Goal: Task Accomplishment & Management: Manage account settings

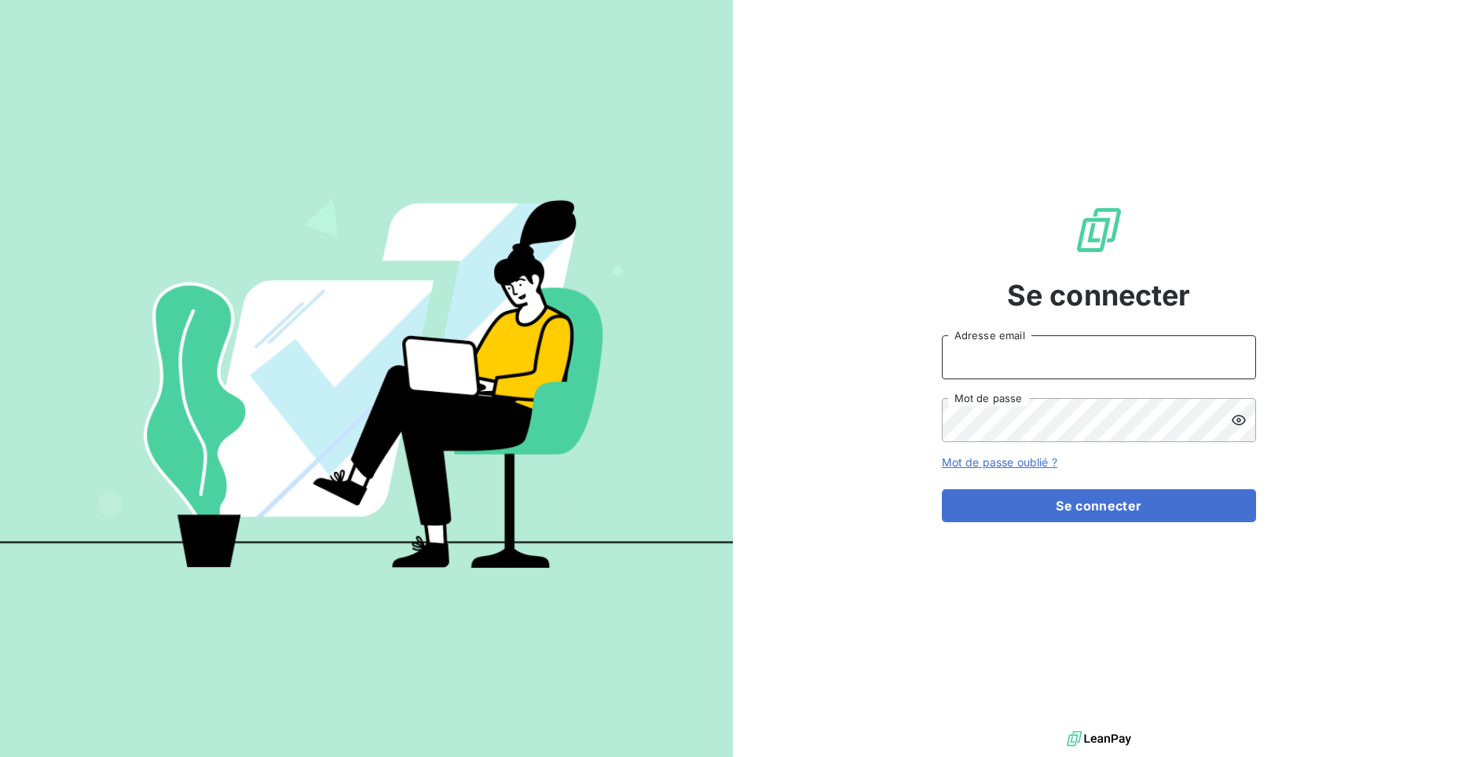
click at [1017, 358] on input "Adresse email" at bounding box center [1099, 357] width 314 height 44
paste input "c.renard@technicaviation.com"
type input "c.renard@technicaviation.com"
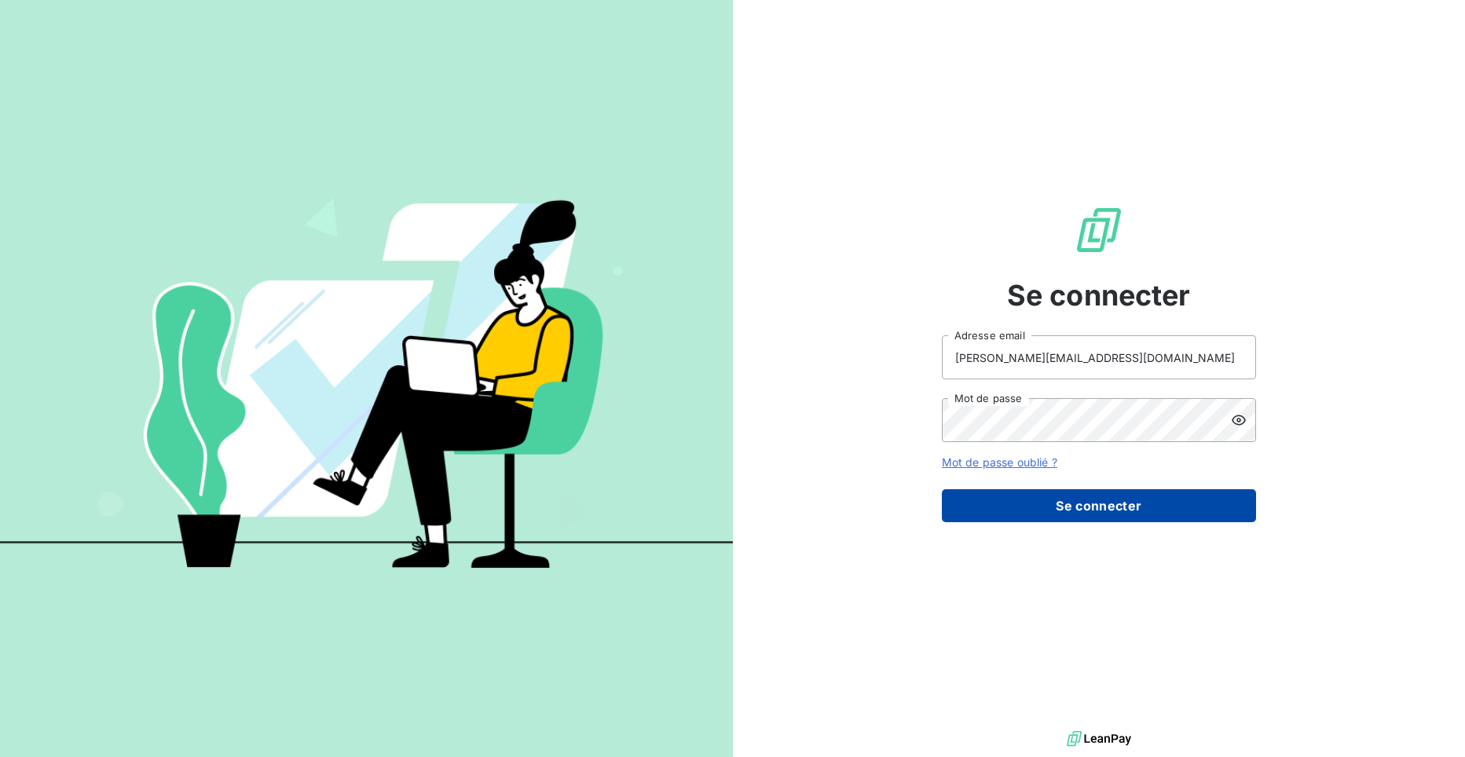
click at [1096, 501] on button "Se connecter" at bounding box center [1099, 505] width 314 height 33
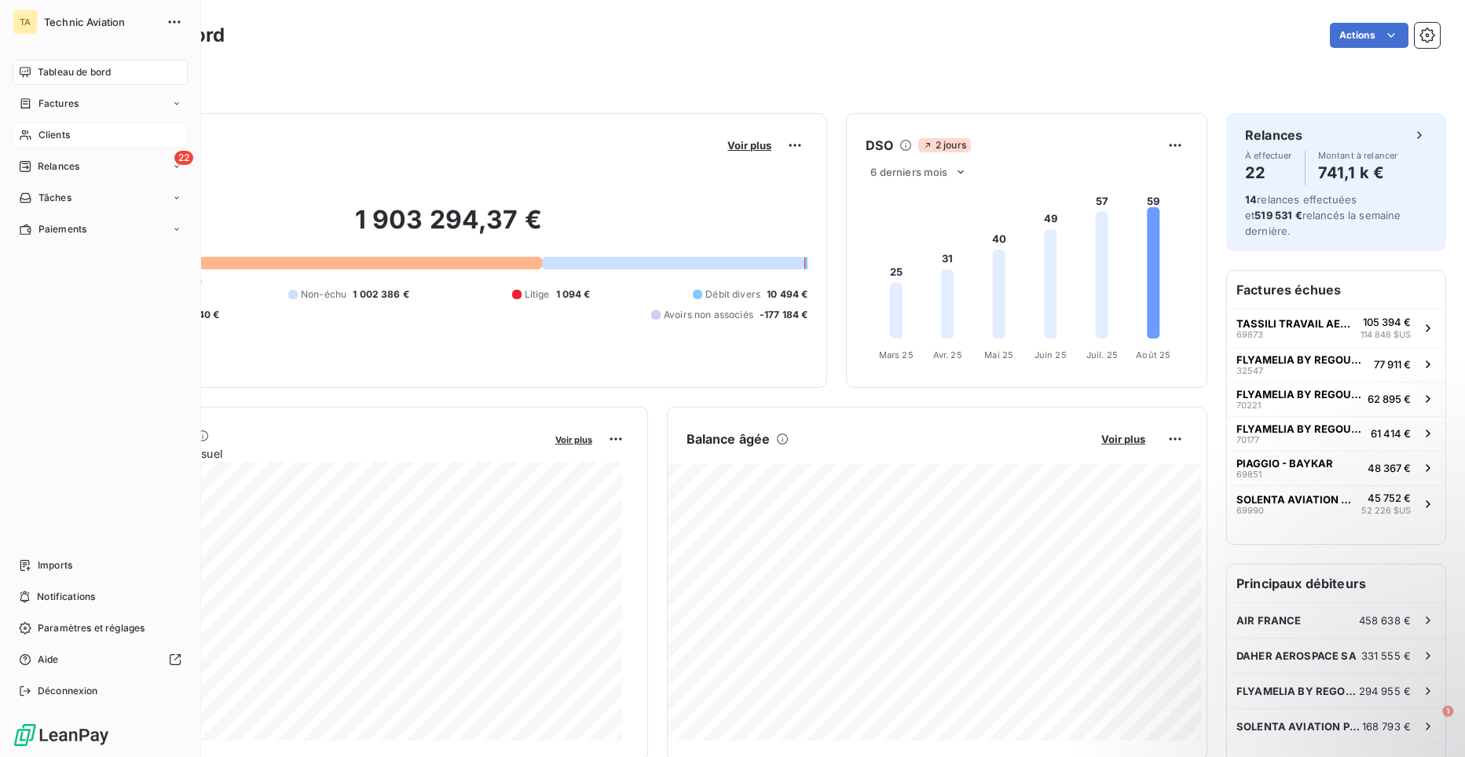
click at [40, 136] on span "Clients" at bounding box center [53, 135] width 31 height 14
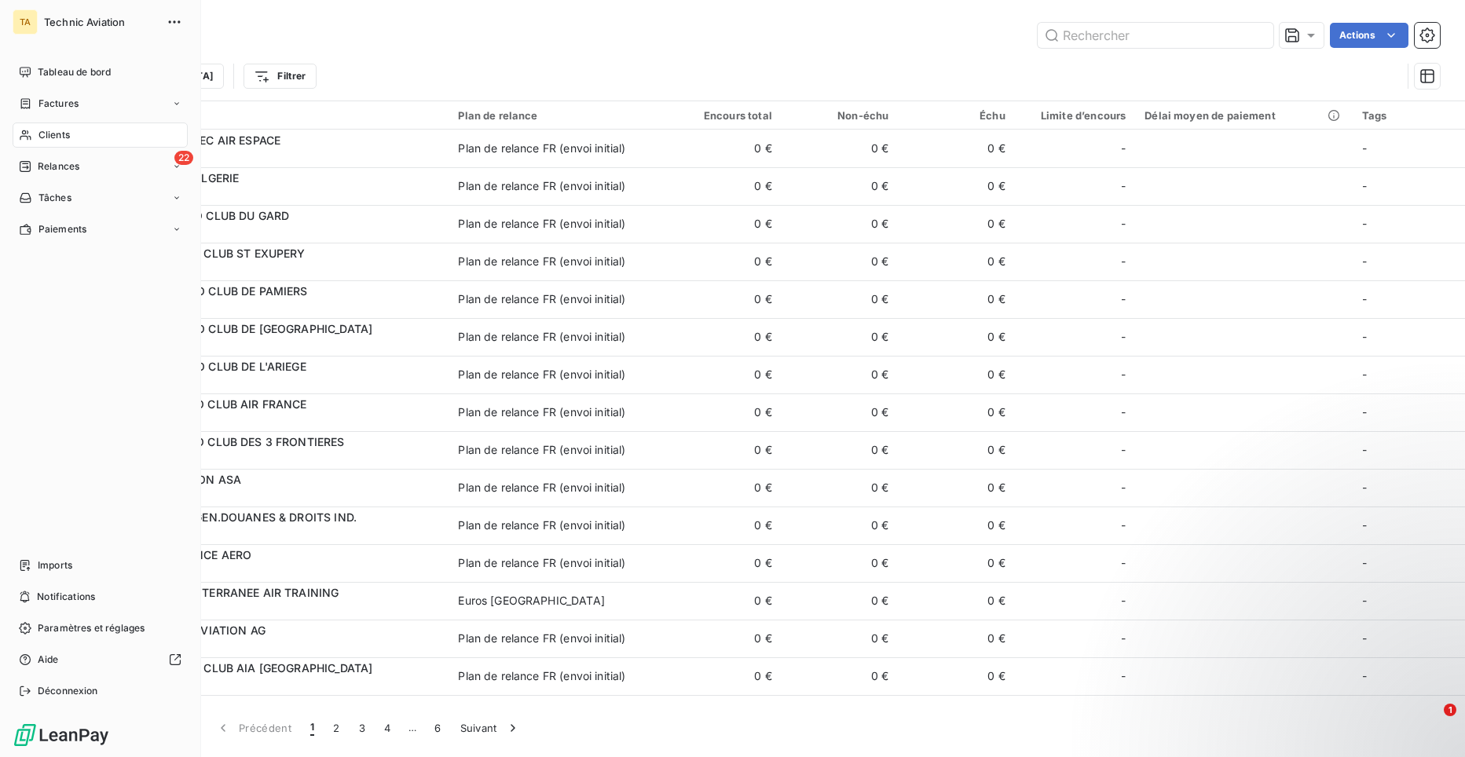
click at [64, 133] on span "Clients" at bounding box center [53, 135] width 31 height 14
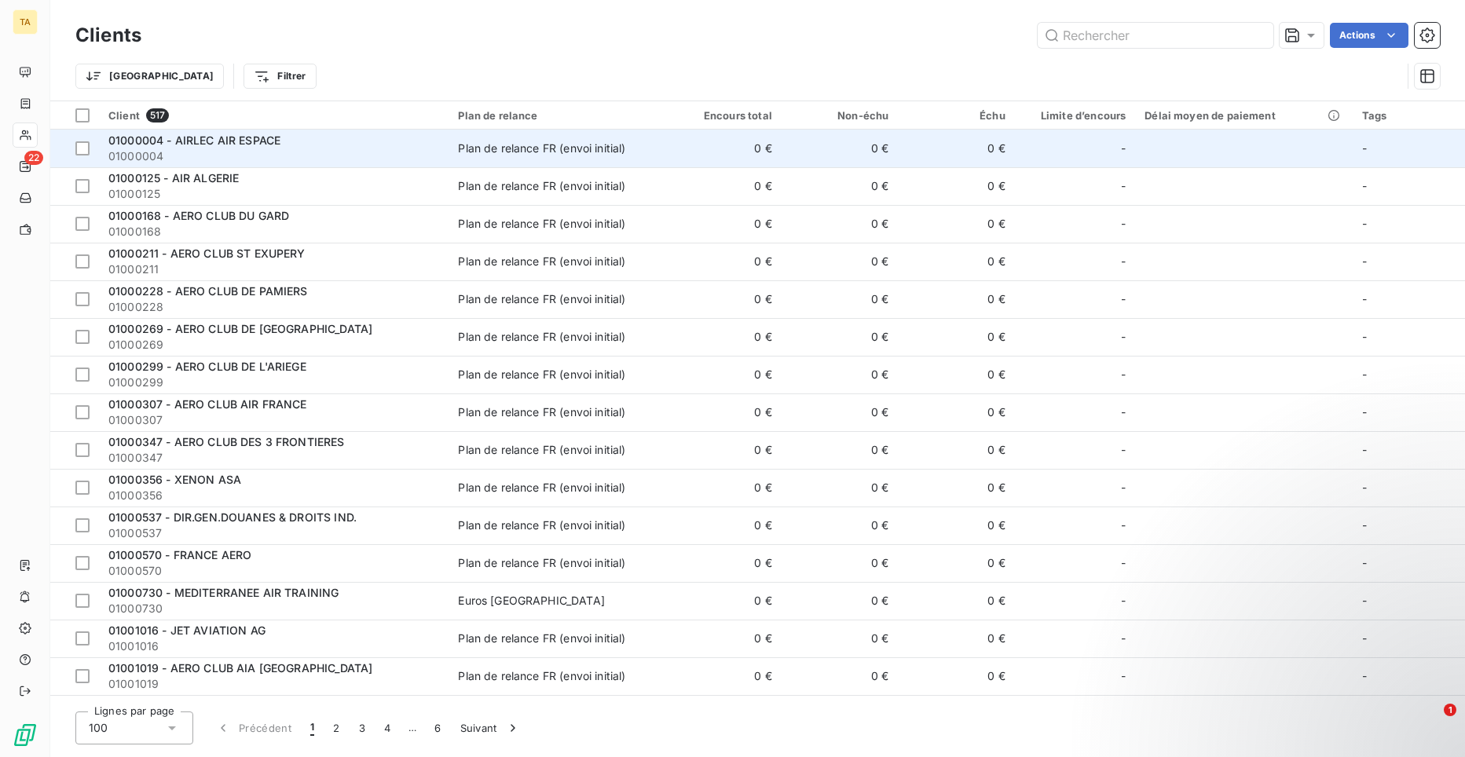
click at [220, 141] on span "01000004 - AIRLEC AIR ESPACE" at bounding box center [194, 140] width 172 height 13
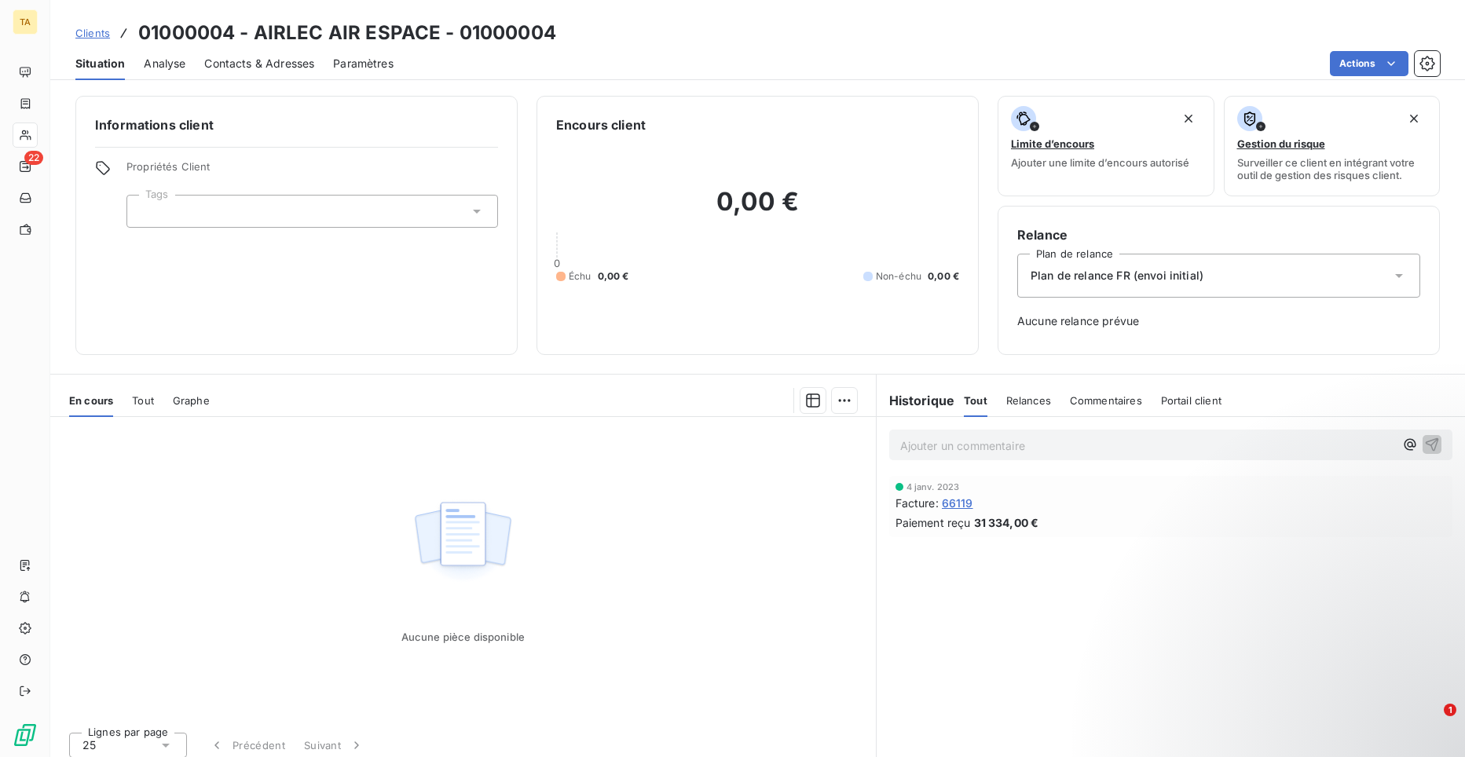
click at [297, 62] on span "Contacts & Adresses" at bounding box center [259, 64] width 110 height 16
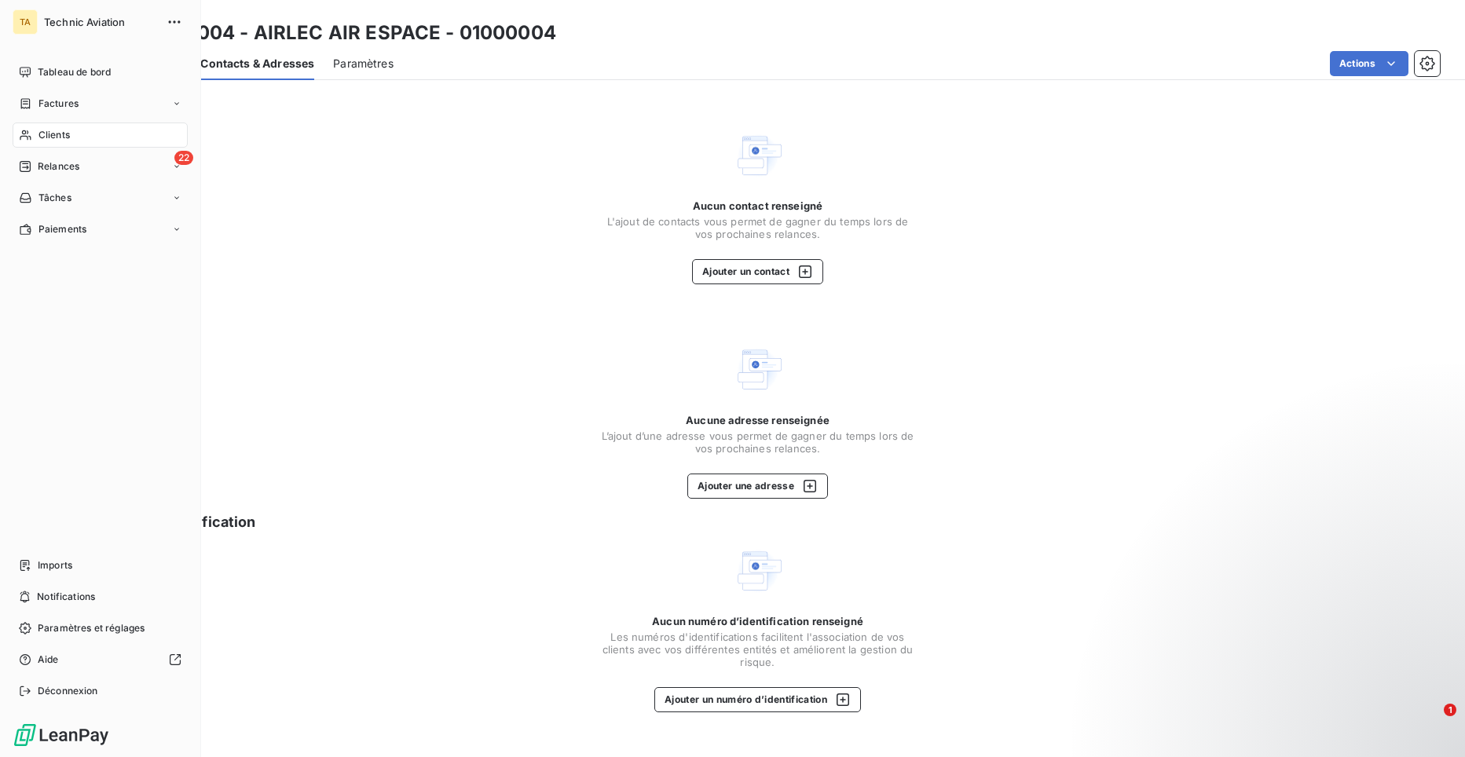
click at [84, 138] on div "Clients" at bounding box center [100, 135] width 175 height 25
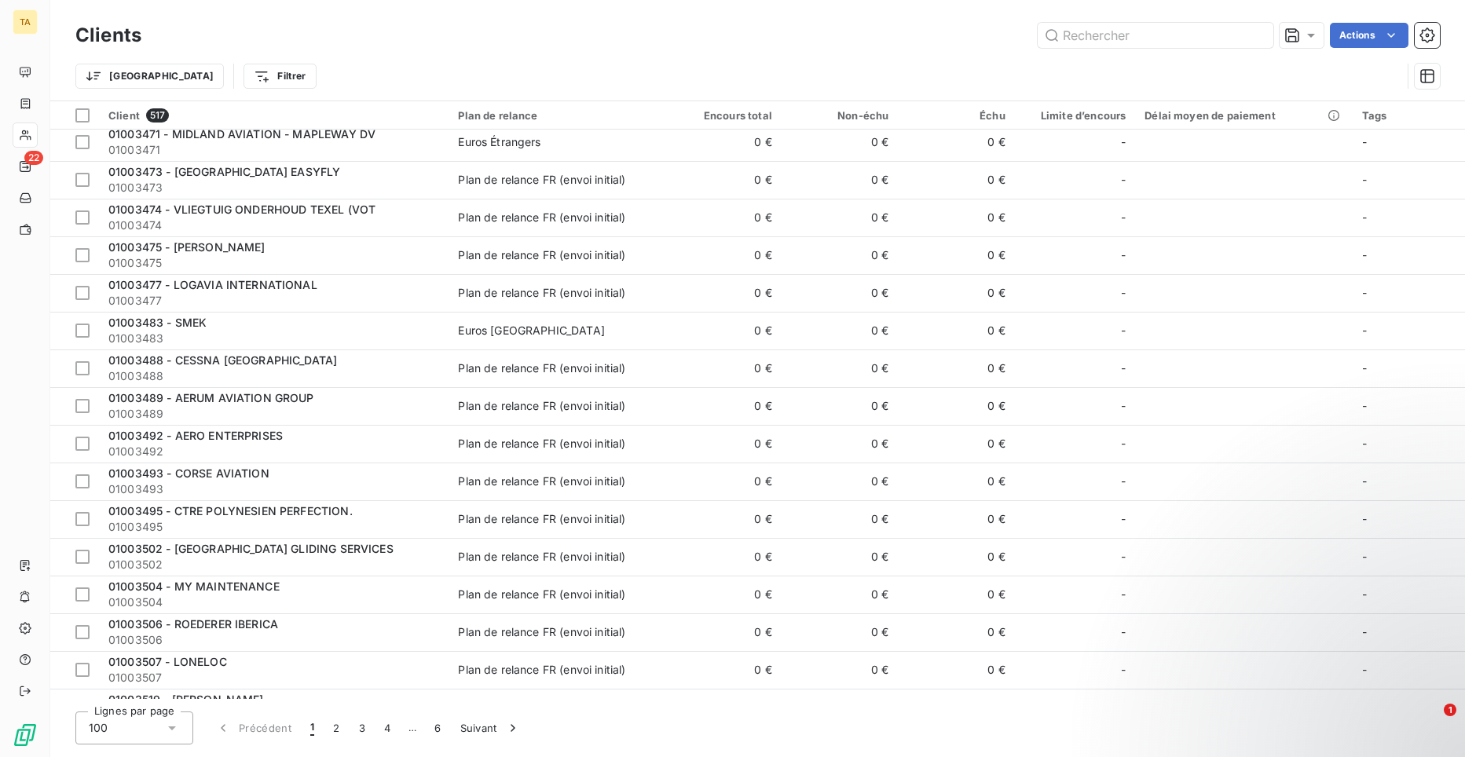
scroll to position [3202, 0]
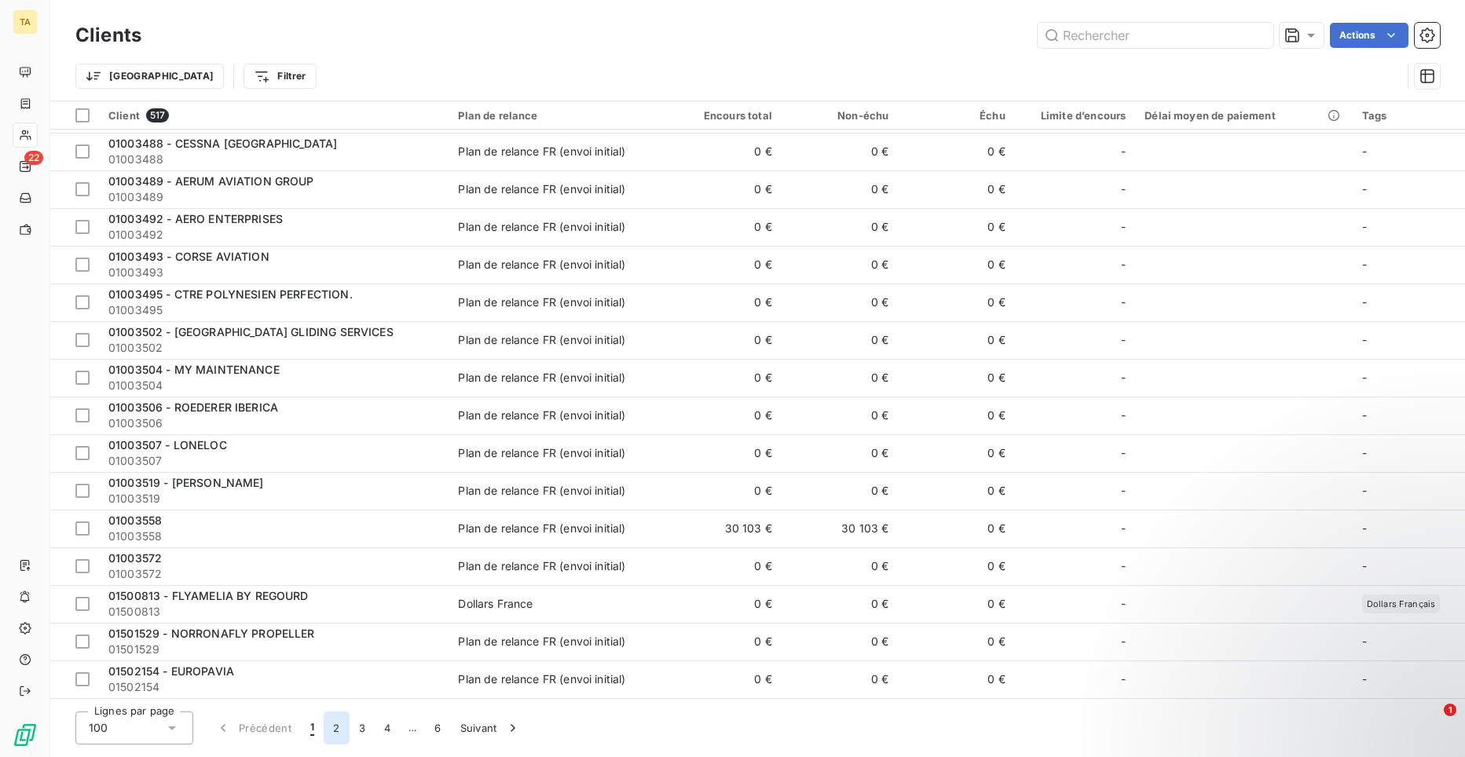
click at [332, 735] on button "2" at bounding box center [336, 728] width 25 height 33
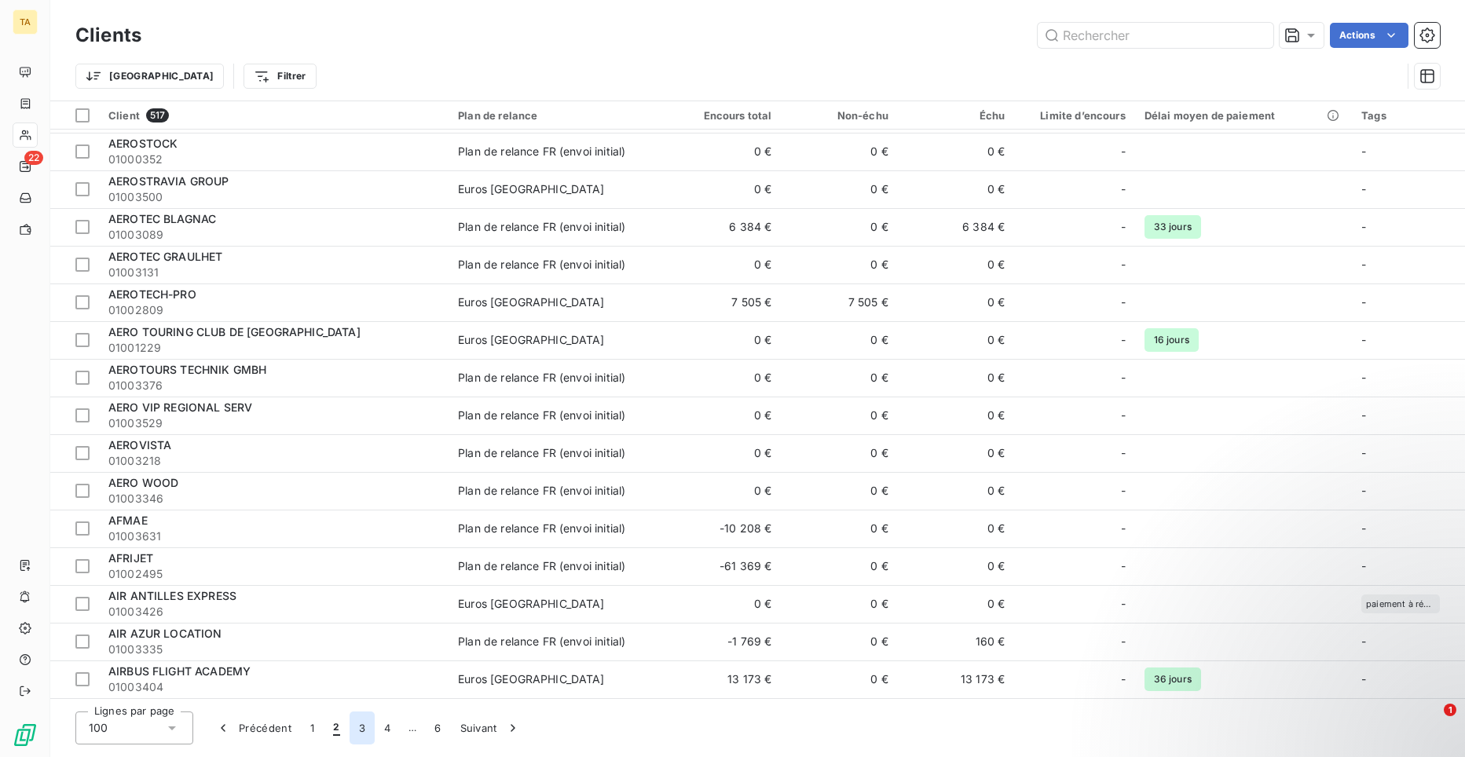
click at [357, 734] on button "3" at bounding box center [362, 728] width 25 height 33
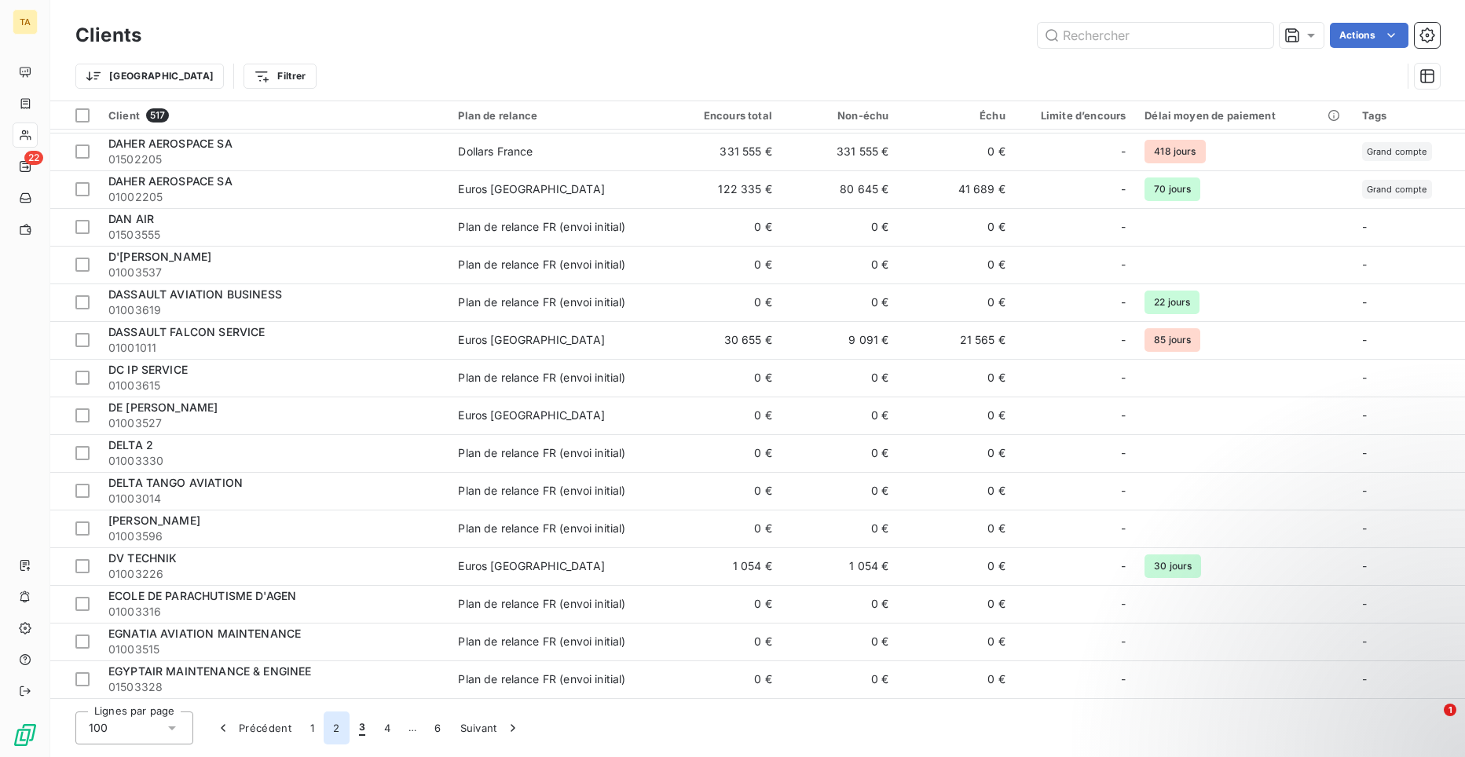
click at [342, 728] on button "2" at bounding box center [336, 728] width 25 height 33
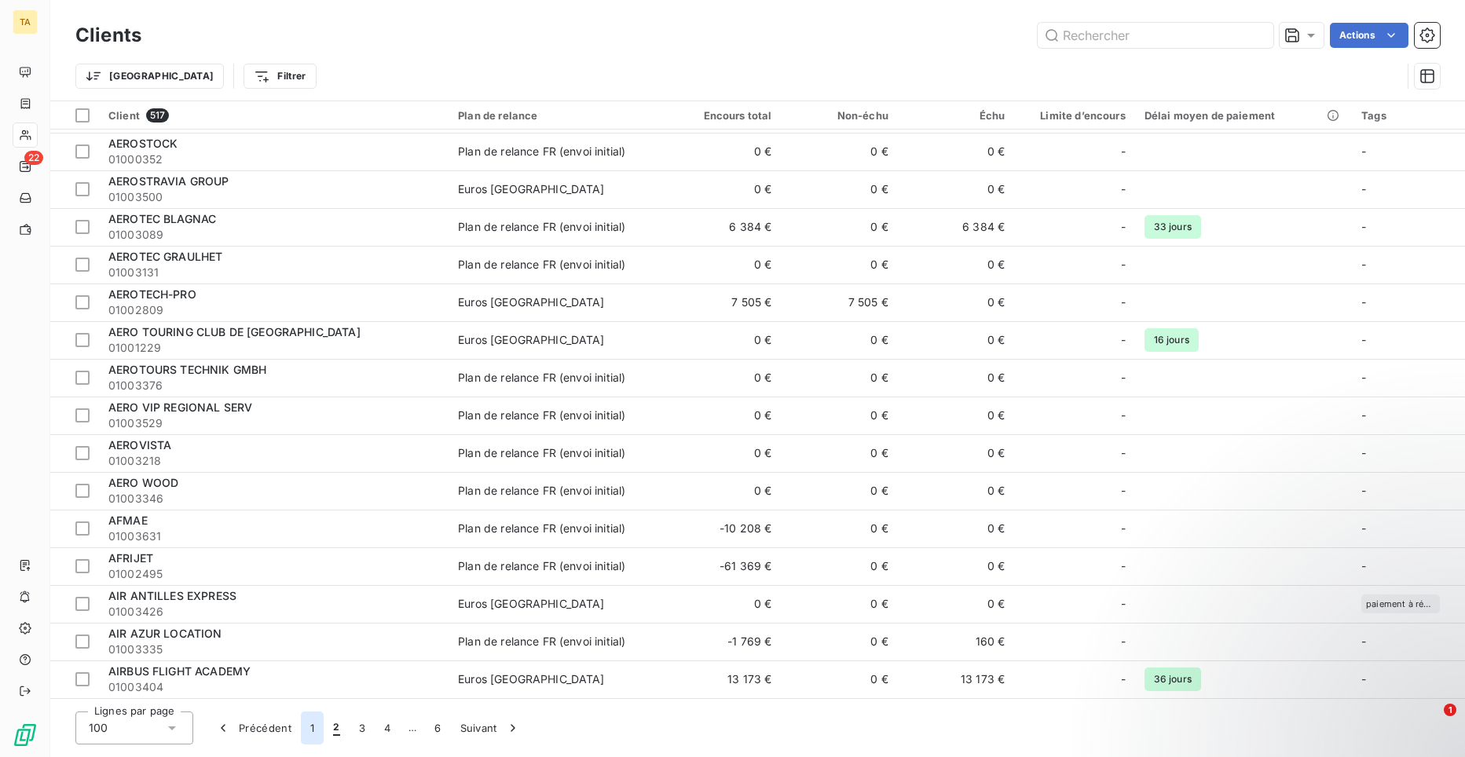
click at [314, 725] on button "1" at bounding box center [312, 728] width 23 height 33
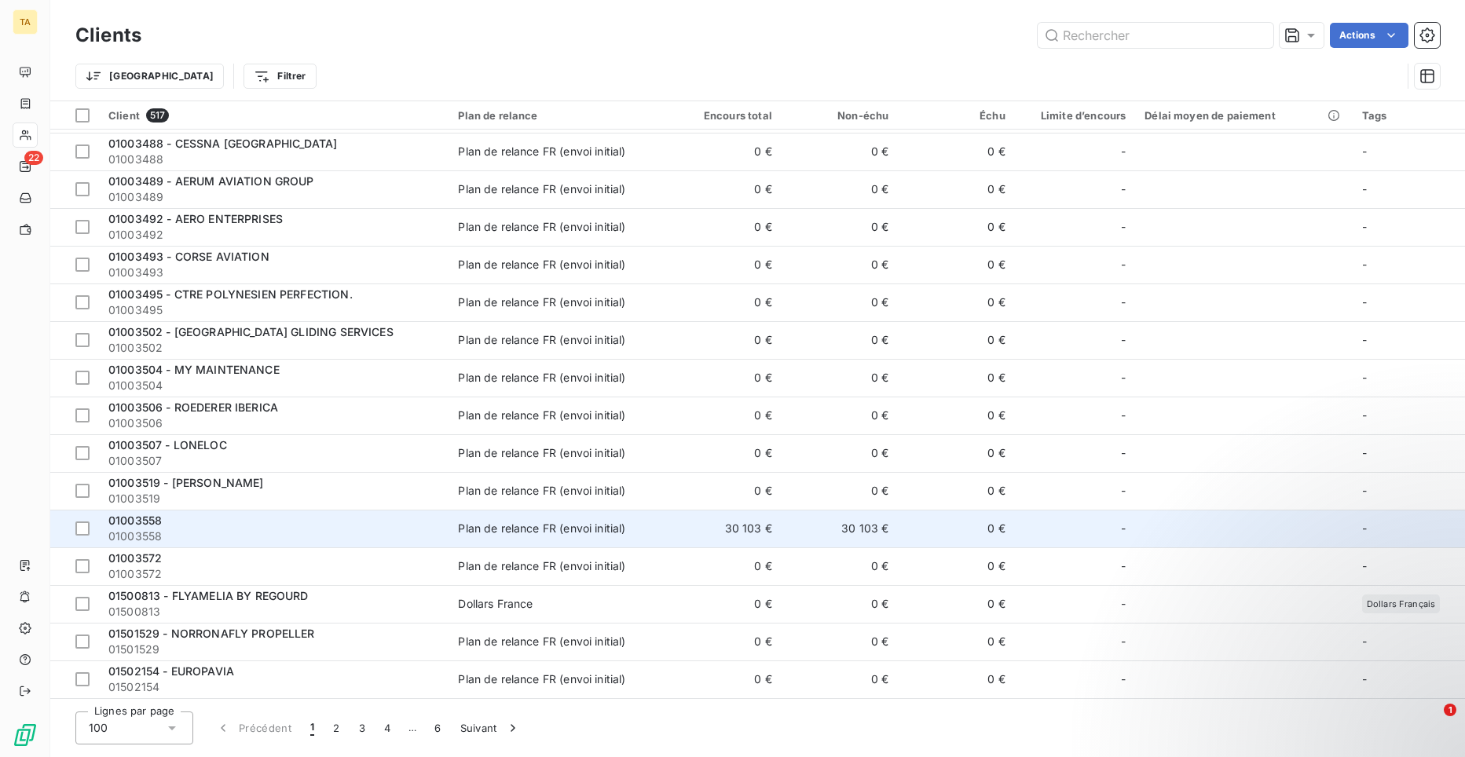
click at [134, 527] on div "01003558" at bounding box center [273, 521] width 331 height 16
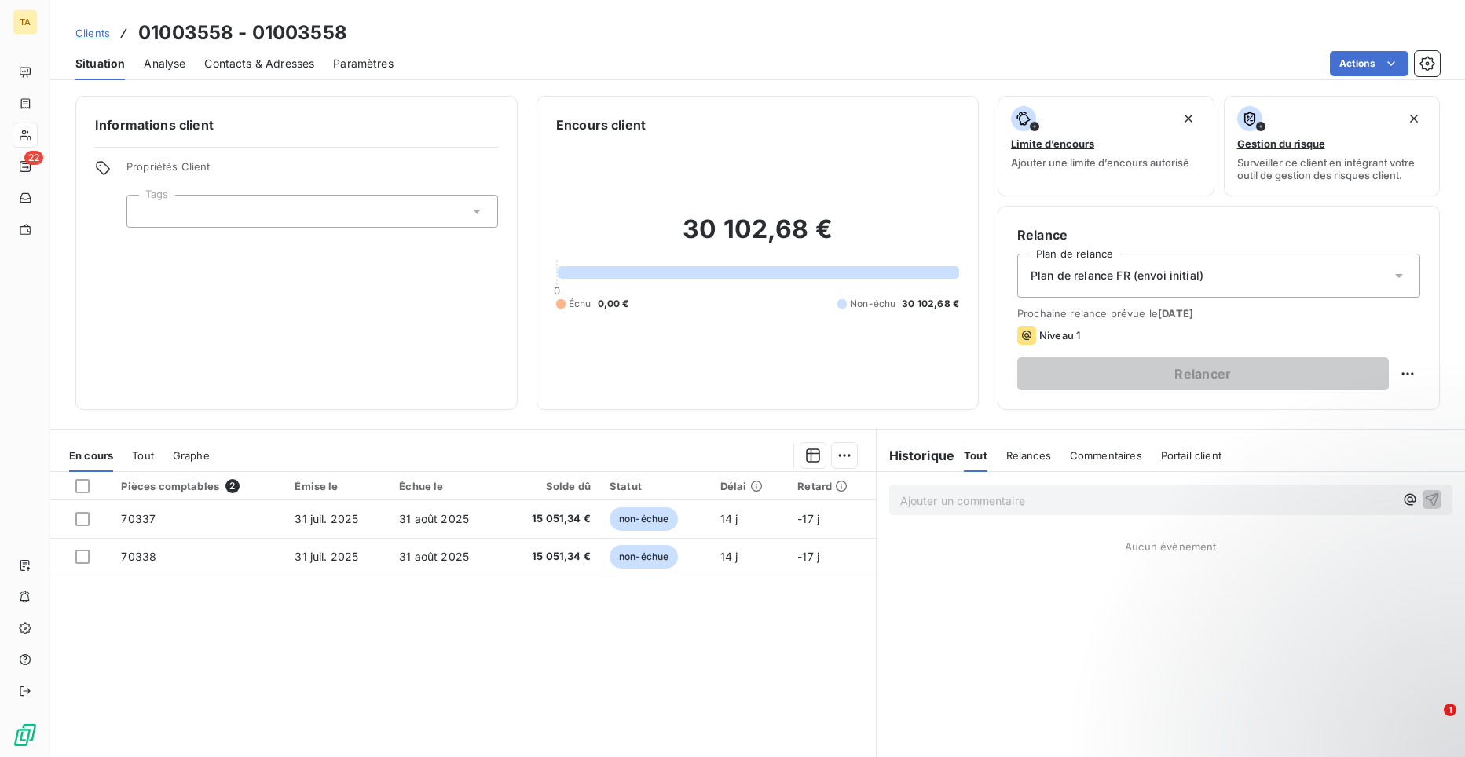
click at [269, 71] on span "Contacts & Adresses" at bounding box center [259, 64] width 110 height 16
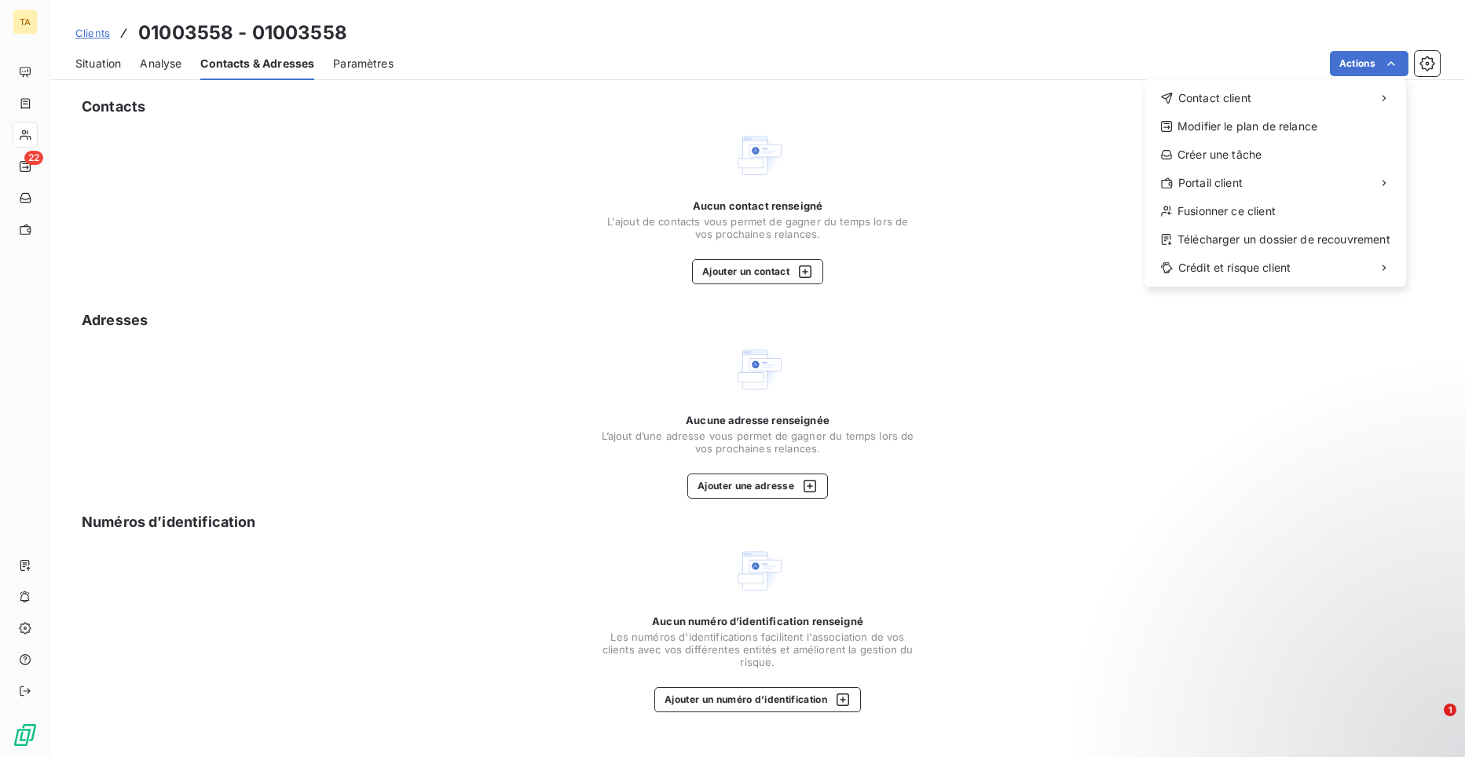
click at [1435, 87] on html "TA 22 Clients 01003558 - 01003558 Situation Analyse Contacts & Adresses Paramèt…" at bounding box center [732, 378] width 1465 height 757
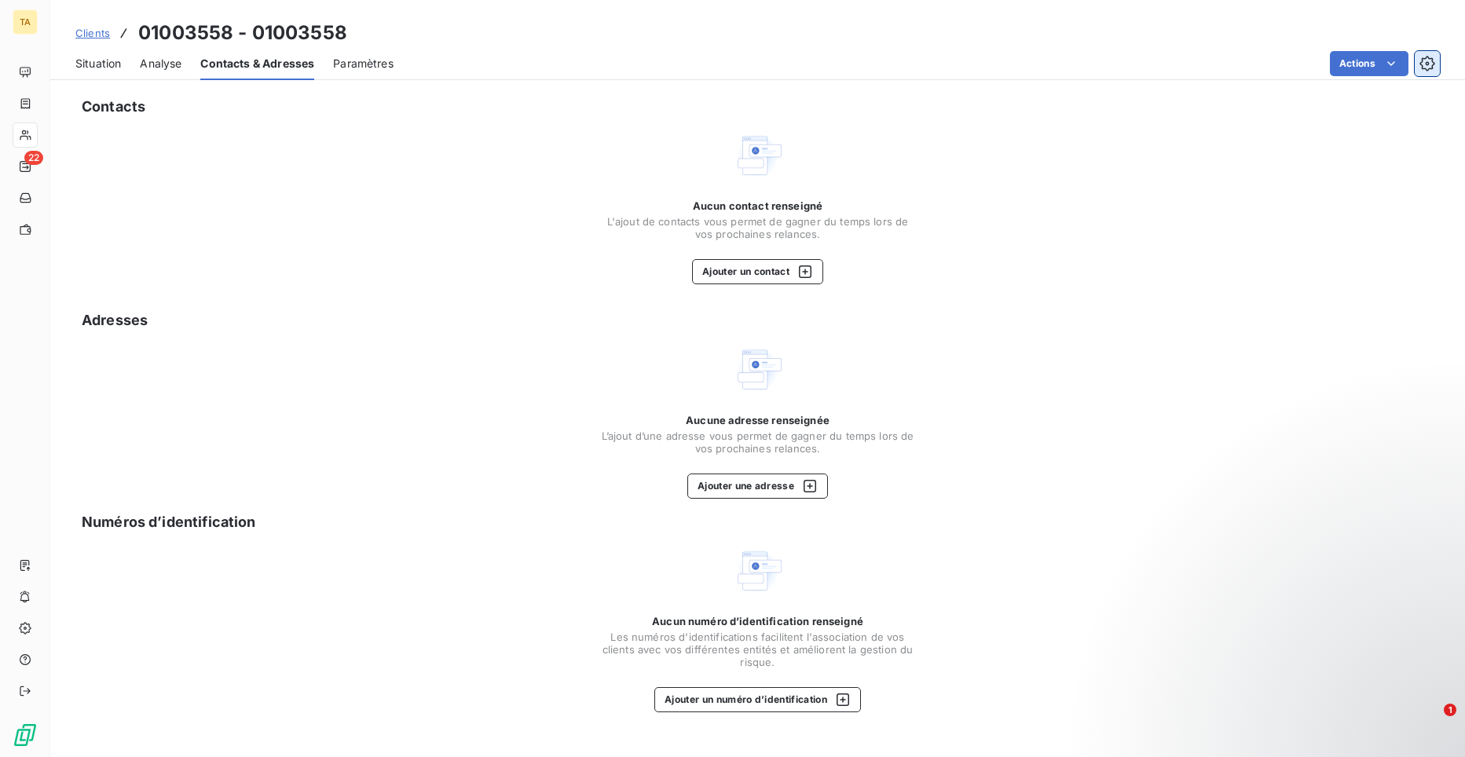
click at [1420, 60] on icon "button" at bounding box center [1428, 64] width 16 height 16
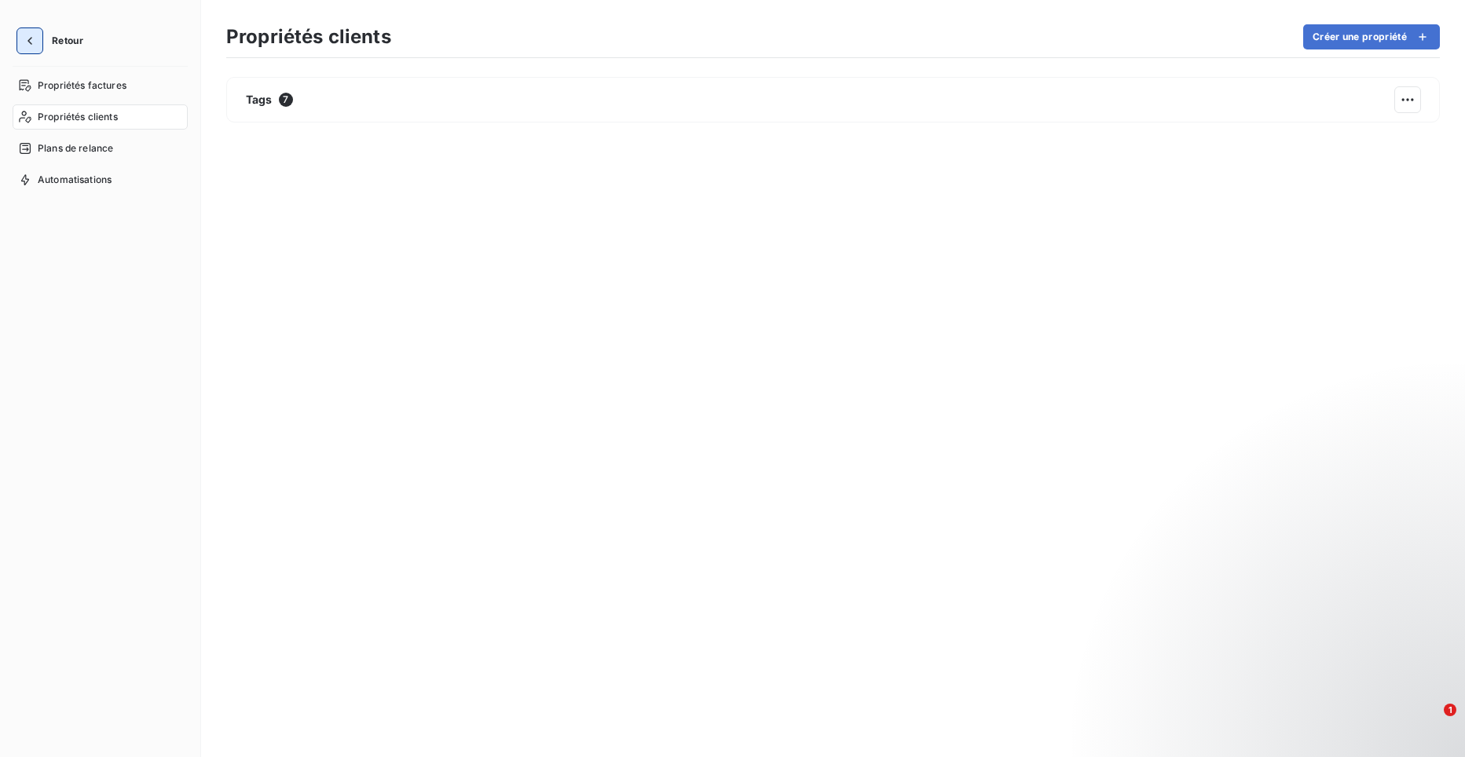
click at [36, 43] on icon "button" at bounding box center [30, 41] width 16 height 16
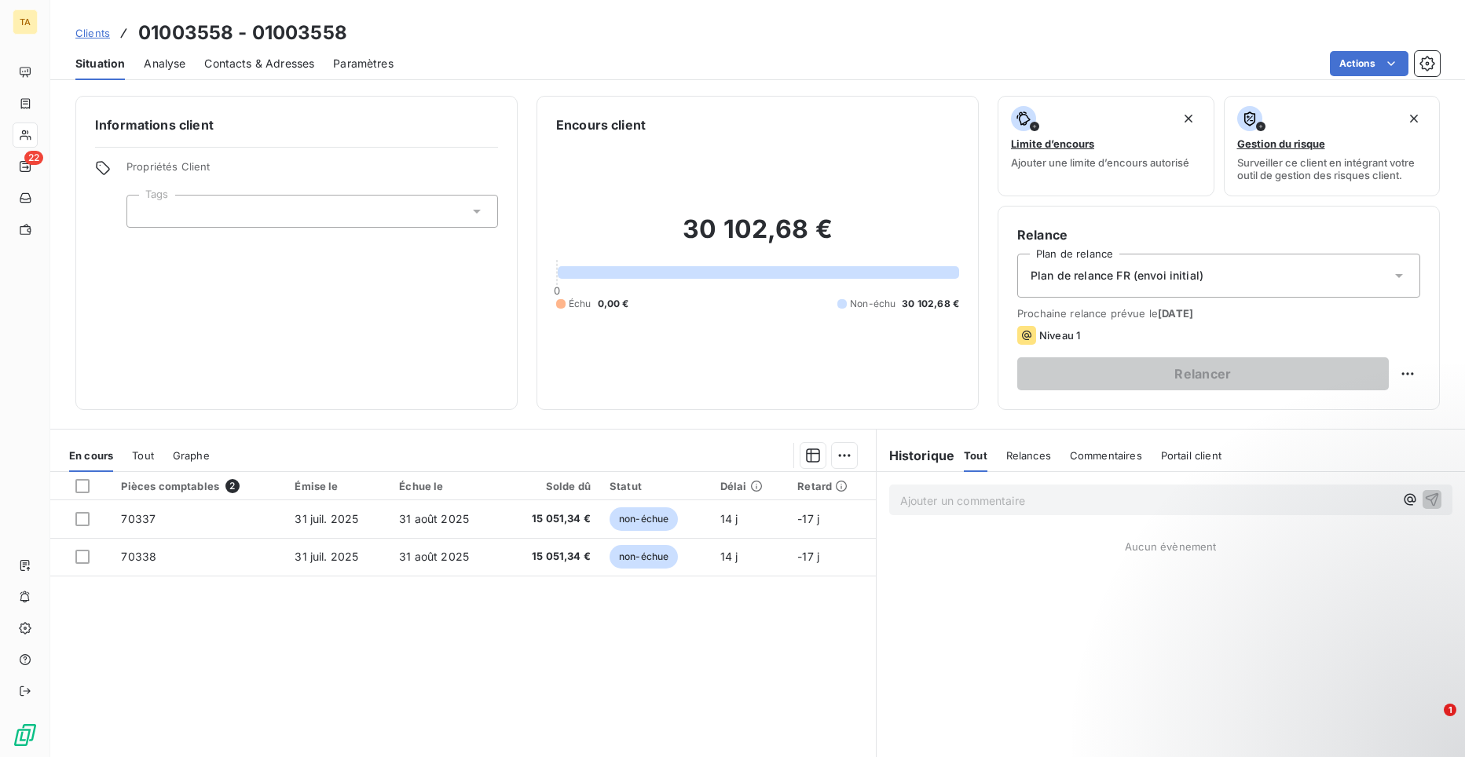
click at [291, 68] on span "Contacts & Adresses" at bounding box center [259, 64] width 110 height 16
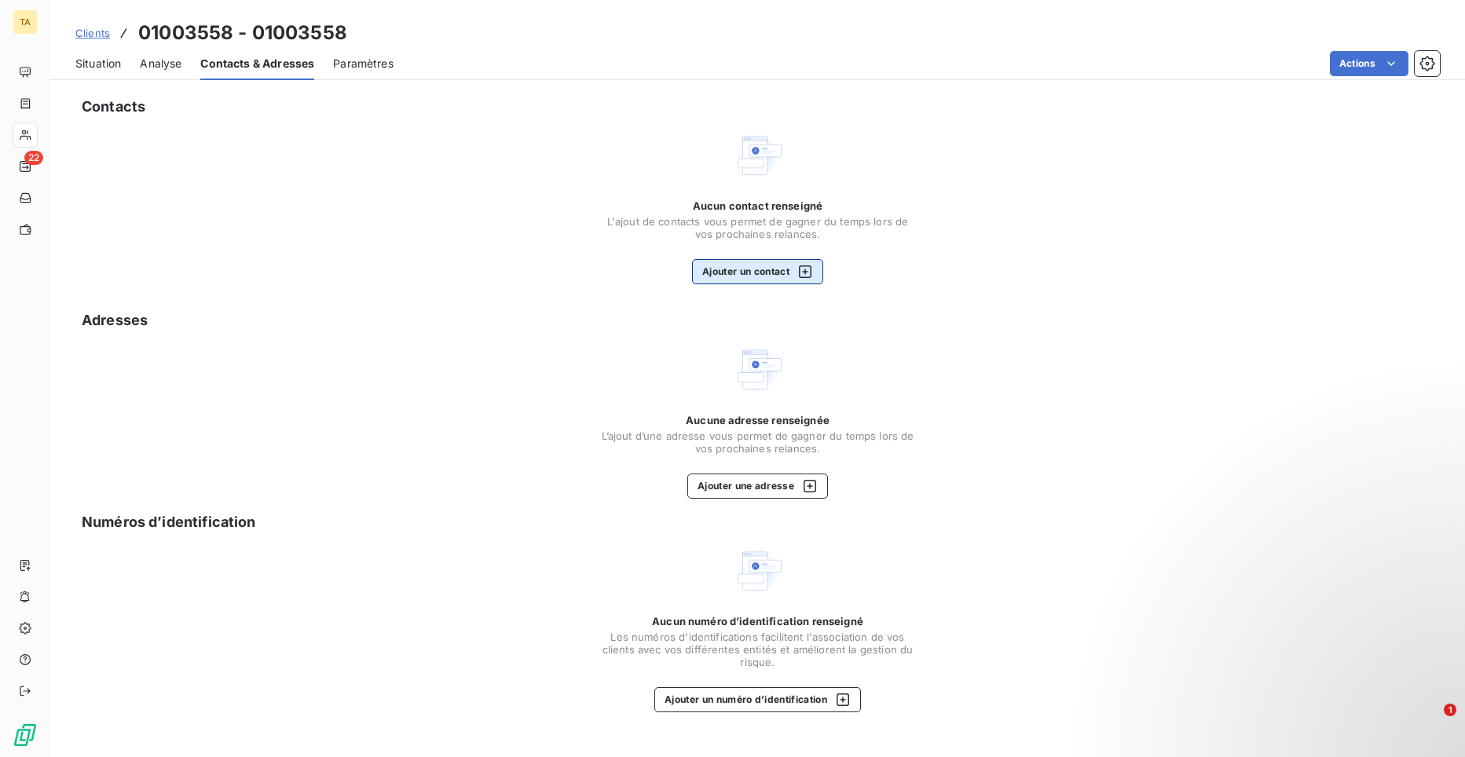
click at [723, 266] on button "Ajouter un contact" at bounding box center [757, 271] width 131 height 25
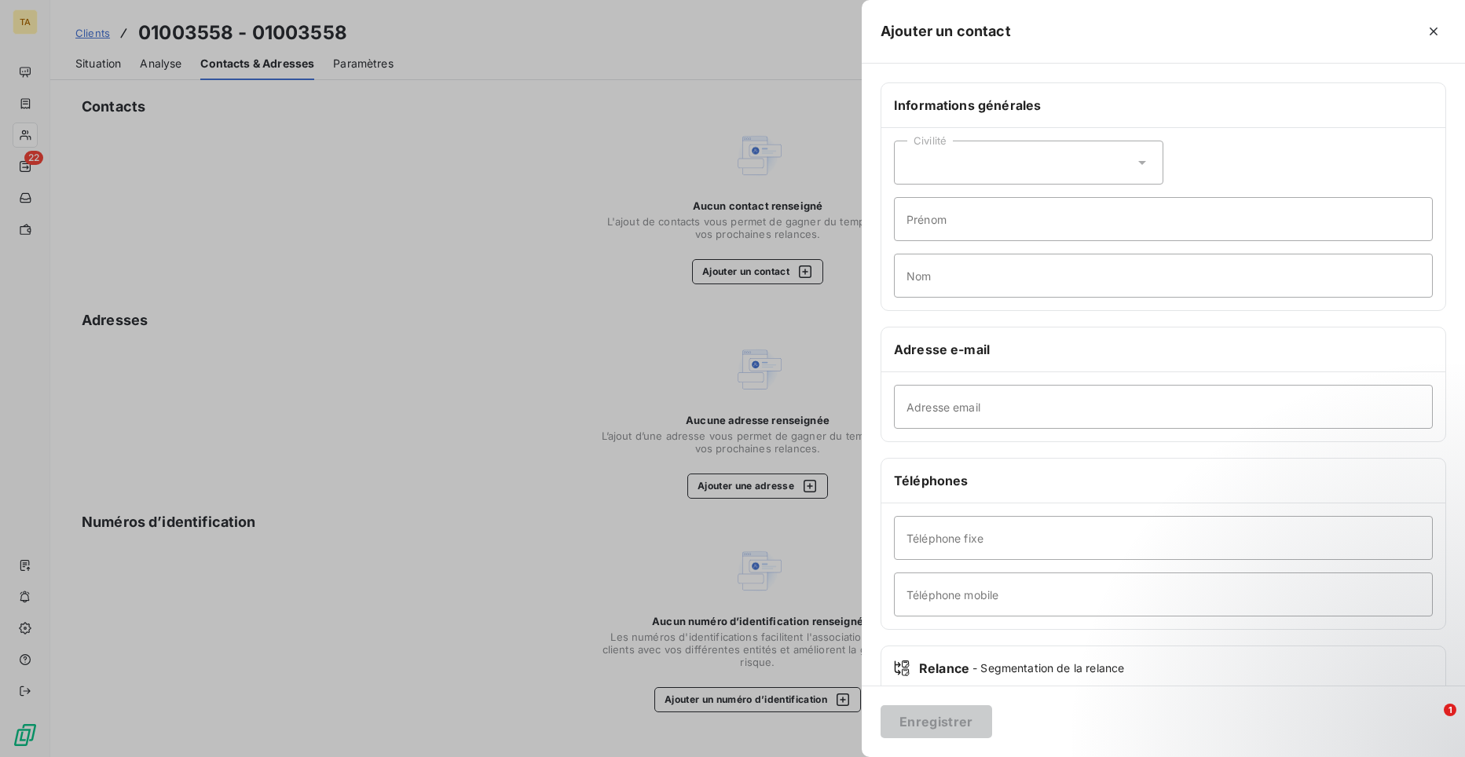
click at [515, 358] on div at bounding box center [732, 378] width 1465 height 757
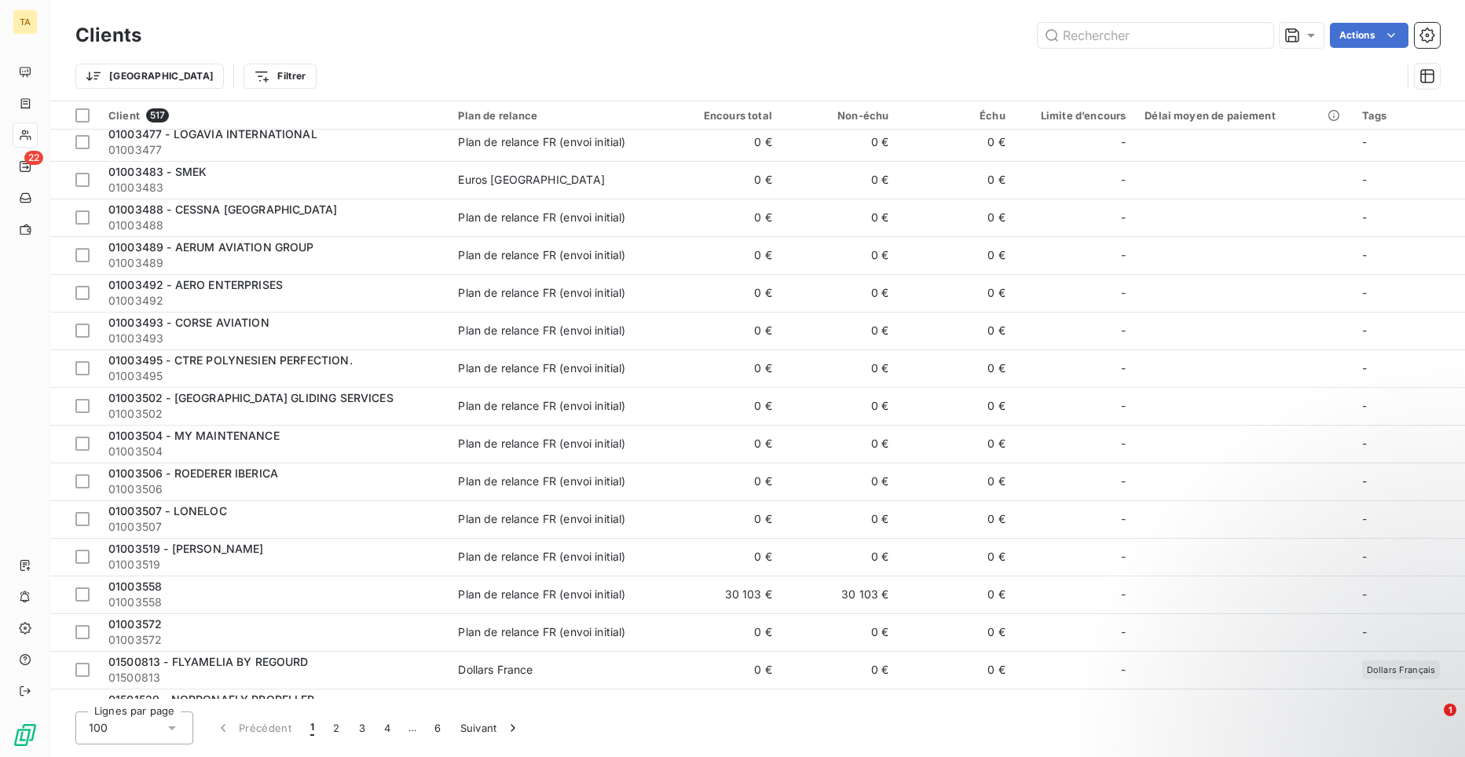
scroll to position [3202, 0]
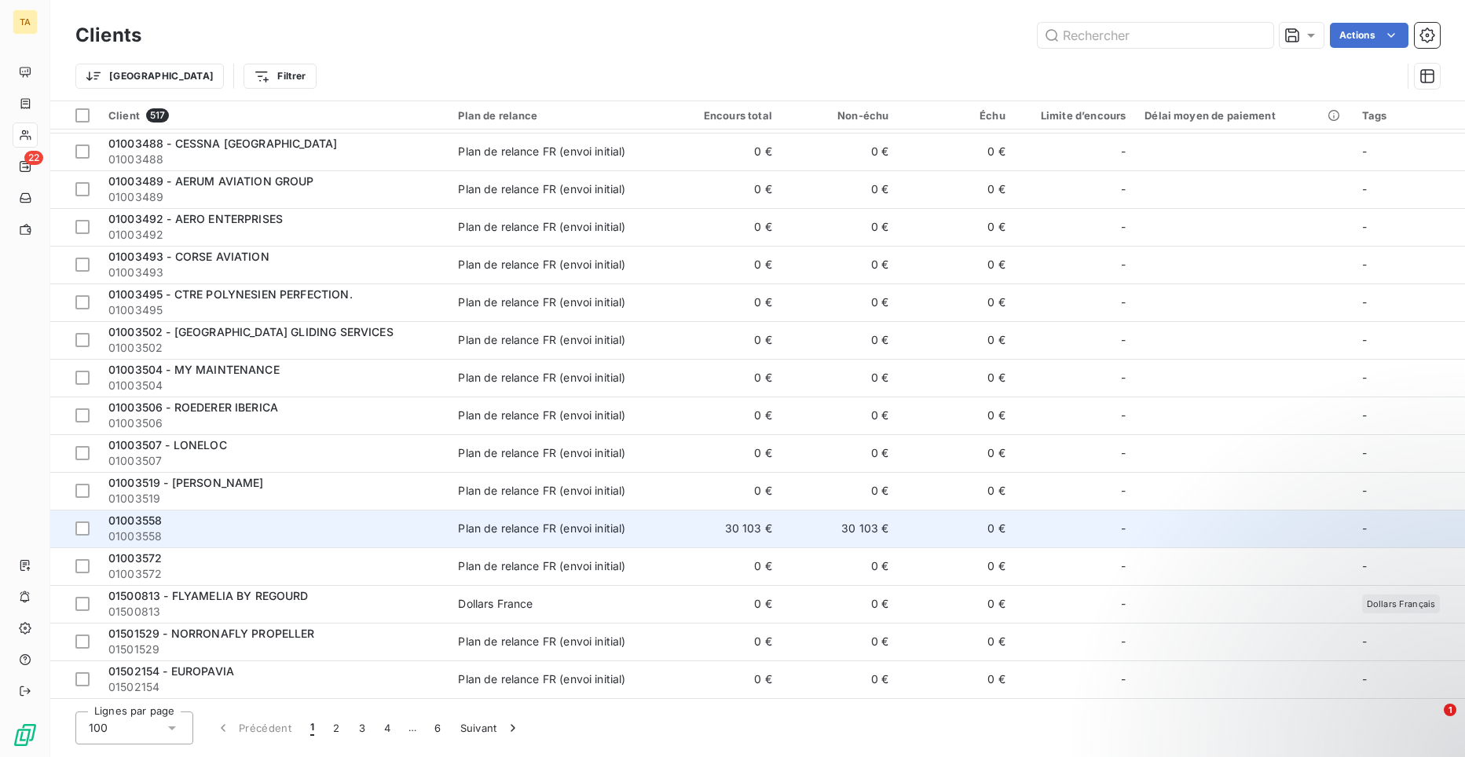
click at [140, 532] on span "01003558" at bounding box center [273, 537] width 331 height 16
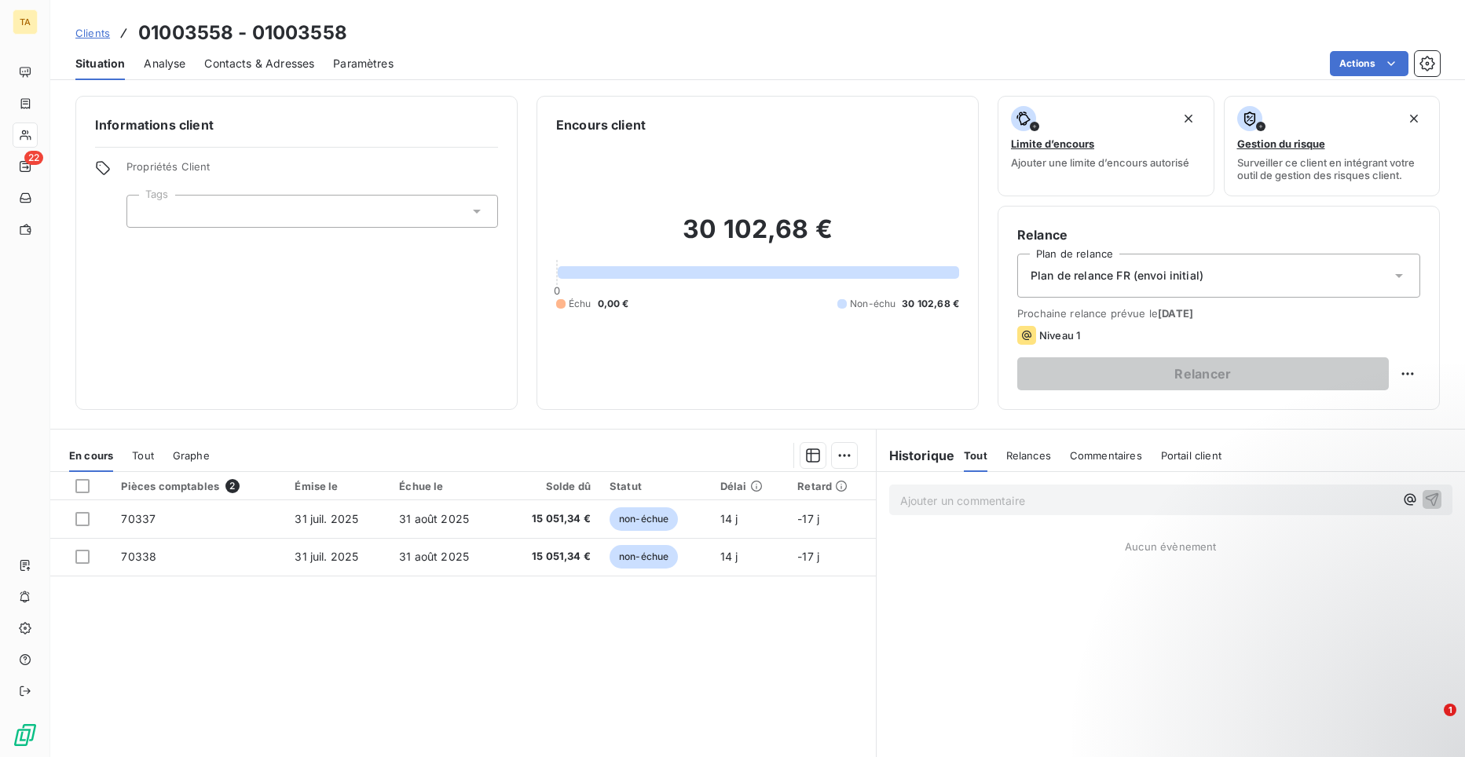
click at [231, 63] on span "Contacts & Adresses" at bounding box center [259, 64] width 110 height 16
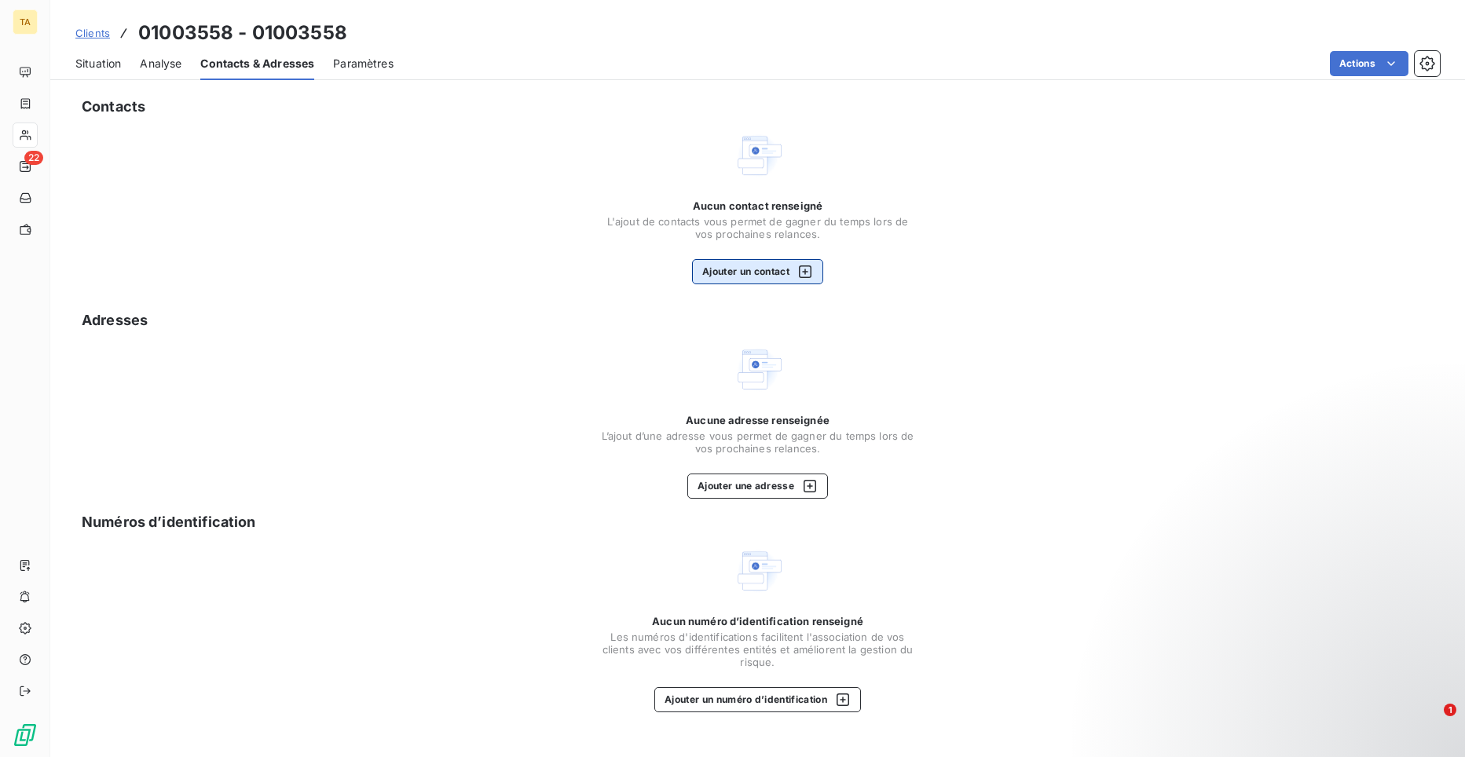
click at [726, 269] on button "Ajouter un contact" at bounding box center [757, 271] width 131 height 25
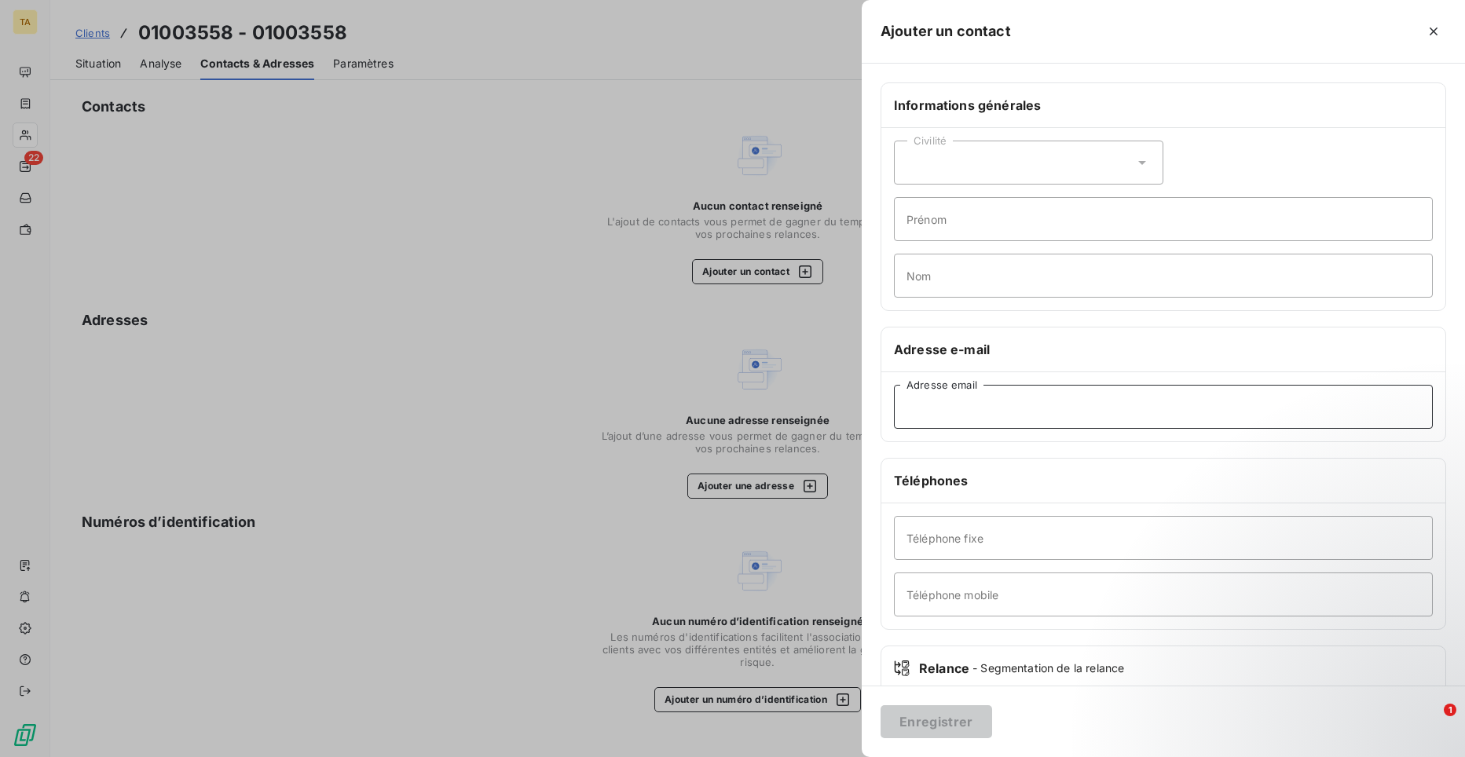
click at [1002, 410] on input "Adresse email" at bounding box center [1163, 407] width 539 height 44
paste input "[PERSON_NAME][EMAIL_ADDRESS][DOMAIN_NAME]"
type input "[PERSON_NAME][EMAIL_ADDRESS][DOMAIN_NAME]"
click at [966, 722] on button "Enregistrer" at bounding box center [937, 722] width 112 height 33
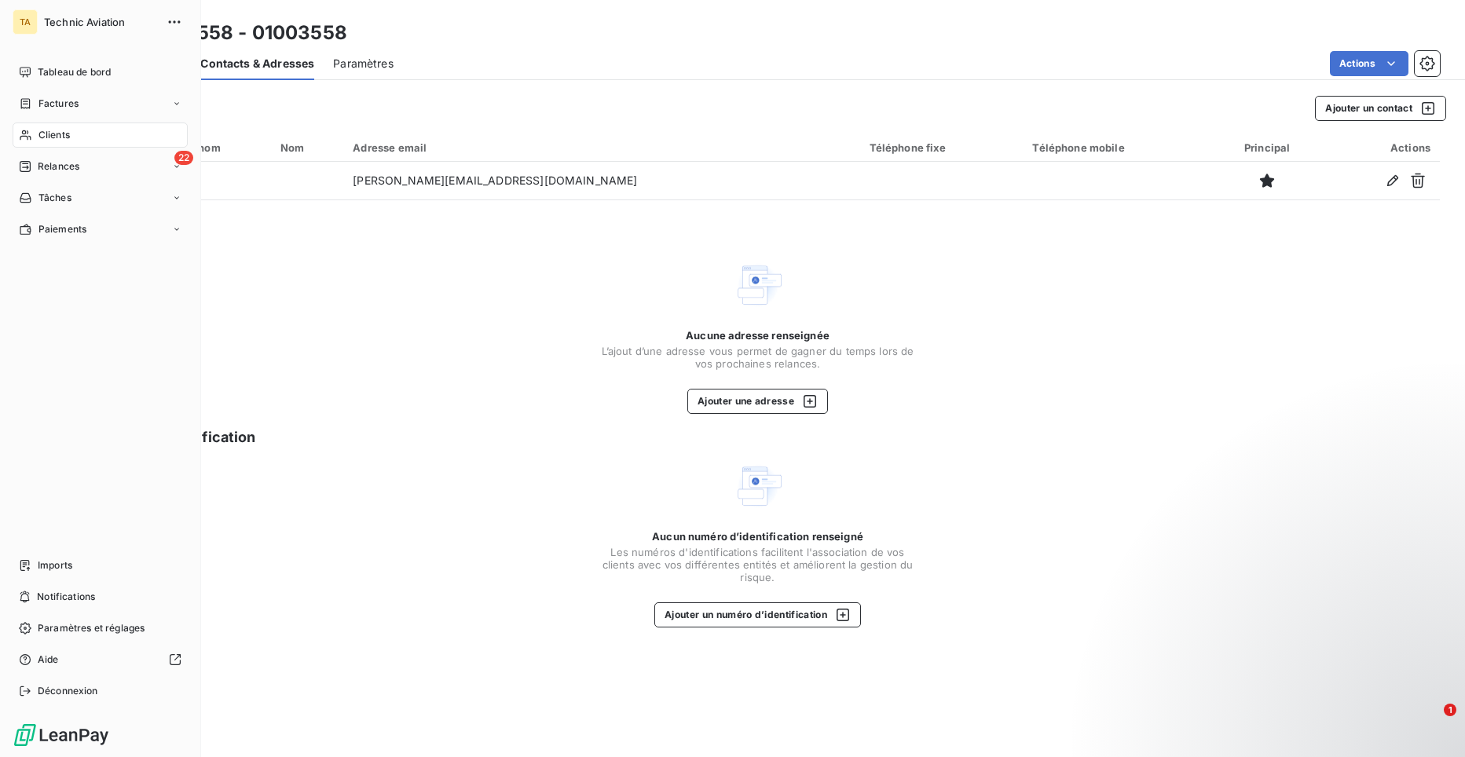
click at [48, 134] on span "Clients" at bounding box center [53, 135] width 31 height 14
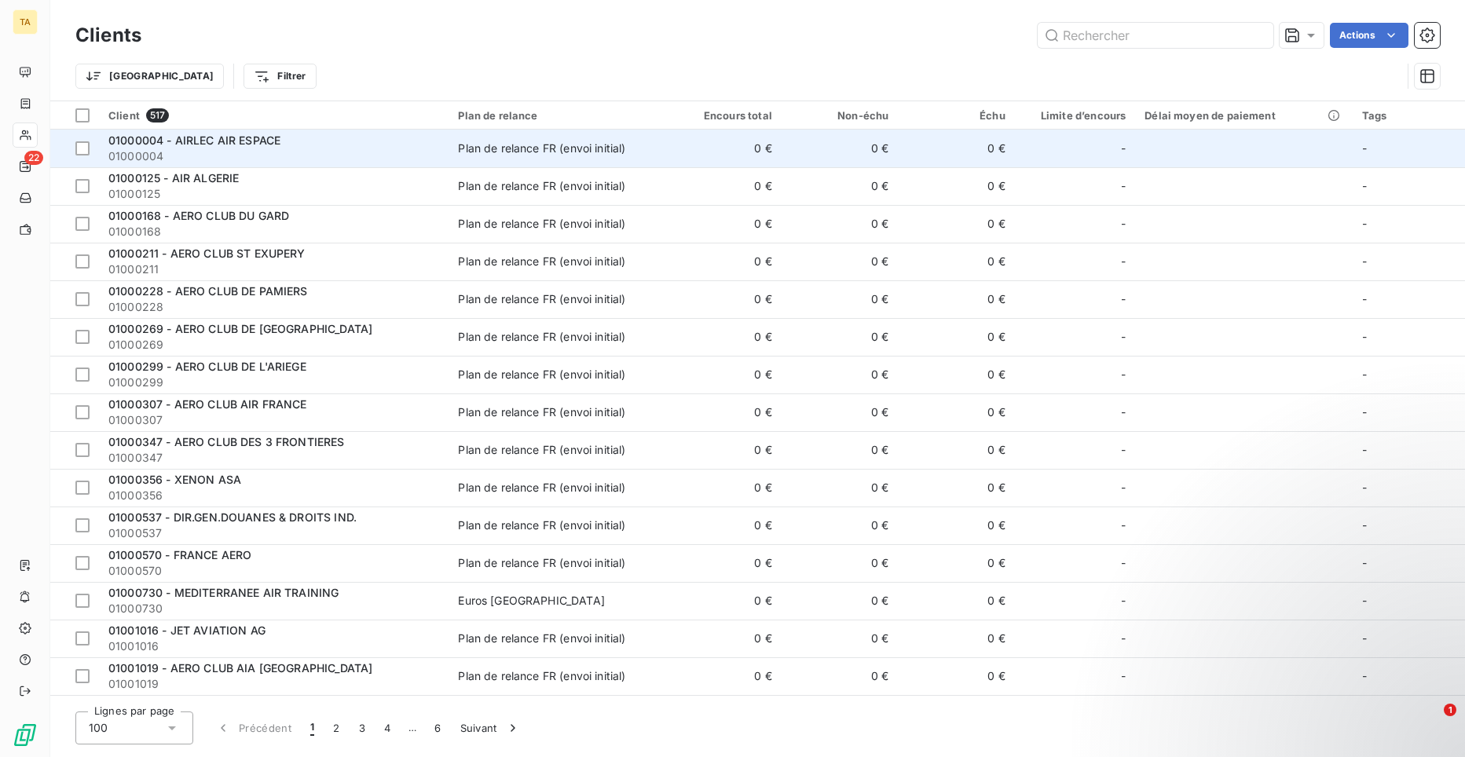
click at [251, 152] on span "01000004" at bounding box center [273, 156] width 331 height 16
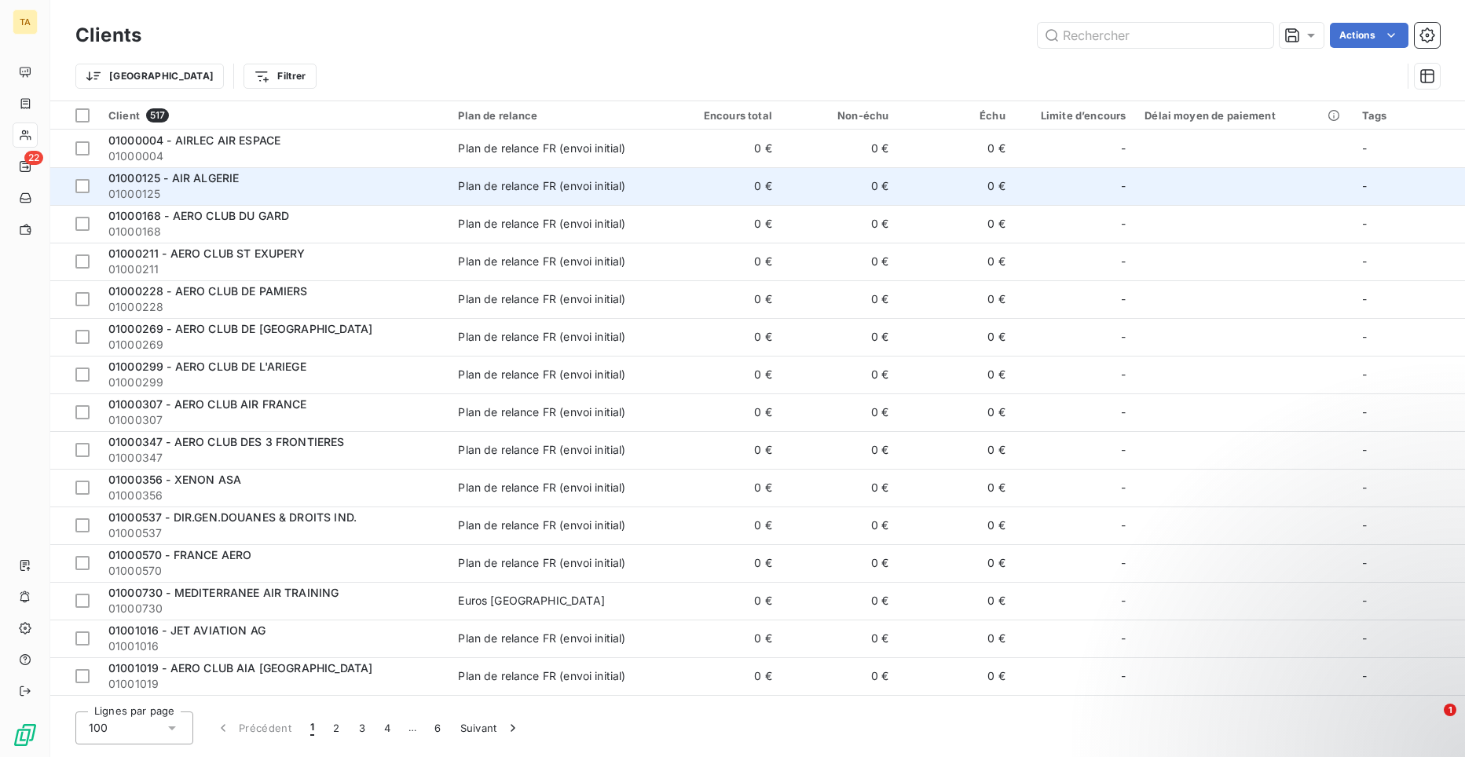
click at [209, 184] on span "01000125 - AIR ALGERIE" at bounding box center [173, 177] width 130 height 13
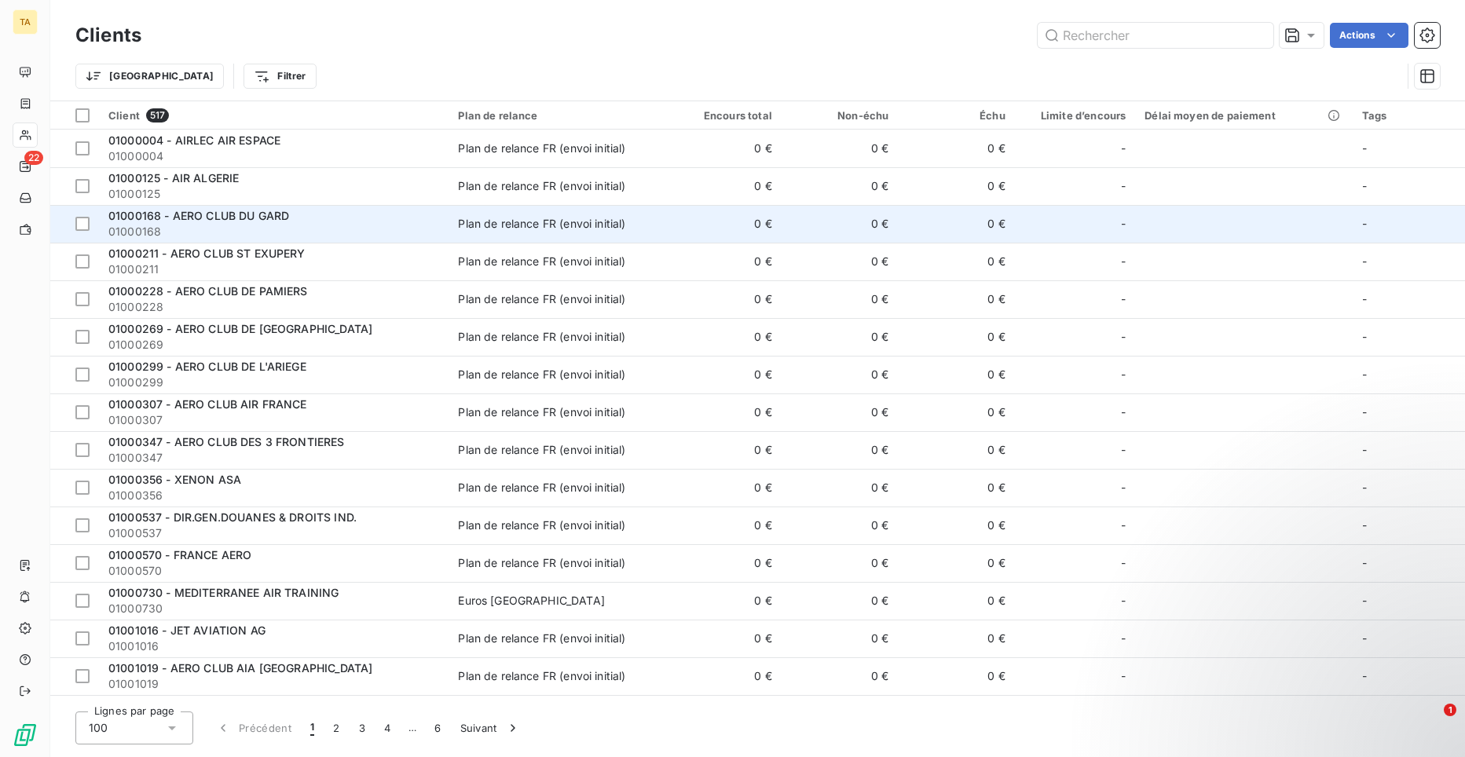
click at [228, 216] on span "01000168 - AERO CLUB DU GARD" at bounding box center [198, 215] width 181 height 13
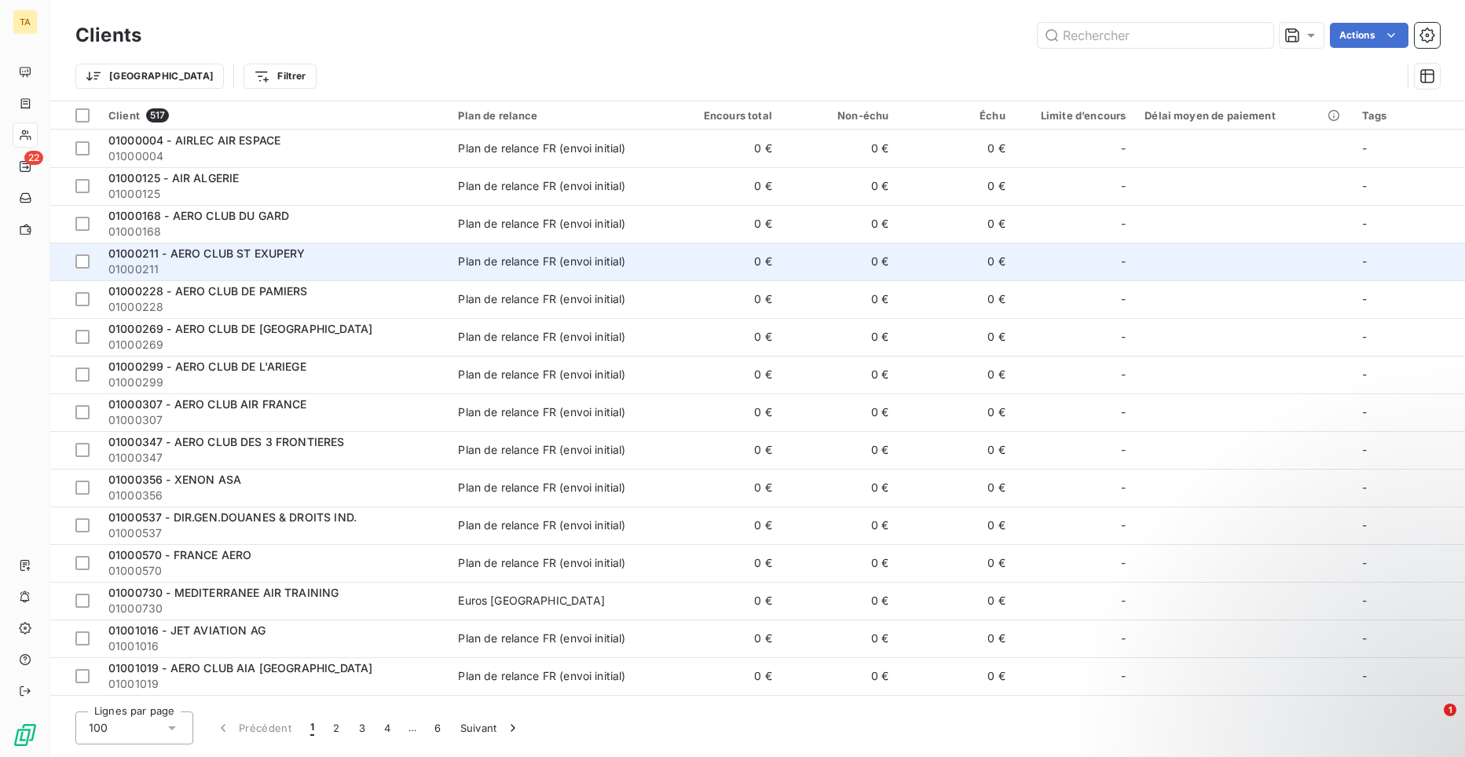
click at [225, 258] on span "01000211 - AERO CLUB ST EXUPERY" at bounding box center [206, 253] width 197 height 13
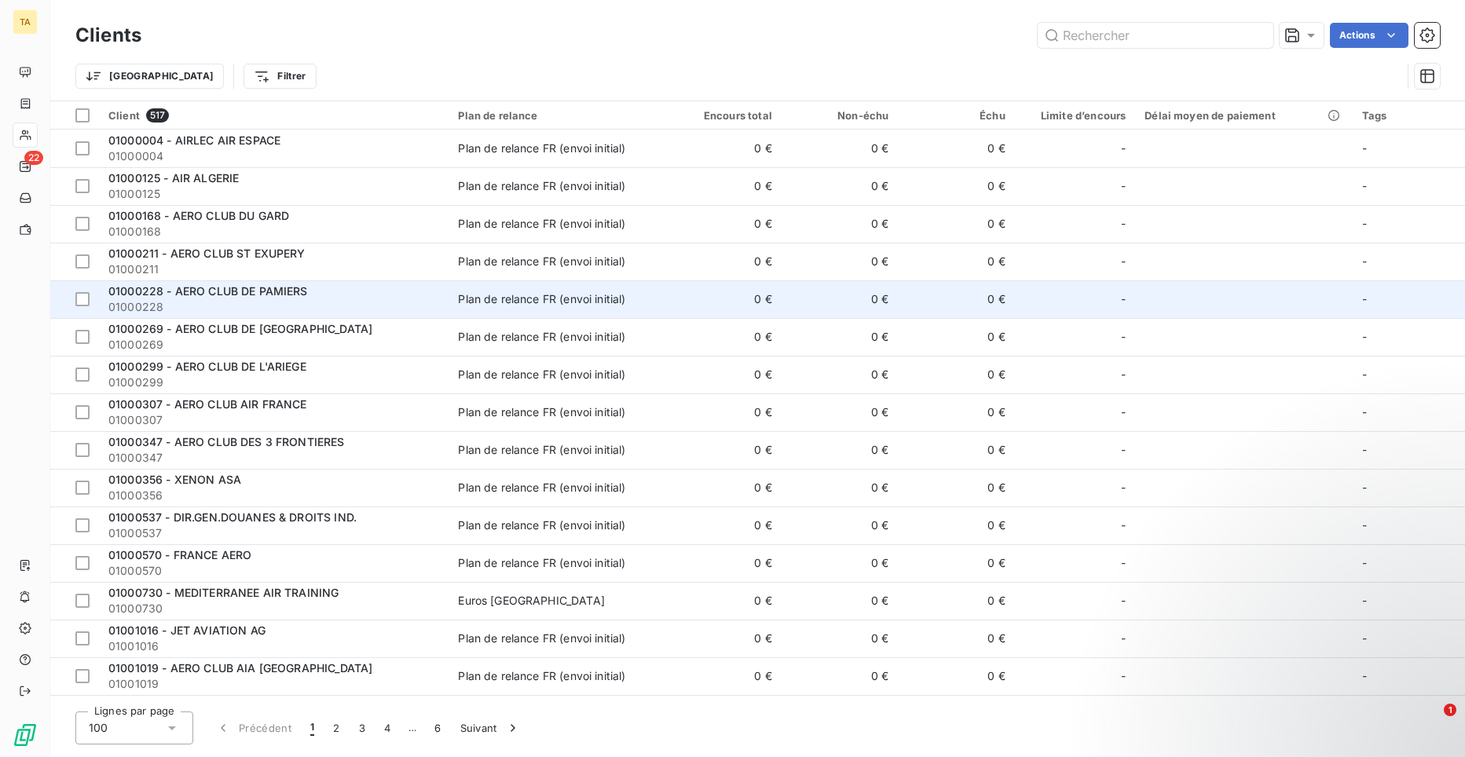
click at [284, 288] on span "01000228 - AERO CLUB DE PAMIERS" at bounding box center [208, 290] width 200 height 13
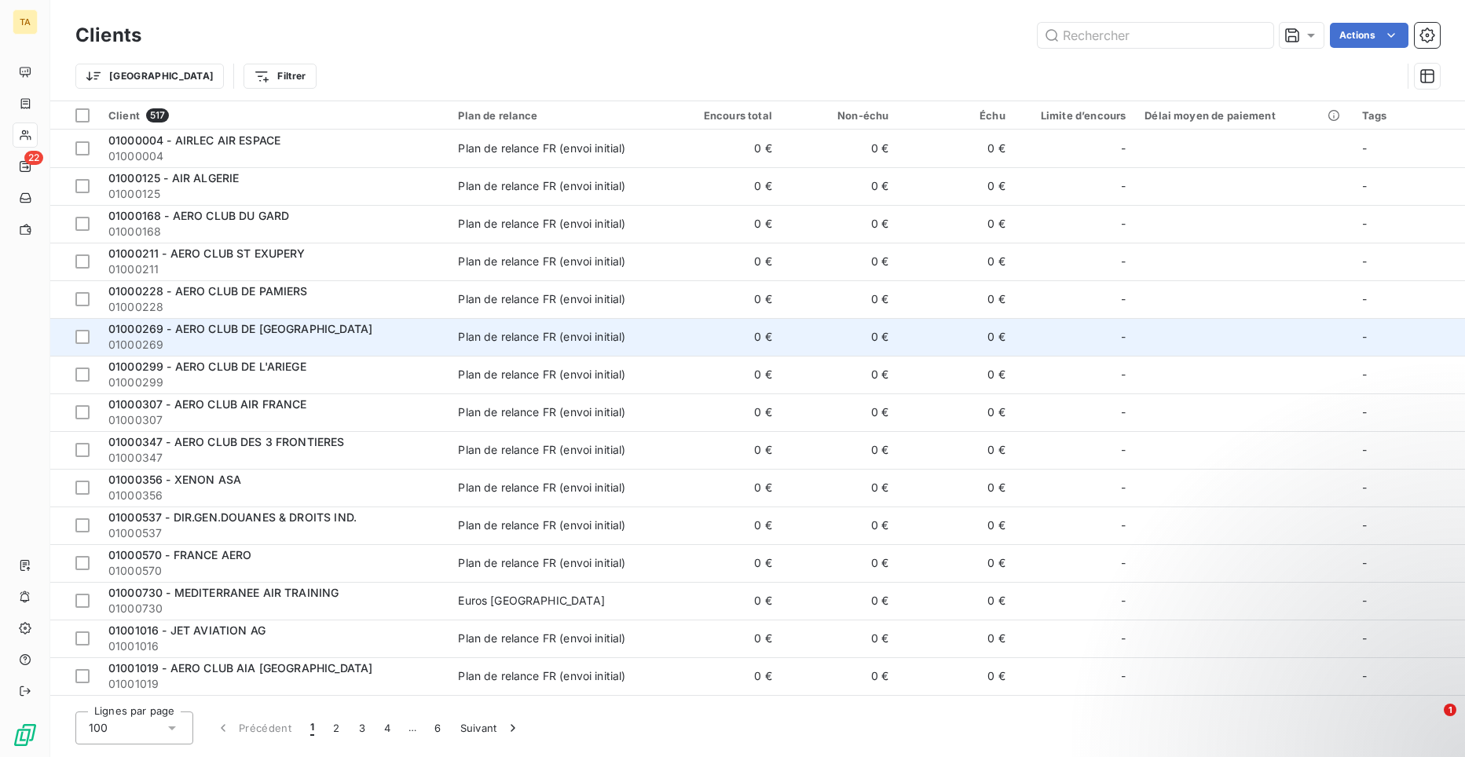
click at [265, 335] on span "01000269 - AERO CLUB DE [GEOGRAPHIC_DATA]" at bounding box center [240, 328] width 264 height 13
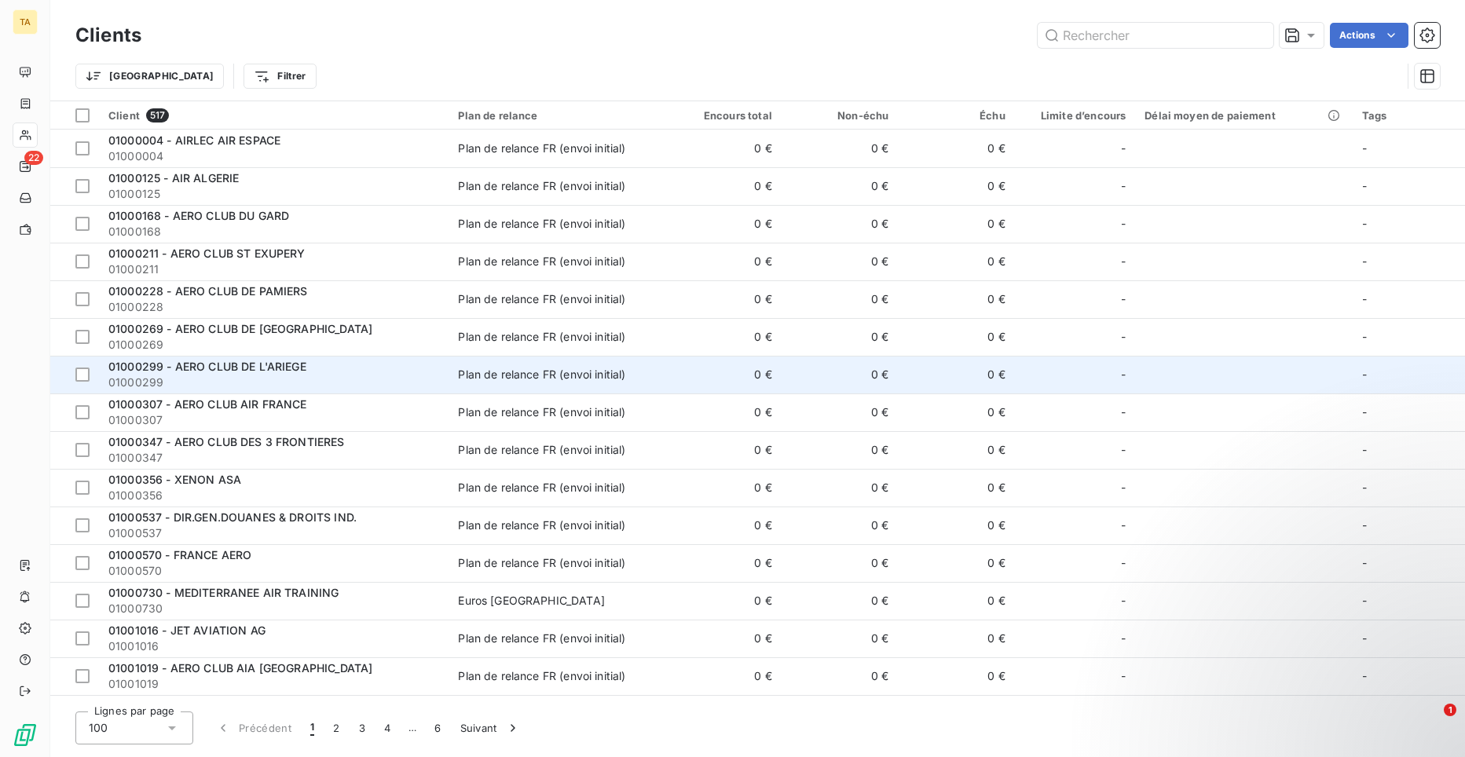
click at [276, 375] on span "01000299" at bounding box center [273, 383] width 331 height 16
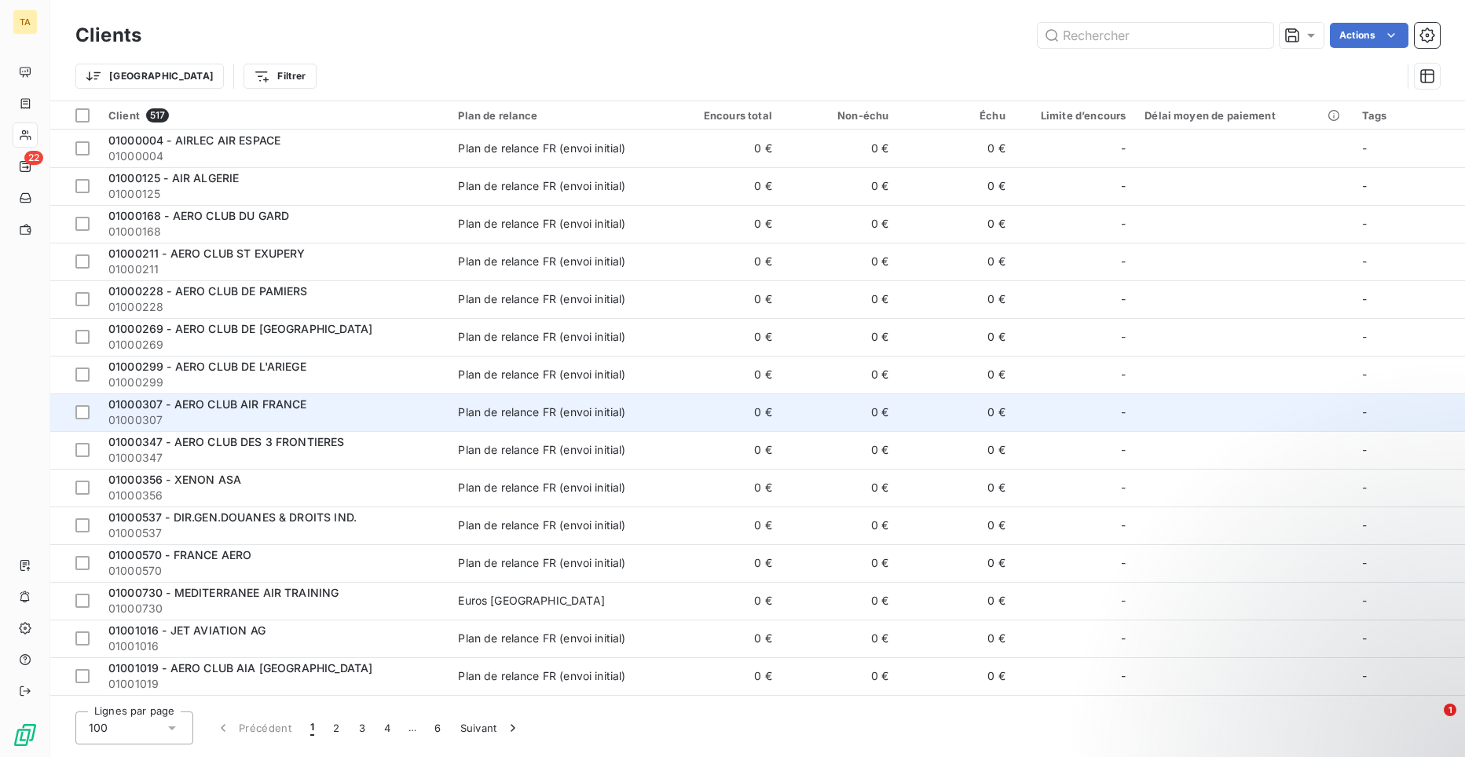
click at [257, 406] on span "01000307 - AERO CLUB AIR FRANCE" at bounding box center [207, 404] width 199 height 13
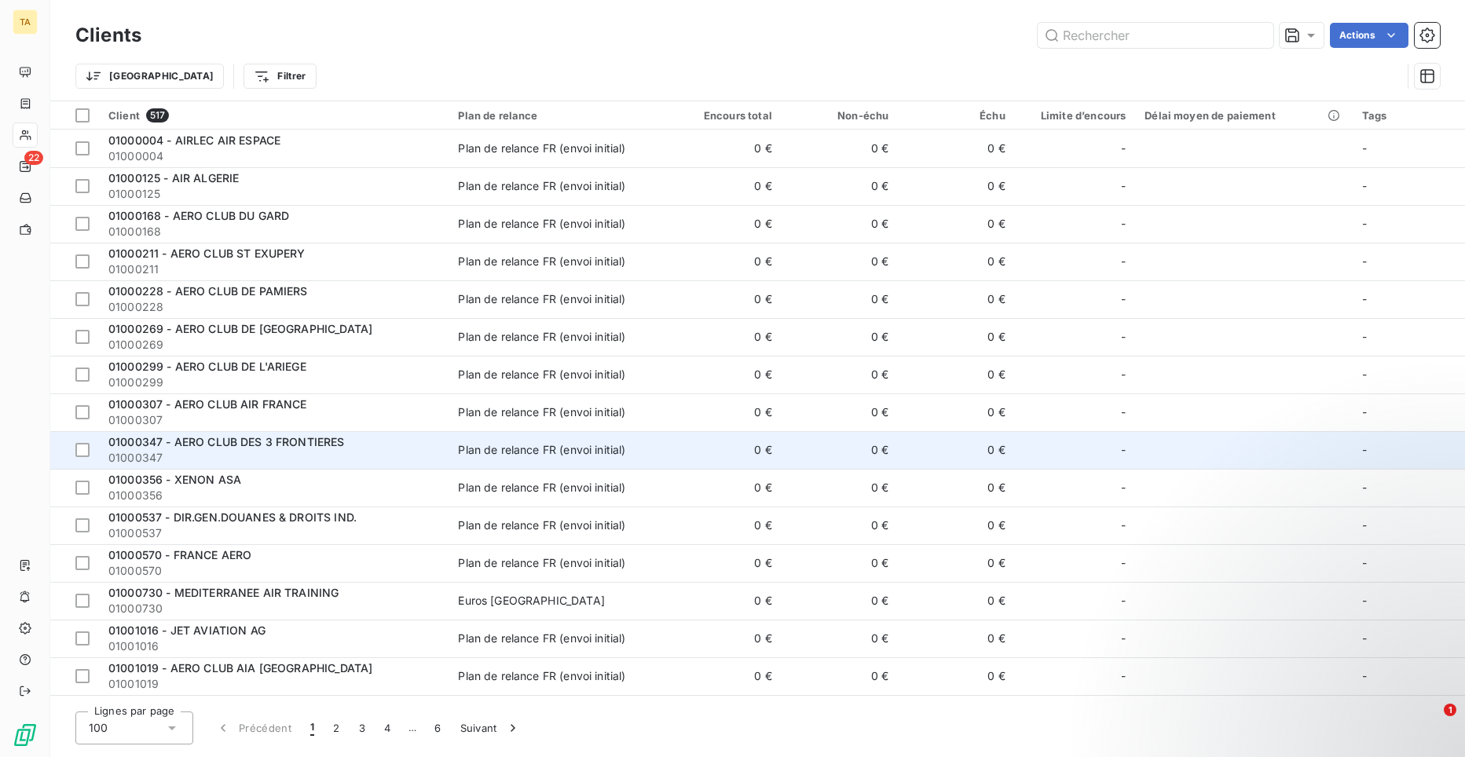
click at [291, 445] on span "01000347 - AERO CLUB DES 3 FRONTIERES" at bounding box center [226, 441] width 236 height 13
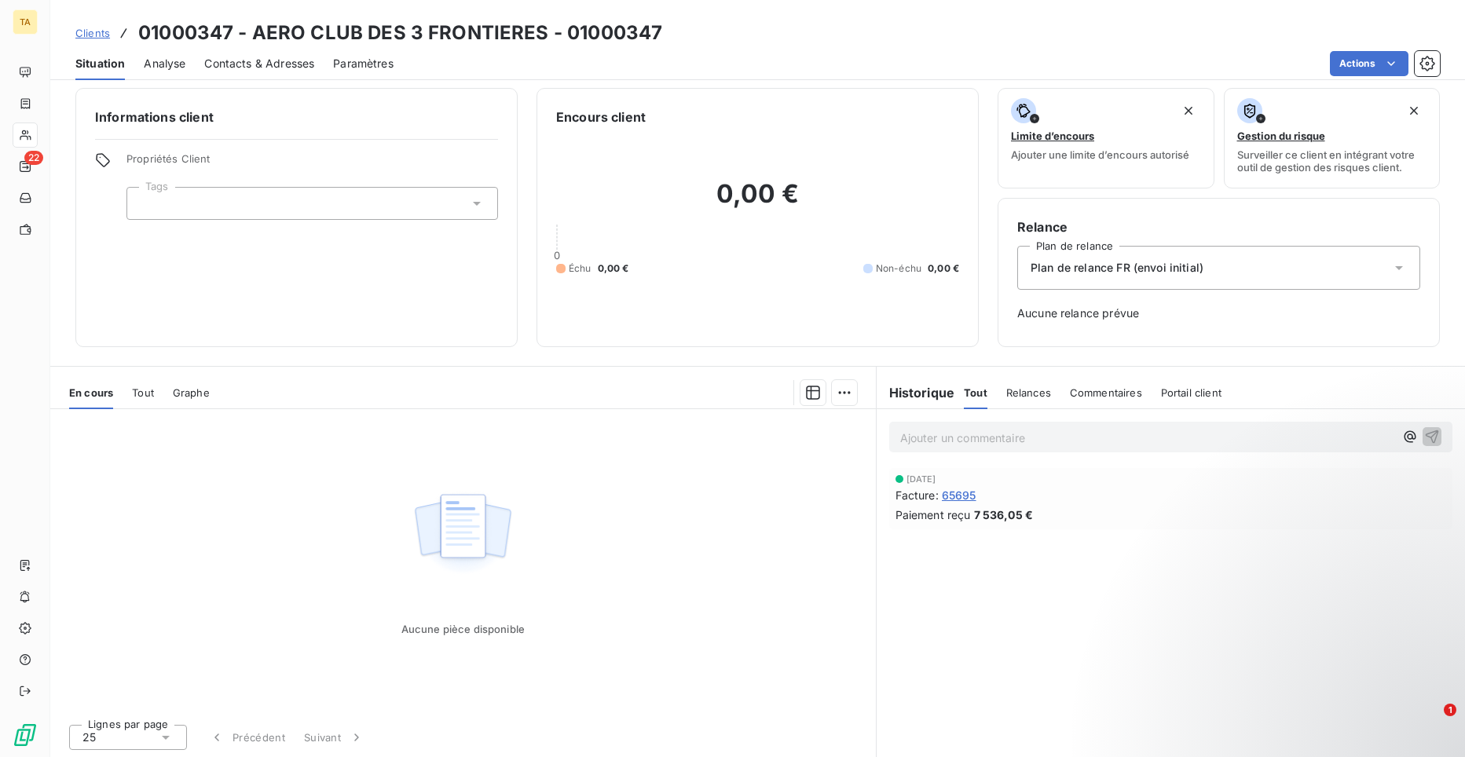
scroll to position [9, 0]
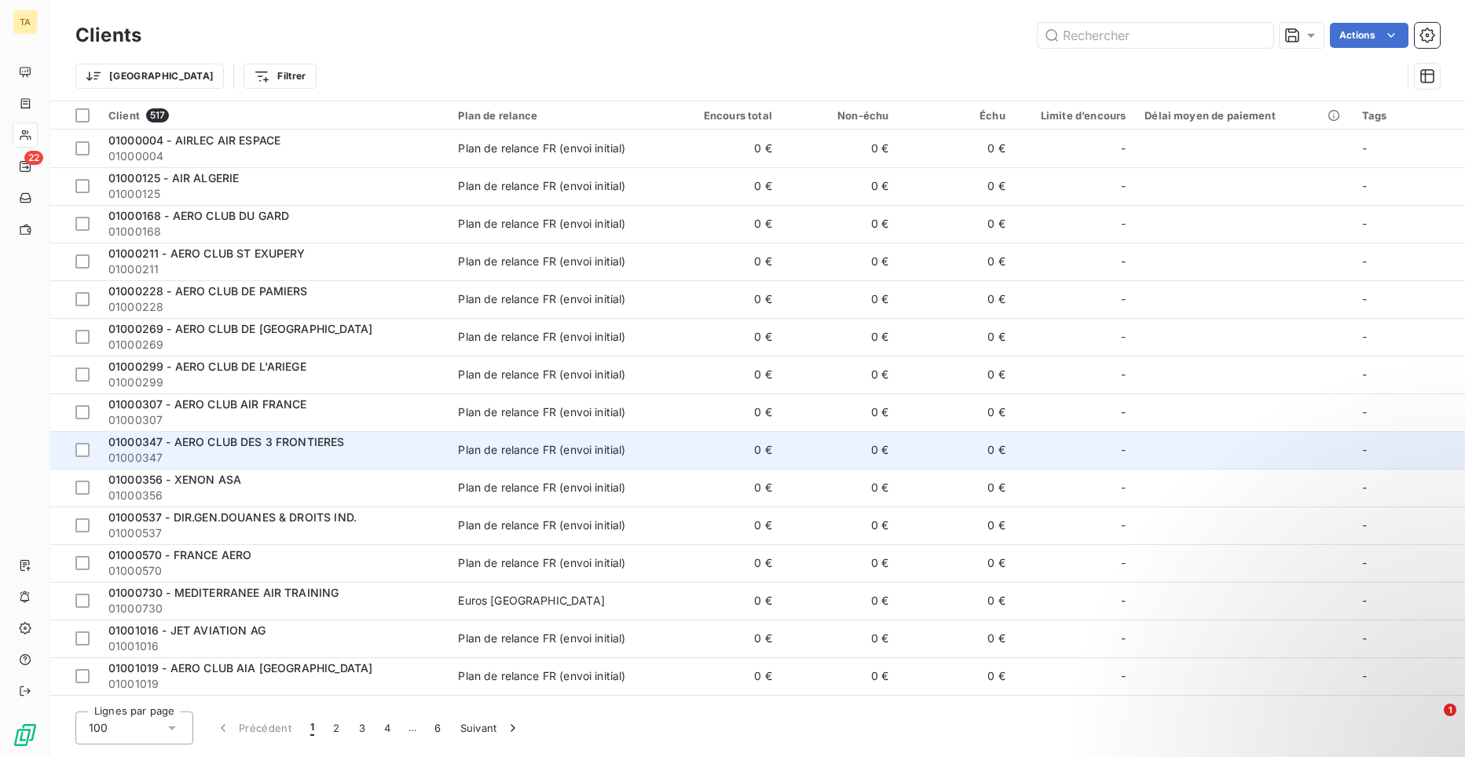
click at [310, 438] on span "01000347 - AERO CLUB DES 3 FRONTIERES" at bounding box center [226, 441] width 236 height 13
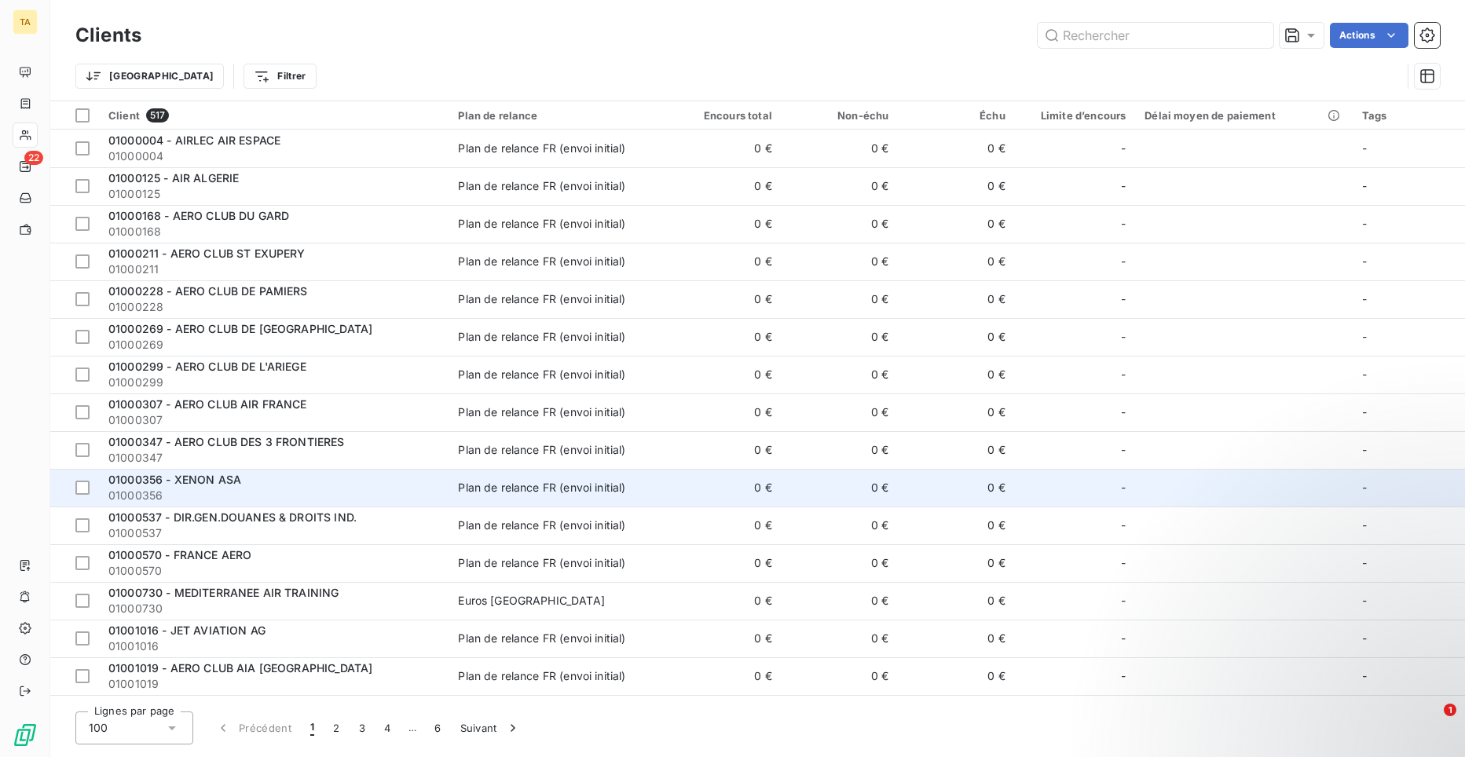
click at [206, 479] on span "01000356 - XENON ASA" at bounding box center [174, 479] width 133 height 13
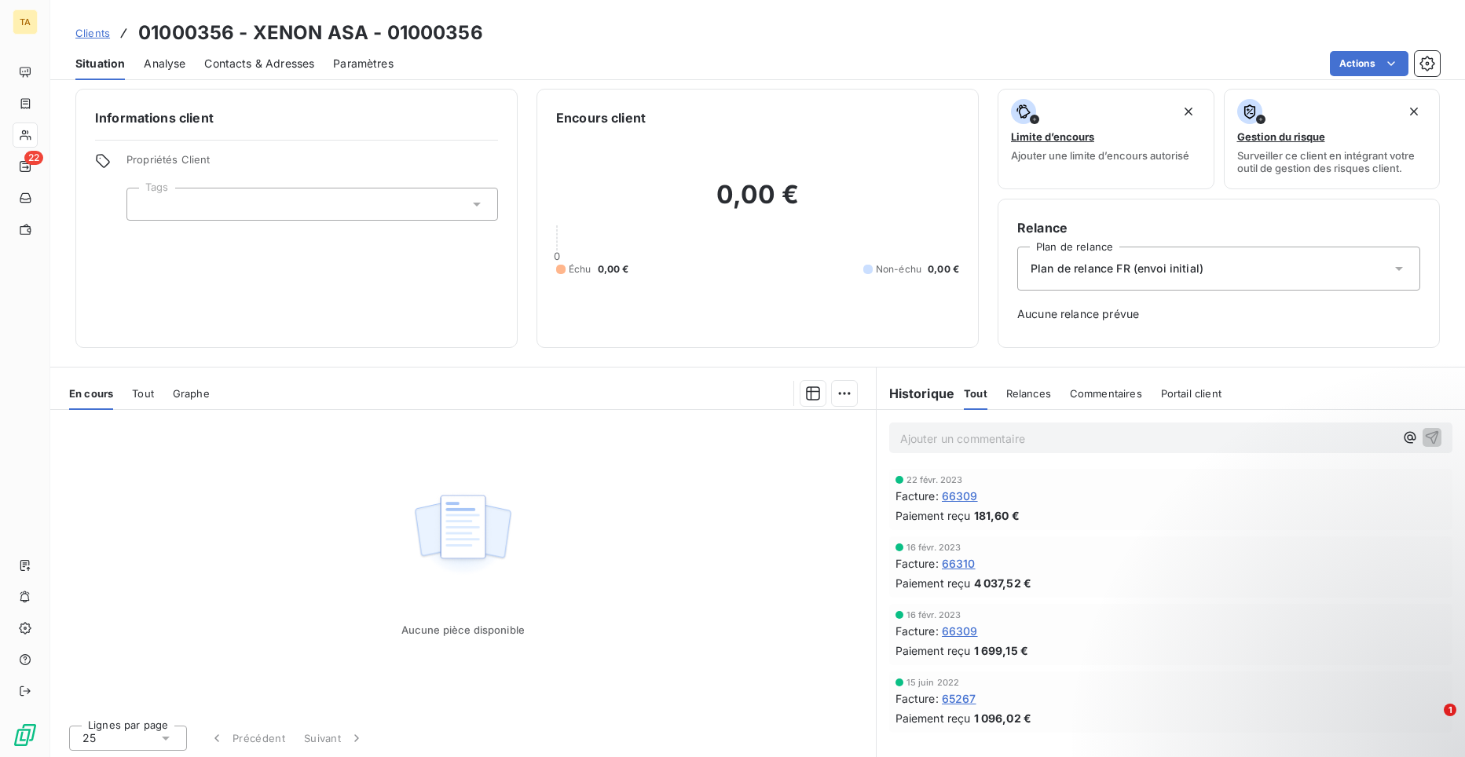
scroll to position [9, 0]
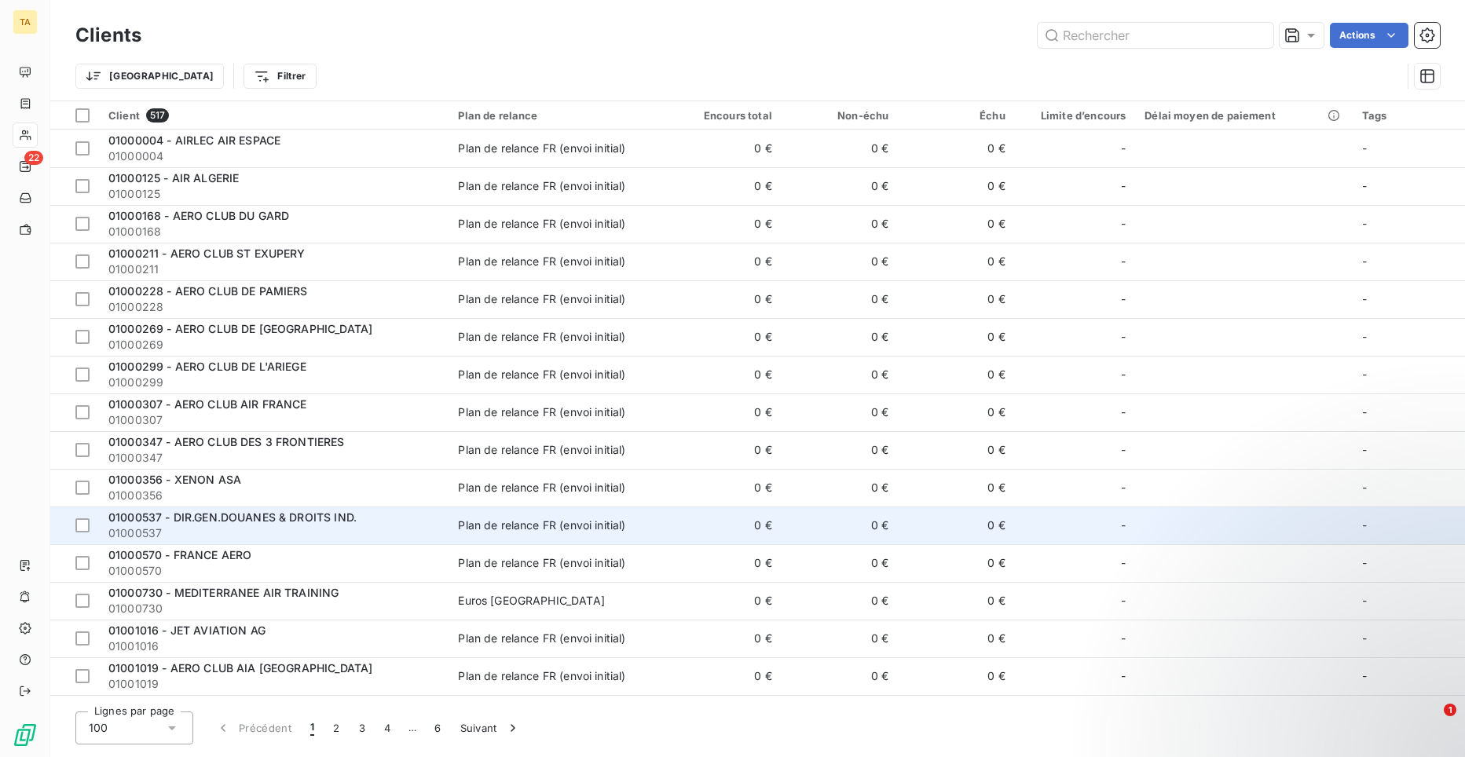
click at [247, 515] on span "01000537 - DIR.GEN.DOUANES & DROITS IND." at bounding box center [232, 517] width 248 height 13
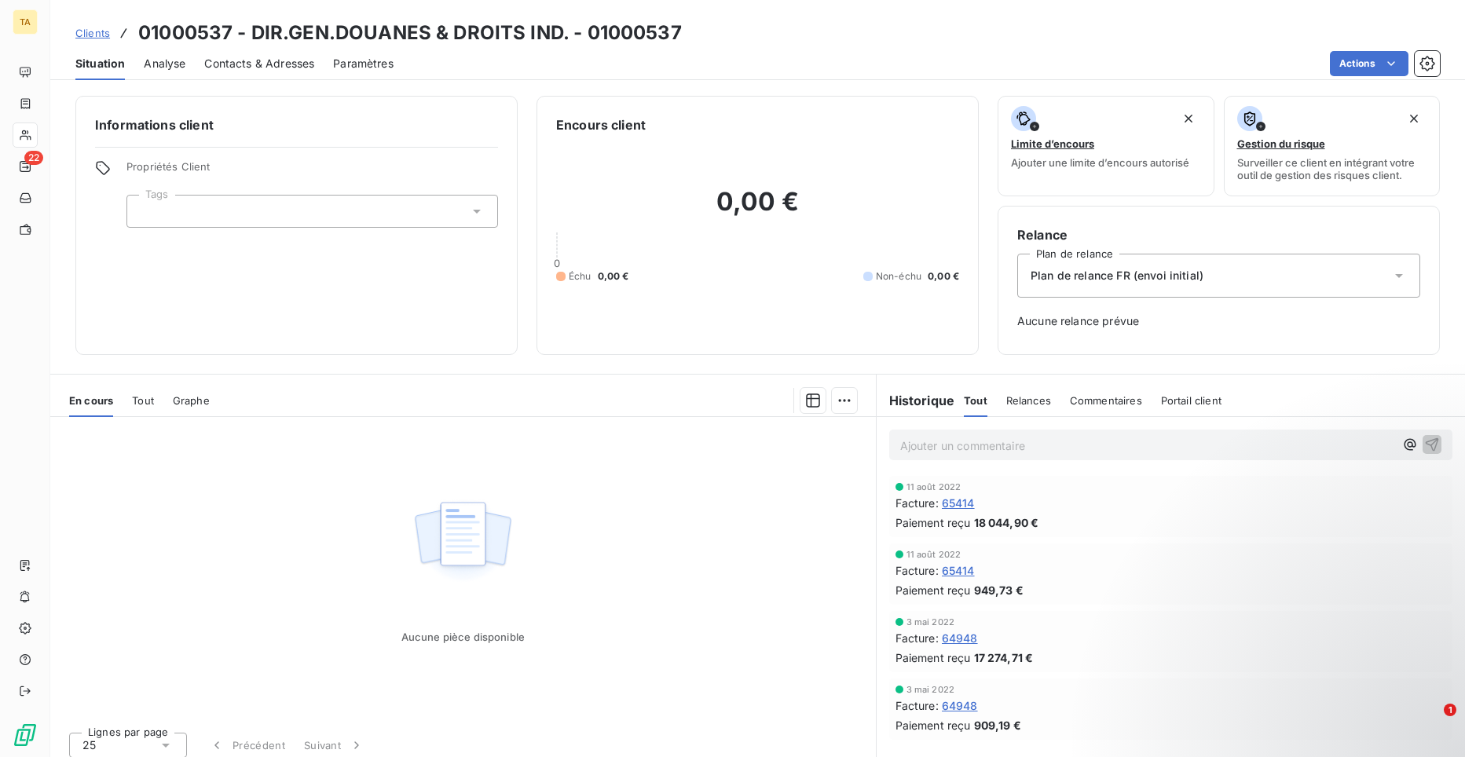
scroll to position [9, 0]
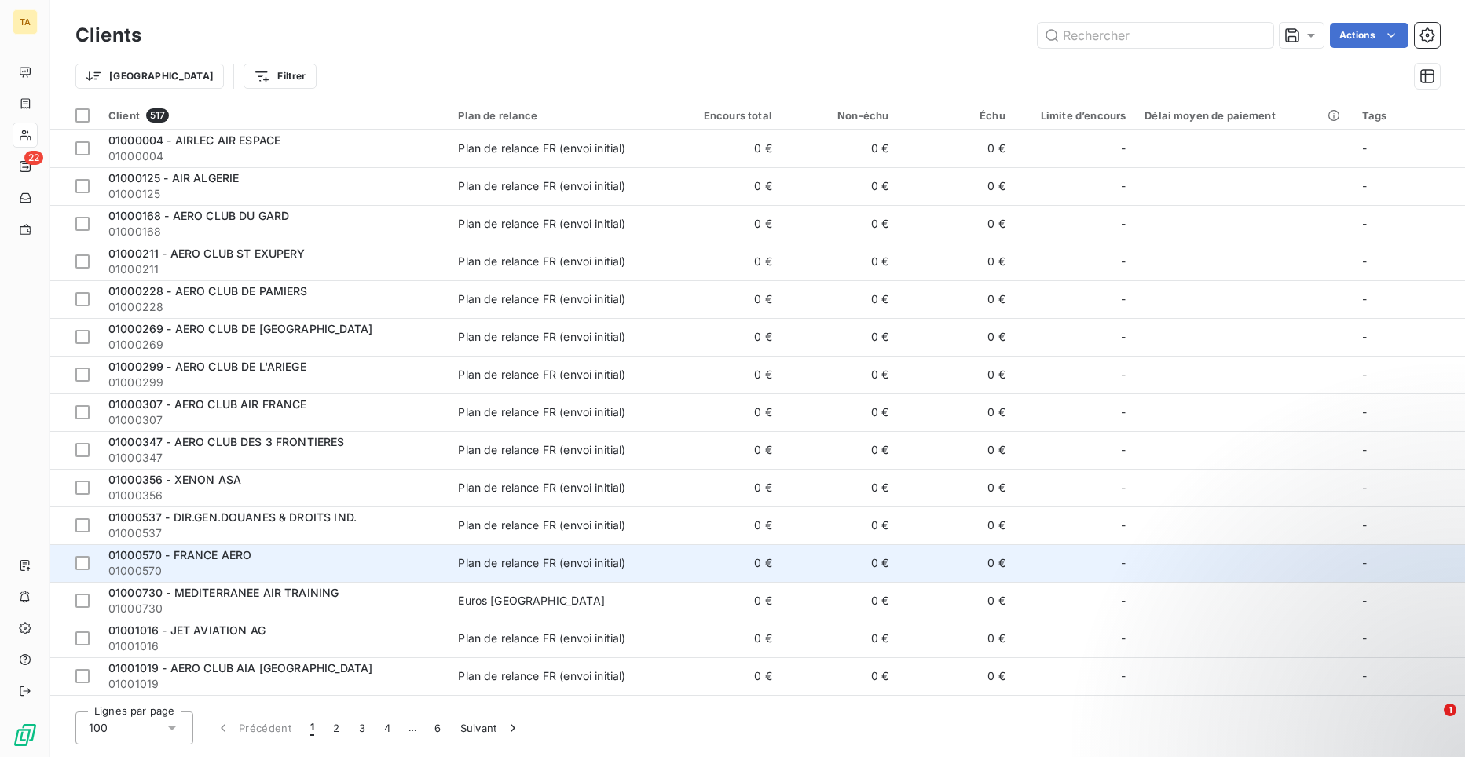
click at [229, 551] on span "01000570 - FRANCE AERO" at bounding box center [179, 554] width 143 height 13
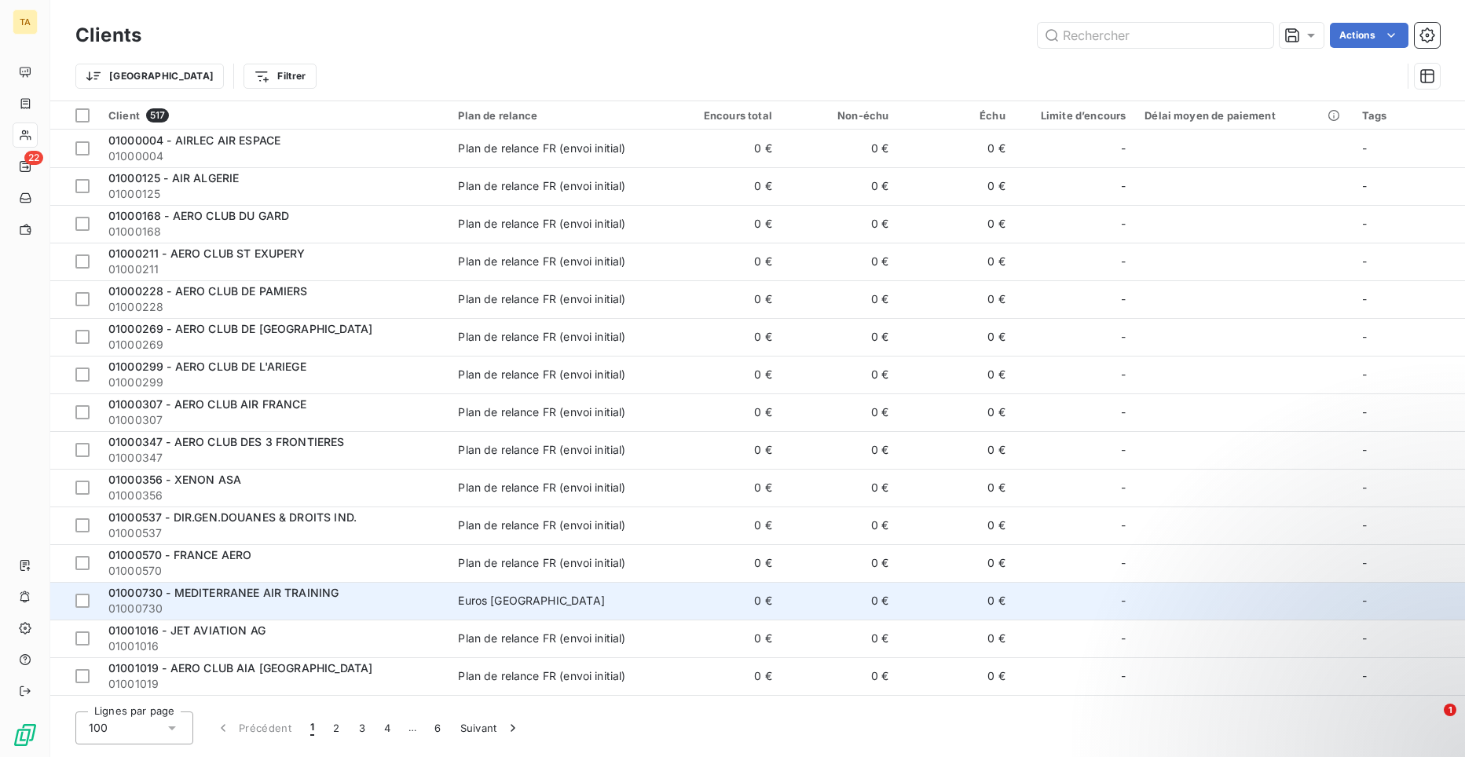
click at [201, 588] on span "01000730 - MEDITERRANEE AIR TRAINING" at bounding box center [223, 592] width 230 height 13
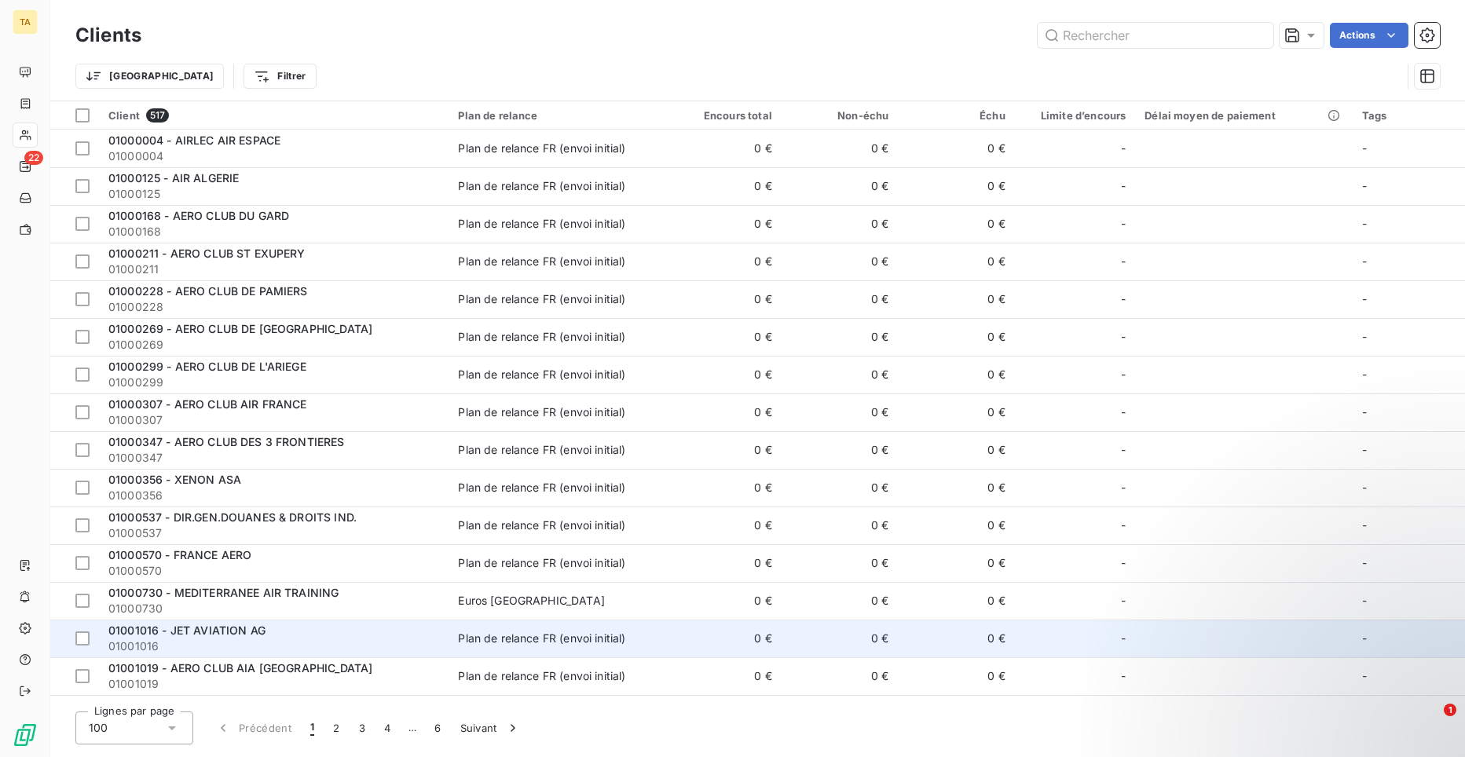
click at [227, 630] on span "01001016 - JET AVIATION AG" at bounding box center [186, 630] width 157 height 13
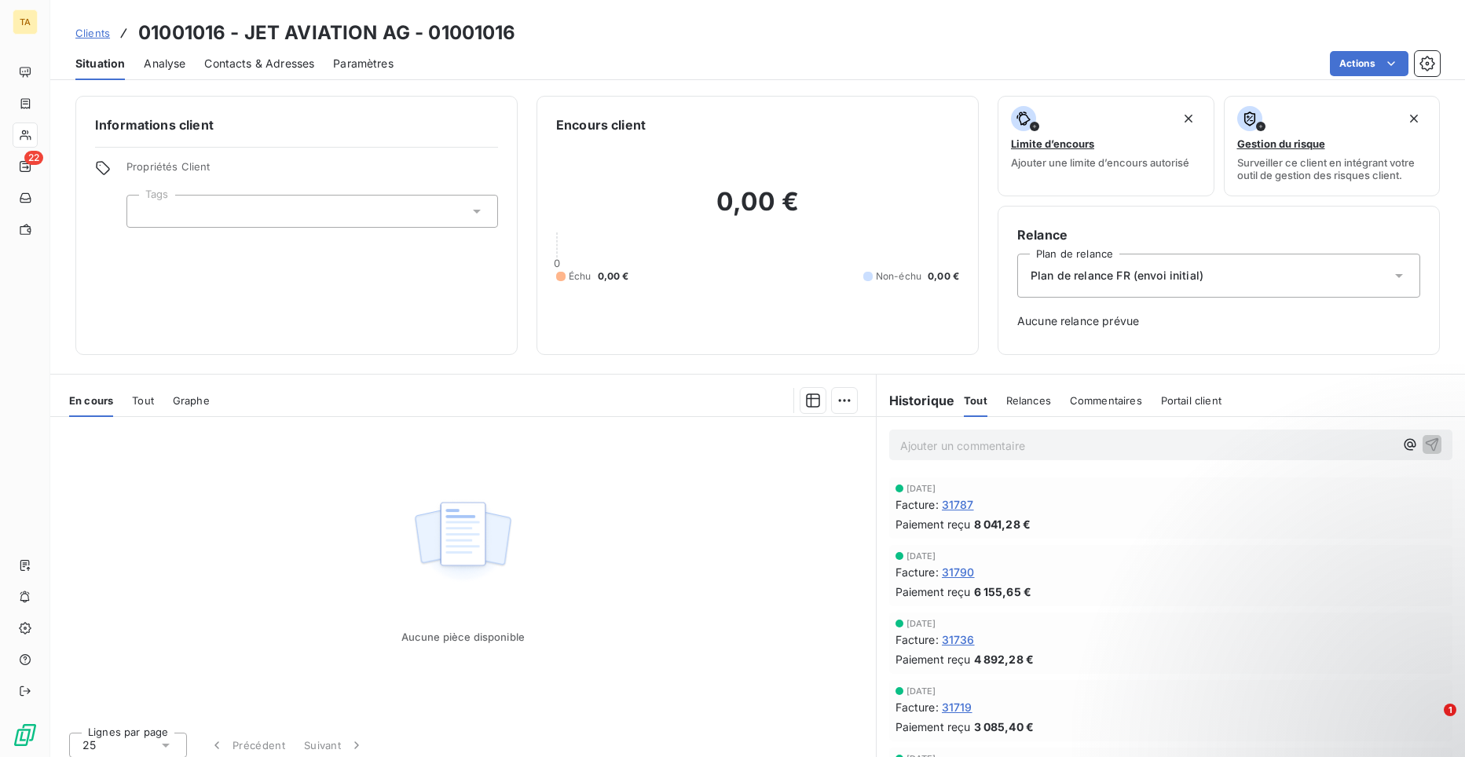
scroll to position [157, 0]
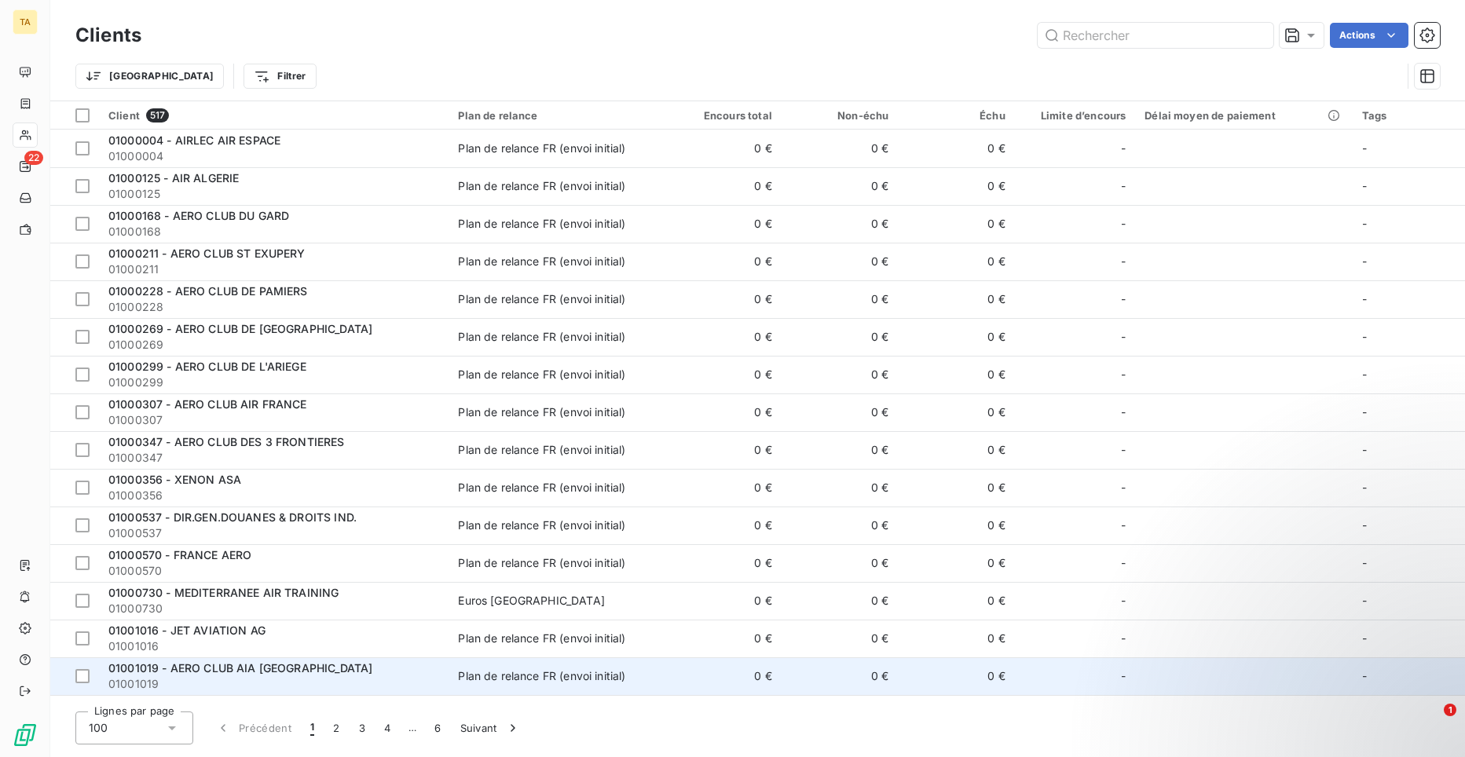
click at [277, 665] on span "01001019 - AERO CLUB AIA [GEOGRAPHIC_DATA]" at bounding box center [240, 668] width 264 height 13
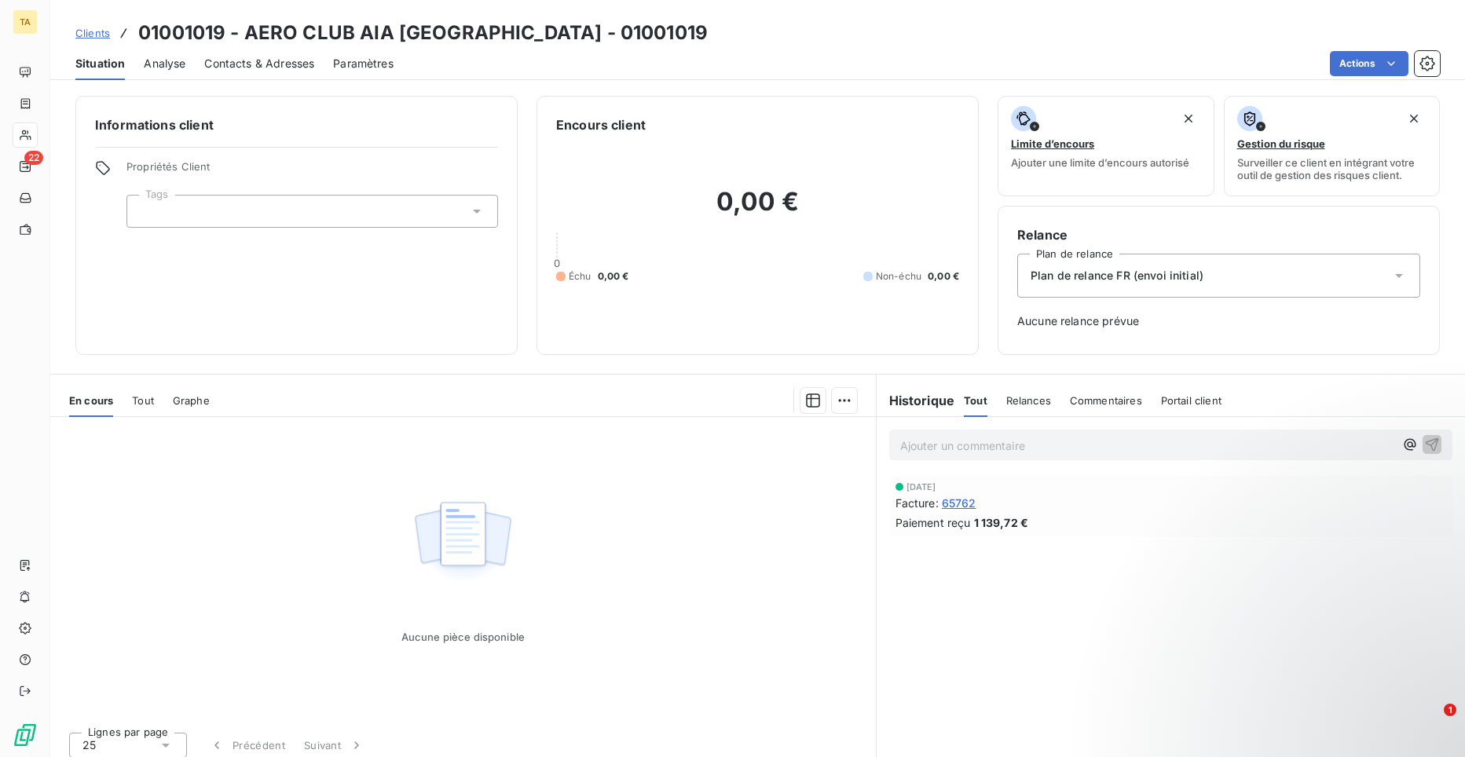
scroll to position [9, 0]
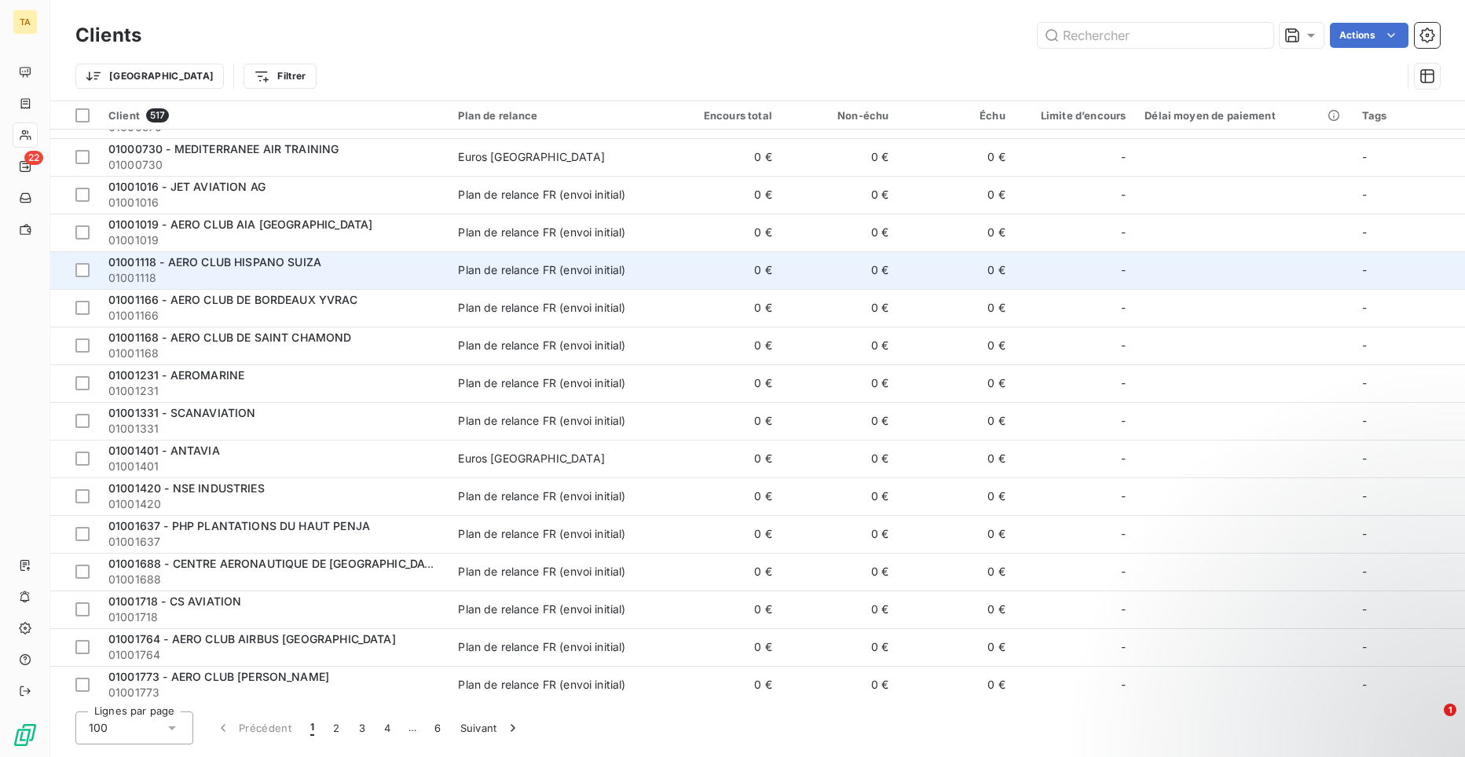
scroll to position [471, 0]
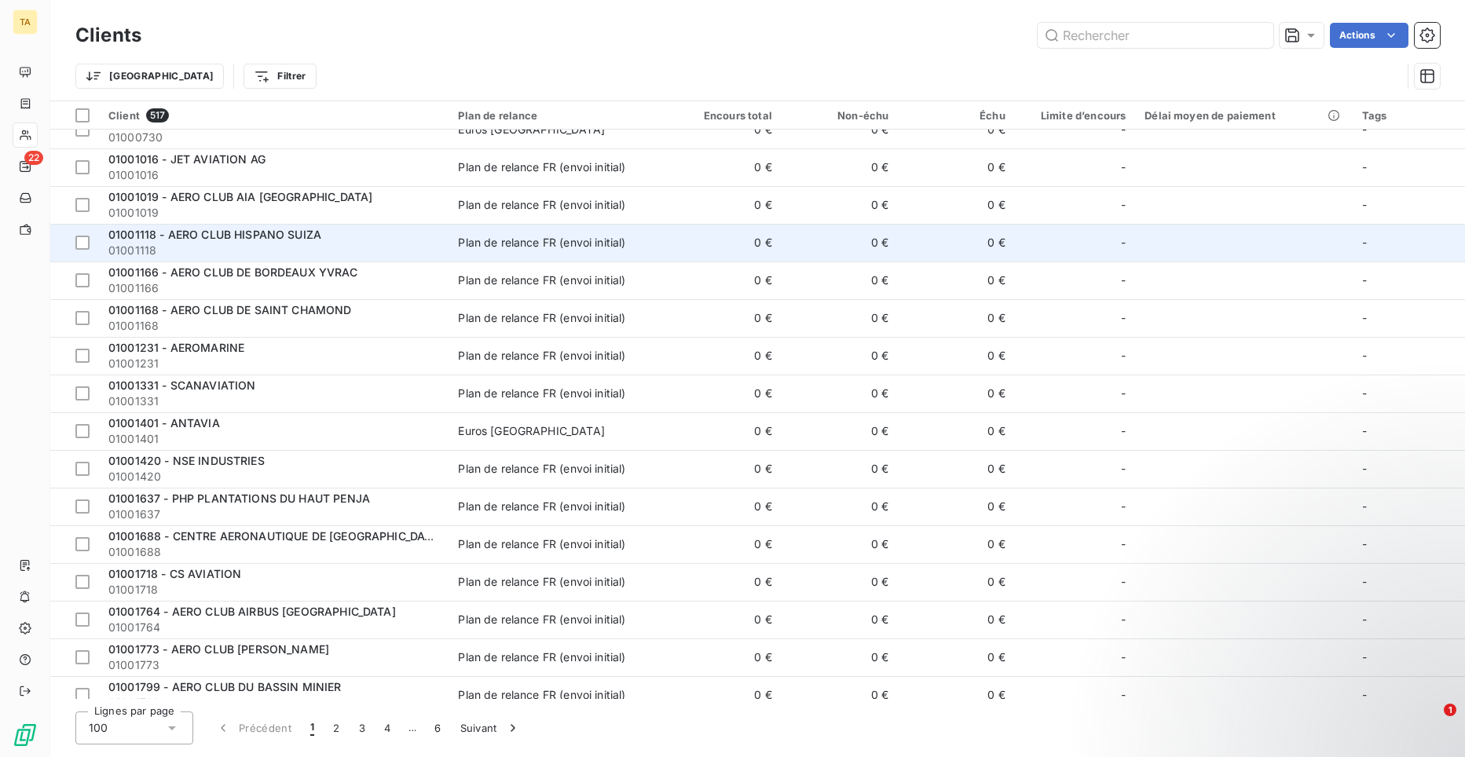
click at [268, 240] on span "01001118 - AERO CLUB HISPANO SUIZA" at bounding box center [214, 234] width 213 height 13
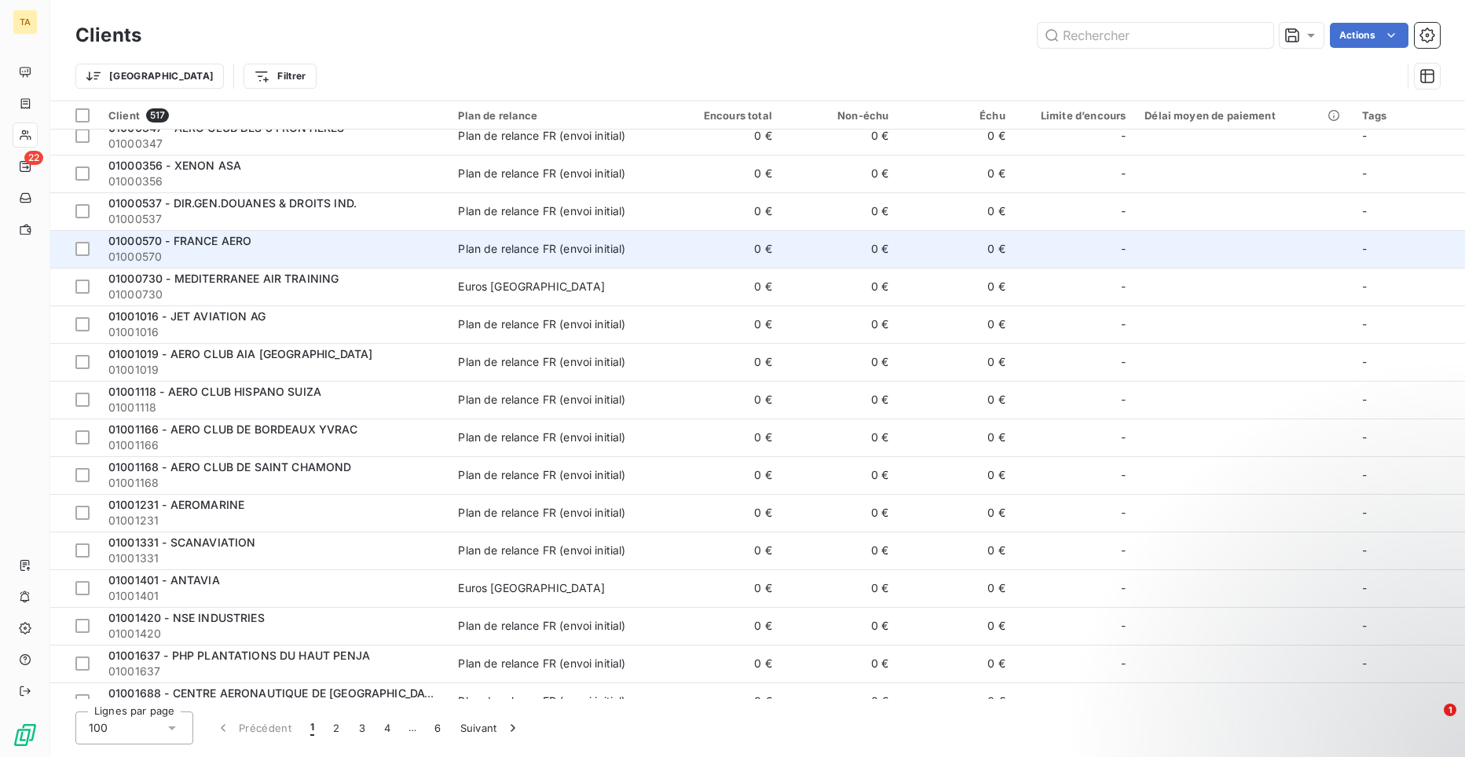
scroll to position [393, 0]
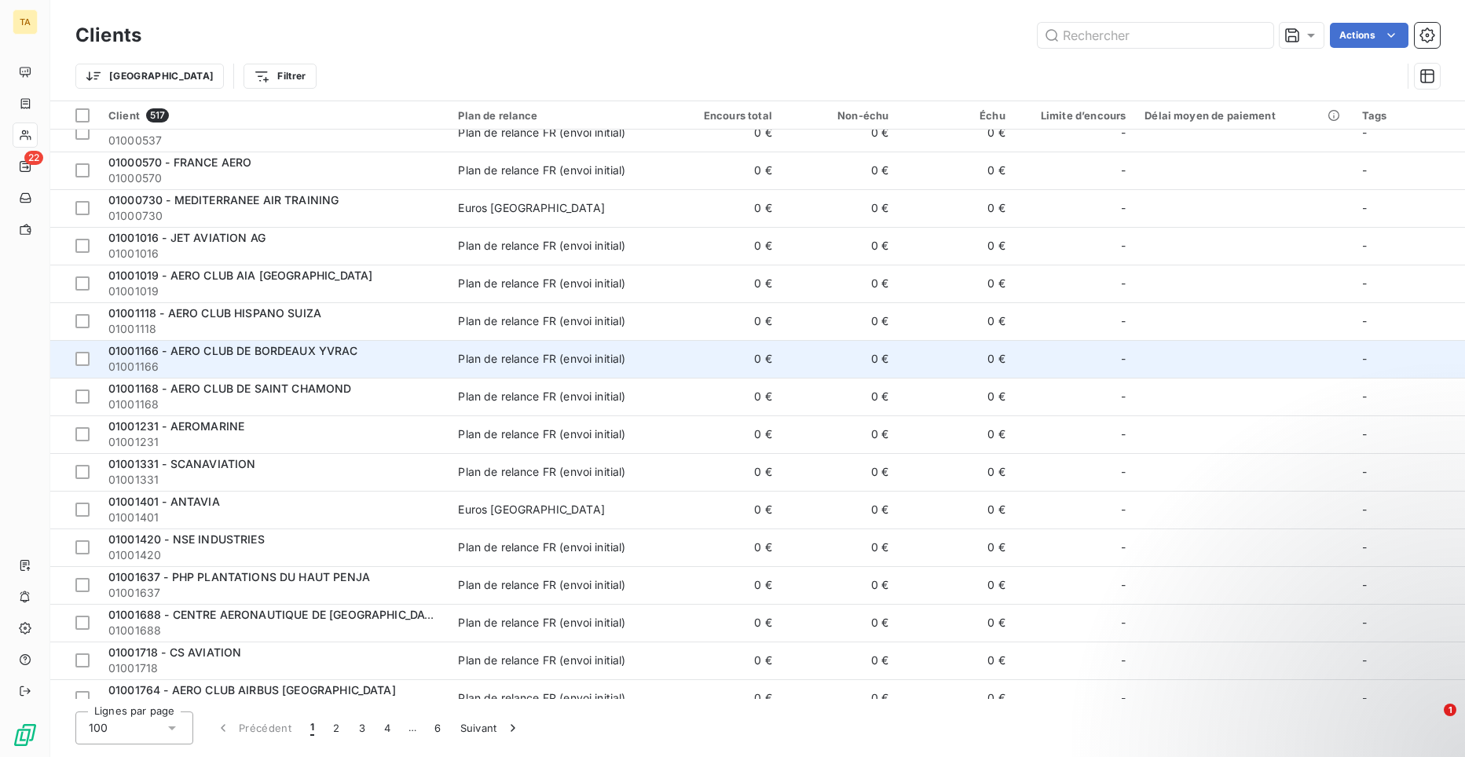
click at [325, 354] on span "01001166 - AERO CLUB DE BORDEAUX YVRAC" at bounding box center [232, 350] width 249 height 13
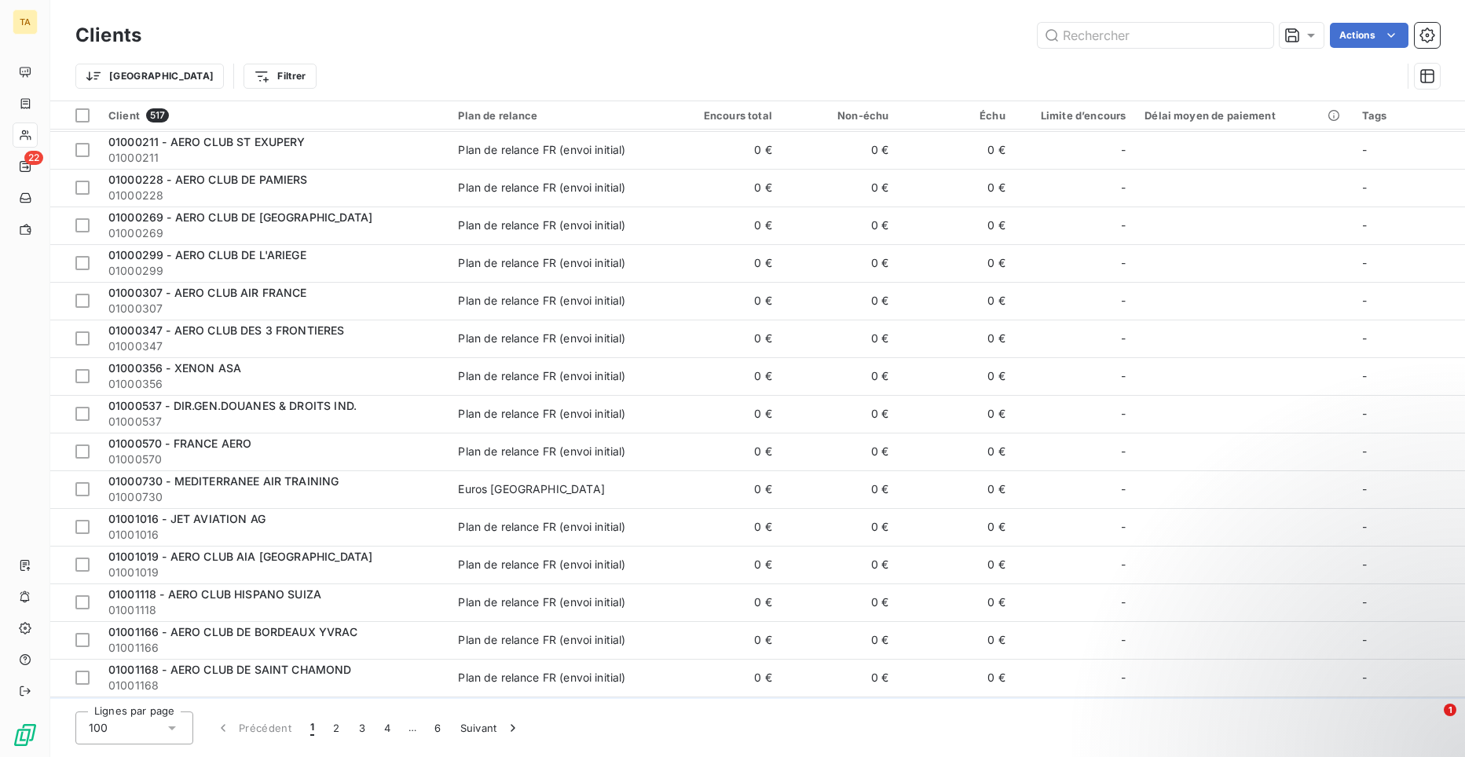
scroll to position [393, 0]
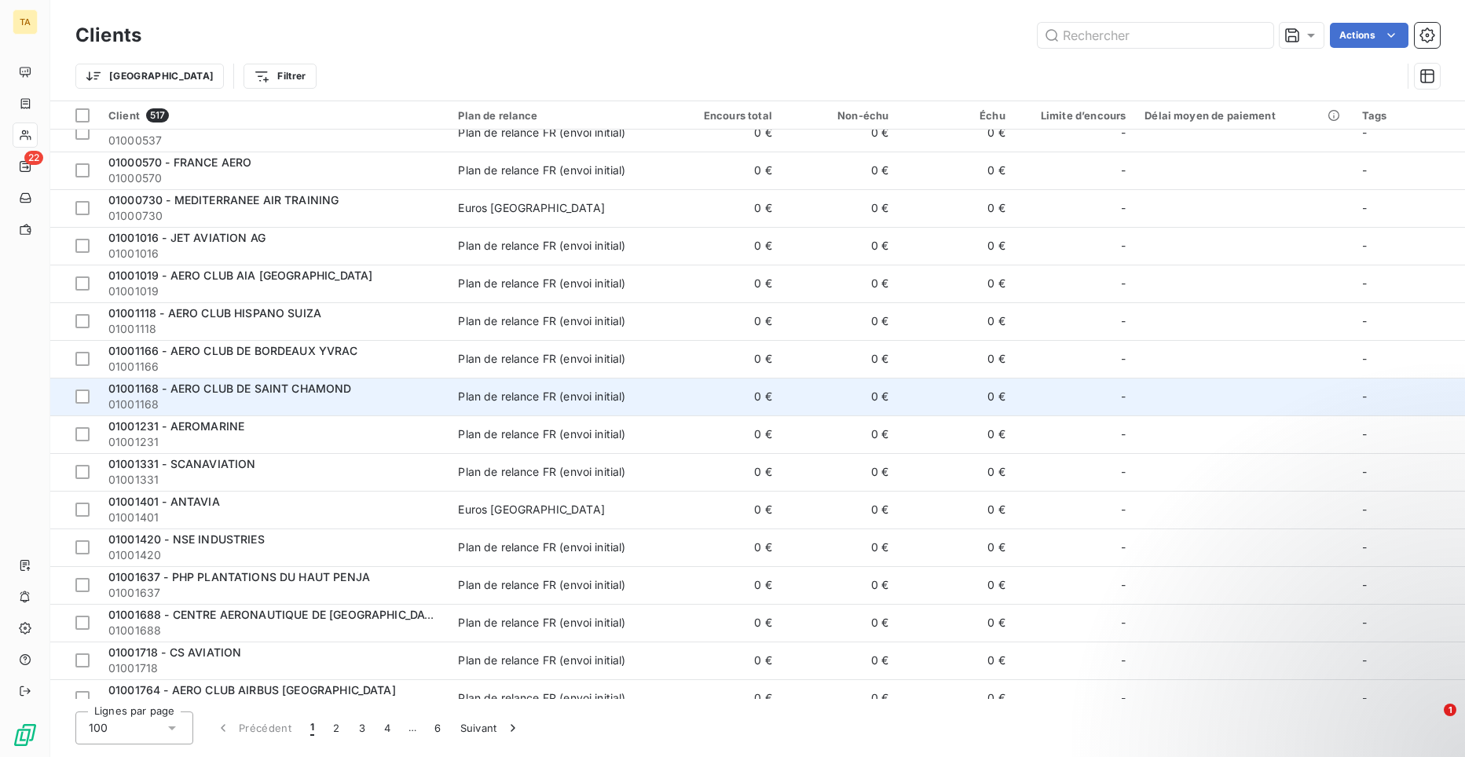
click at [275, 387] on span "01001168 - AERO CLUB DE SAINT CHAMOND" at bounding box center [230, 388] width 244 height 13
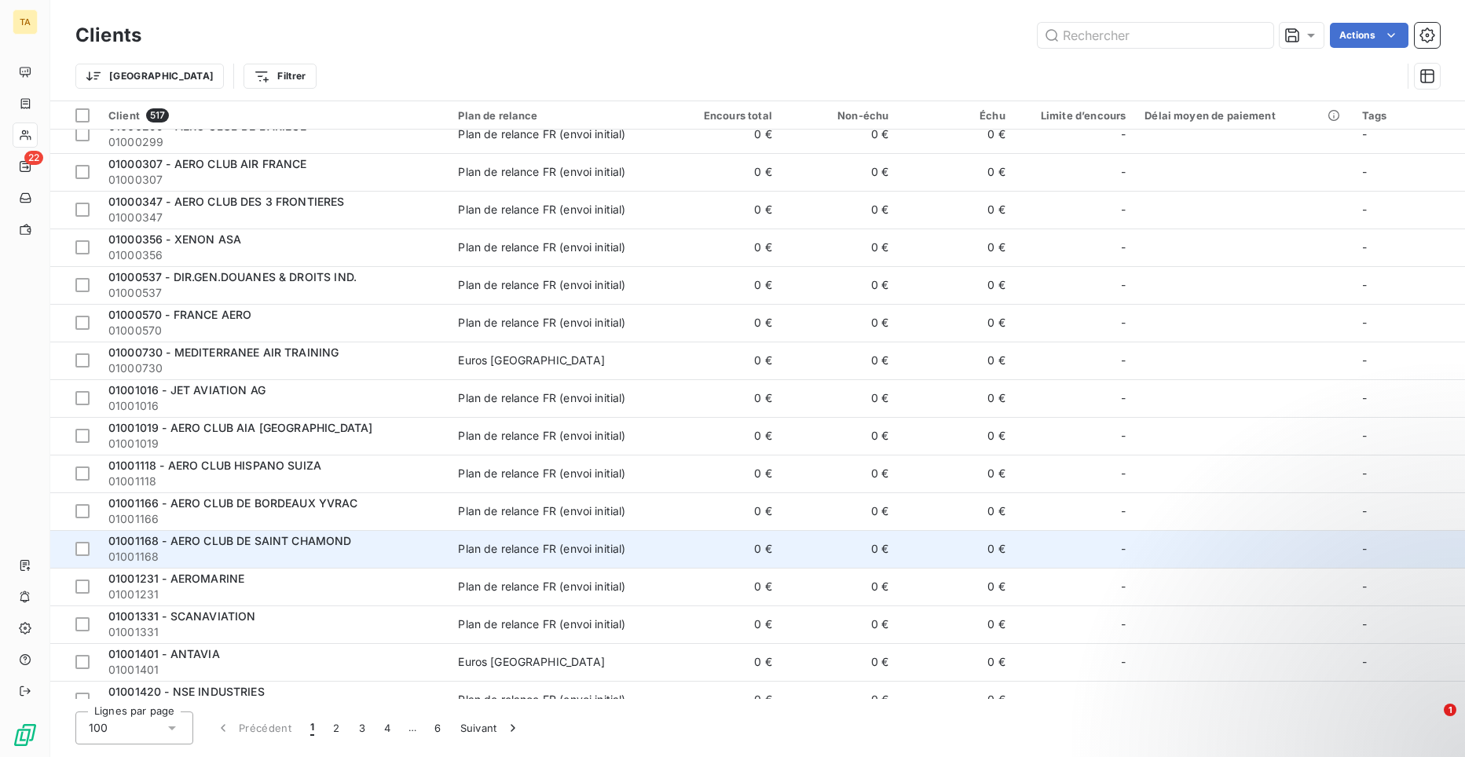
scroll to position [314, 0]
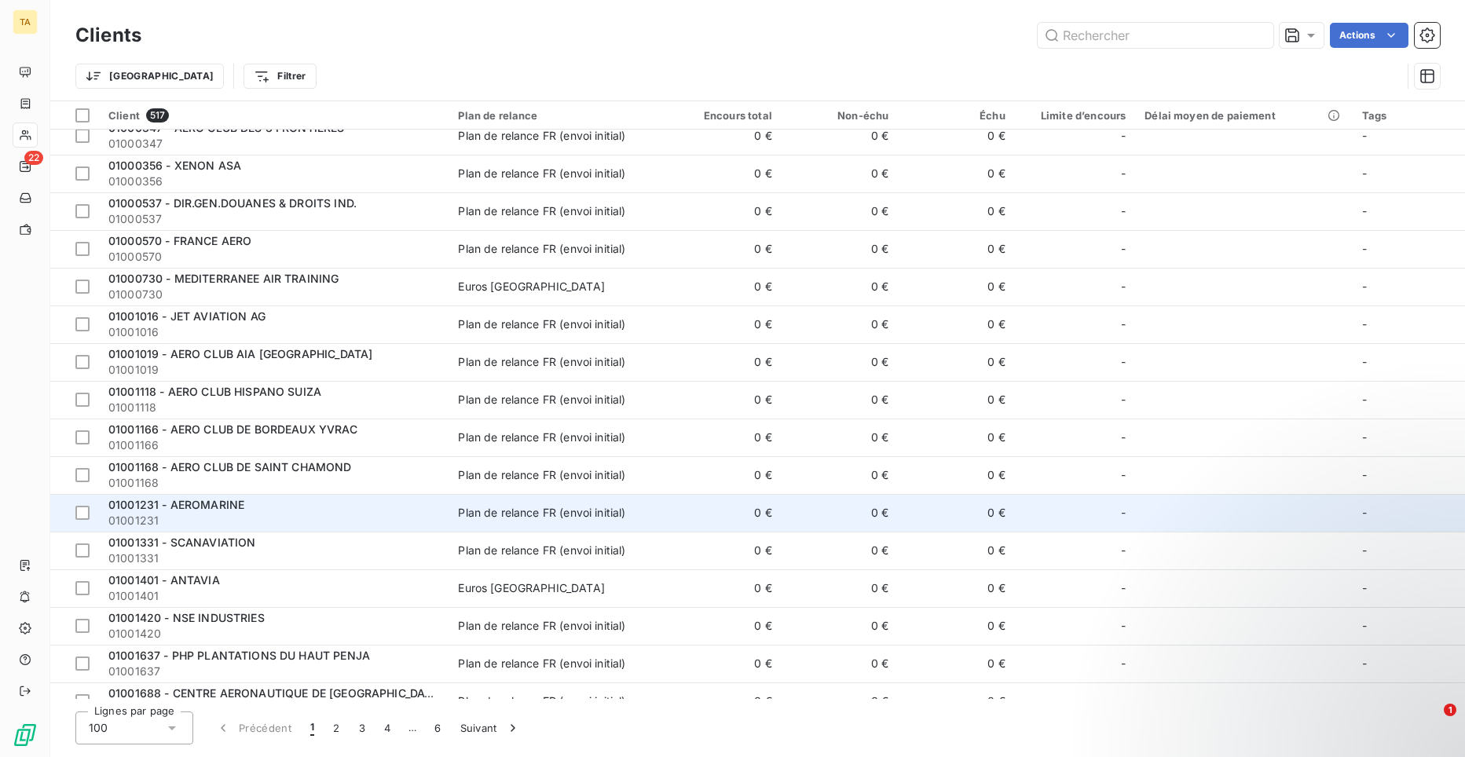
click at [227, 508] on span "01001231 - AEROMARINE" at bounding box center [176, 504] width 136 height 13
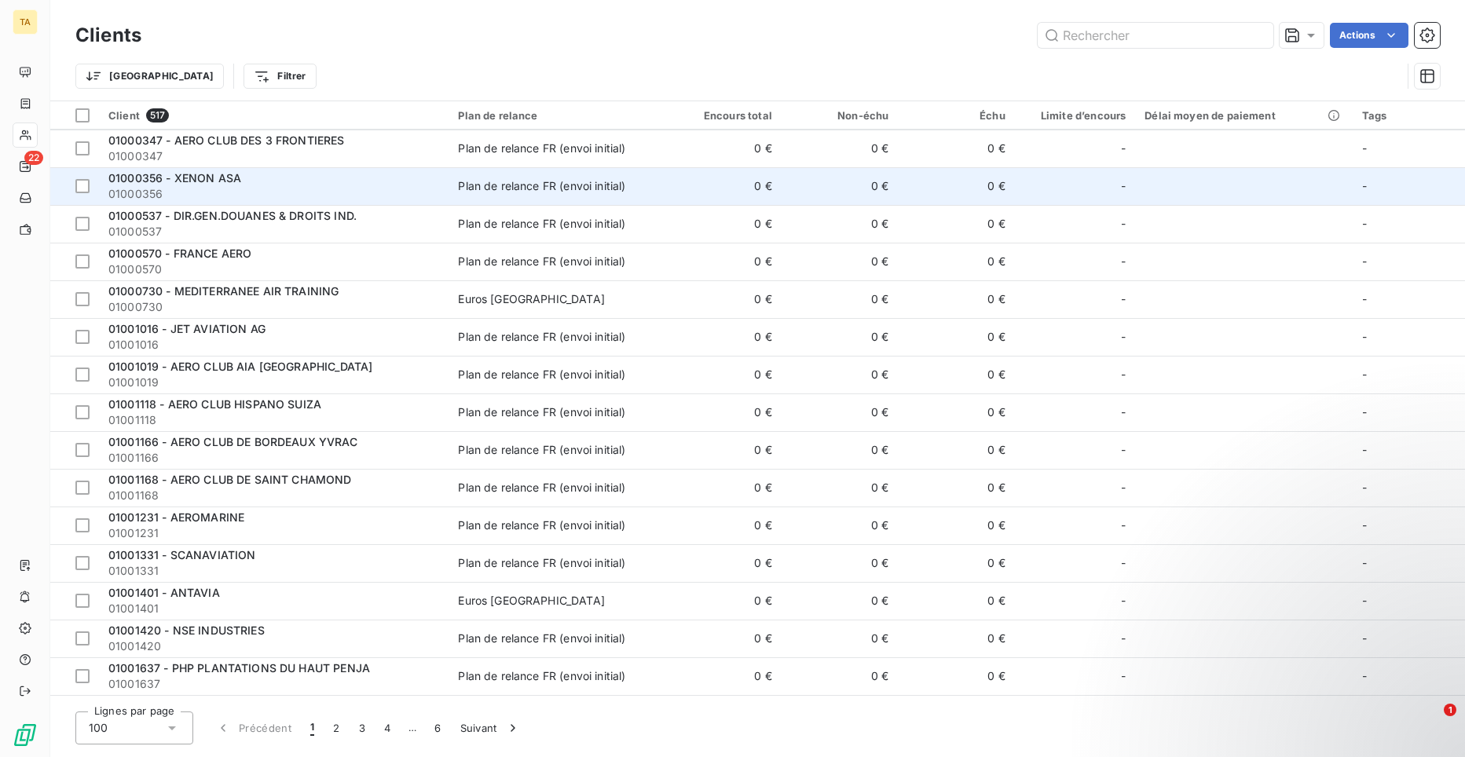
scroll to position [393, 0]
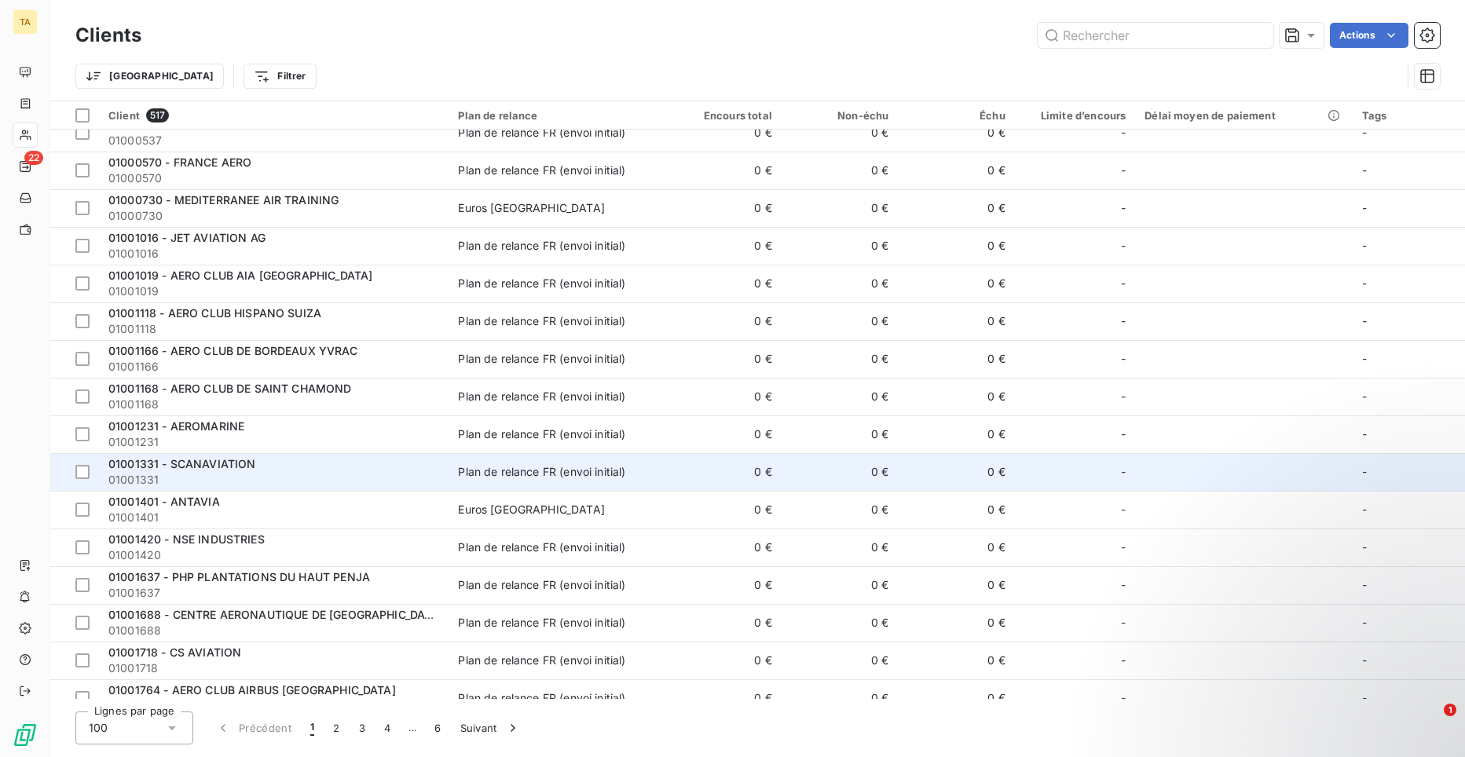
click at [223, 466] on span "01001331 - SCANAVIATION" at bounding box center [181, 463] width 147 height 13
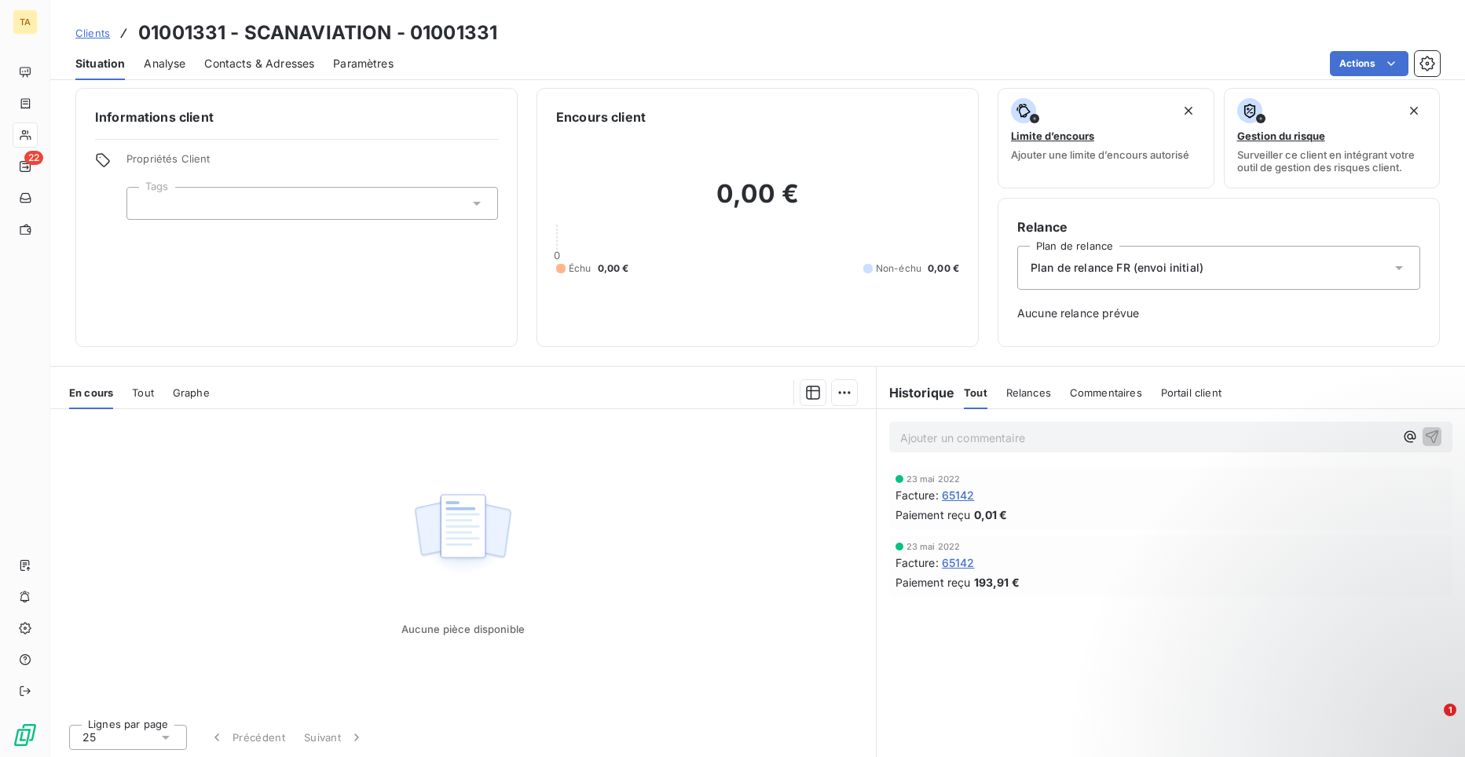
scroll to position [9, 0]
click at [163, 738] on icon at bounding box center [166, 736] width 16 height 16
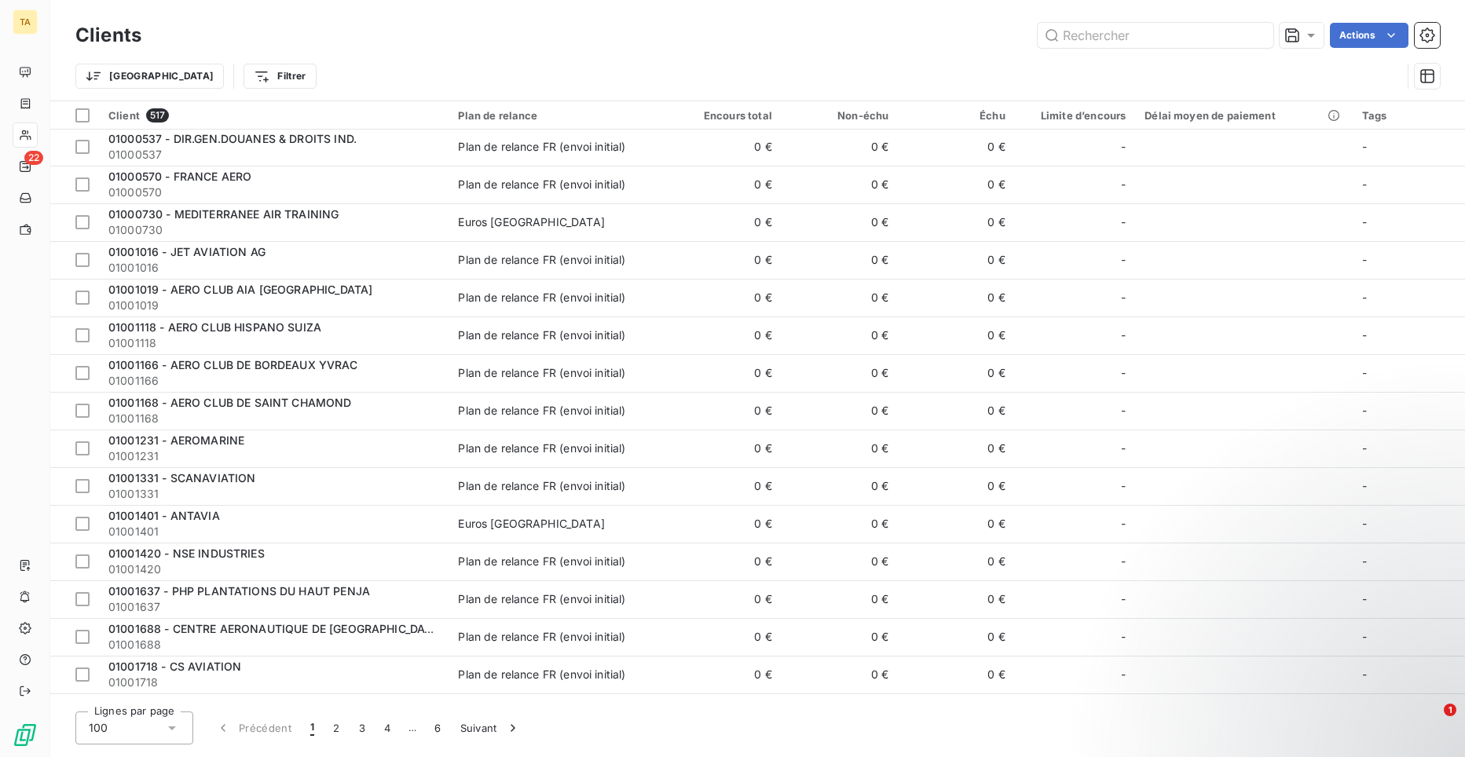
scroll to position [471, 0]
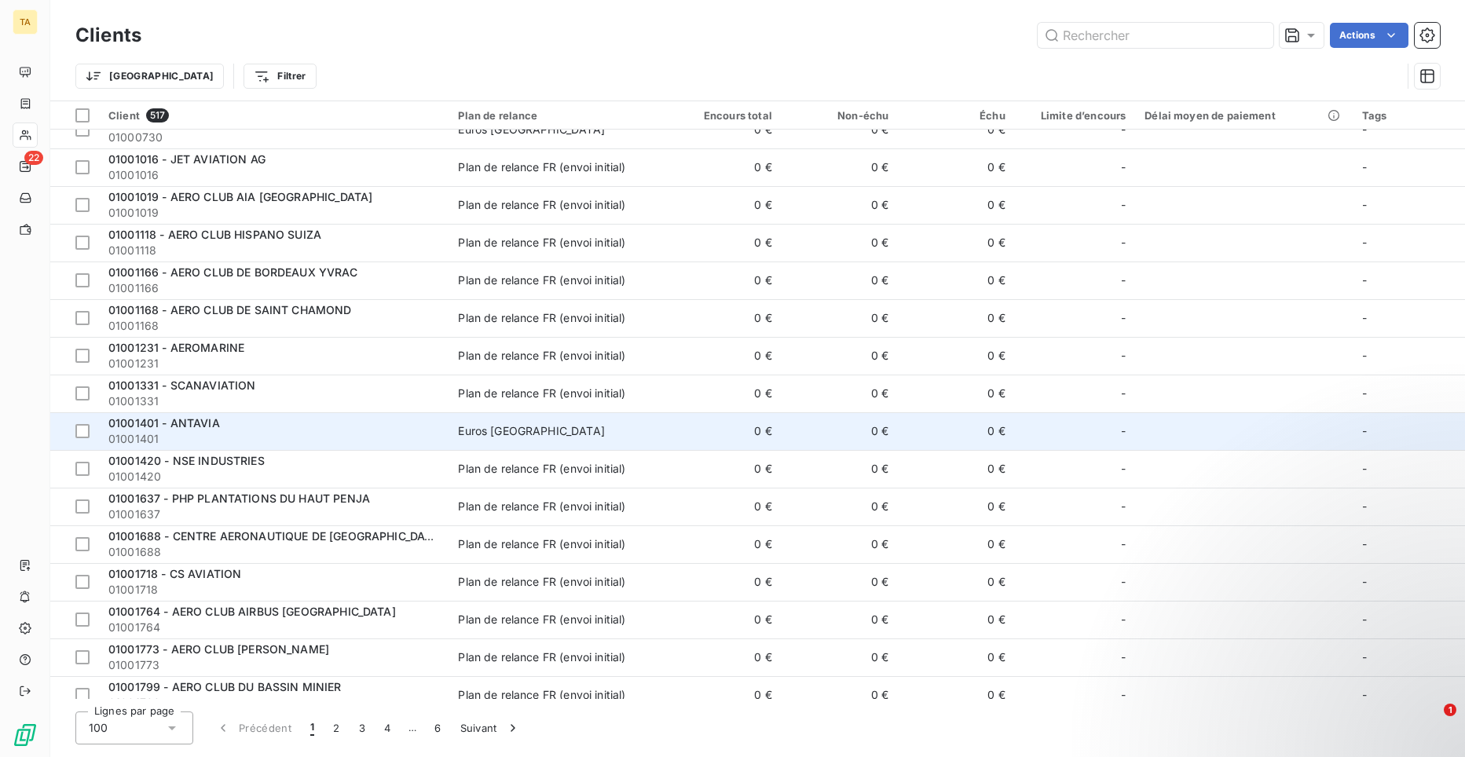
click at [198, 422] on span "01001401 - ANTAVIA" at bounding box center [164, 422] width 112 height 13
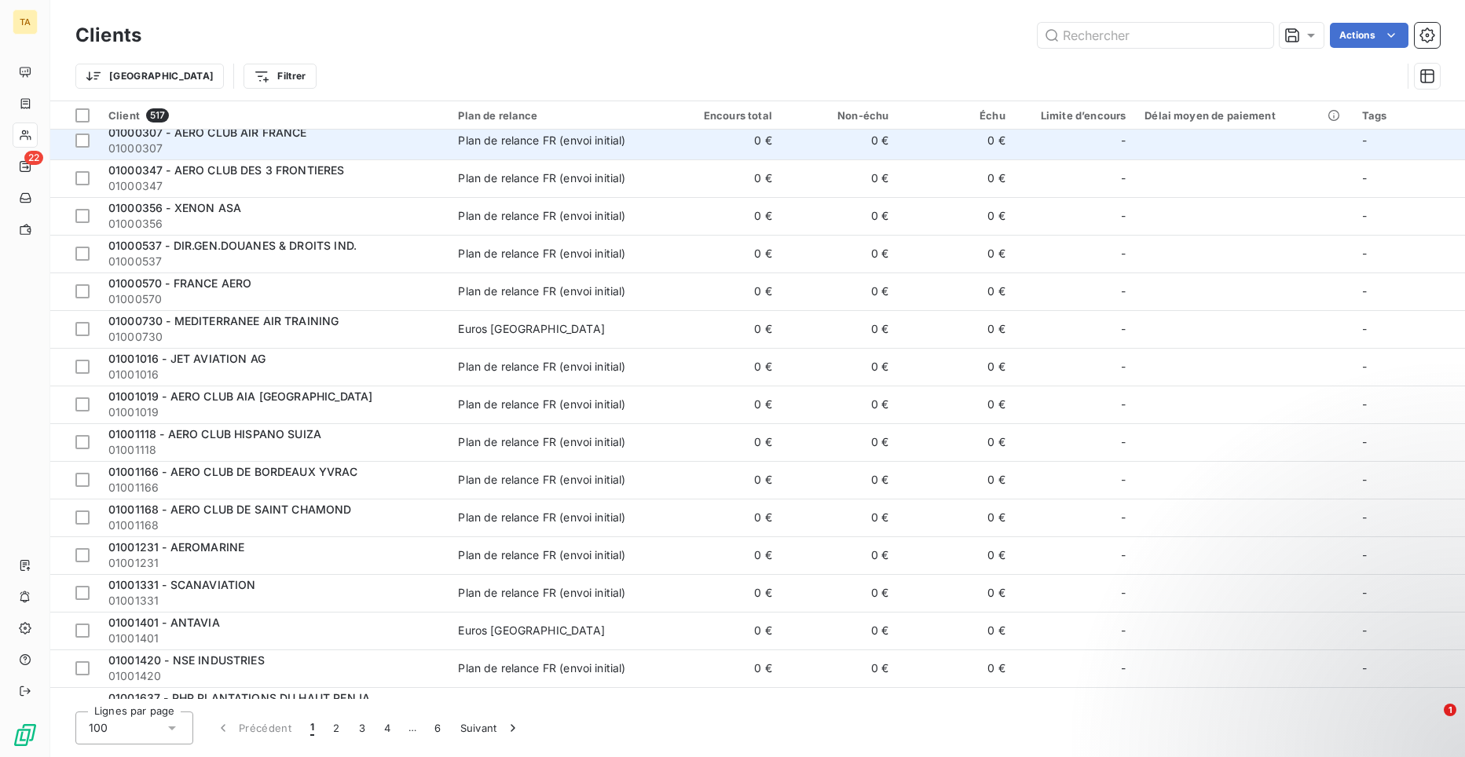
scroll to position [314, 0]
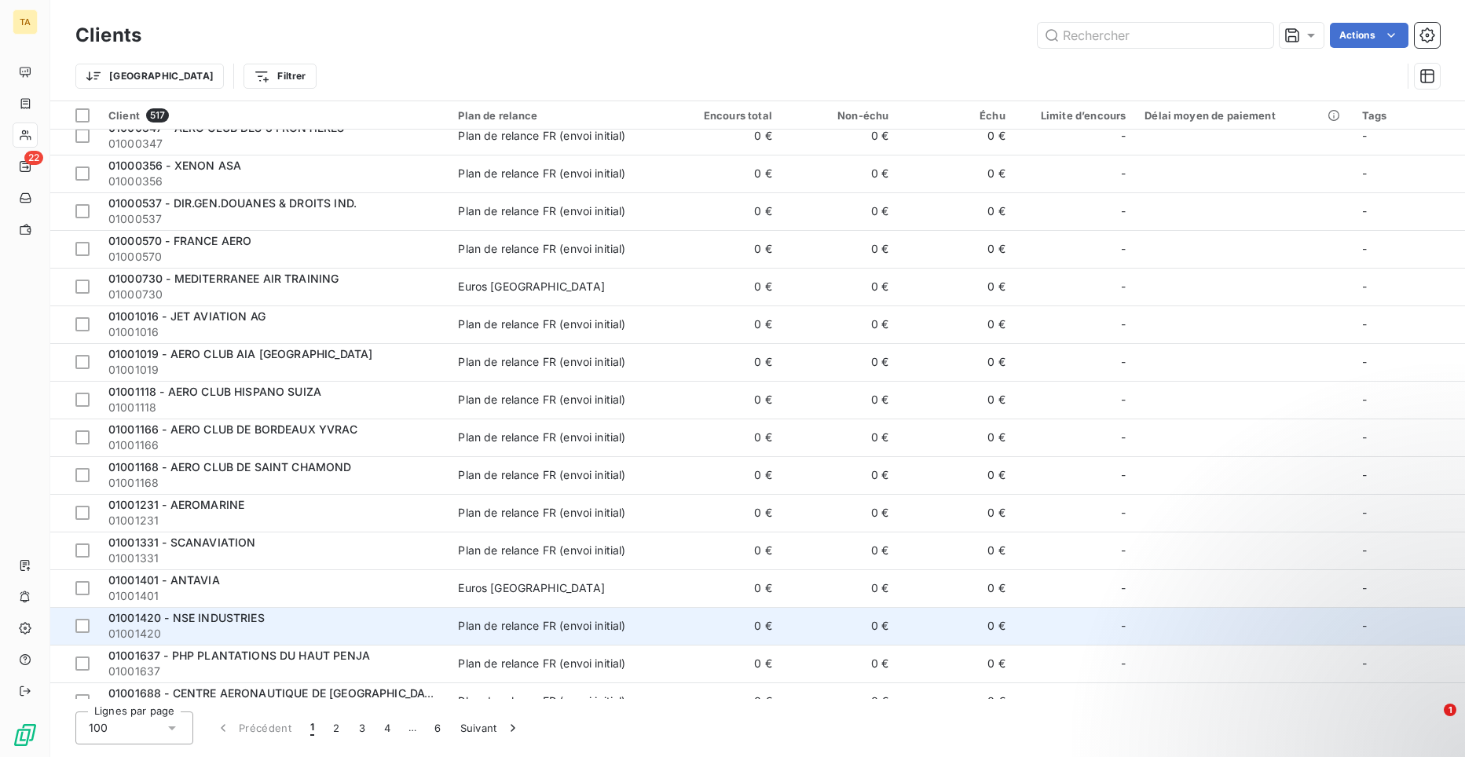
click at [222, 615] on span "01001420 - NSE INDUSTRIES" at bounding box center [186, 617] width 156 height 13
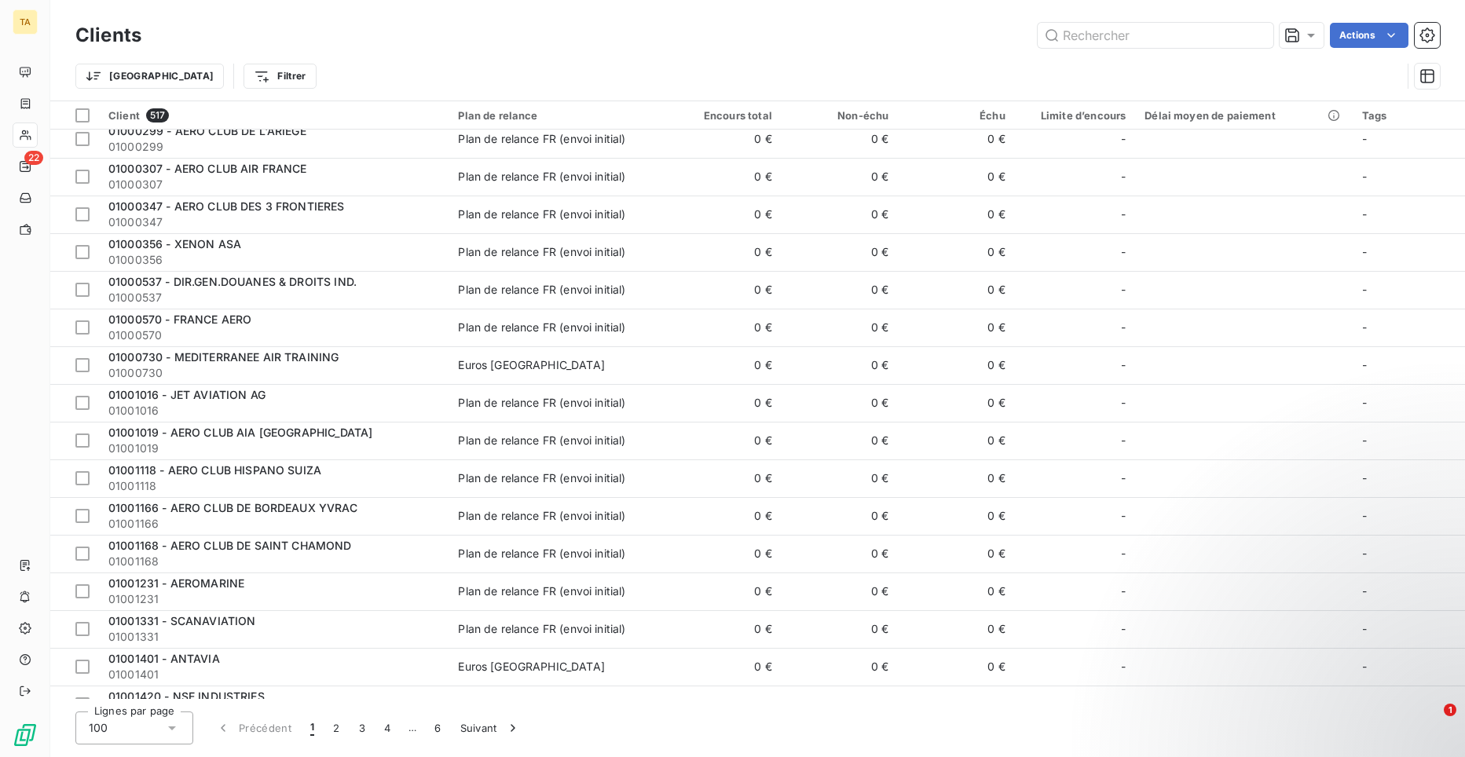
scroll to position [393, 0]
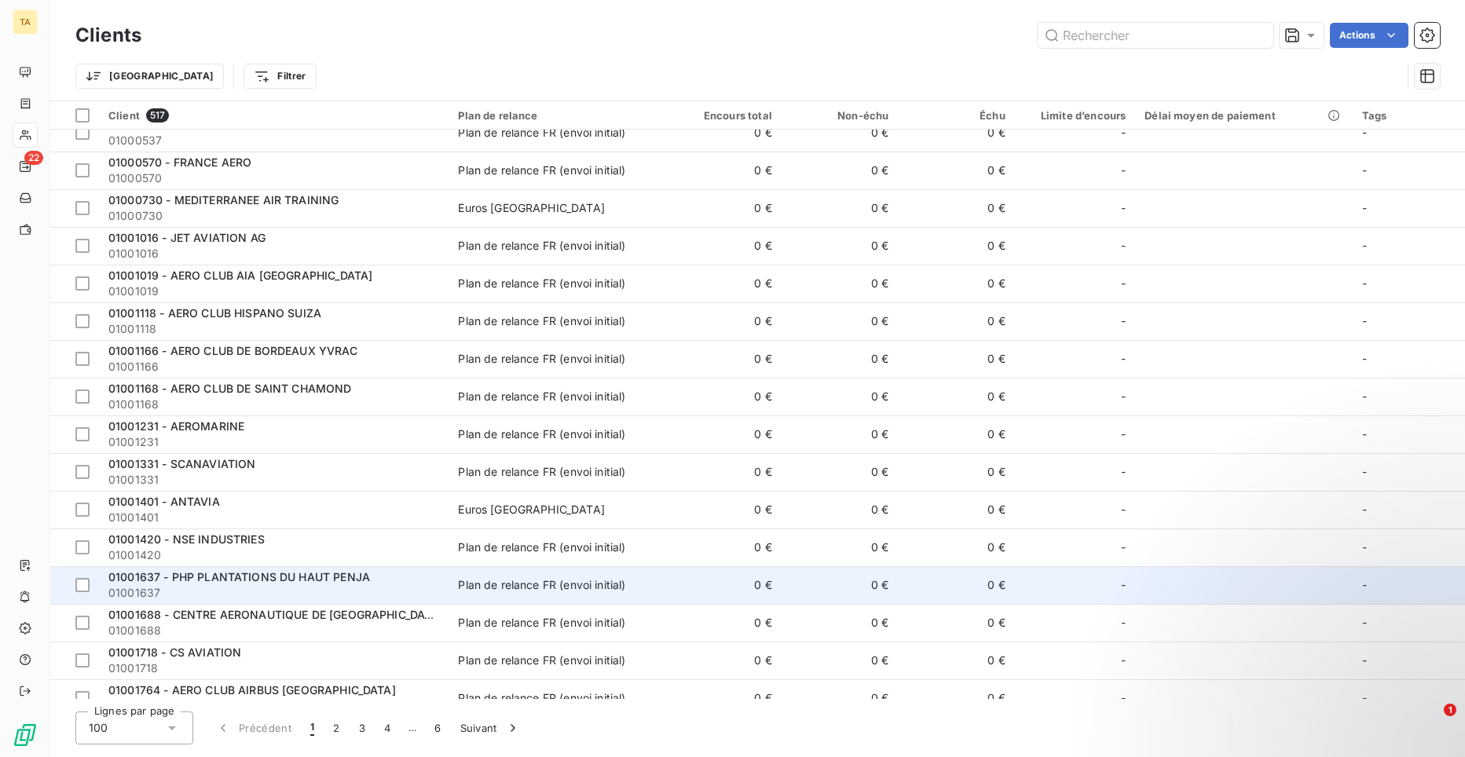
click at [217, 579] on span "01001637 - PHP PLANTATIONS DU HAUT PENJA" at bounding box center [239, 576] width 262 height 13
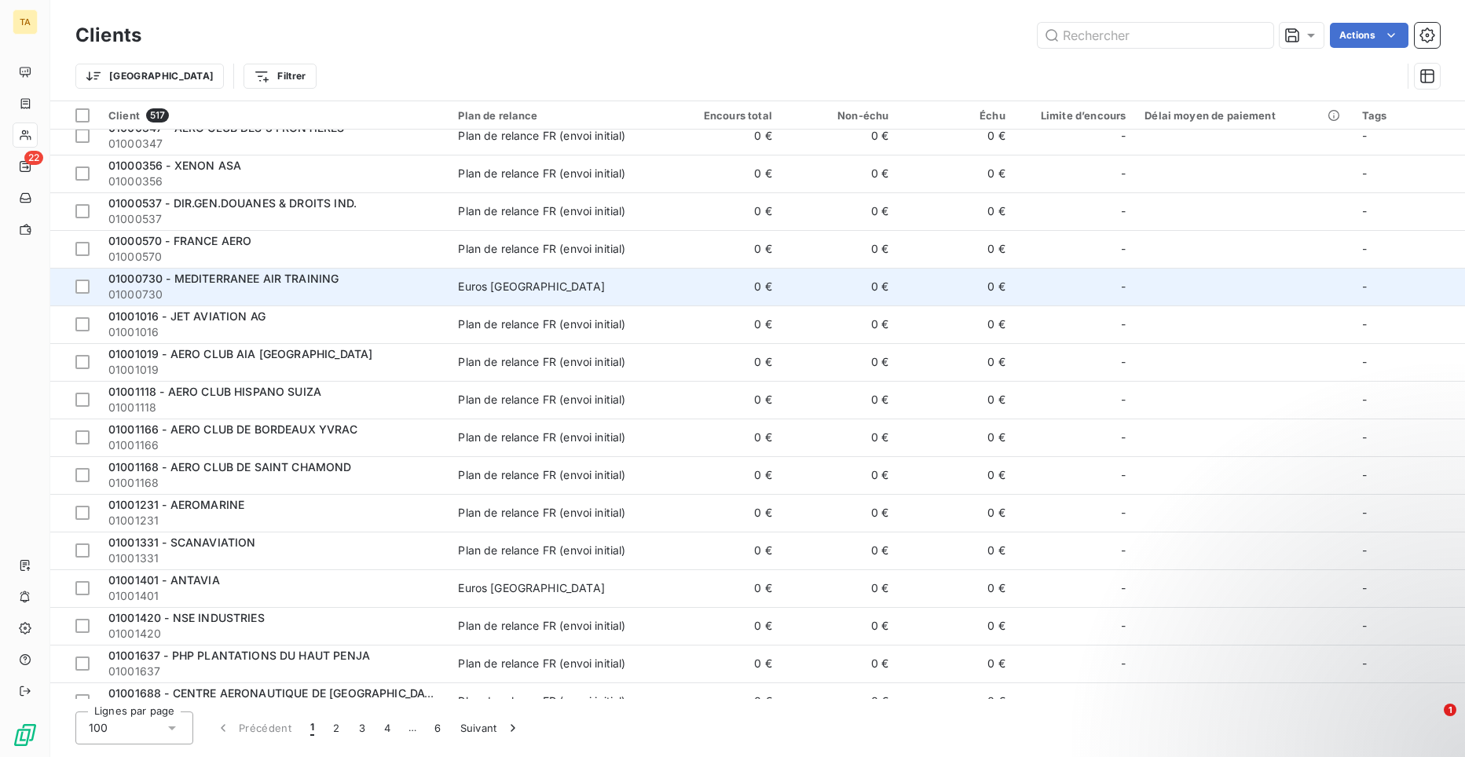
scroll to position [393, 0]
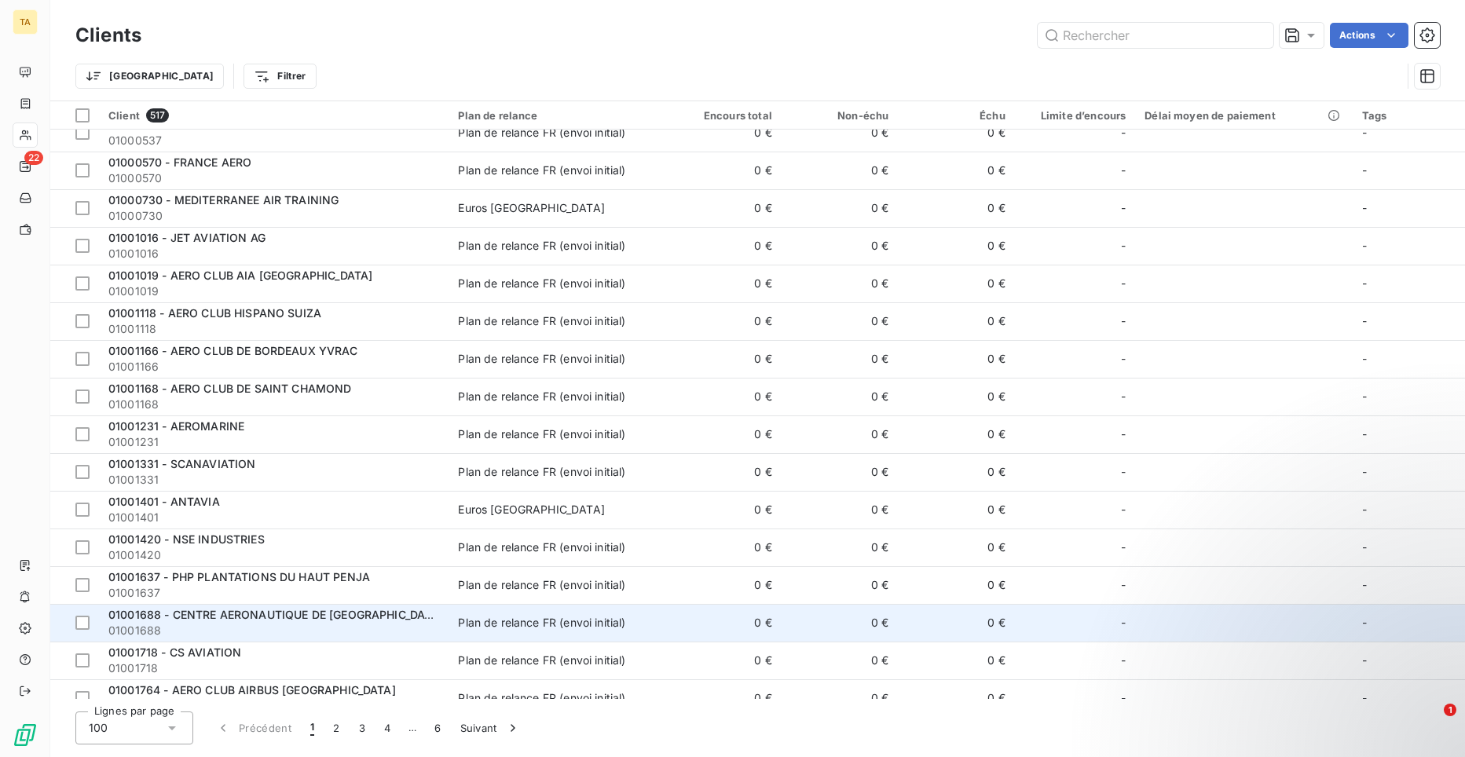
click at [229, 610] on span "01001688 - CENTRE AERONAUTIQUE DE [GEOGRAPHIC_DATA]" at bounding box center [275, 614] width 335 height 13
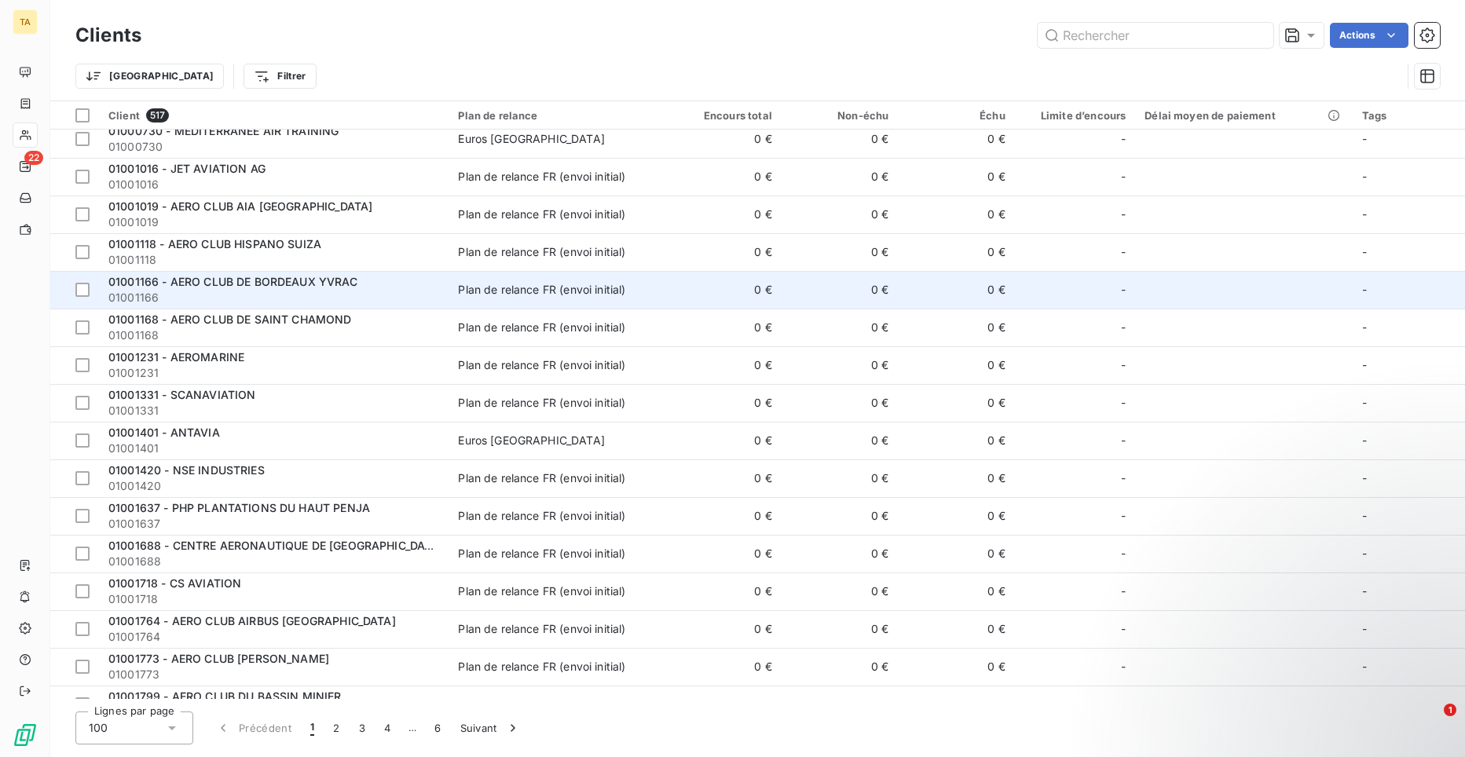
scroll to position [471, 0]
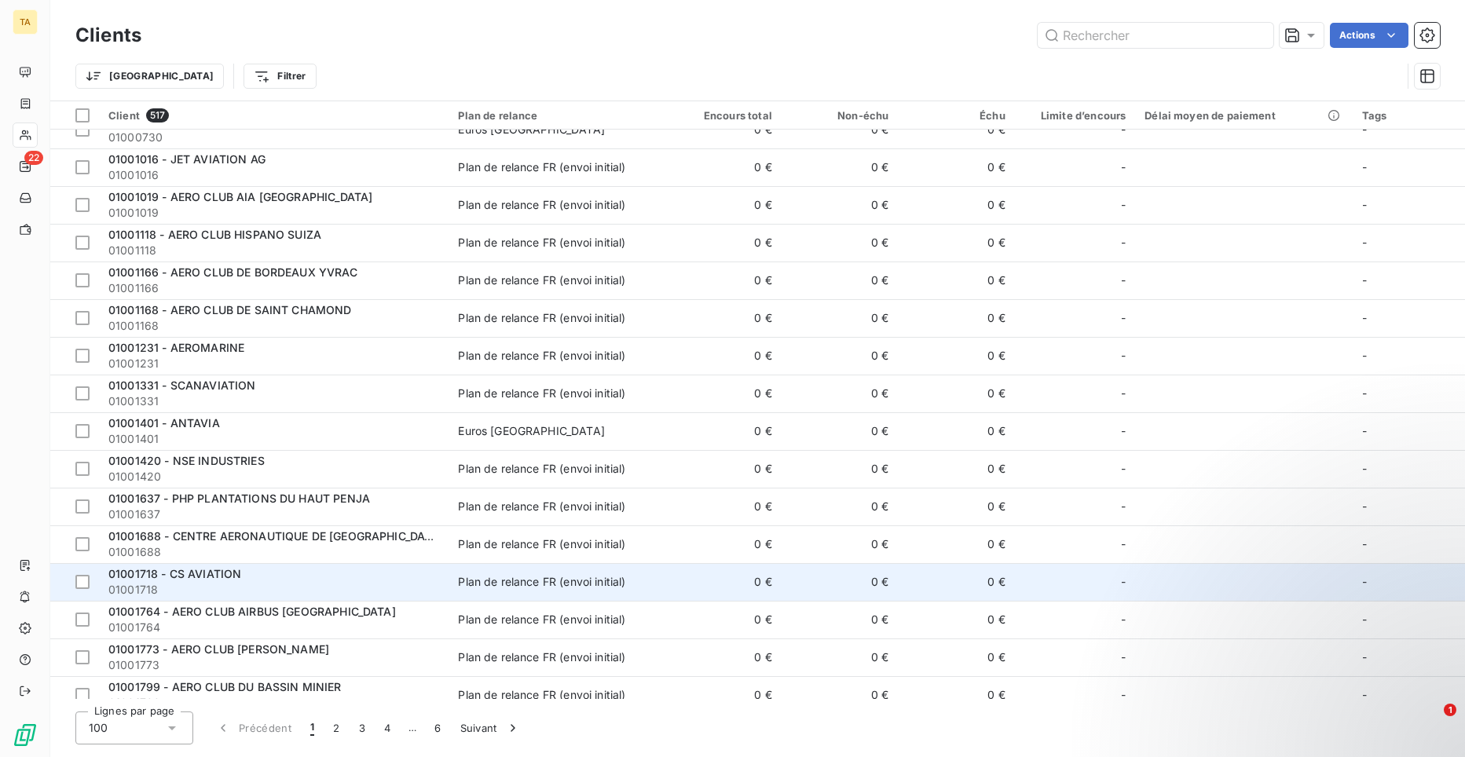
click at [226, 580] on span "01001718 - CS AVIATION" at bounding box center [174, 573] width 133 height 13
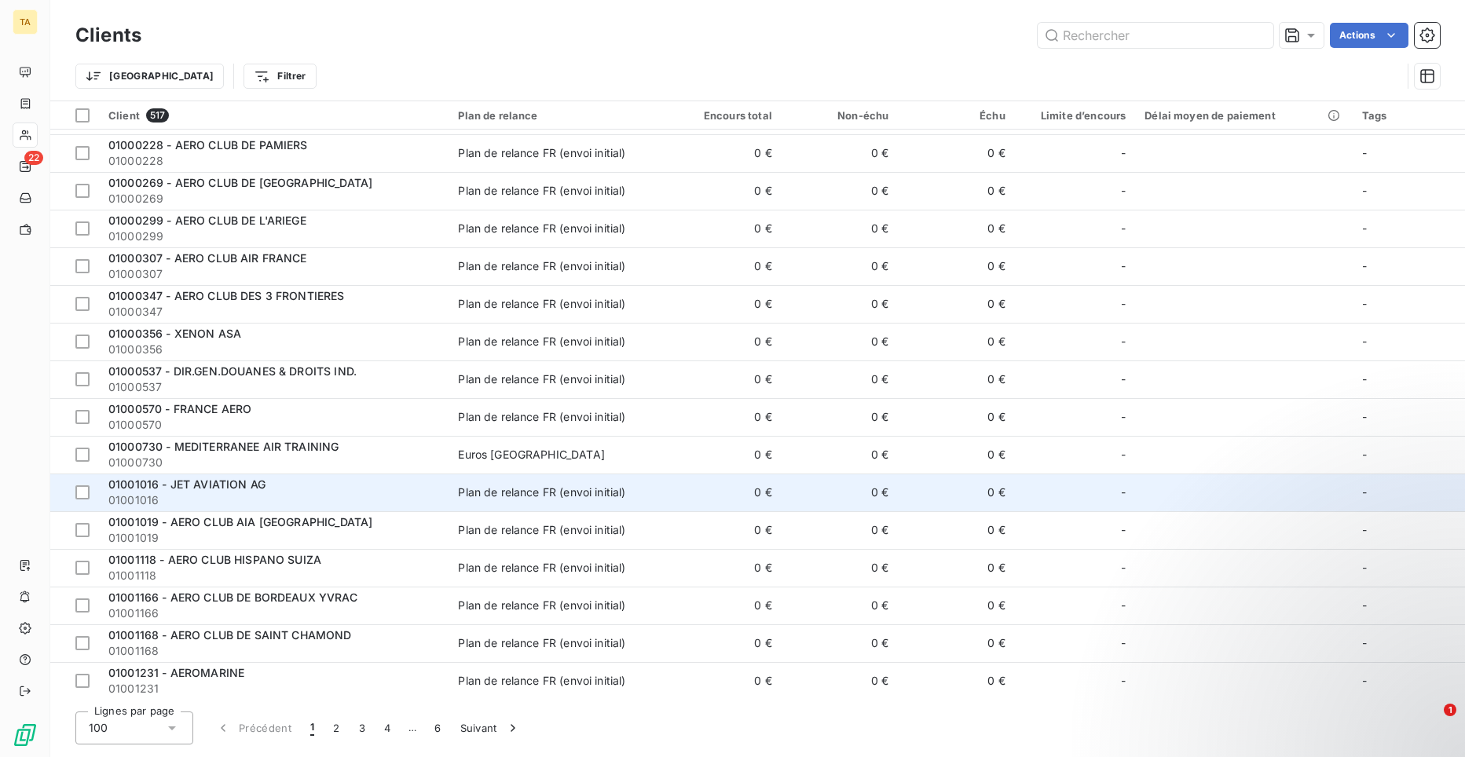
scroll to position [471, 0]
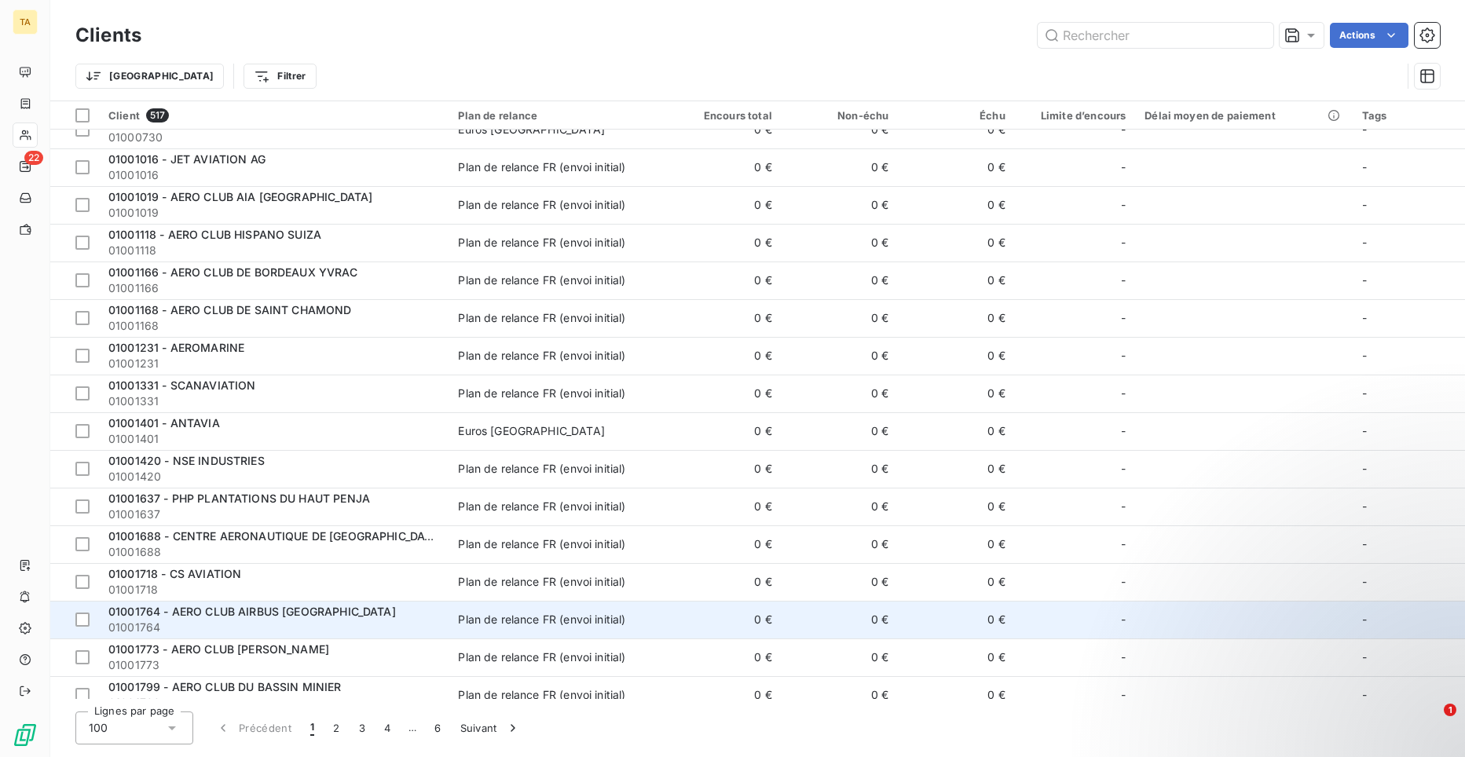
click at [259, 614] on span "01001764 - AERO CLUB AIRBUS [GEOGRAPHIC_DATA]" at bounding box center [252, 611] width 288 height 13
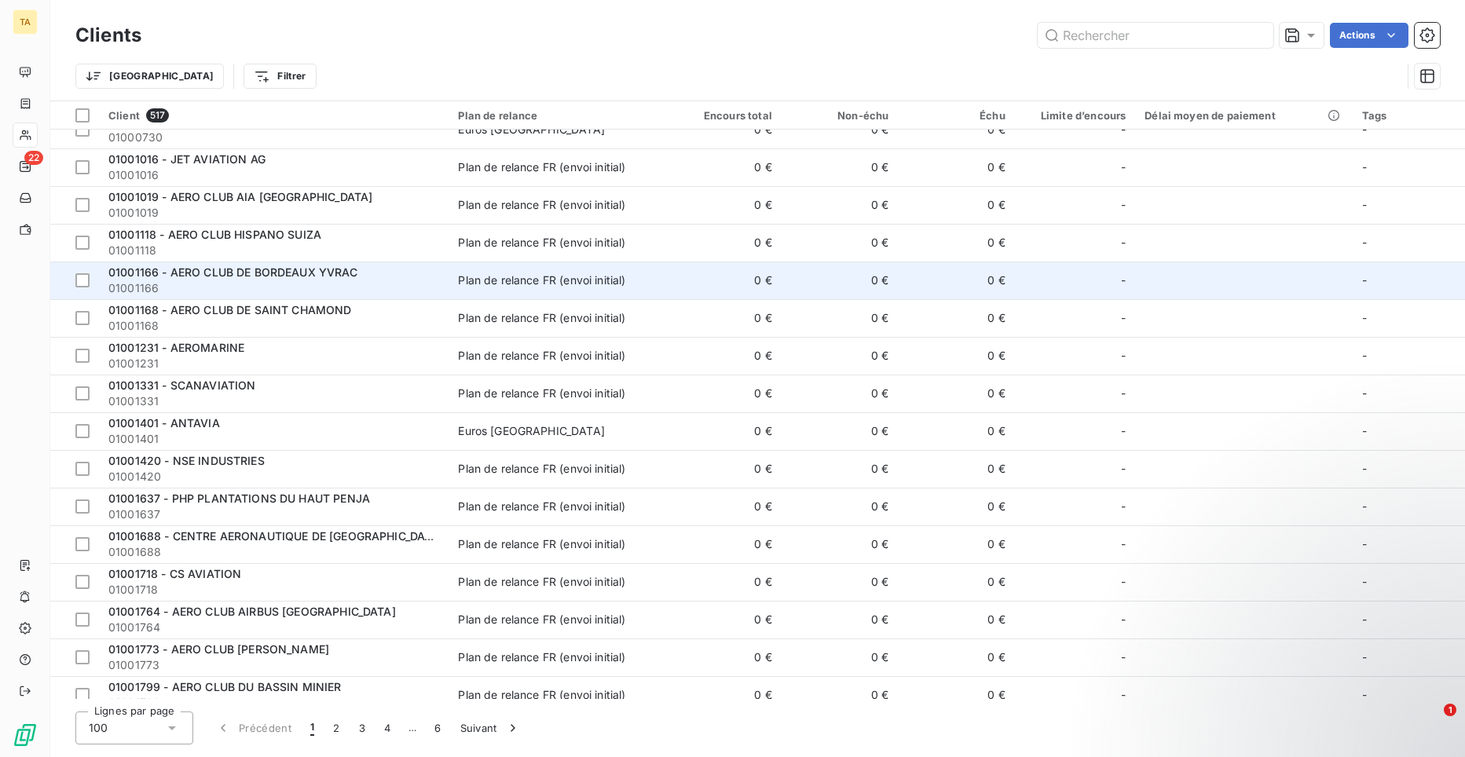
scroll to position [629, 0]
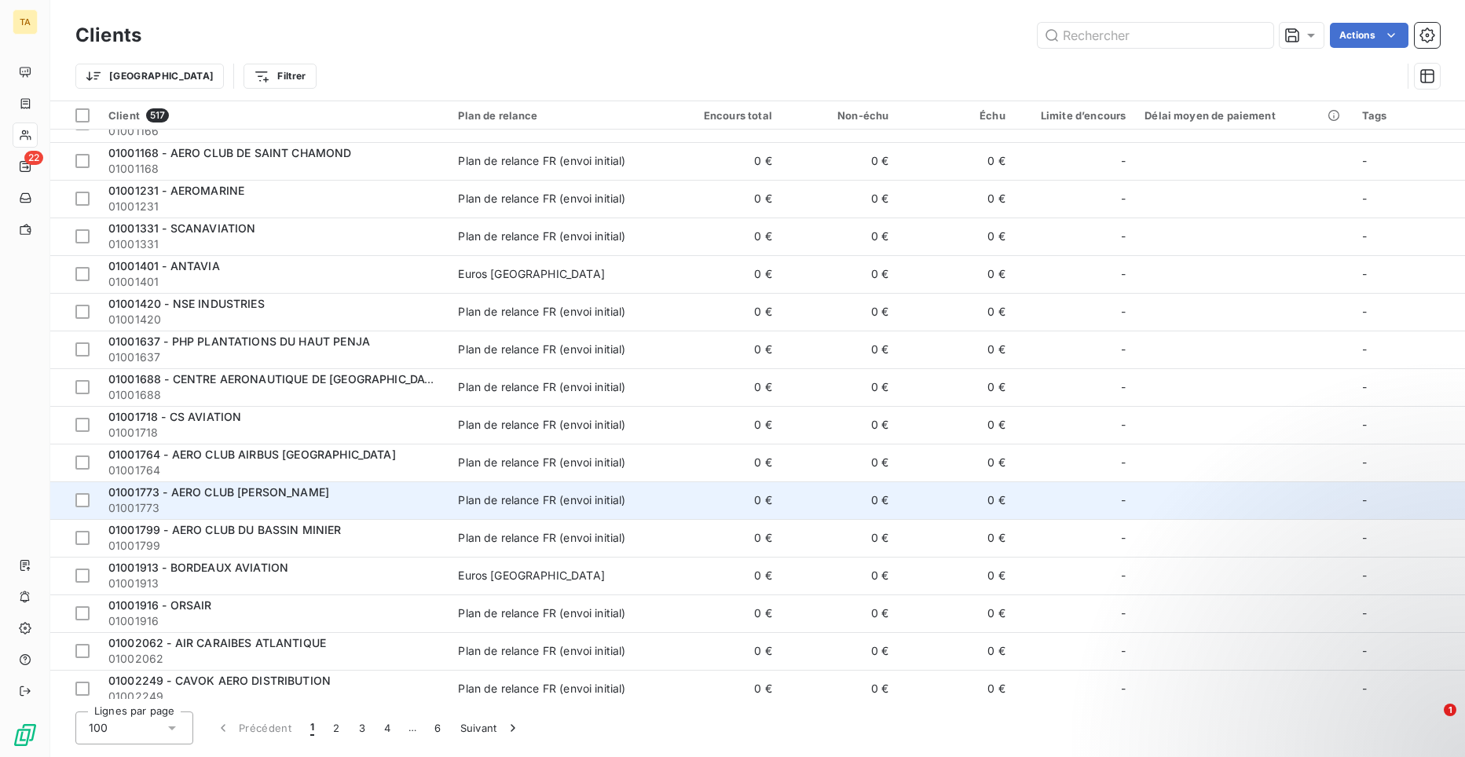
click at [267, 497] on span "01001773 - AERO CLUB [PERSON_NAME]" at bounding box center [218, 492] width 221 height 13
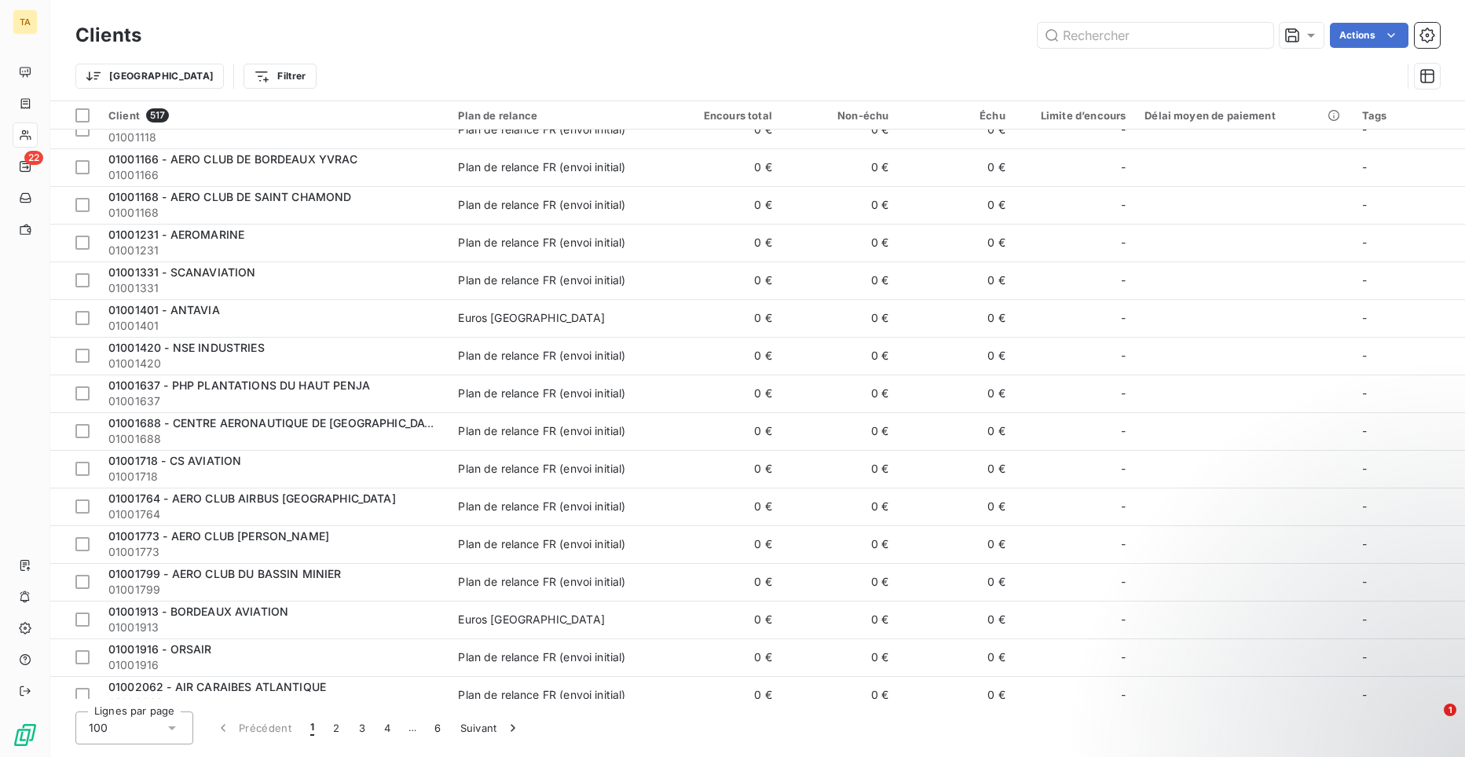
scroll to position [864, 0]
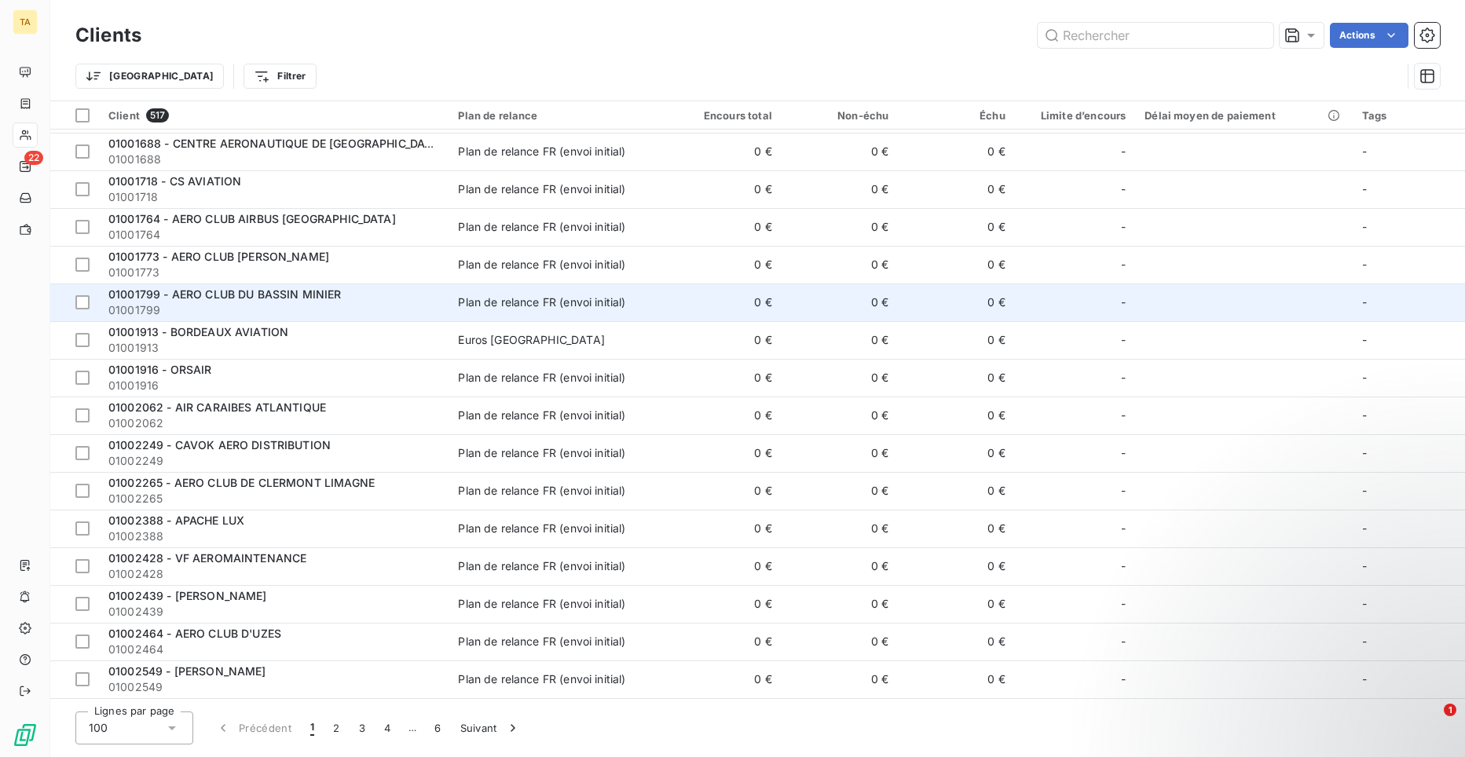
click at [229, 302] on div "01001799 - AERO CLUB DU BASSIN MINIER" at bounding box center [273, 295] width 331 height 16
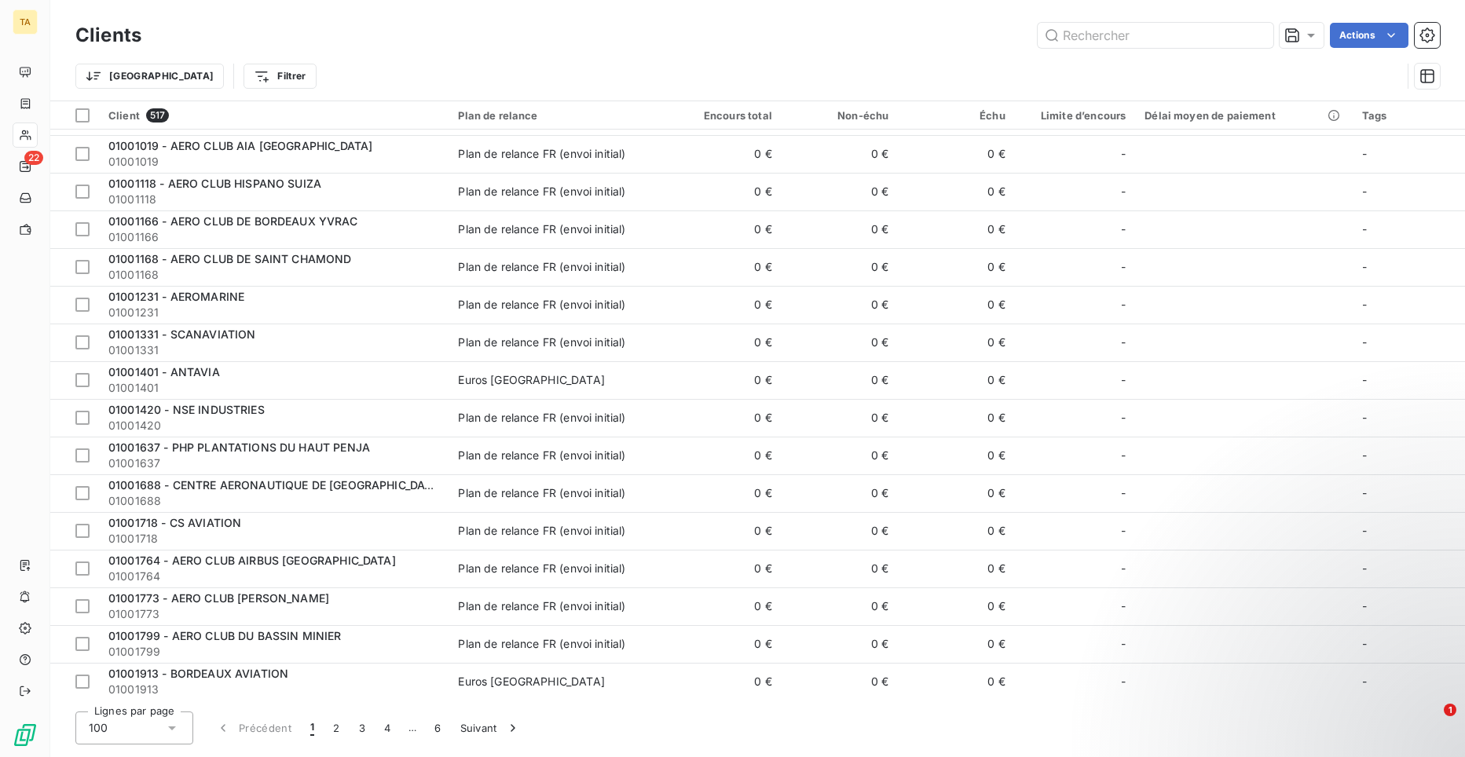
scroll to position [550, 0]
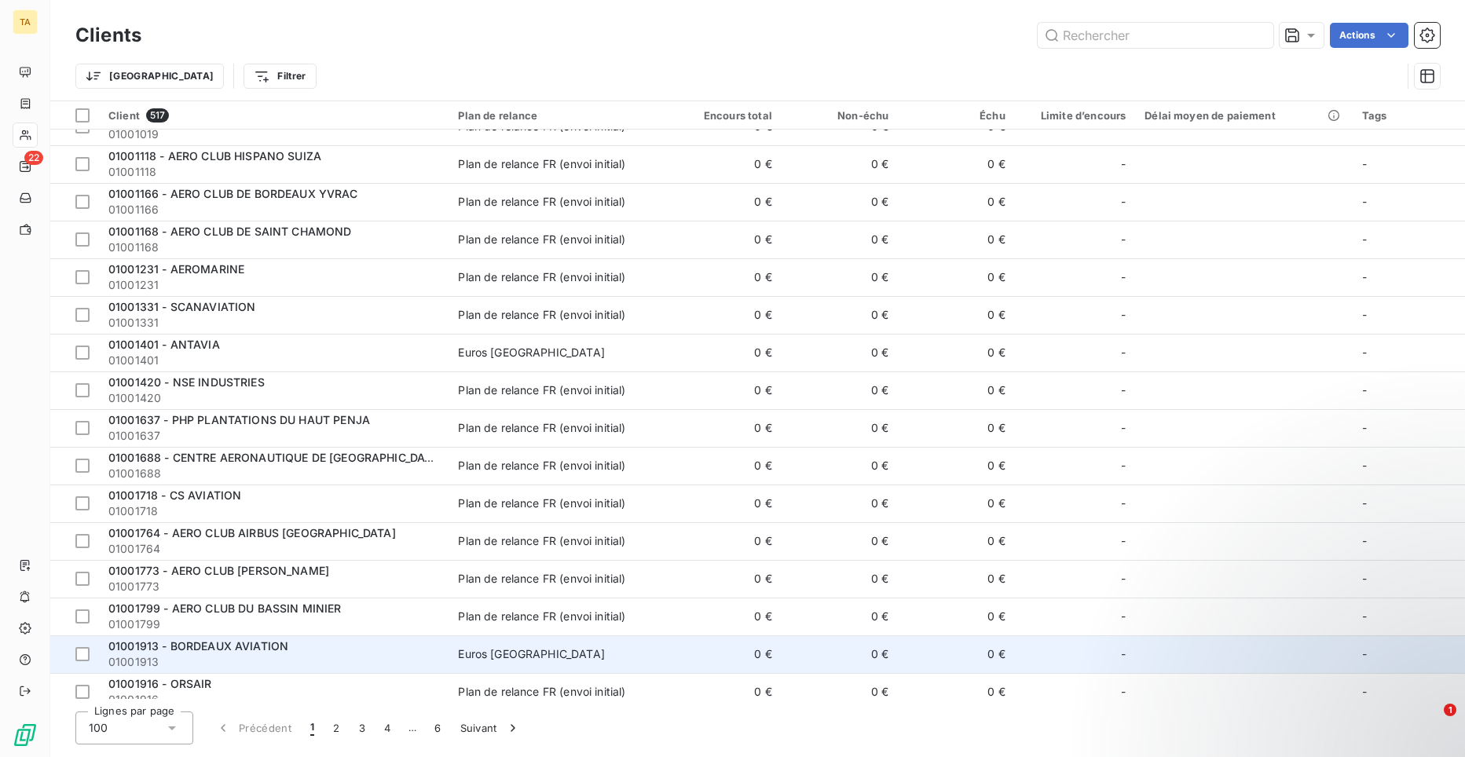
click at [225, 645] on span "01001913 - BORDEAUX AVIATION" at bounding box center [198, 646] width 180 height 13
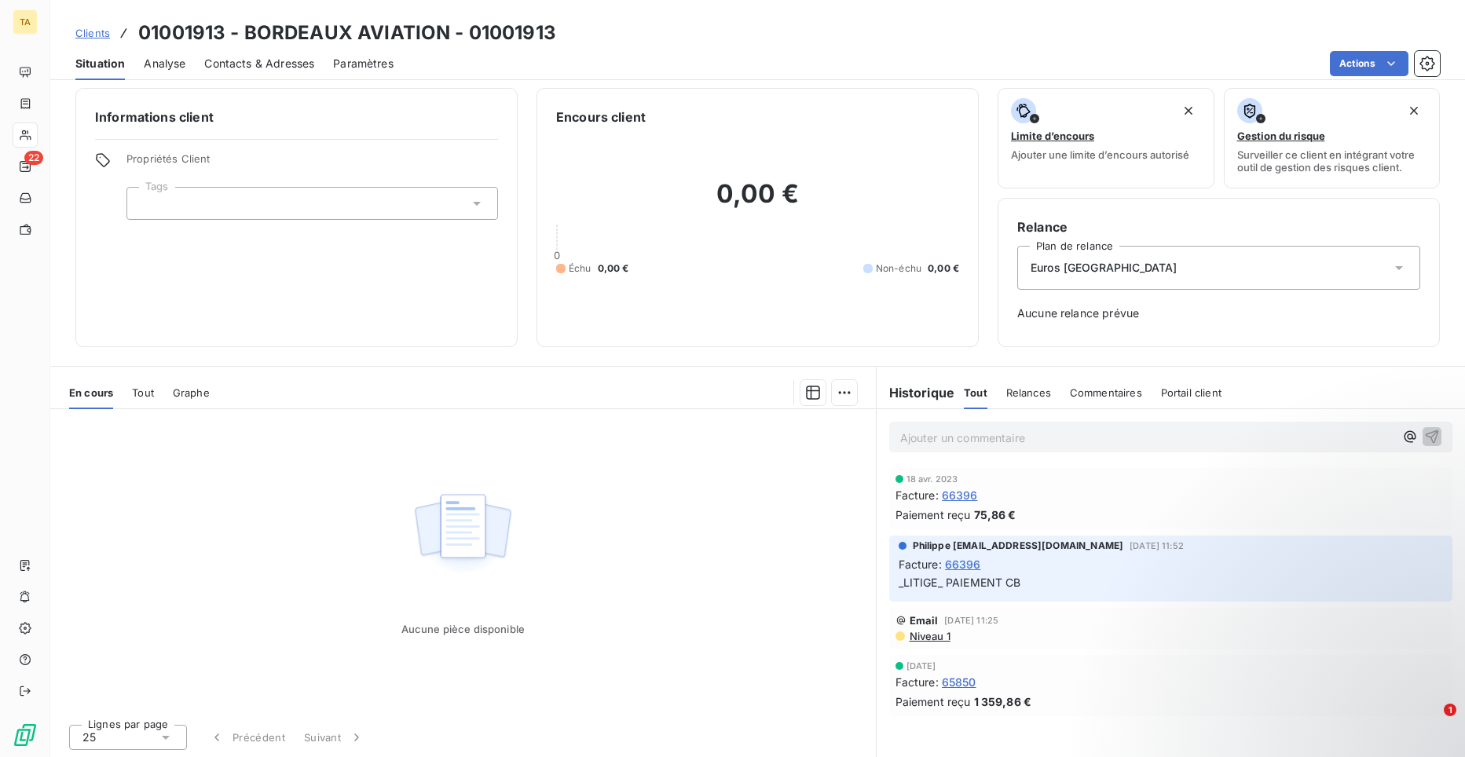
scroll to position [9, 0]
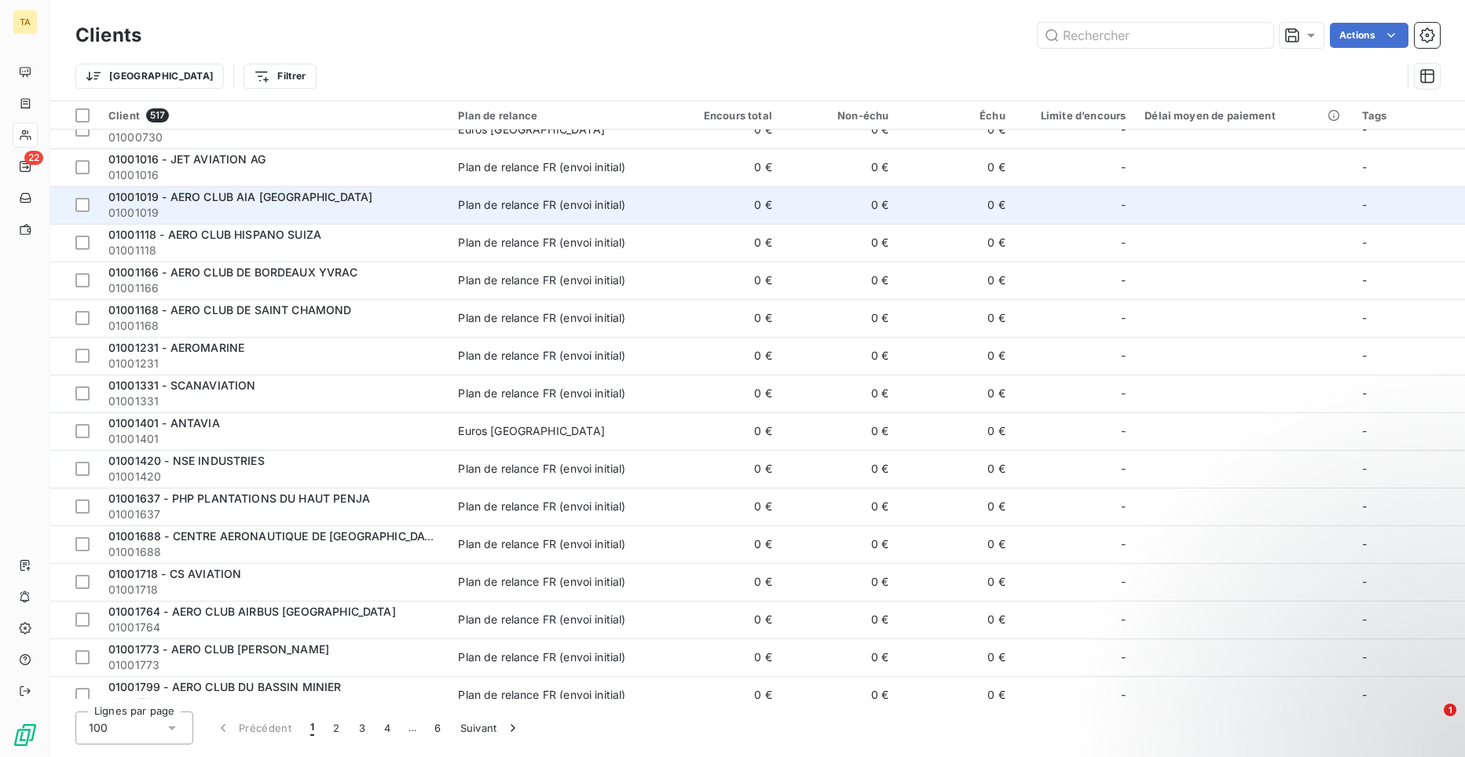
scroll to position [786, 0]
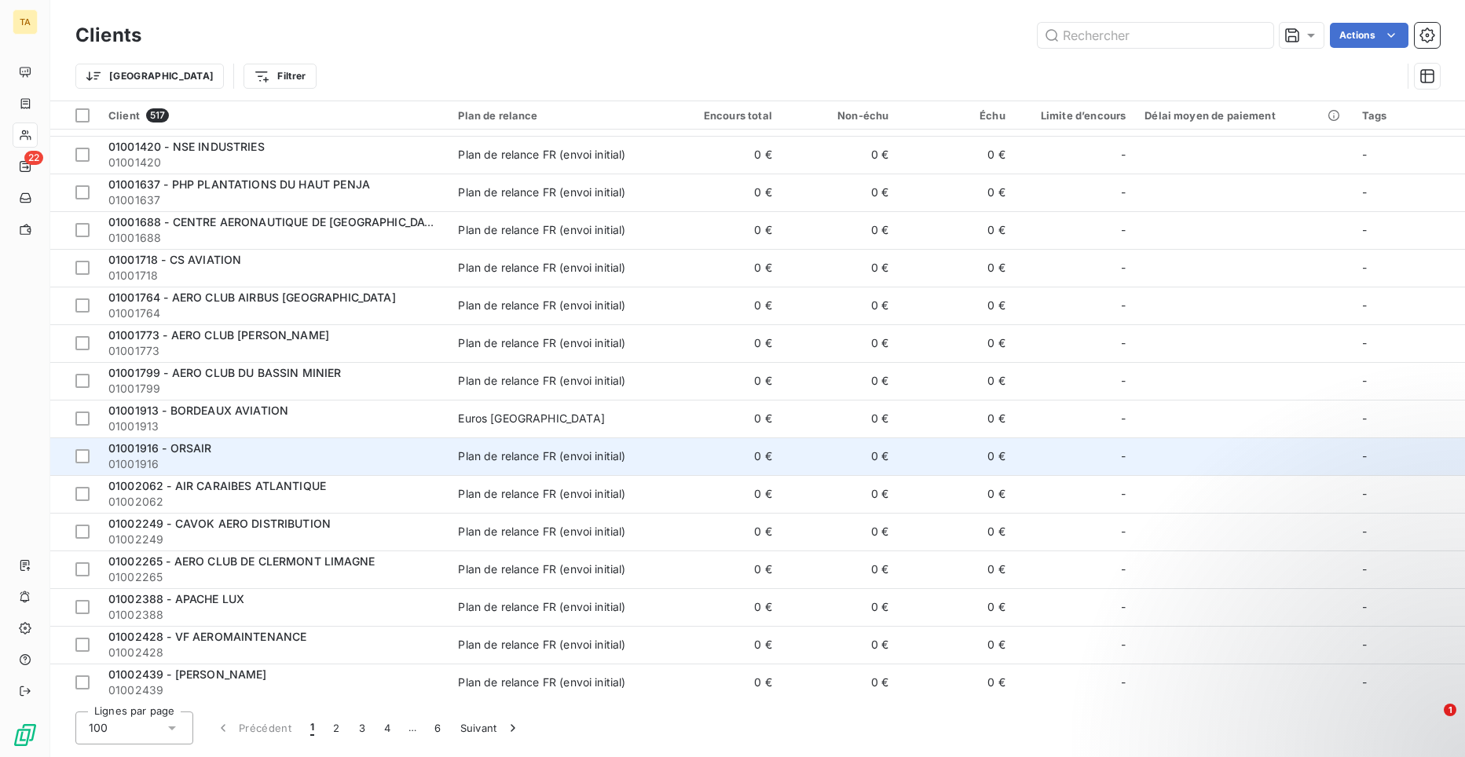
click at [196, 445] on span "01001916 - ORSAIR" at bounding box center [160, 448] width 104 height 13
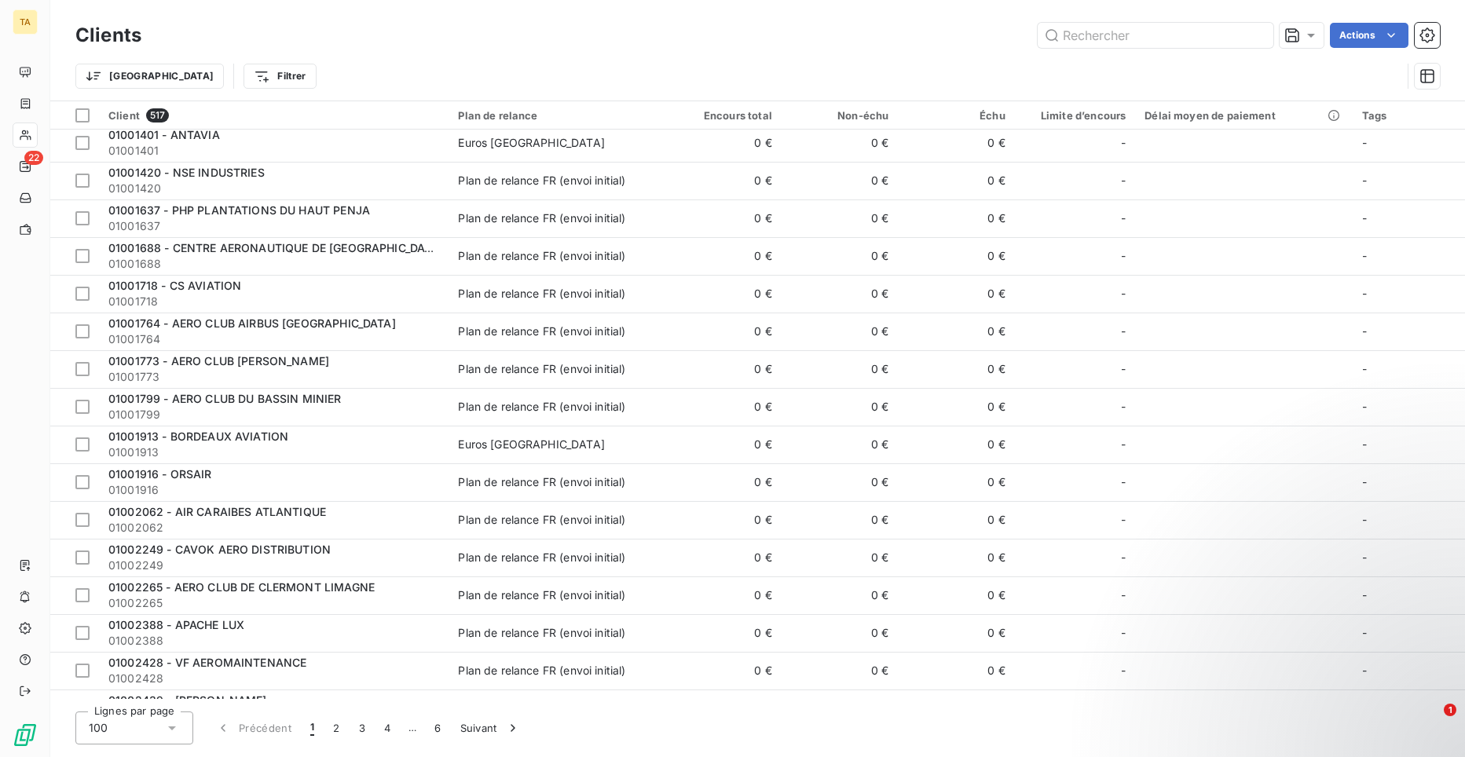
scroll to position [786, 0]
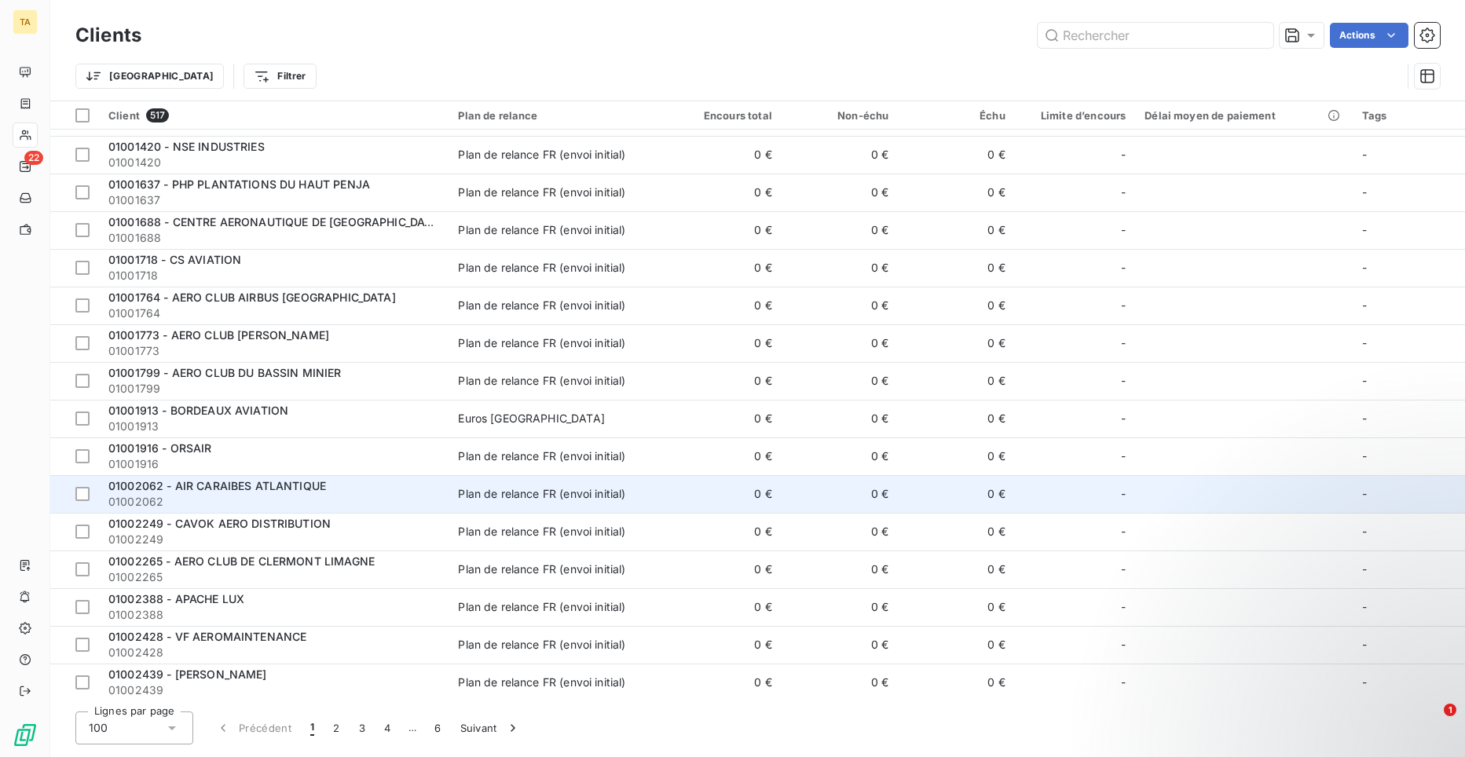
click at [210, 493] on div "01002062 - AIR CARAIBES ATLANTIQUE" at bounding box center [273, 486] width 331 height 16
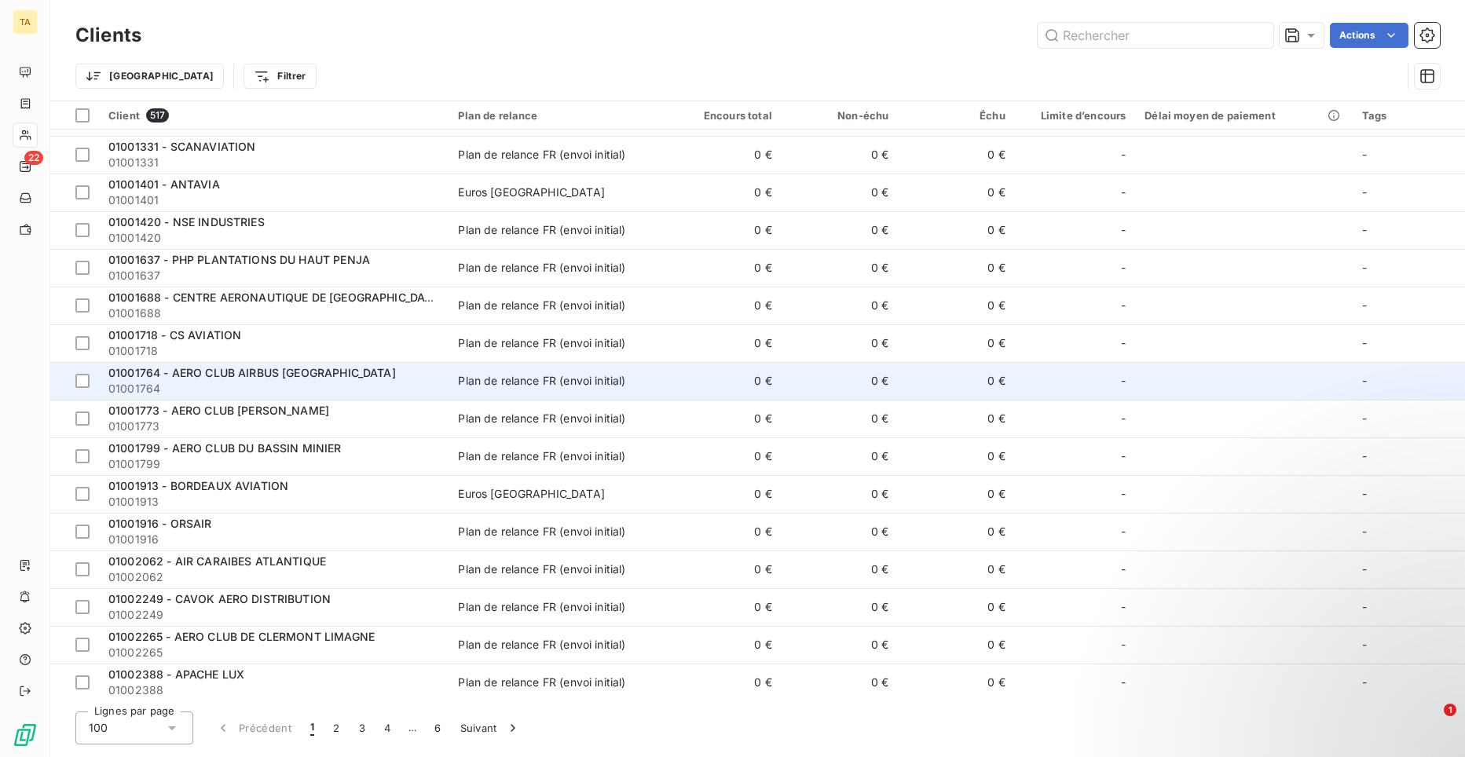
scroll to position [943, 0]
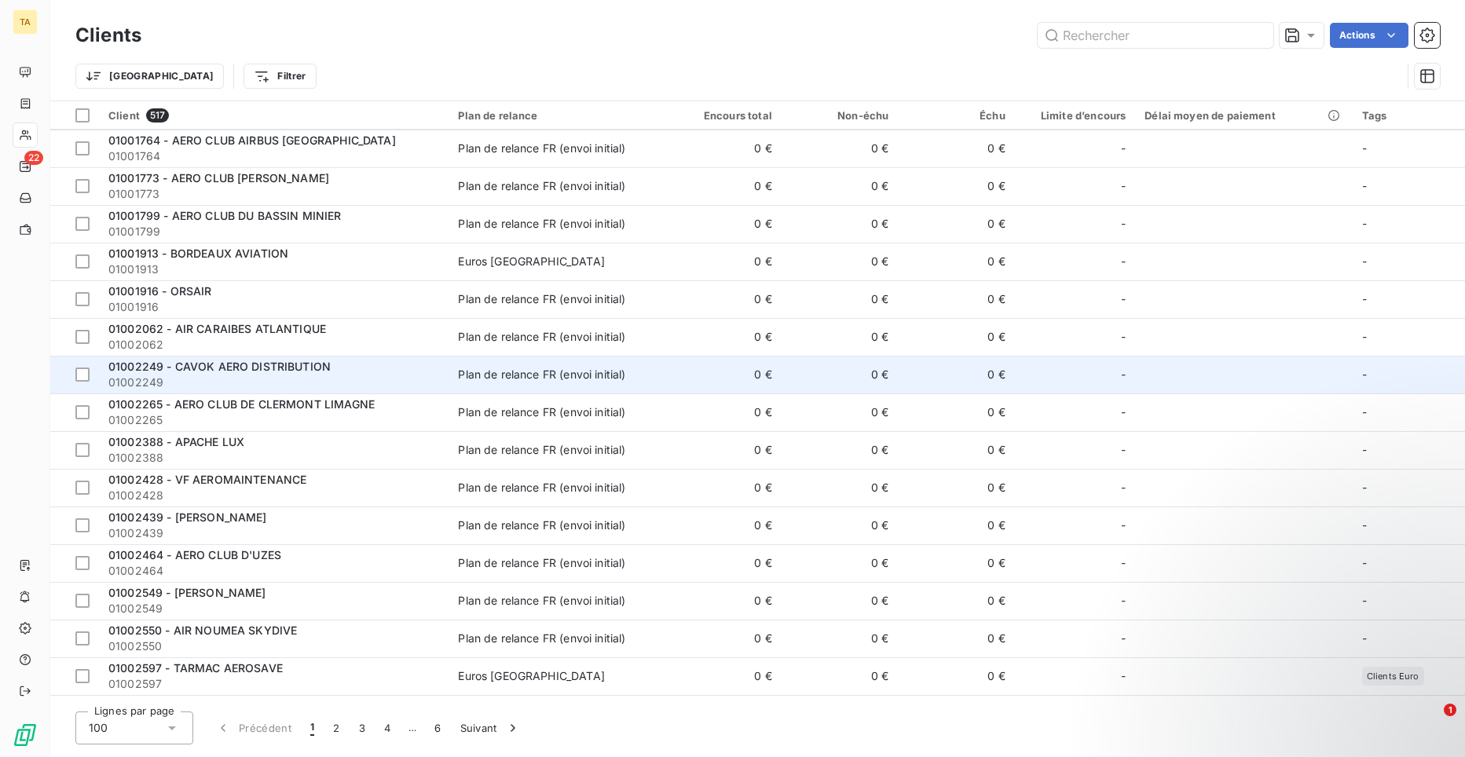
click at [269, 380] on span "01002249" at bounding box center [273, 383] width 331 height 16
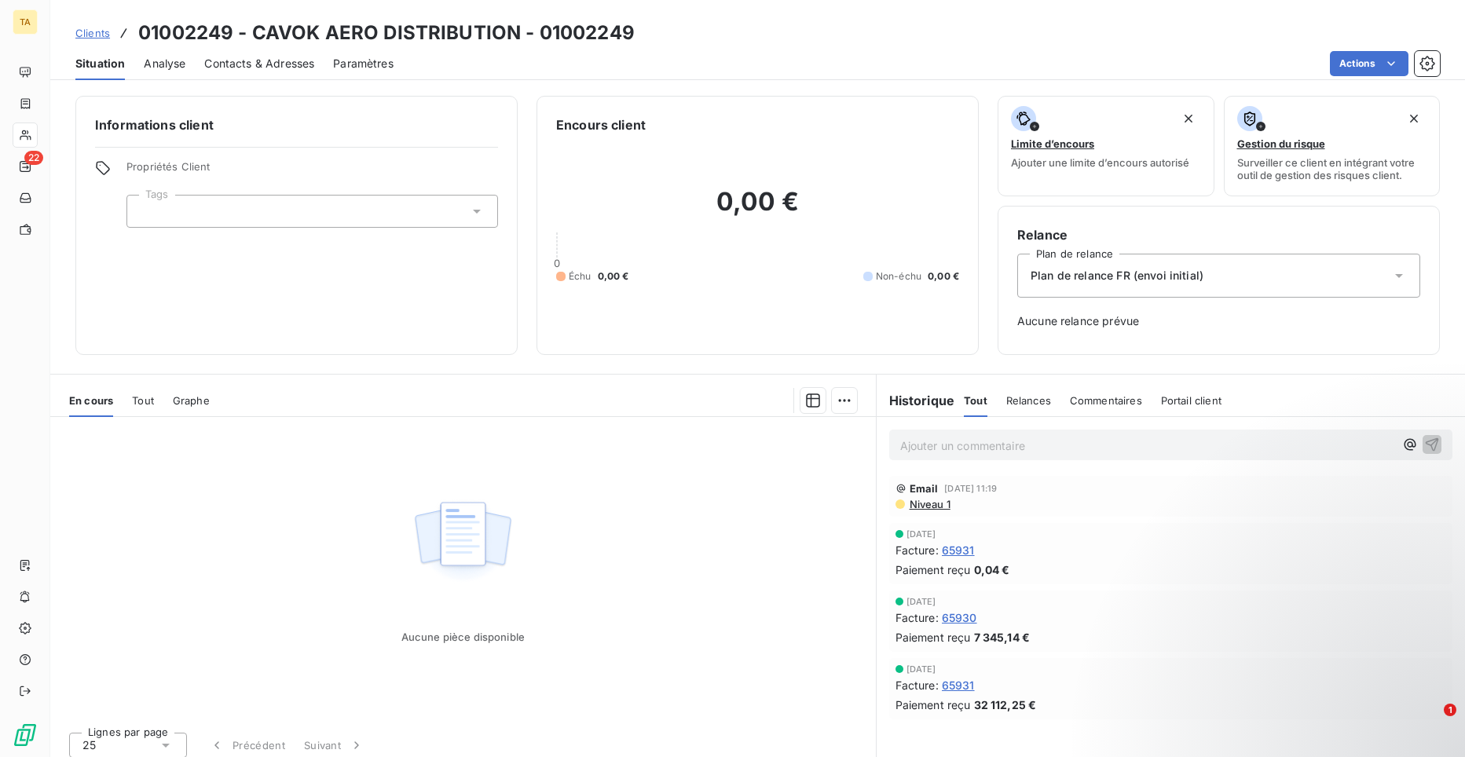
scroll to position [9, 0]
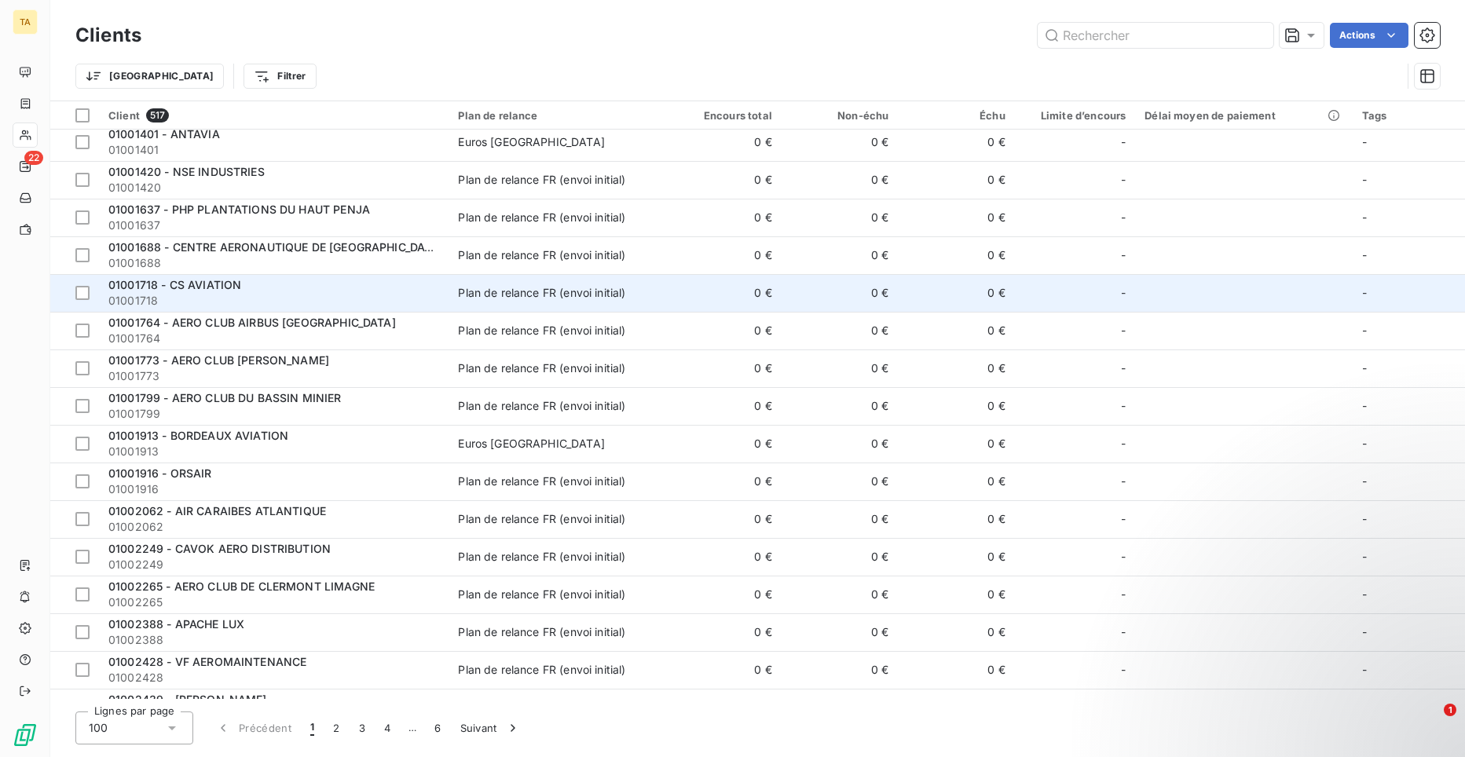
scroll to position [943, 0]
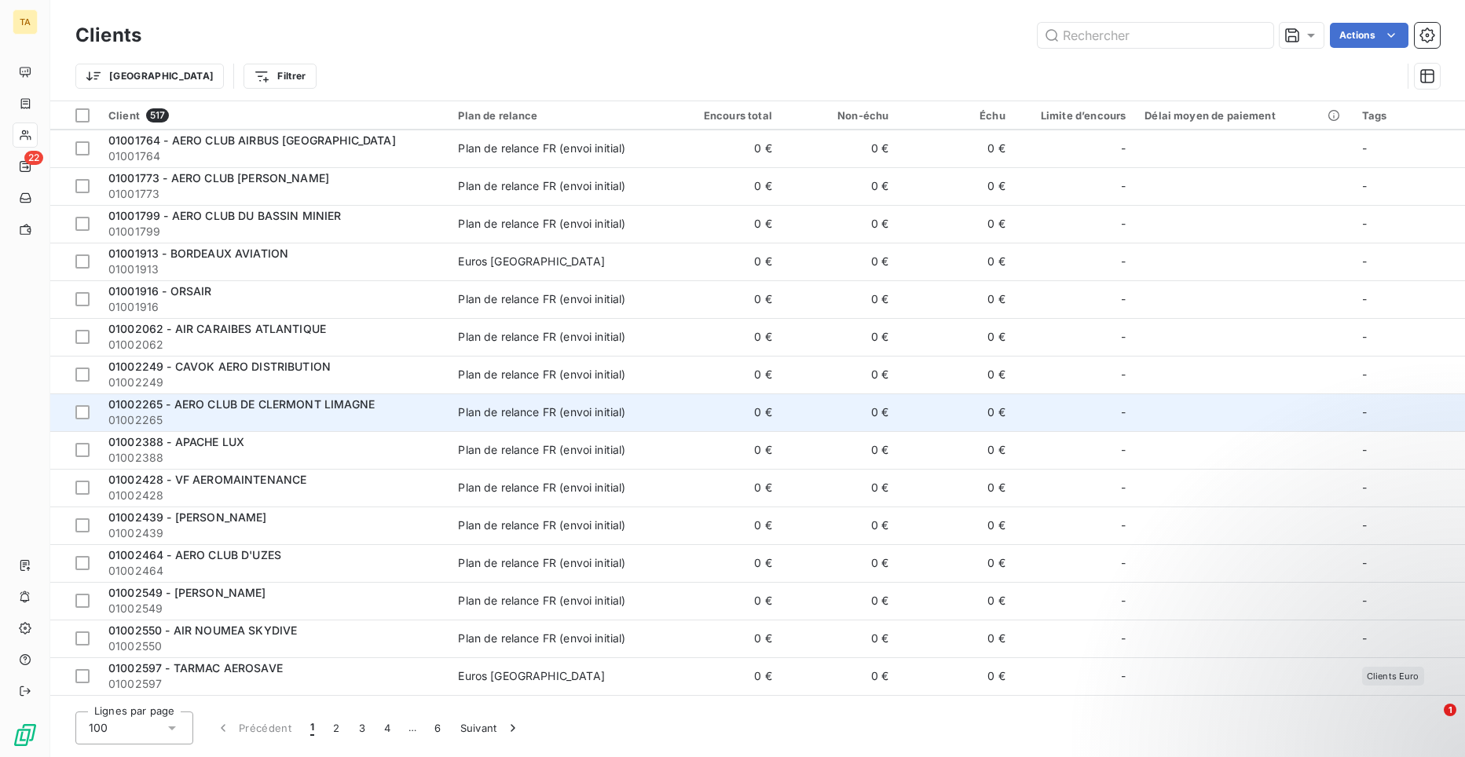
click at [267, 404] on span "01002265 - AERO CLUB DE CLERMONT LIMAGNE" at bounding box center [241, 404] width 266 height 13
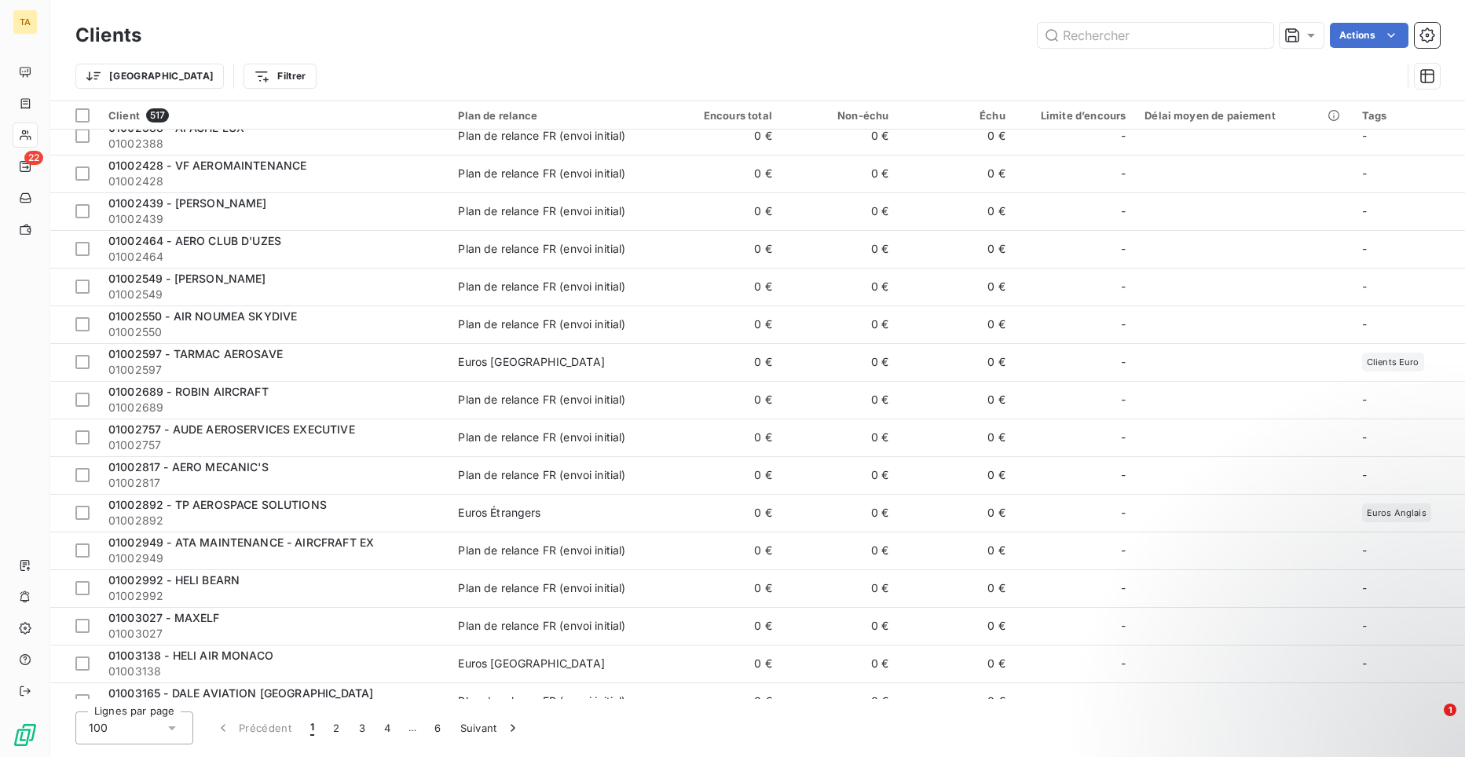
scroll to position [786, 0]
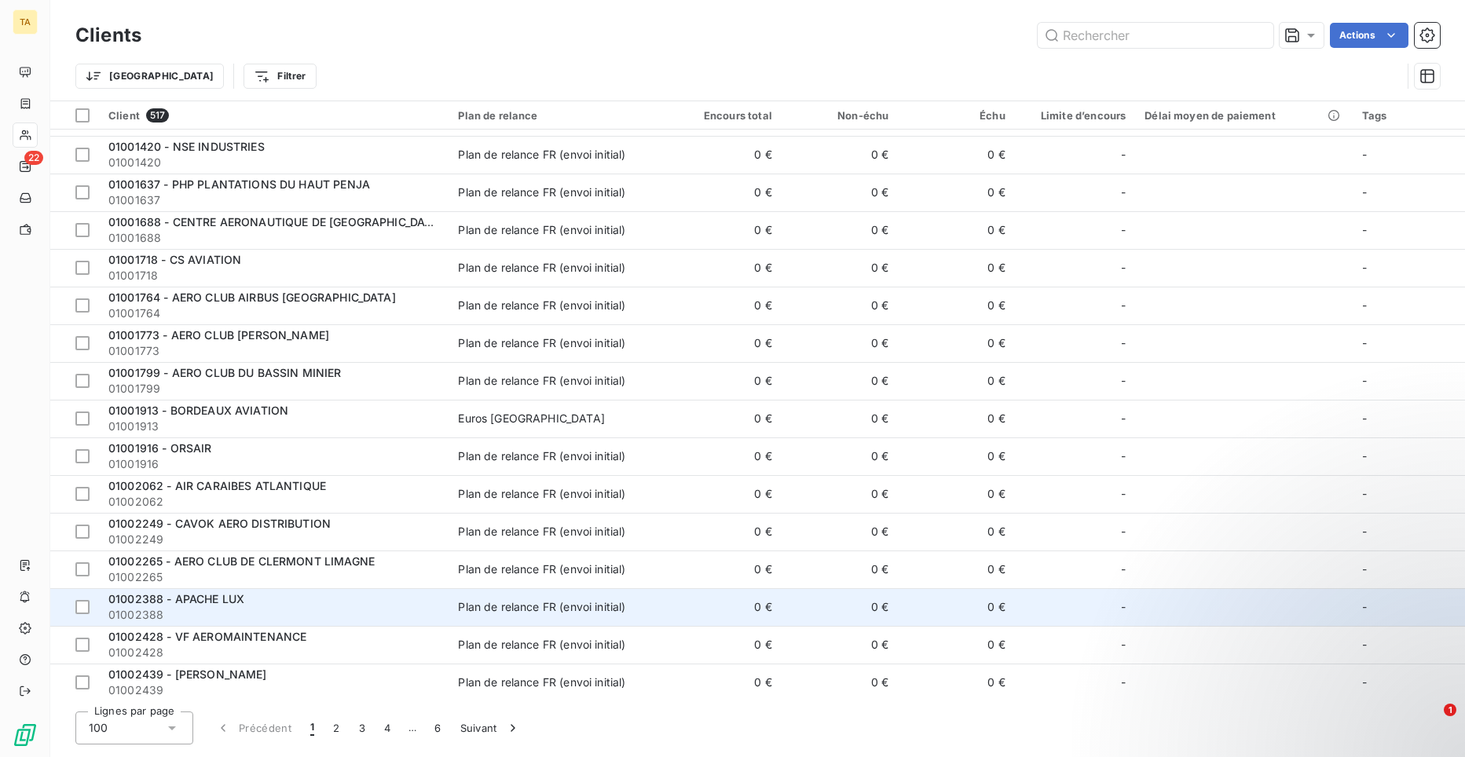
click at [218, 604] on span "01002388 - APACHE LUX" at bounding box center [176, 598] width 136 height 13
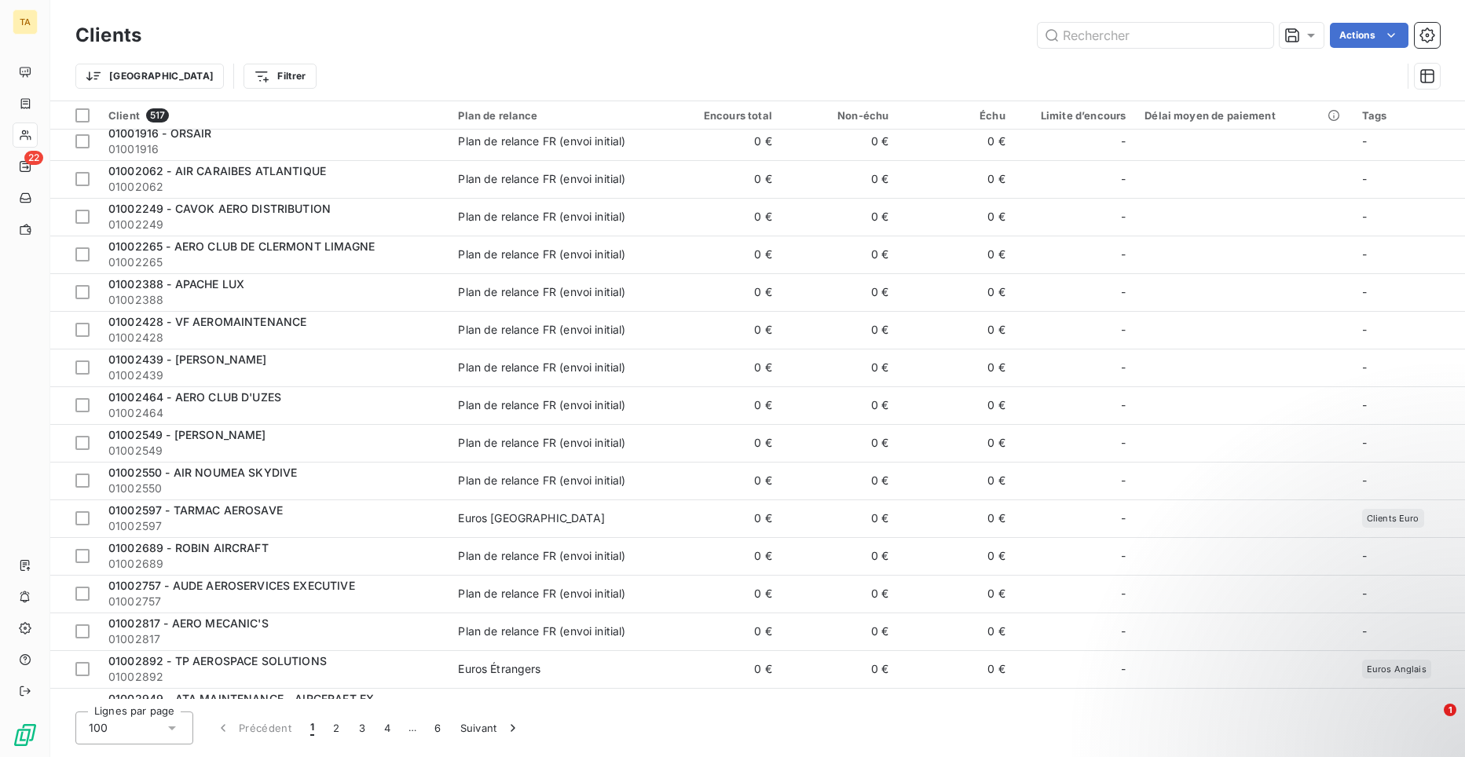
scroll to position [1100, 0]
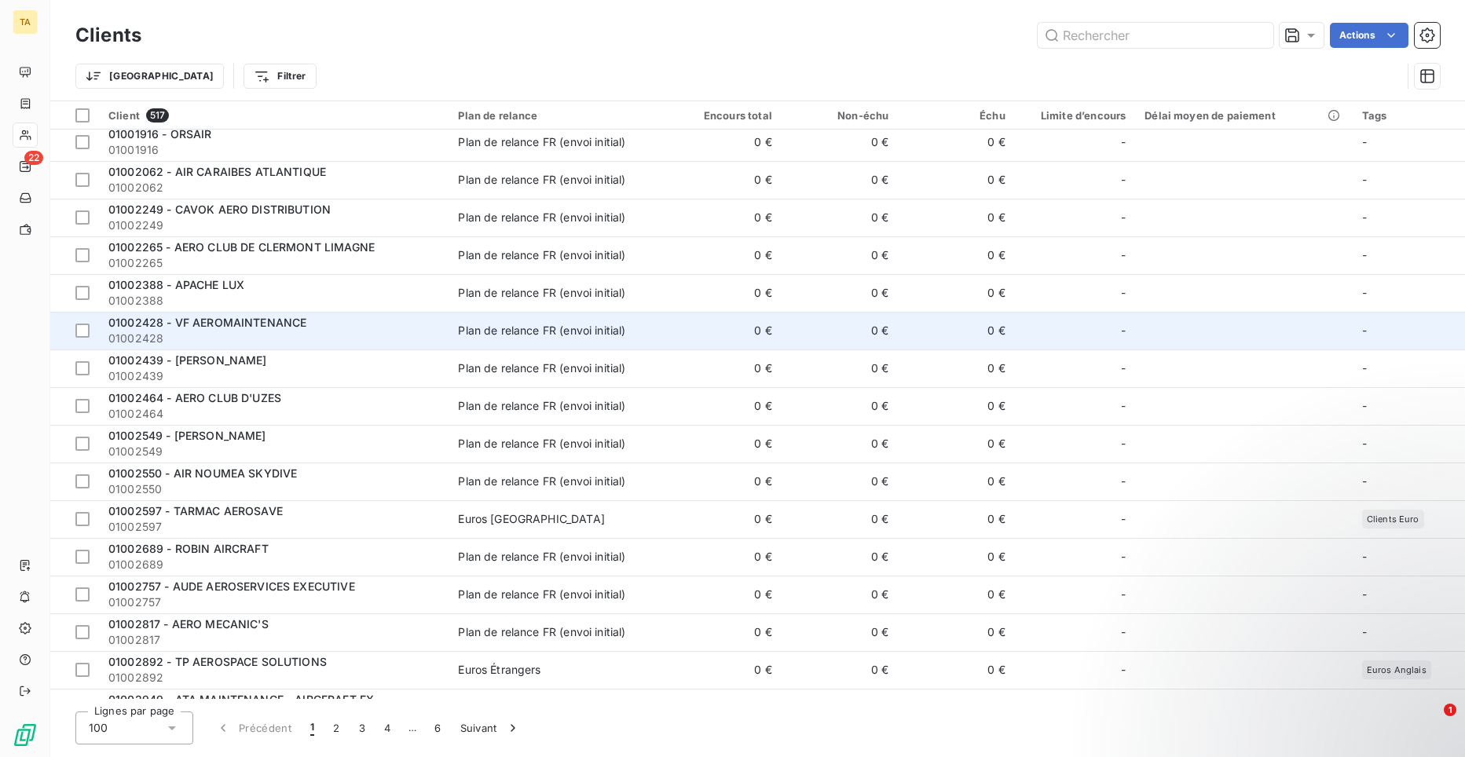
click at [277, 323] on span "01002428 - VF AEROMAINTENANCE" at bounding box center [207, 322] width 198 height 13
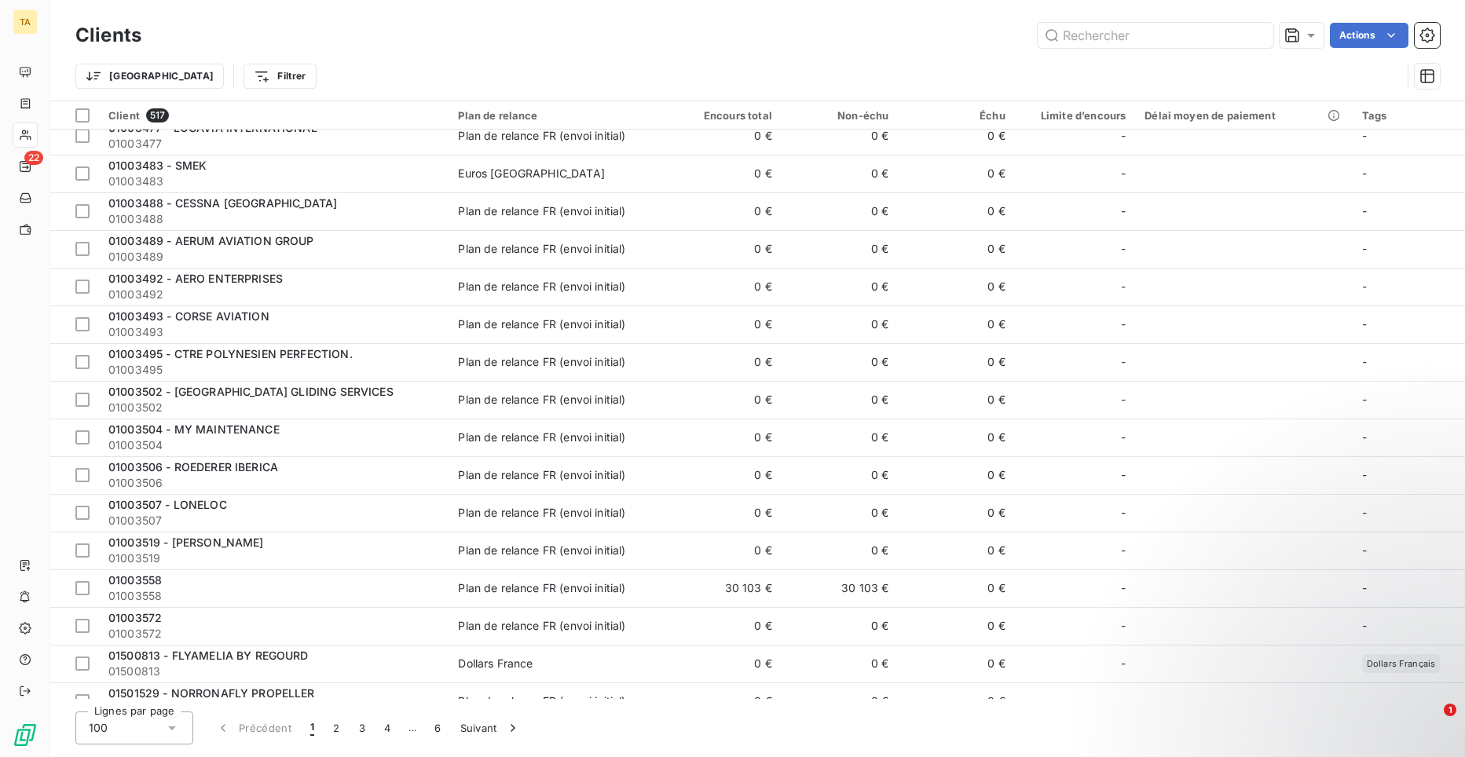
scroll to position [3202, 0]
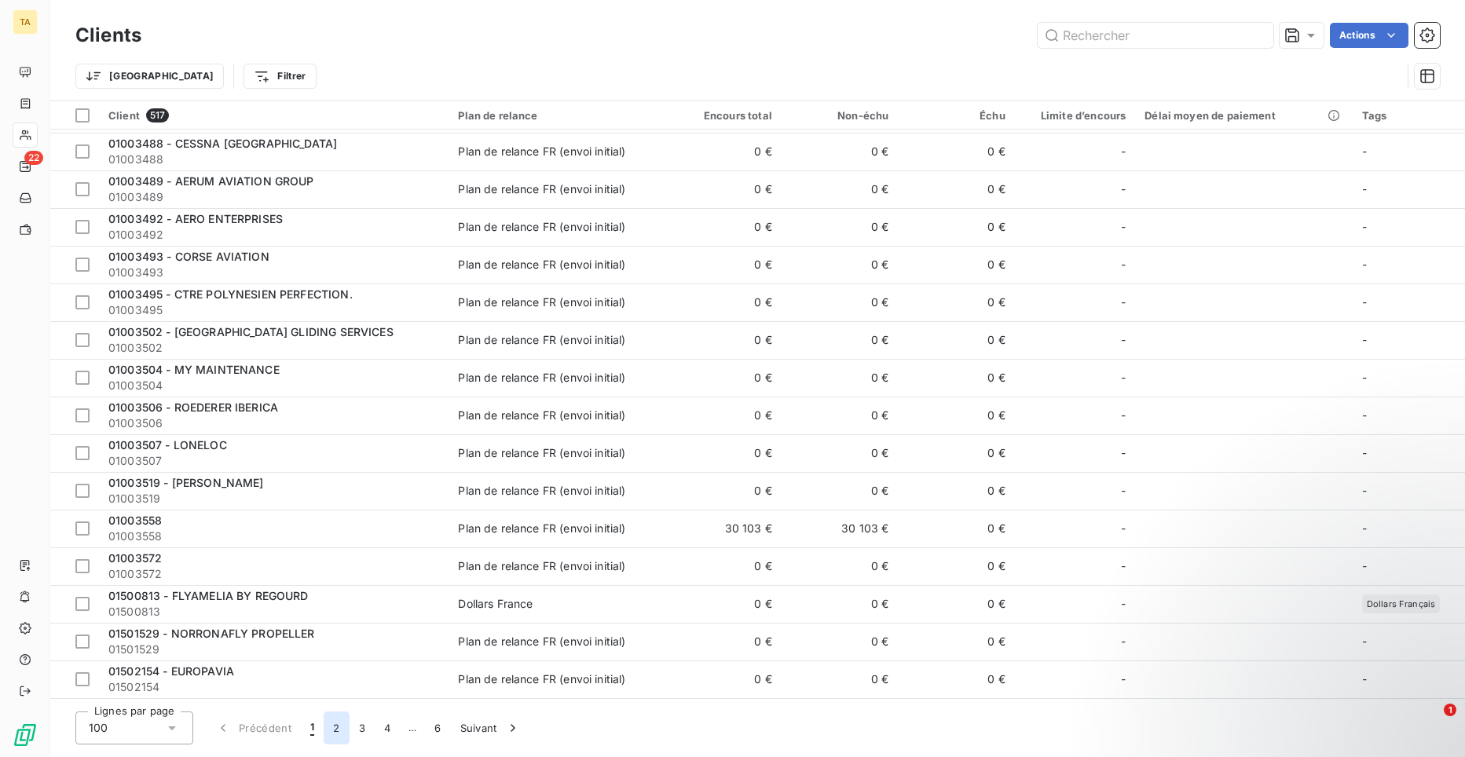
click at [336, 730] on button "2" at bounding box center [336, 728] width 25 height 33
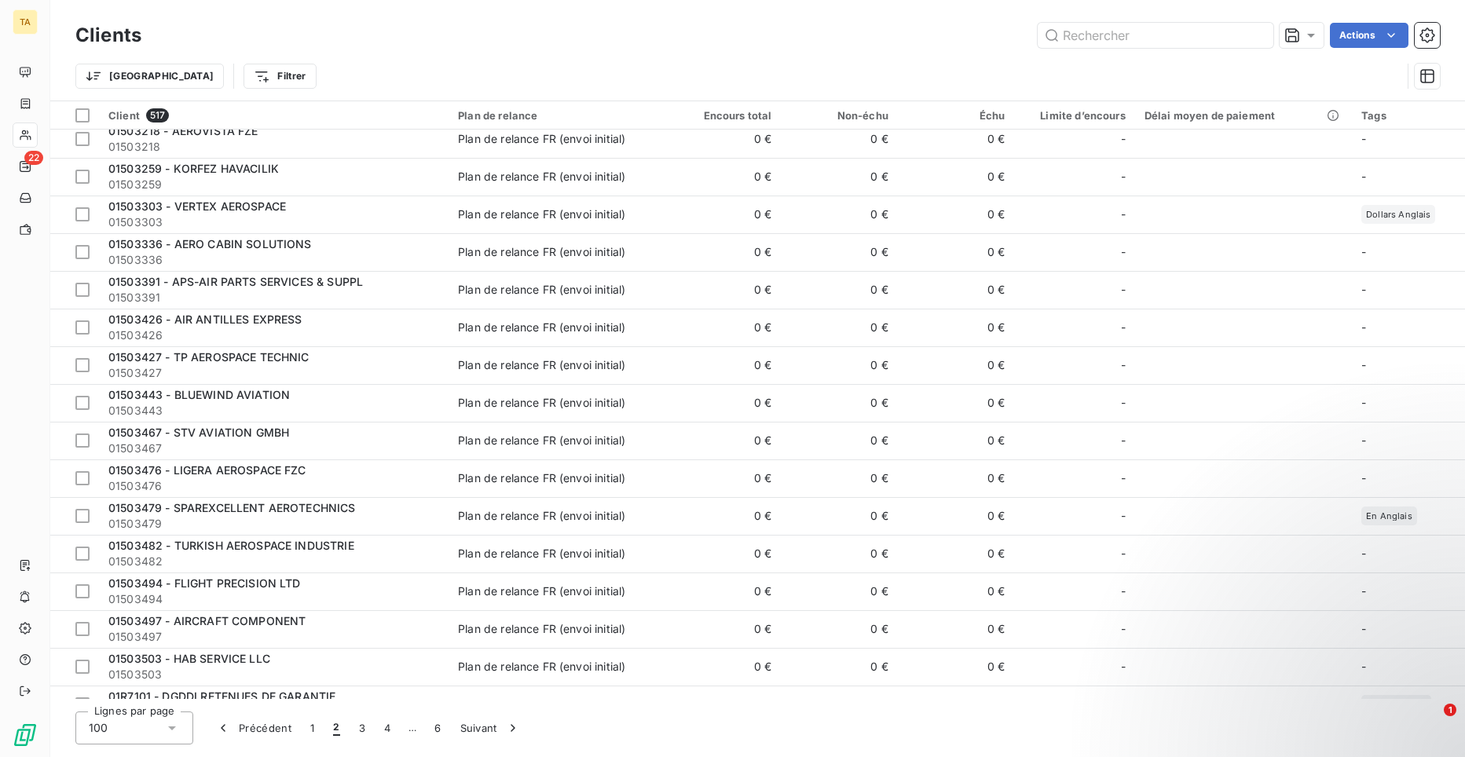
scroll to position [0, 0]
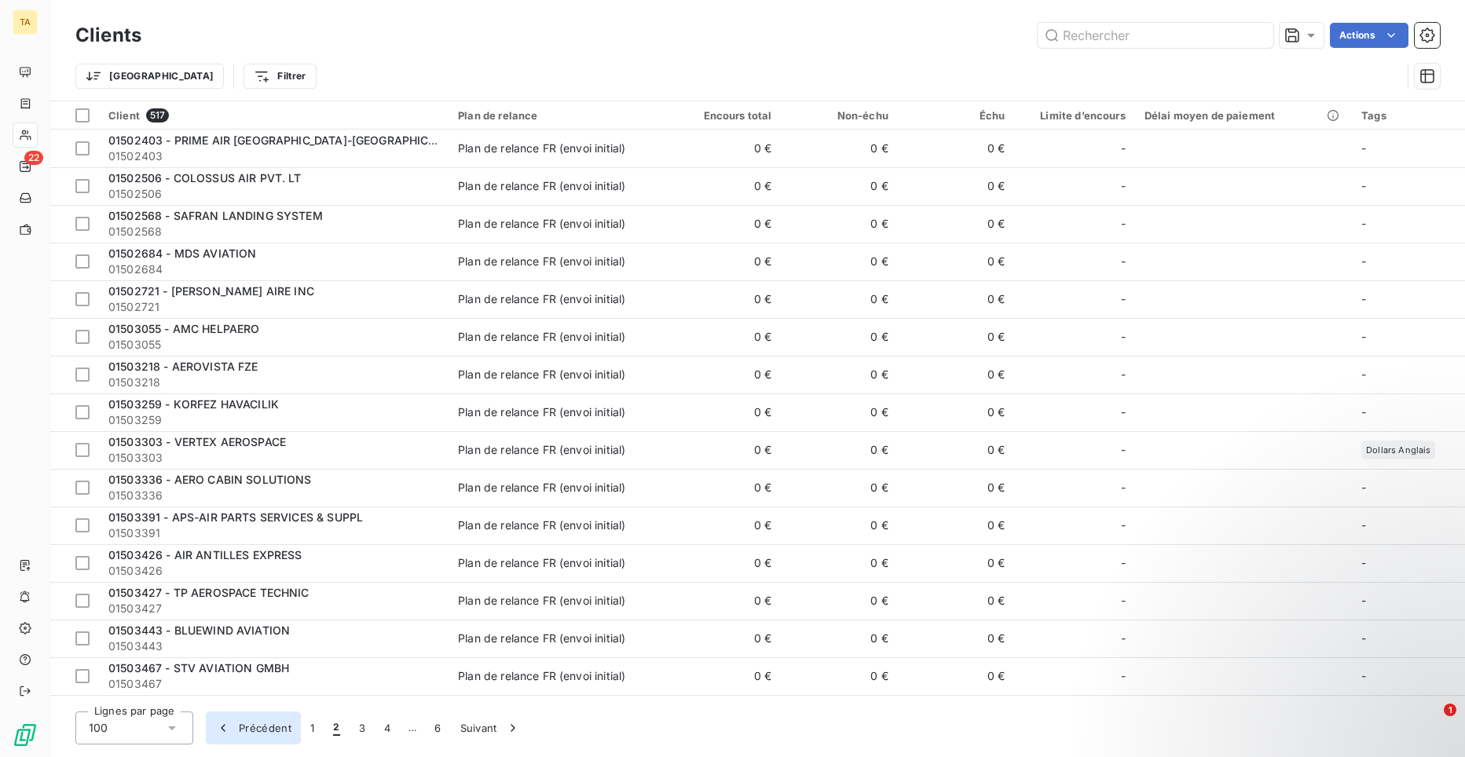
click at [224, 728] on icon "button" at bounding box center [223, 728] width 16 height 16
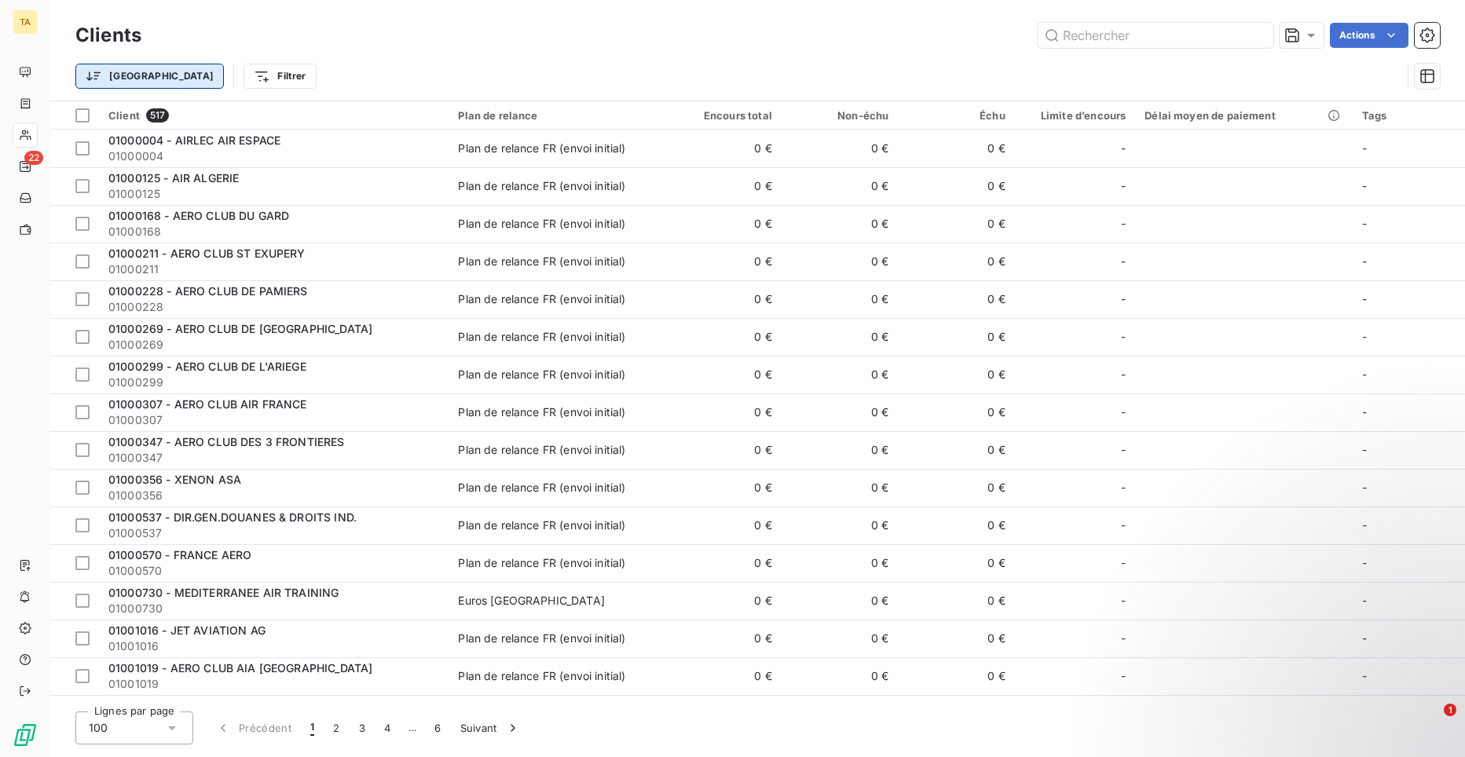
click at [115, 80] on html "TA 22 Clients Actions Trier Filtrer Client 517 Plan de relance Encours total No…" at bounding box center [732, 378] width 1465 height 757
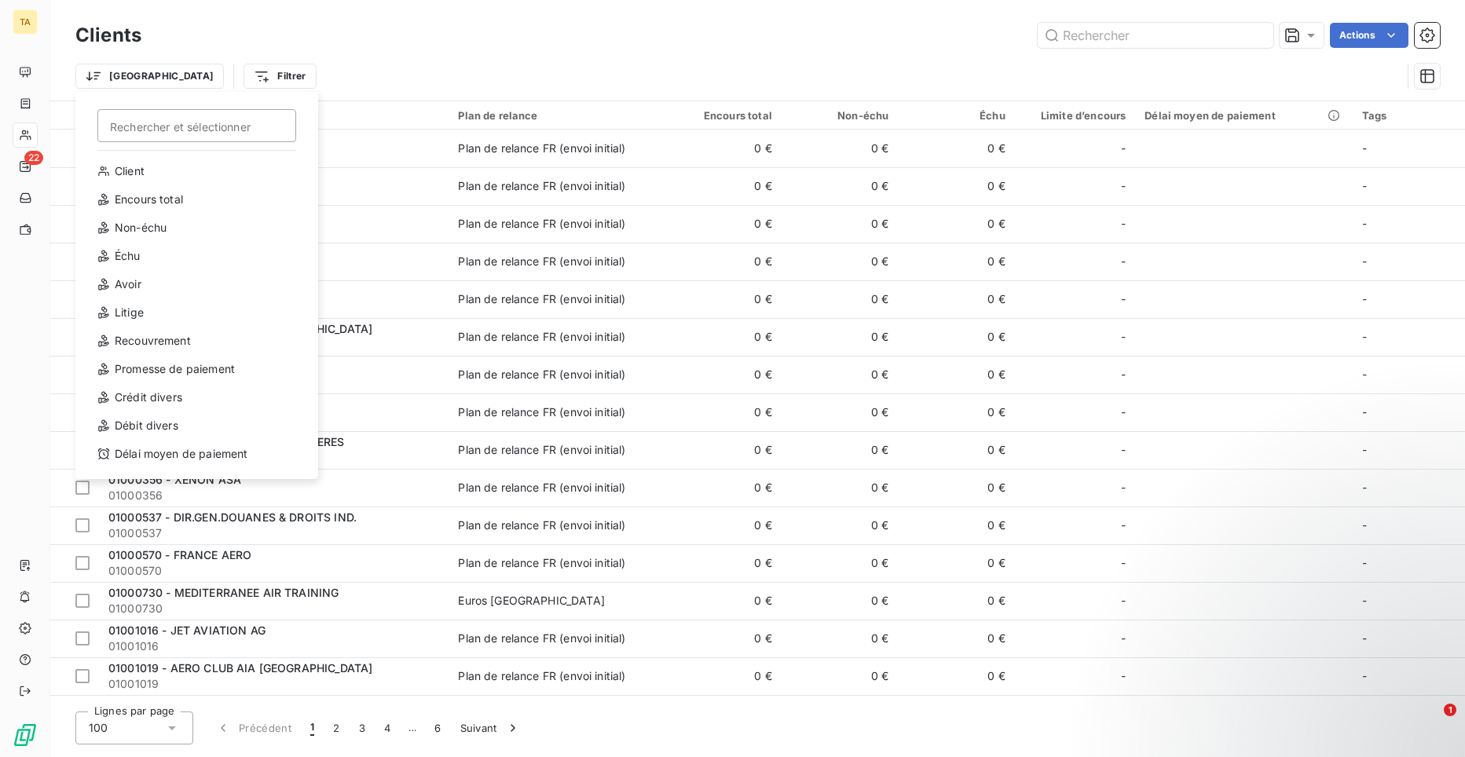
click at [382, 27] on html "TA 22 Clients Actions Trier Rechercher et sélectionner Client Encours total Non…" at bounding box center [732, 378] width 1465 height 757
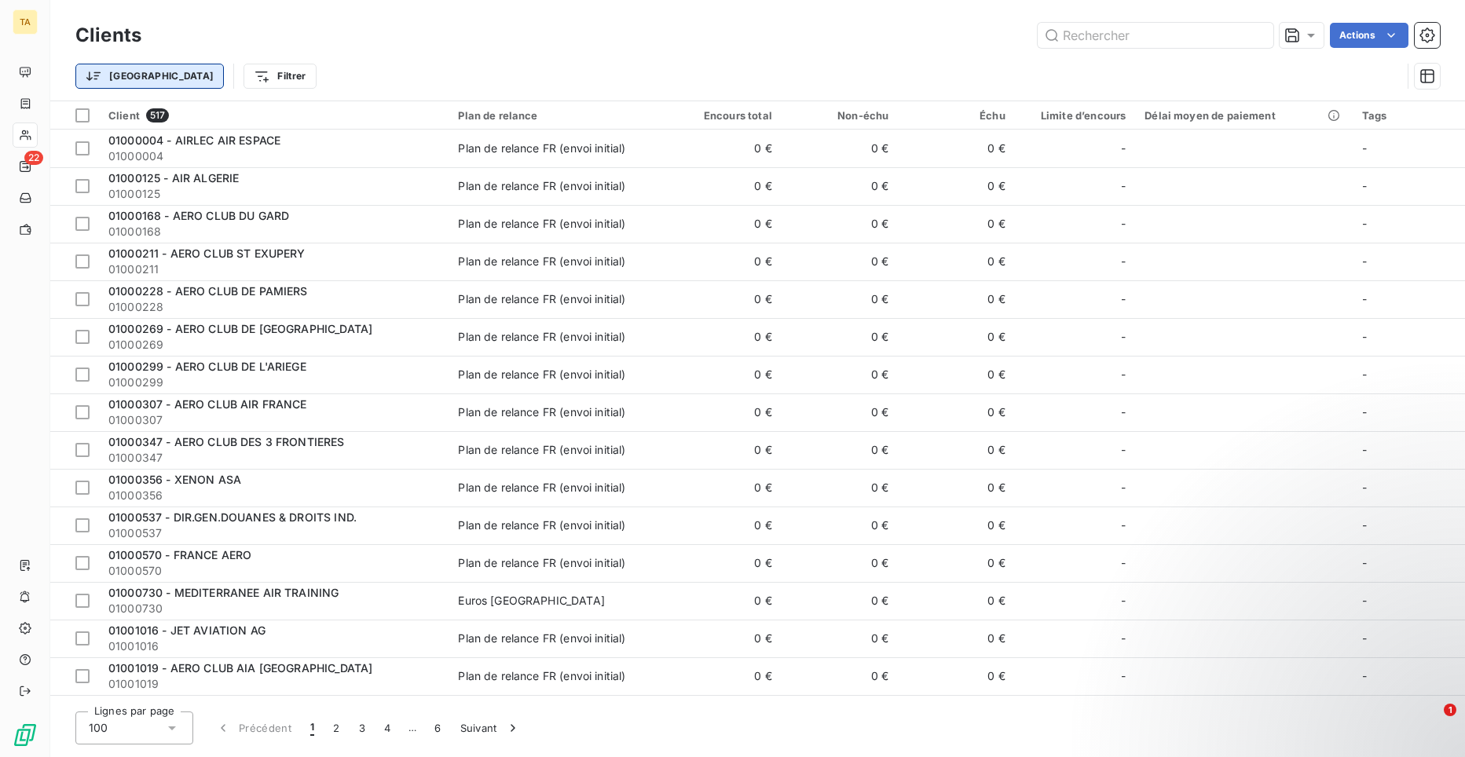
click at [120, 75] on html "TA 22 Clients Actions Trier Filtrer Client 517 Plan de relance Encours total No…" at bounding box center [732, 378] width 1465 height 757
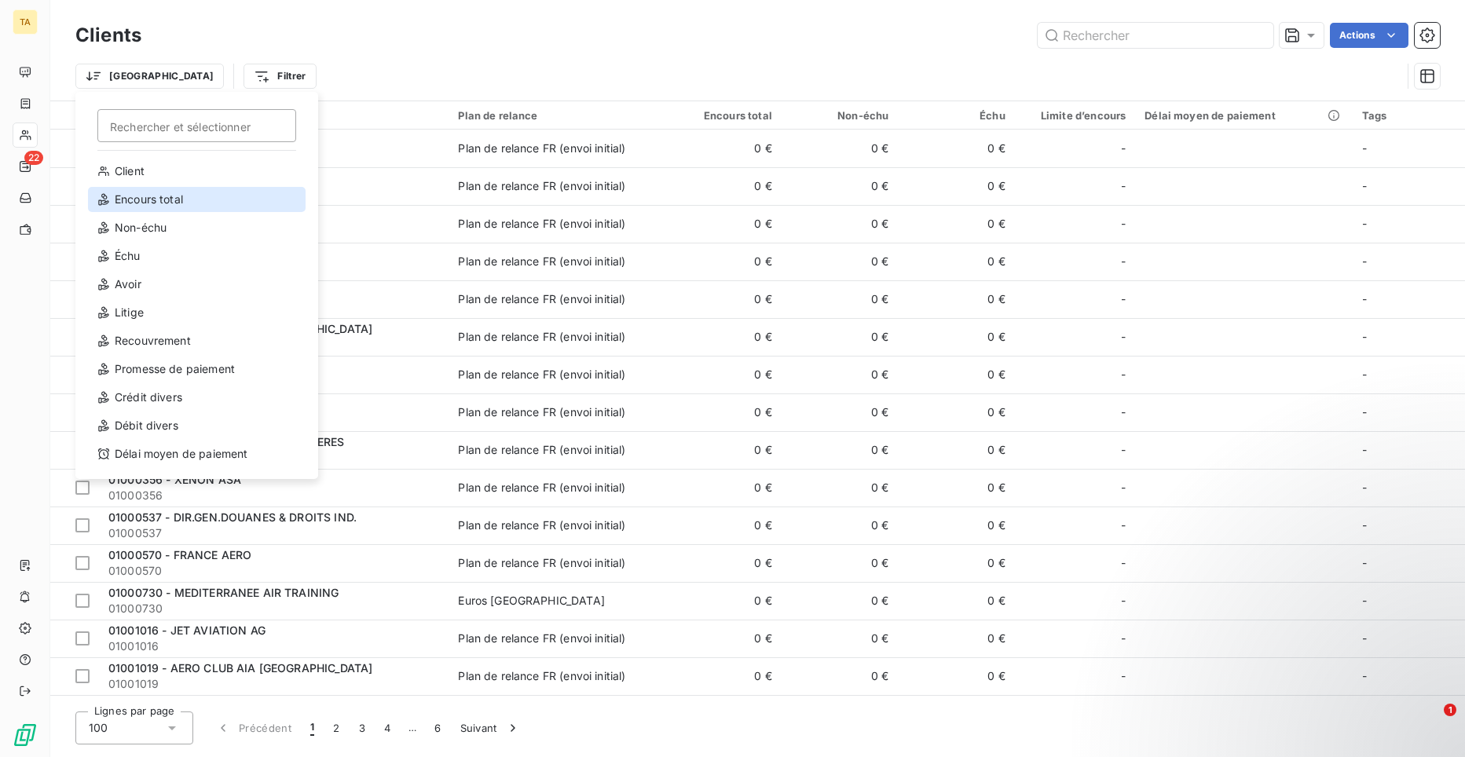
click at [154, 197] on div "Encours total" at bounding box center [197, 199] width 218 height 25
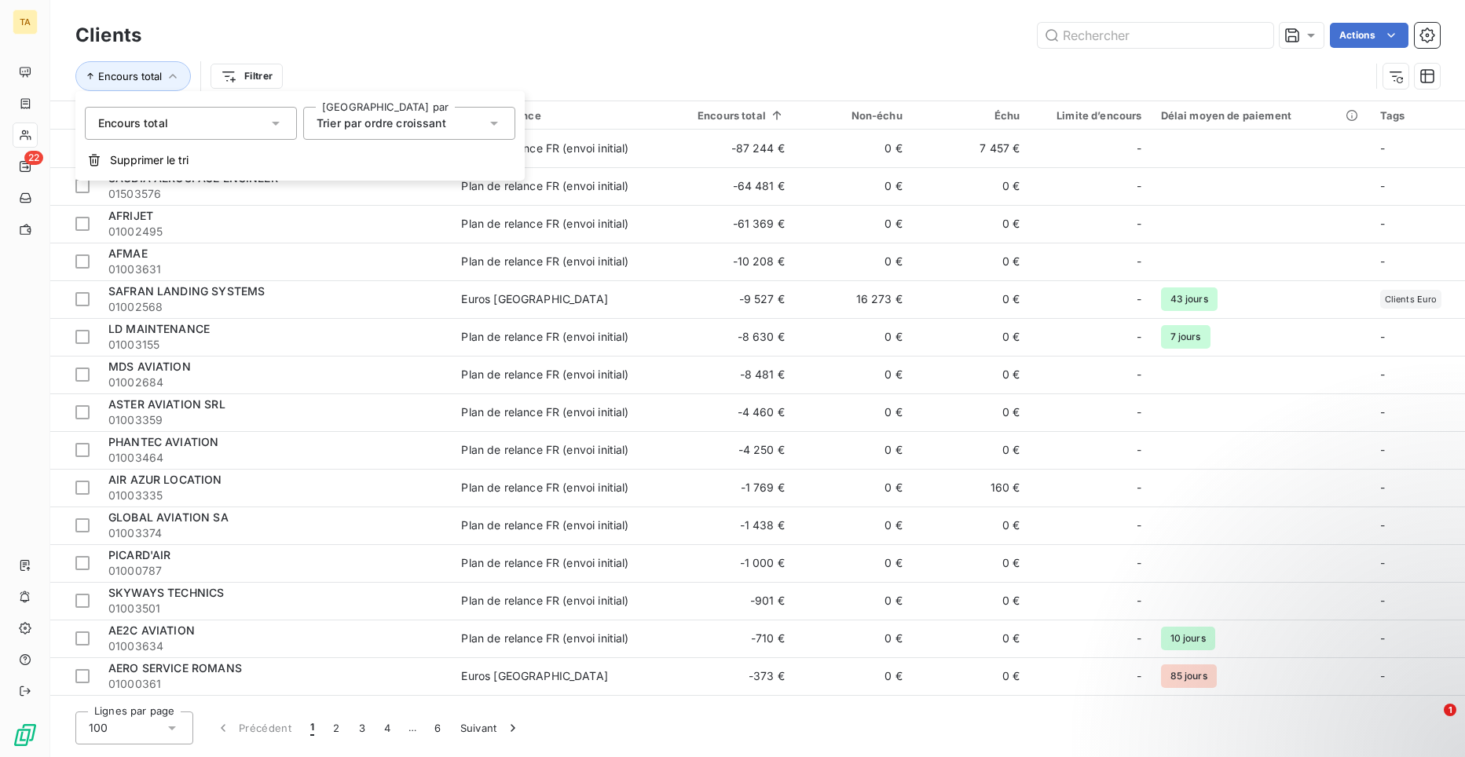
click at [602, 53] on div "Encours total Filtrer" at bounding box center [757, 76] width 1365 height 49
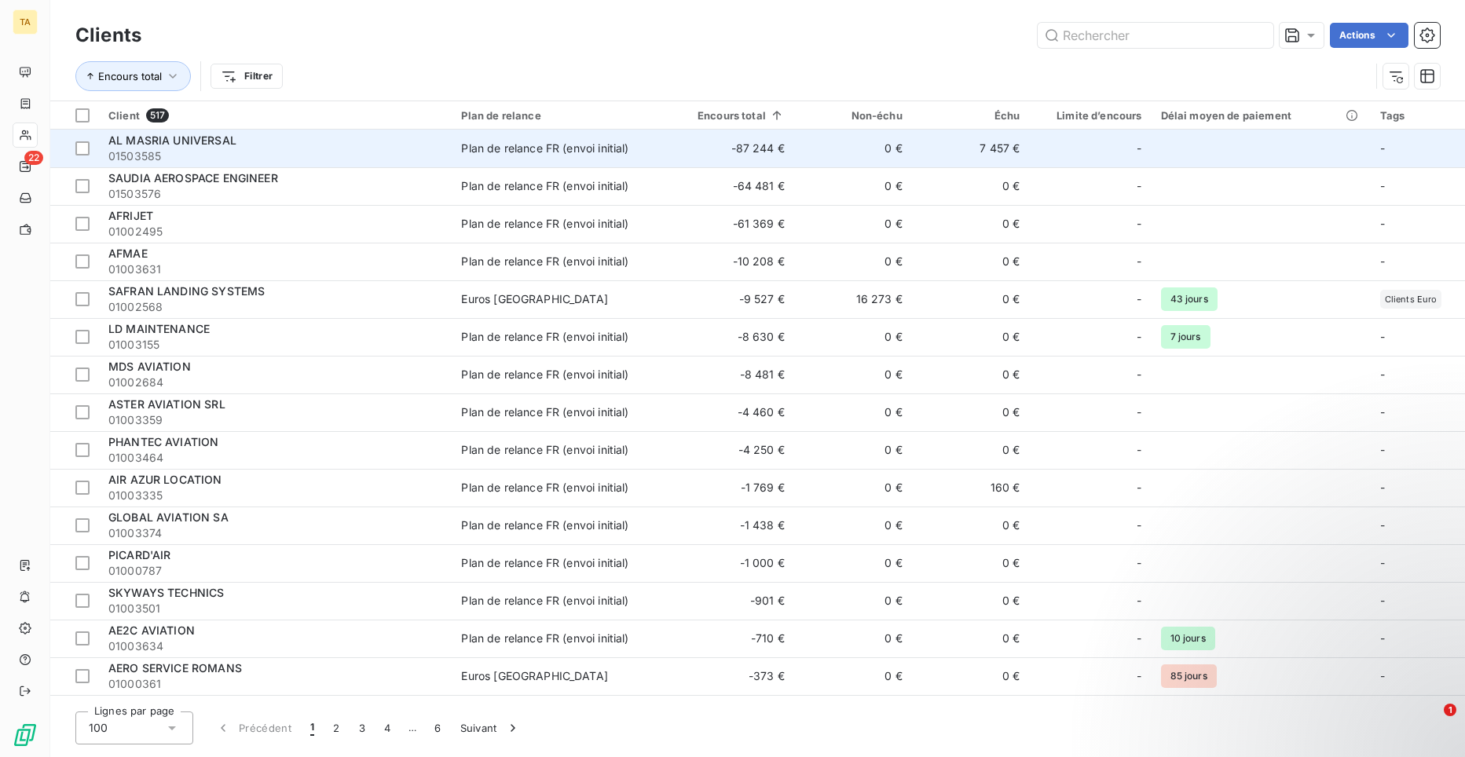
click at [158, 156] on span "01503585" at bounding box center [275, 156] width 334 height 16
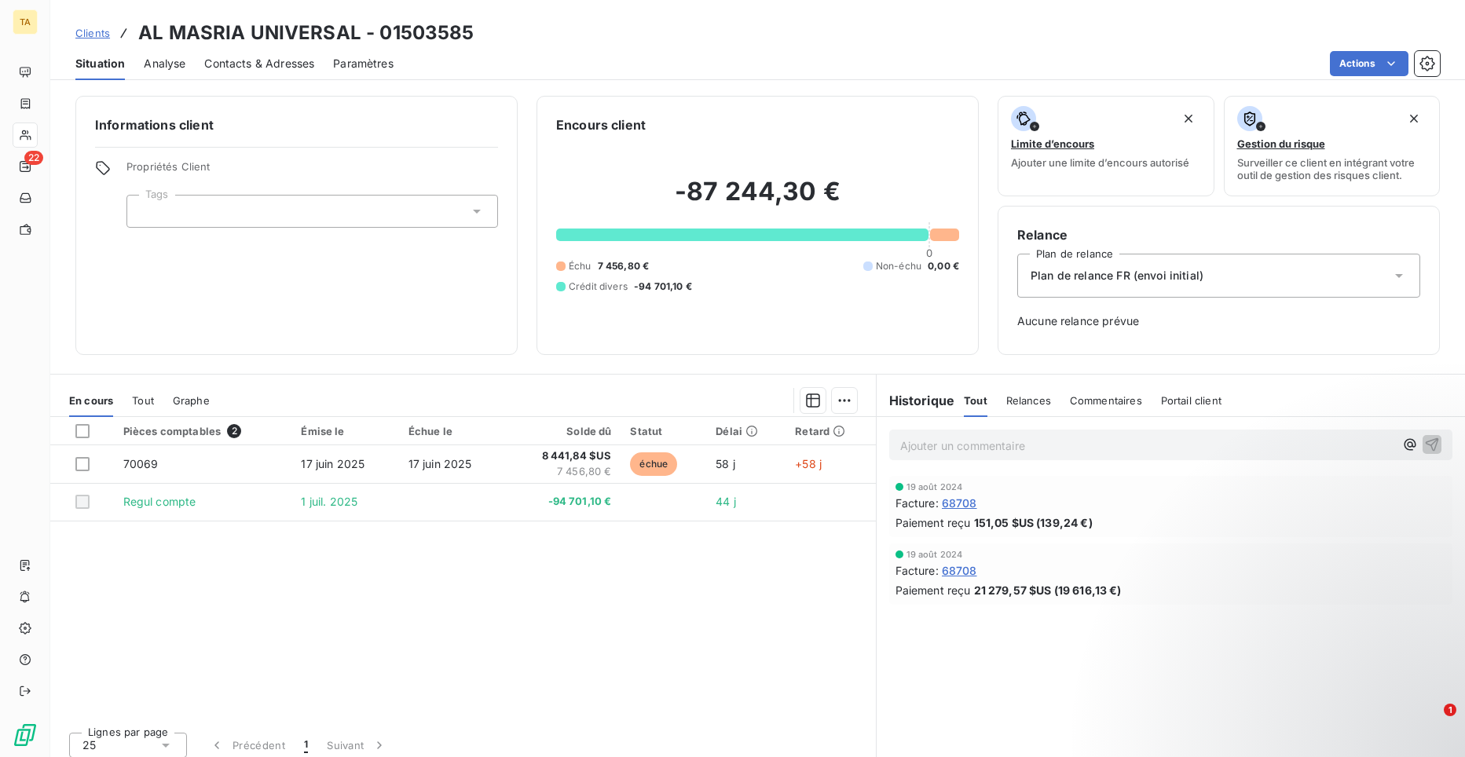
click at [284, 60] on span "Contacts & Adresses" at bounding box center [259, 64] width 110 height 16
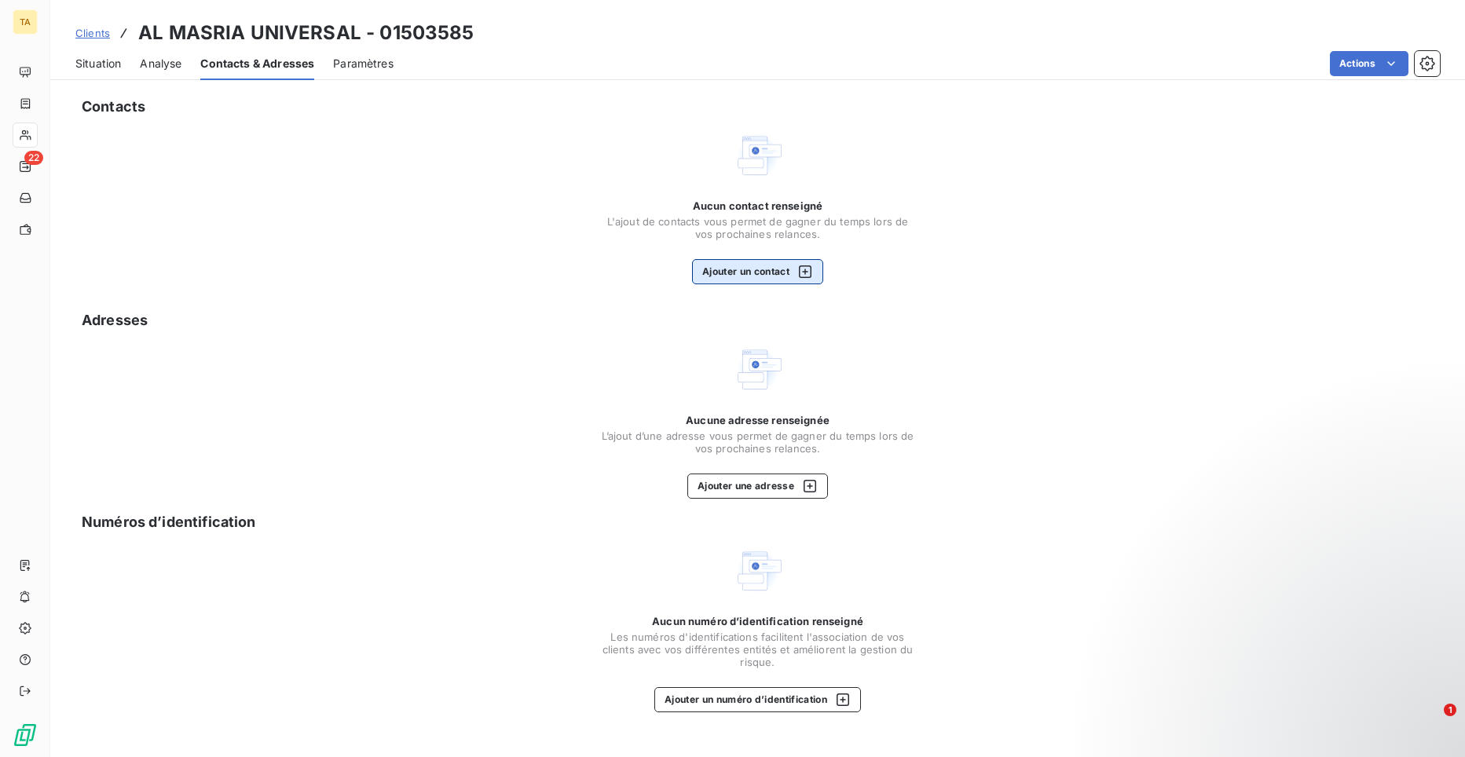
click at [745, 270] on button "Ajouter un contact" at bounding box center [757, 271] width 131 height 25
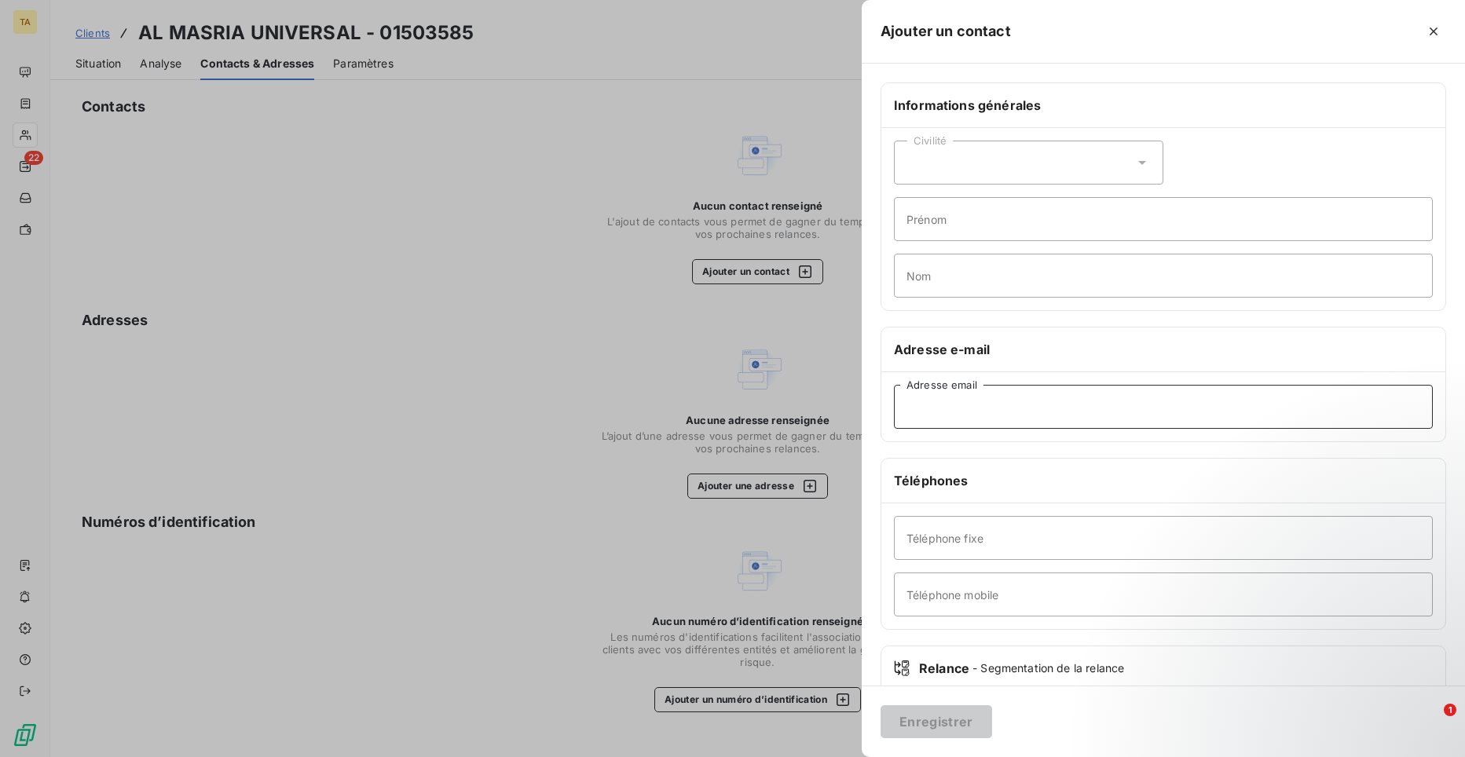
click at [970, 404] on input "Adresse email" at bounding box center [1163, 407] width 539 height 44
paste input "[EMAIL_ADDRESS][DOMAIN_NAME]"
click at [978, 410] on input "[EMAIL_ADDRESS][DOMAIN_NAME]" at bounding box center [1163, 407] width 539 height 44
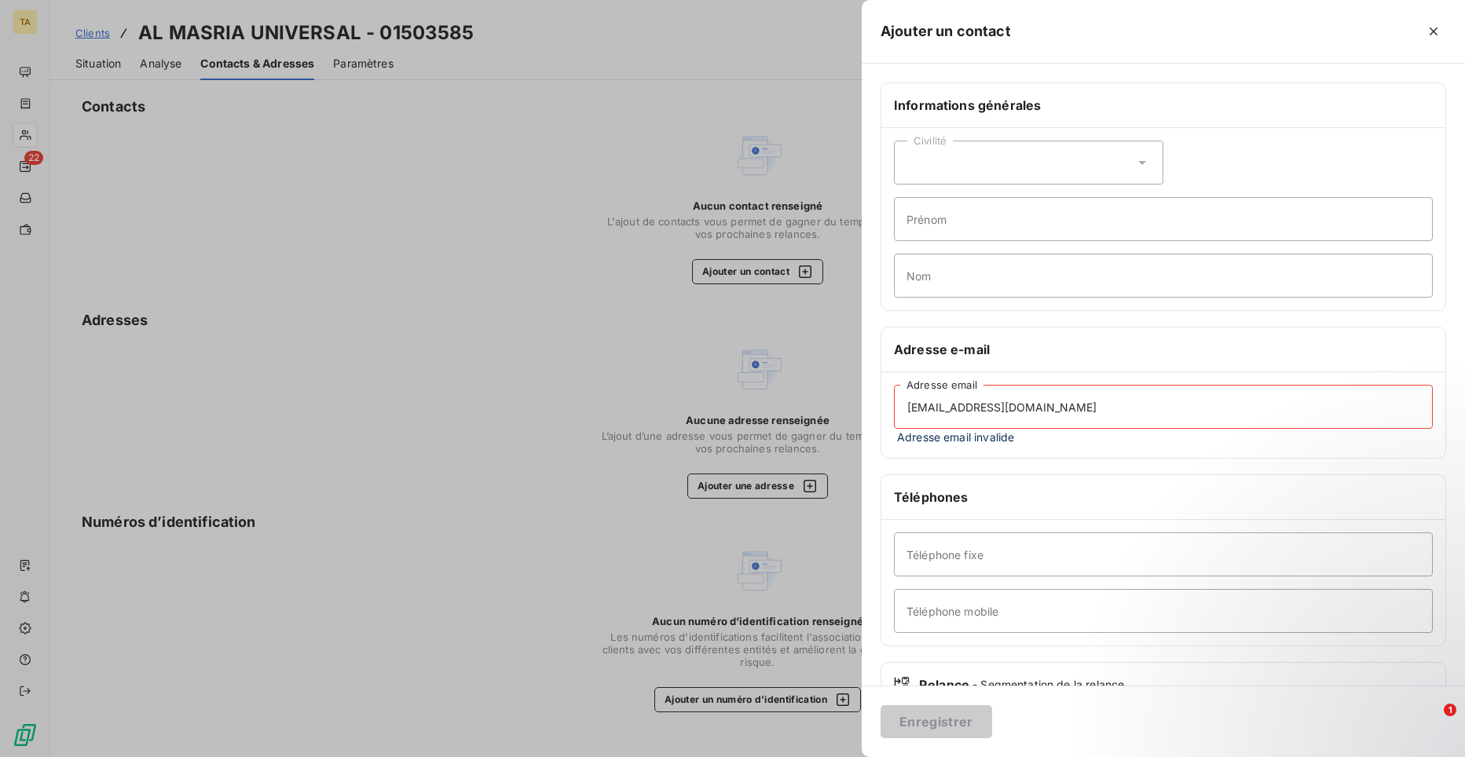
click at [907, 405] on input "[EMAIL_ADDRESS][DOMAIN_NAME]" at bounding box center [1163, 407] width 539 height 44
click at [1072, 409] on input "[EMAIL_ADDRESS][DOMAIN_NAME]" at bounding box center [1163, 407] width 539 height 44
drag, startPoint x: 1077, startPoint y: 406, endPoint x: 885, endPoint y: 402, distance: 192.5
click at [885, 402] on div "[EMAIL_ADDRESS][DOMAIN_NAME] Adresse email Adresse email invalide" at bounding box center [1164, 415] width 564 height 86
type input "F"
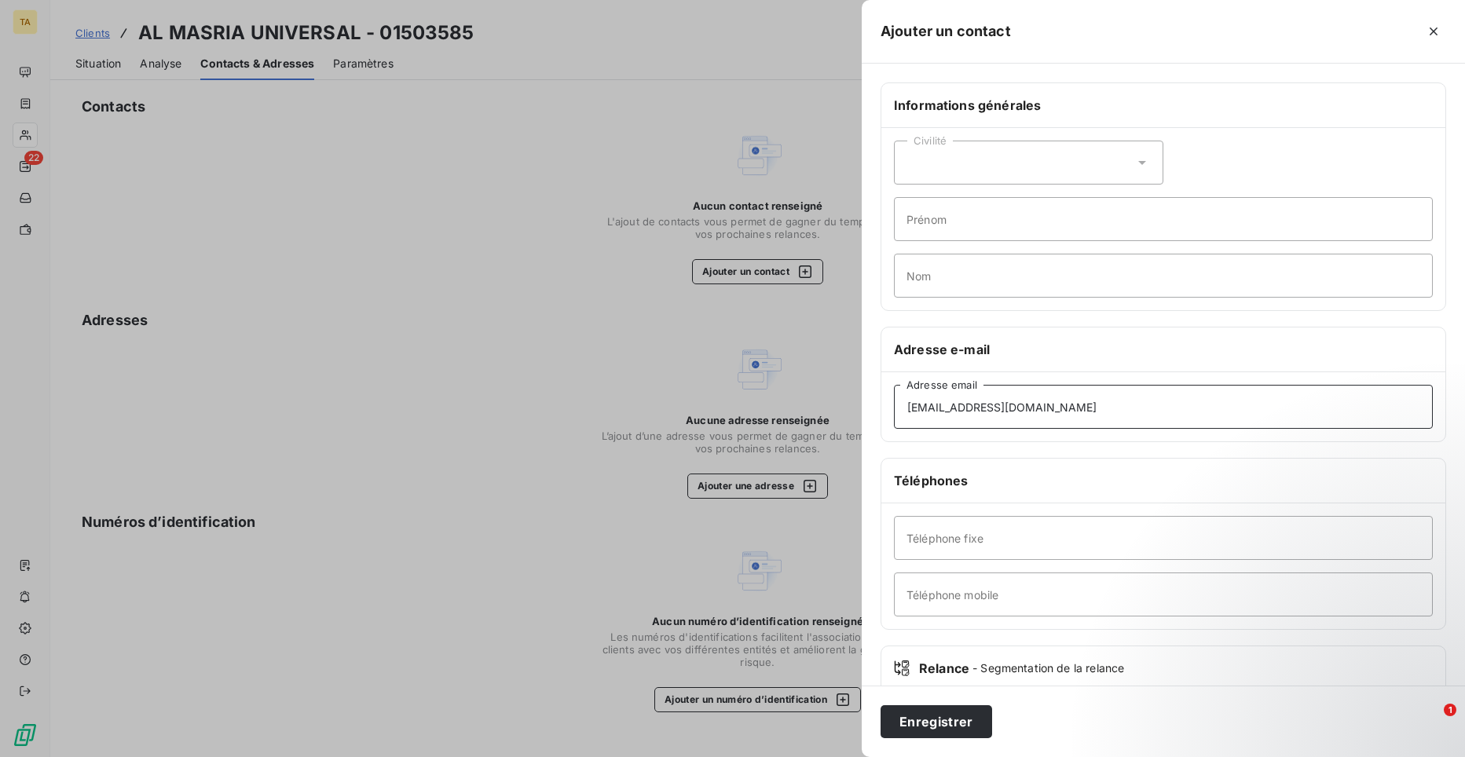
type input "[EMAIL_ADDRESS][DOMAIN_NAME]"
click at [927, 723] on button "Enregistrer" at bounding box center [937, 722] width 112 height 33
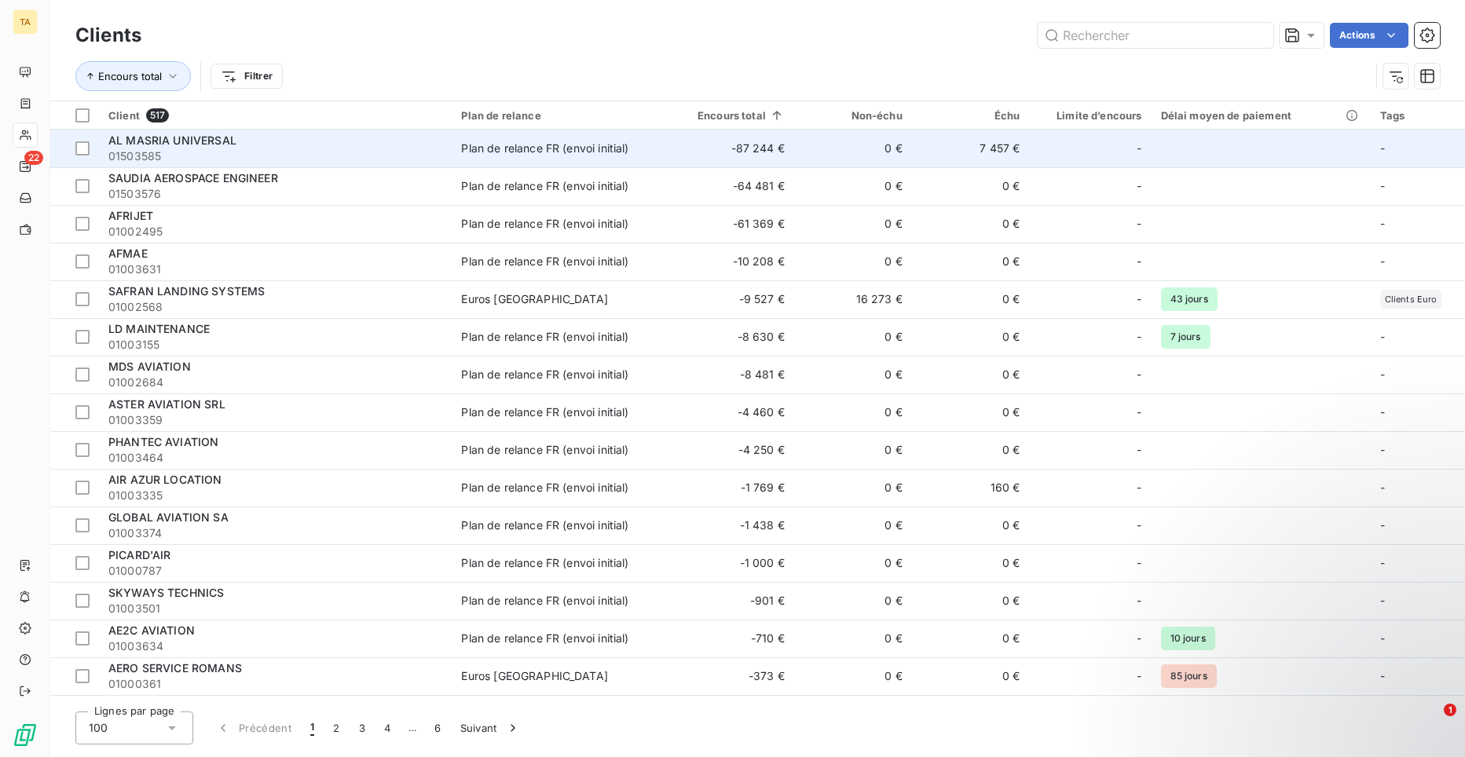
click at [225, 143] on span "AL MASRIA UNIVERSAL" at bounding box center [172, 140] width 128 height 13
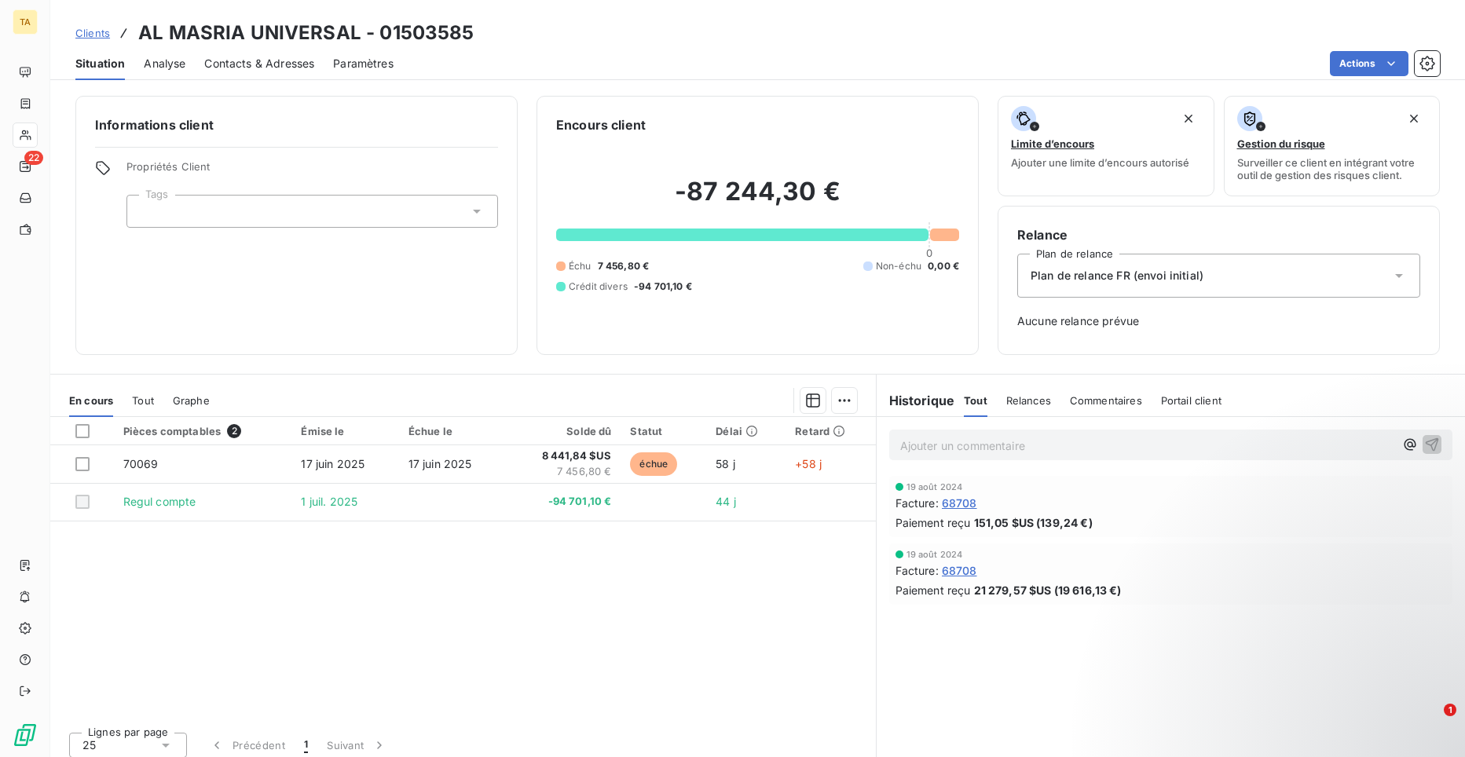
click at [276, 63] on span "Contacts & Adresses" at bounding box center [259, 64] width 110 height 16
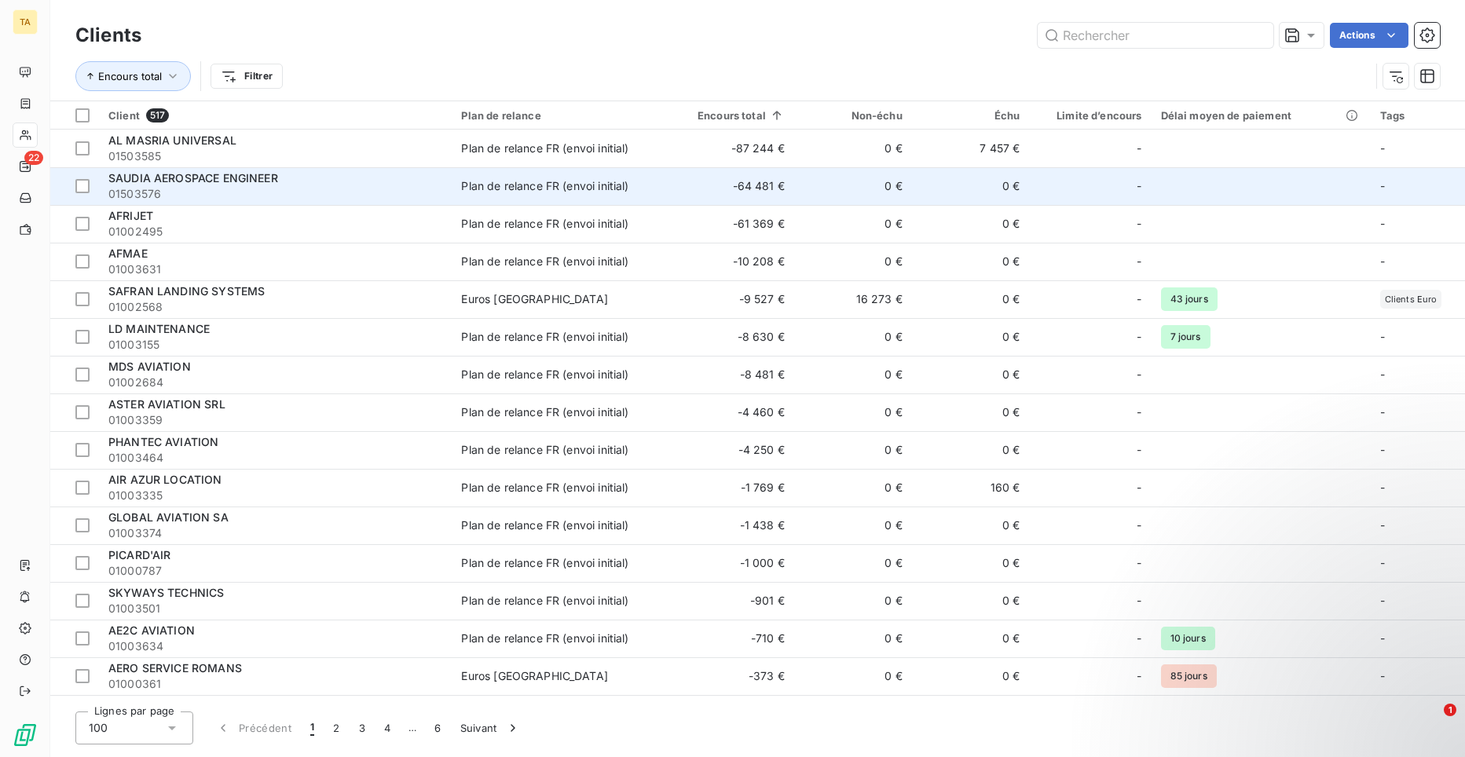
click at [214, 179] on span "SAUDIA AEROSPACE ENGINEER" at bounding box center [193, 177] width 170 height 13
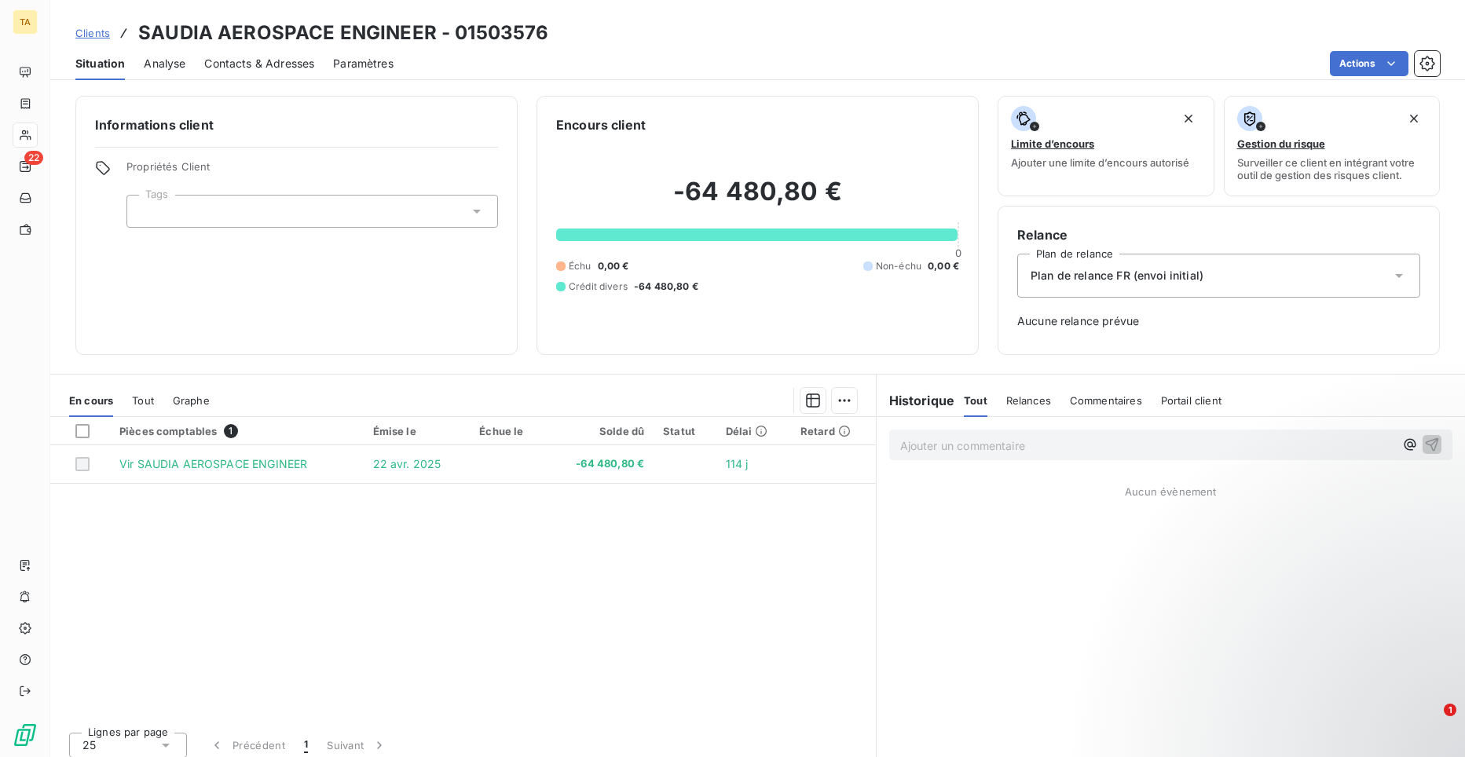
click at [287, 65] on span "Contacts & Adresses" at bounding box center [259, 64] width 110 height 16
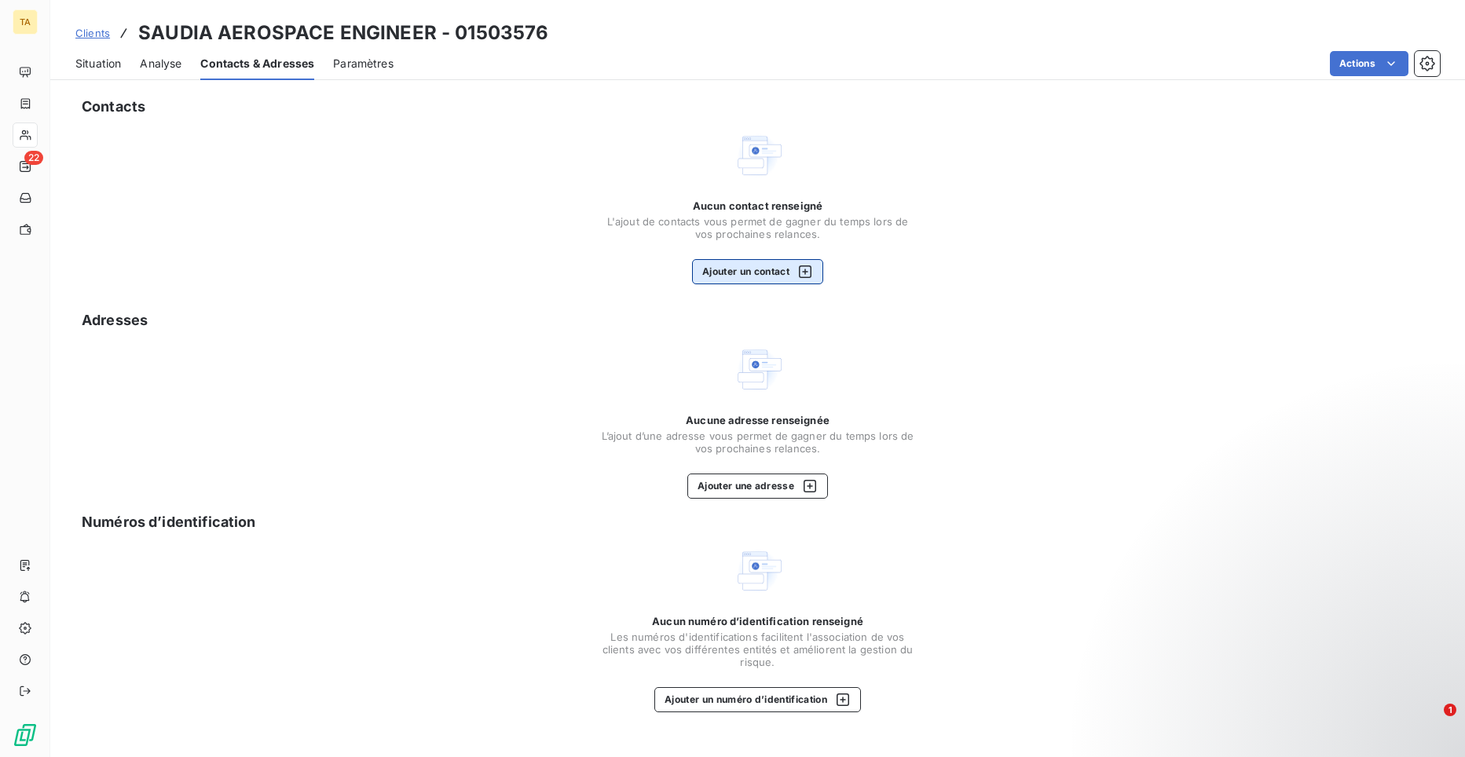
click at [744, 273] on button "Ajouter un contact" at bounding box center [757, 271] width 131 height 25
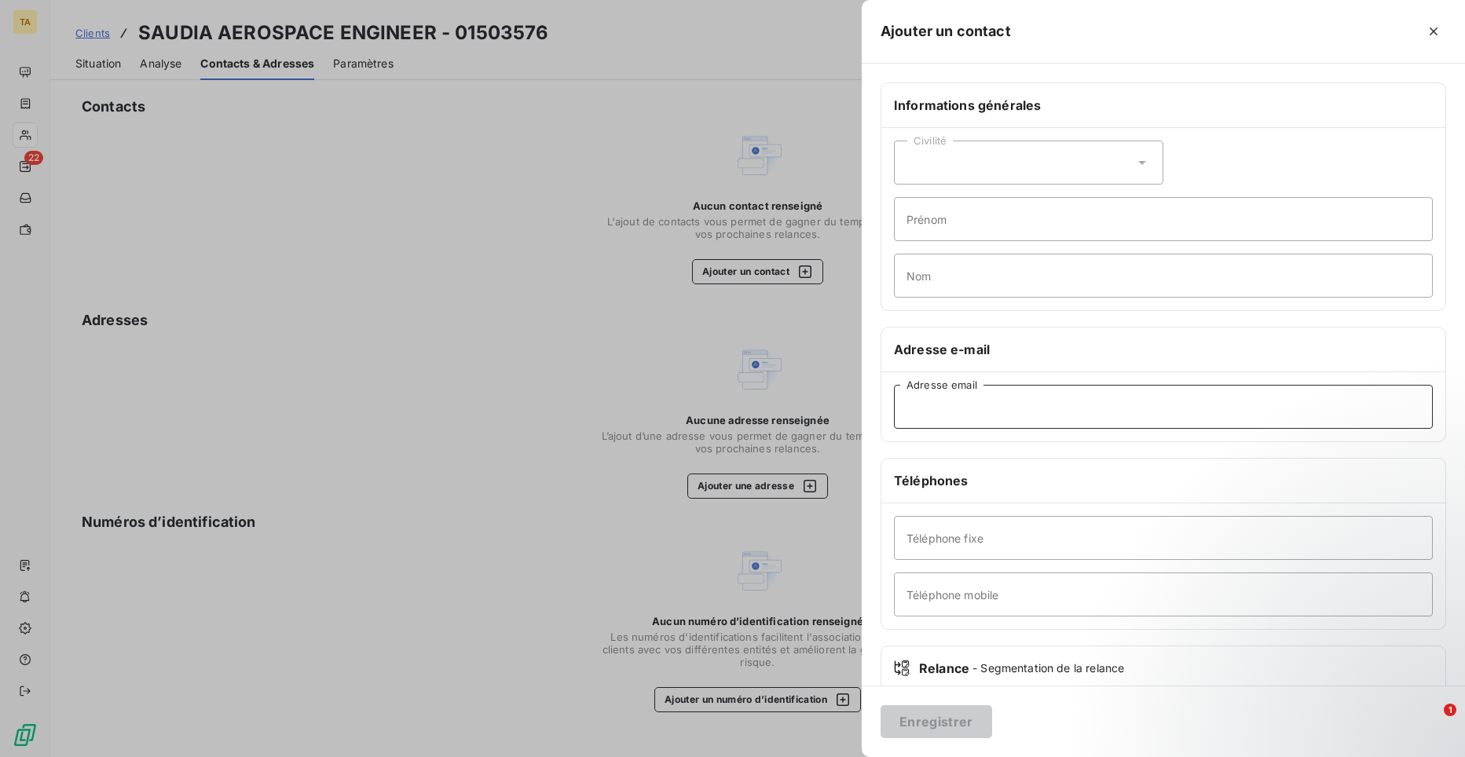
click at [1025, 411] on input "Adresse email" at bounding box center [1163, 407] width 539 height 44
type input "[EMAIL_ADDRESS][DOMAIN_NAME]"
click at [958, 724] on button "Enregistrer" at bounding box center [937, 722] width 112 height 33
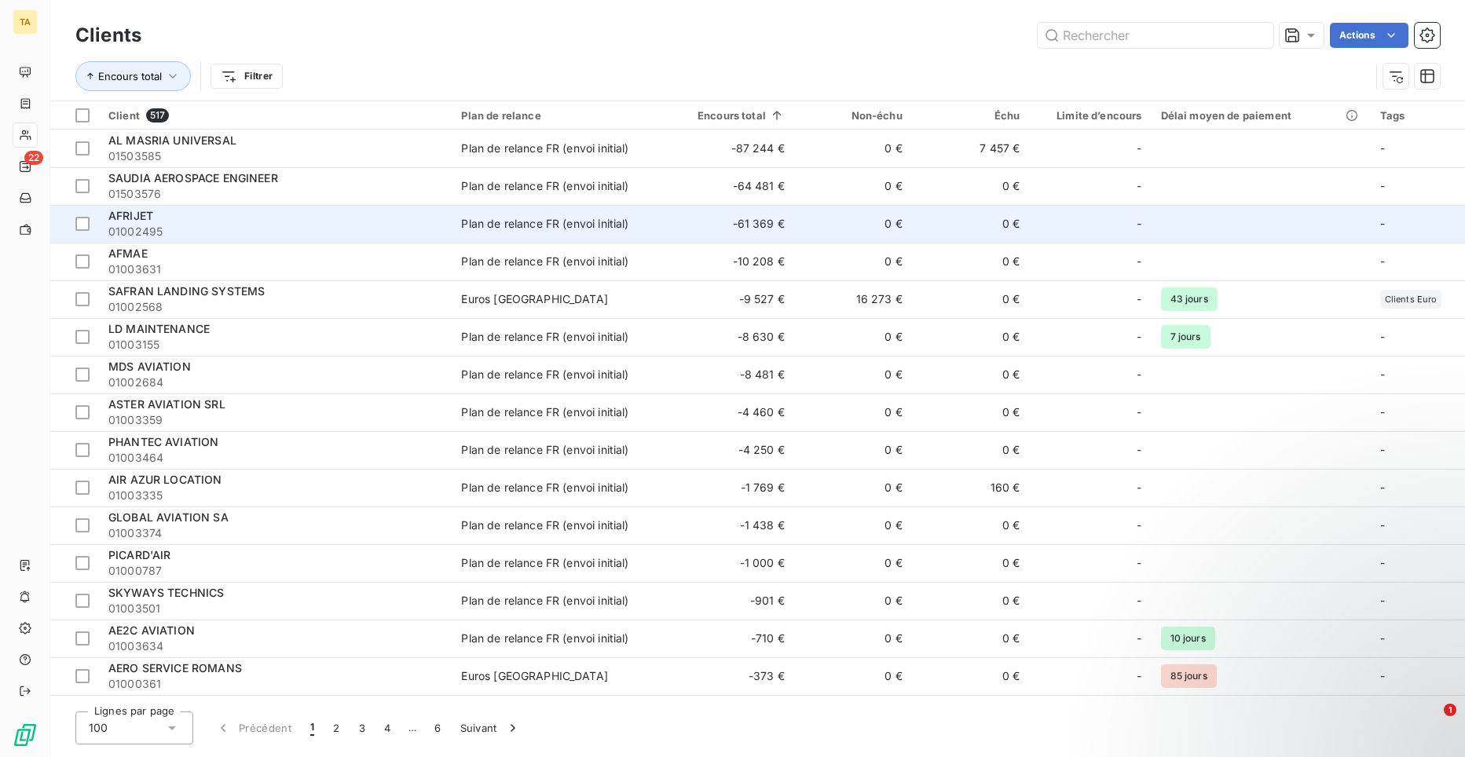
click at [145, 215] on span "AFRIJET" at bounding box center [130, 215] width 45 height 13
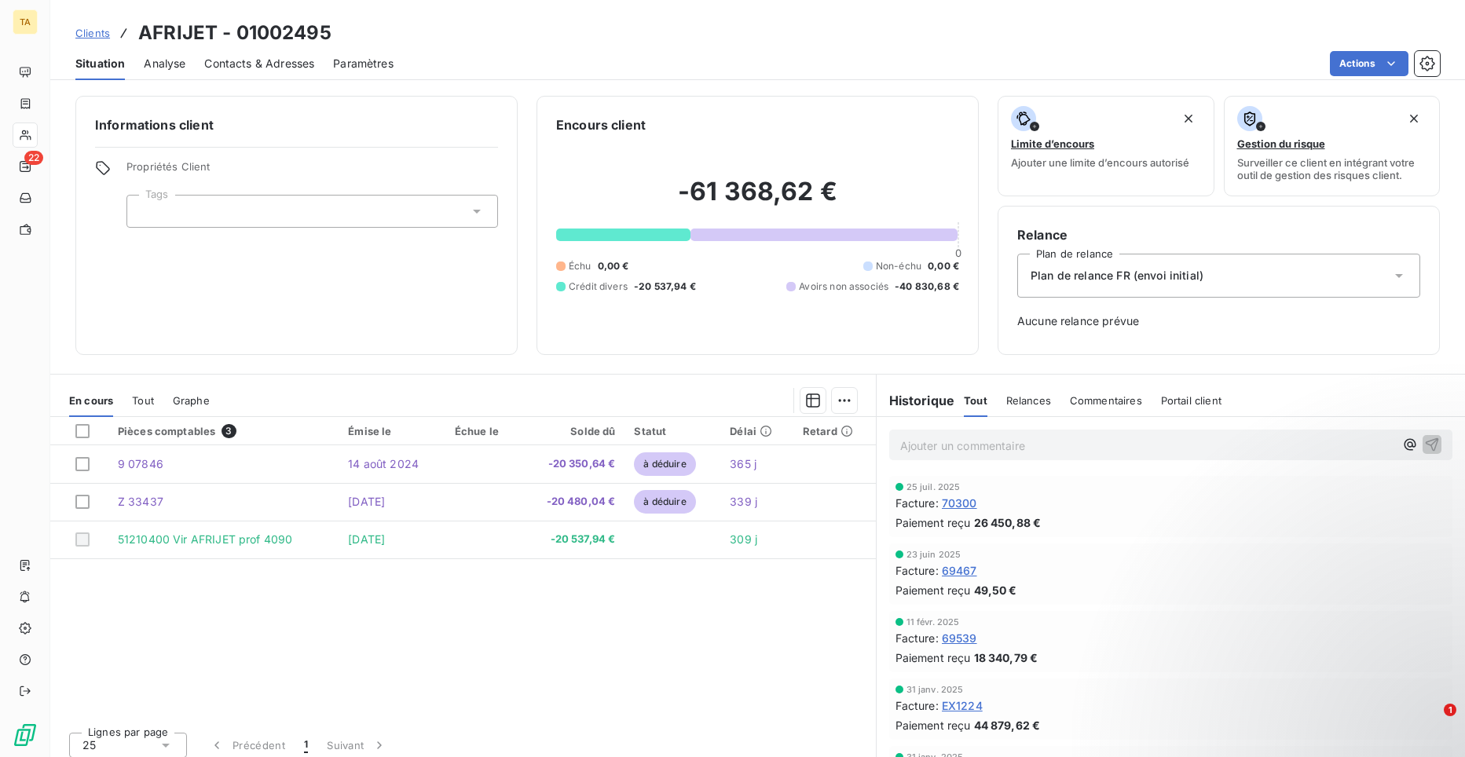
click at [231, 66] on span "Contacts & Adresses" at bounding box center [259, 64] width 110 height 16
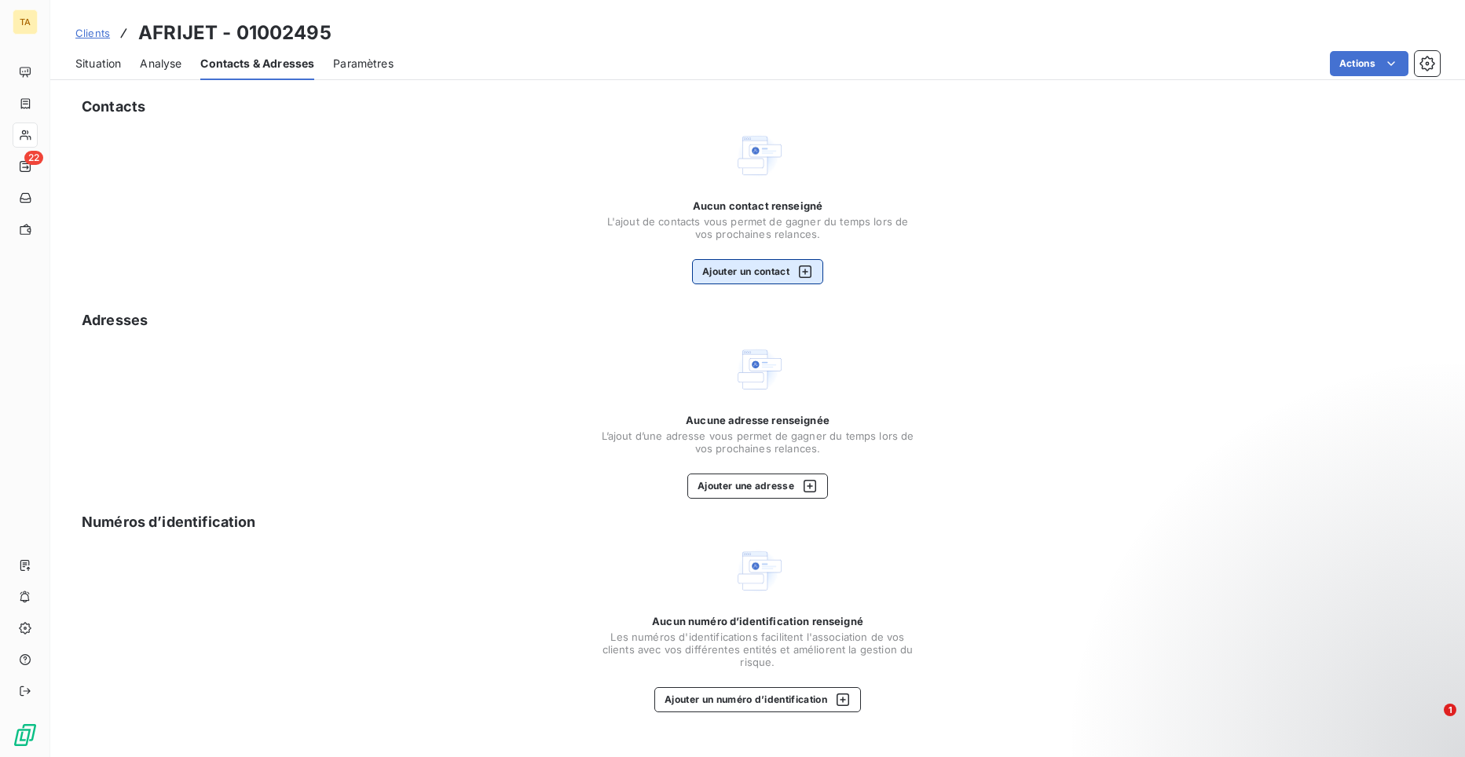
click at [729, 279] on button "Ajouter un contact" at bounding box center [757, 271] width 131 height 25
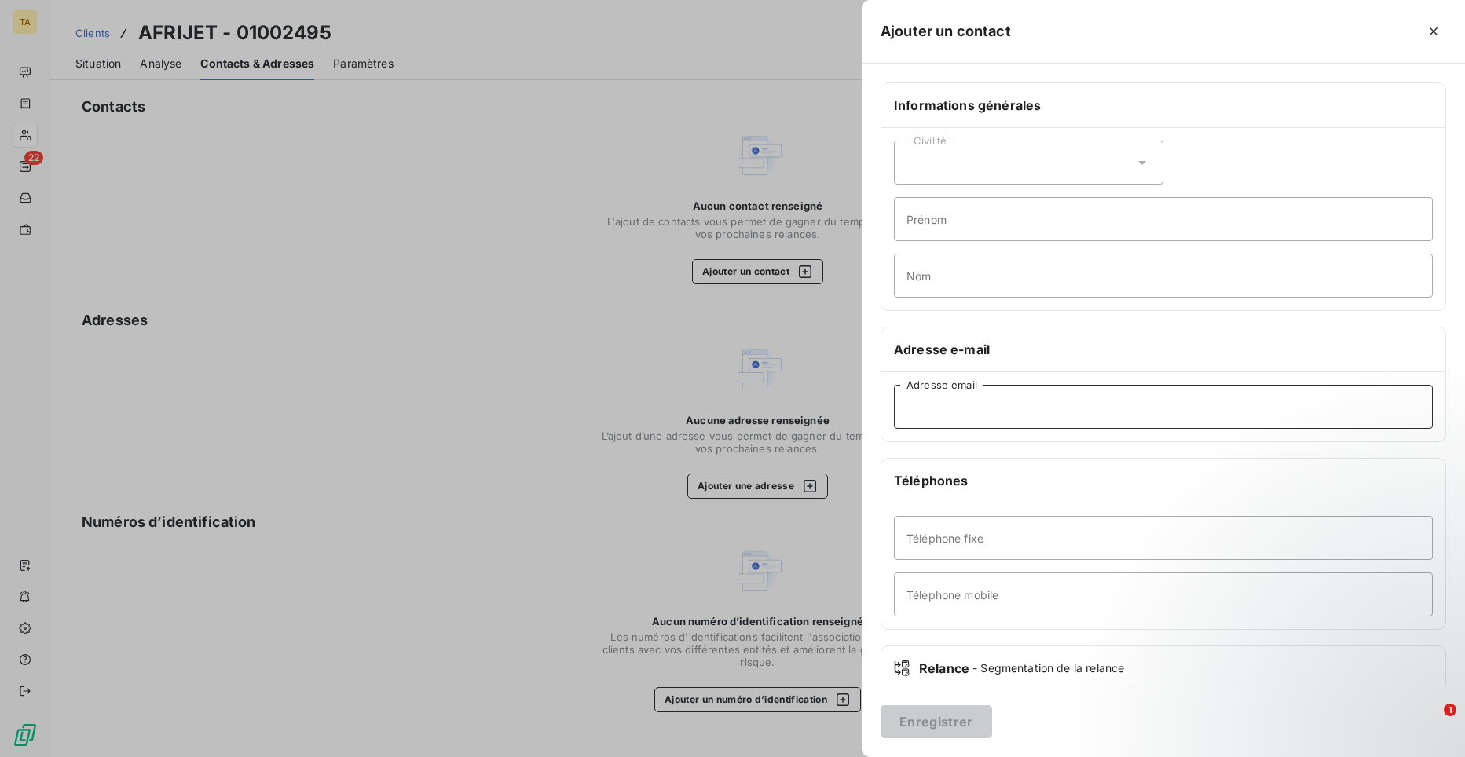
click at [976, 408] on input "Adresse email" at bounding box center [1163, 407] width 539 height 44
paste input "[EMAIL_ADDRESS][DOMAIN_NAME]"
type input "[EMAIL_ADDRESS][DOMAIN_NAME]"
click at [948, 727] on button "Enregistrer" at bounding box center [937, 722] width 112 height 33
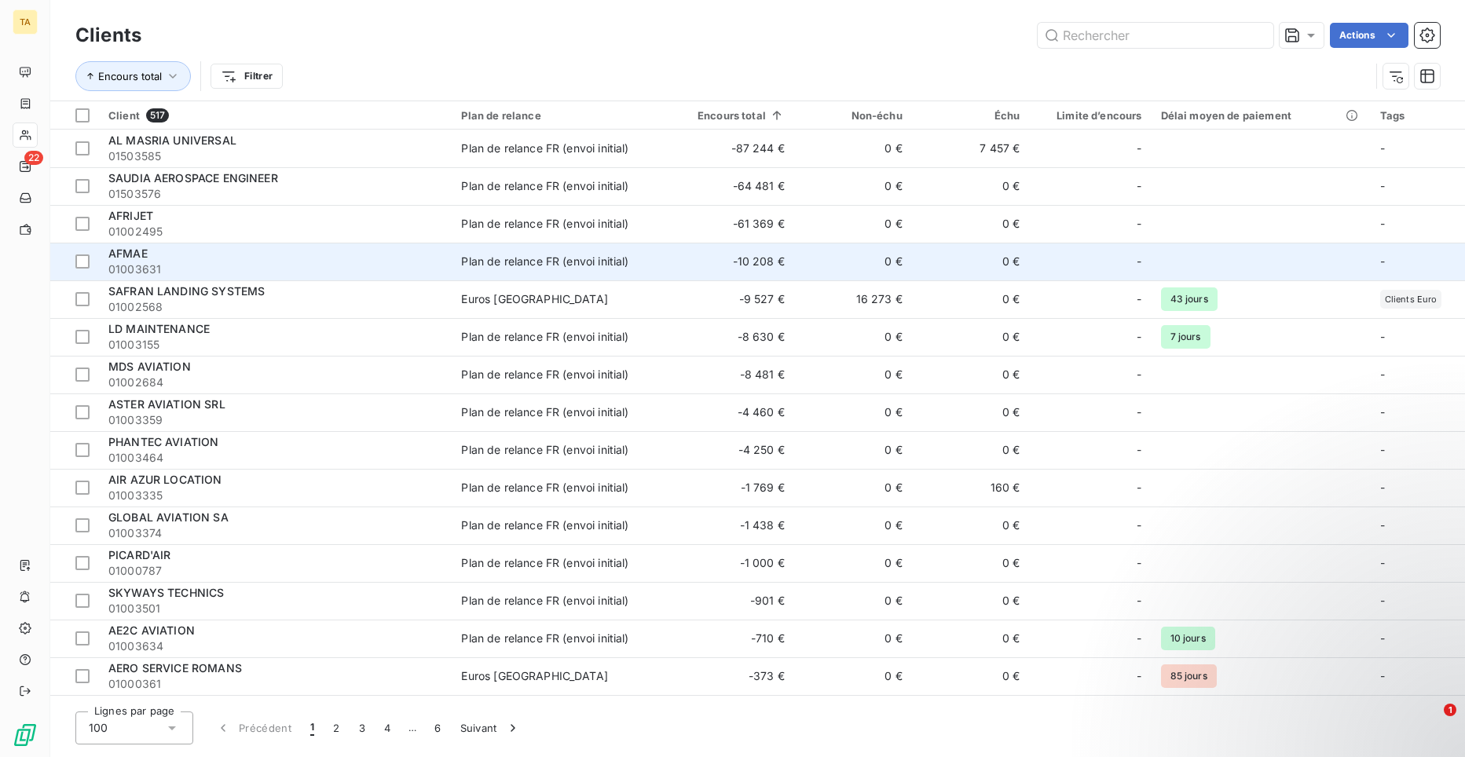
click at [148, 262] on span "01003631" at bounding box center [275, 270] width 334 height 16
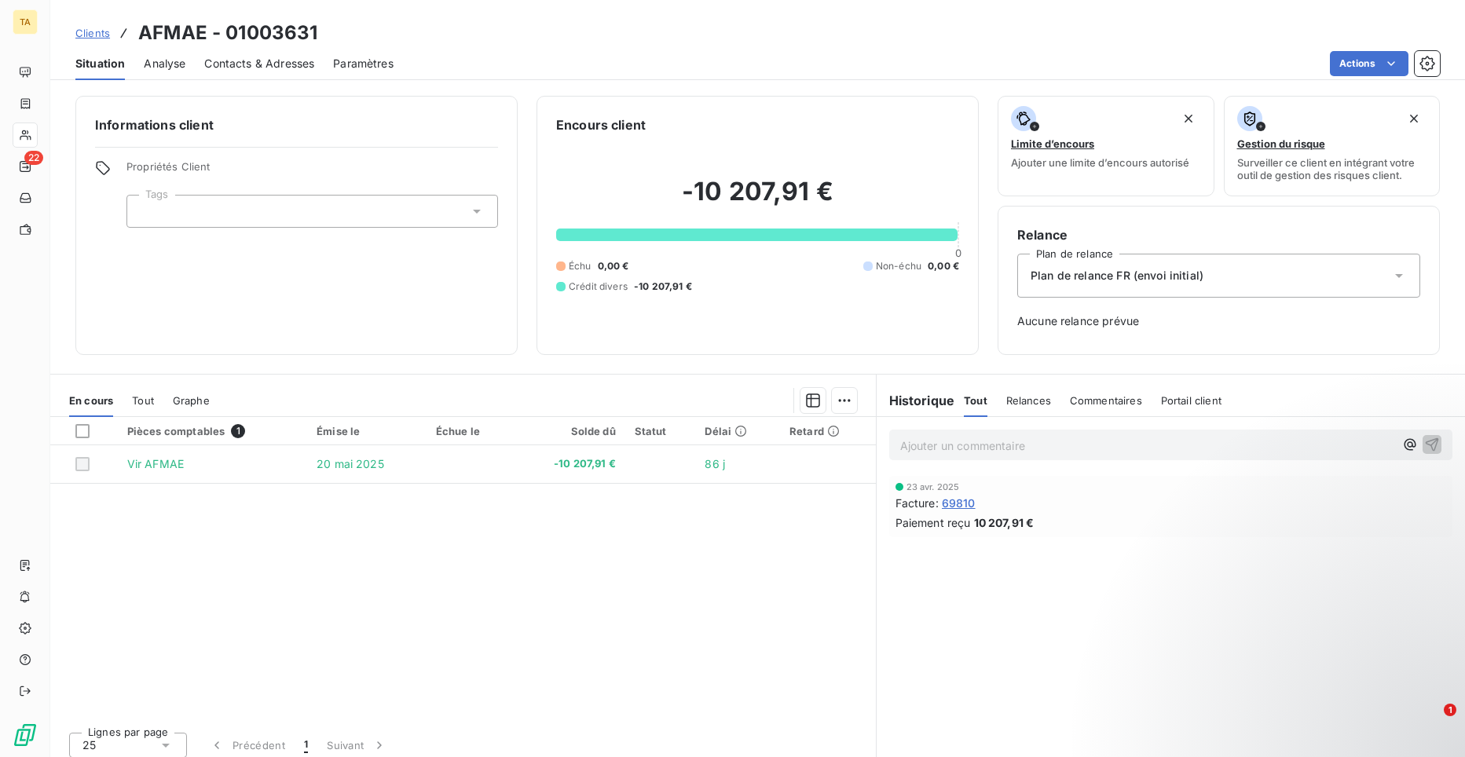
click at [242, 59] on span "Contacts & Adresses" at bounding box center [259, 64] width 110 height 16
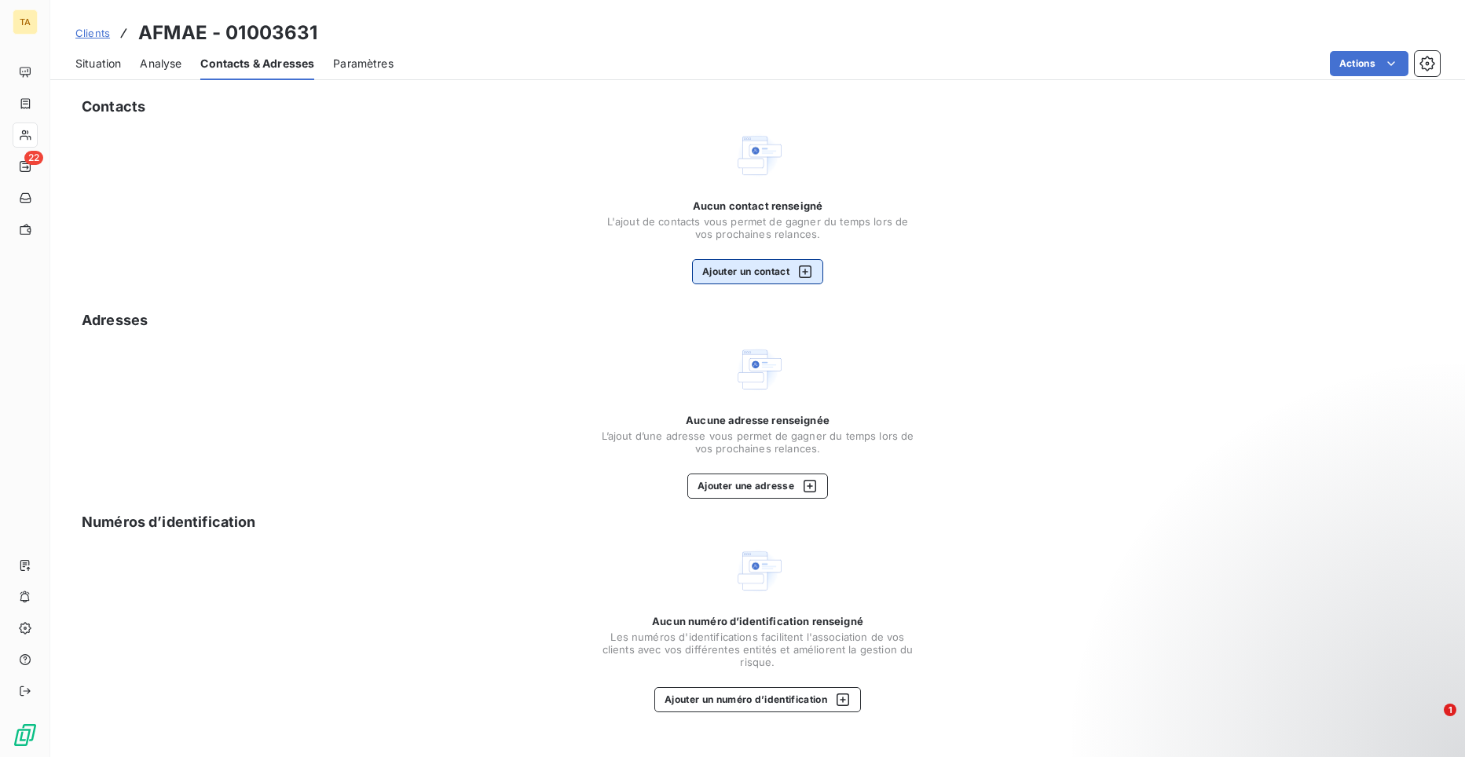
click at [728, 269] on button "Ajouter un contact" at bounding box center [757, 271] width 131 height 25
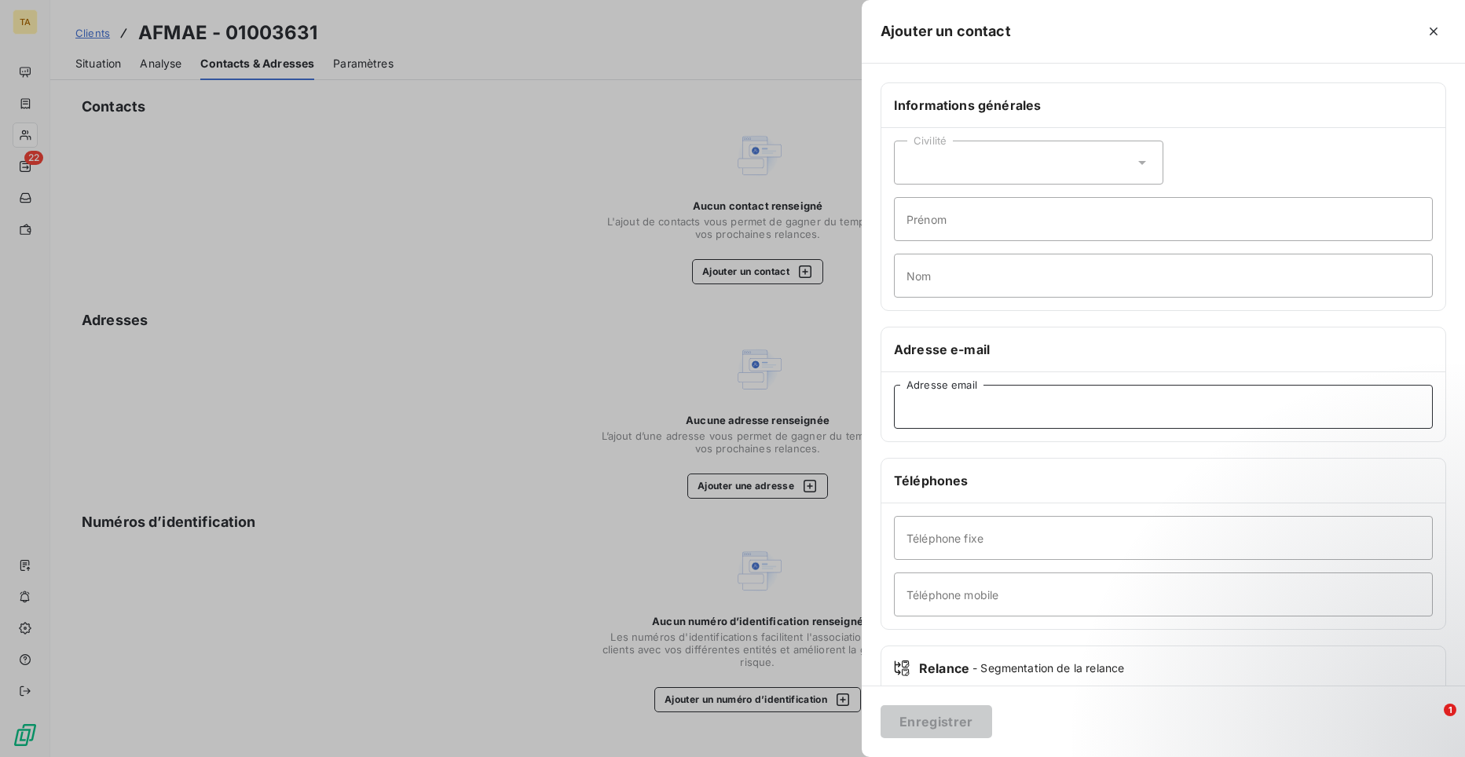
click at [1021, 405] on input "Adresse email" at bounding box center [1163, 407] width 539 height 44
paste input "[EMAIL_ADDRESS][DOMAIN_NAME]"
type input "[EMAIL_ADDRESS][DOMAIN_NAME]"
click at [979, 723] on button "Enregistrer" at bounding box center [937, 722] width 112 height 33
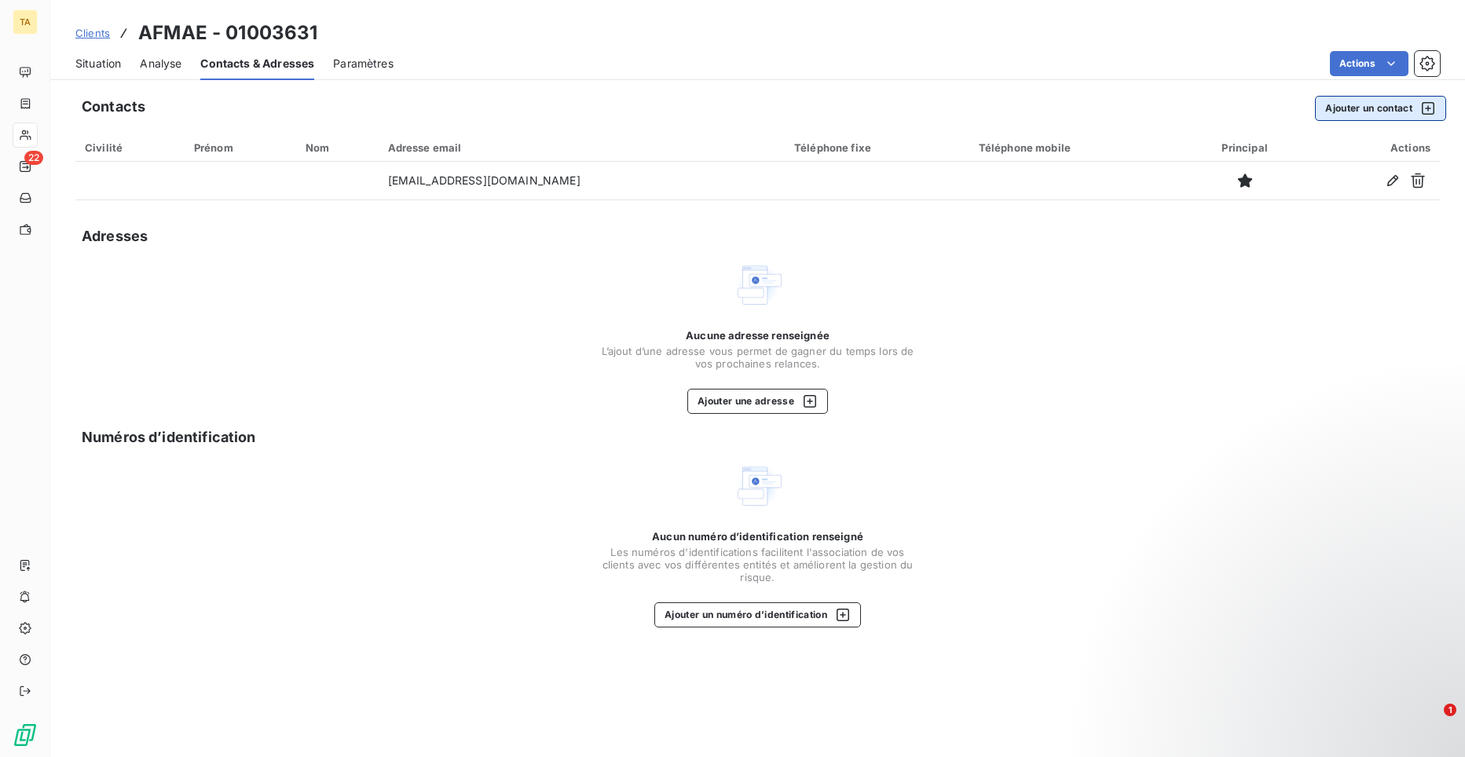
click at [1427, 105] on icon "button" at bounding box center [1429, 109] width 16 height 16
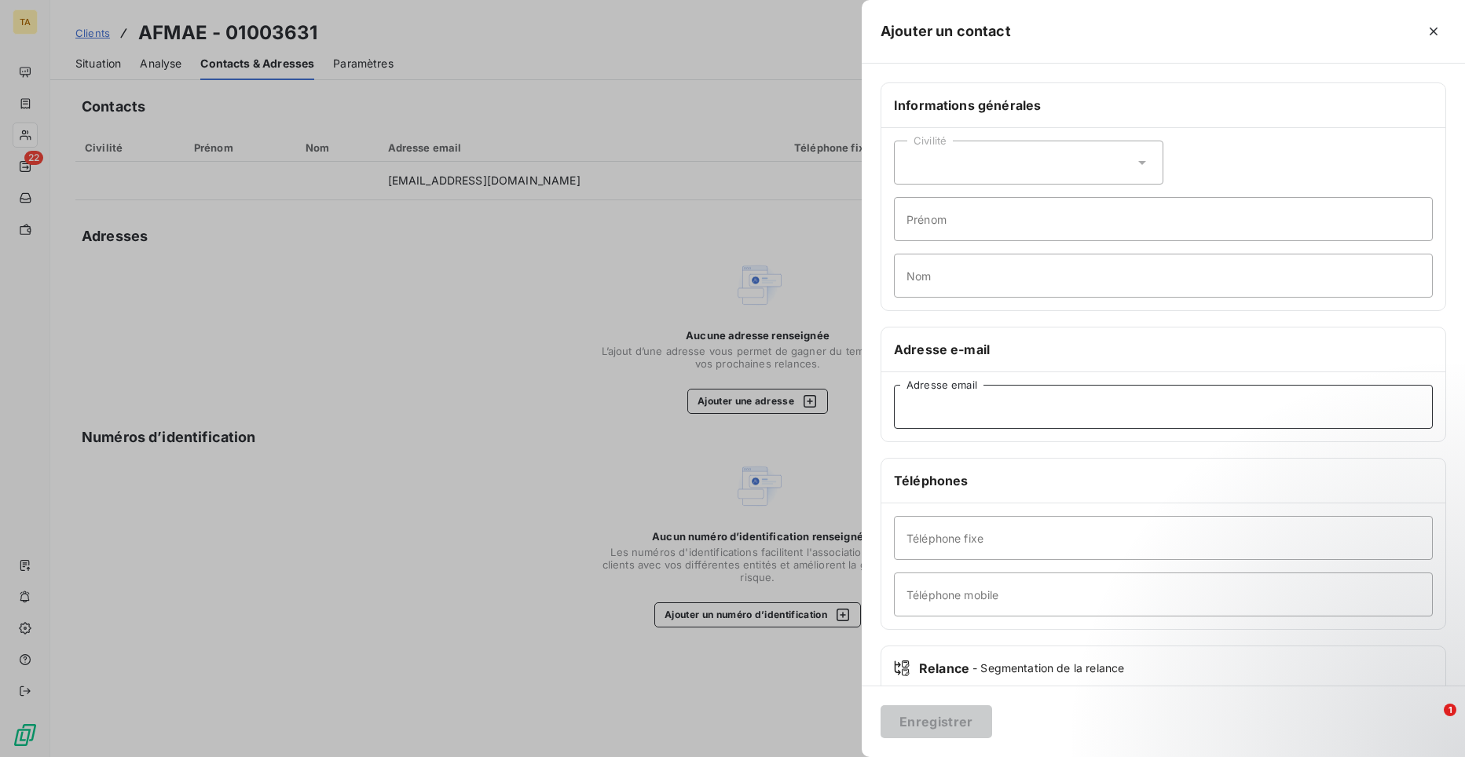
click at [974, 406] on input "Adresse email" at bounding box center [1163, 407] width 539 height 44
paste input "[EMAIL_ADDRESS][DOMAIN_NAME]"
type input "[EMAIL_ADDRESS][DOMAIN_NAME]"
click at [973, 731] on button "Enregistrer" at bounding box center [937, 722] width 112 height 33
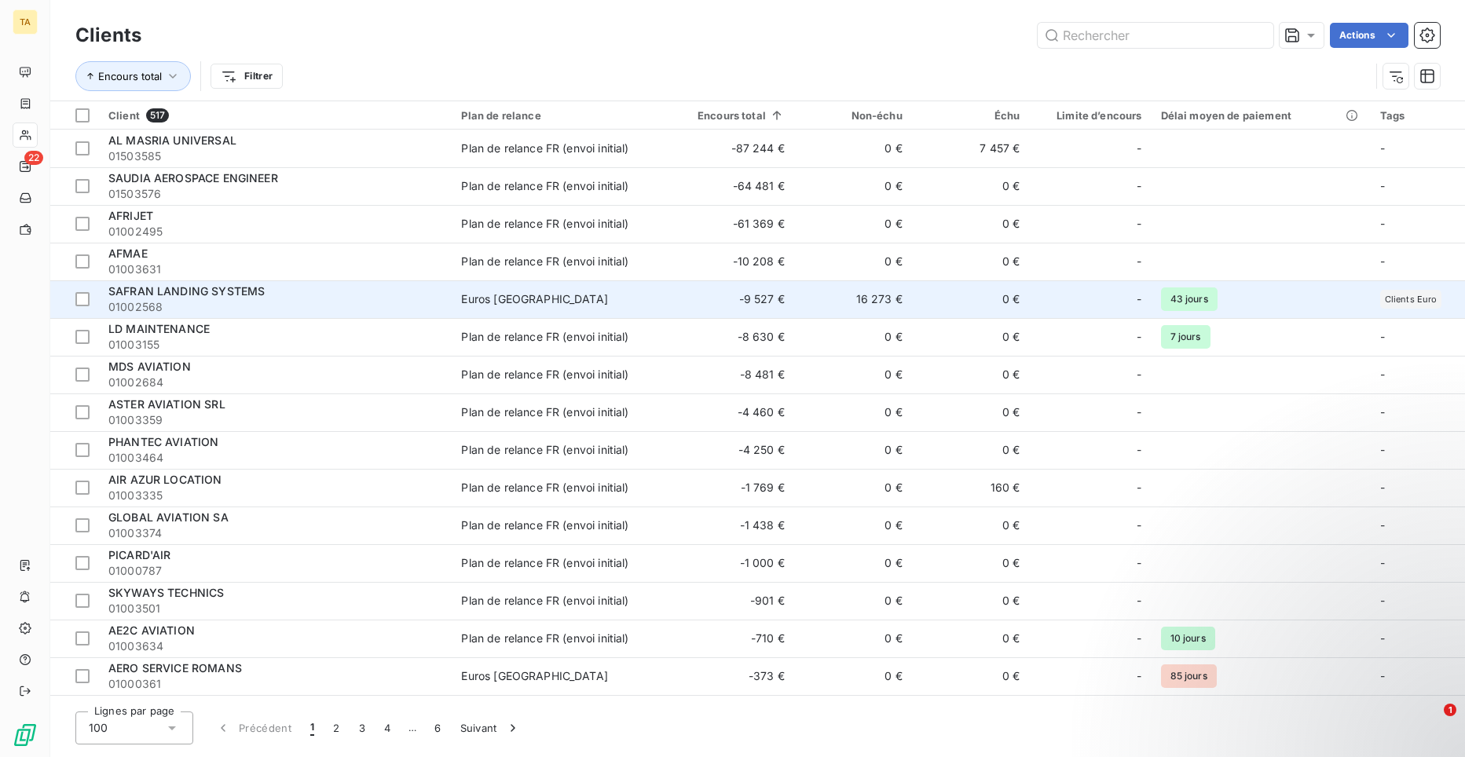
click at [145, 291] on span "SAFRAN LANDING SYSTEMS" at bounding box center [186, 290] width 156 height 13
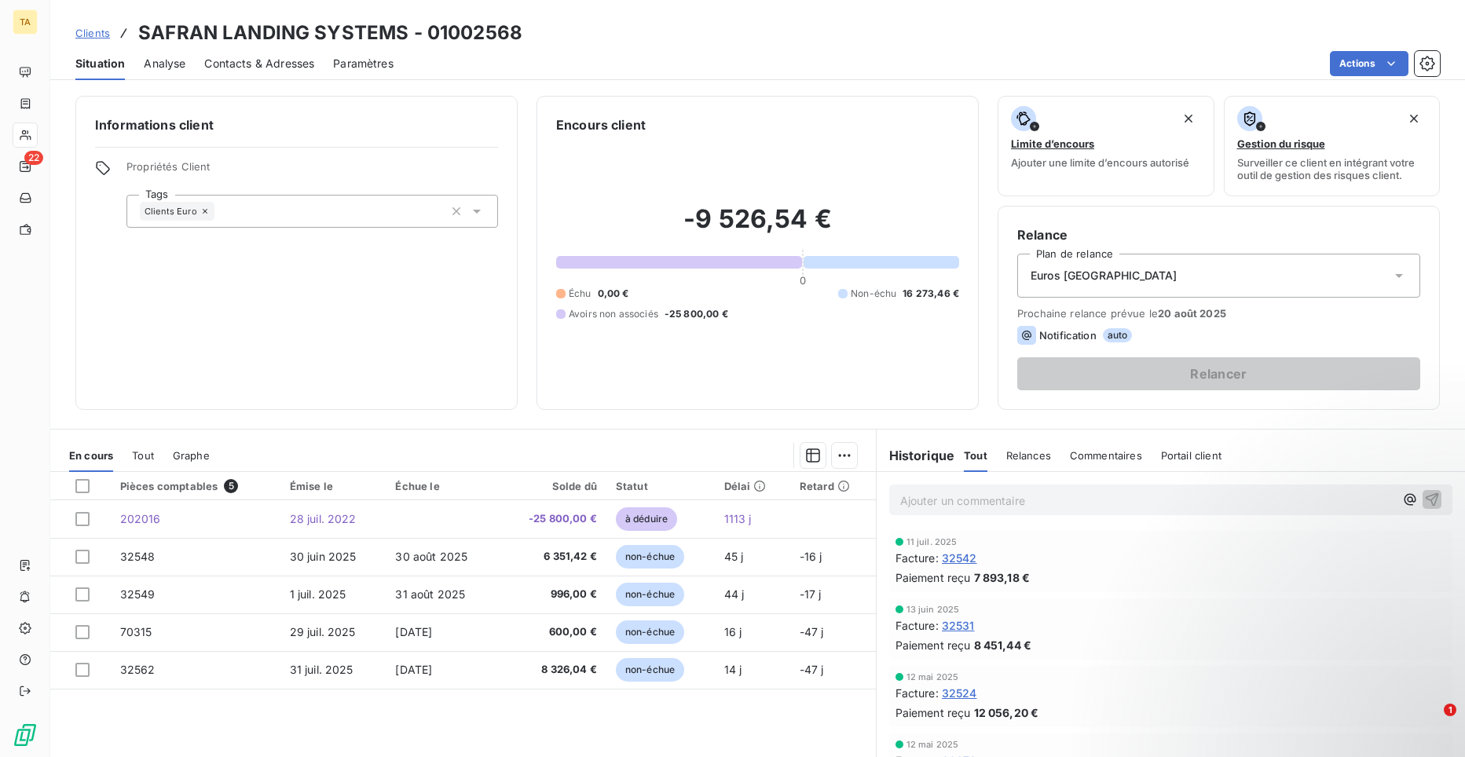
click at [268, 63] on span "Contacts & Adresses" at bounding box center [259, 64] width 110 height 16
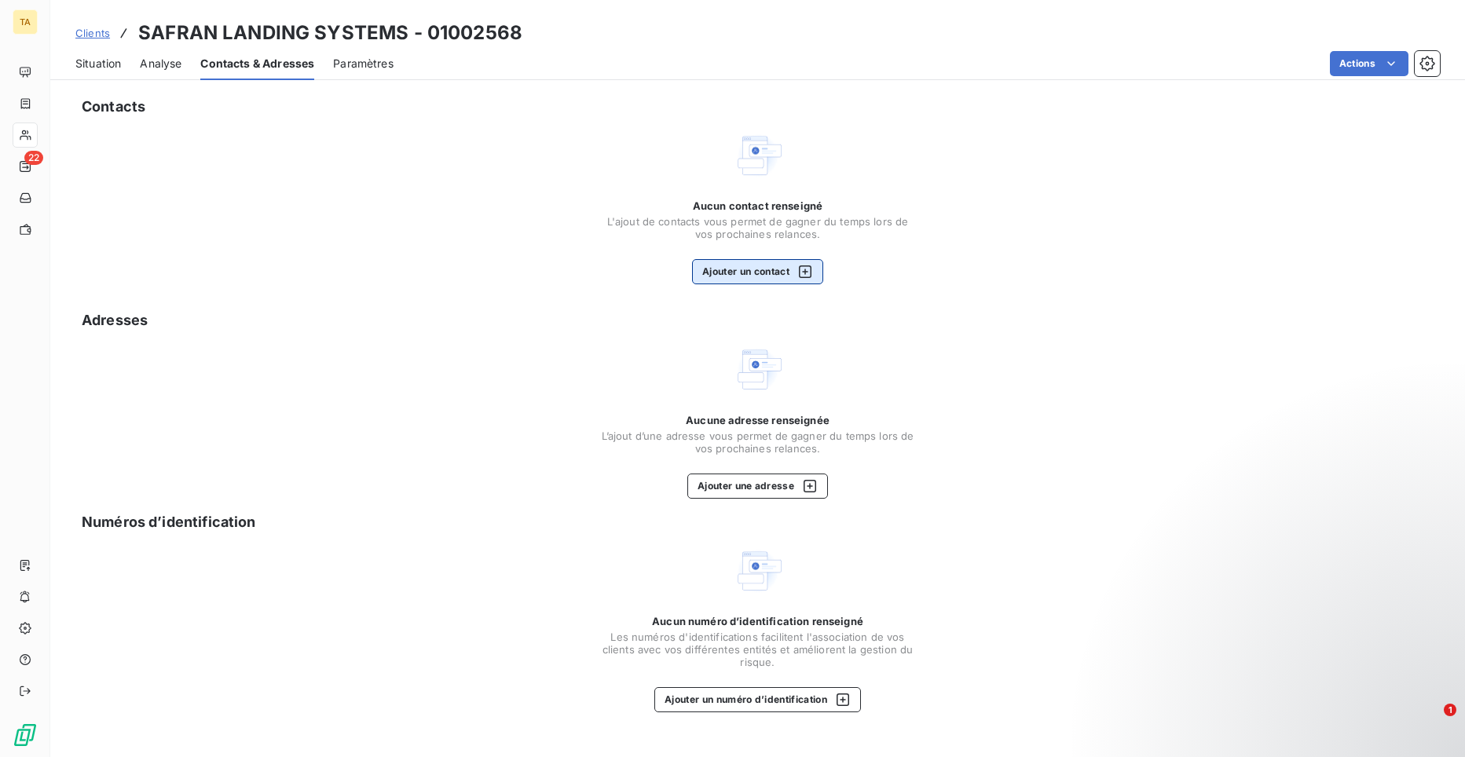
click at [752, 273] on button "Ajouter un contact" at bounding box center [757, 271] width 131 height 25
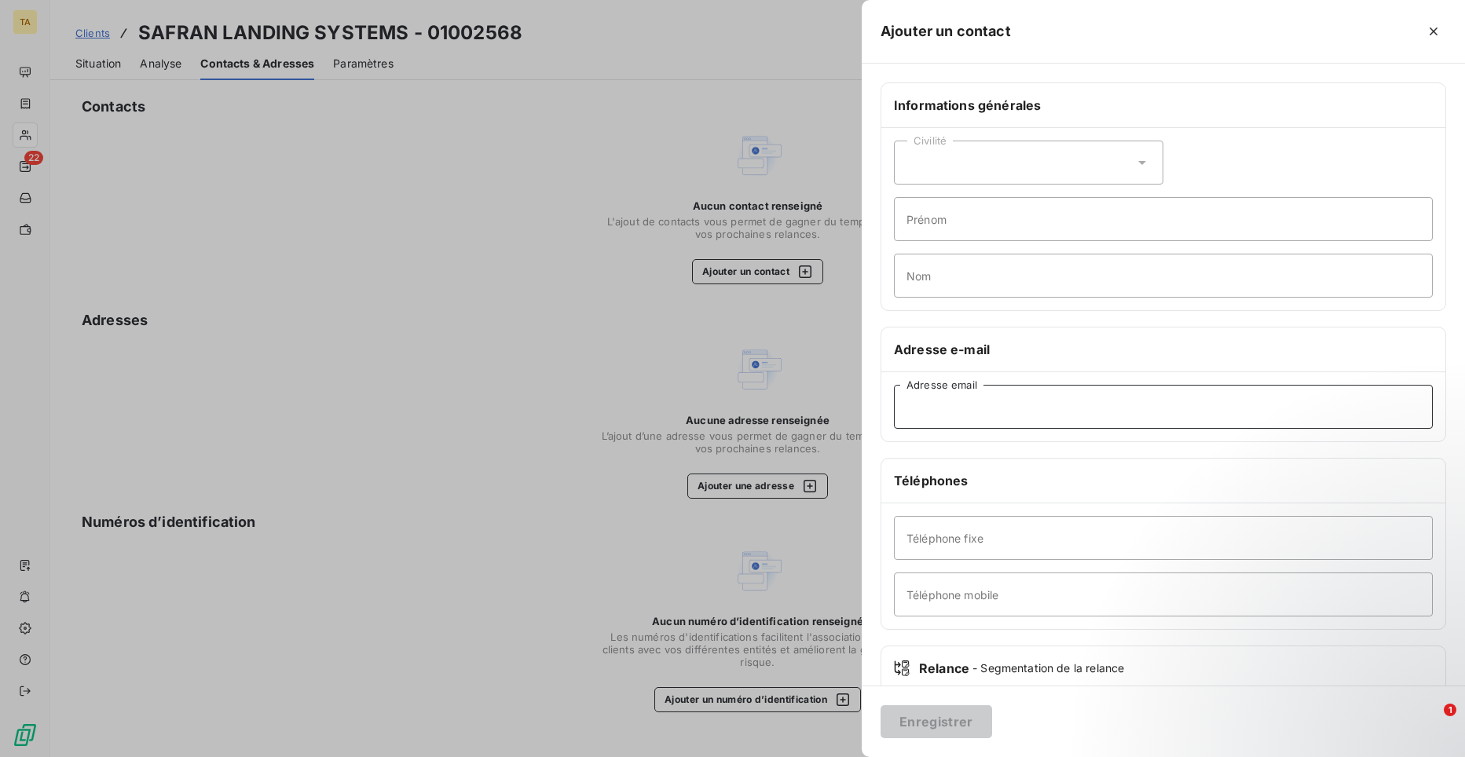
click at [955, 411] on input "Adresse email" at bounding box center [1163, 407] width 539 height 44
type input "[EMAIL_ADDRESS][DOMAIN_NAME]"
click at [955, 717] on button "Enregistrer" at bounding box center [937, 722] width 112 height 33
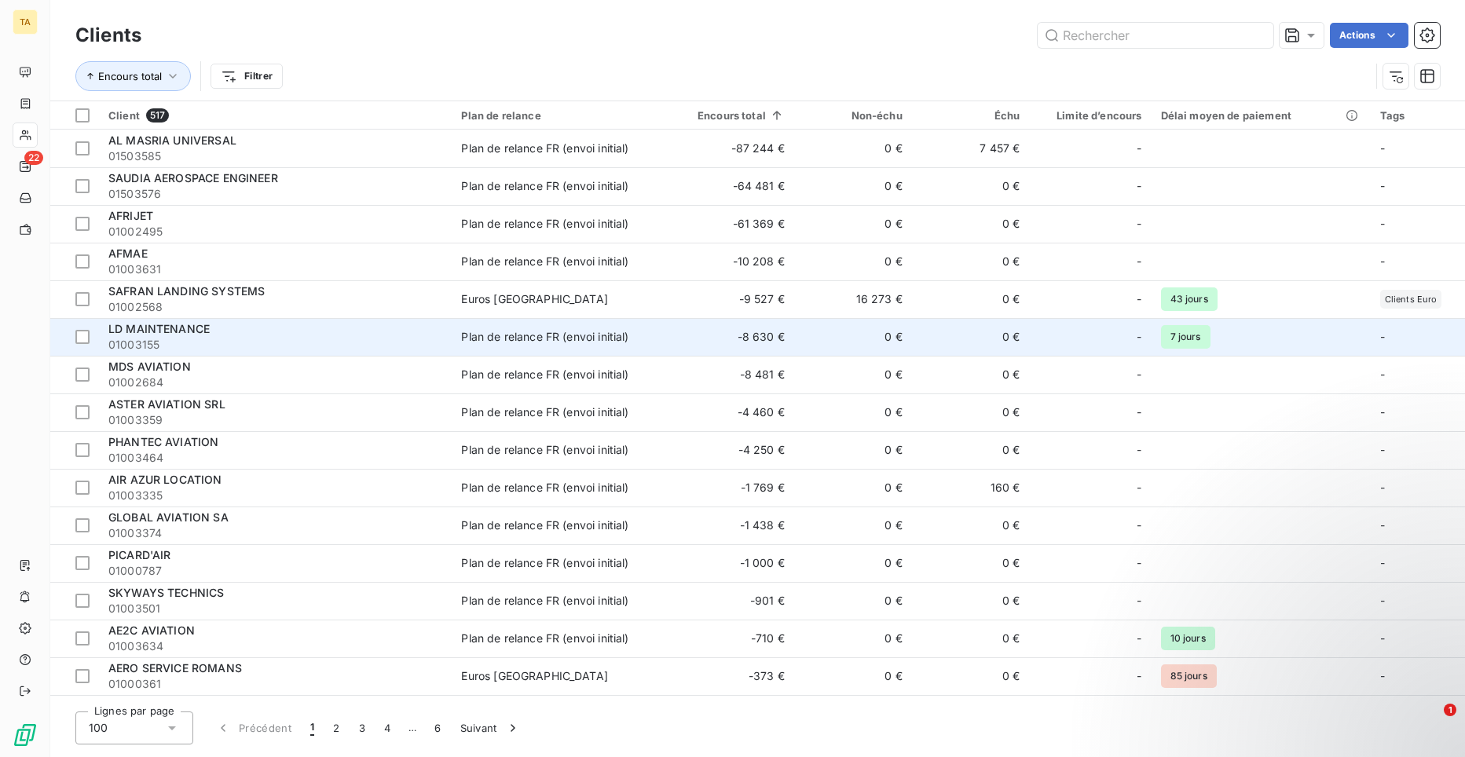
click at [178, 332] on span "LD MAINTENANCE" at bounding box center [158, 328] width 101 height 13
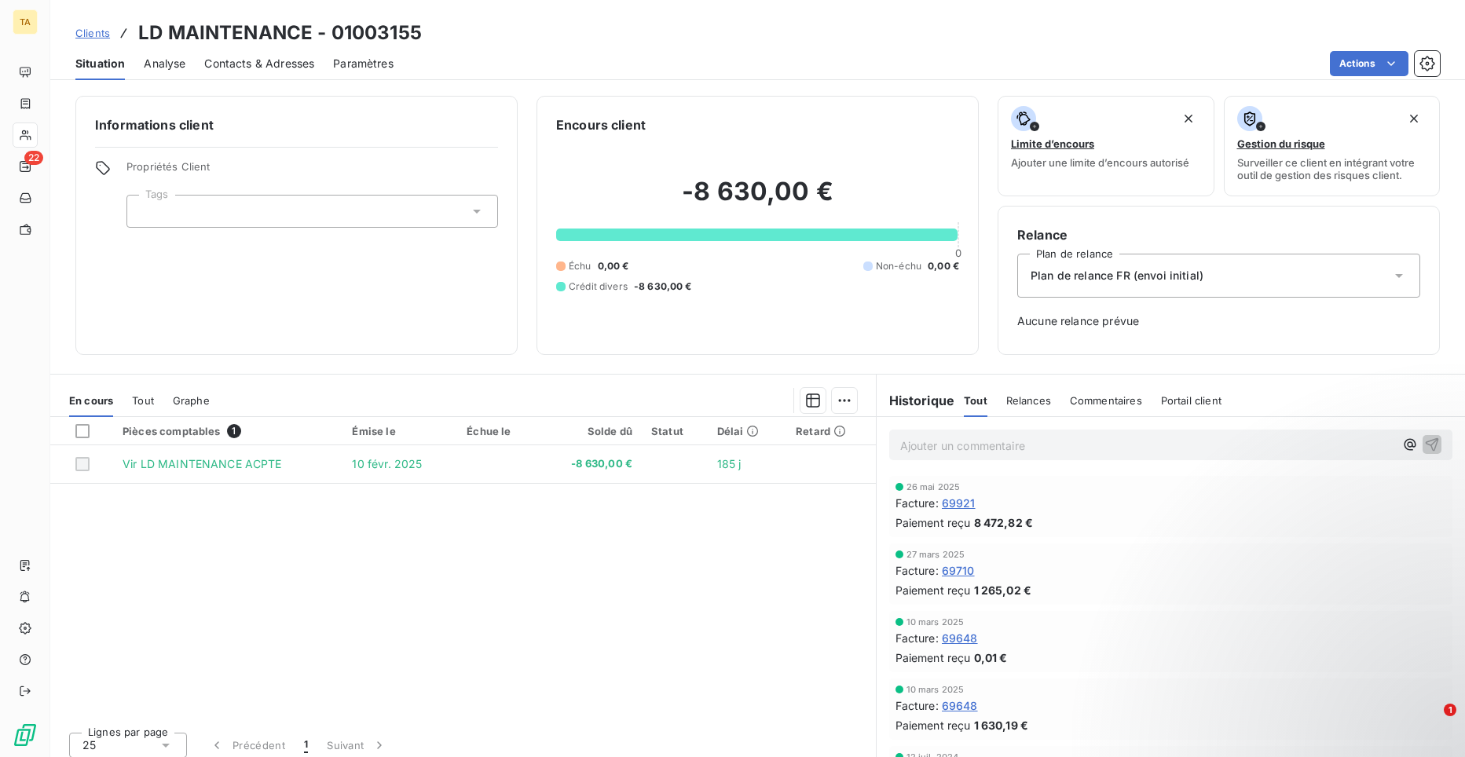
click at [258, 65] on span "Contacts & Adresses" at bounding box center [259, 64] width 110 height 16
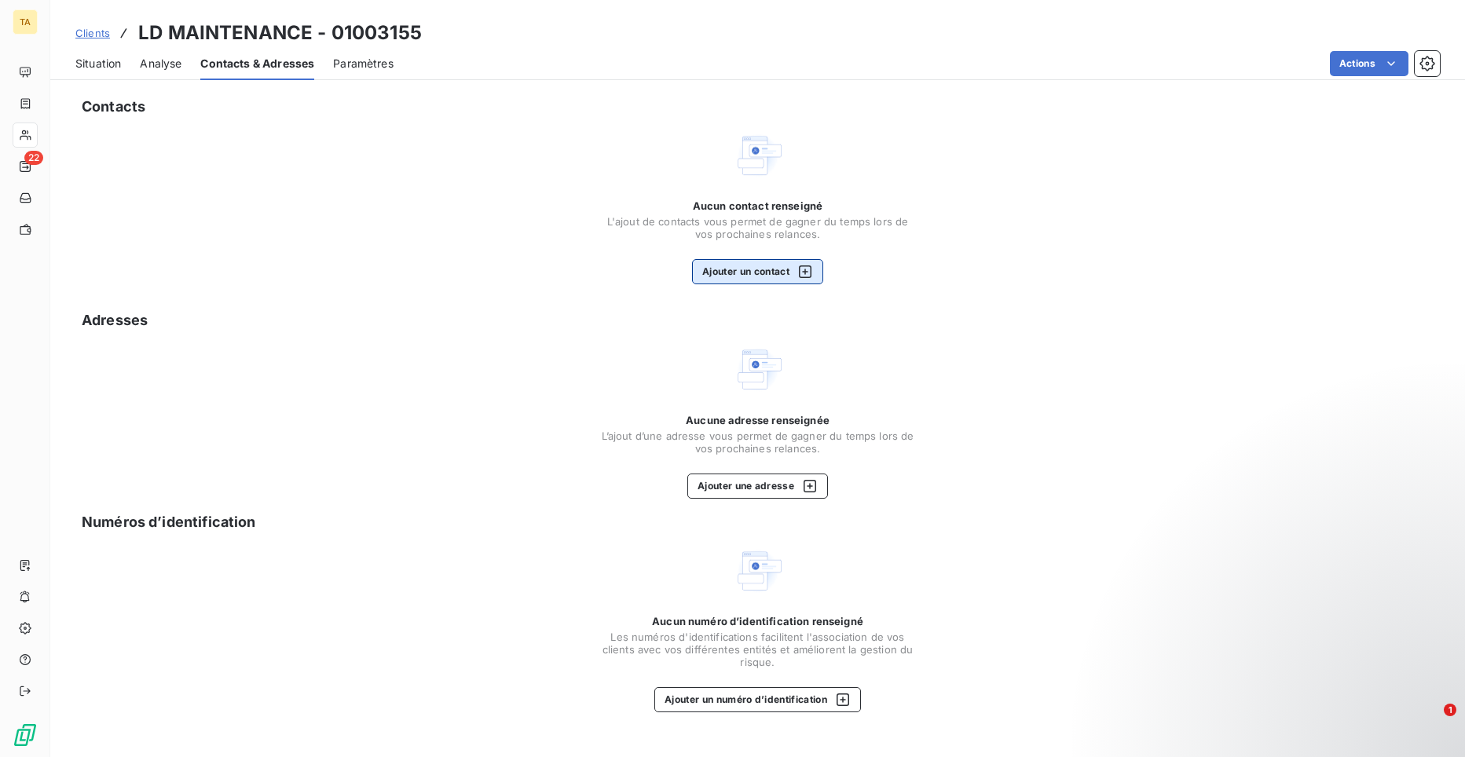
click at [714, 272] on button "Ajouter un contact" at bounding box center [757, 271] width 131 height 25
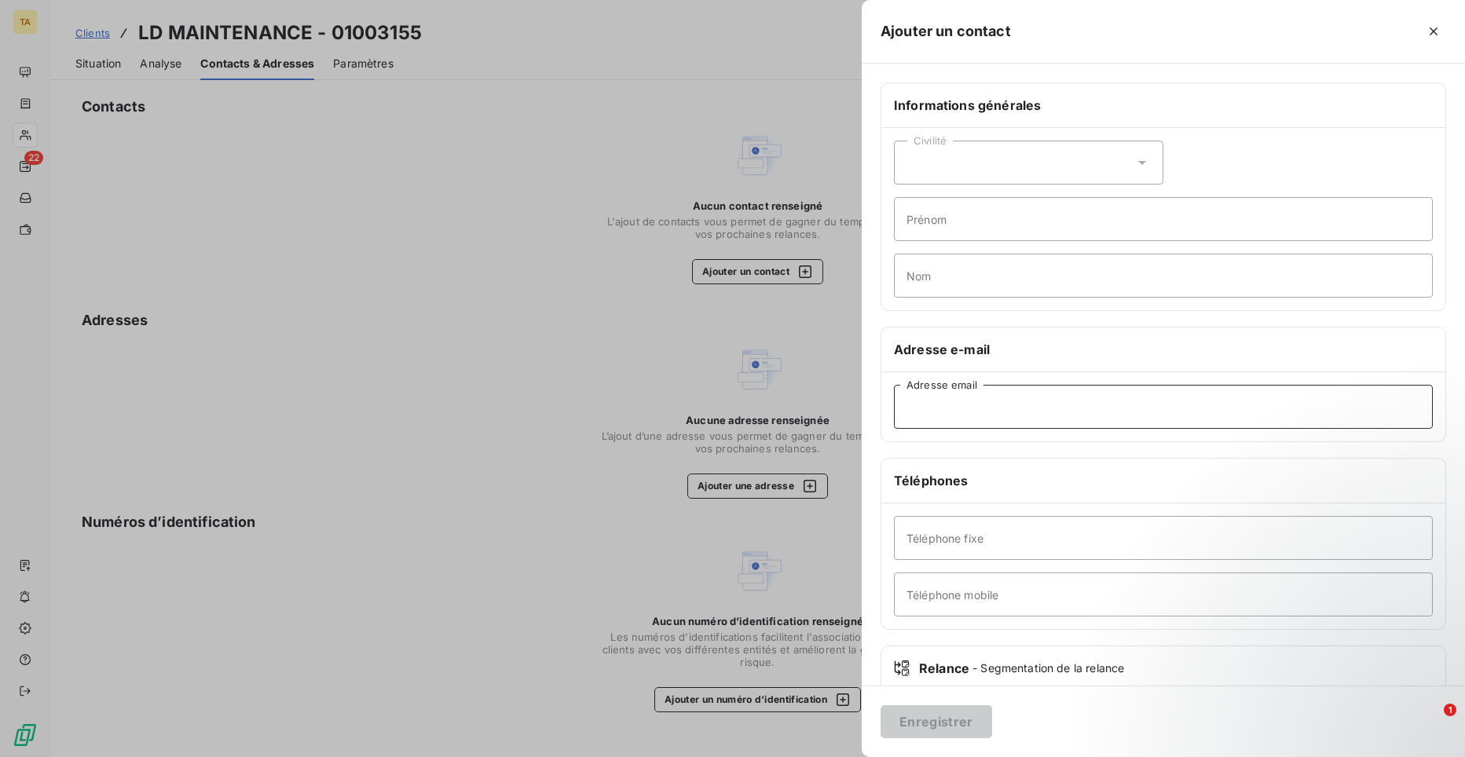
click at [1040, 414] on input "Adresse email" at bounding box center [1163, 407] width 539 height 44
paste input "[EMAIL_ADDRESS][DOMAIN_NAME]"
type input "[EMAIL_ADDRESS][DOMAIN_NAME]"
click at [967, 723] on button "Enregistrer" at bounding box center [937, 722] width 112 height 33
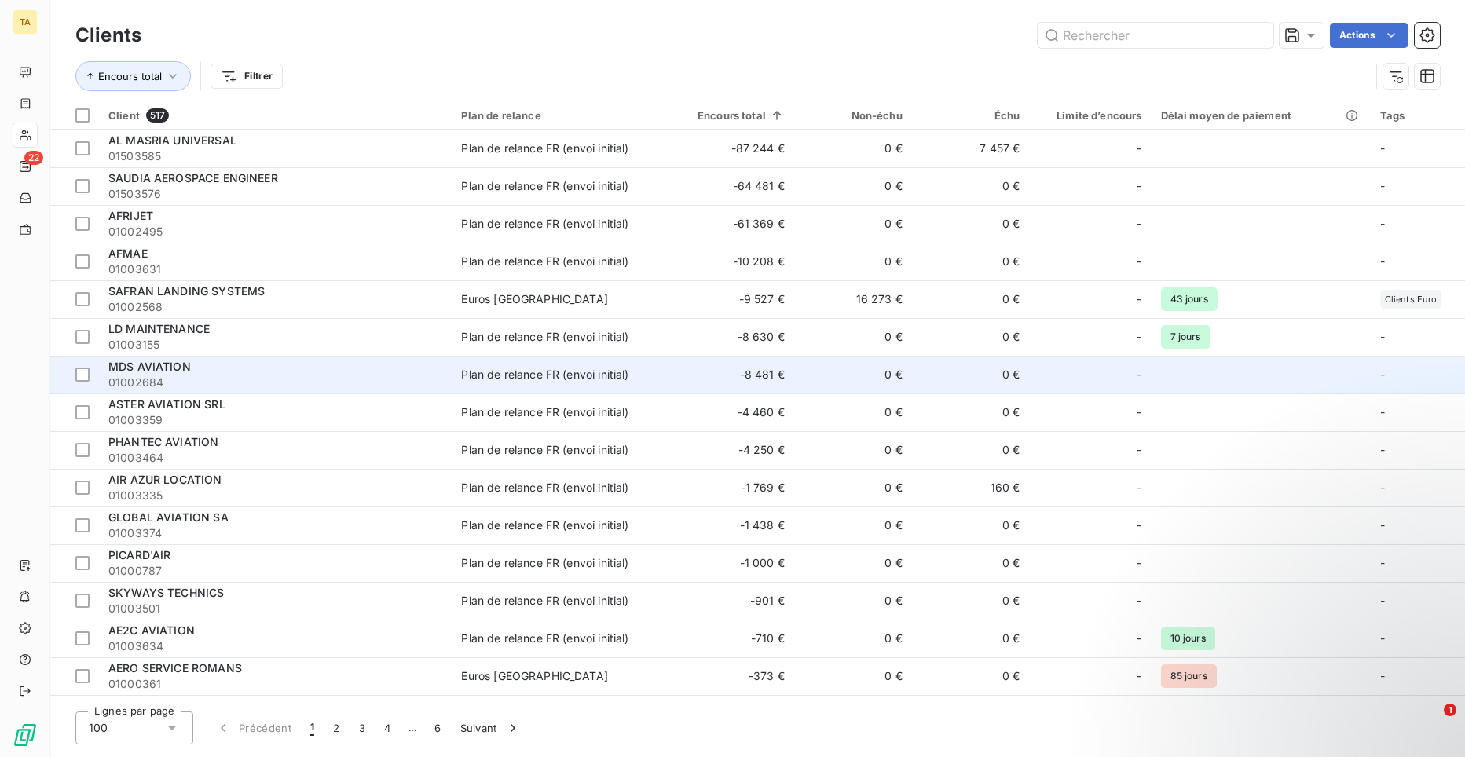
click at [133, 363] on span "MDS AVIATION" at bounding box center [149, 366] width 82 height 13
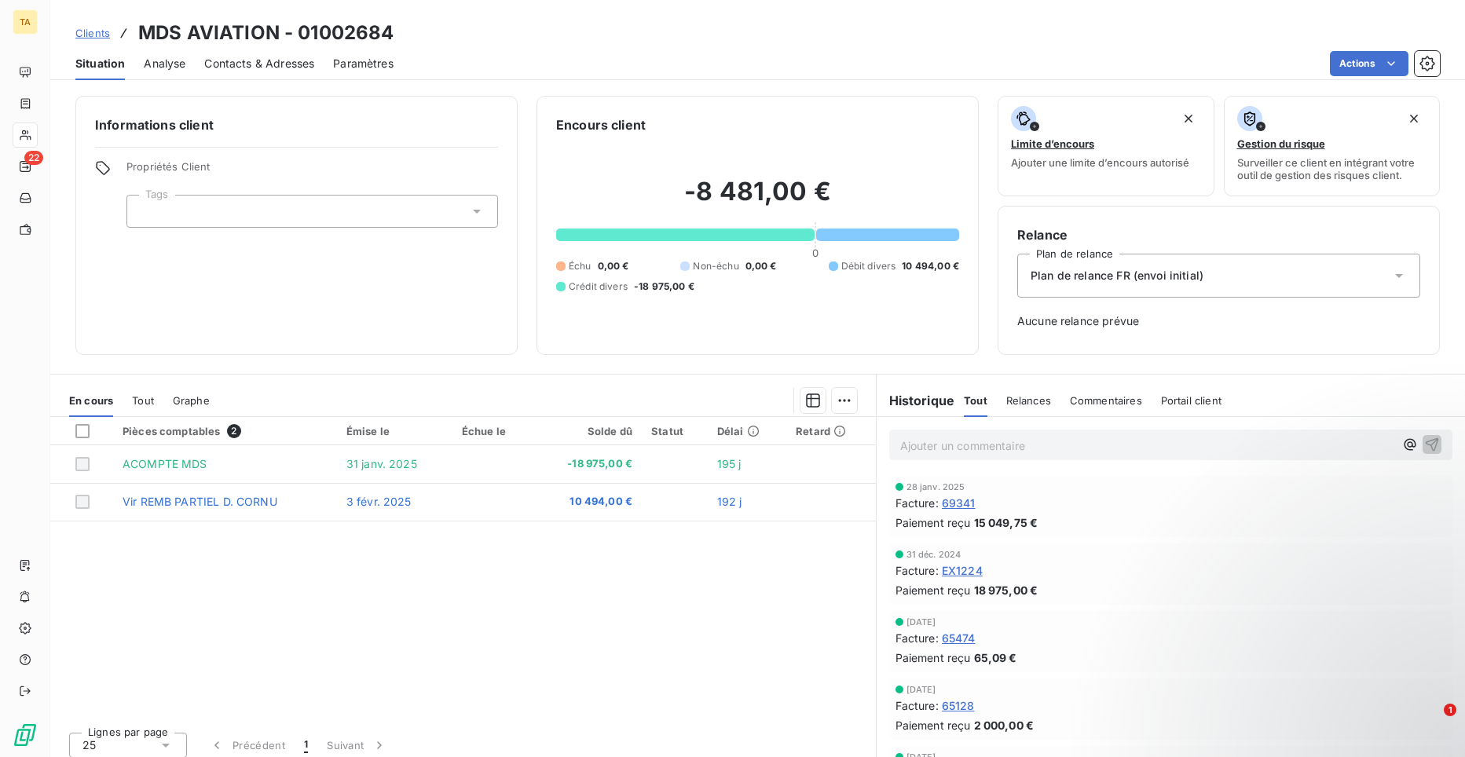
click at [243, 61] on span "Contacts & Adresses" at bounding box center [259, 64] width 110 height 16
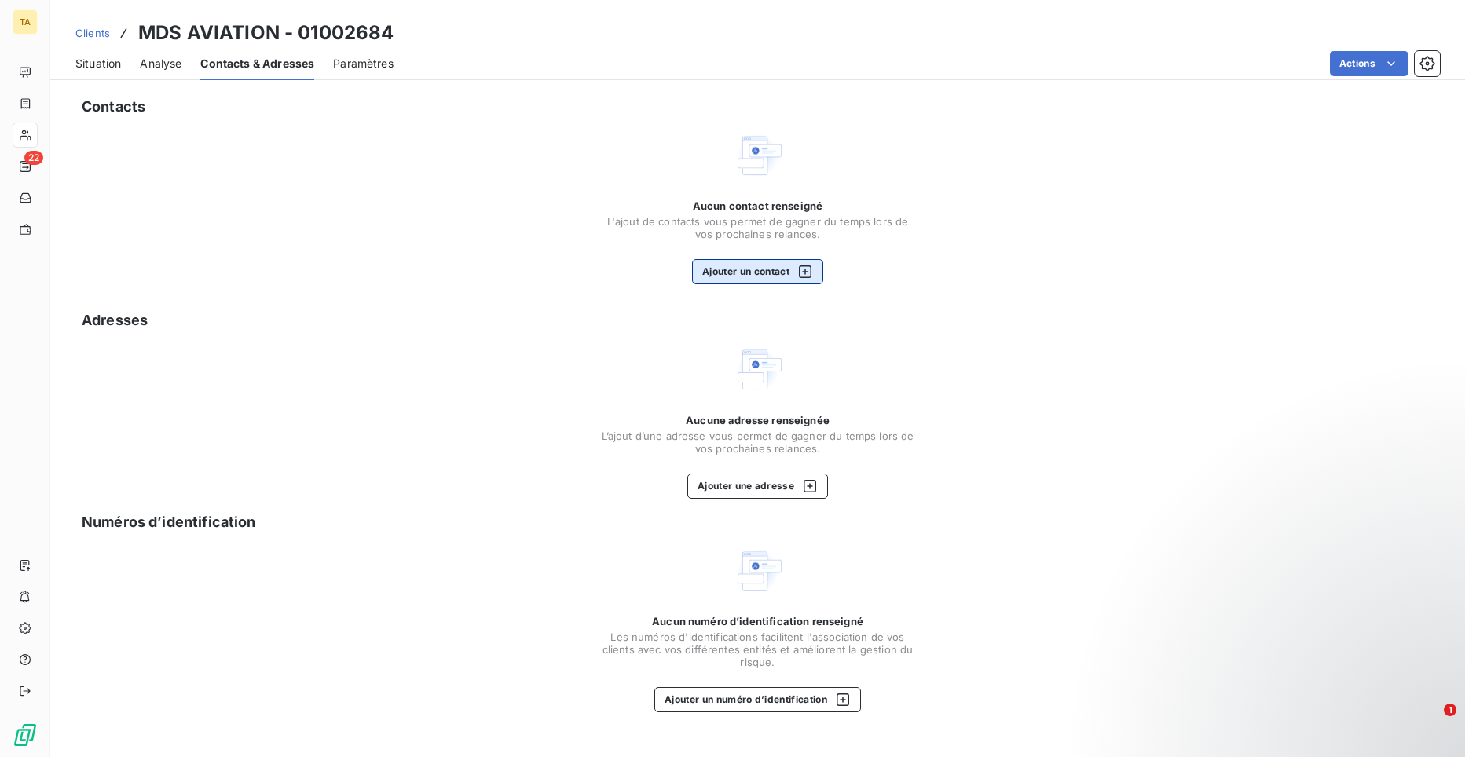
click at [749, 268] on button "Ajouter un contact" at bounding box center [757, 271] width 131 height 25
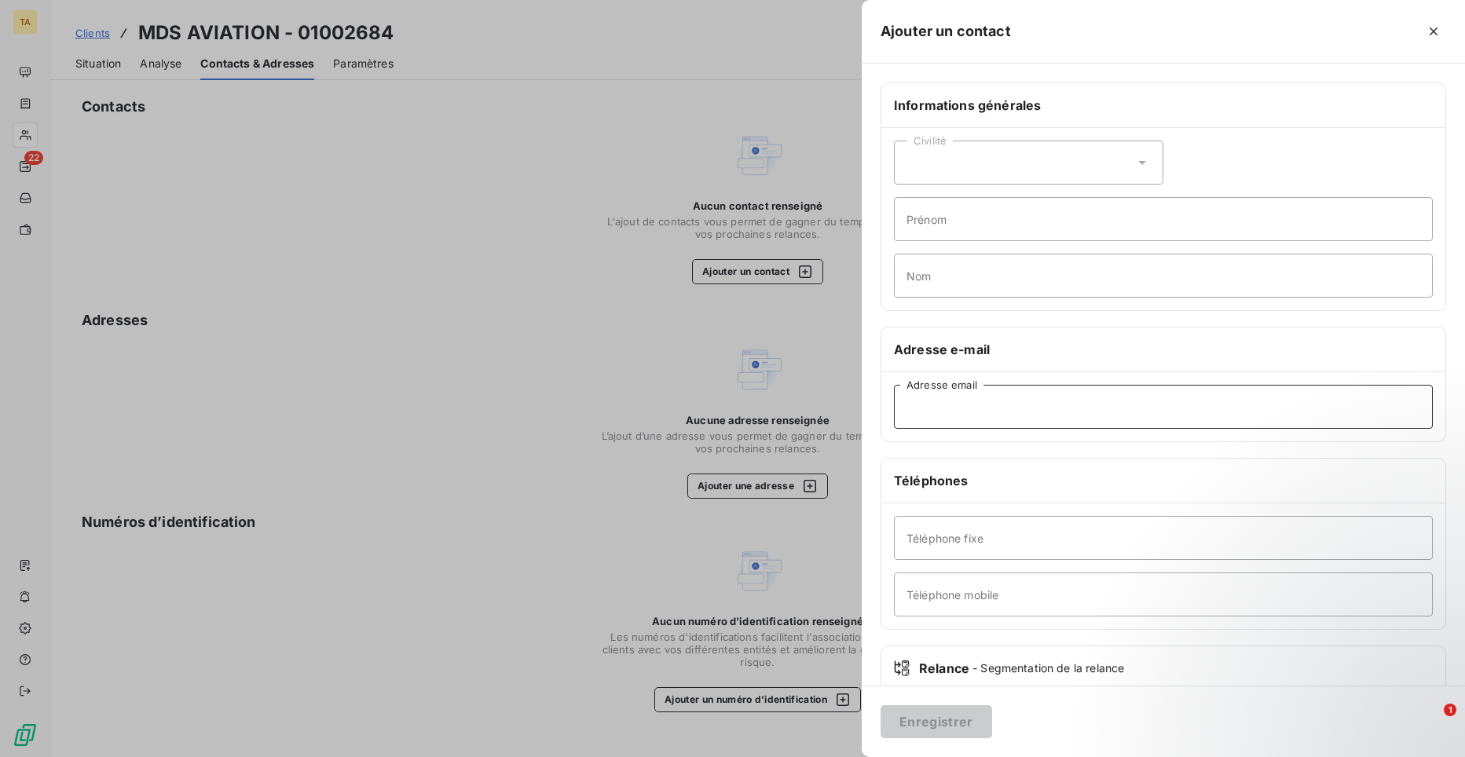
click at [985, 413] on input "Adresse email" at bounding box center [1163, 407] width 539 height 44
paste input "[EMAIL_ADDRESS][DOMAIN_NAME]"
type input "[EMAIL_ADDRESS][DOMAIN_NAME]"
click at [957, 716] on button "Enregistrer" at bounding box center [937, 722] width 112 height 33
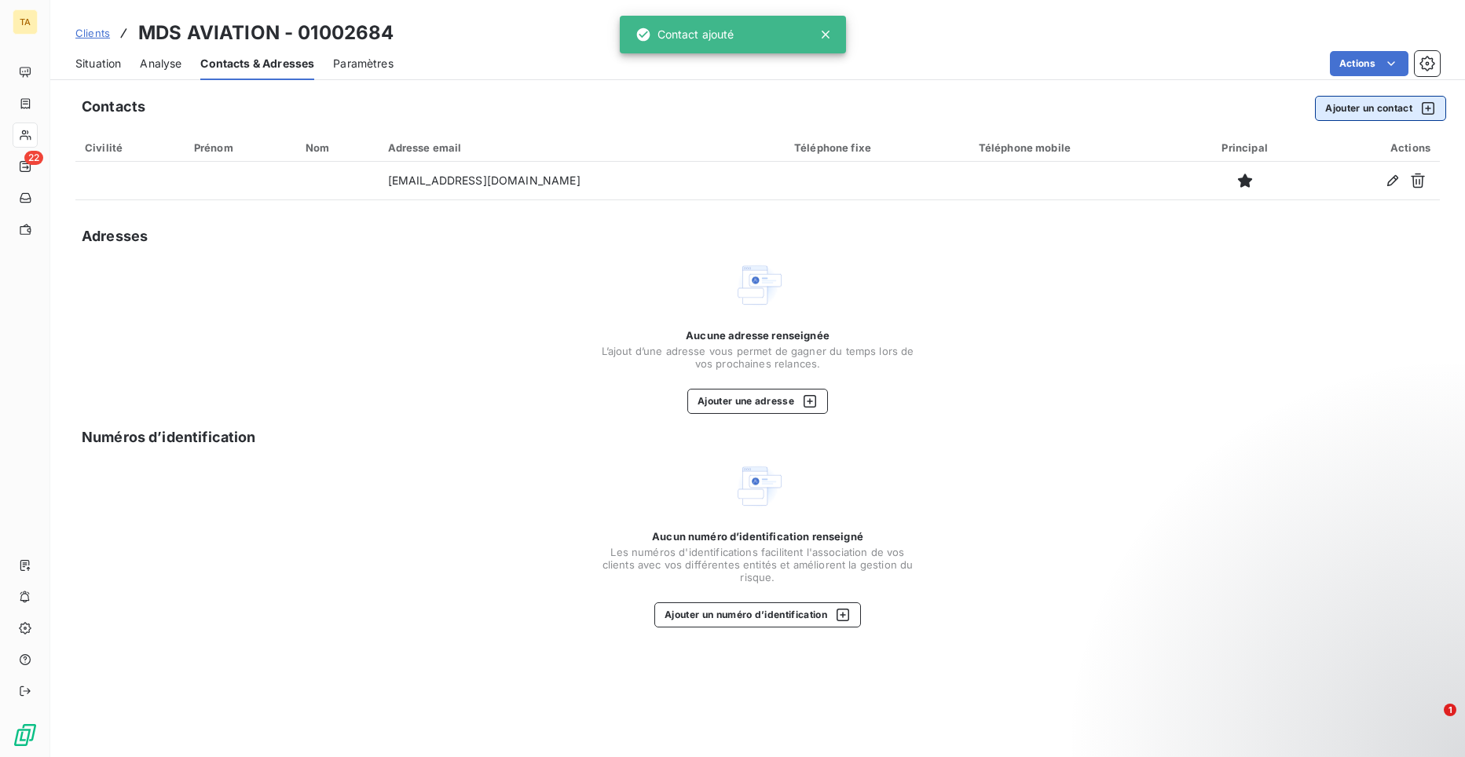
click at [1355, 109] on button "Ajouter un contact" at bounding box center [1380, 108] width 131 height 25
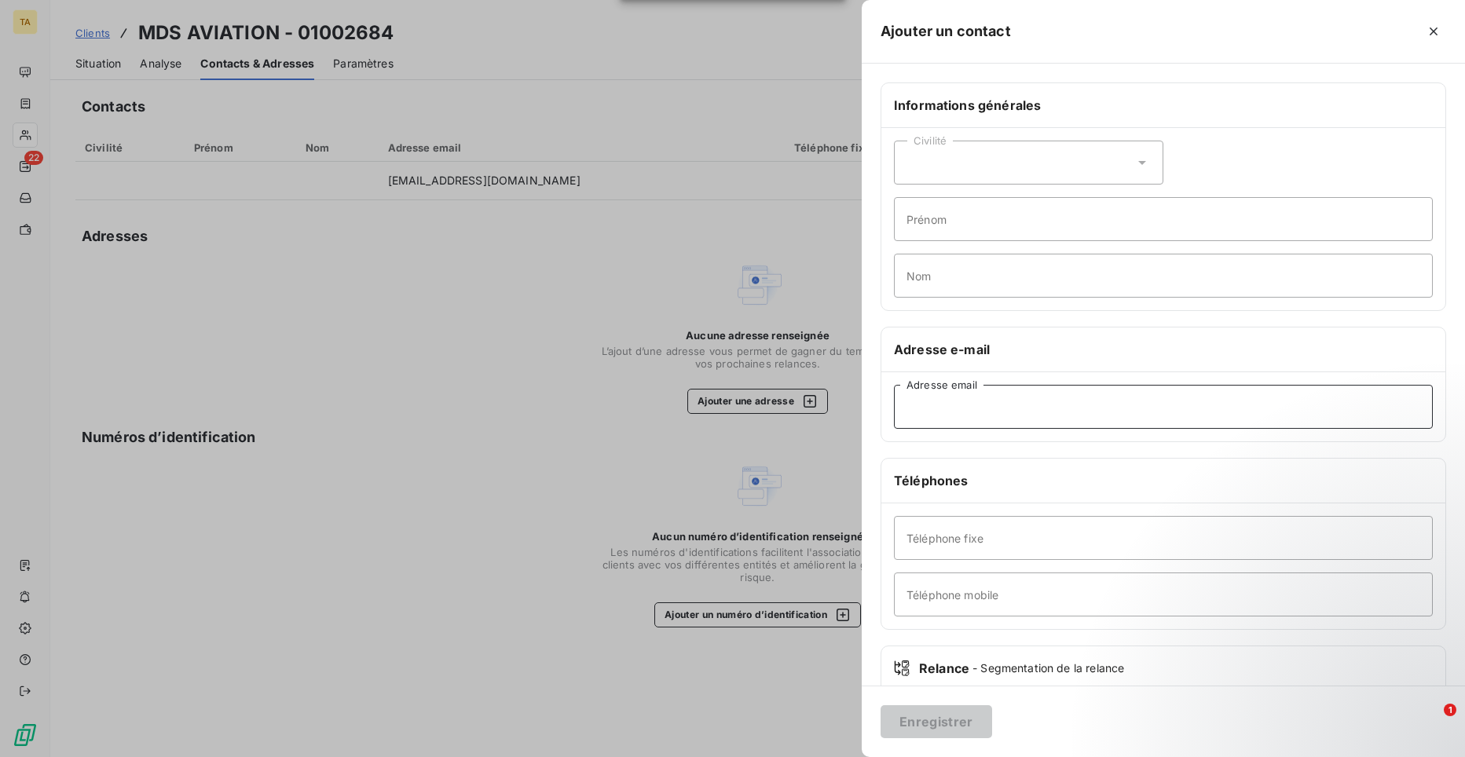
click at [987, 417] on input "Adresse email" at bounding box center [1163, 407] width 539 height 44
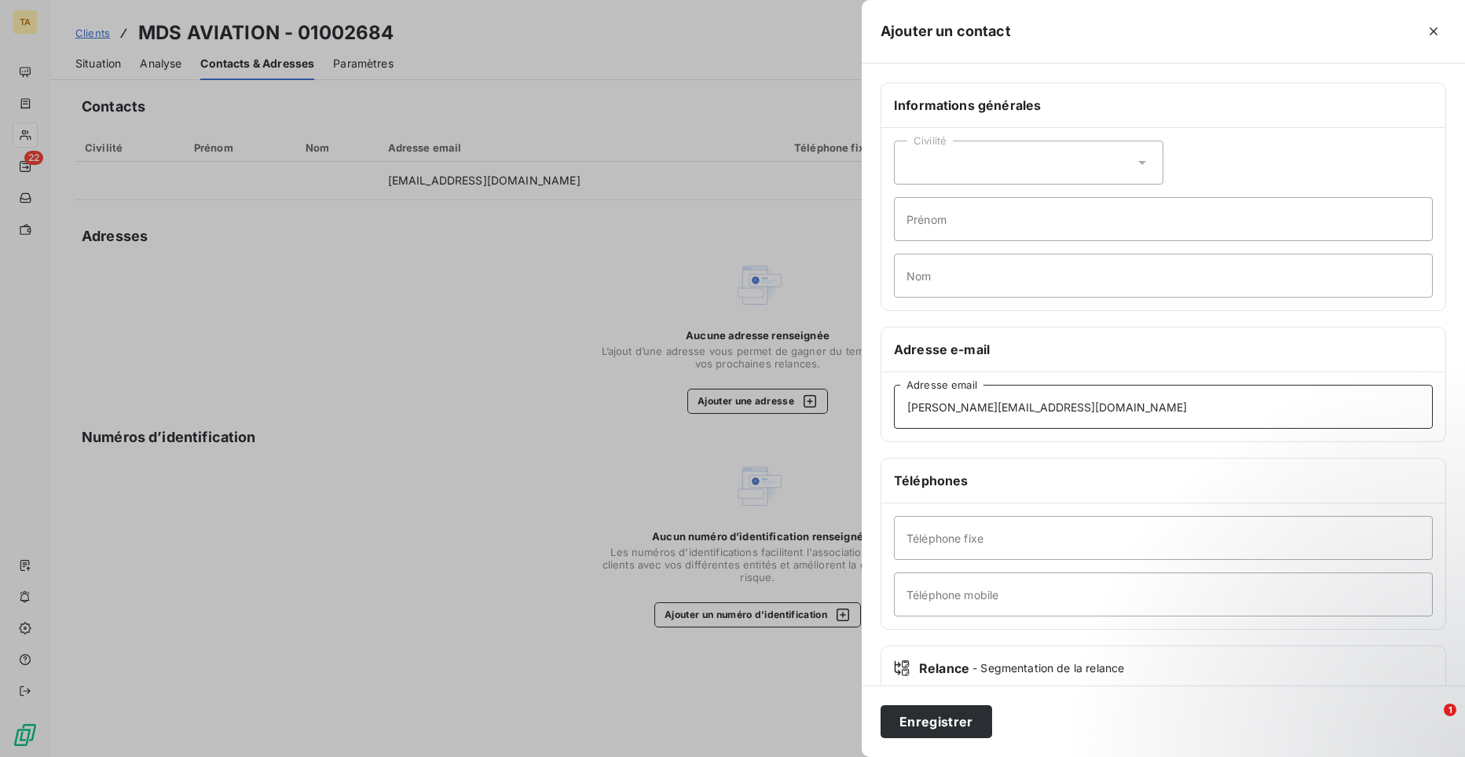
type input "[PERSON_NAME][EMAIL_ADDRESS][DOMAIN_NAME]"
click at [956, 729] on button "Enregistrer" at bounding box center [937, 722] width 112 height 33
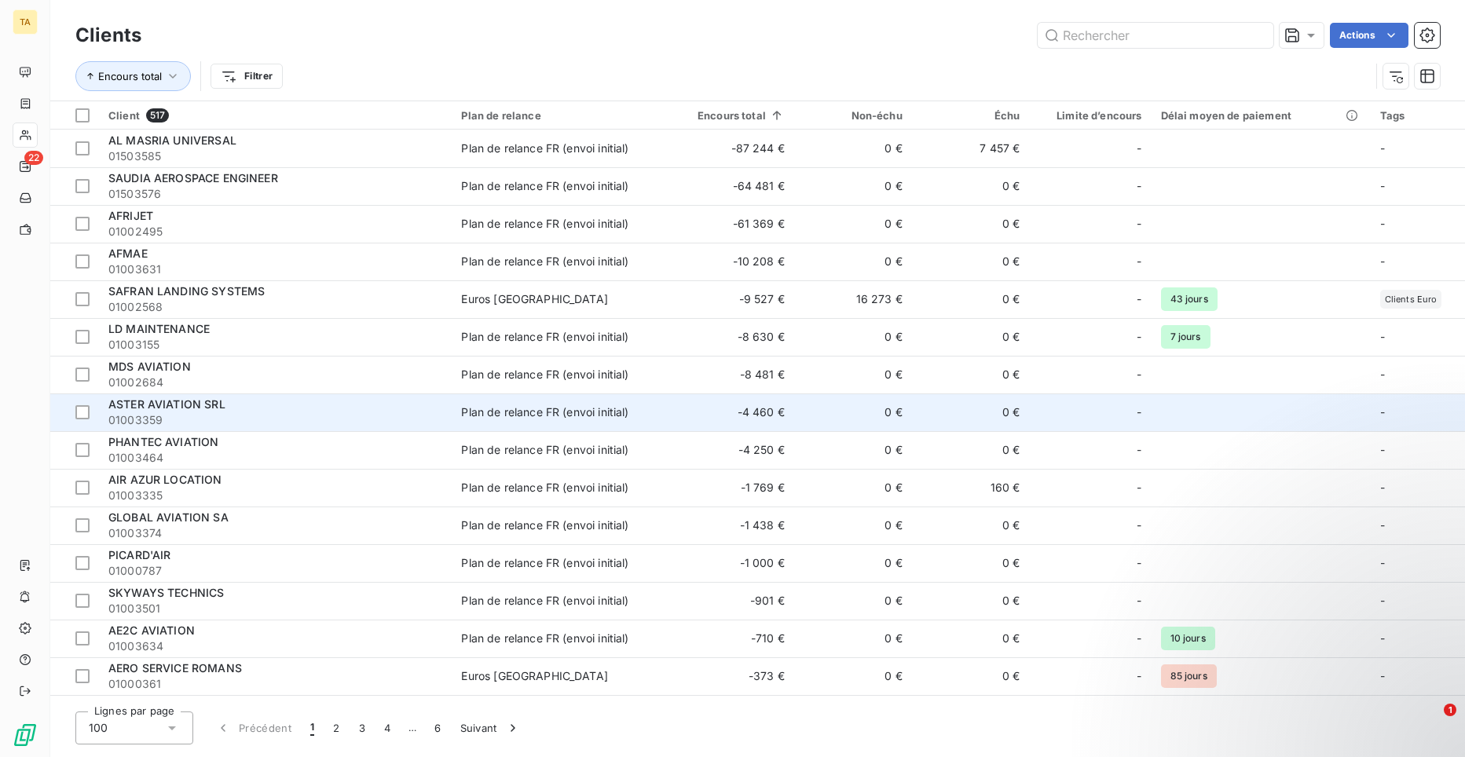
click at [183, 402] on span "ASTER AVIATION SRL" at bounding box center [166, 404] width 117 height 13
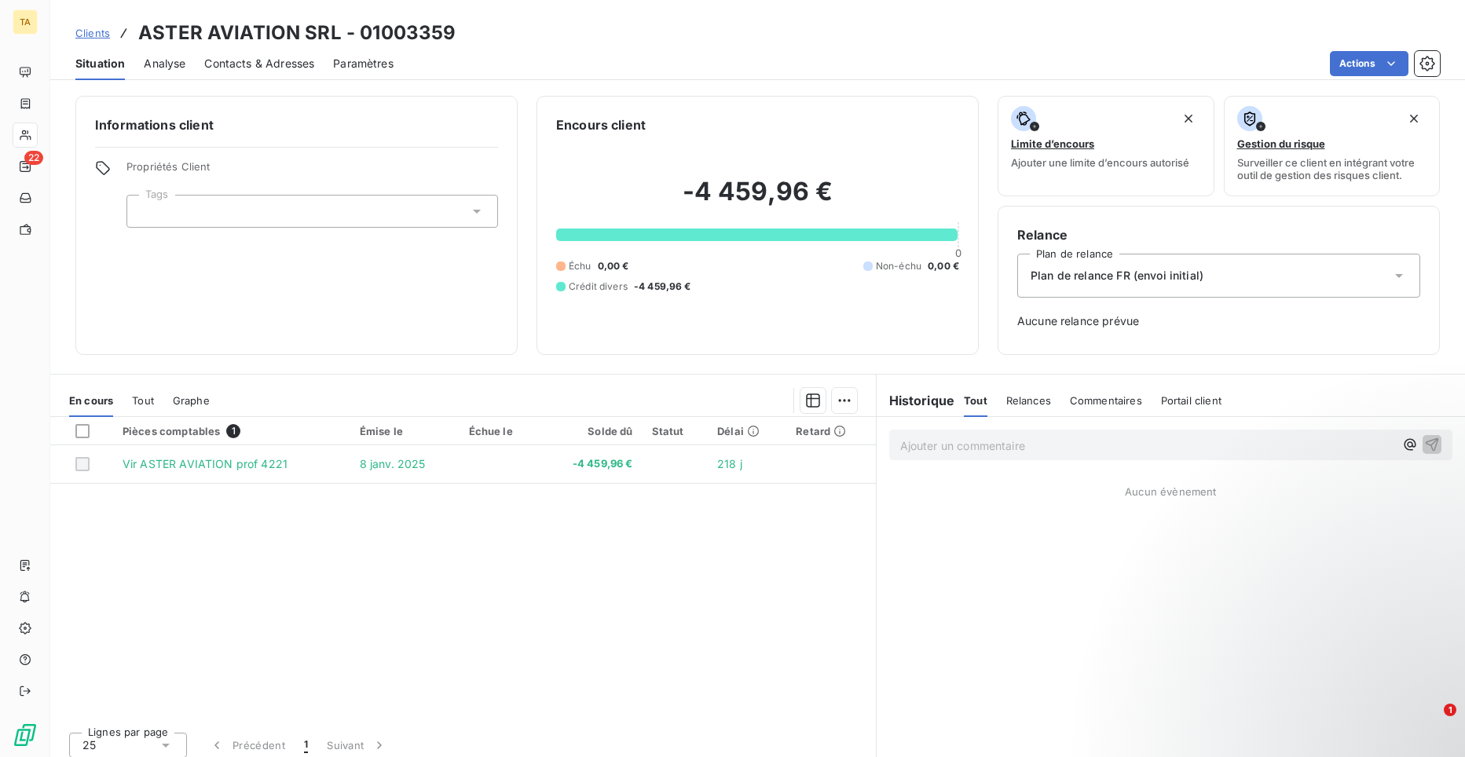
click at [285, 62] on span "Contacts & Adresses" at bounding box center [259, 64] width 110 height 16
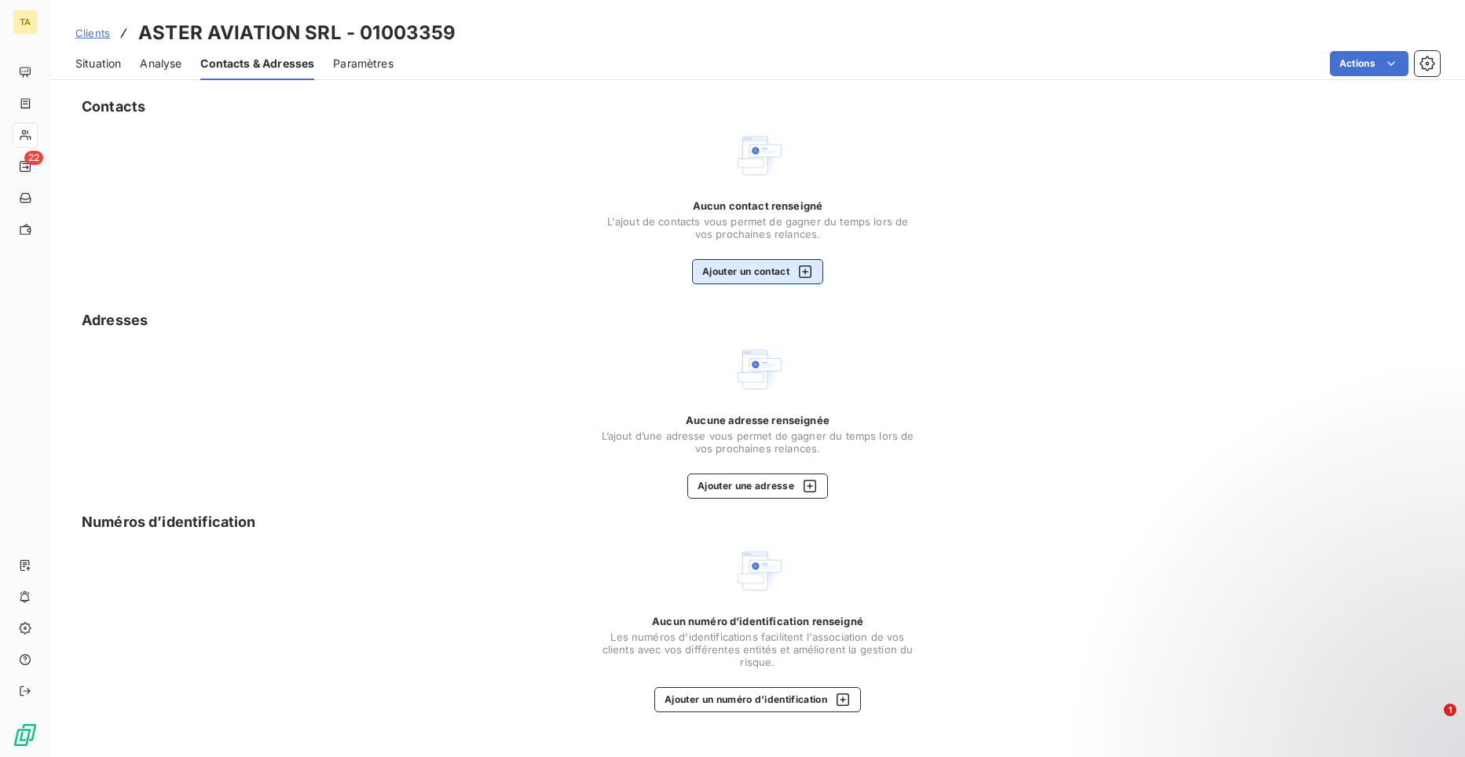
click at [744, 277] on button "Ajouter un contact" at bounding box center [757, 271] width 131 height 25
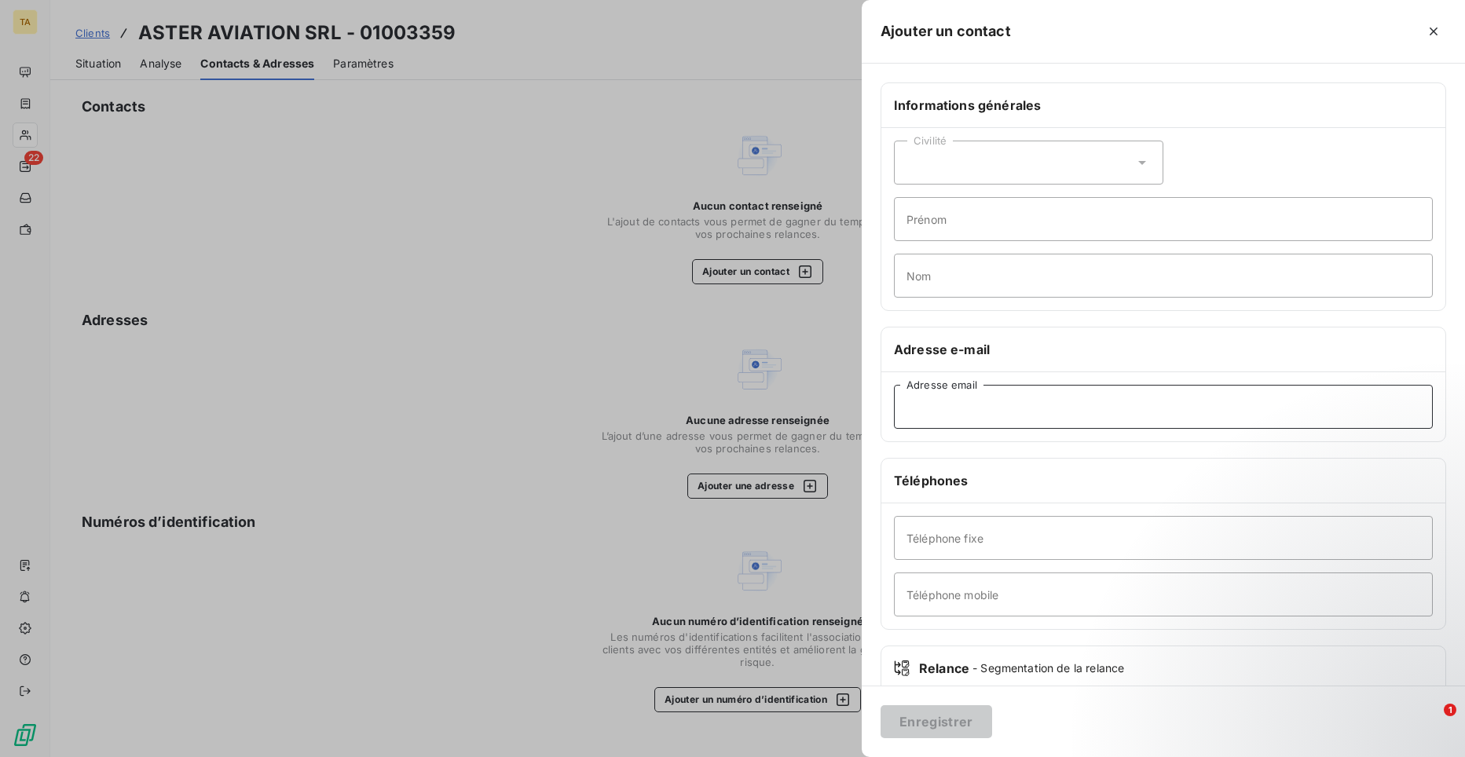
click at [1029, 405] on input "Adresse email" at bounding box center [1163, 407] width 539 height 44
paste input "[PERSON_NAME][EMAIL_ADDRESS][DOMAIN_NAME]"
type input "[PERSON_NAME][EMAIL_ADDRESS][DOMAIN_NAME]"
click at [960, 724] on button "Enregistrer" at bounding box center [937, 722] width 112 height 33
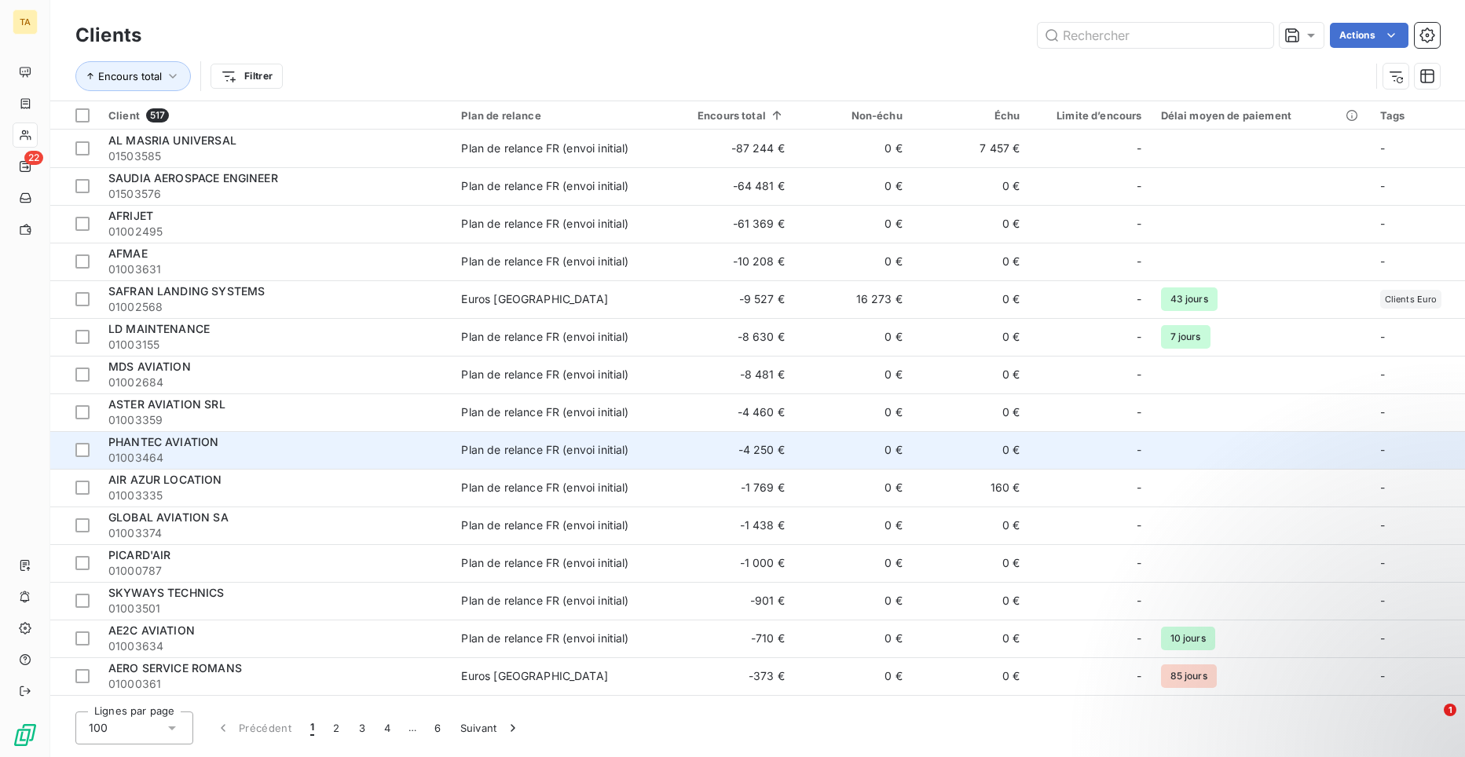
click at [186, 449] on div "PHANTEC AVIATION" at bounding box center [275, 442] width 334 height 16
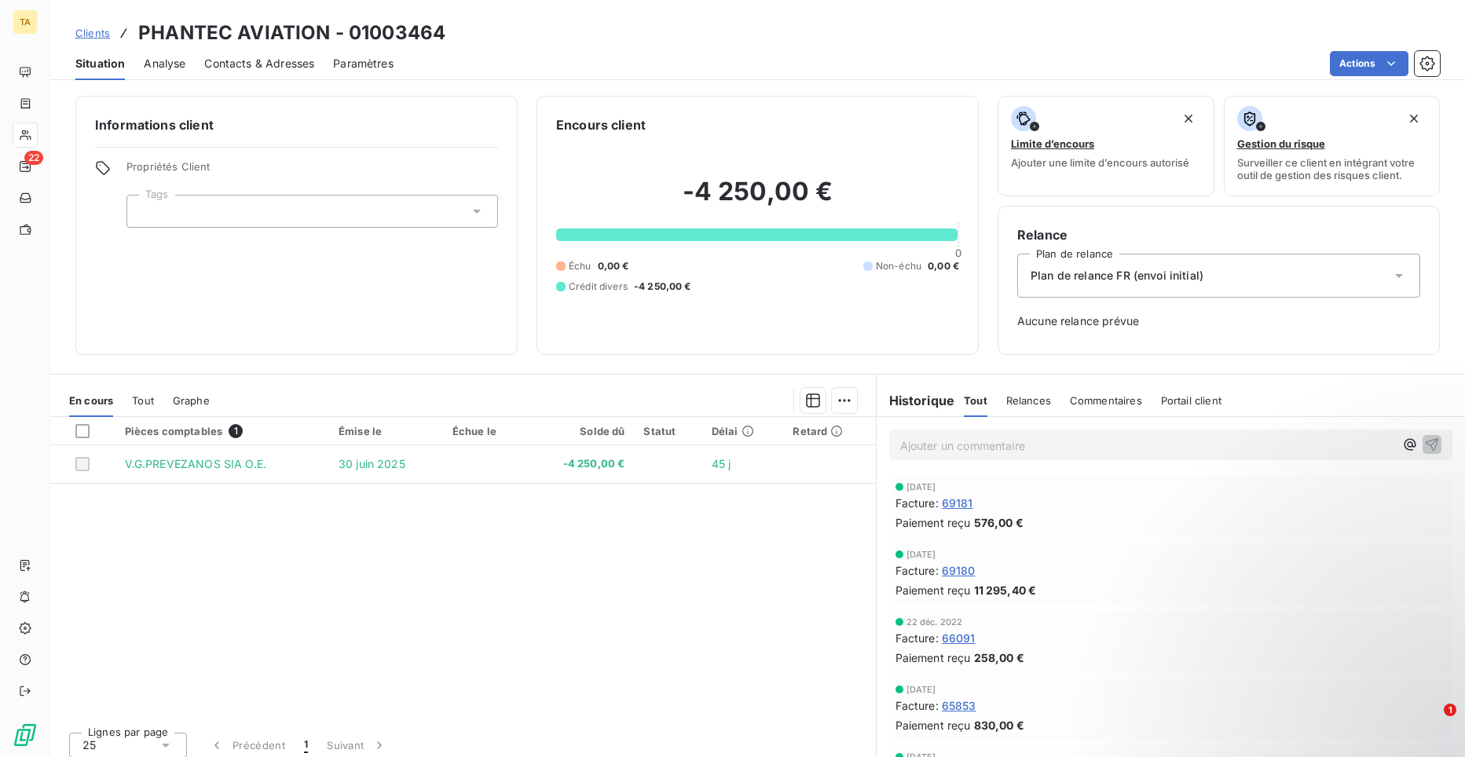
click at [244, 66] on span "Contacts & Adresses" at bounding box center [259, 64] width 110 height 16
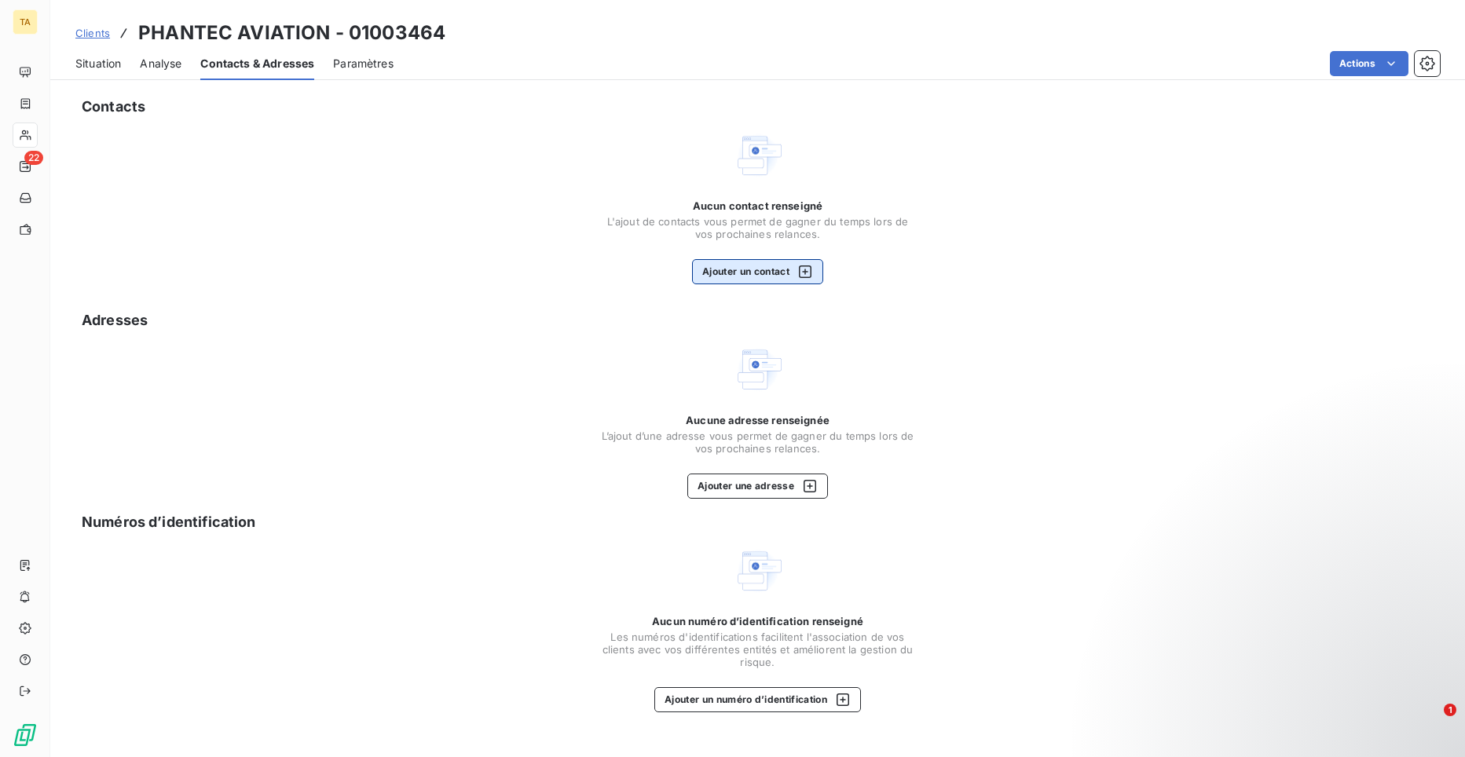
click at [706, 273] on button "Ajouter un contact" at bounding box center [757, 271] width 131 height 25
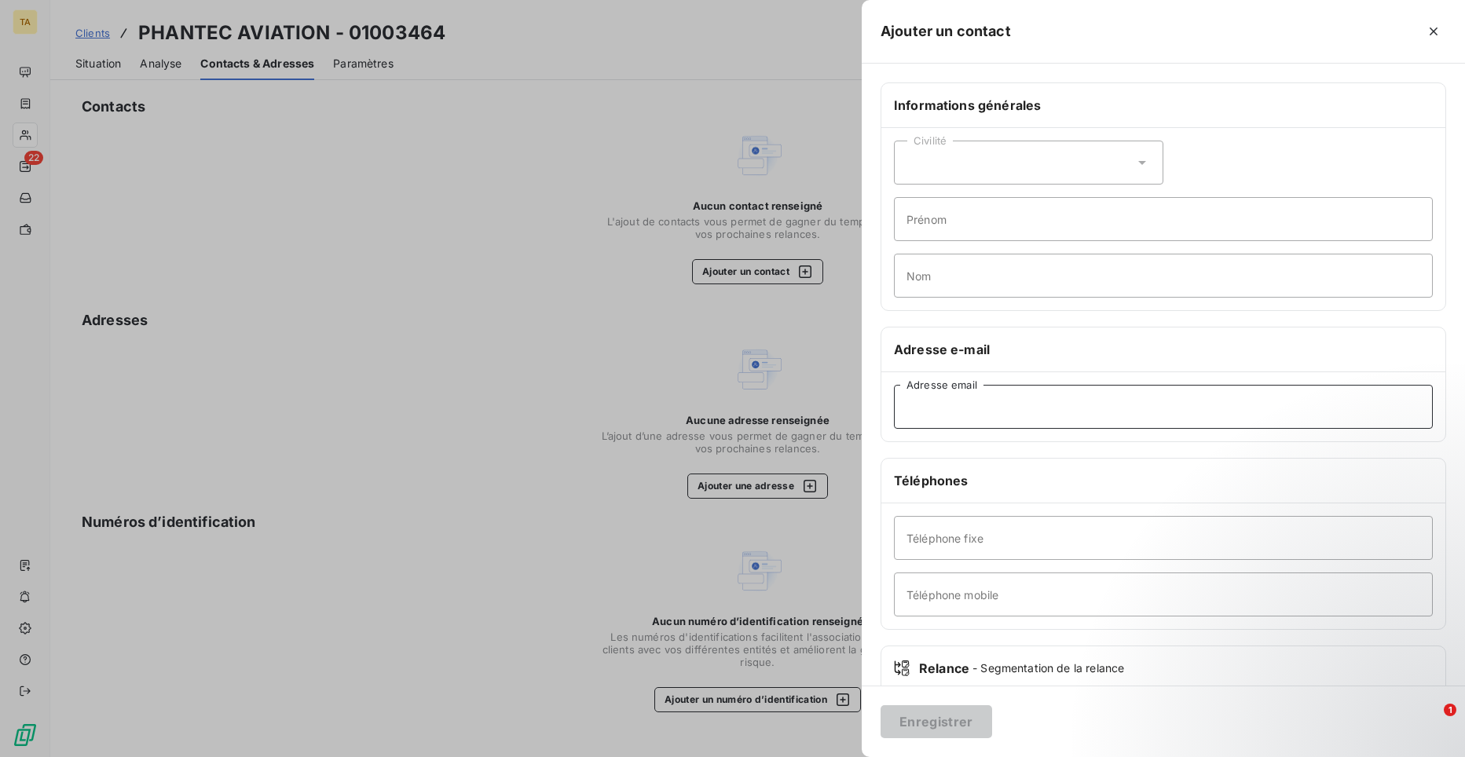
click at [987, 405] on input "Adresse email" at bounding box center [1163, 407] width 539 height 44
paste input "[EMAIL_ADDRESS][DOMAIN_NAME]"
type input "[EMAIL_ADDRESS][DOMAIN_NAME]"
click at [954, 726] on button "Enregistrer" at bounding box center [937, 722] width 112 height 33
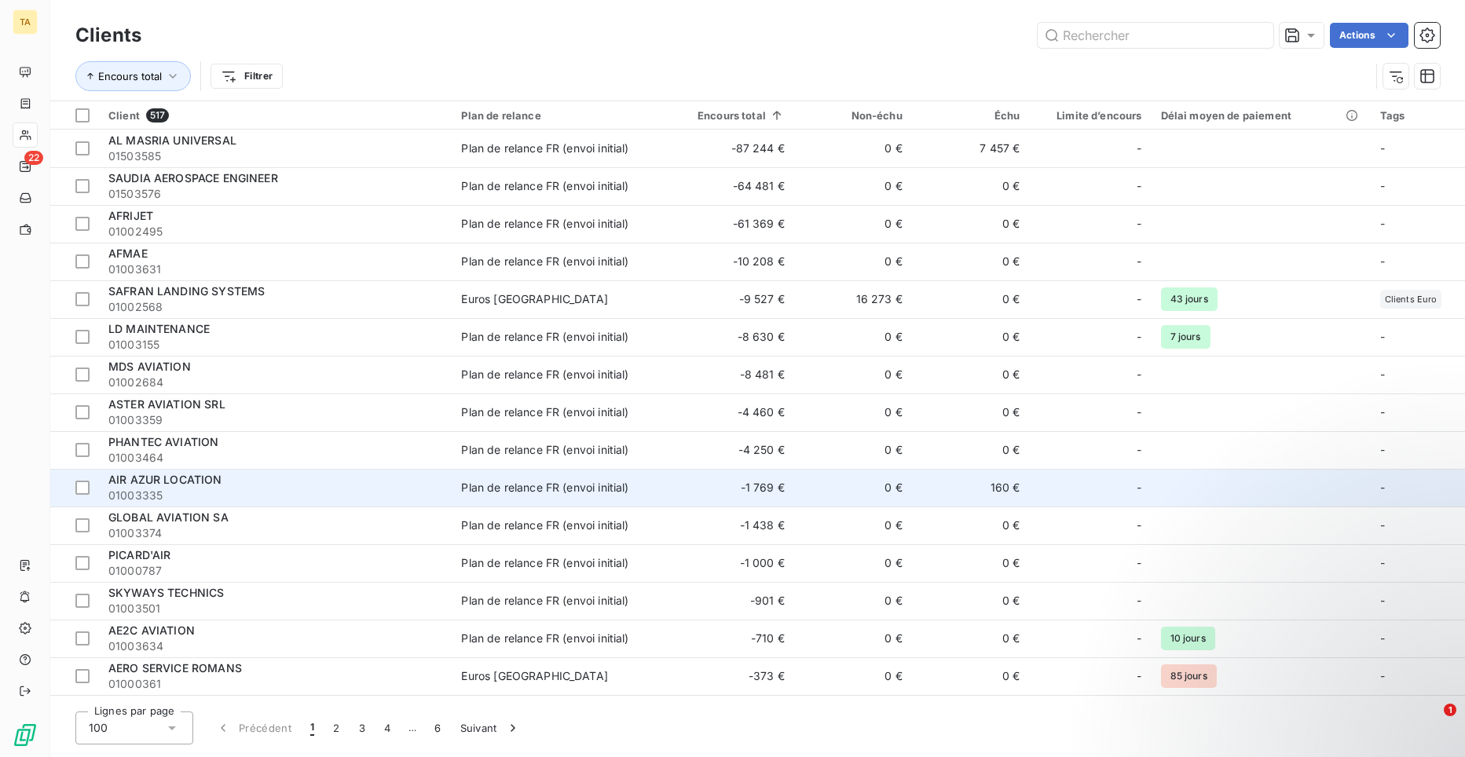
click at [192, 479] on span "AIR AZUR LOCATION" at bounding box center [165, 479] width 114 height 13
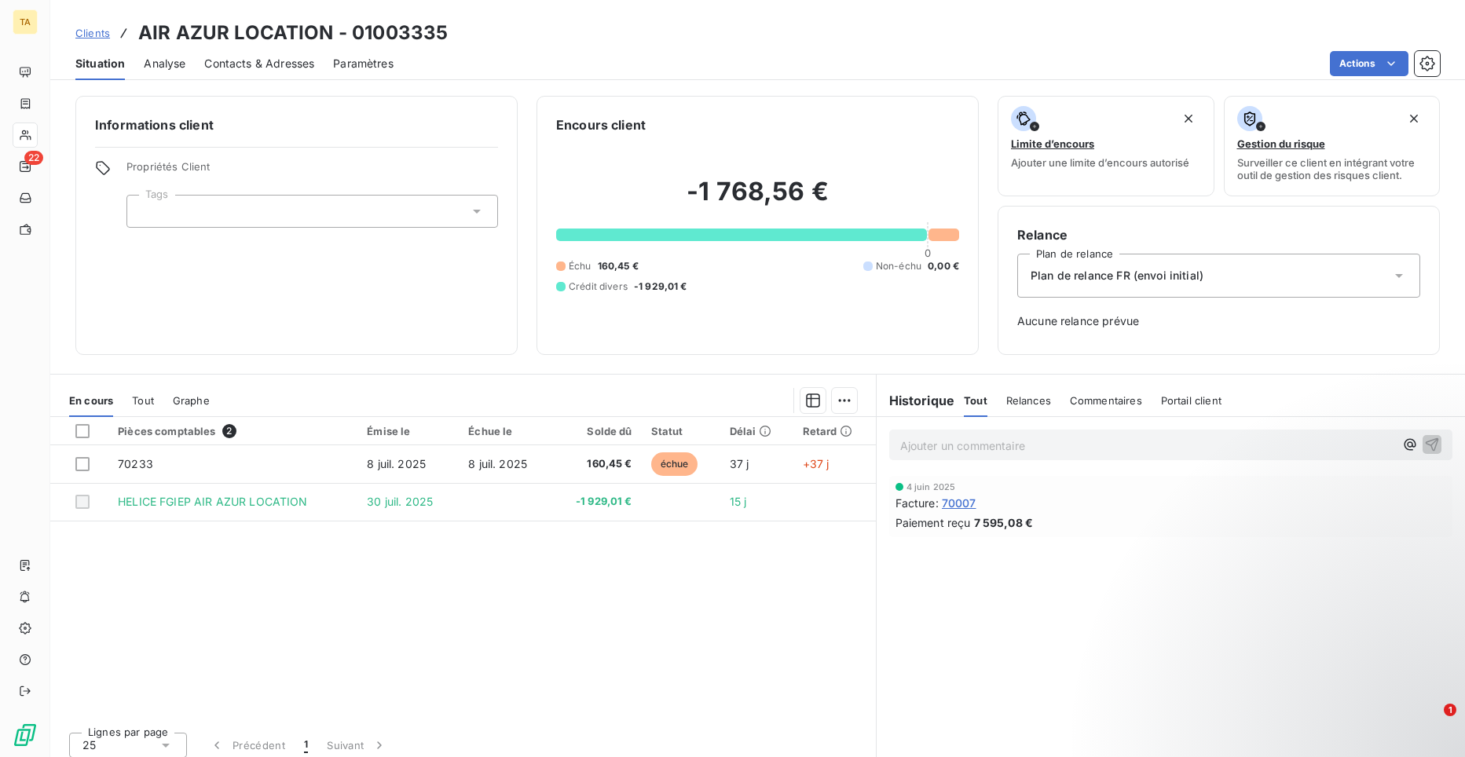
click at [276, 57] on span "Contacts & Adresses" at bounding box center [259, 64] width 110 height 16
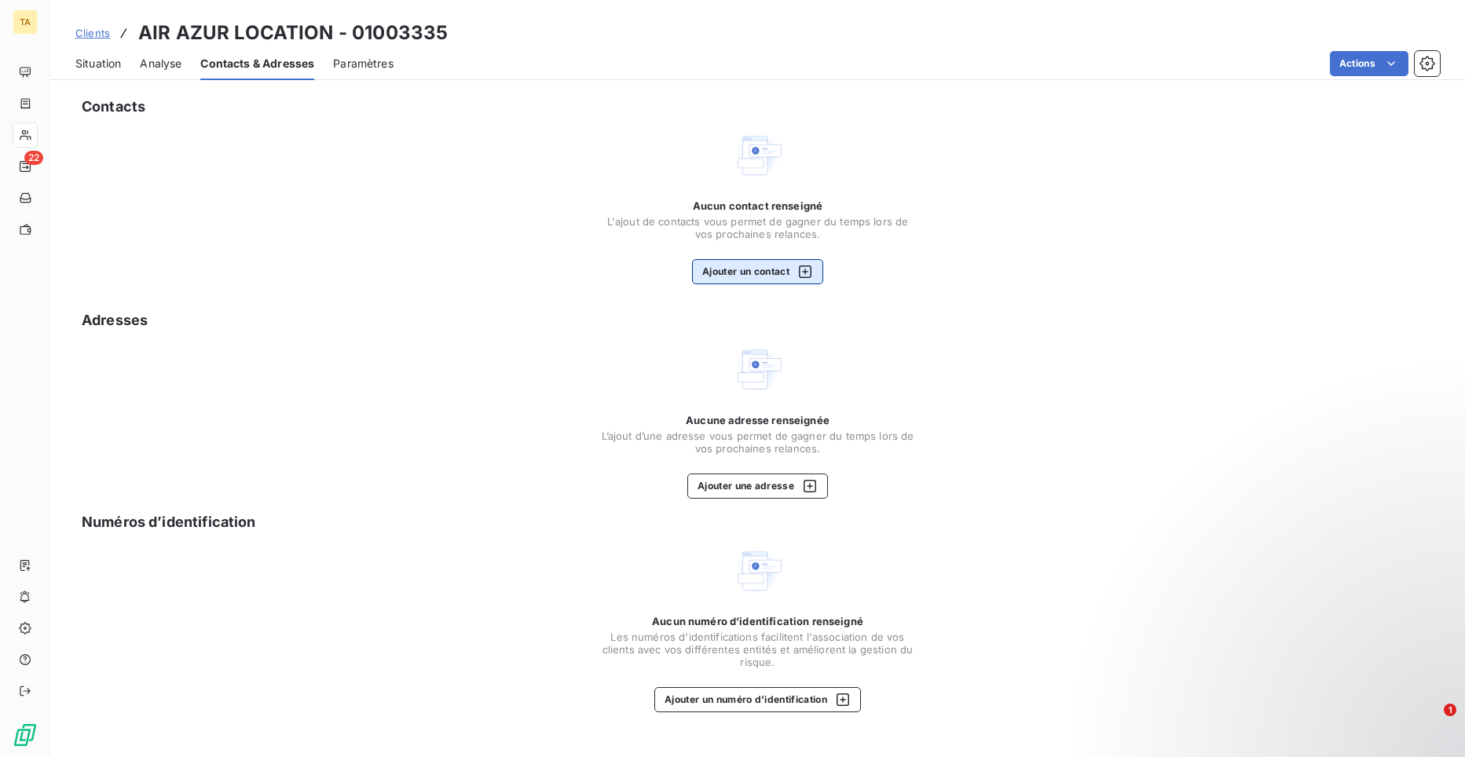
click at [725, 277] on button "Ajouter un contact" at bounding box center [757, 271] width 131 height 25
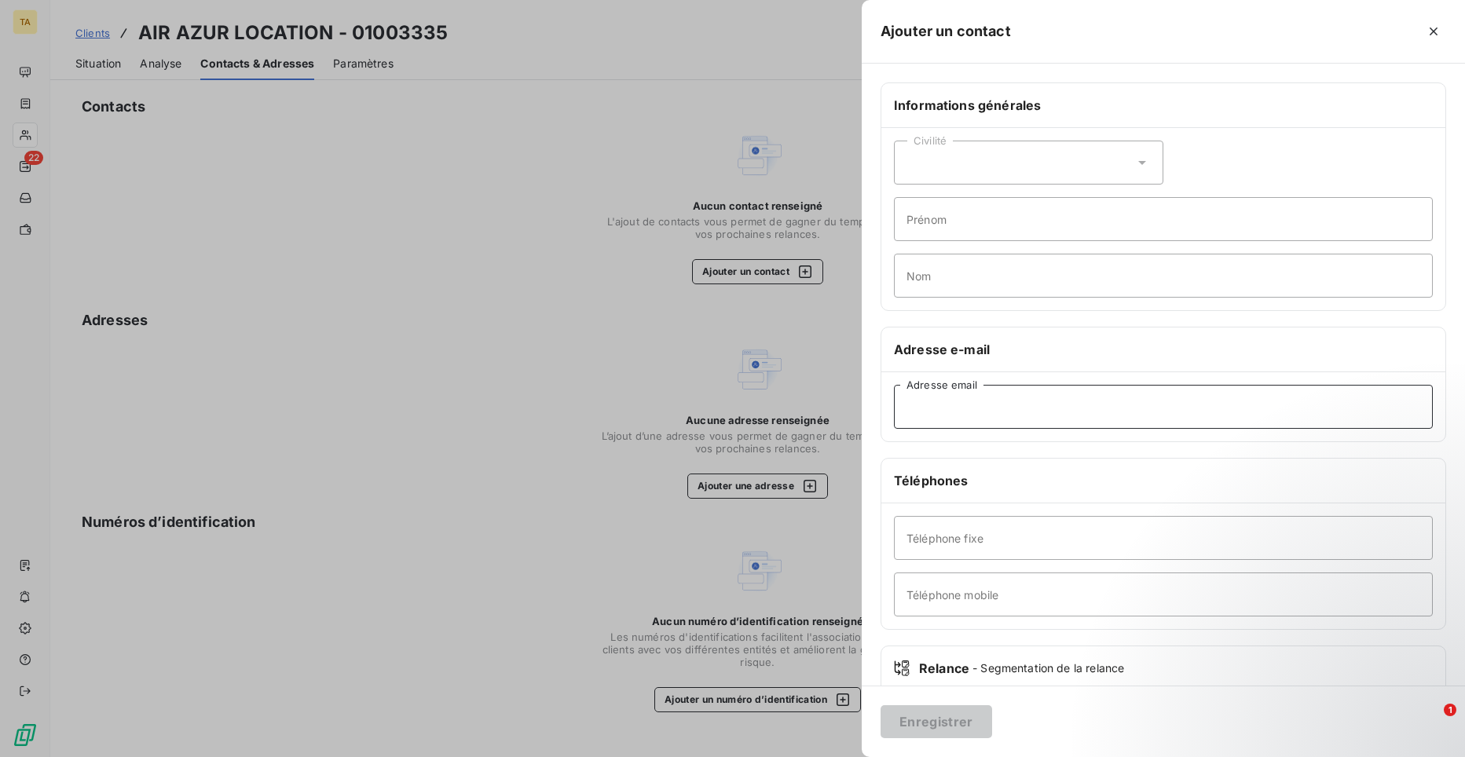
click at [1015, 394] on input "Adresse email" at bounding box center [1163, 407] width 539 height 44
paste input "[EMAIL_ADDRESS][DOMAIN_NAME]"
type input "[EMAIL_ADDRESS][DOMAIN_NAME]"
click at [970, 726] on button "Enregistrer" at bounding box center [937, 722] width 112 height 33
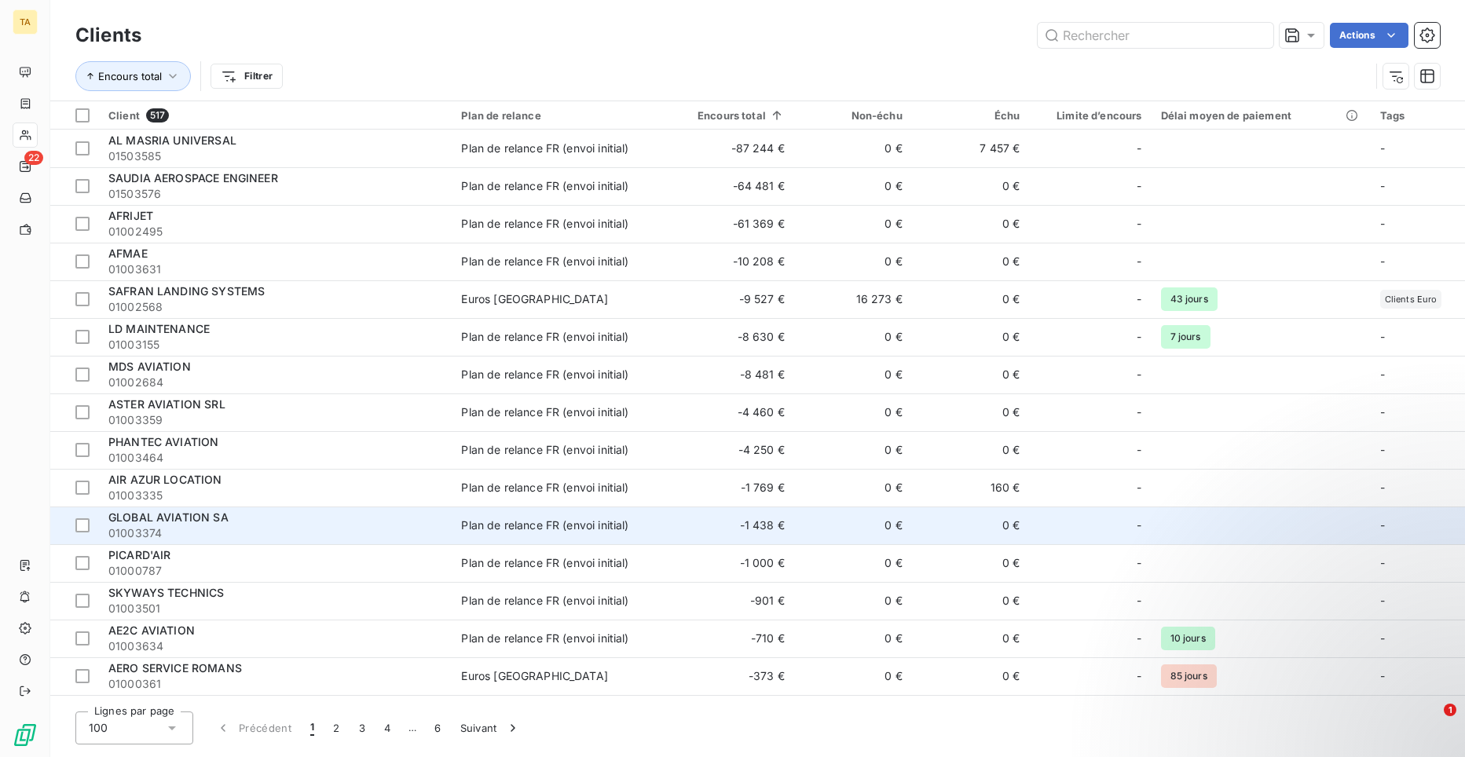
click at [215, 515] on span "GLOBAL AVIATION SA" at bounding box center [168, 517] width 120 height 13
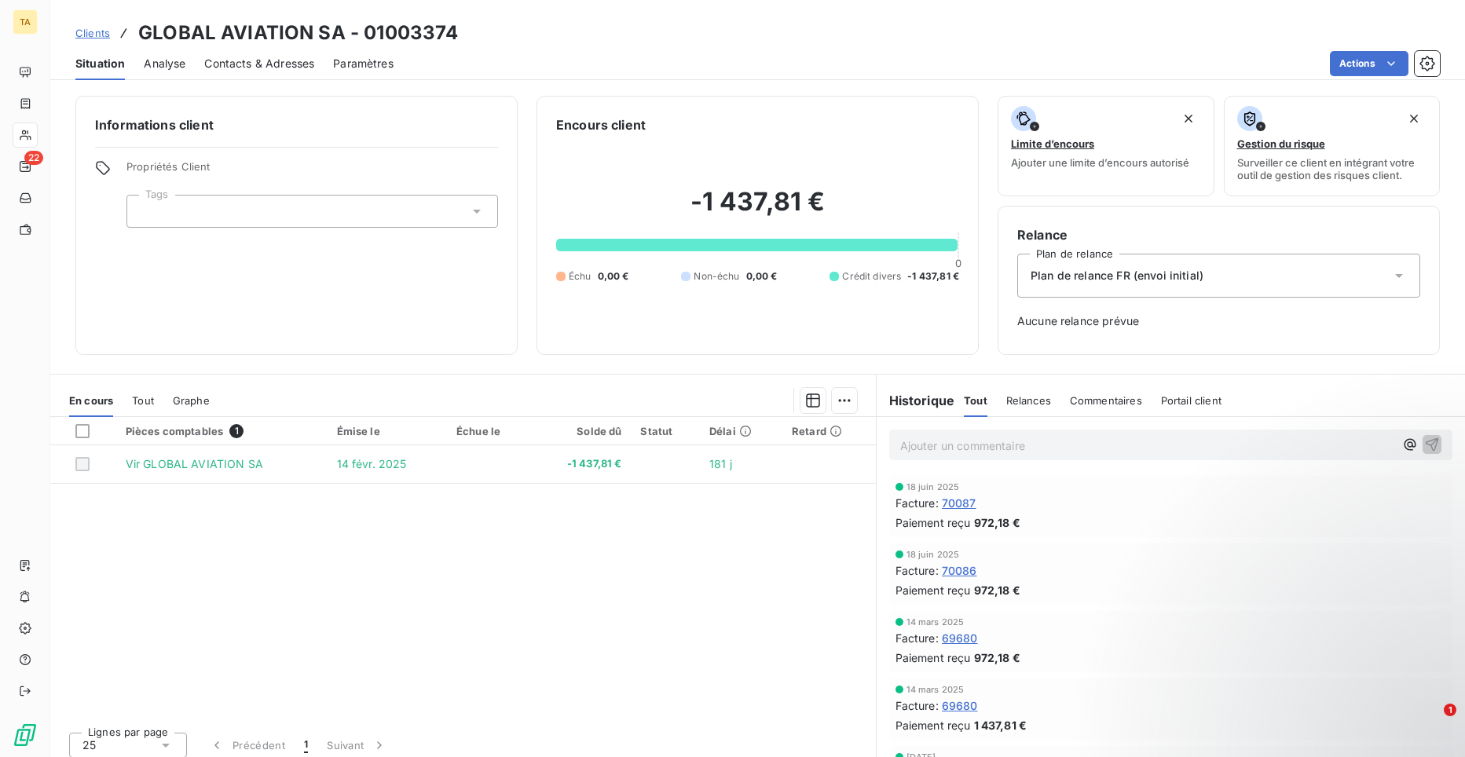
click at [248, 58] on span "Contacts & Adresses" at bounding box center [259, 64] width 110 height 16
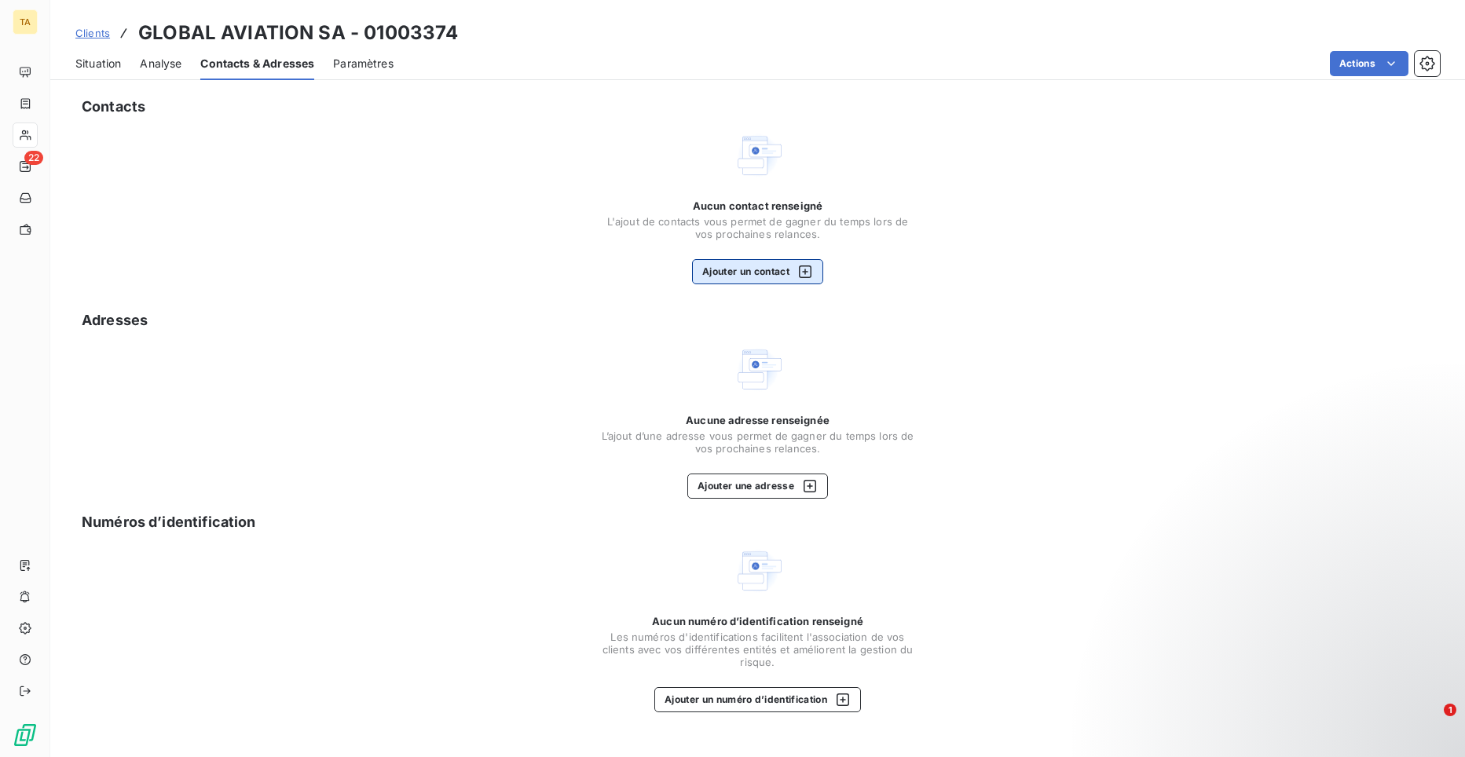
click at [776, 266] on button "Ajouter un contact" at bounding box center [757, 271] width 131 height 25
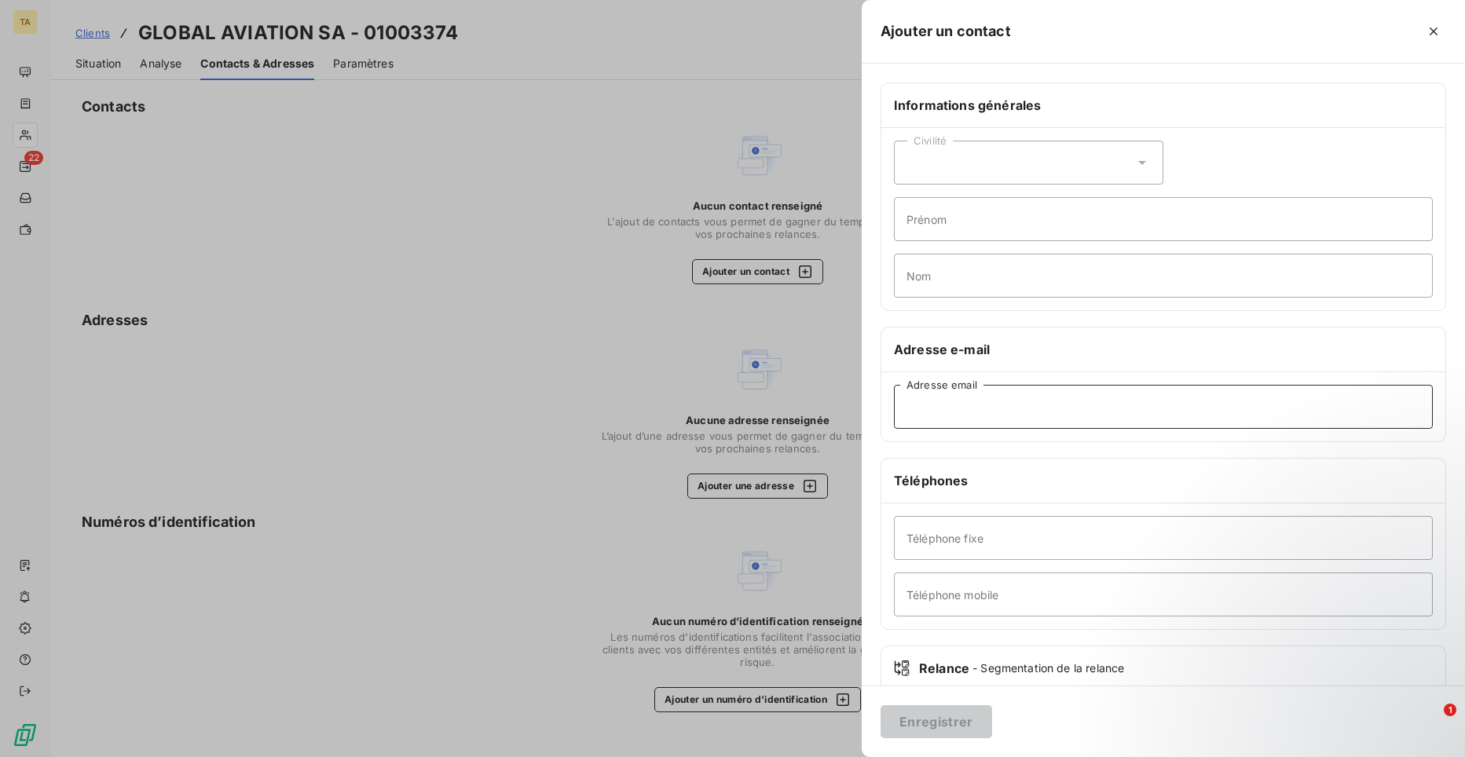
click at [1085, 401] on input "Adresse email" at bounding box center [1163, 407] width 539 height 44
paste input "[EMAIL_ADDRESS][DOMAIN_NAME]"
type input "[EMAIL_ADDRESS][DOMAIN_NAME]"
click at [962, 727] on button "Enregistrer" at bounding box center [937, 722] width 112 height 33
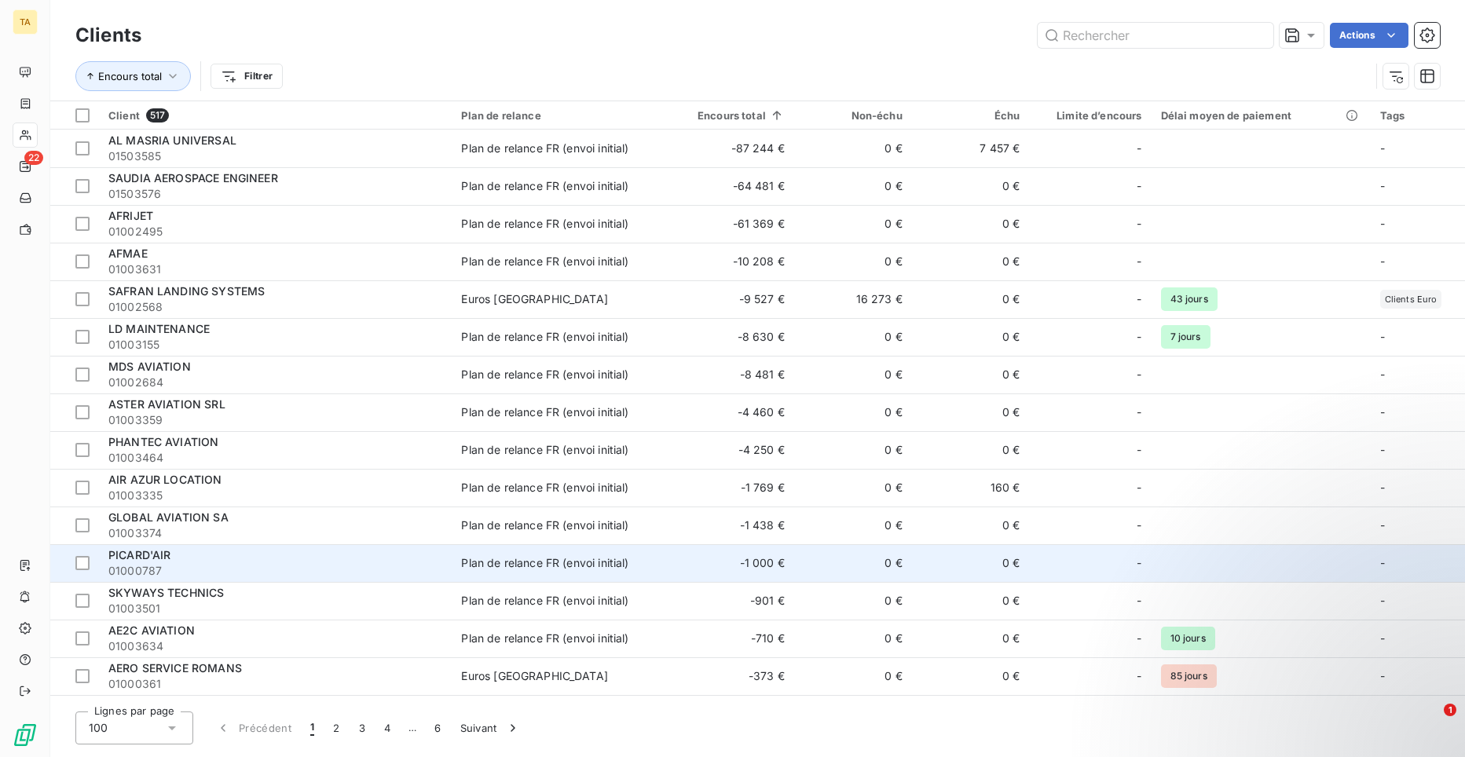
click at [156, 563] on div "PICARD'AIR" at bounding box center [275, 556] width 334 height 16
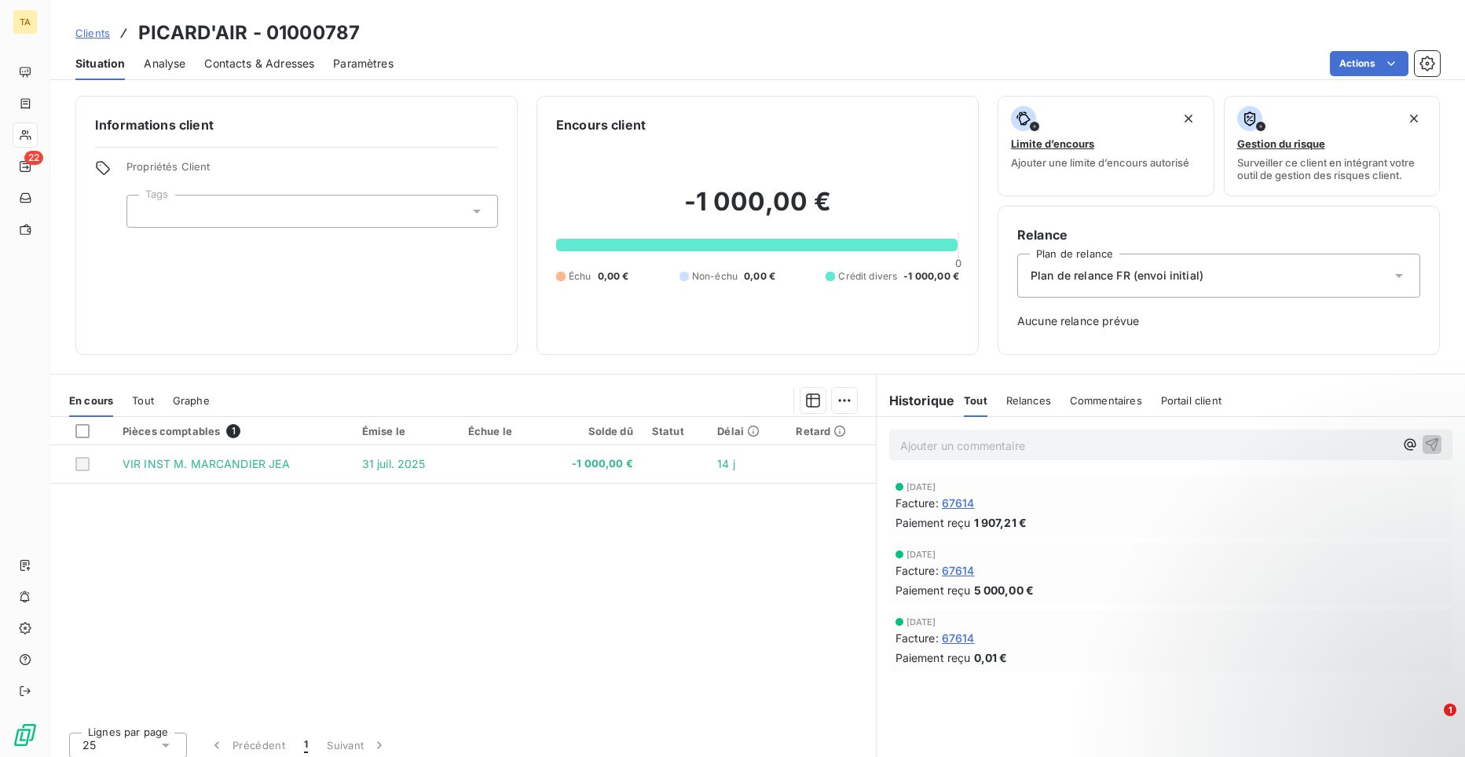
click at [208, 64] on span "Contacts & Adresses" at bounding box center [259, 64] width 110 height 16
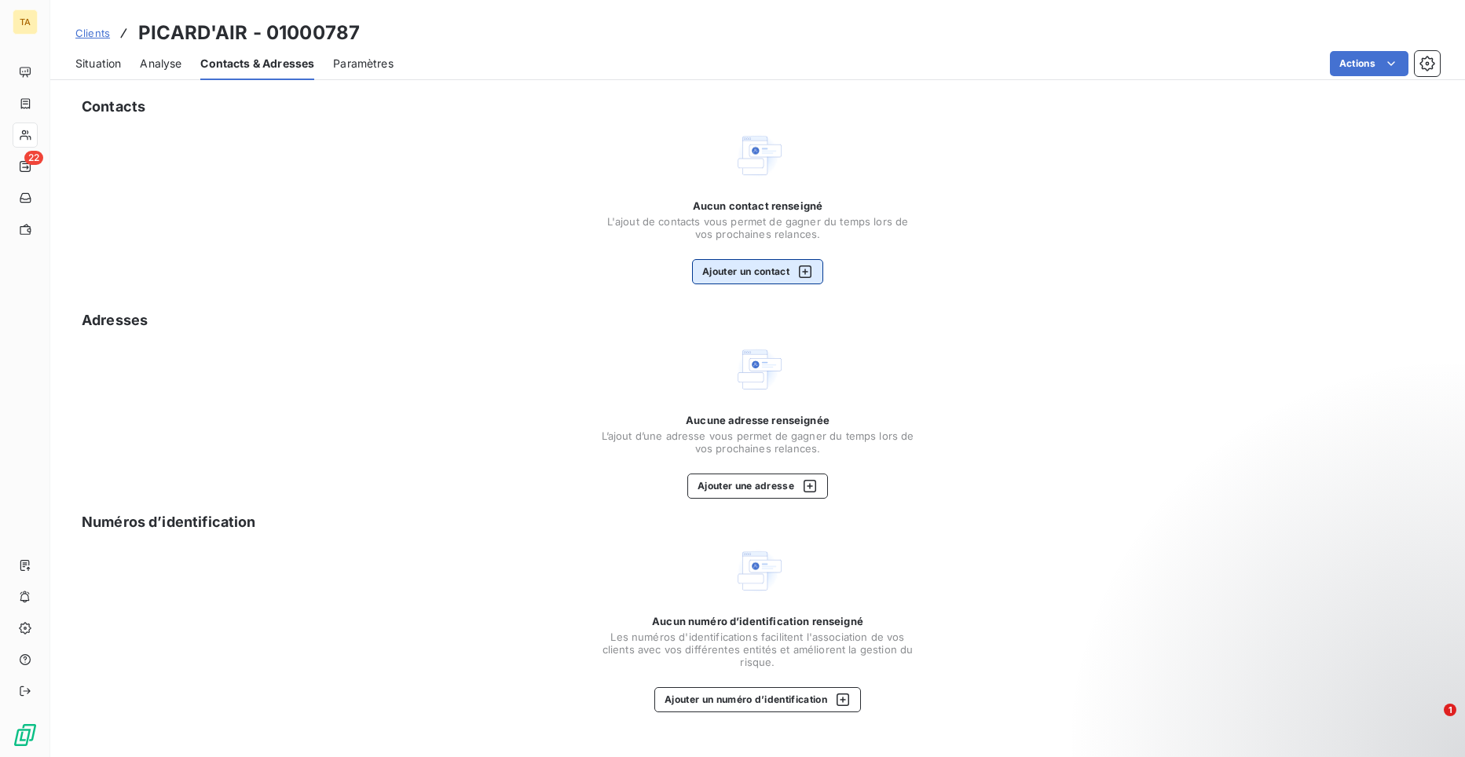
click at [738, 272] on button "Ajouter un contact" at bounding box center [757, 271] width 131 height 25
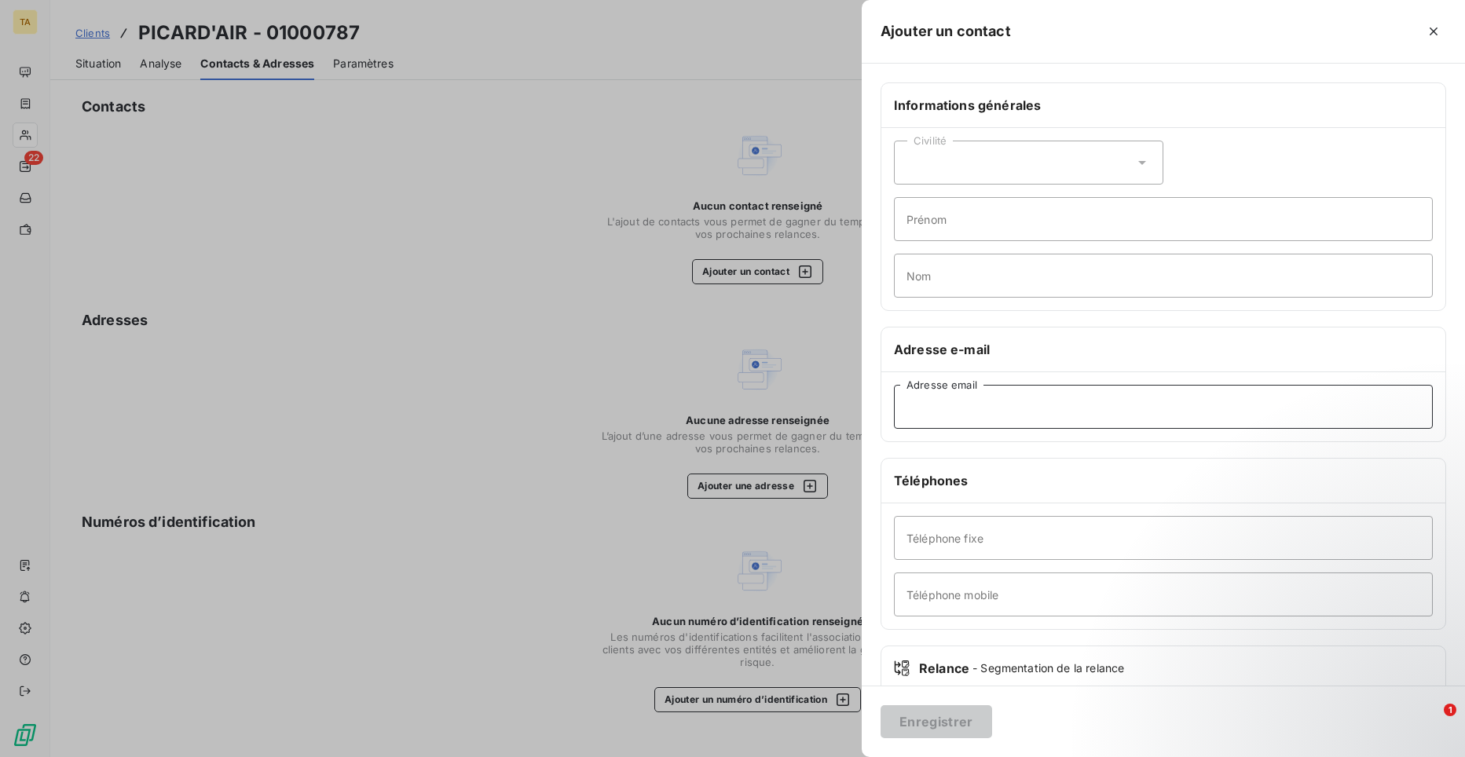
click at [970, 410] on input "Adresse email" at bounding box center [1163, 407] width 539 height 44
paste input "[EMAIL_ADDRESS][DOMAIN_NAME]"
type input "[EMAIL_ADDRESS][DOMAIN_NAME]"
click at [937, 725] on button "Enregistrer" at bounding box center [937, 722] width 112 height 33
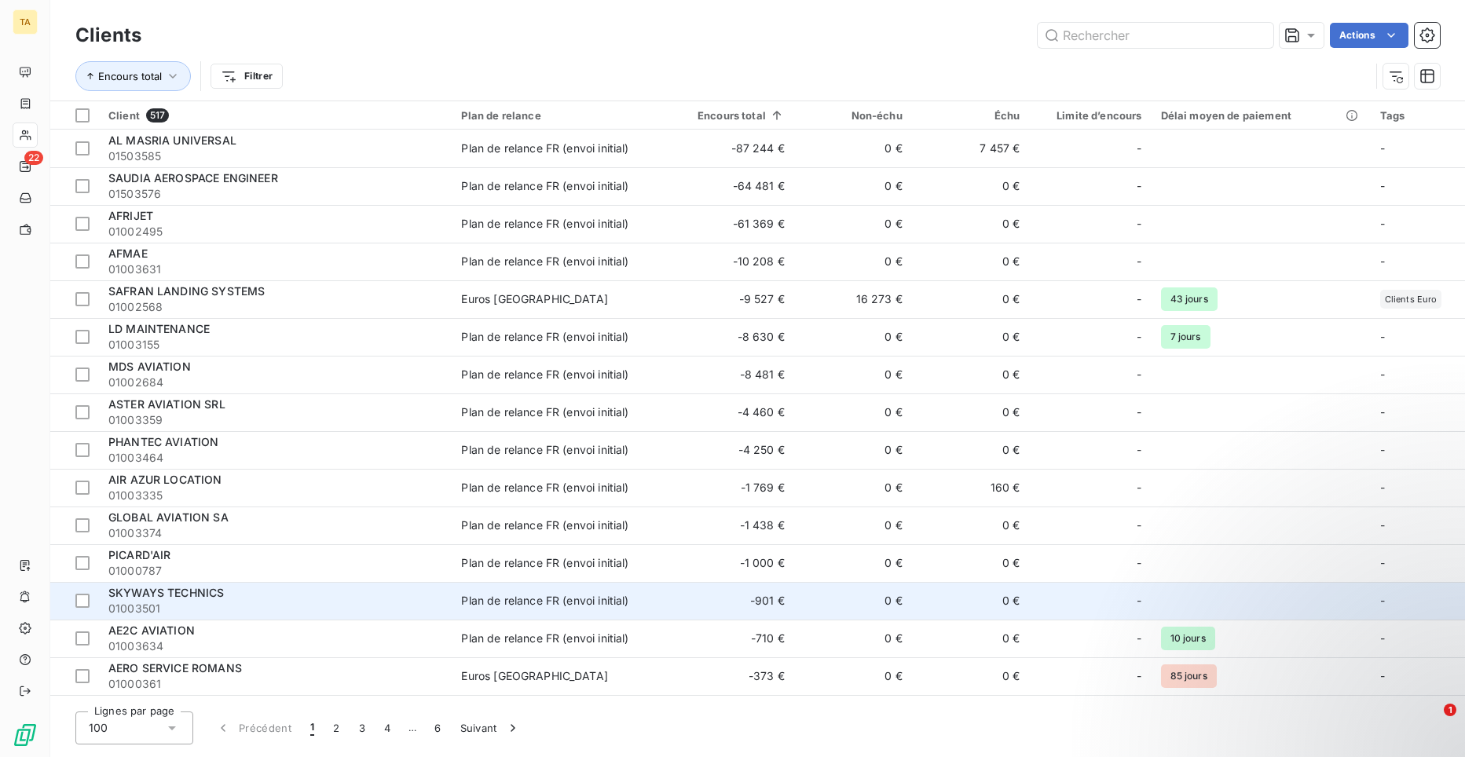
click at [212, 595] on span "SKYWAYS TECHNICS" at bounding box center [165, 592] width 115 height 13
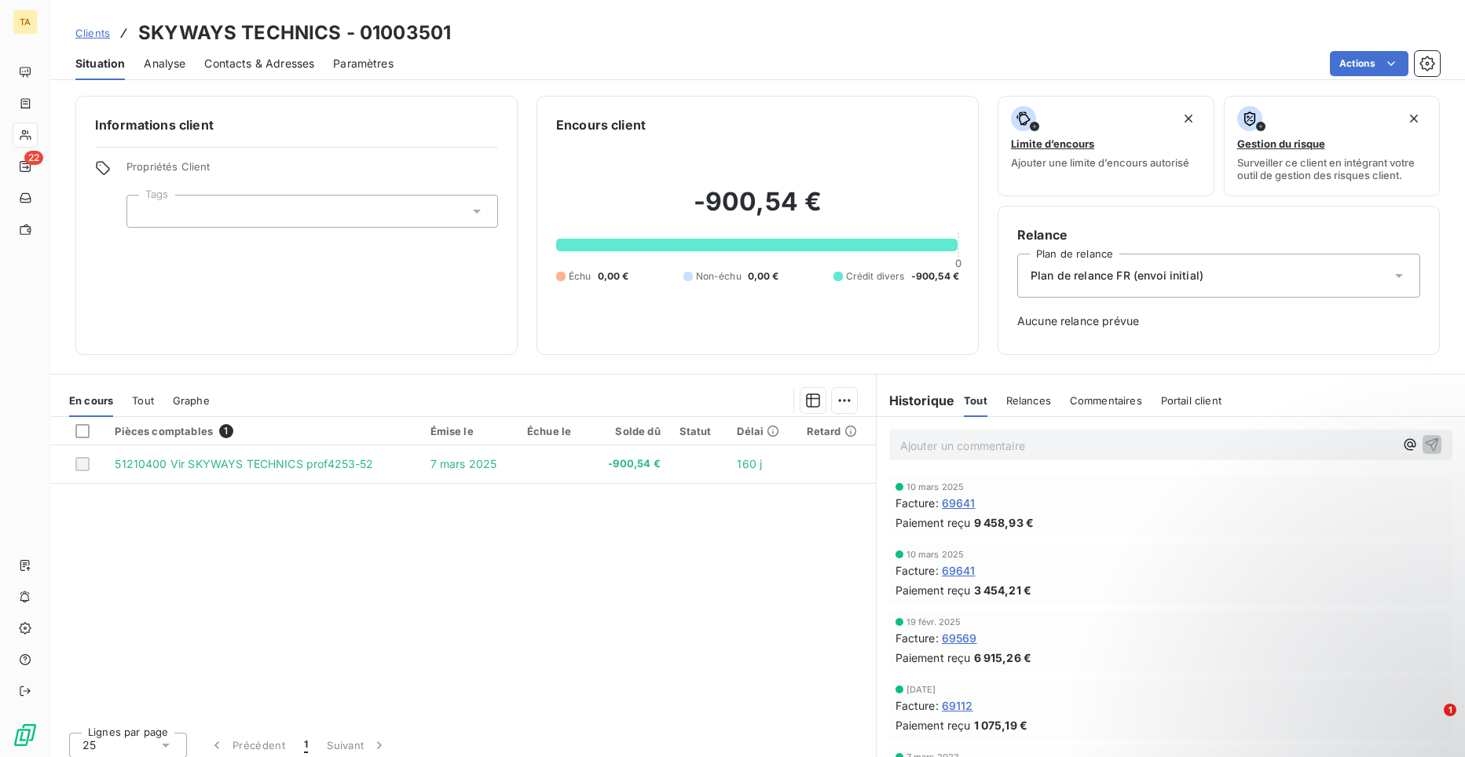
click at [250, 64] on span "Contacts & Adresses" at bounding box center [259, 64] width 110 height 16
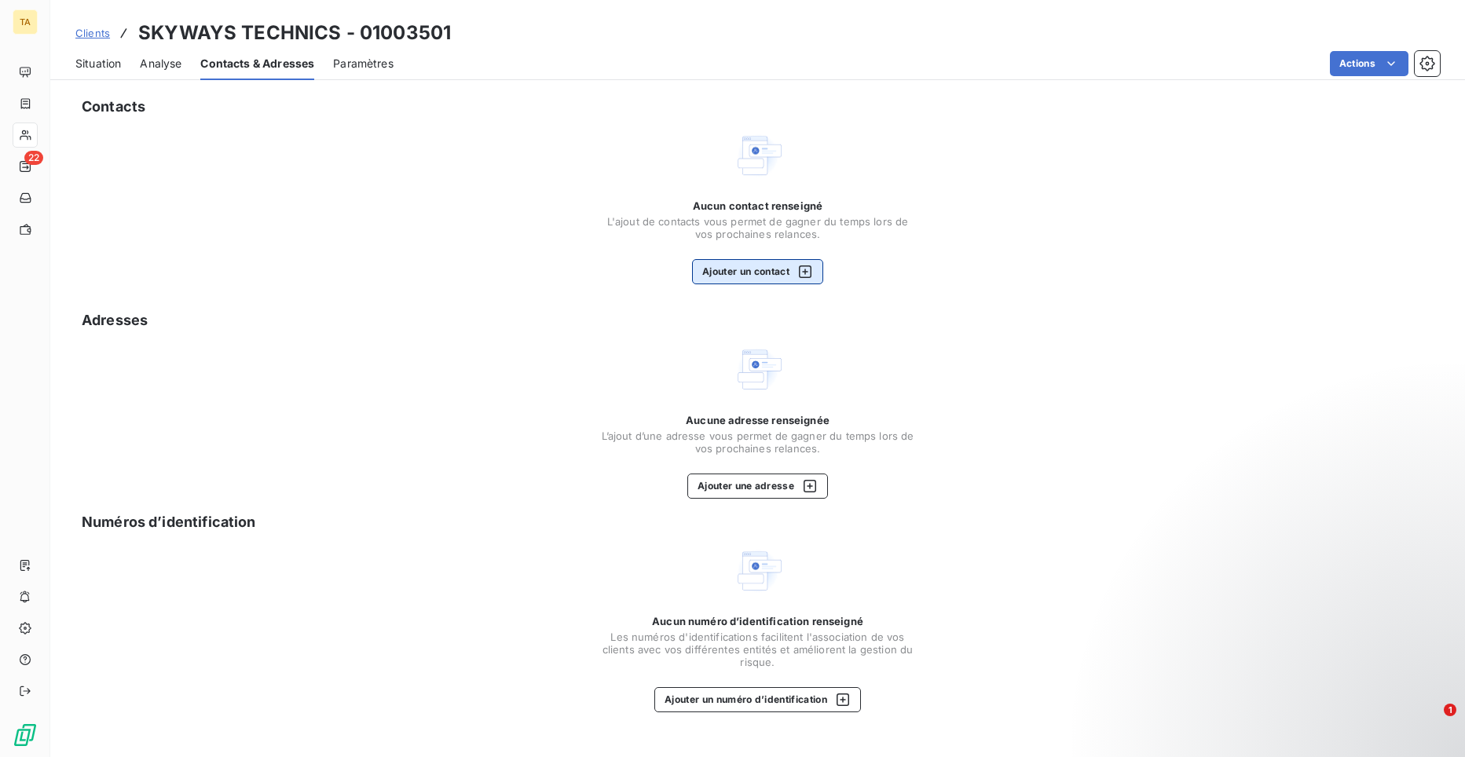
click at [764, 279] on button "Ajouter un contact" at bounding box center [757, 271] width 131 height 25
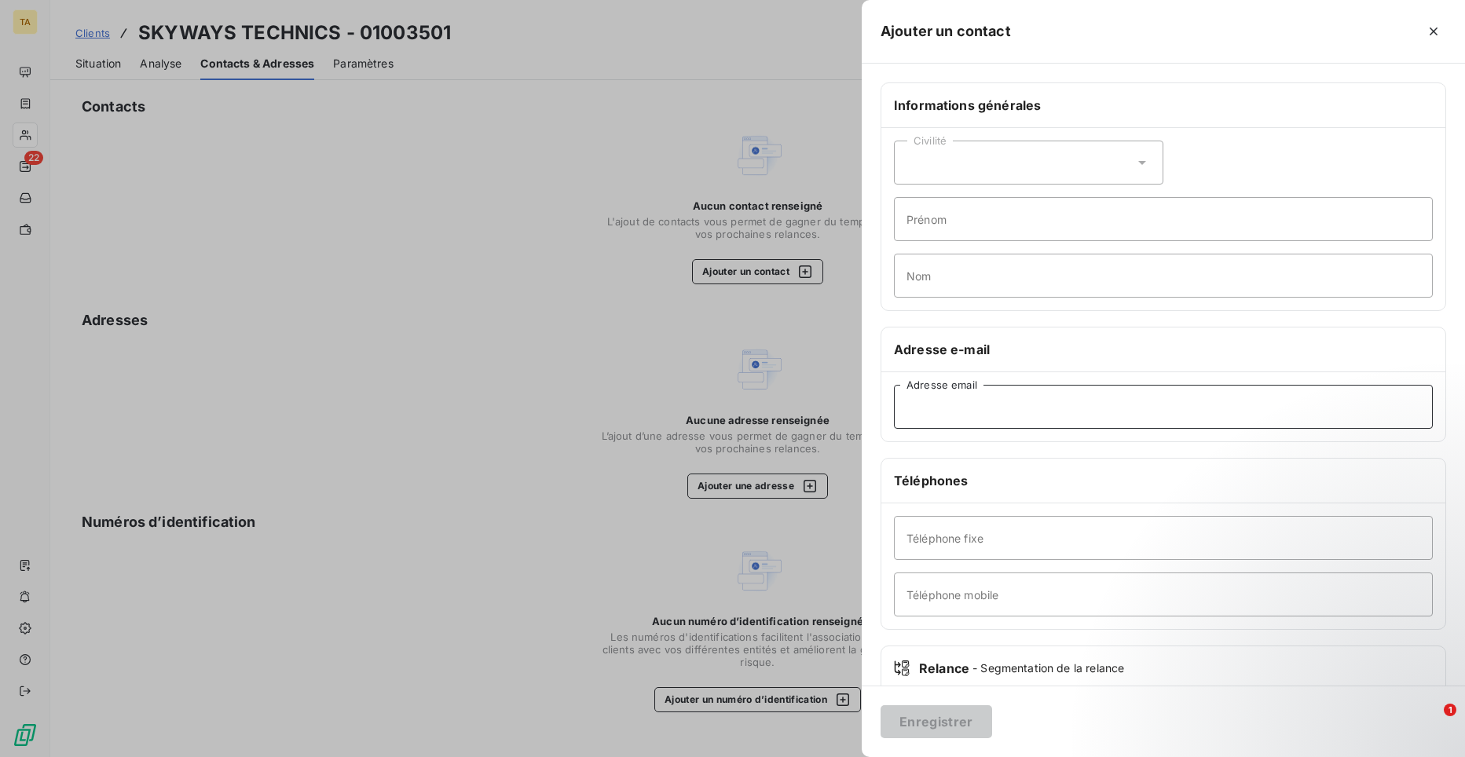
click at [995, 409] on input "Adresse email" at bounding box center [1163, 407] width 539 height 44
paste input "[EMAIL_ADDRESS][DOMAIN_NAME]"
type input "[EMAIL_ADDRESS][DOMAIN_NAME]"
click at [945, 723] on button "Enregistrer" at bounding box center [937, 722] width 112 height 33
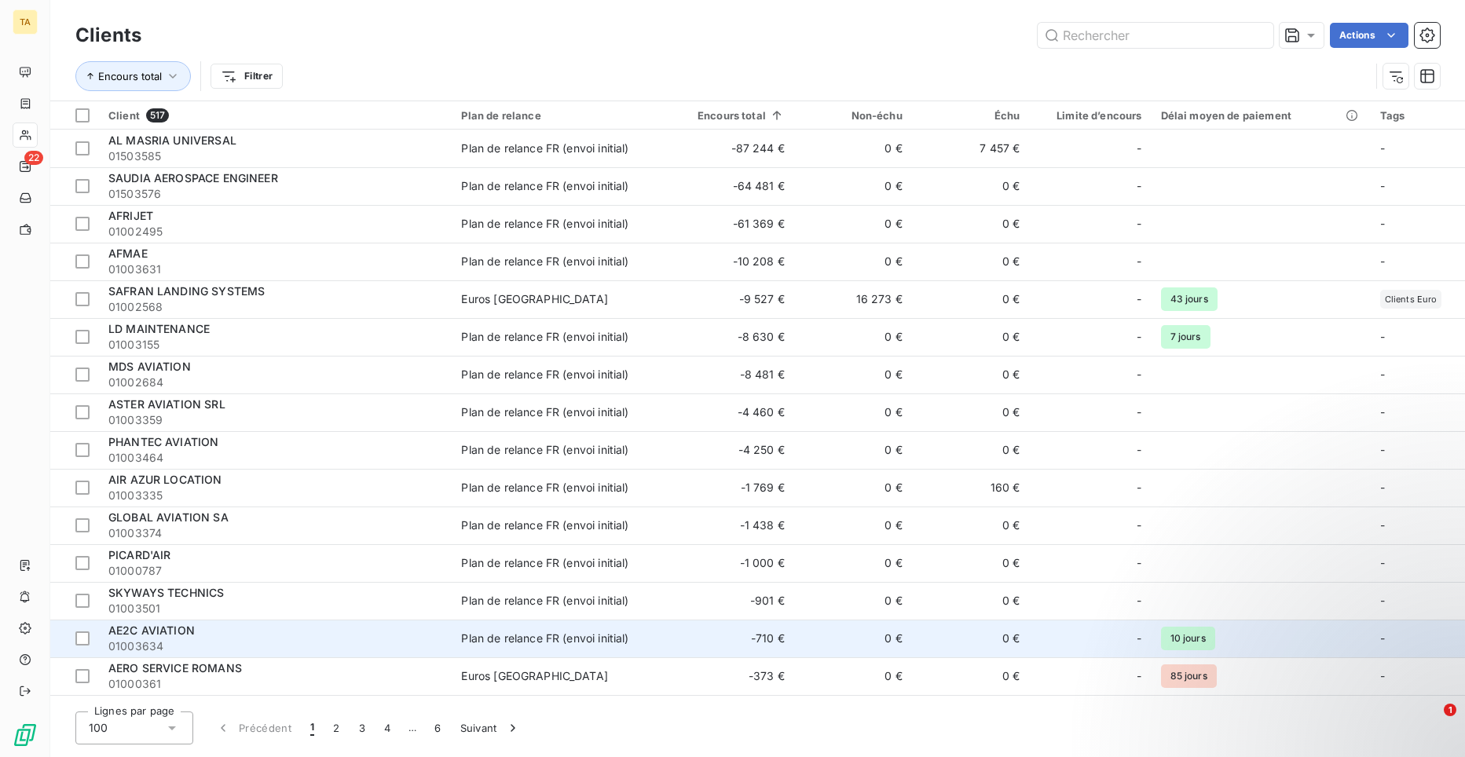
click at [174, 640] on span "01003634" at bounding box center [275, 647] width 334 height 16
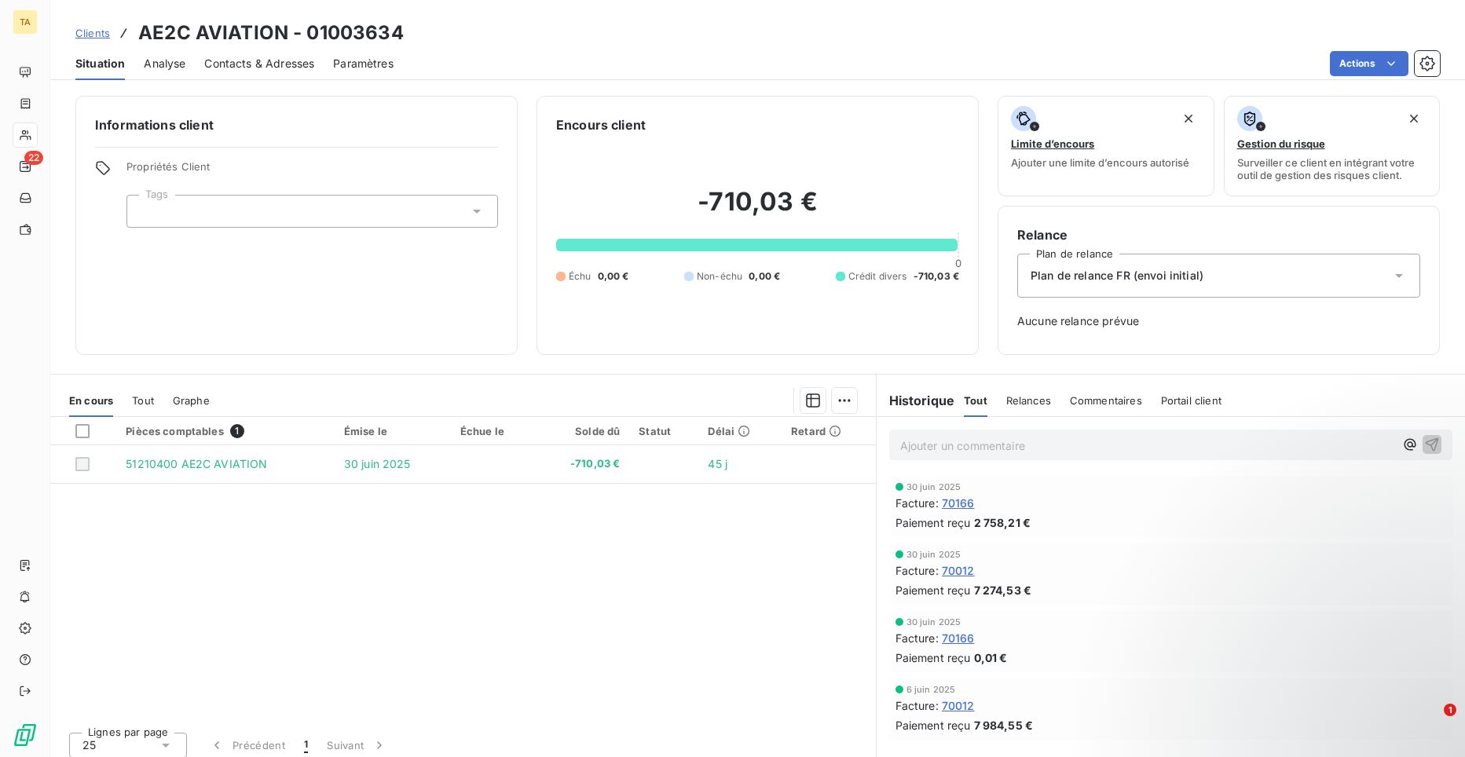
click at [225, 64] on span "Contacts & Adresses" at bounding box center [259, 64] width 110 height 16
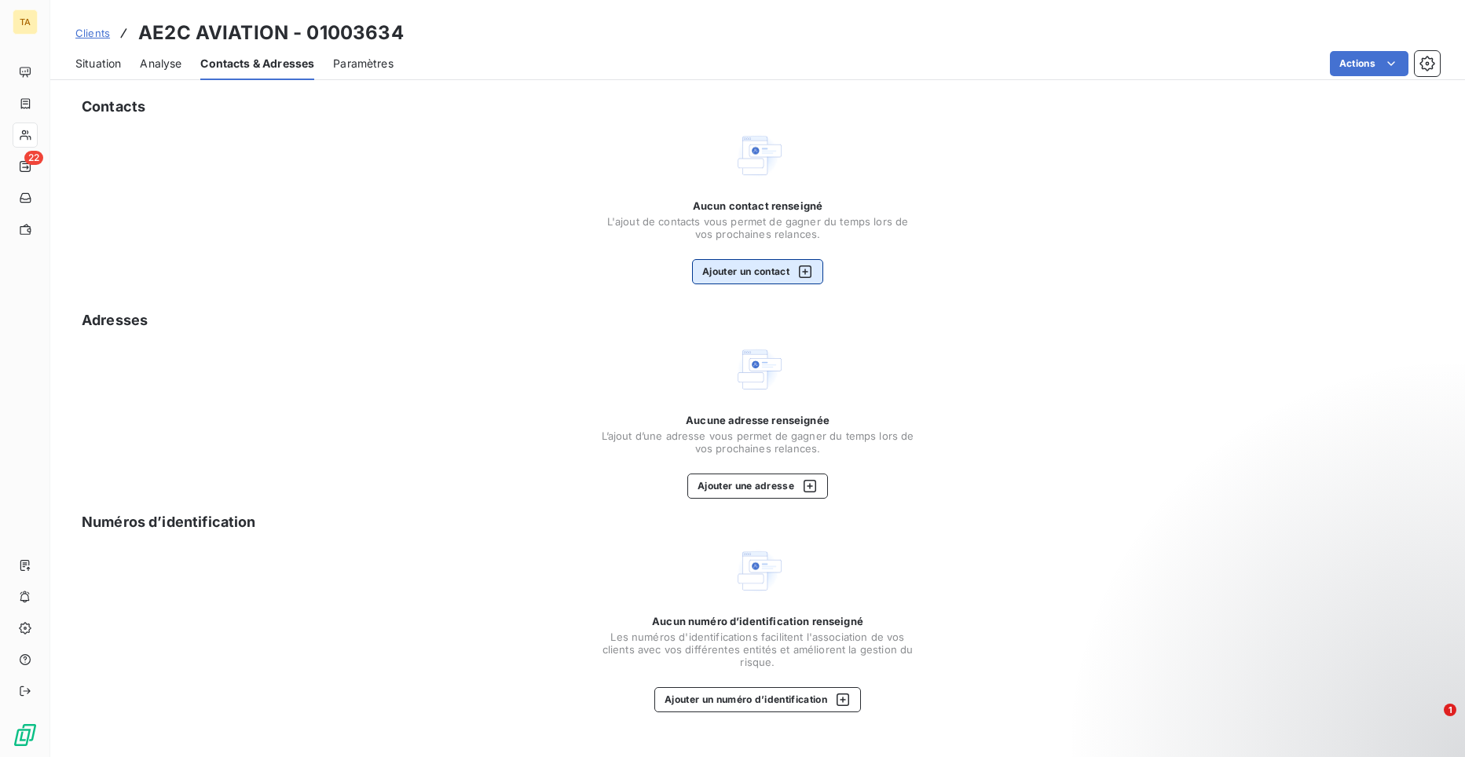
click at [708, 271] on button "Ajouter un contact" at bounding box center [757, 271] width 131 height 25
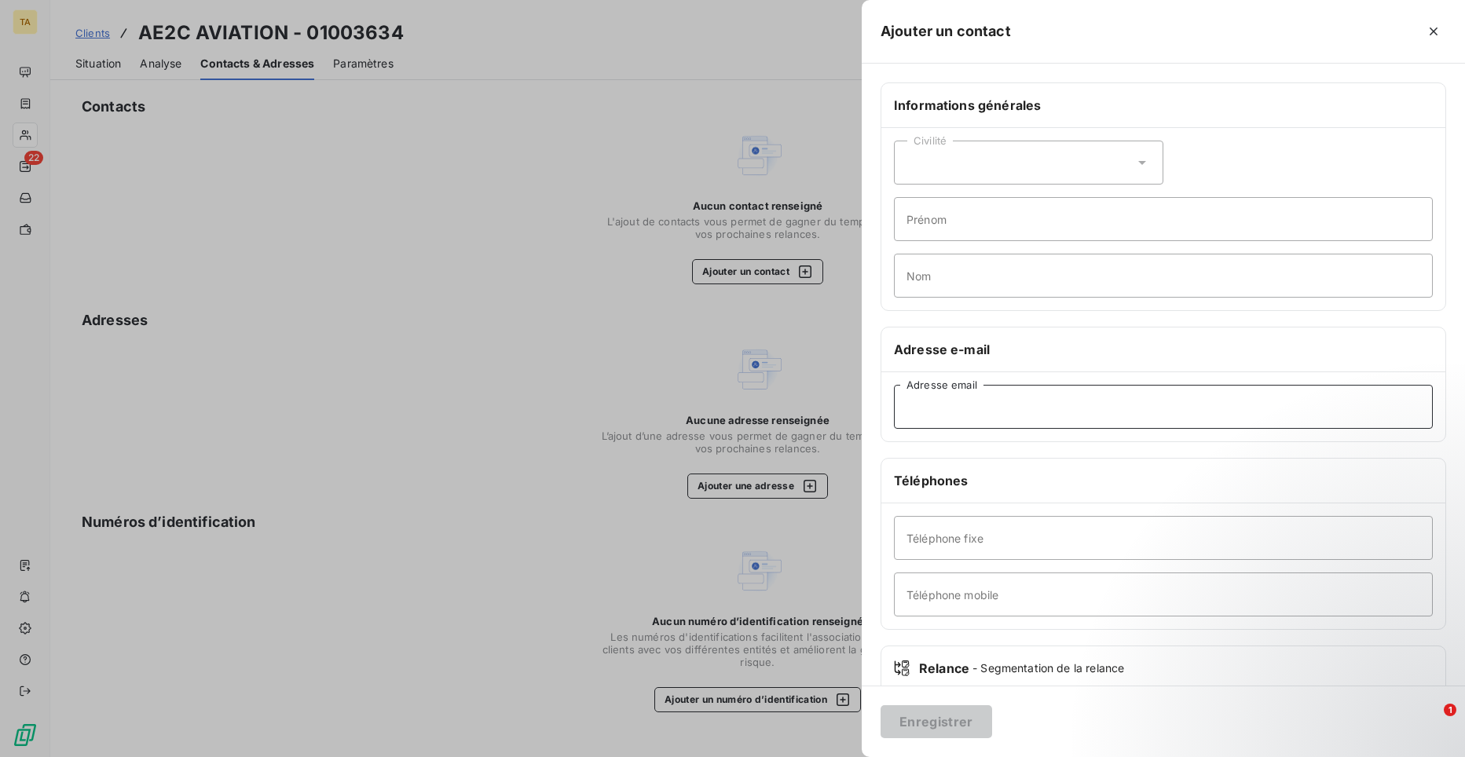
click at [1054, 402] on input "Adresse email" at bounding box center [1163, 407] width 539 height 44
paste input "[EMAIL_ADDRESS][DOMAIN_NAME]"
type input "[EMAIL_ADDRESS][DOMAIN_NAME]"
click at [963, 724] on button "Enregistrer" at bounding box center [937, 722] width 112 height 33
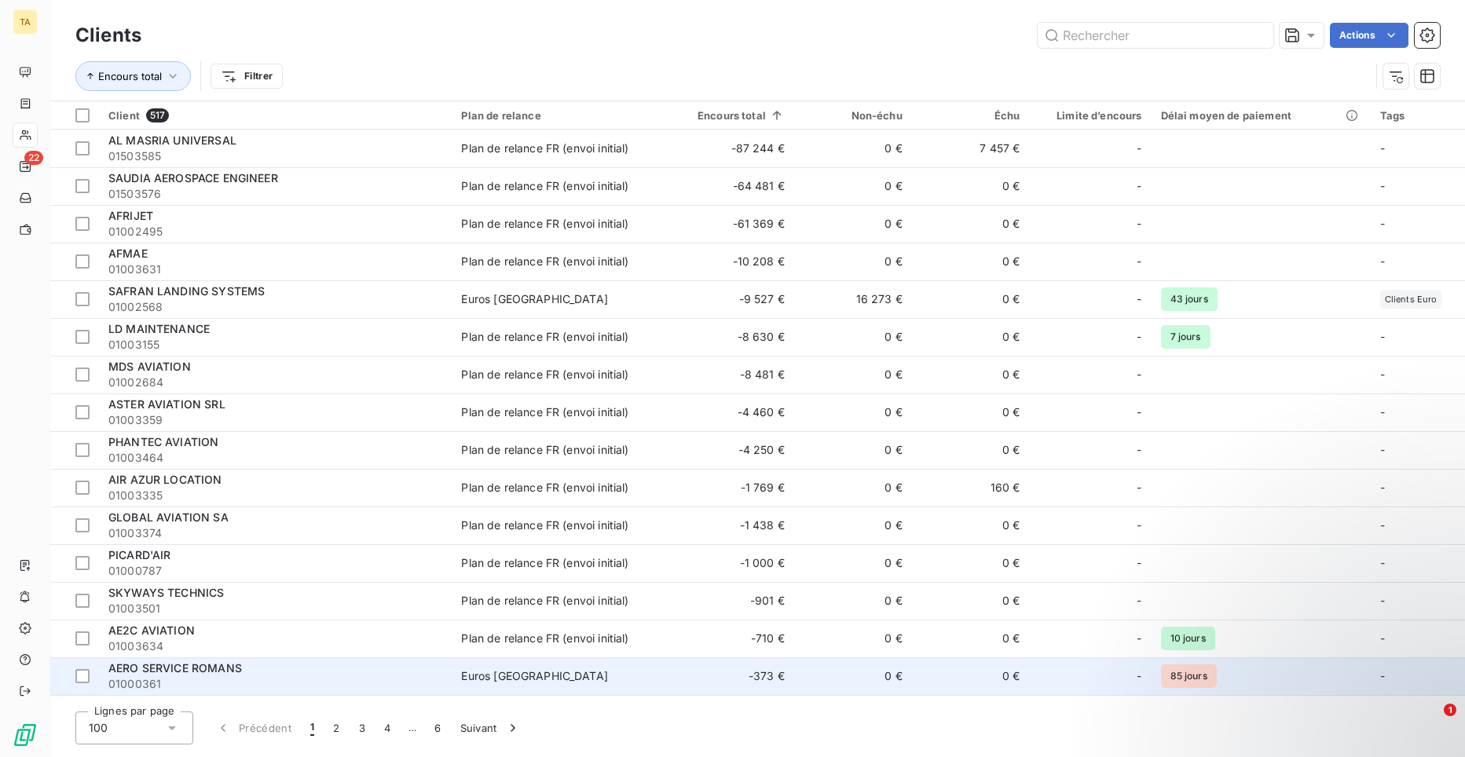
click at [198, 667] on span "AERO SERVICE ROMANS" at bounding box center [175, 668] width 134 height 13
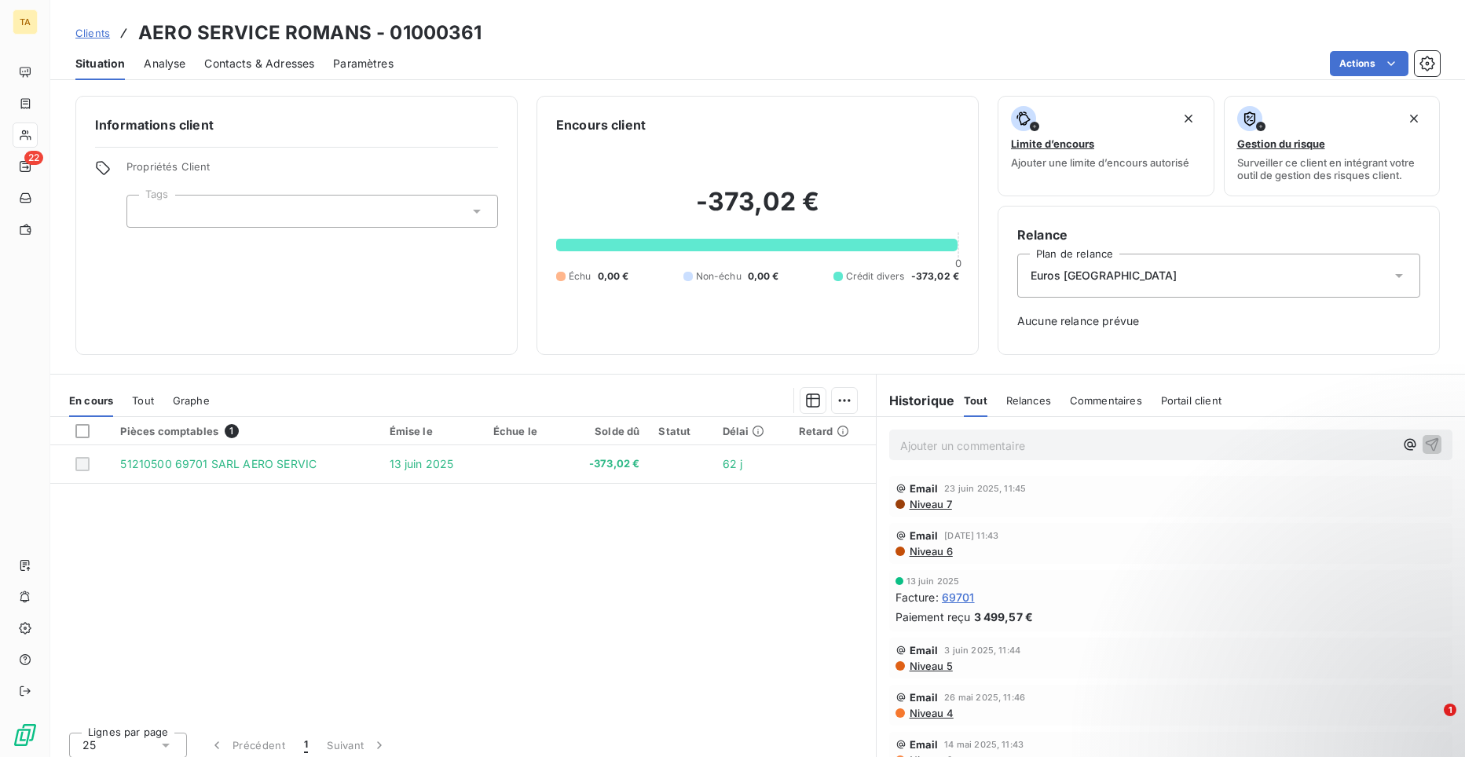
click at [267, 64] on span "Contacts & Adresses" at bounding box center [259, 64] width 110 height 16
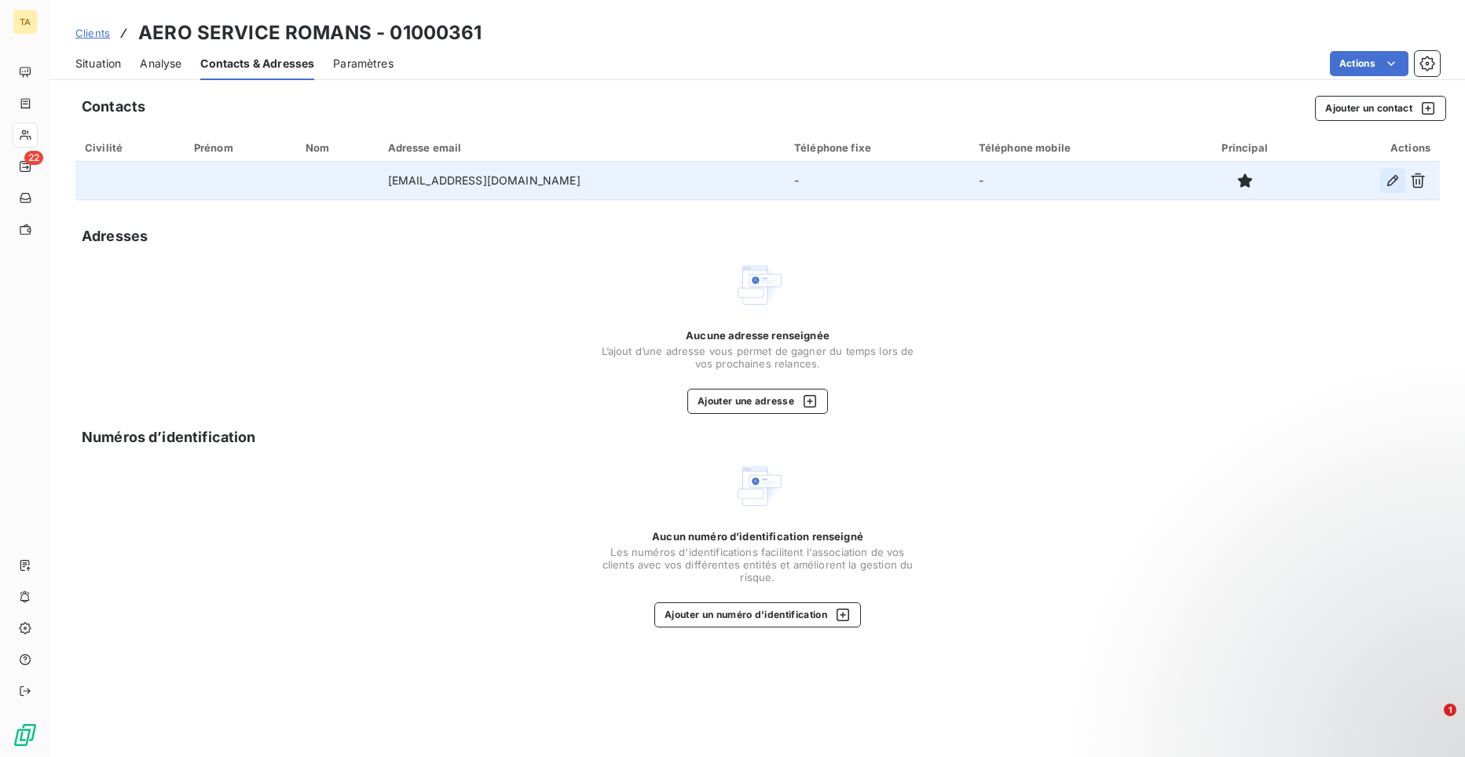
click at [1389, 185] on icon "button" at bounding box center [1393, 180] width 11 height 11
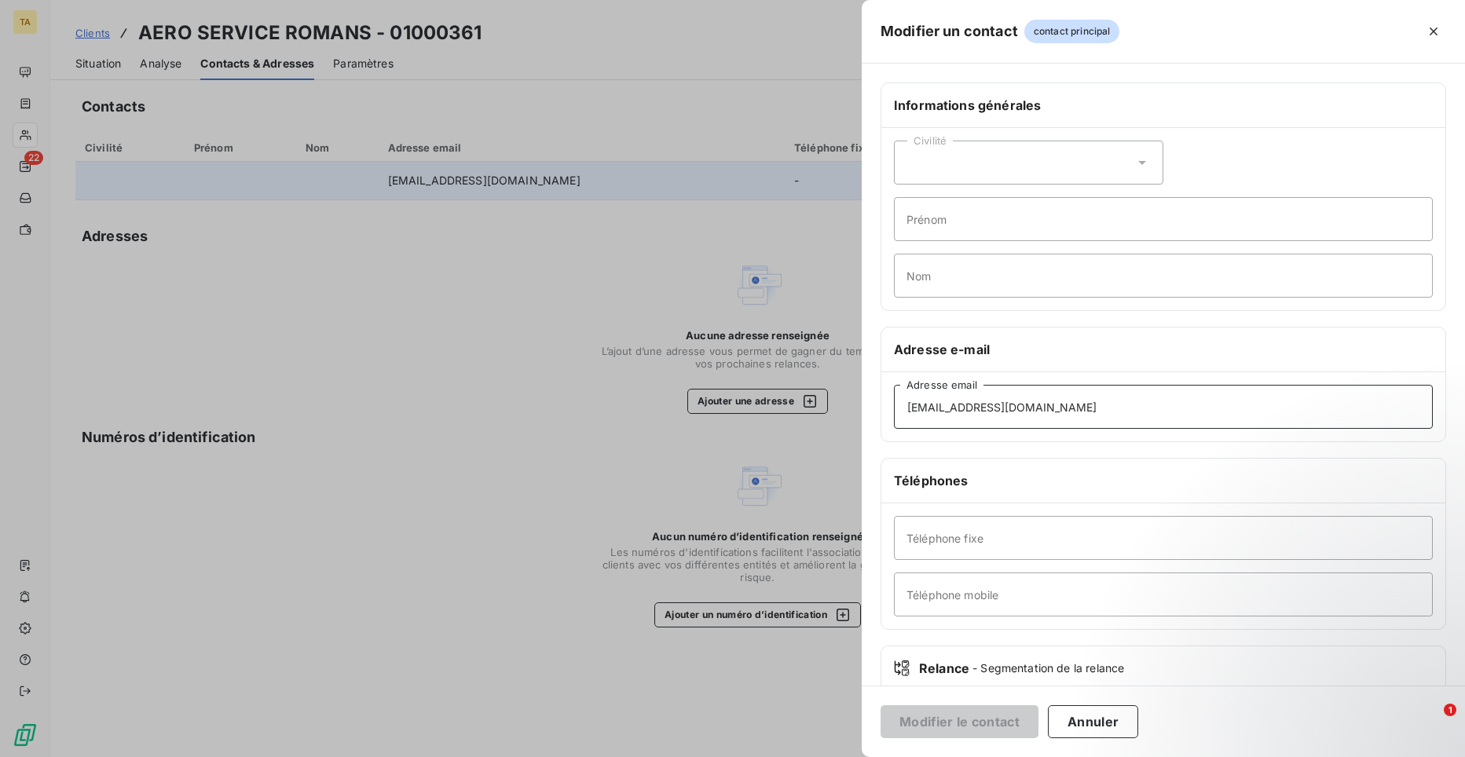
click at [1057, 407] on input "[EMAIL_ADDRESS][DOMAIN_NAME]" at bounding box center [1163, 407] width 539 height 44
drag, startPoint x: 1057, startPoint y: 407, endPoint x: 902, endPoint y: 407, distance: 154.8
click at [902, 407] on input "[EMAIL_ADDRESS][DOMAIN_NAME]" at bounding box center [1163, 407] width 539 height 44
type input "[EMAIL_ADDRESS][DOMAIN_NAME]"
click at [939, 720] on button "Modifier le contact" at bounding box center [960, 722] width 158 height 33
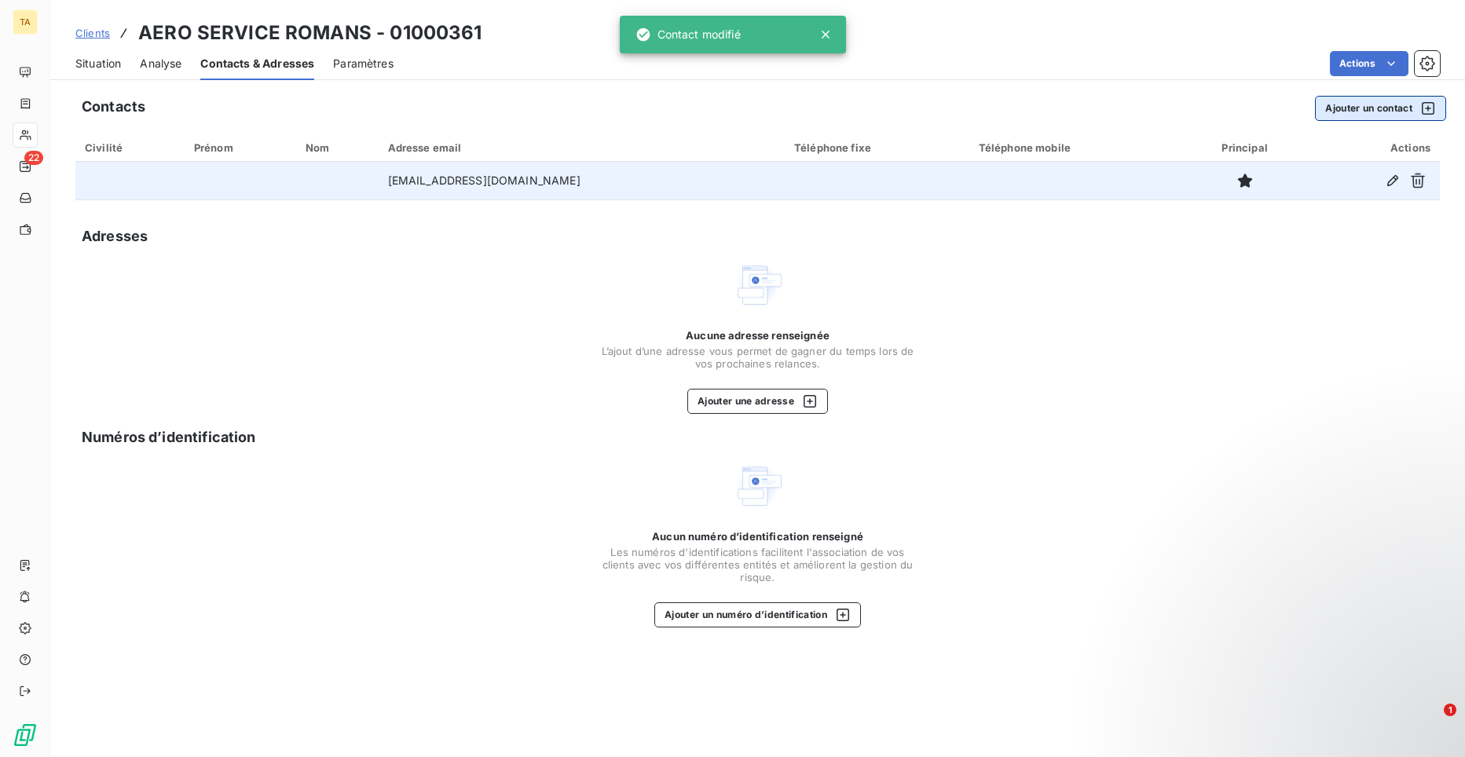
click at [1384, 106] on button "Ajouter un contact" at bounding box center [1380, 108] width 131 height 25
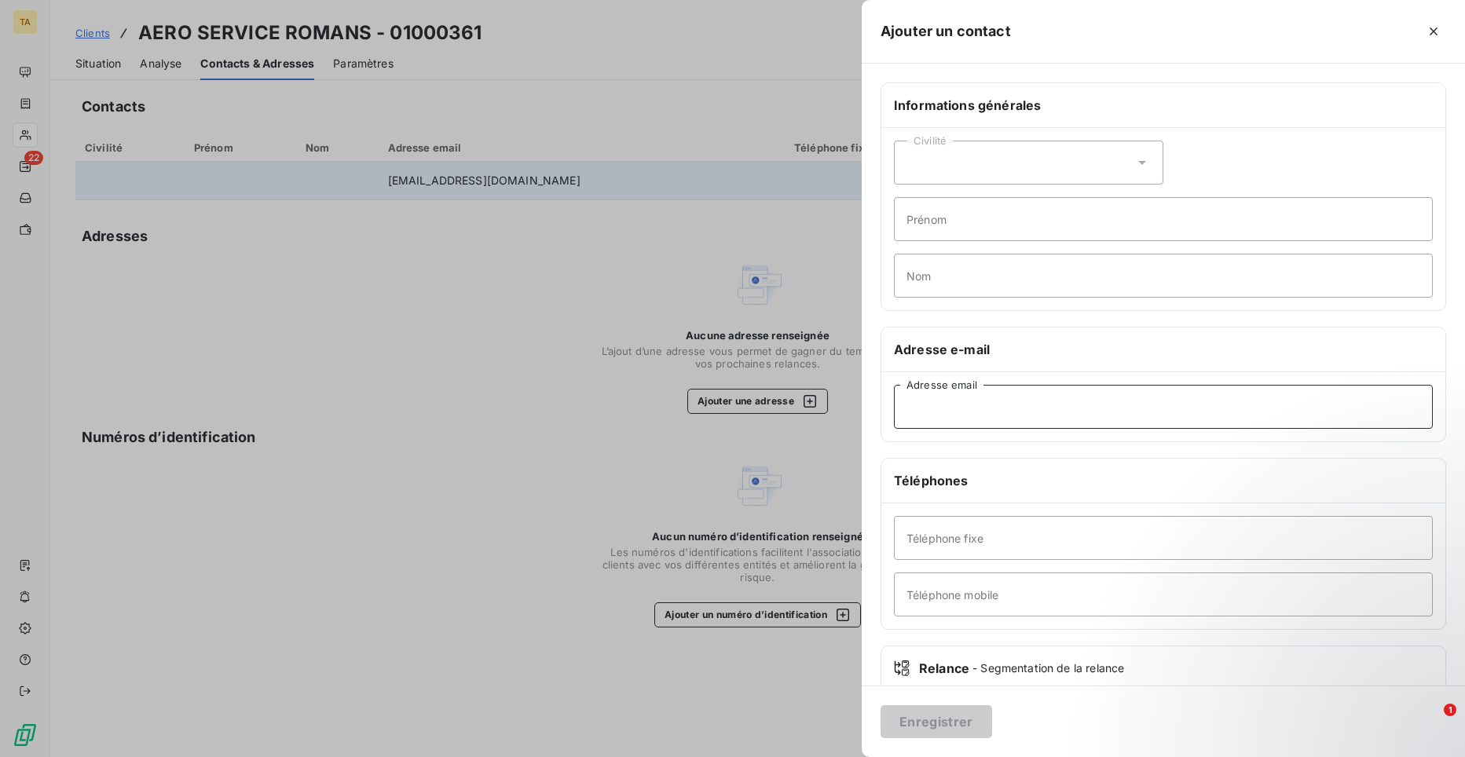
click at [965, 414] on input "Adresse email" at bounding box center [1163, 407] width 539 height 44
paste input "[EMAIL_ADDRESS][DOMAIN_NAME]"
type input "[EMAIL_ADDRESS][DOMAIN_NAME]"
click at [943, 729] on button "Enregistrer" at bounding box center [937, 722] width 112 height 33
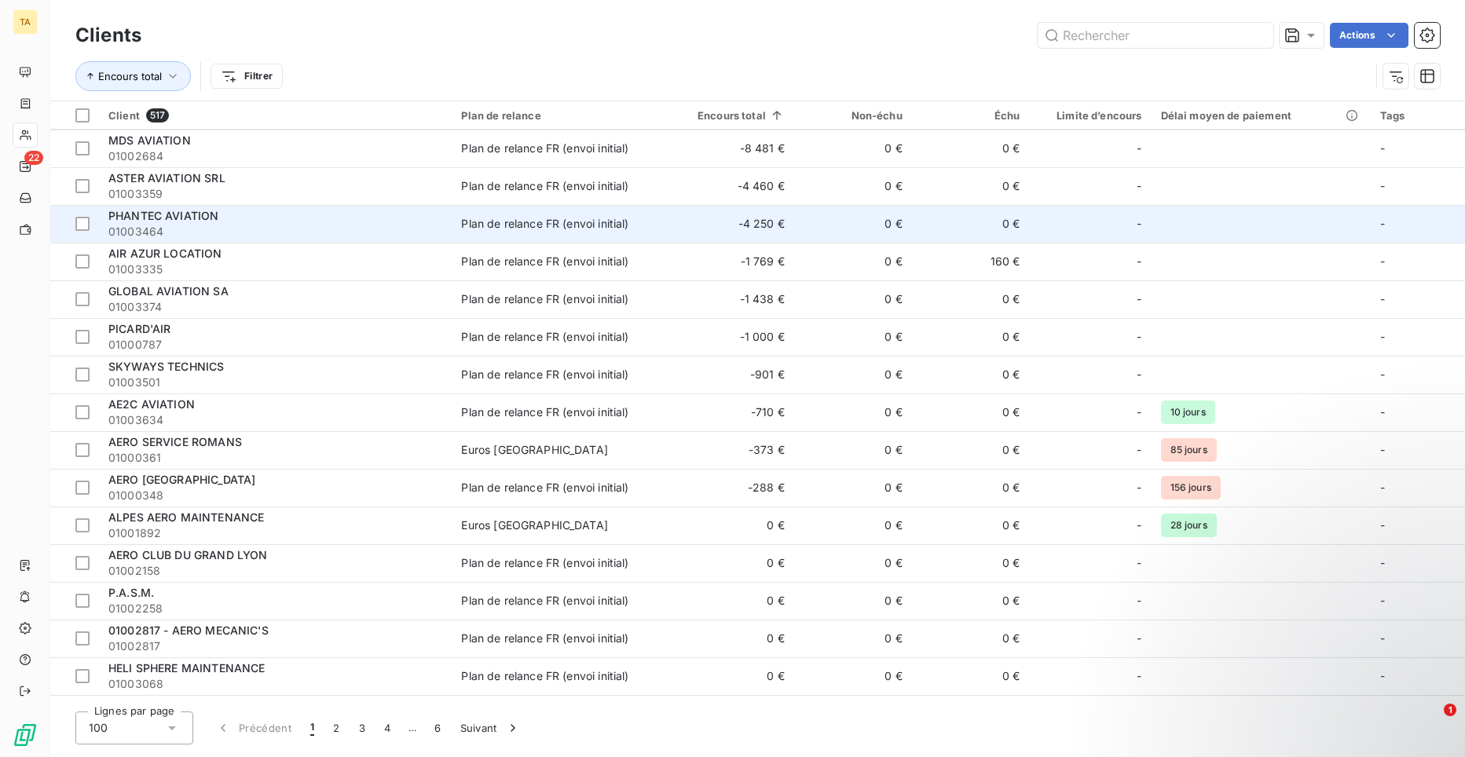
scroll to position [236, 0]
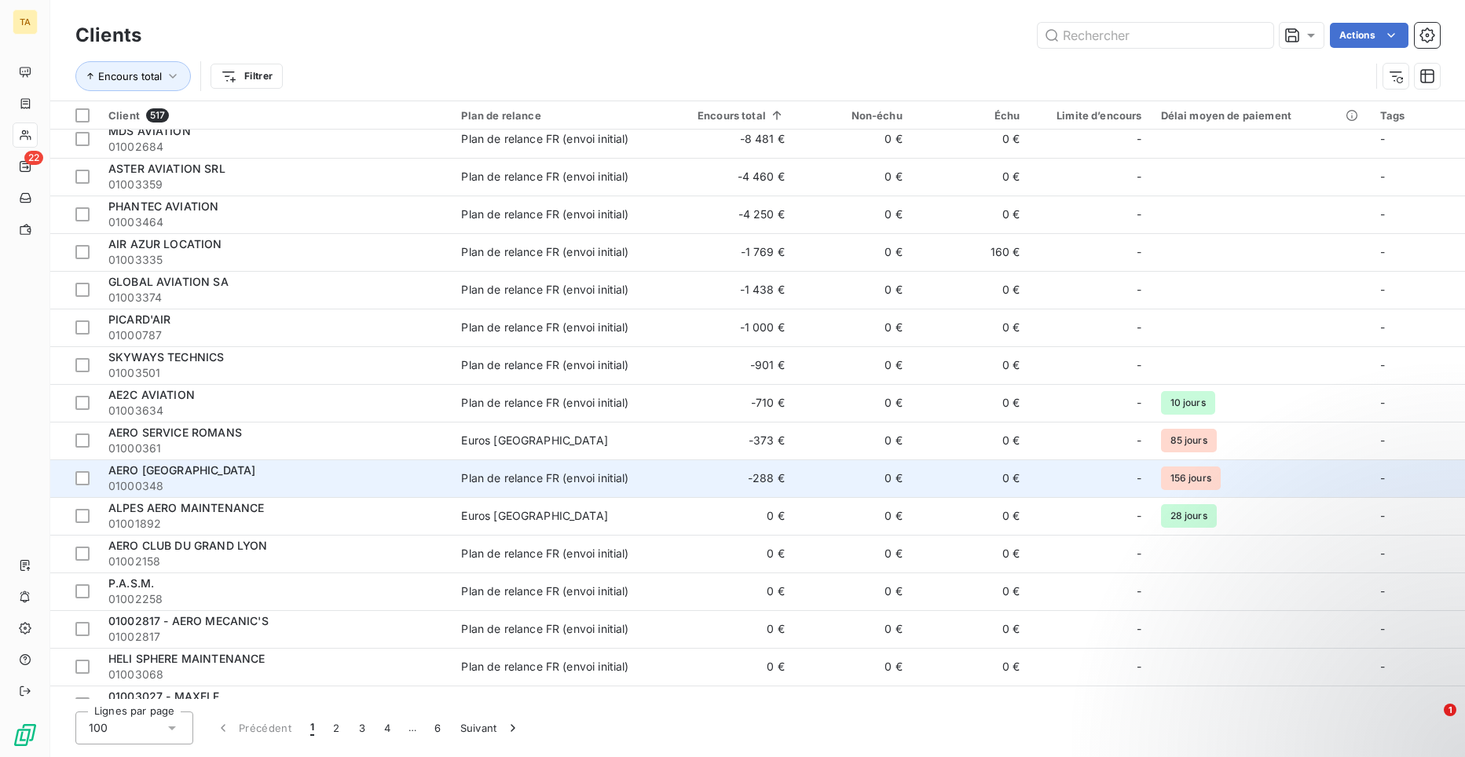
click at [237, 476] on span "AERO [GEOGRAPHIC_DATA]" at bounding box center [181, 470] width 147 height 13
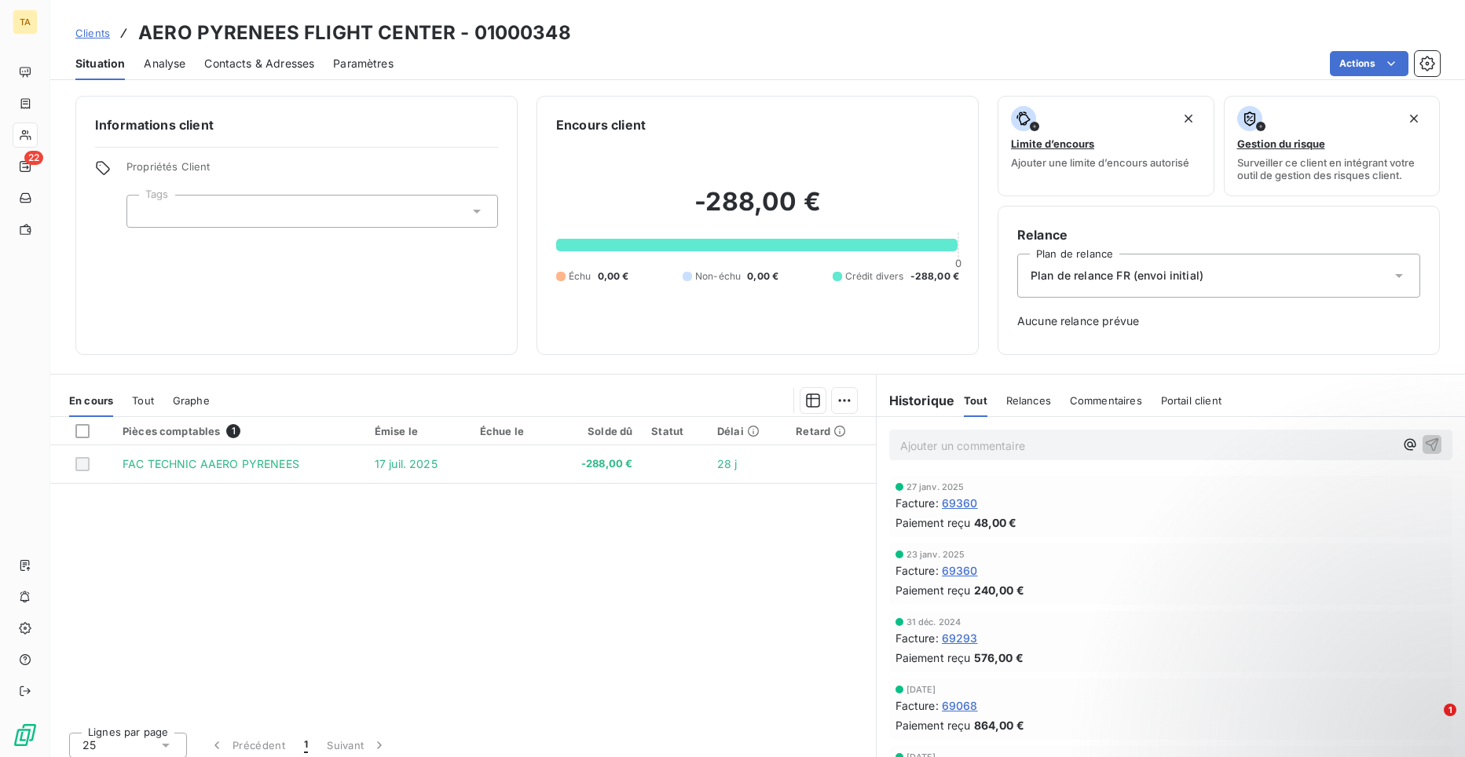
click at [260, 66] on span "Contacts & Adresses" at bounding box center [259, 64] width 110 height 16
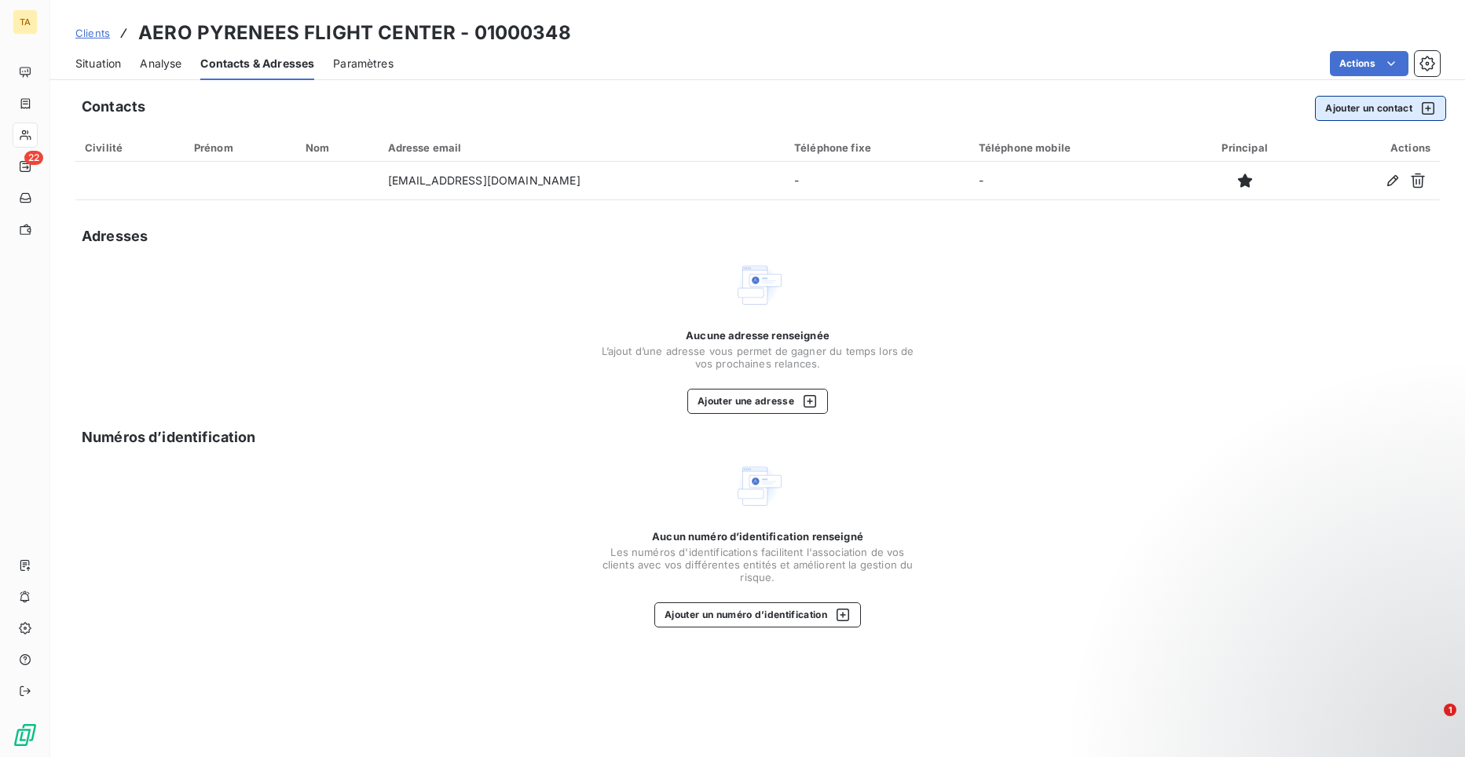
click at [1380, 116] on button "Ajouter un contact" at bounding box center [1380, 108] width 131 height 25
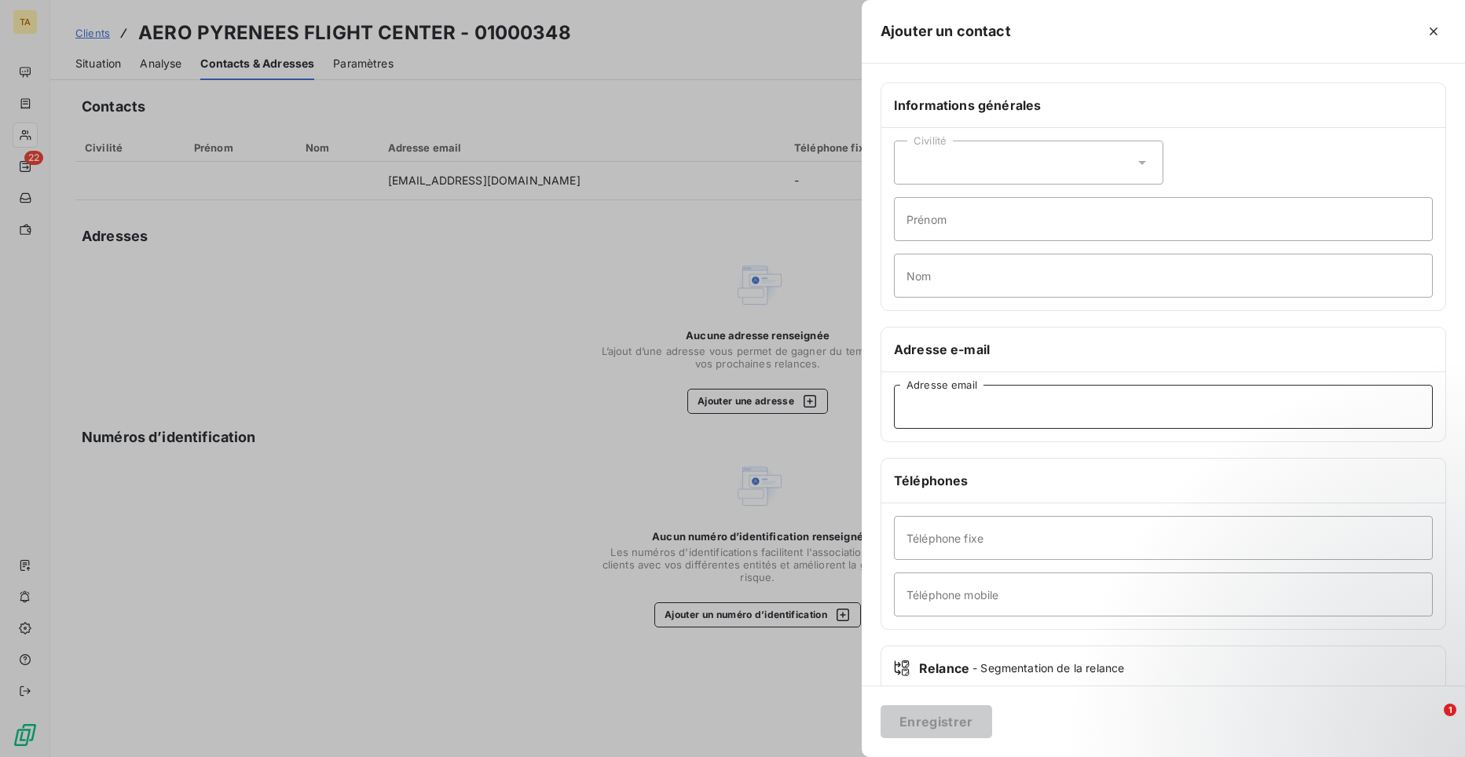
click at [1011, 400] on input "Adresse email" at bounding box center [1163, 407] width 539 height 44
type input "[EMAIL_ADDRESS][DOMAIN_NAME]"
click at [960, 724] on button "Enregistrer" at bounding box center [937, 722] width 112 height 33
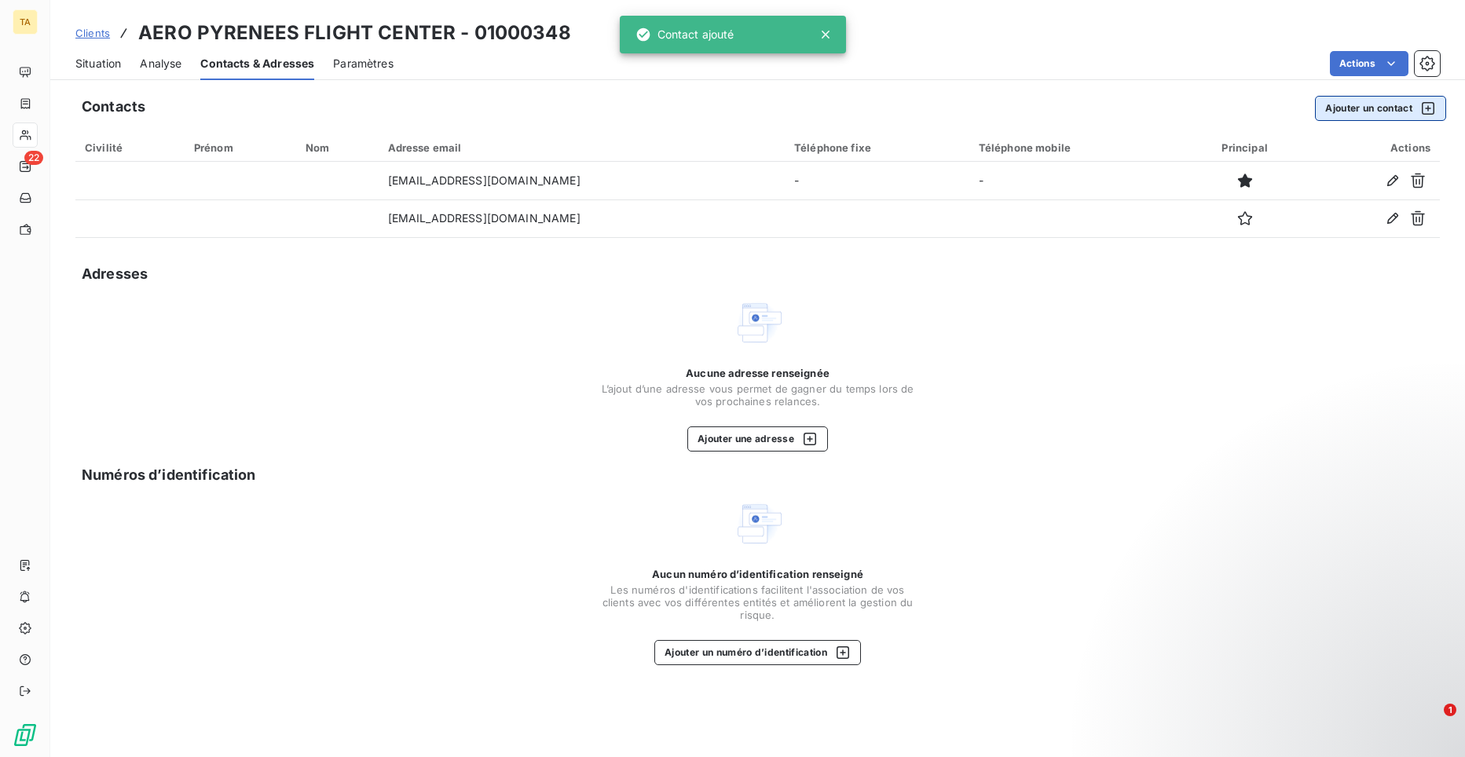
click at [1359, 108] on button "Ajouter un contact" at bounding box center [1380, 108] width 131 height 25
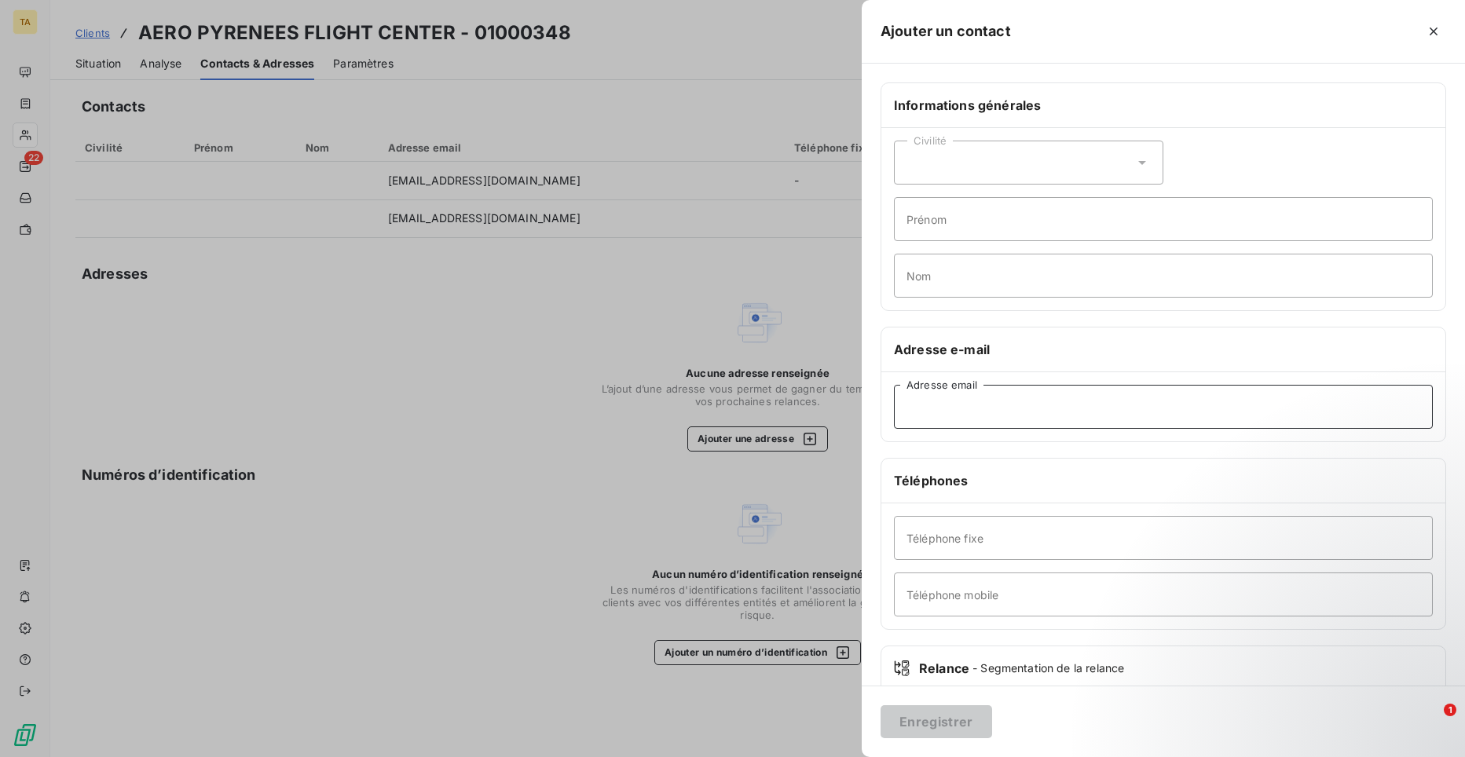
click at [1117, 399] on input "Adresse email" at bounding box center [1163, 407] width 539 height 44
type input "[EMAIL_ADDRESS][DOMAIN_NAME]"
click at [948, 729] on button "Enregistrer" at bounding box center [937, 722] width 112 height 33
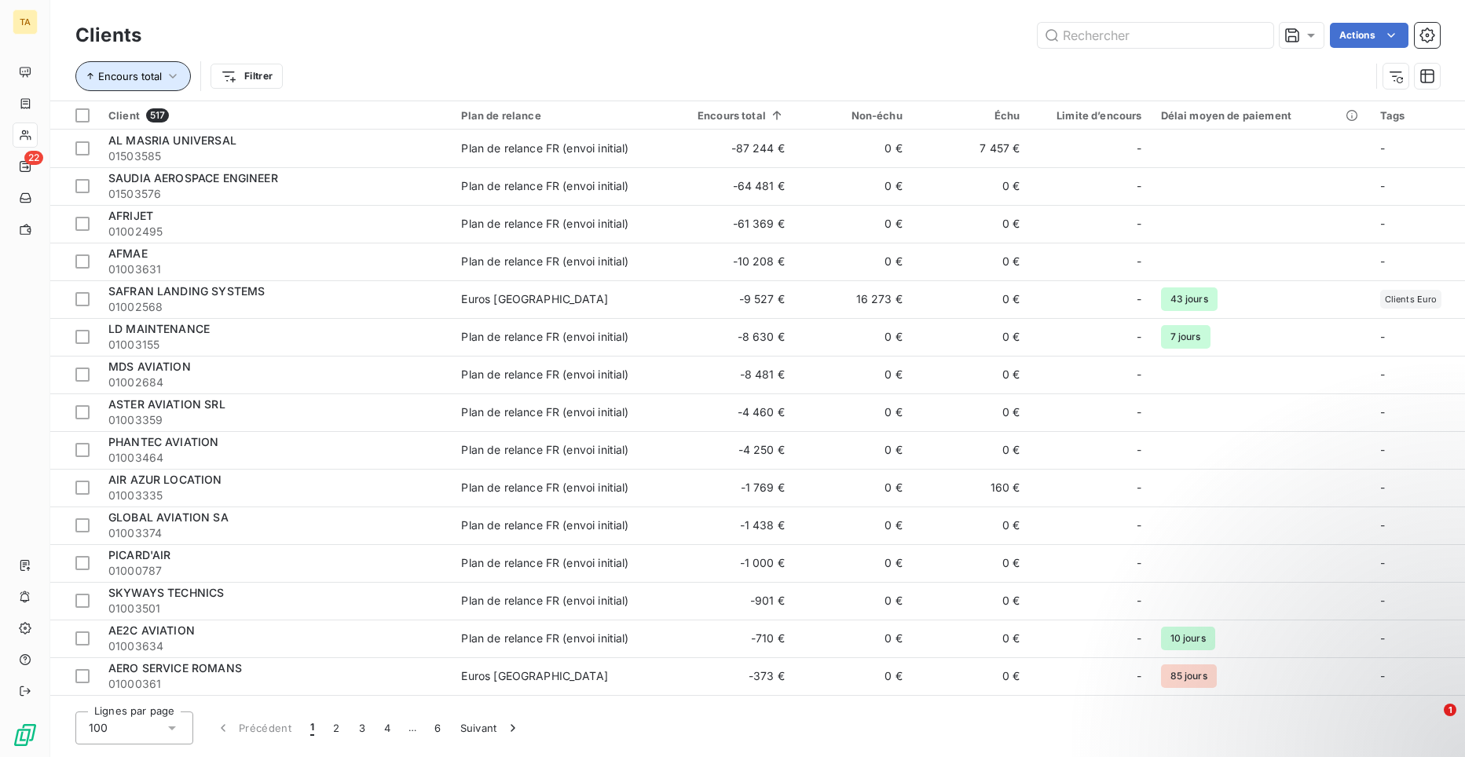
click at [172, 75] on icon "button" at bounding box center [173, 76] width 16 height 16
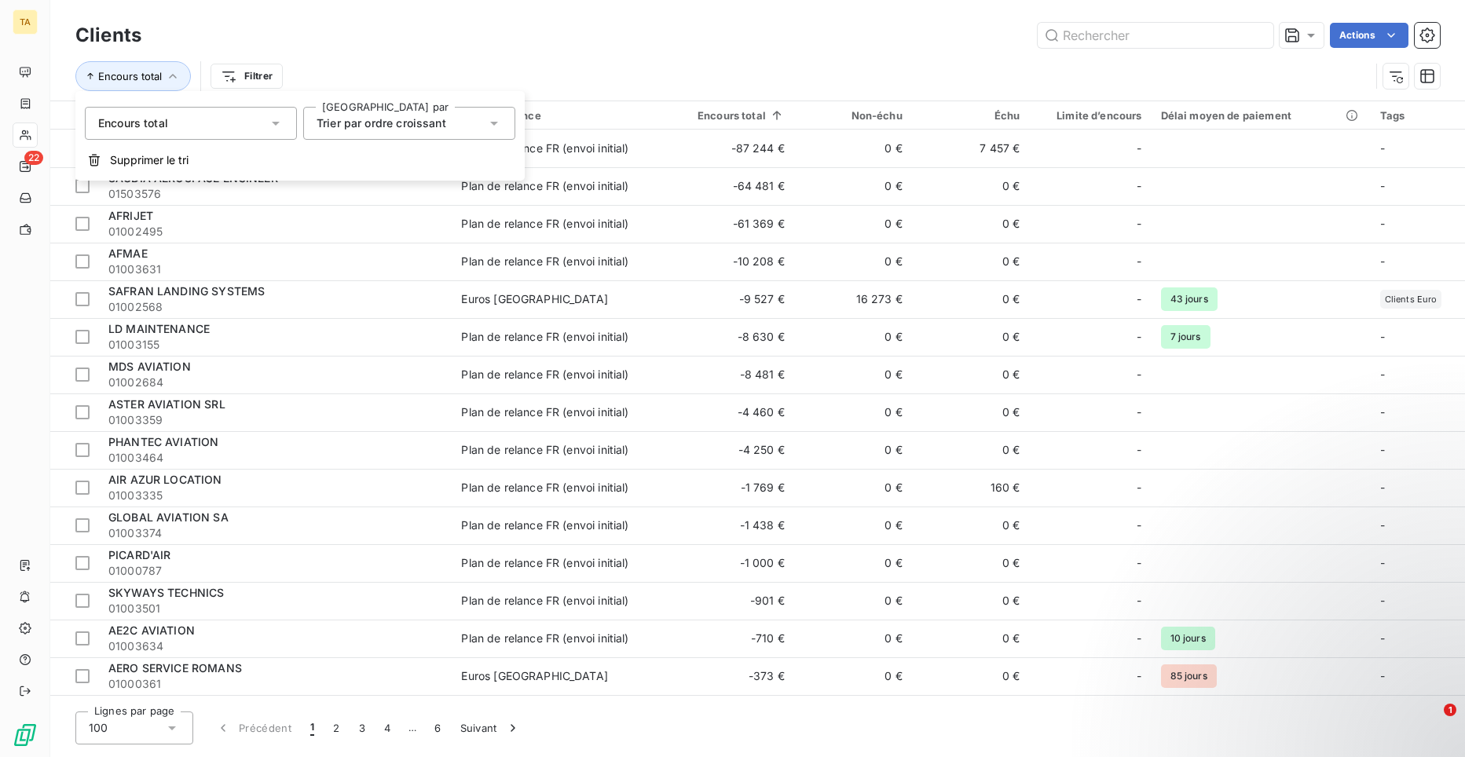
click at [283, 124] on icon at bounding box center [276, 123] width 16 height 16
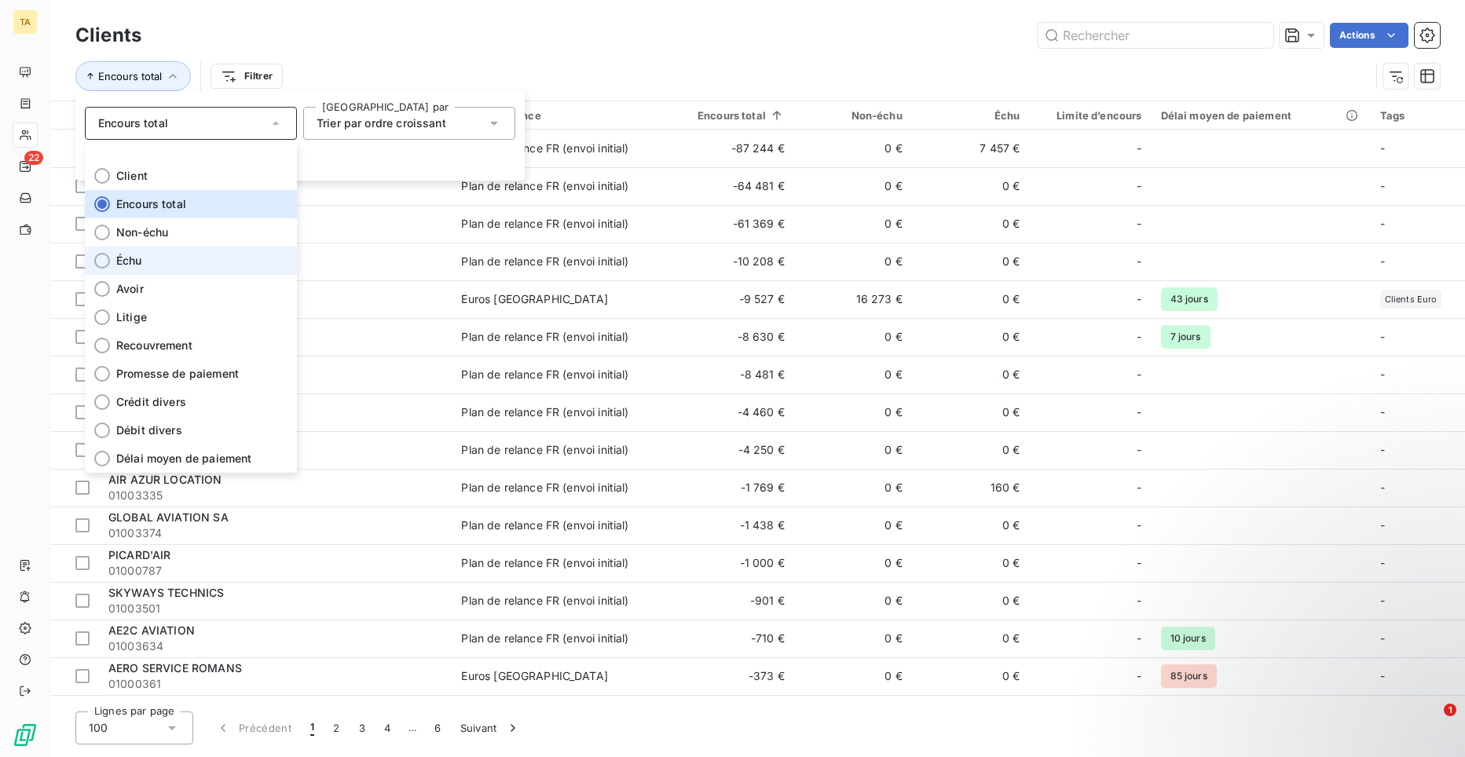
click at [137, 260] on span "Échu" at bounding box center [129, 261] width 26 height 16
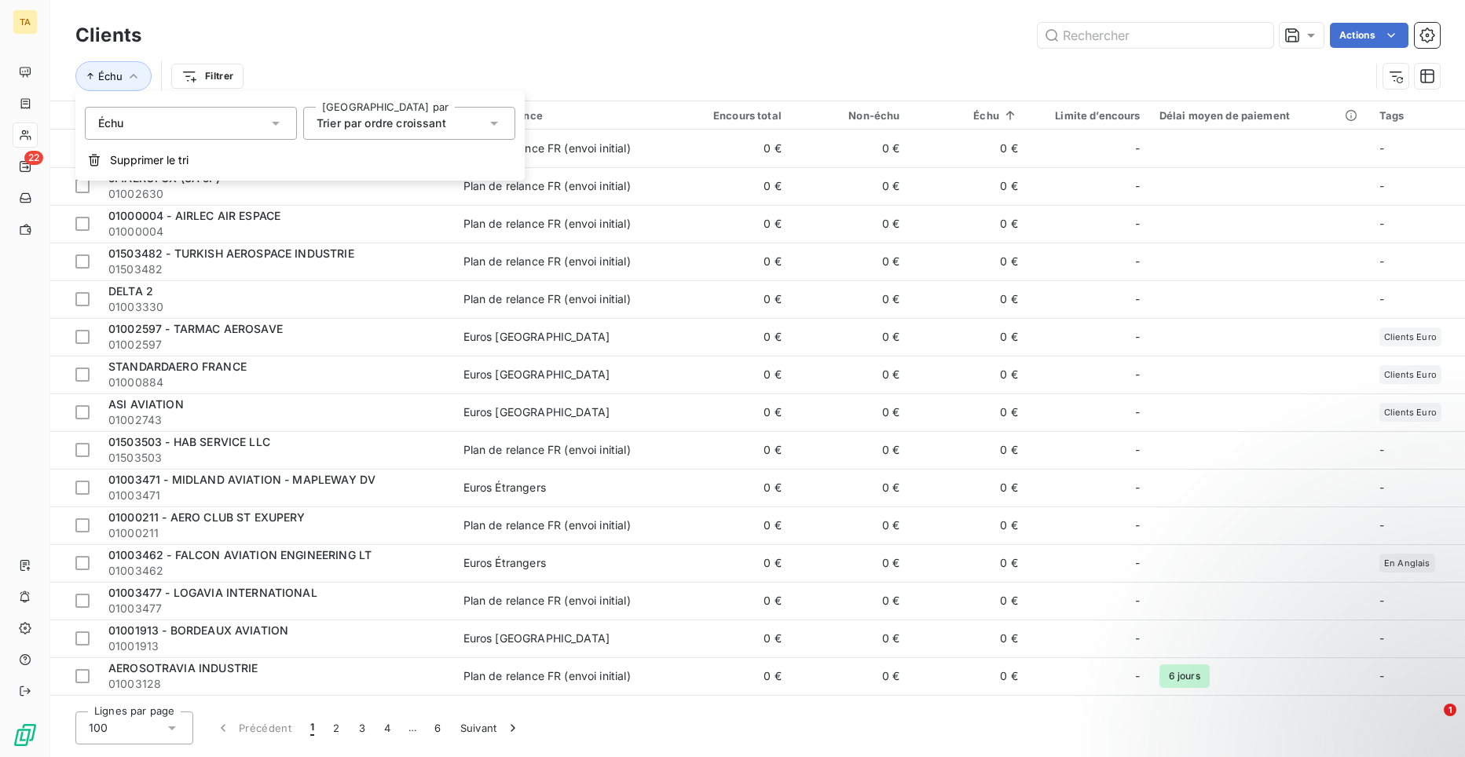
click at [276, 124] on icon at bounding box center [276, 124] width 8 height 4
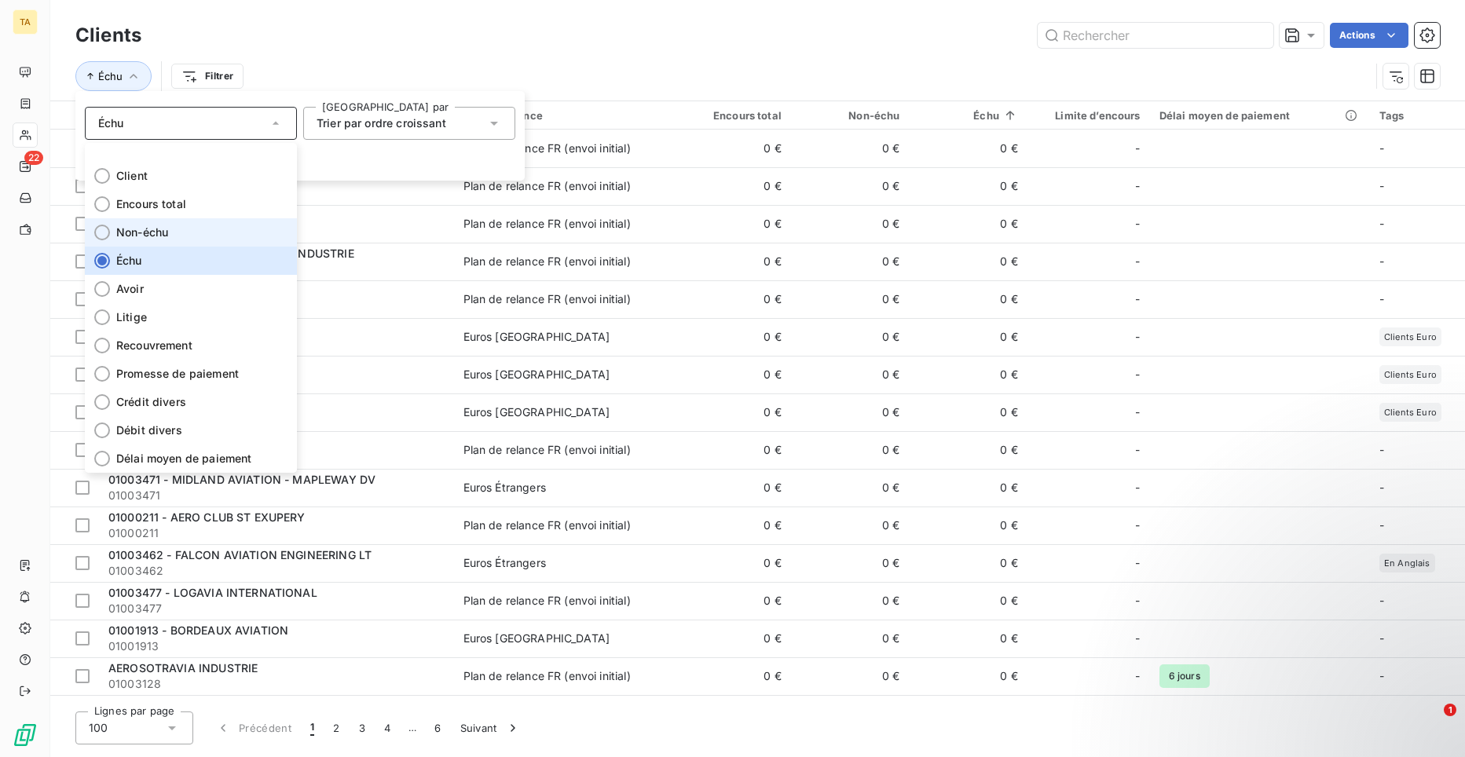
click at [101, 239] on div at bounding box center [102, 233] width 16 height 16
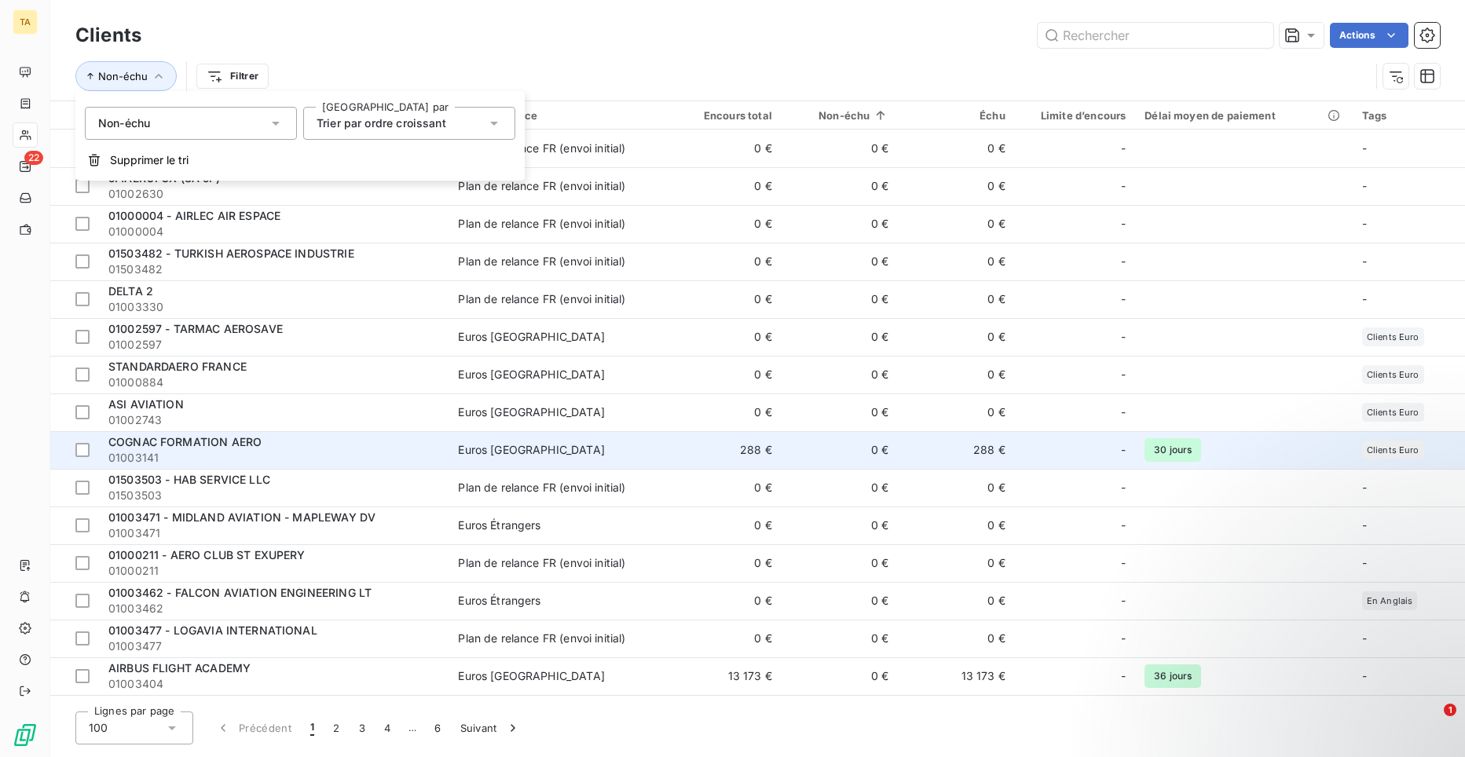
click at [235, 442] on span "COGNAC FORMATION AERO" at bounding box center [184, 441] width 153 height 13
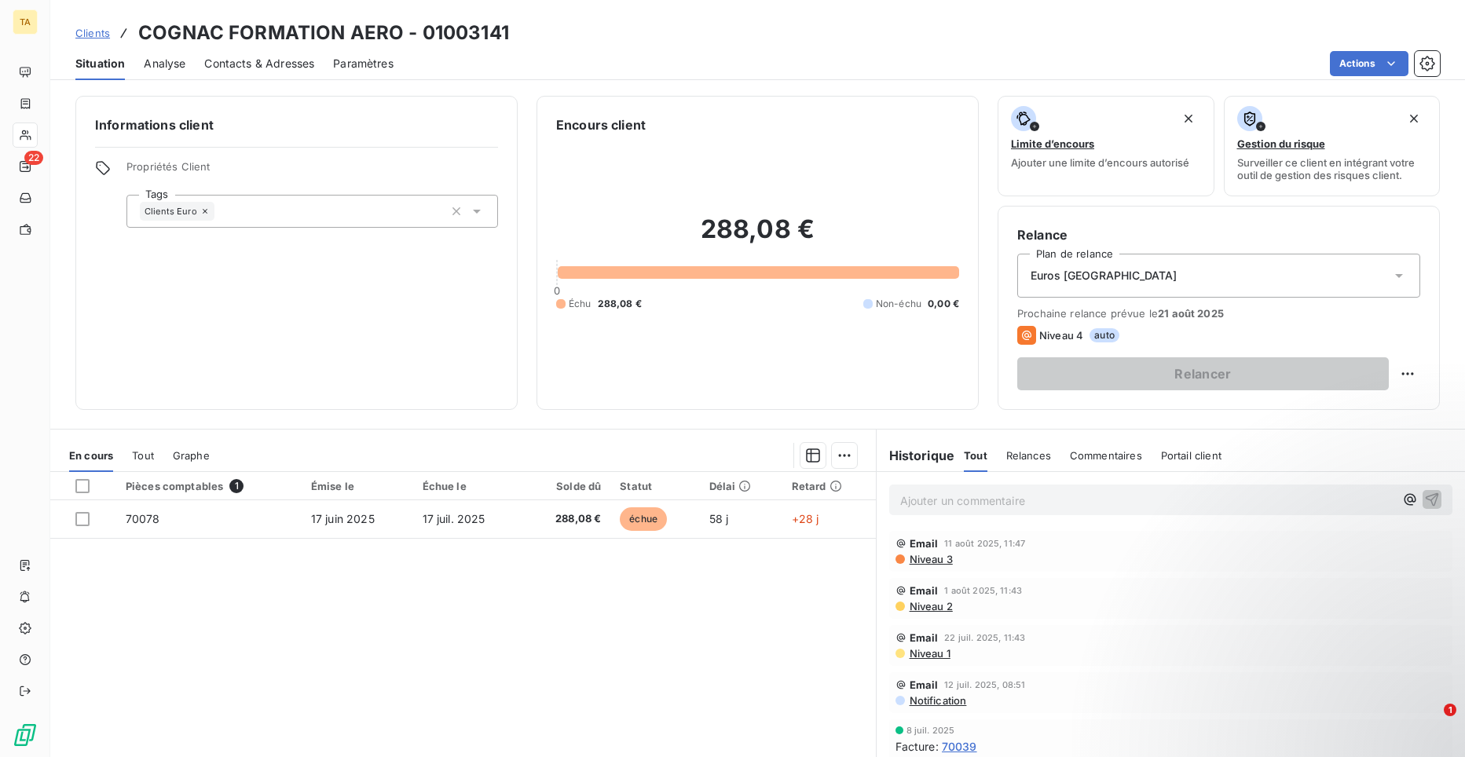
click at [257, 69] on span "Contacts & Adresses" at bounding box center [259, 64] width 110 height 16
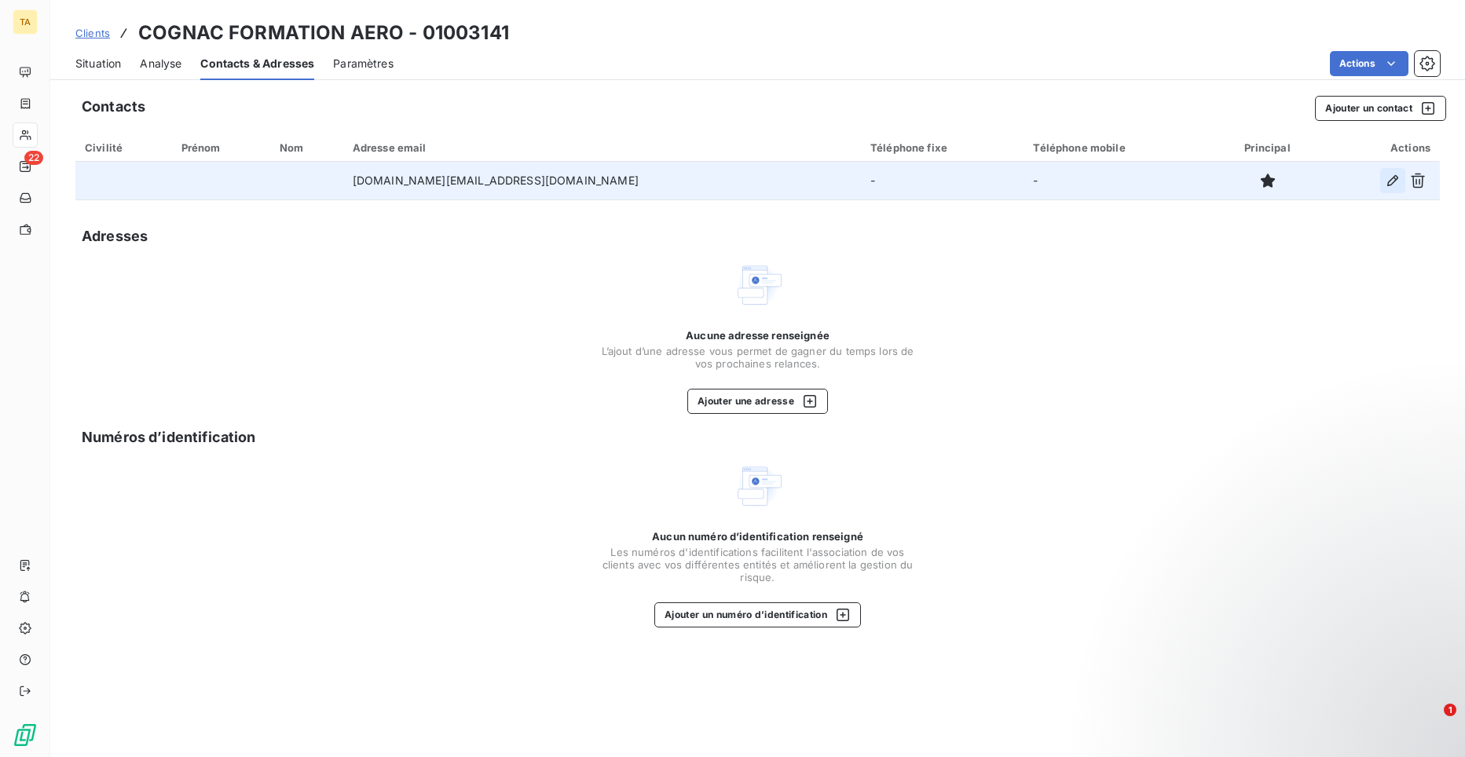
click at [1389, 182] on icon "button" at bounding box center [1393, 180] width 11 height 11
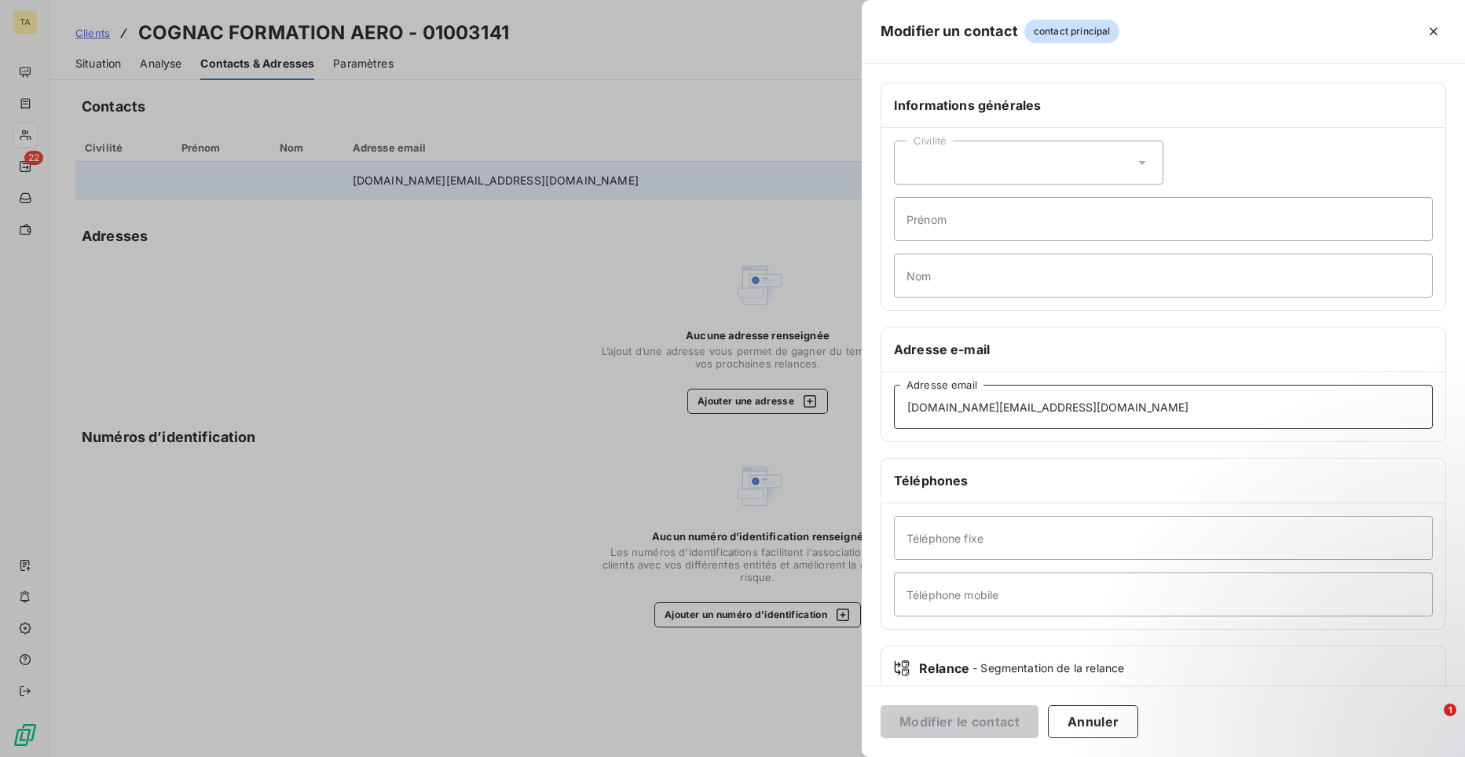
drag, startPoint x: 1154, startPoint y: 412, endPoint x: 862, endPoint y: 387, distance: 293.4
click at [862, 387] on div "Informations générales Civilité Prénom Nom Adresse e-mail [DOMAIN_NAME][EMAIL_A…" at bounding box center [1163, 431] width 603 height 698
type input "[DOMAIN_NAME][EMAIL_ADDRESS][DOMAIN_NAME]"
click at [929, 727] on button "Modifier le contact" at bounding box center [960, 722] width 158 height 33
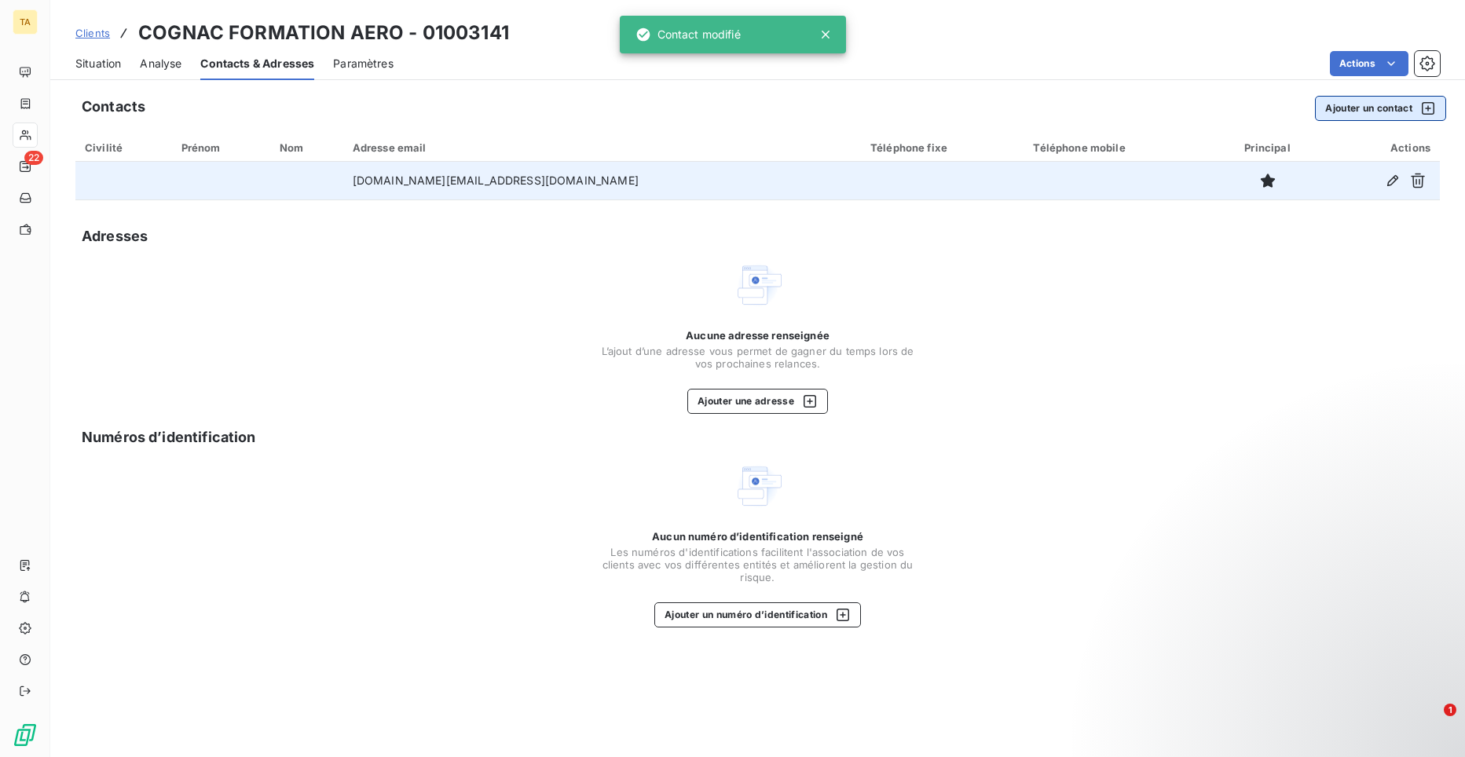
click at [1342, 112] on button "Ajouter un contact" at bounding box center [1380, 108] width 131 height 25
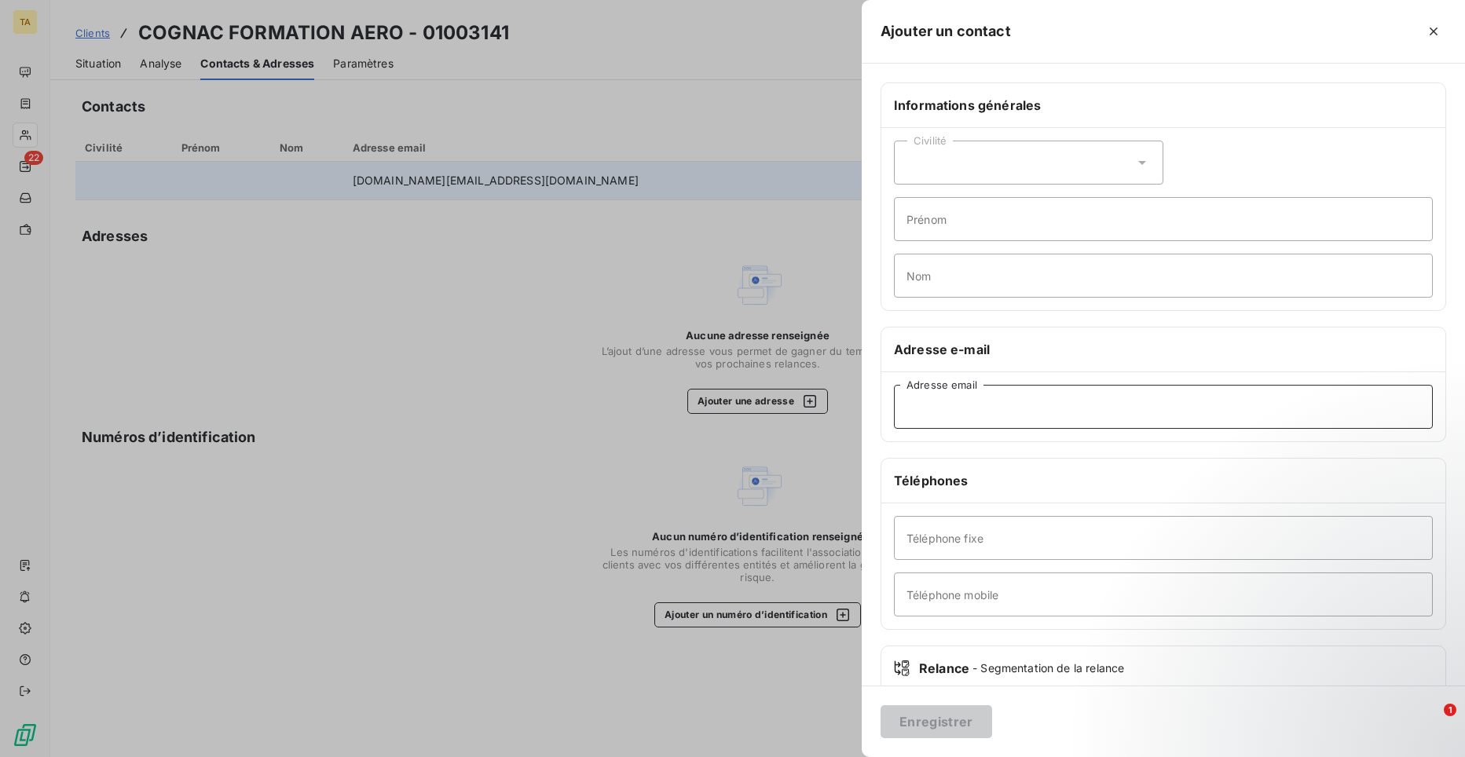
click at [1021, 408] on input "Adresse email" at bounding box center [1163, 407] width 539 height 44
paste input "[EMAIL_ADDRESS][DOMAIN_NAME]"
click at [906, 409] on input "[EMAIL_ADDRESS][DOMAIN_NAME]" at bounding box center [1163, 407] width 539 height 44
type input "[EMAIL_ADDRESS][DOMAIN_NAME]"
click at [962, 720] on button "Enregistrer" at bounding box center [937, 722] width 112 height 33
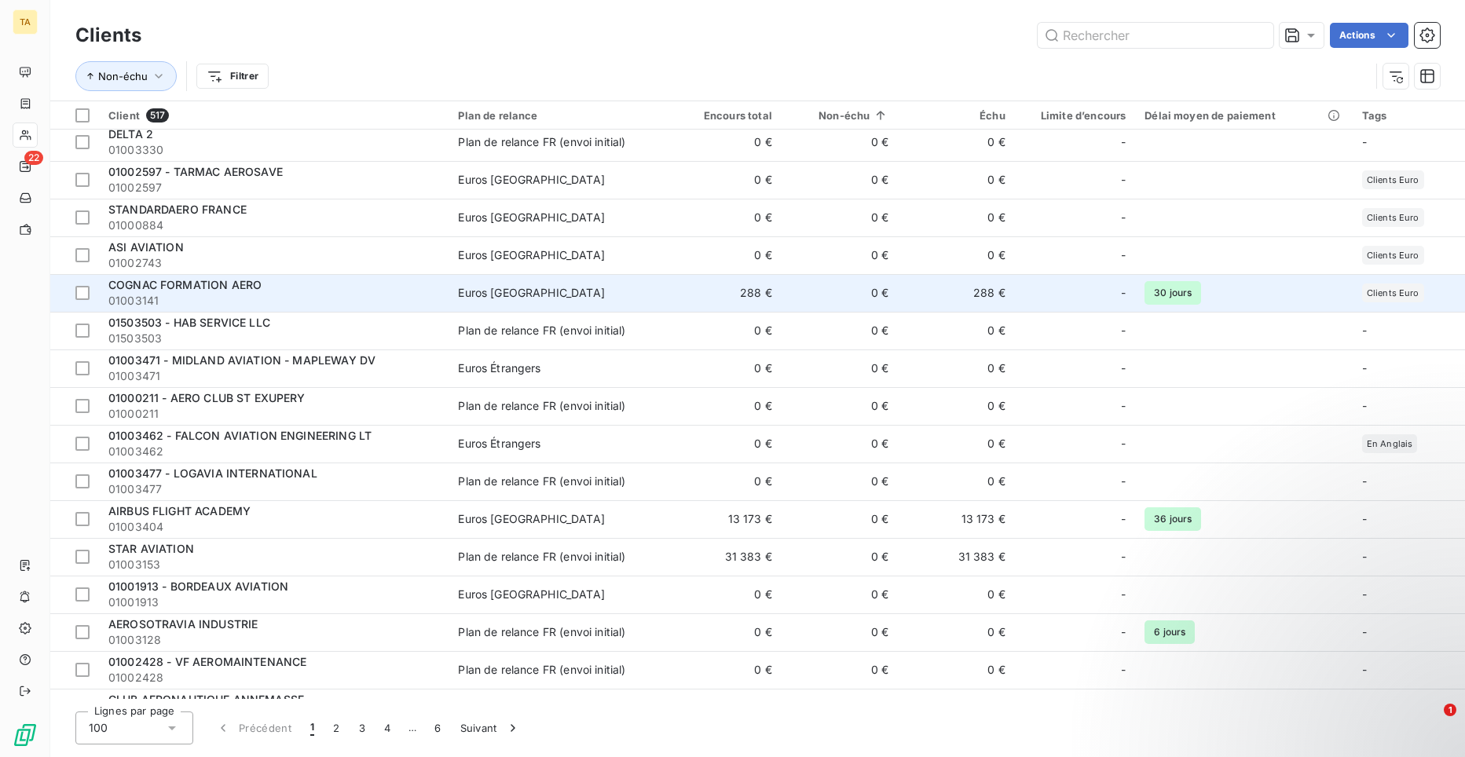
scroll to position [236, 0]
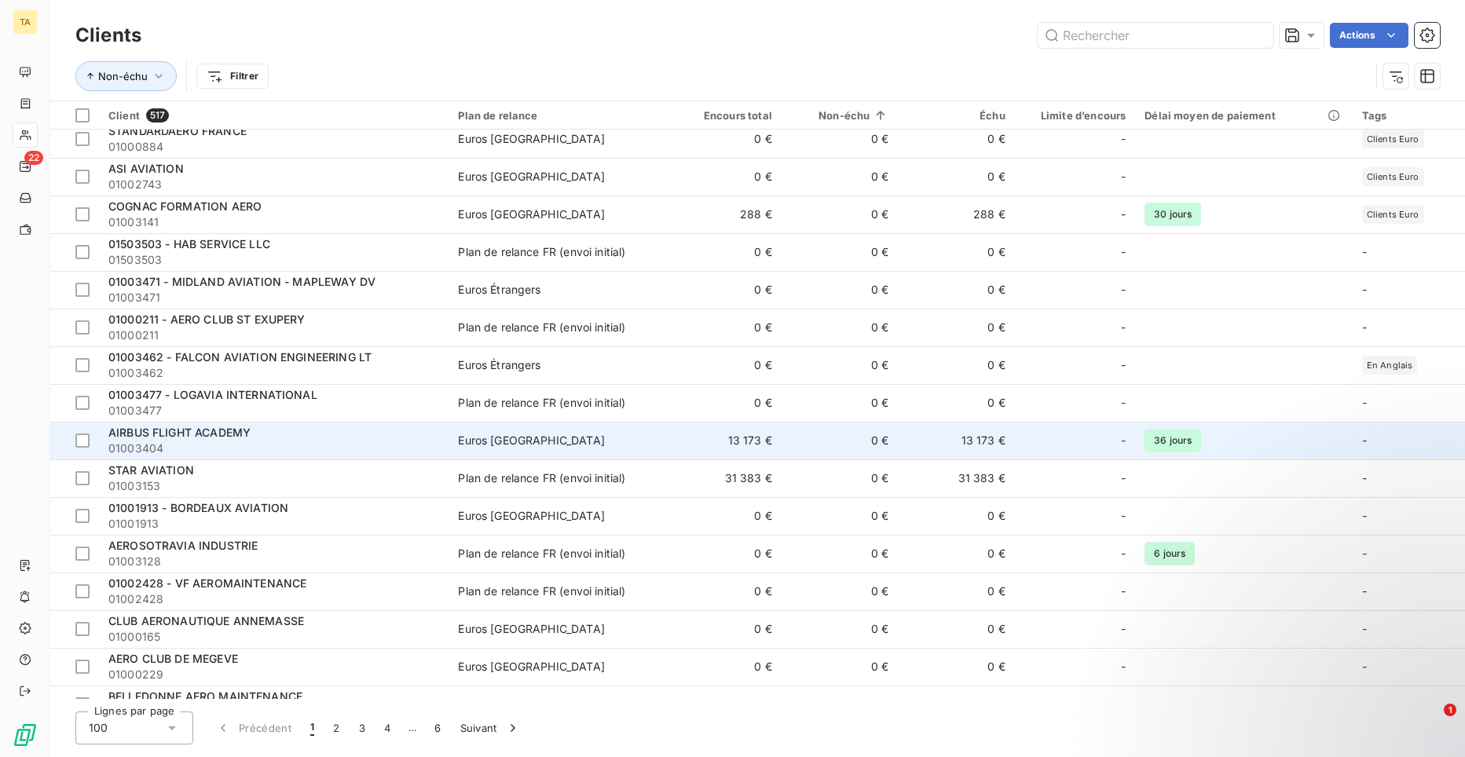
click at [185, 433] on span "AIRBUS FLIGHT ACADEMY" at bounding box center [179, 432] width 142 height 13
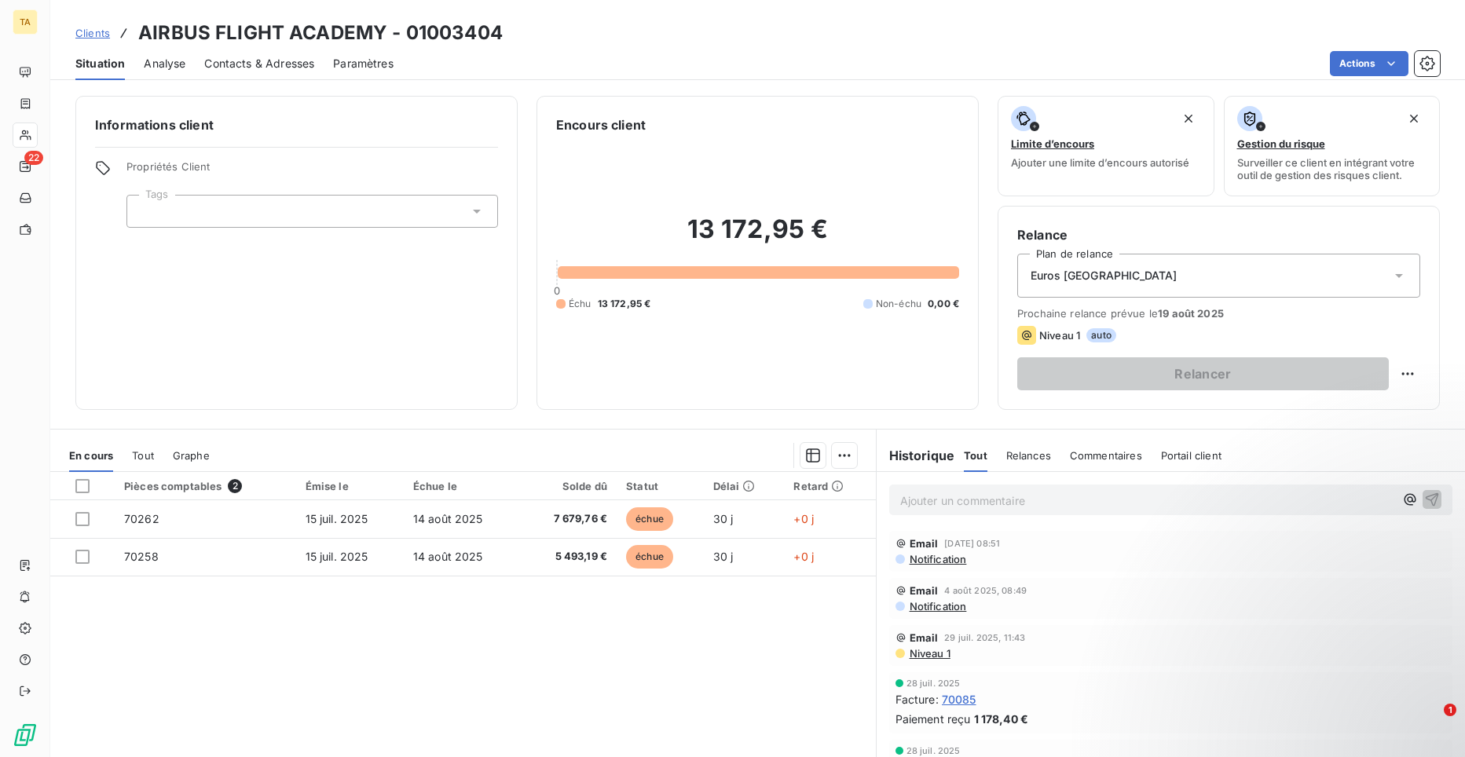
click at [269, 65] on span "Contacts & Adresses" at bounding box center [259, 64] width 110 height 16
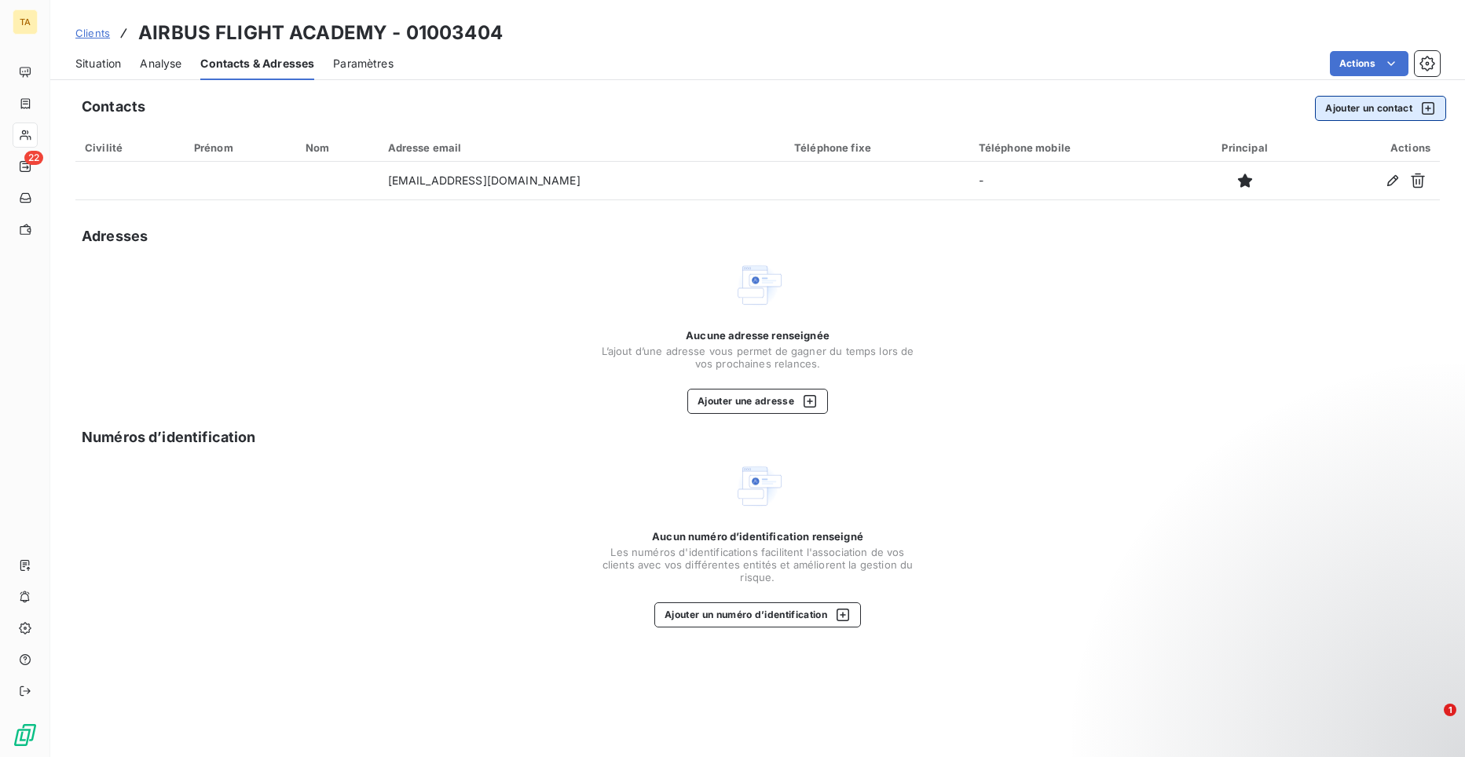
click at [1372, 112] on button "Ajouter un contact" at bounding box center [1380, 108] width 131 height 25
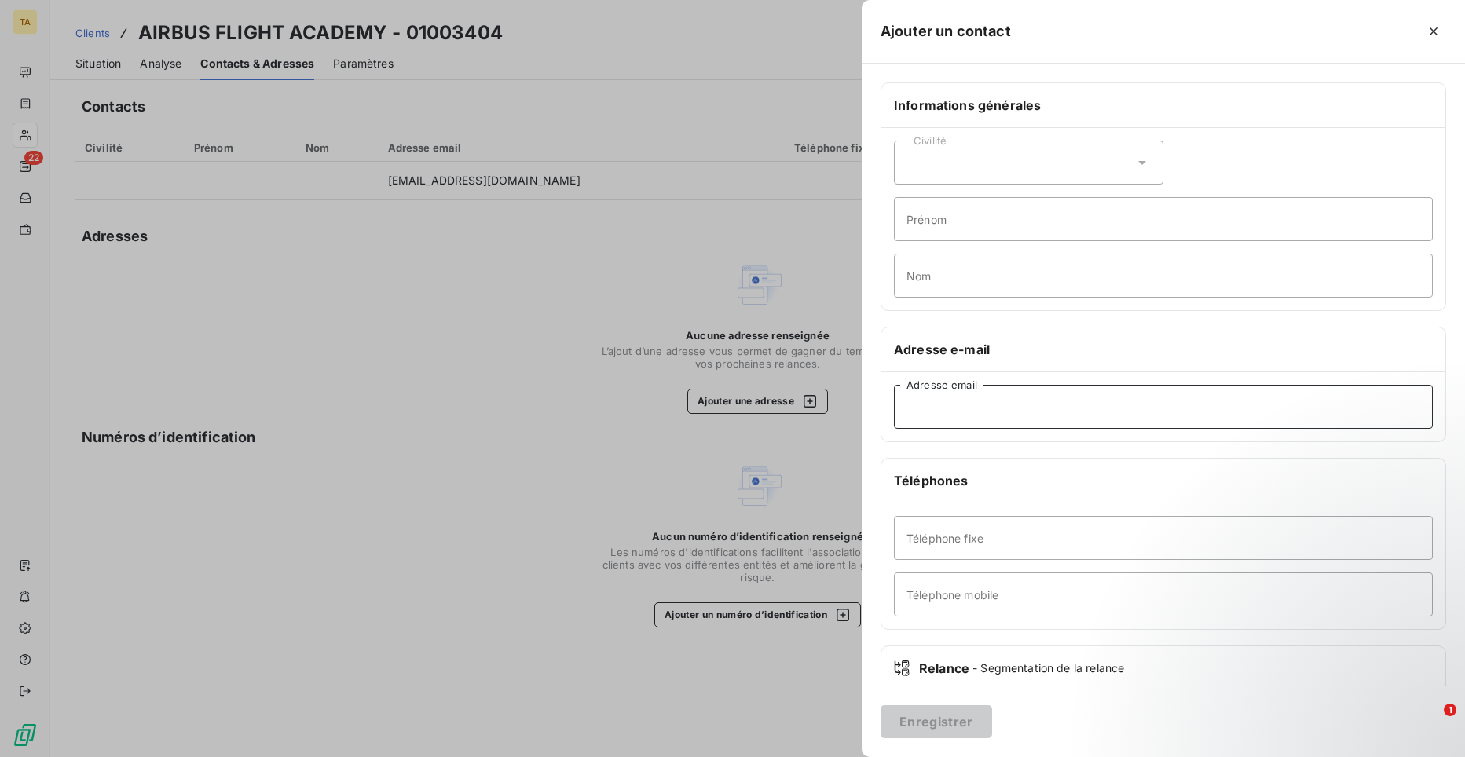
click at [1004, 412] on input "Adresse email" at bounding box center [1163, 407] width 539 height 44
paste input "[PERSON_NAME][EMAIL_ADDRESS][DOMAIN_NAME]"
type input "[PERSON_NAME][EMAIL_ADDRESS][DOMAIN_NAME]"
click at [960, 720] on button "Enregistrer" at bounding box center [937, 722] width 112 height 33
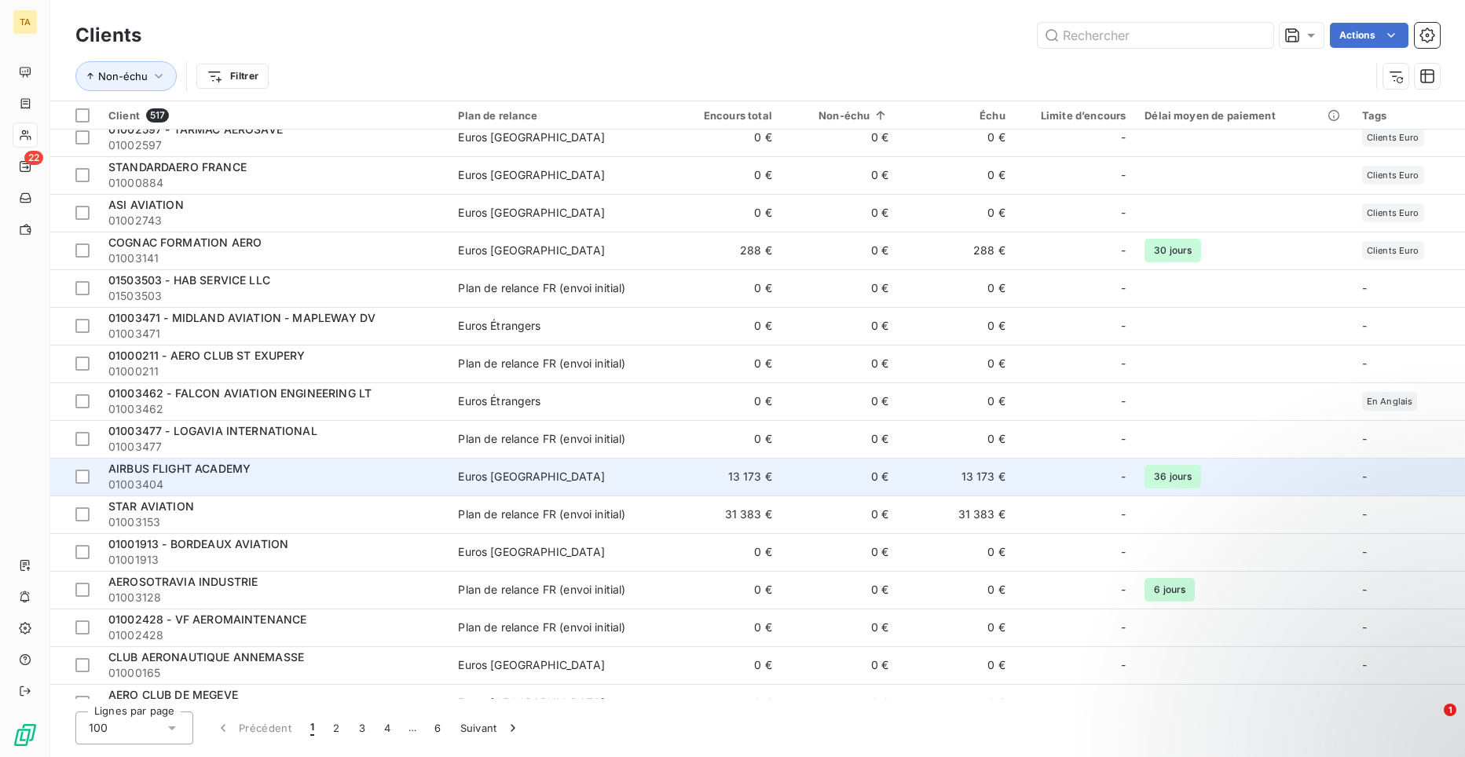
scroll to position [314, 0]
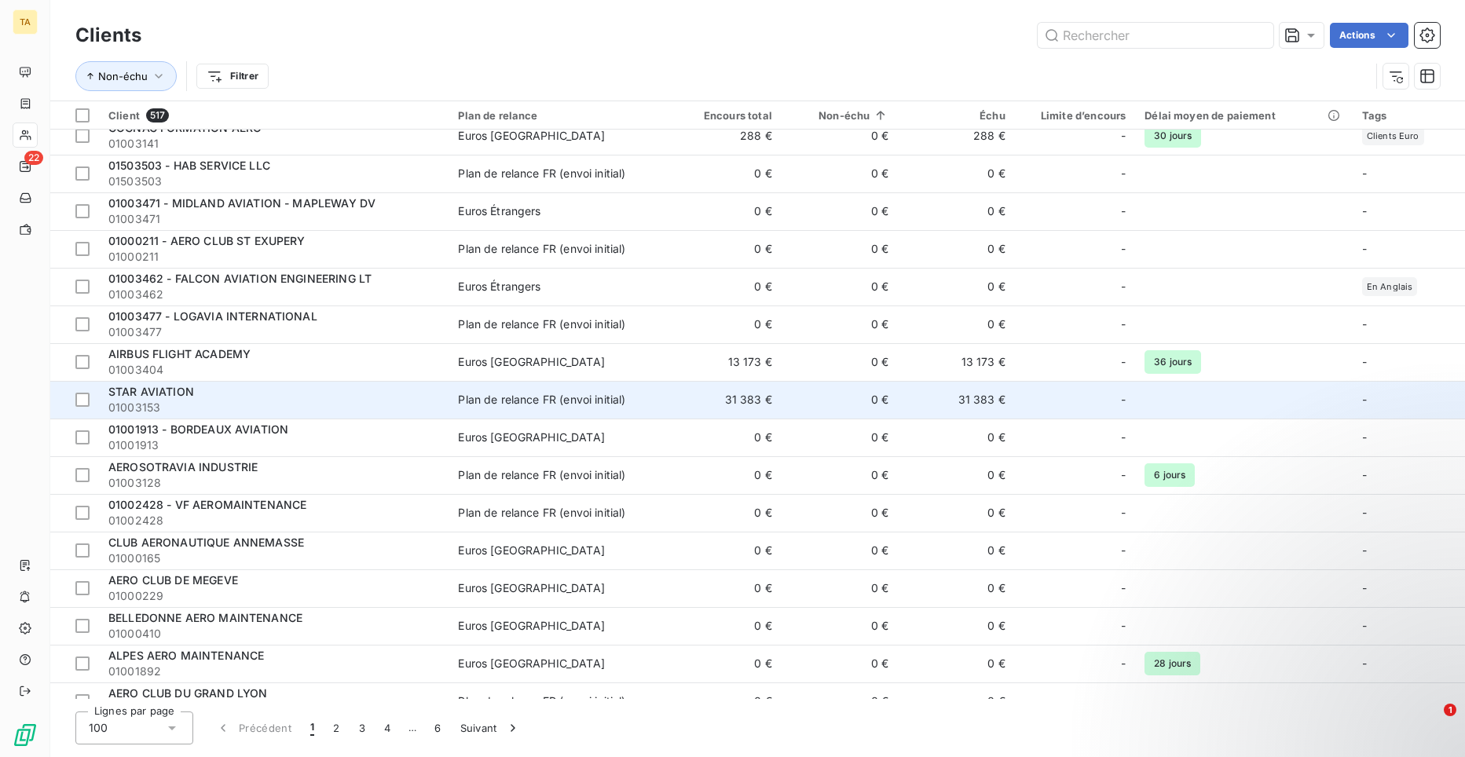
click at [161, 400] on span "01003153" at bounding box center [273, 408] width 331 height 16
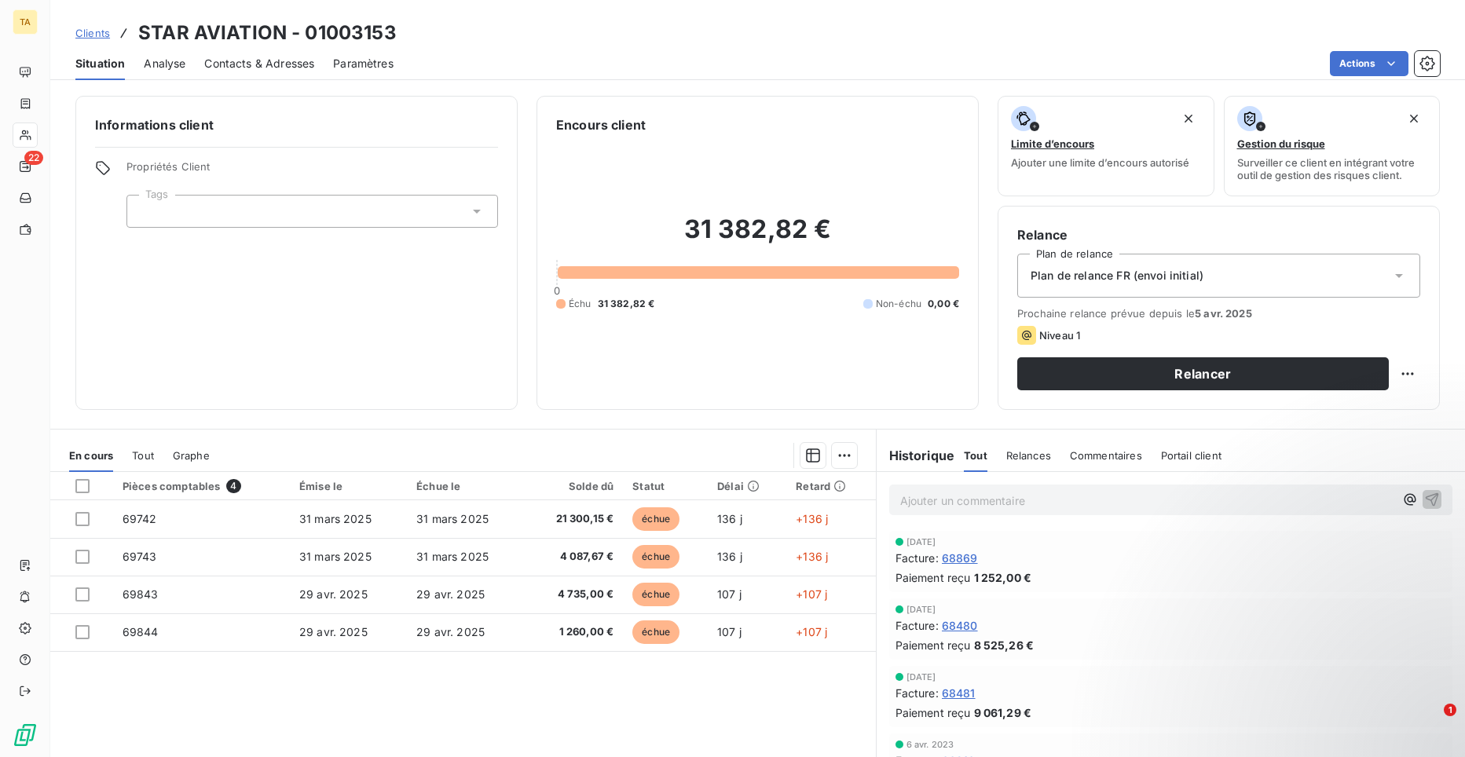
click at [233, 66] on span "Contacts & Adresses" at bounding box center [259, 64] width 110 height 16
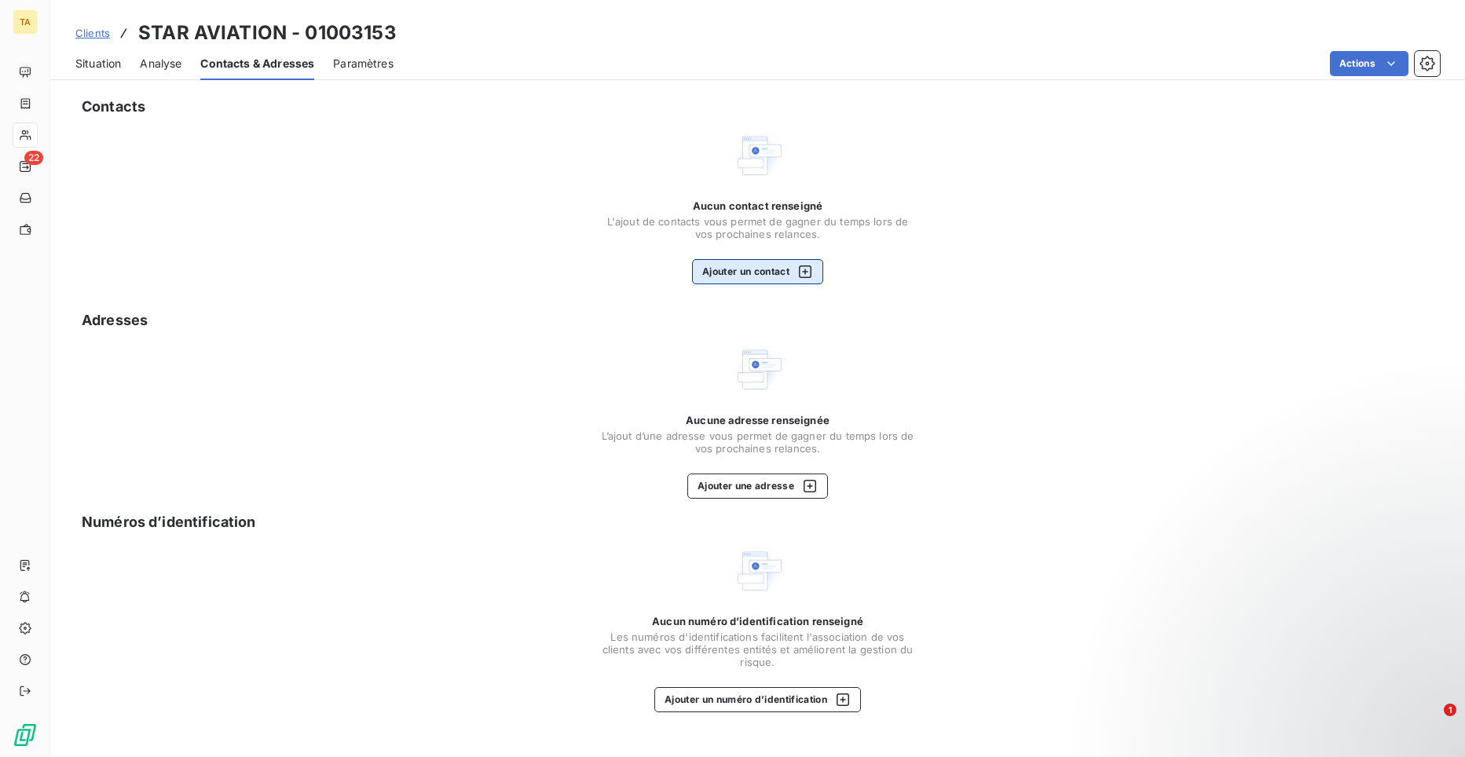
click at [782, 266] on button "Ajouter un contact" at bounding box center [757, 271] width 131 height 25
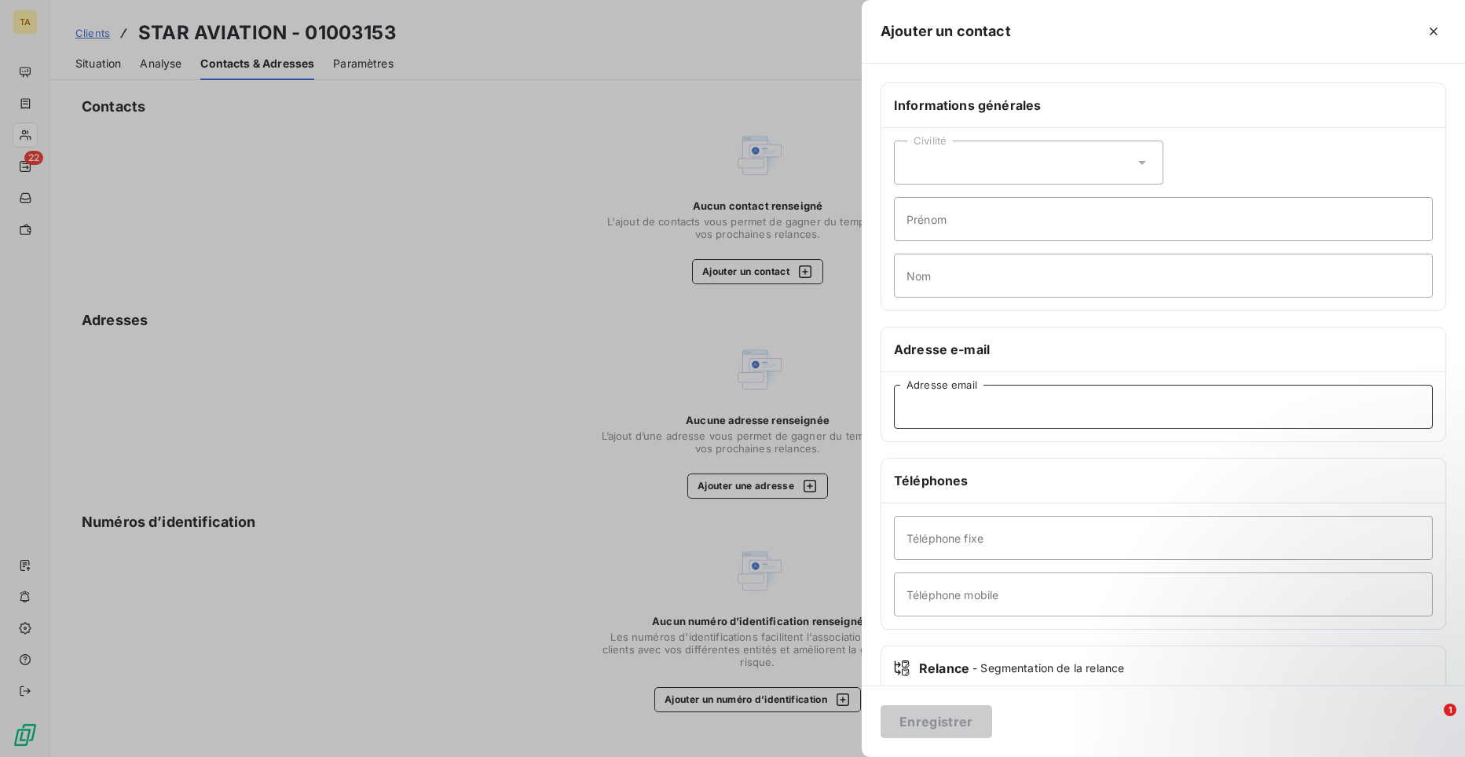
click at [968, 412] on input "Adresse email" at bounding box center [1163, 407] width 539 height 44
type input "[PERSON_NAME][EMAIL_ADDRESS][DOMAIN_NAME]"
click at [949, 720] on button "Enregistrer" at bounding box center [937, 722] width 112 height 33
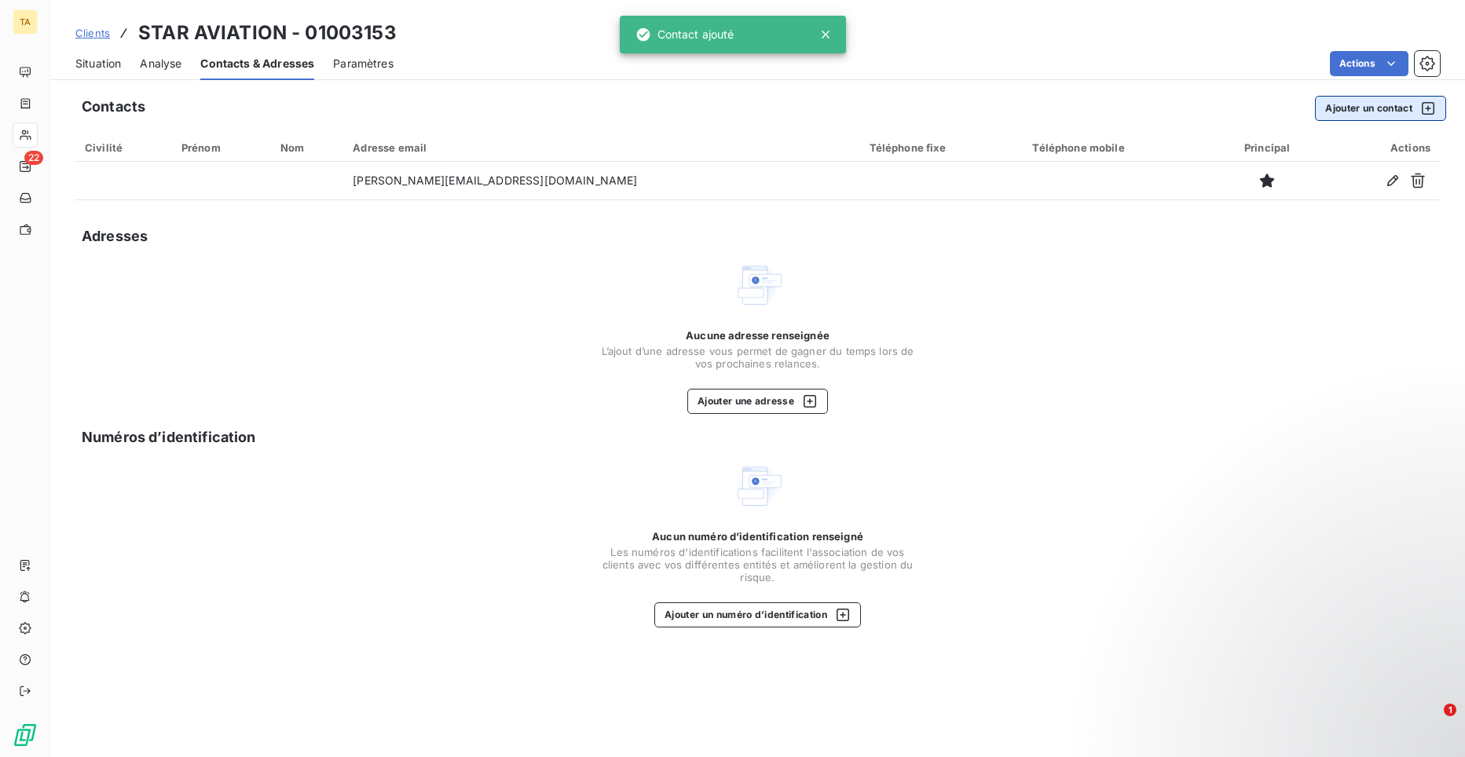
click at [1355, 112] on button "Ajouter un contact" at bounding box center [1380, 108] width 131 height 25
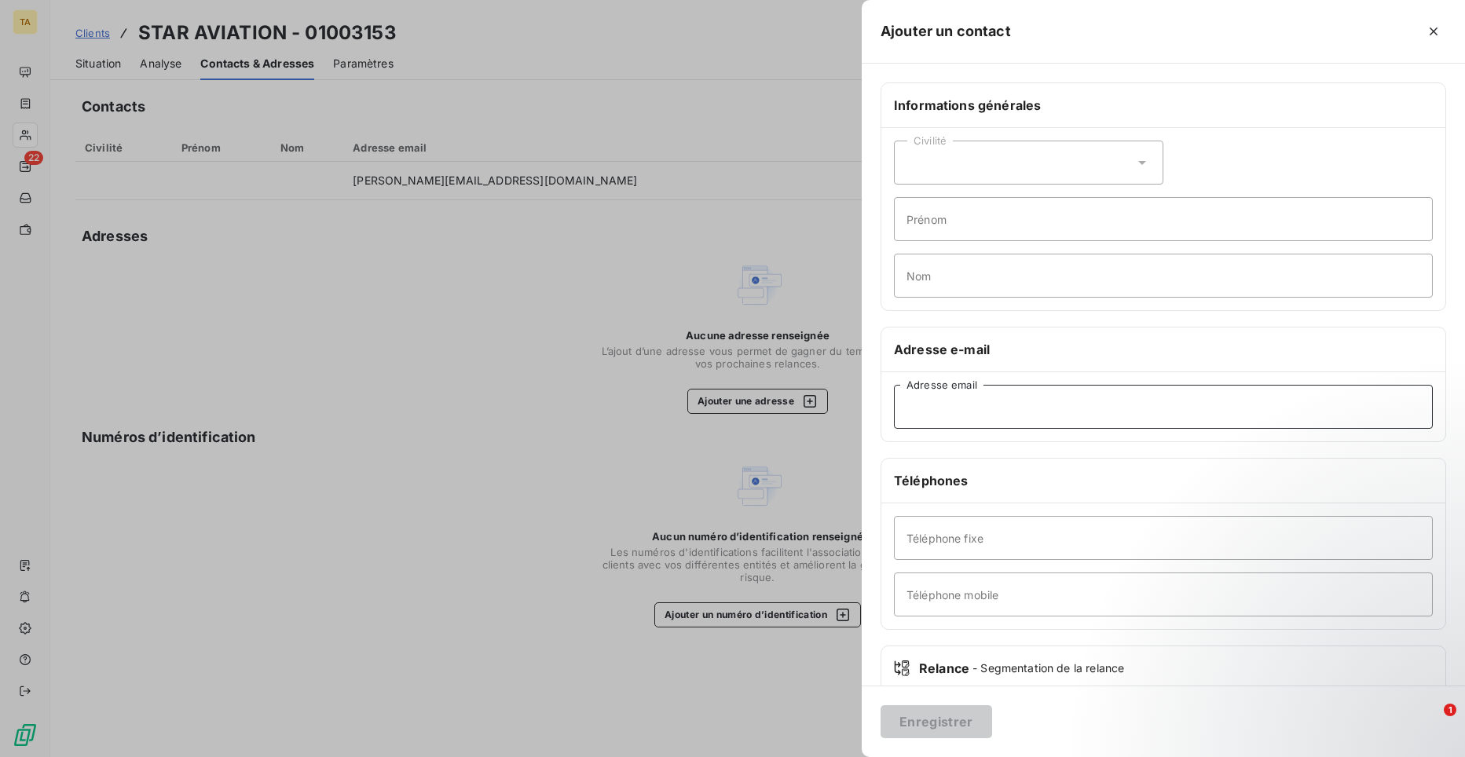
drag, startPoint x: 984, startPoint y: 404, endPoint x: 985, endPoint y: 413, distance: 9.5
click at [984, 404] on input "Adresse email" at bounding box center [1163, 407] width 539 height 44
paste input "[EMAIL_ADDRESS][DOMAIN_NAME]"
type input "[EMAIL_ADDRESS][DOMAIN_NAME]"
click at [965, 720] on button "Enregistrer" at bounding box center [937, 722] width 112 height 33
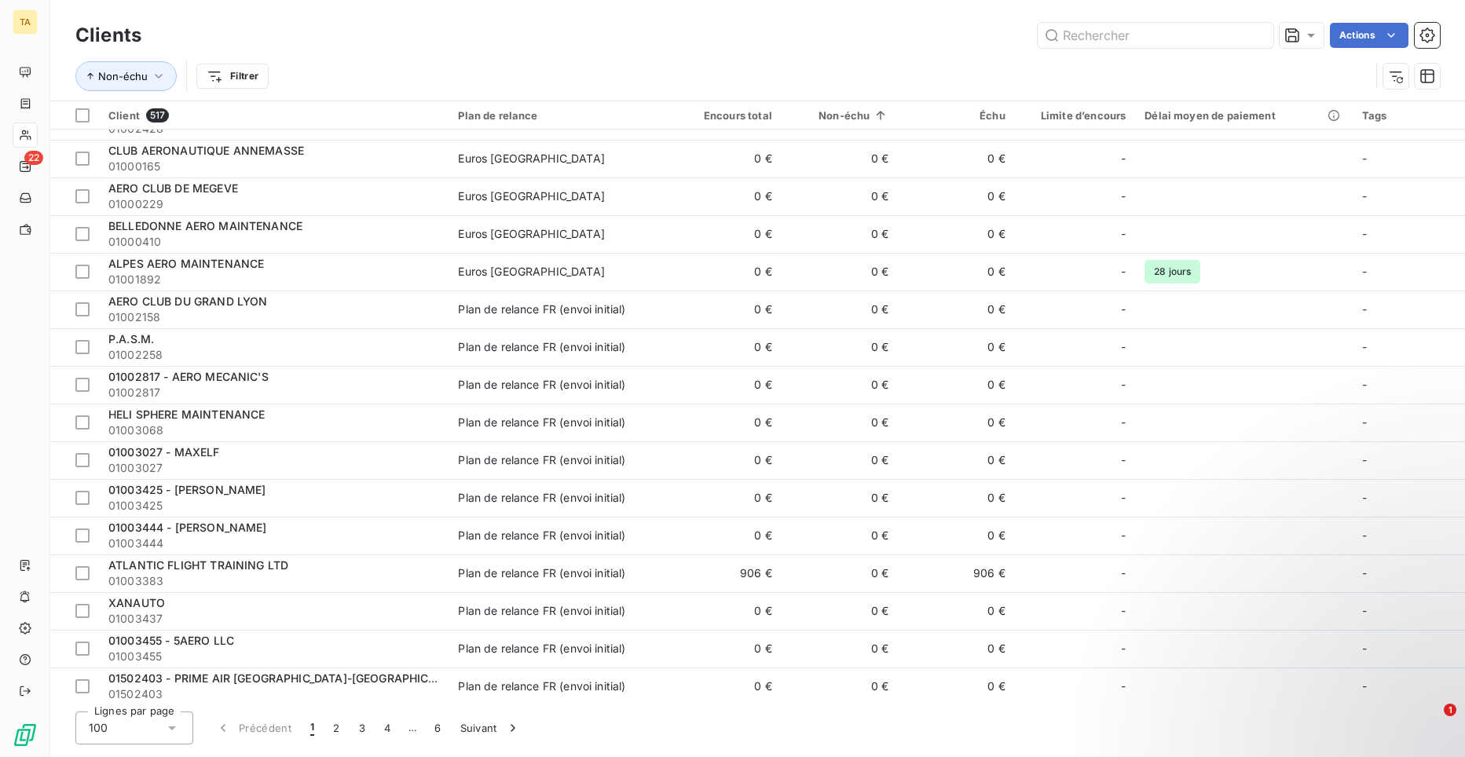
scroll to position [786, 0]
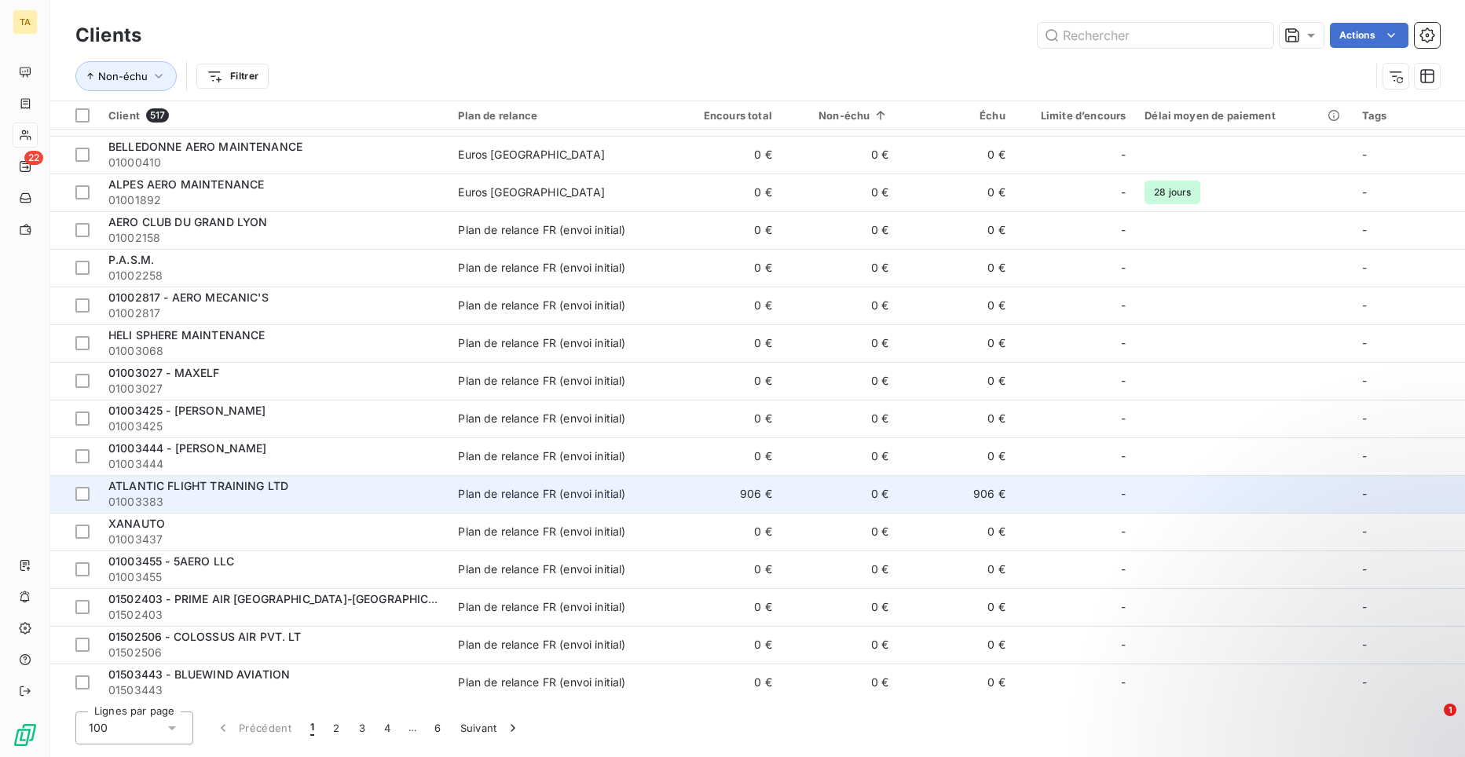
click at [215, 491] on span "ATLANTIC FLIGHT TRAINING LTD" at bounding box center [198, 485] width 180 height 13
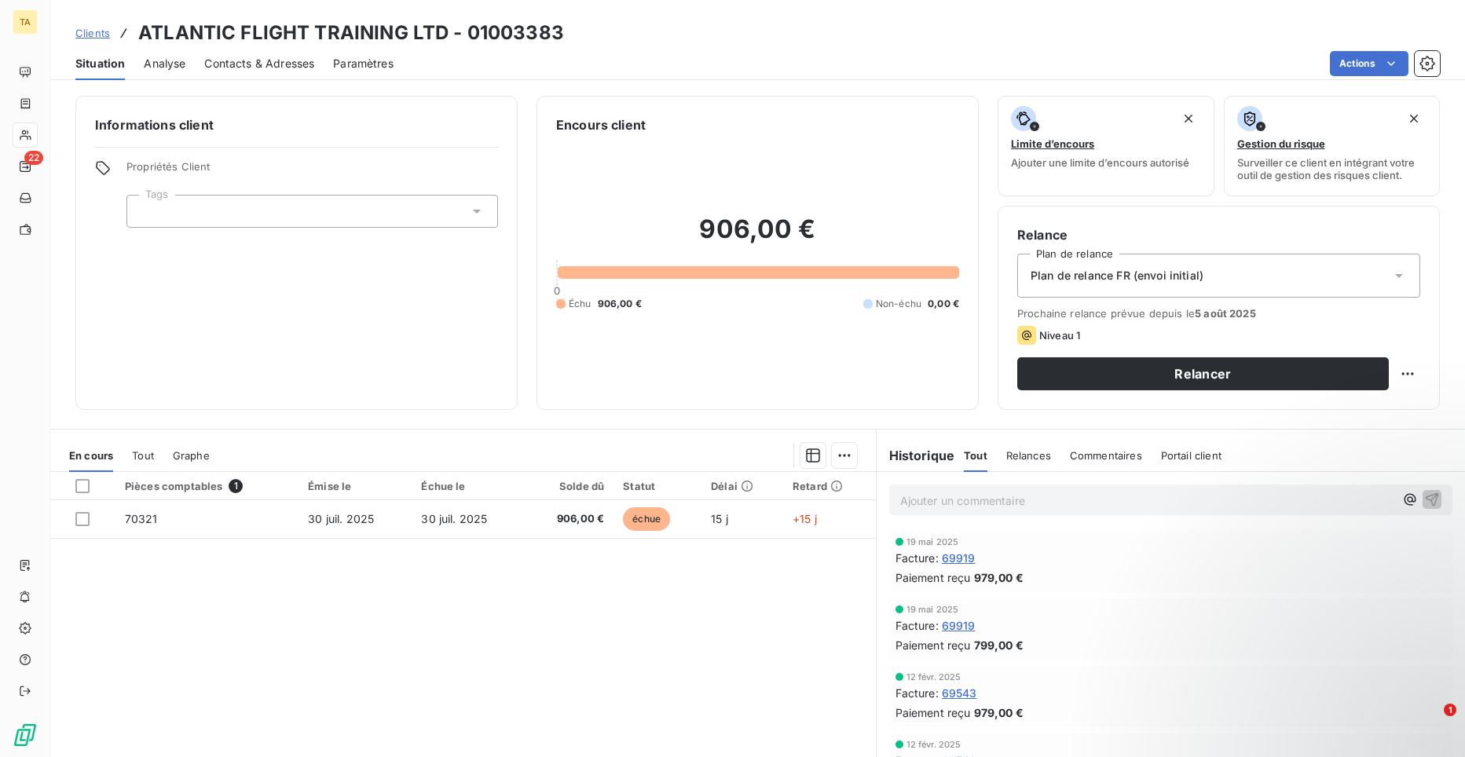
click at [249, 64] on span "Contacts & Adresses" at bounding box center [259, 64] width 110 height 16
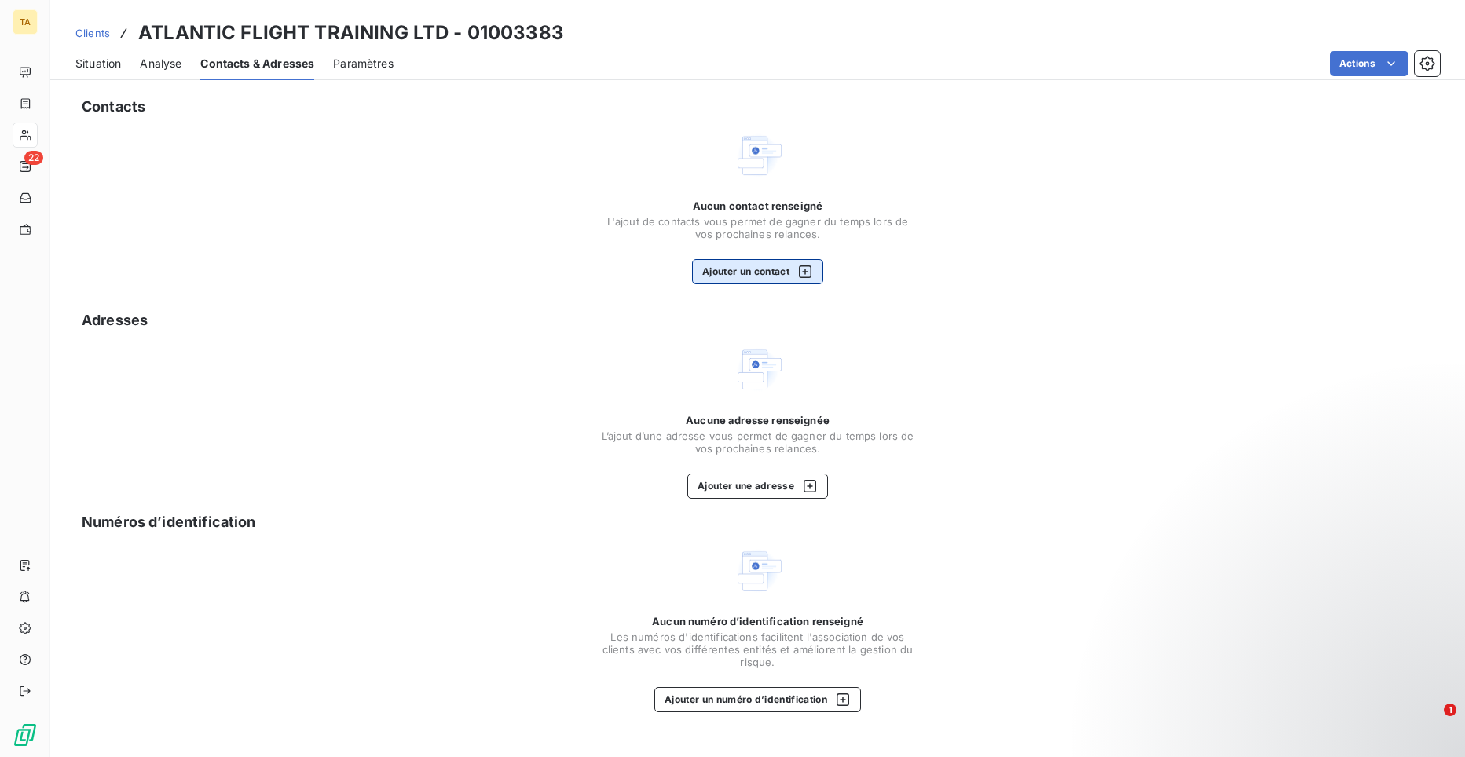
click at [720, 278] on button "Ajouter un contact" at bounding box center [757, 271] width 131 height 25
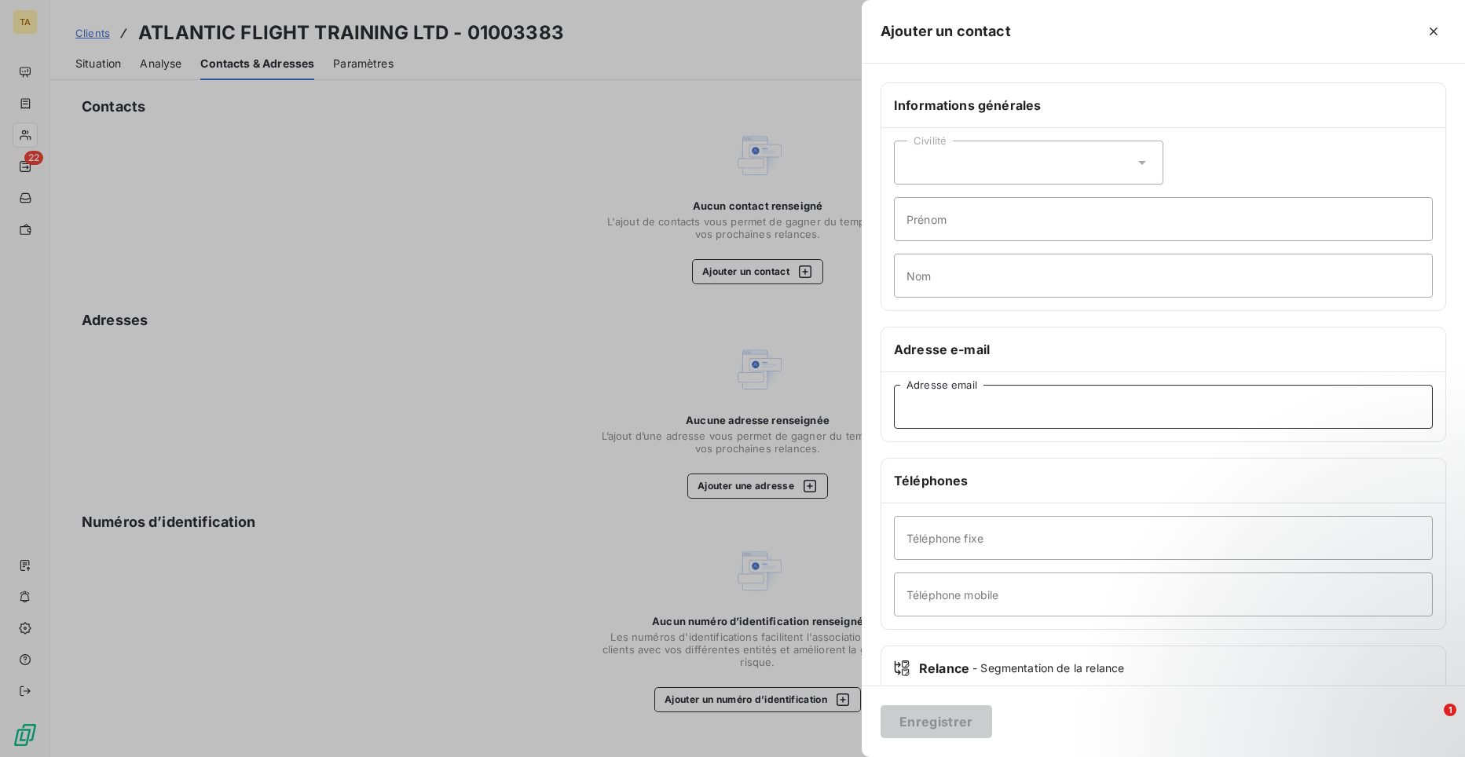
click at [1058, 411] on input "Adresse email" at bounding box center [1163, 407] width 539 height 44
paste input "[PERSON_NAME][EMAIL_ADDRESS][DOMAIN_NAME]"
type input "[PERSON_NAME][EMAIL_ADDRESS][DOMAIN_NAME]"
click at [975, 722] on button "Enregistrer" at bounding box center [937, 722] width 112 height 33
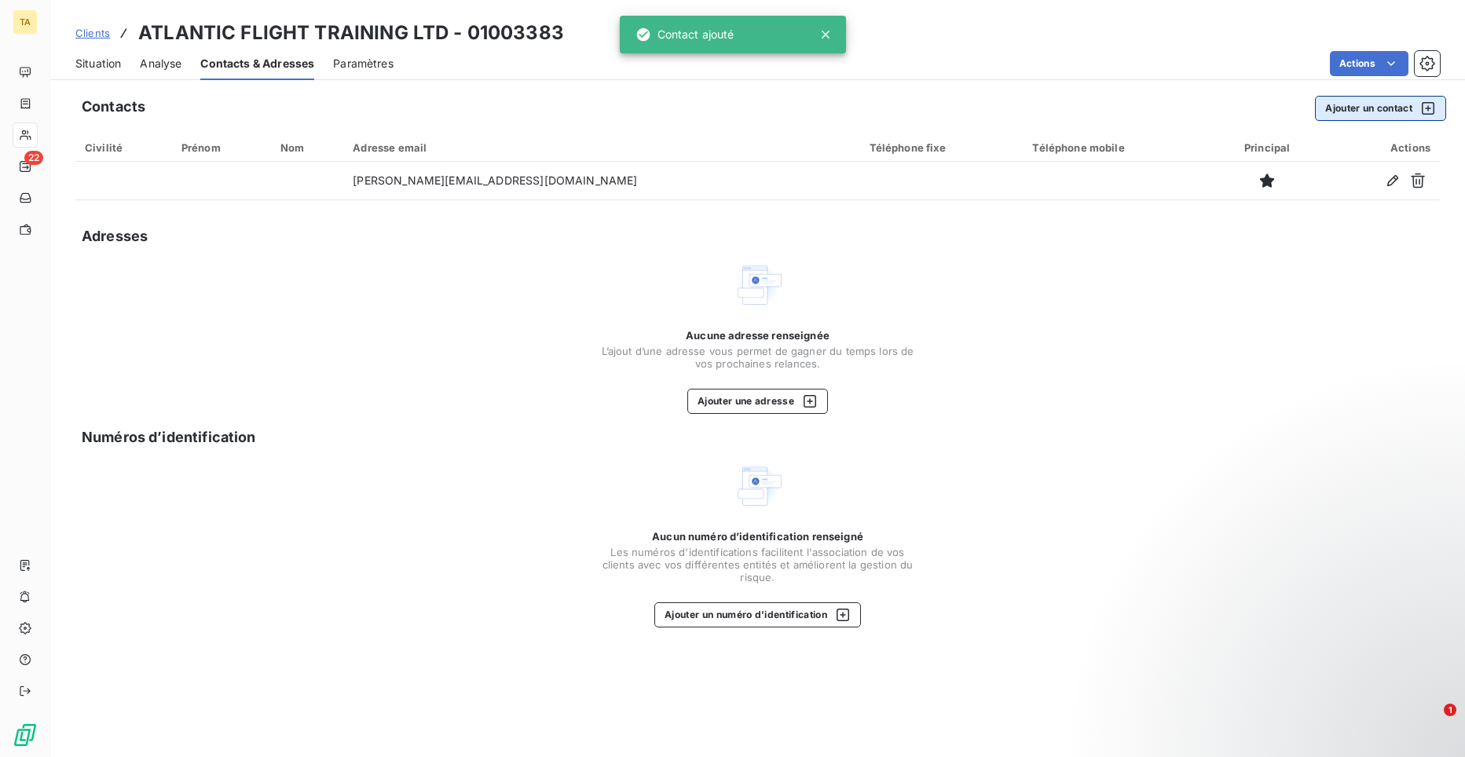
click at [1360, 106] on button "Ajouter un contact" at bounding box center [1380, 108] width 131 height 25
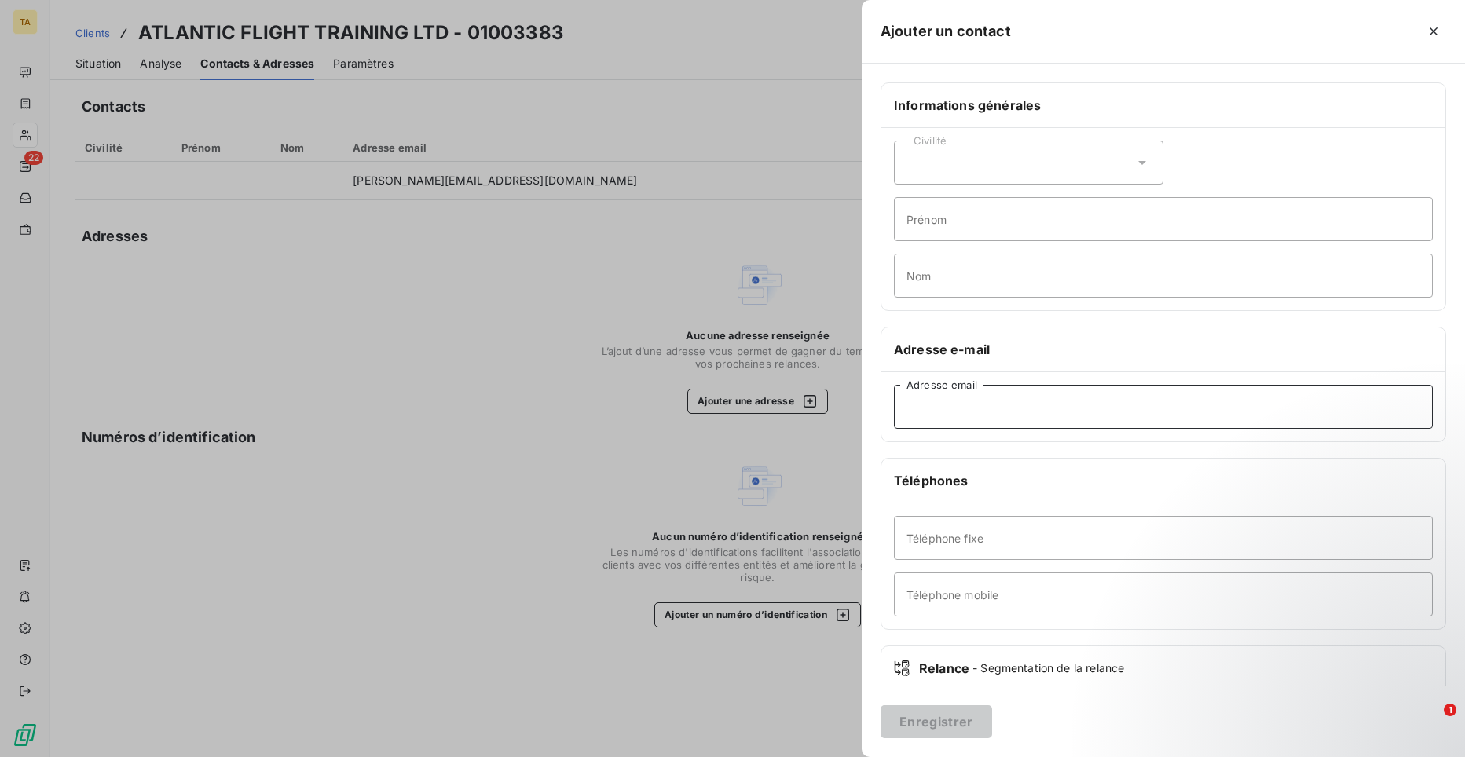
click at [959, 401] on input "Adresse email" at bounding box center [1163, 407] width 539 height 44
paste input "[EMAIL_ADDRESS][DOMAIN_NAME]"
type input "[EMAIL_ADDRESS][DOMAIN_NAME]"
click at [942, 729] on button "Enregistrer" at bounding box center [937, 722] width 112 height 33
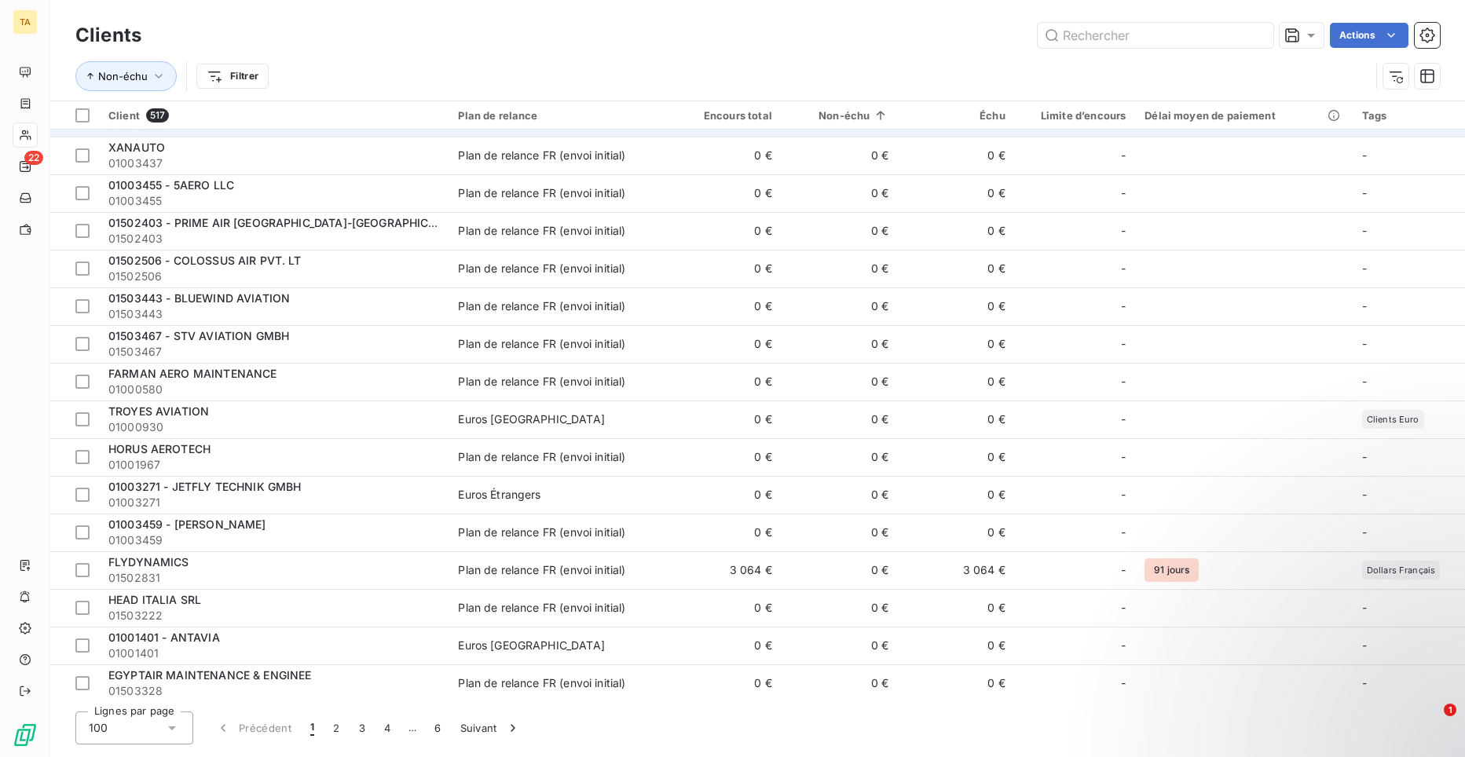
scroll to position [1179, 0]
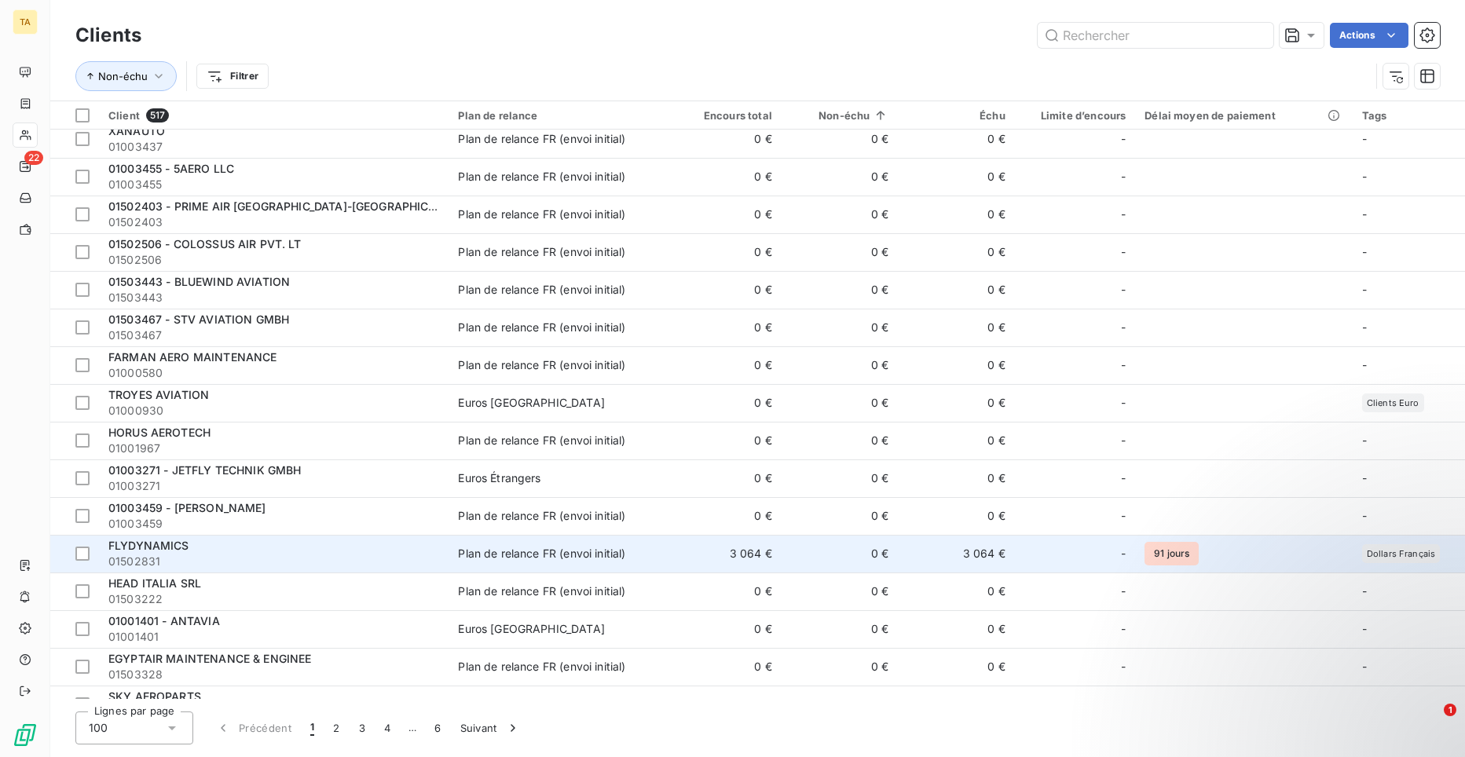
click at [154, 548] on span "FLYDYNAMICS" at bounding box center [148, 545] width 81 height 13
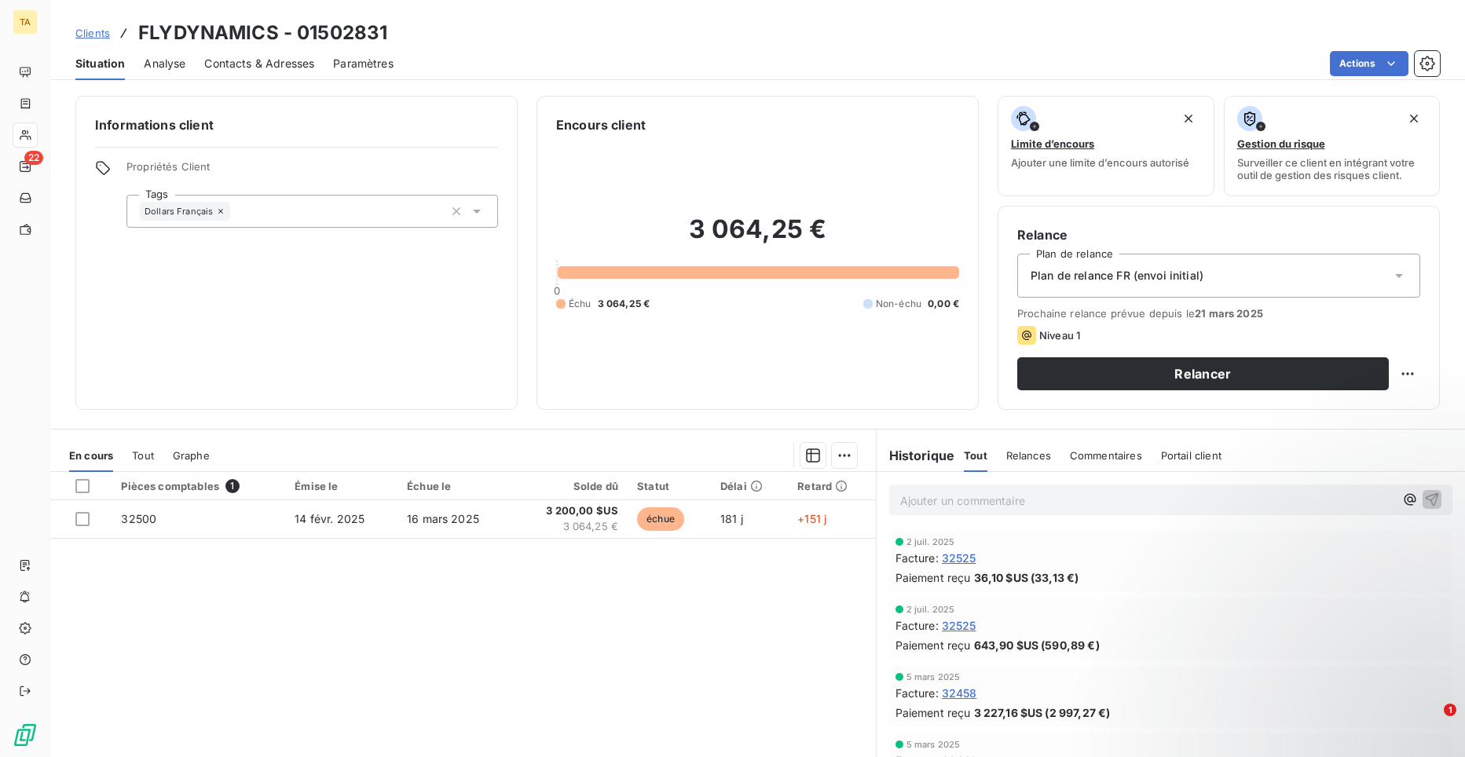
click at [290, 60] on span "Contacts & Adresses" at bounding box center [259, 64] width 110 height 16
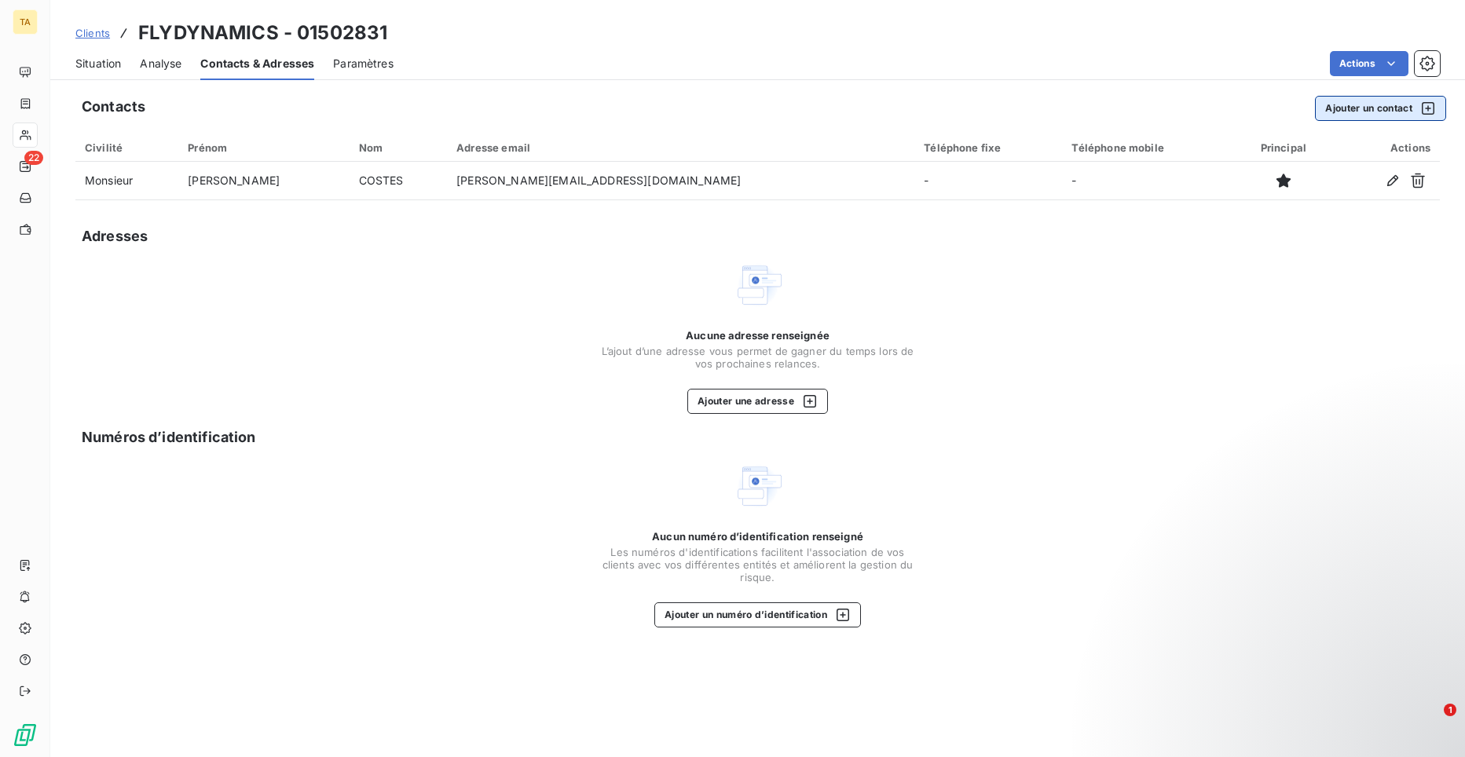
click at [1399, 105] on button "Ajouter un contact" at bounding box center [1380, 108] width 131 height 25
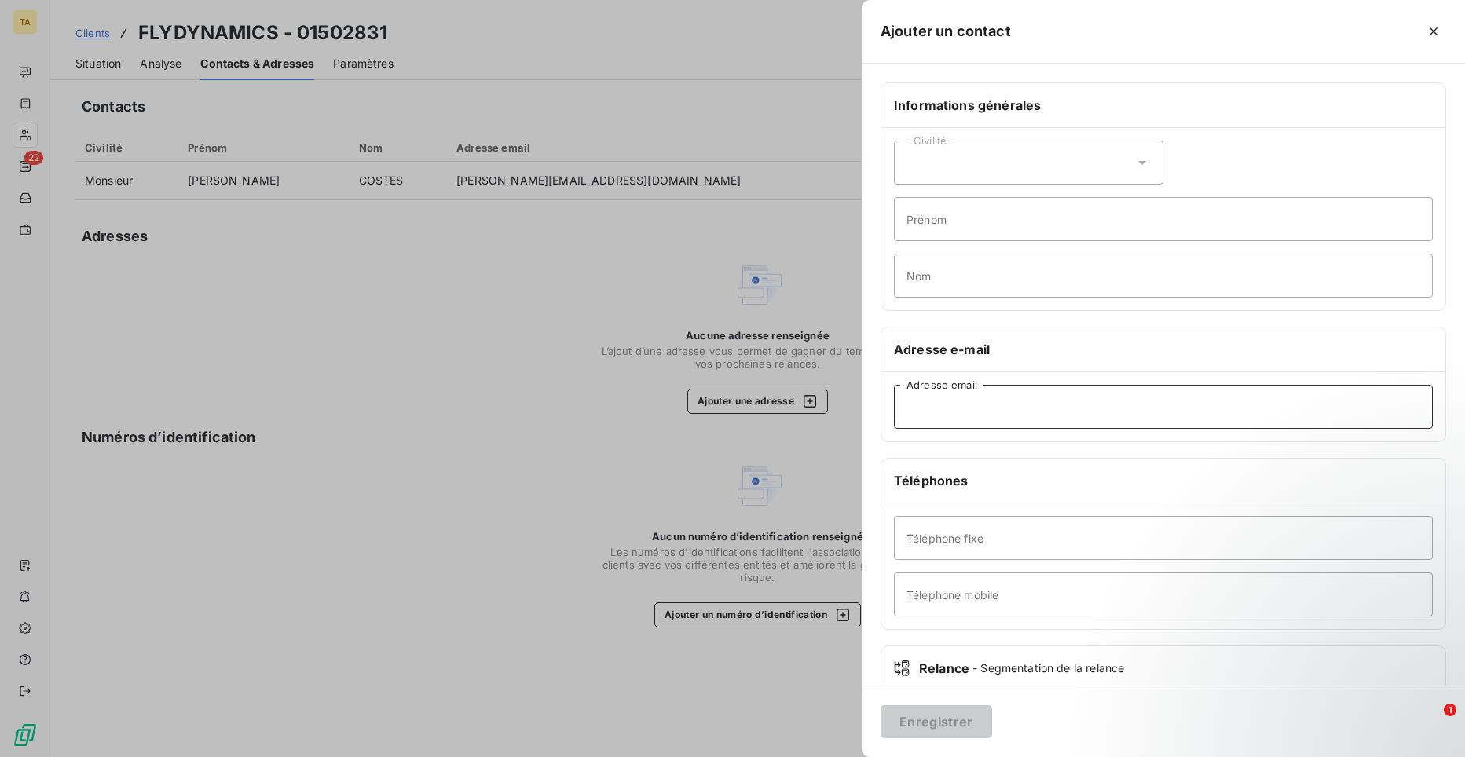
click at [1037, 410] on input "Adresse email" at bounding box center [1163, 407] width 539 height 44
type input "[EMAIL_ADDRESS][DOMAIN_NAME]"
click at [955, 723] on button "Enregistrer" at bounding box center [937, 722] width 112 height 33
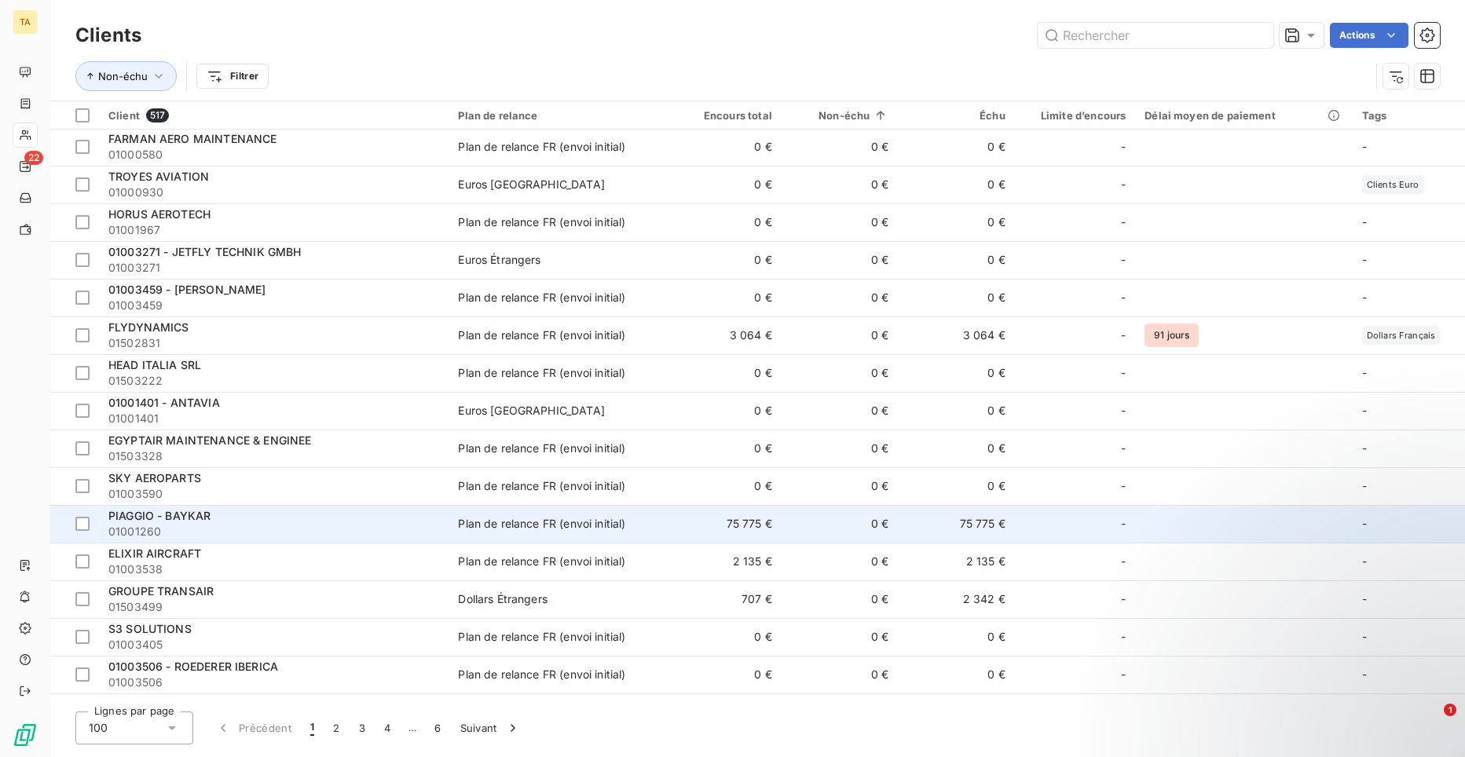
scroll to position [1414, 0]
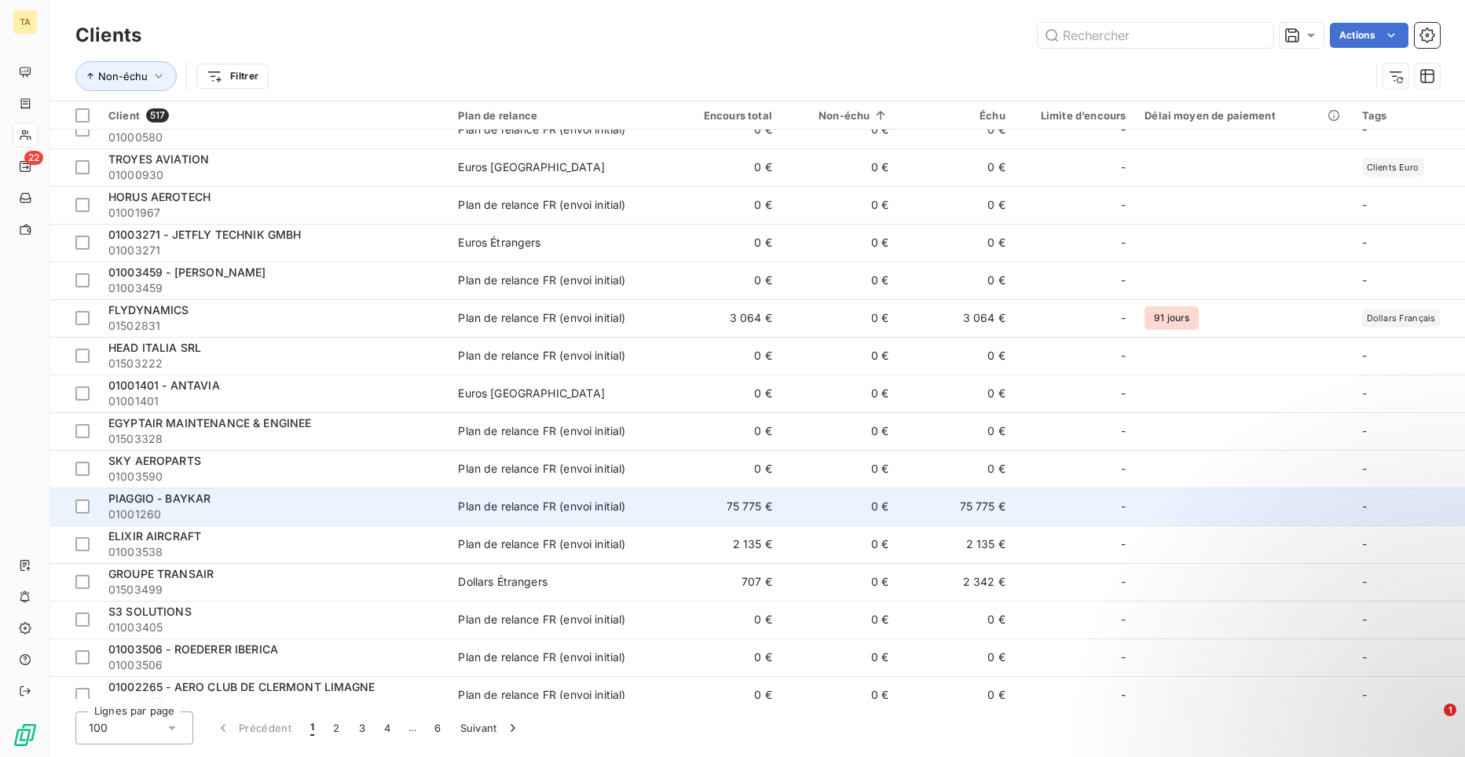
click at [174, 499] on span "PIAGGIO - BAYKAR" at bounding box center [159, 498] width 102 height 13
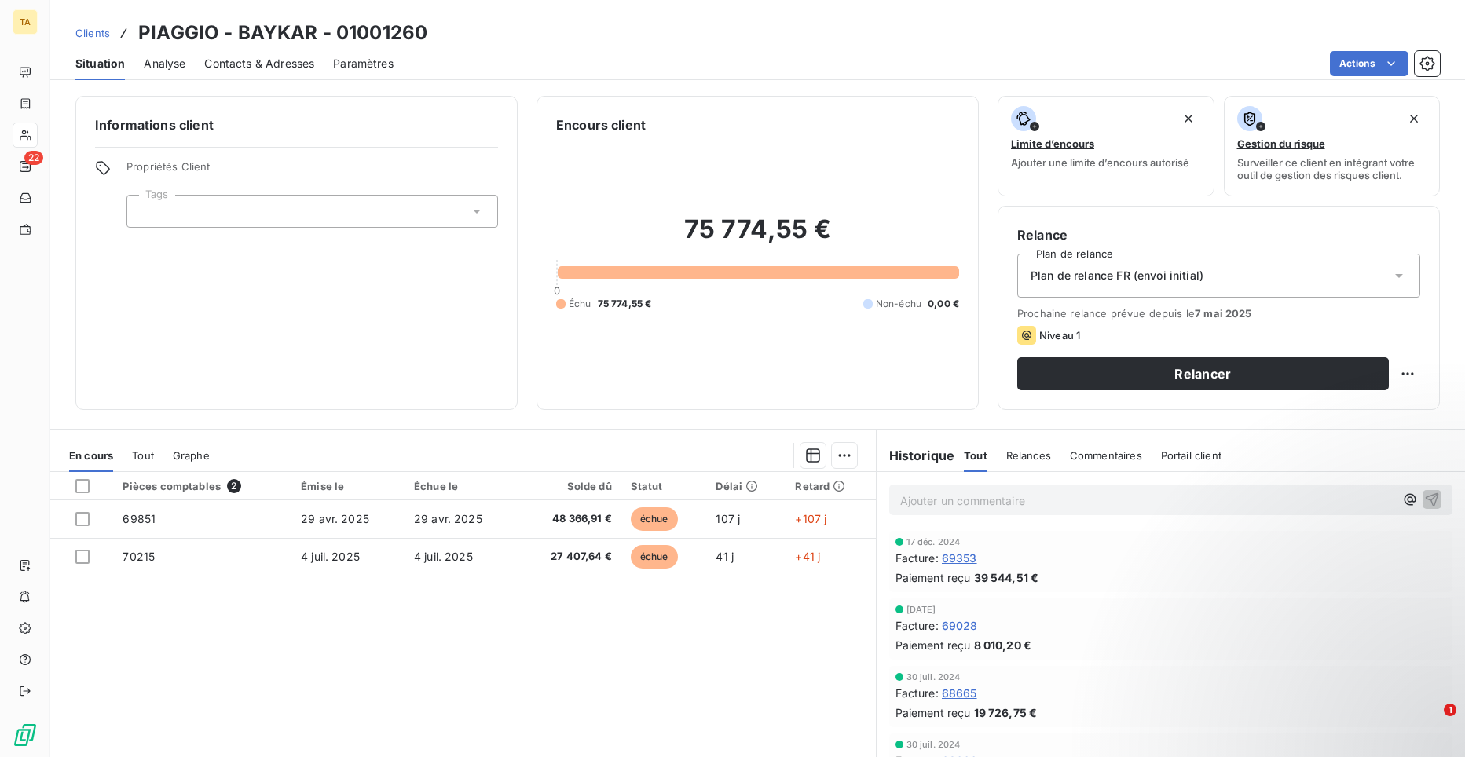
click at [240, 62] on span "Contacts & Adresses" at bounding box center [259, 64] width 110 height 16
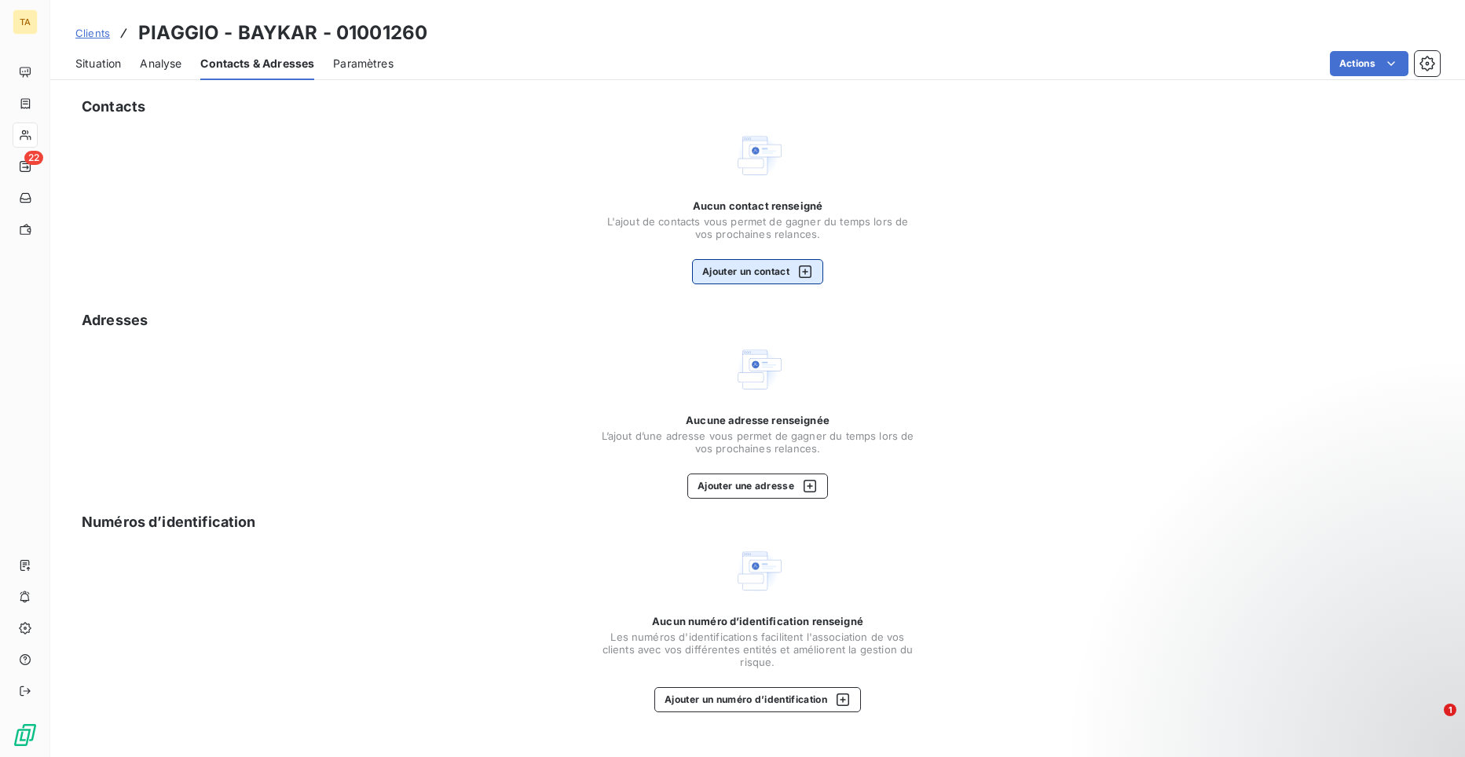
click at [731, 272] on button "Ajouter un contact" at bounding box center [757, 271] width 131 height 25
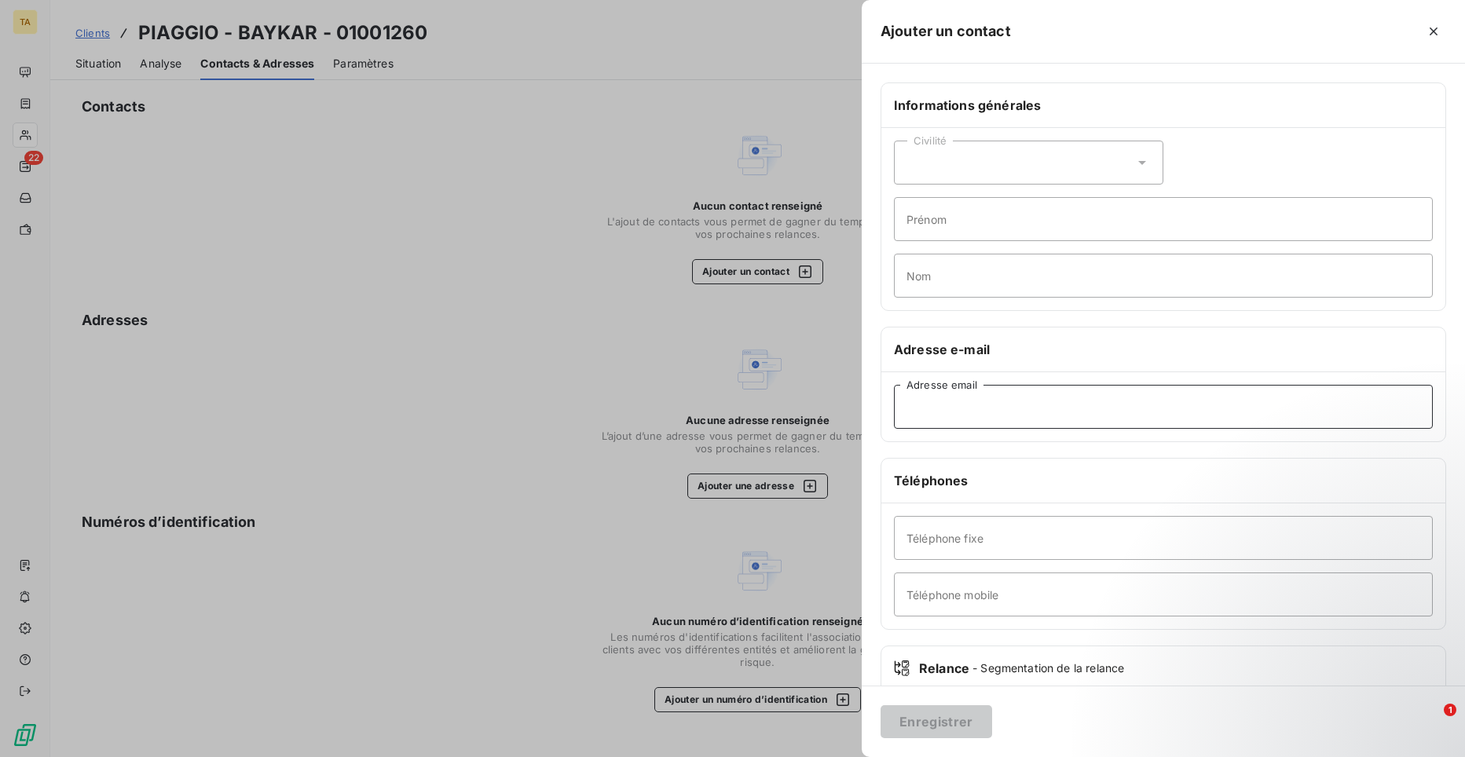
click at [1021, 411] on input "Adresse email" at bounding box center [1163, 407] width 539 height 44
paste input "[EMAIL_ADDRESS][DOMAIN_NAME]"
type input "[EMAIL_ADDRESS][DOMAIN_NAME]"
click at [972, 727] on button "Enregistrer" at bounding box center [937, 722] width 112 height 33
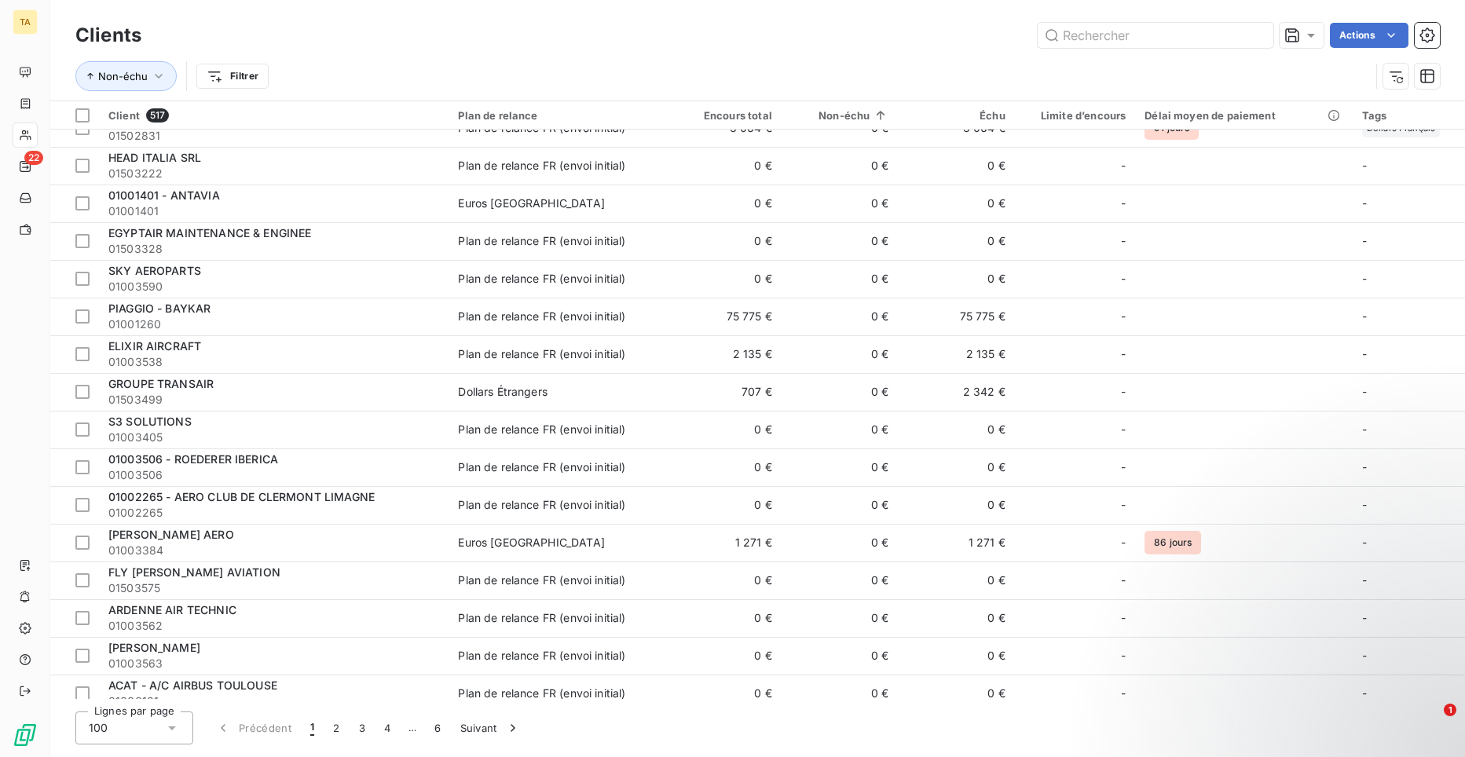
scroll to position [1650, 0]
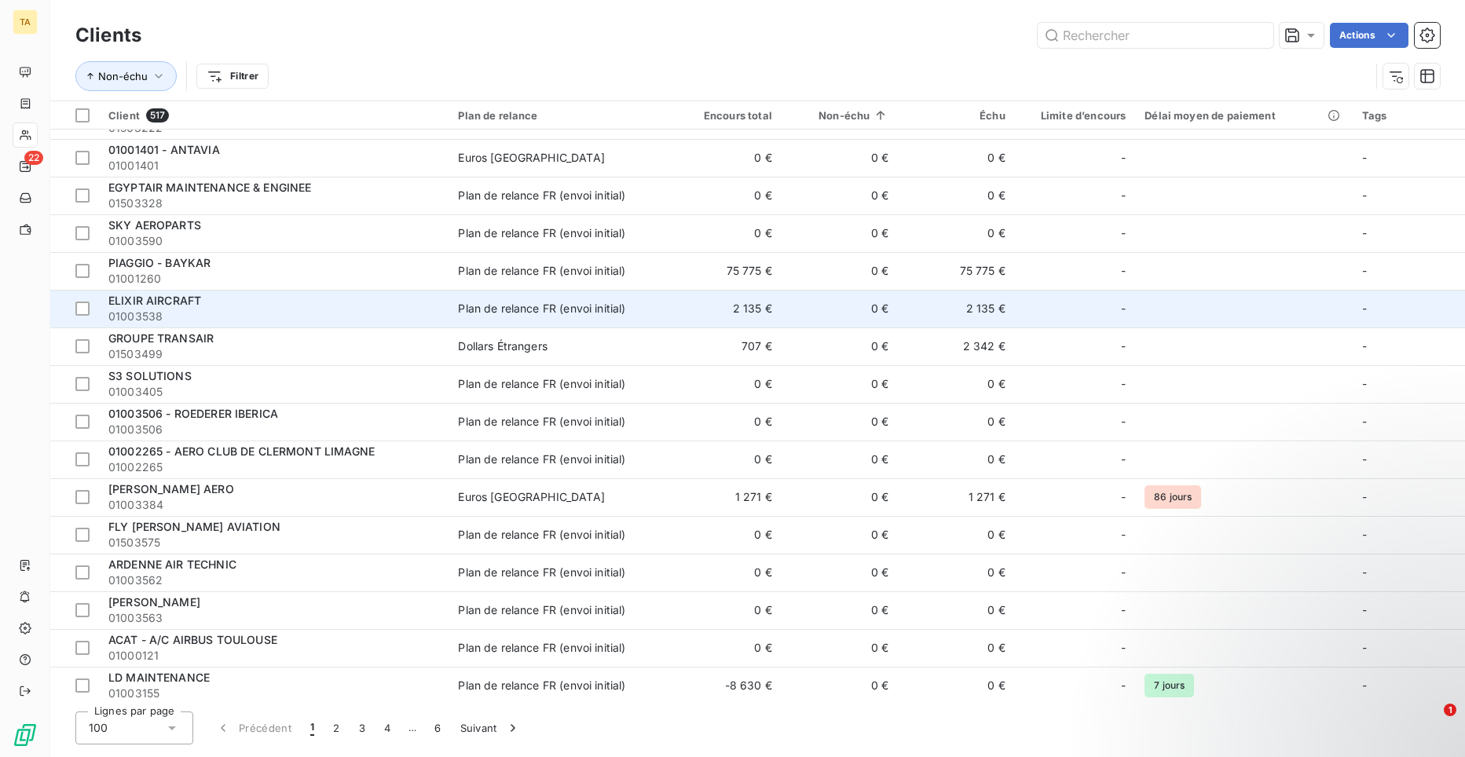
click at [163, 306] on span "ELIXIR AIRCRAFT" at bounding box center [154, 300] width 93 height 13
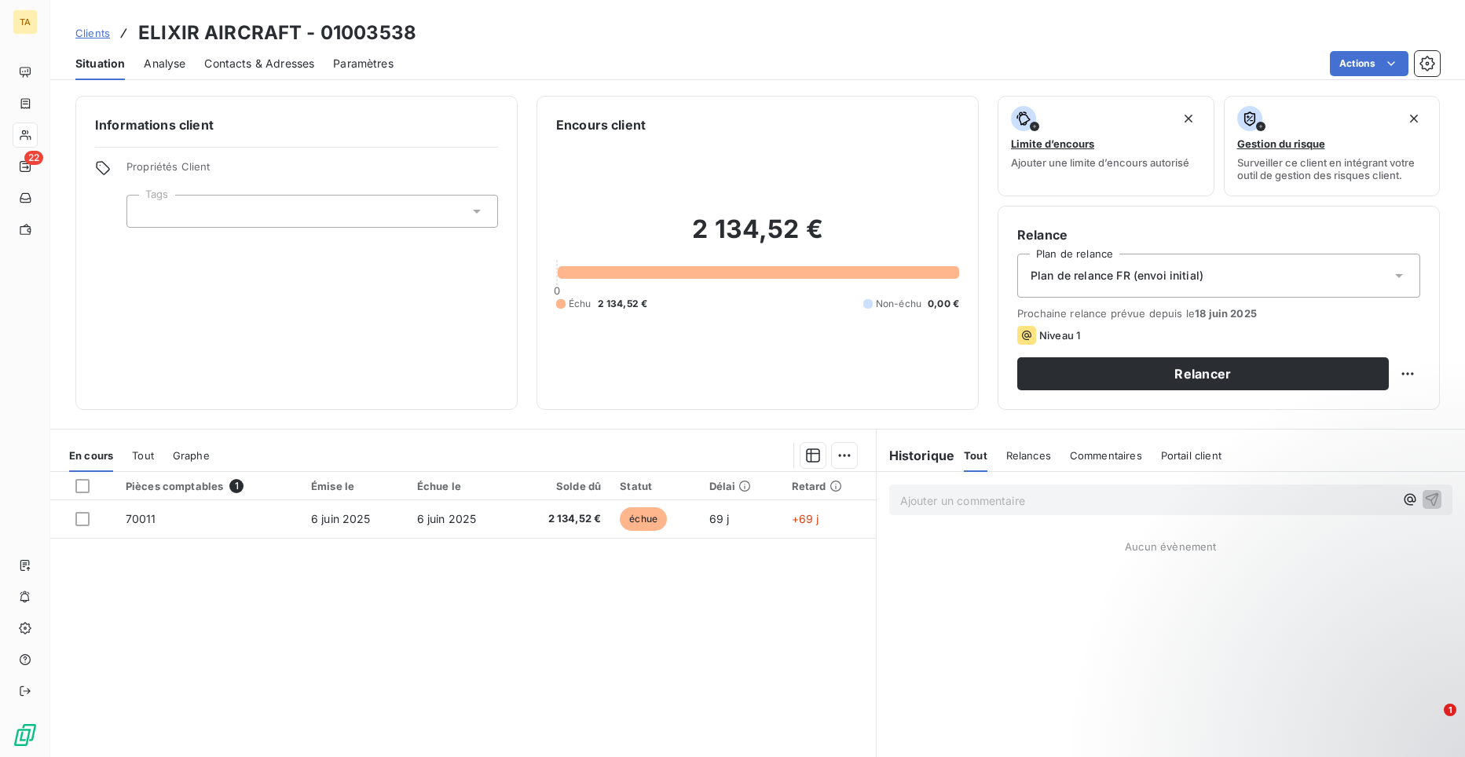
click at [246, 64] on span "Contacts & Adresses" at bounding box center [259, 64] width 110 height 16
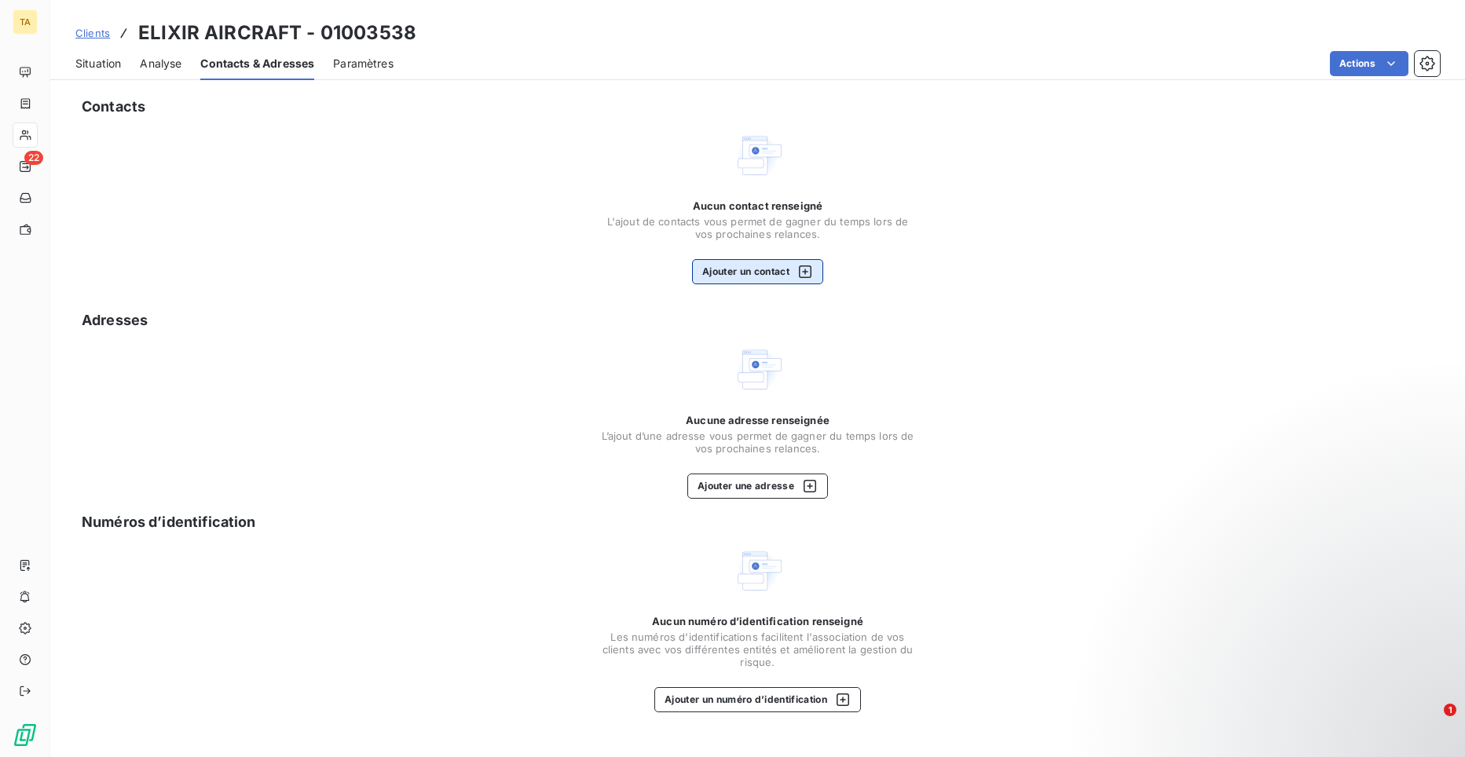
click at [768, 267] on button "Ajouter un contact" at bounding box center [757, 271] width 131 height 25
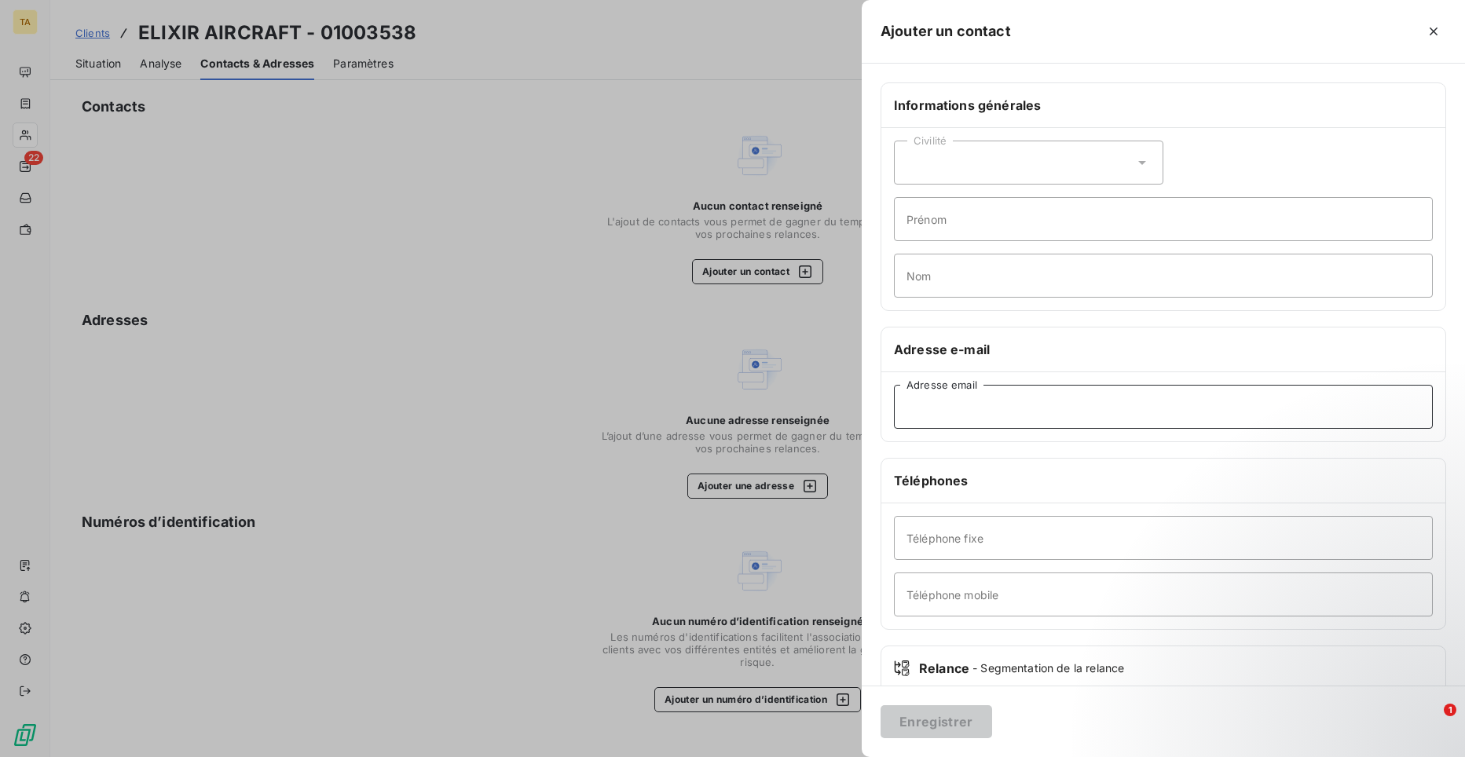
click at [1034, 408] on input "Adresse email" at bounding box center [1163, 407] width 539 height 44
paste input "[EMAIL_ADDRESS][DOMAIN_NAME]"
type input "[EMAIL_ADDRESS][DOMAIN_NAME]"
click at [969, 723] on button "Enregistrer" at bounding box center [937, 722] width 112 height 33
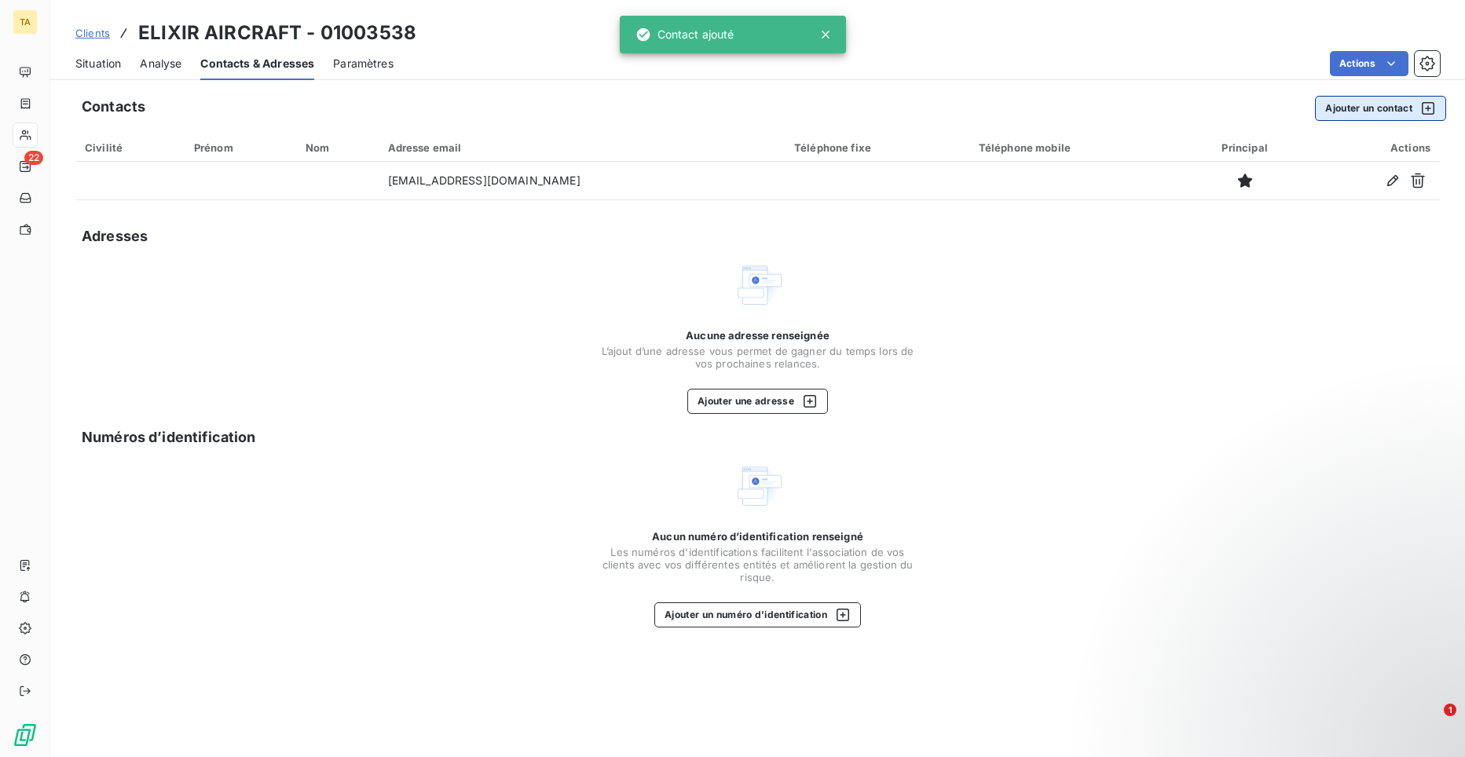
click at [1367, 107] on button "Ajouter un contact" at bounding box center [1380, 108] width 131 height 25
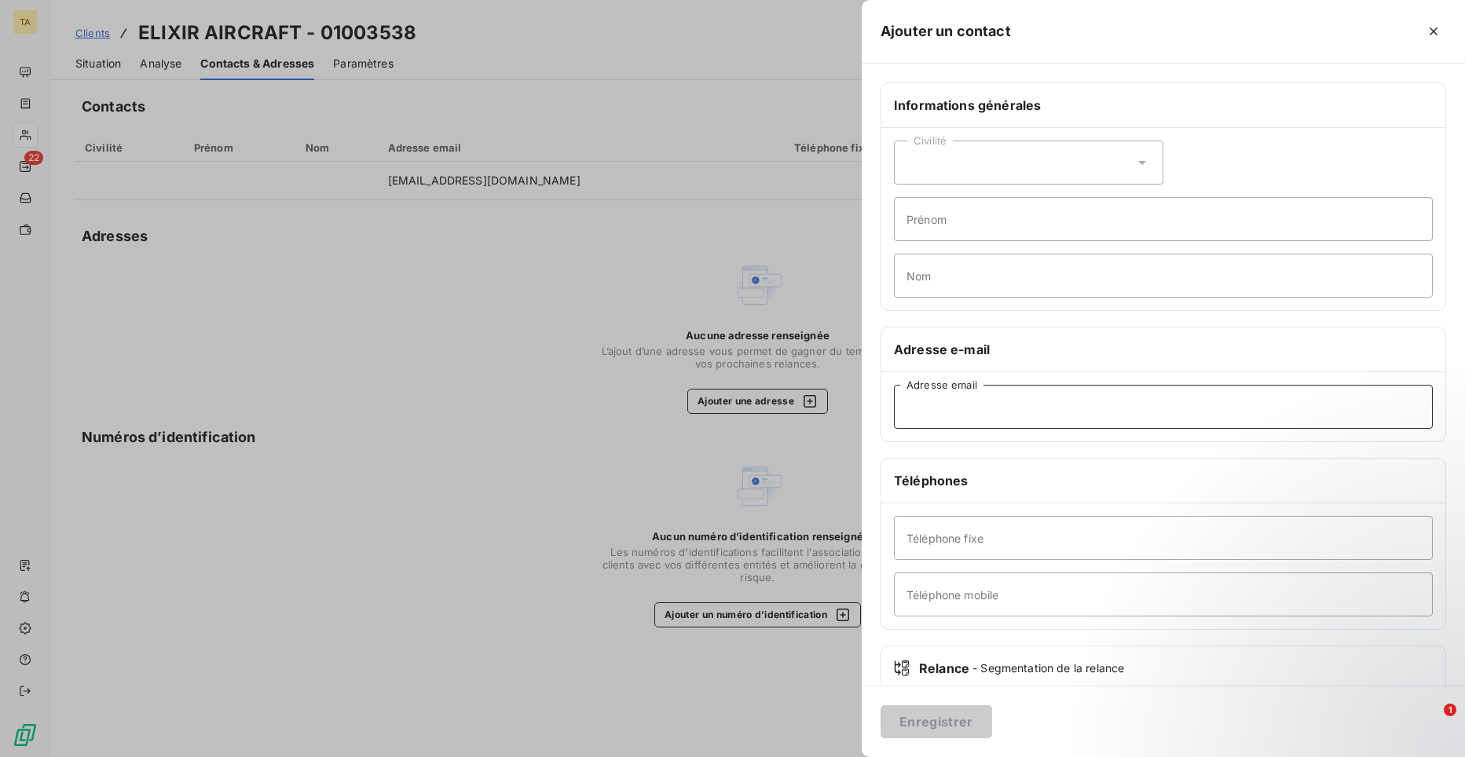
click at [999, 409] on input "Adresse email" at bounding box center [1163, 407] width 539 height 44
paste input "[EMAIL_ADDRESS][DOMAIN_NAME]"
type input "[EMAIL_ADDRESS][DOMAIN_NAME]"
click at [959, 728] on button "Enregistrer" at bounding box center [937, 722] width 112 height 33
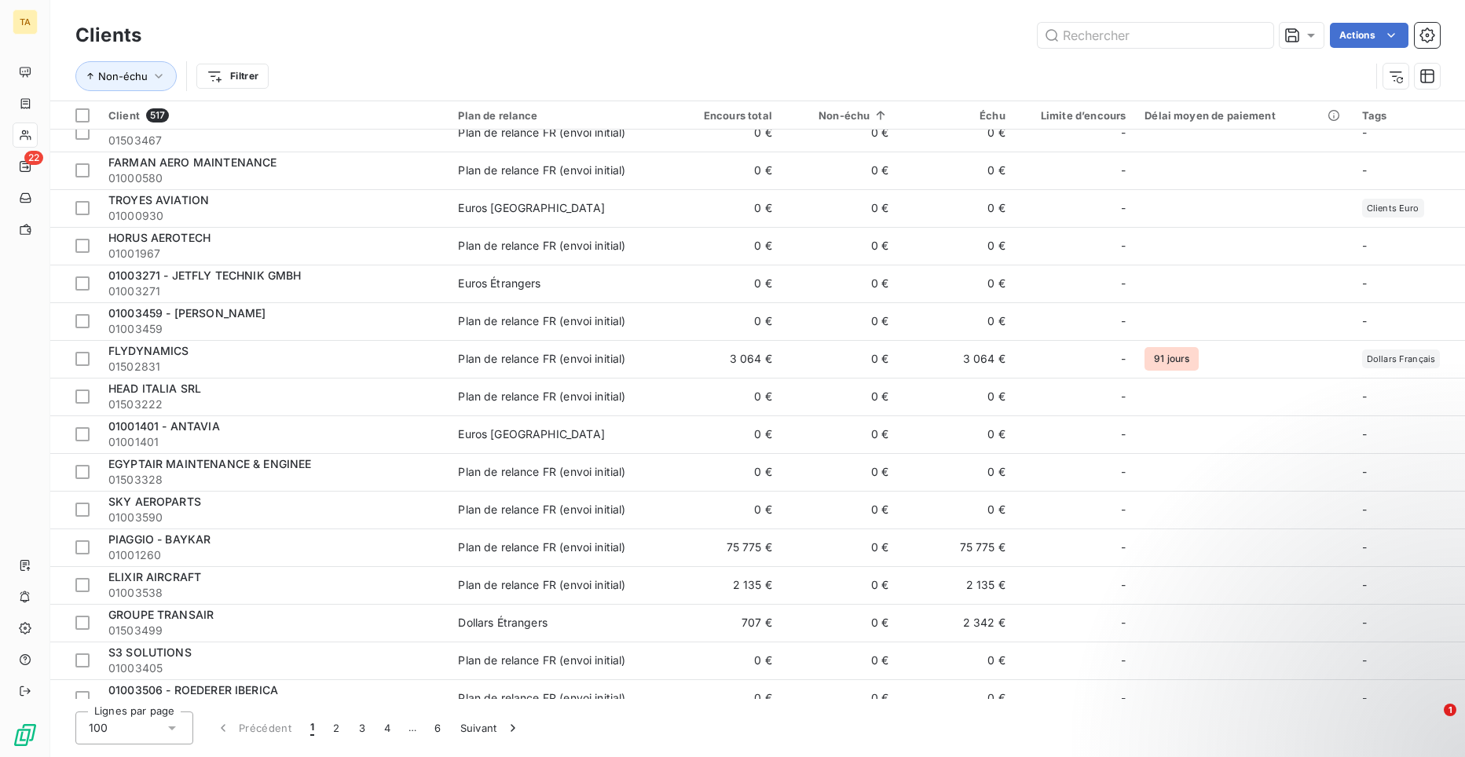
scroll to position [1414, 0]
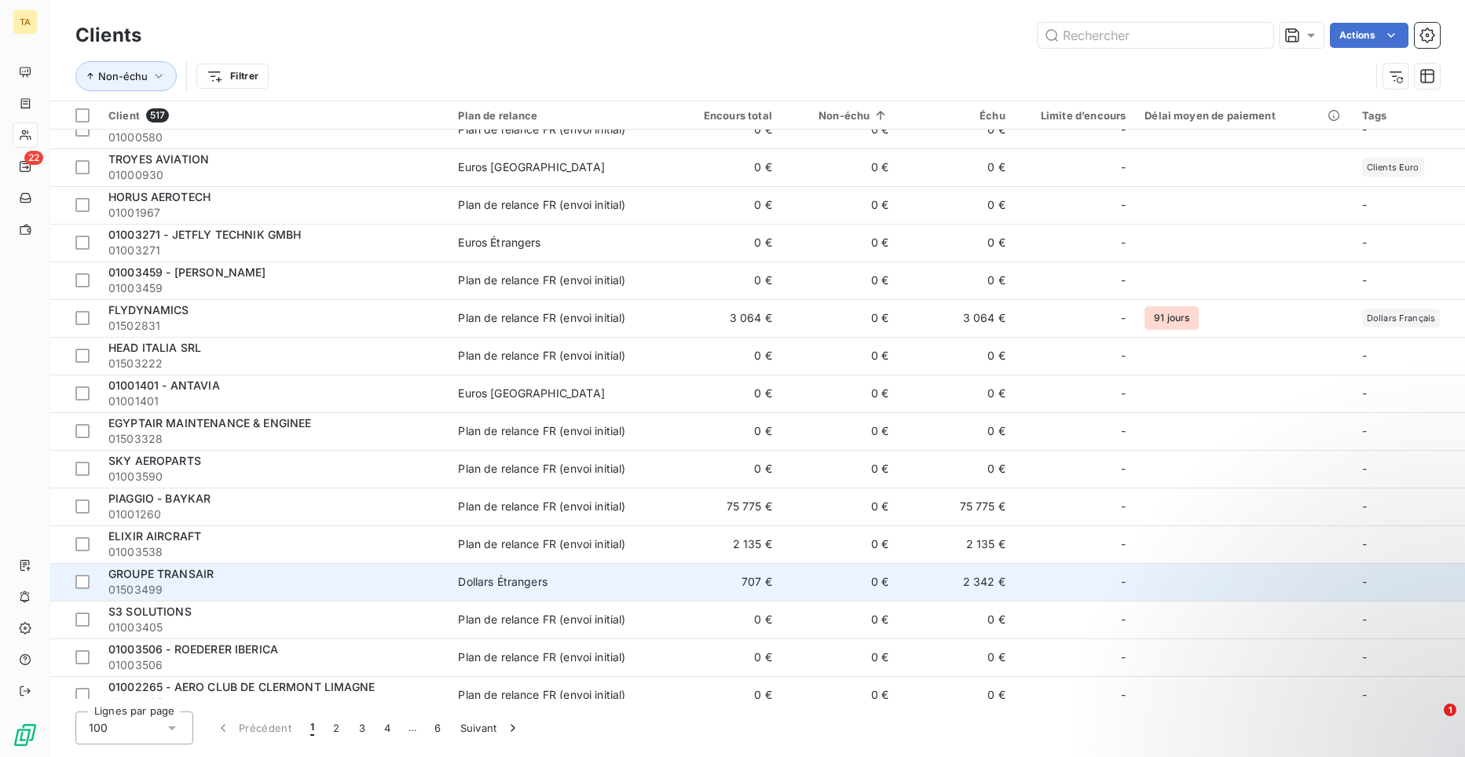
click at [145, 585] on span "01503499" at bounding box center [273, 590] width 331 height 16
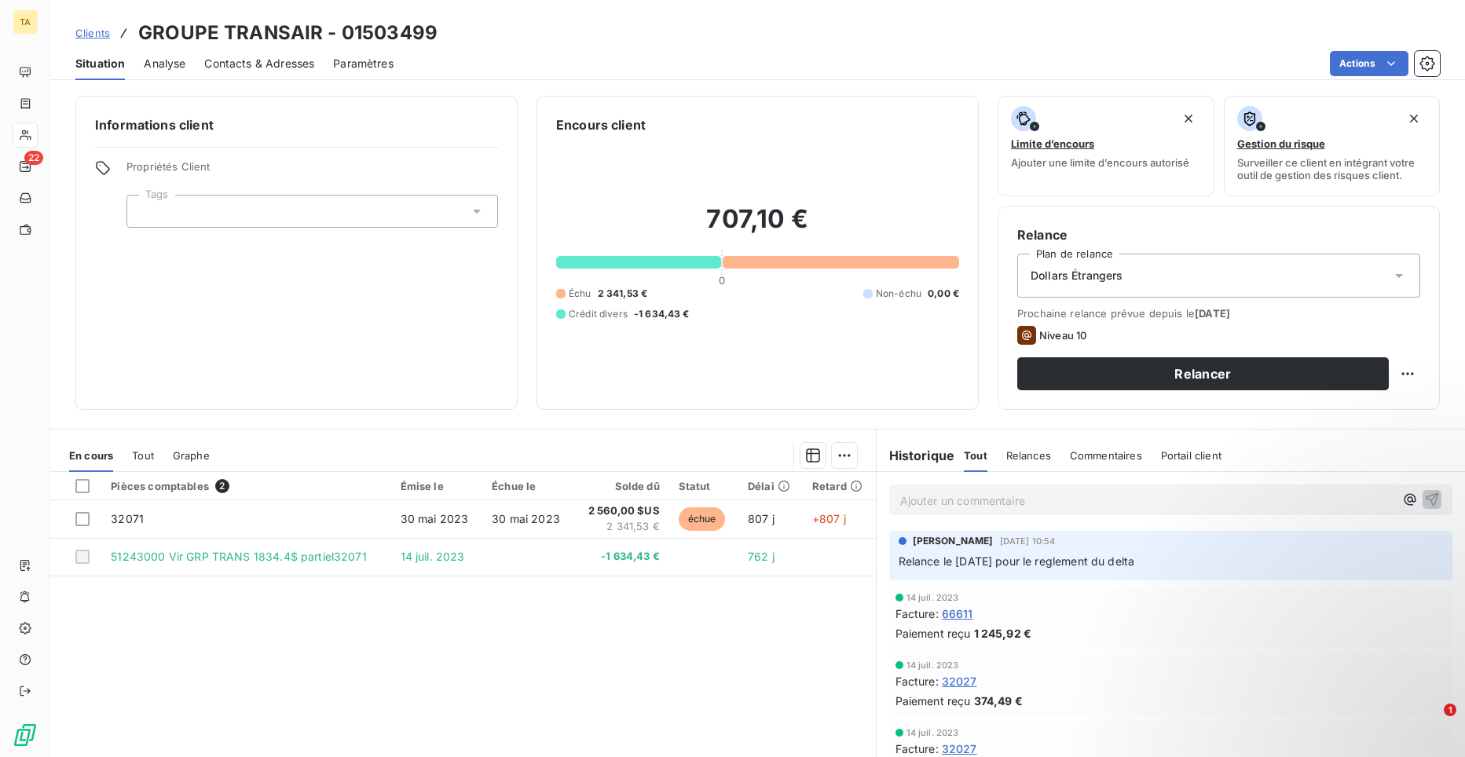
click at [295, 70] on span "Contacts & Adresses" at bounding box center [259, 64] width 110 height 16
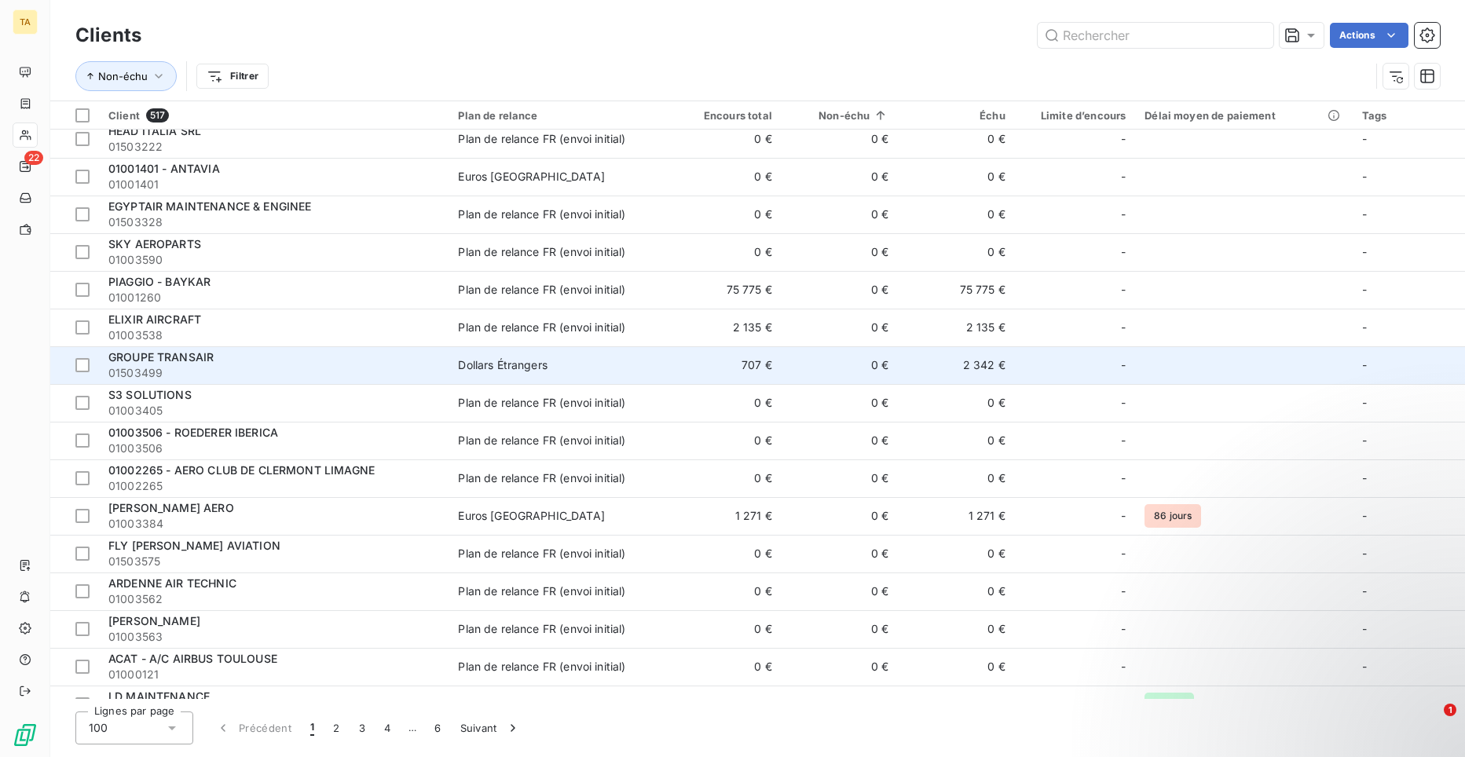
scroll to position [1650, 0]
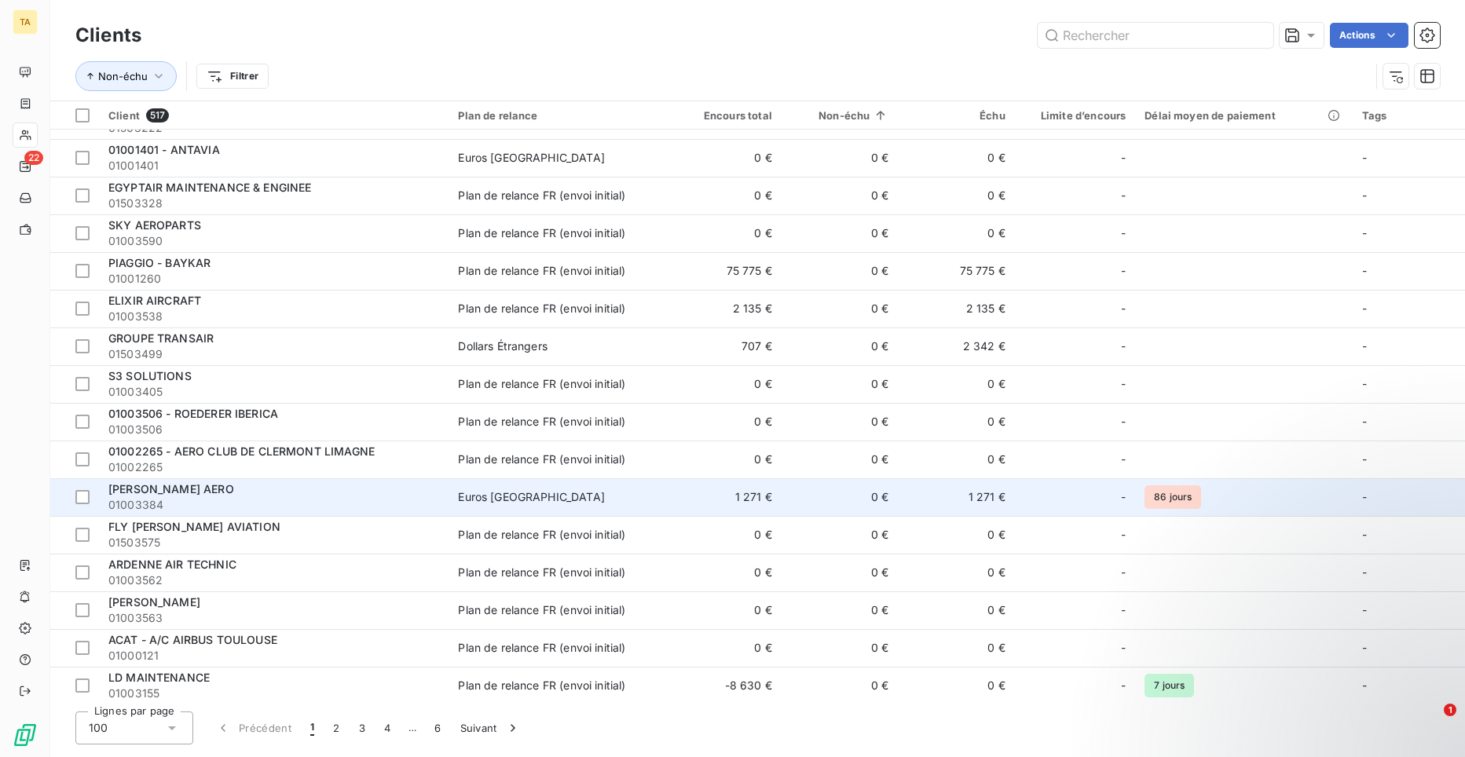
click at [156, 493] on span "[PERSON_NAME] AERO" at bounding box center [171, 488] width 126 height 13
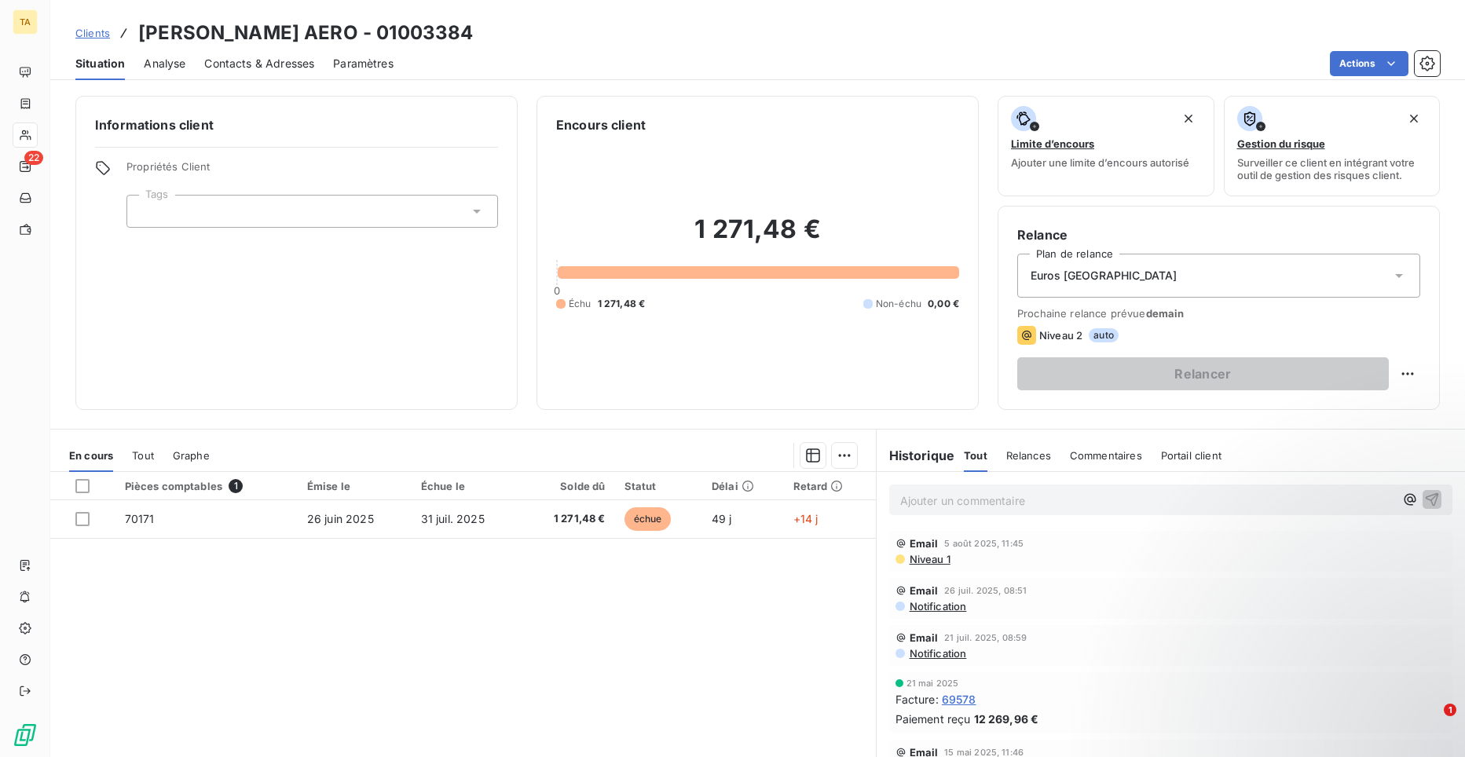
click at [261, 59] on span "Contacts & Adresses" at bounding box center [259, 64] width 110 height 16
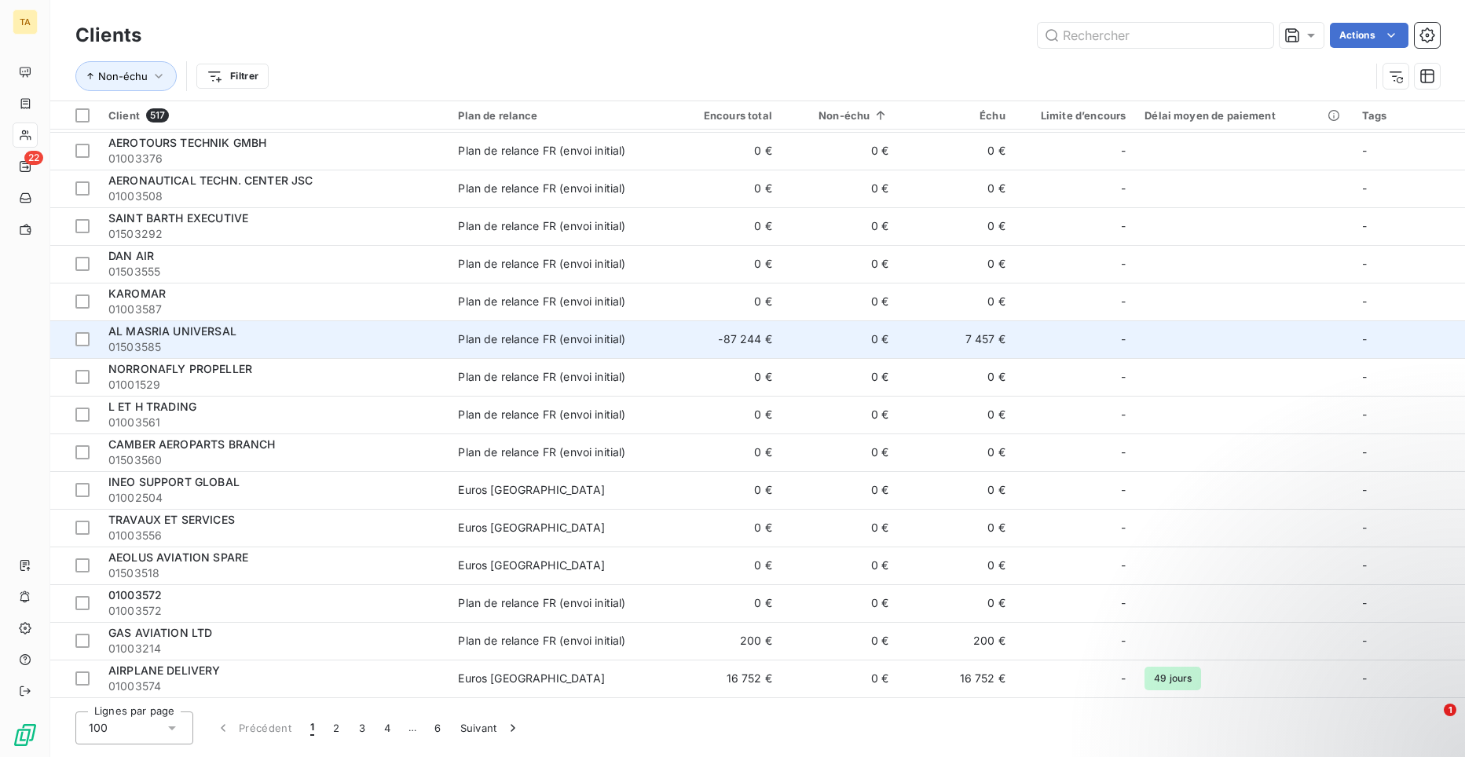
scroll to position [2750, 0]
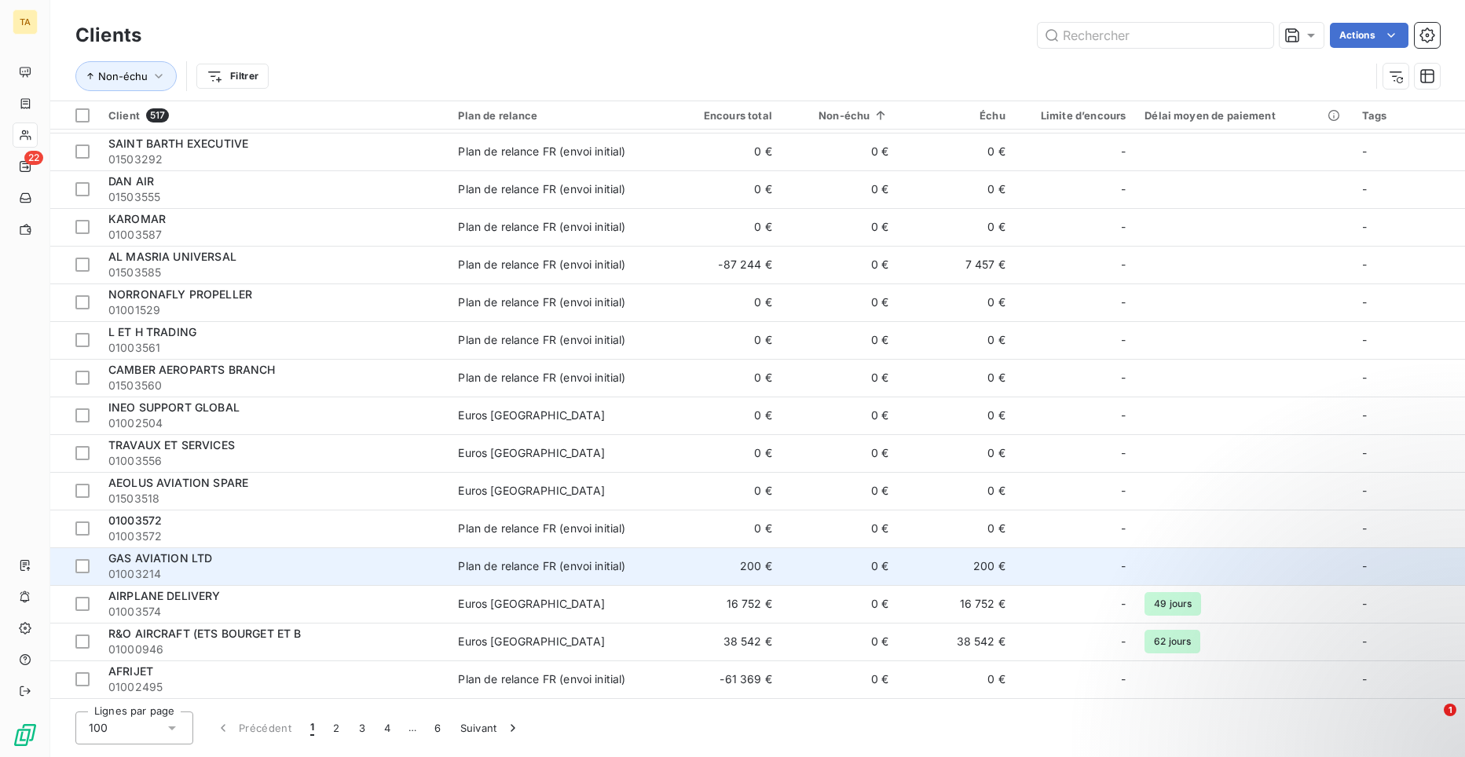
click at [174, 568] on span "01003214" at bounding box center [273, 574] width 331 height 16
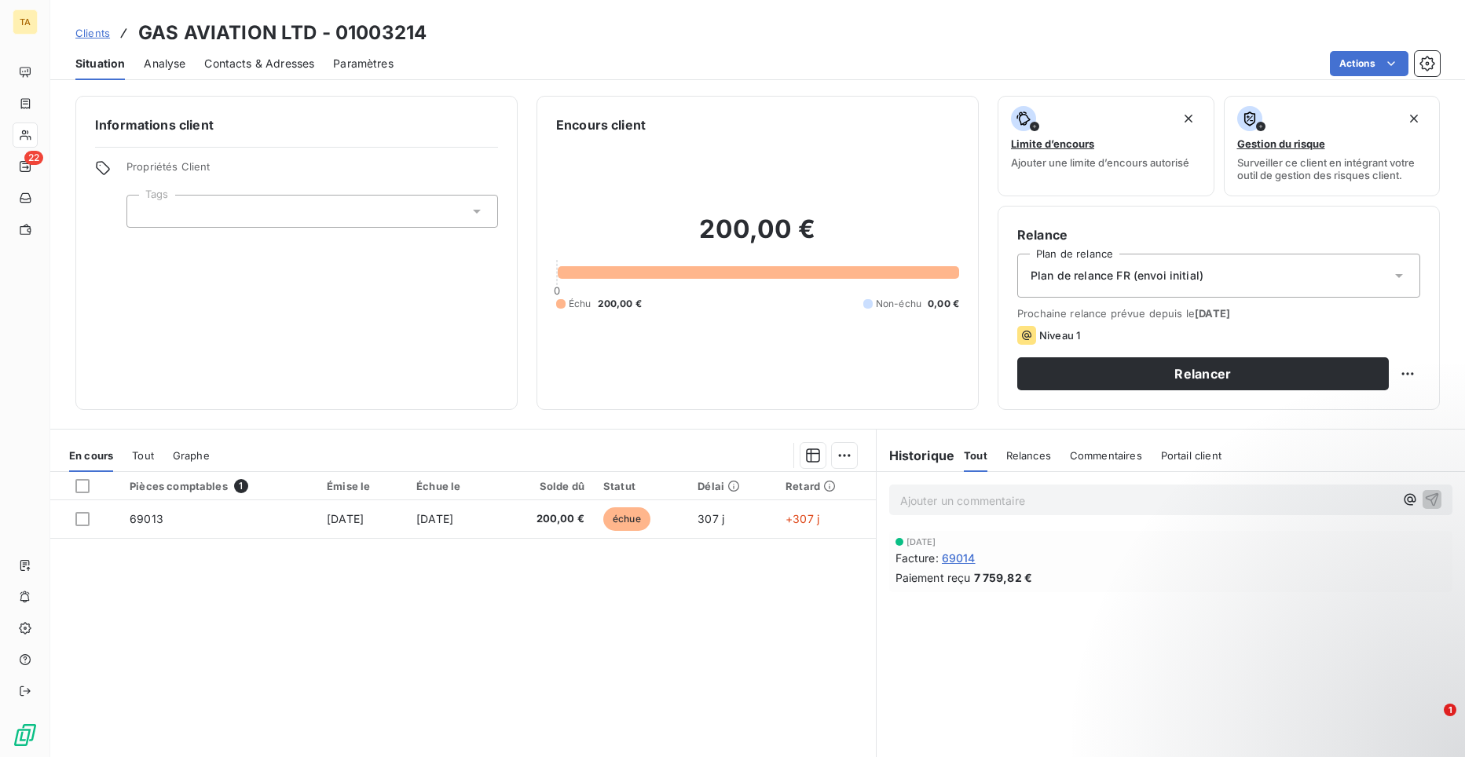
click at [211, 66] on span "Contacts & Adresses" at bounding box center [259, 64] width 110 height 16
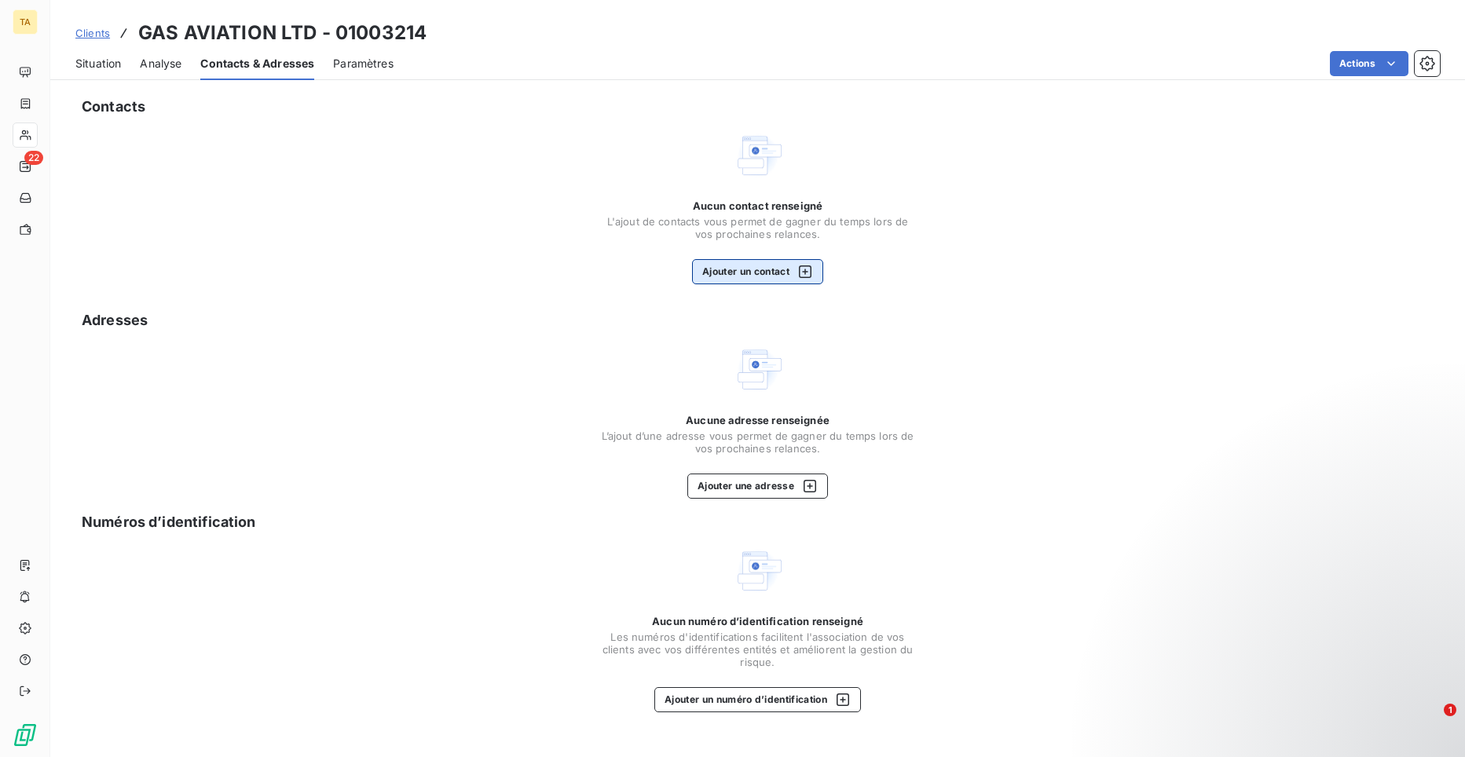
click at [743, 278] on button "Ajouter un contact" at bounding box center [757, 271] width 131 height 25
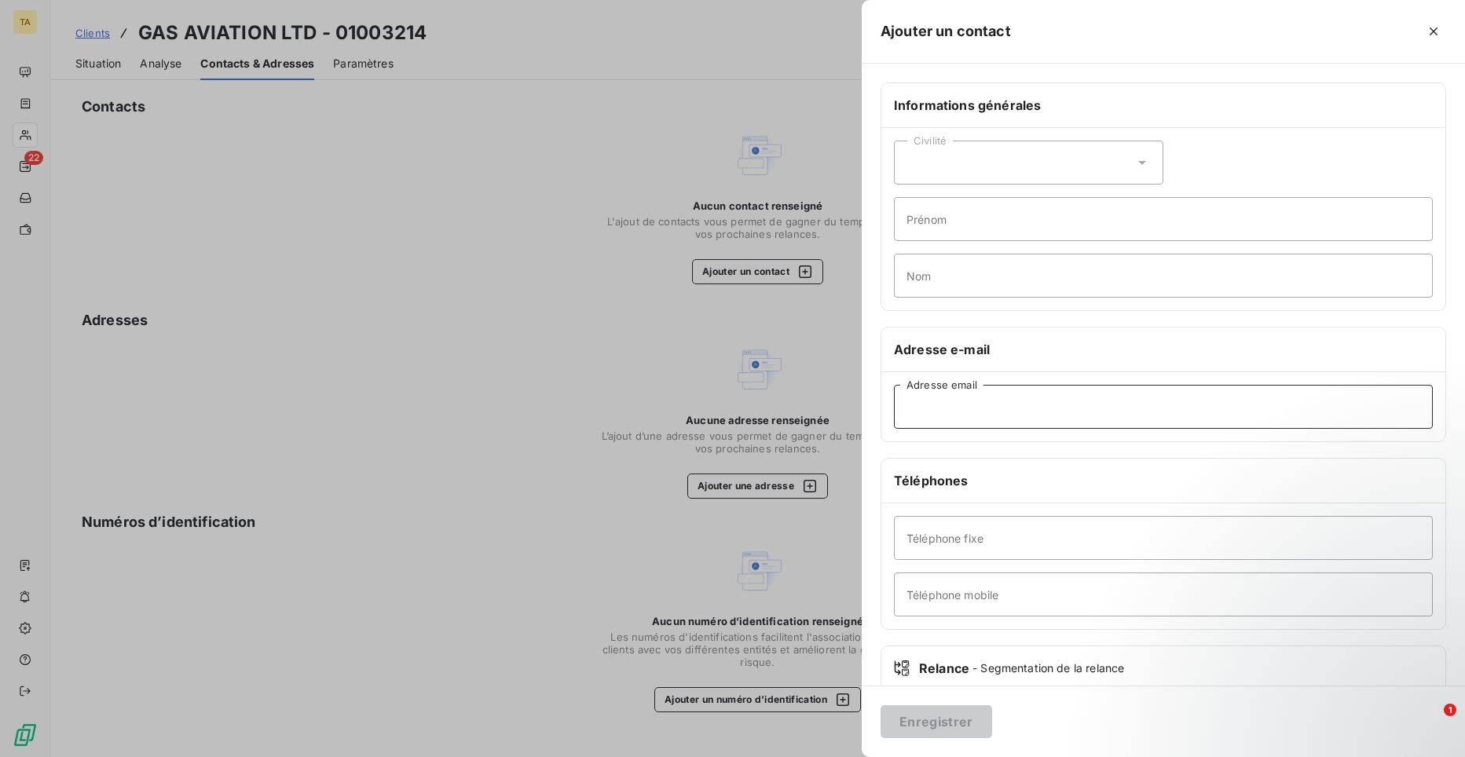
click at [1006, 412] on input "Adresse email" at bounding box center [1163, 407] width 539 height 44
paste input "[EMAIL_ADDRESS][DOMAIN_NAME]"
type input "[EMAIL_ADDRESS][DOMAIN_NAME]"
click at [954, 713] on button "Enregistrer" at bounding box center [937, 722] width 112 height 33
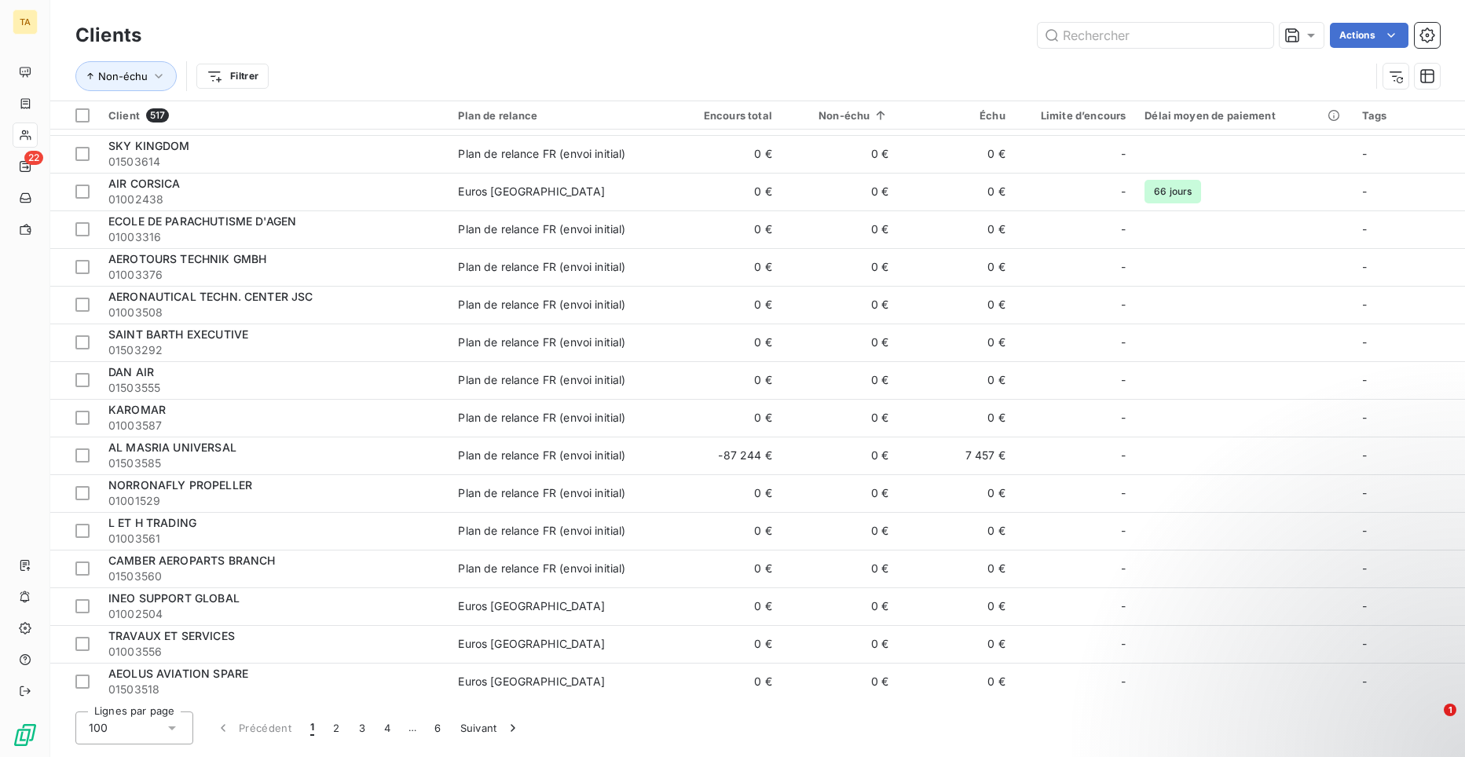
scroll to position [2828, 0]
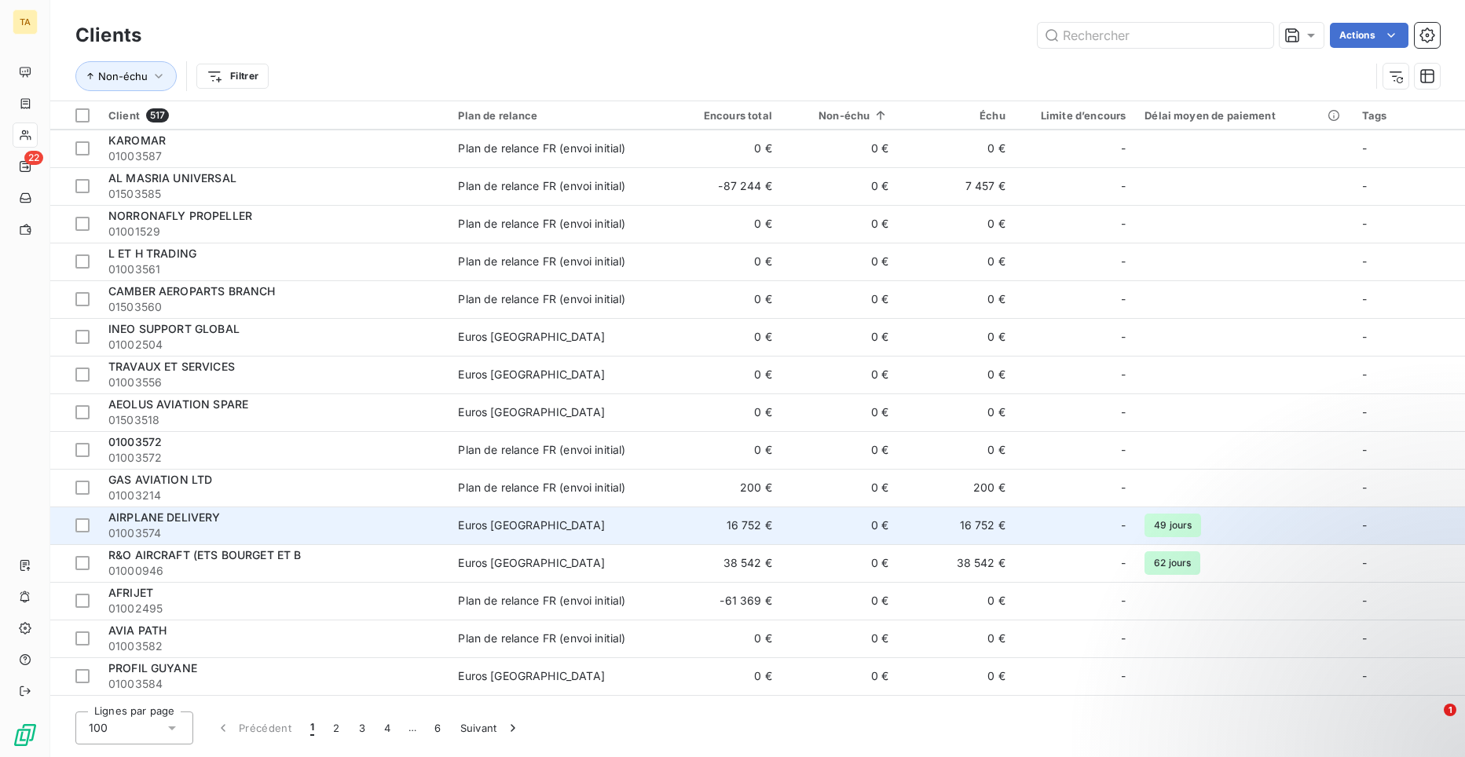
click at [200, 522] on span "AIRPLANE DELIVERY" at bounding box center [164, 517] width 112 height 13
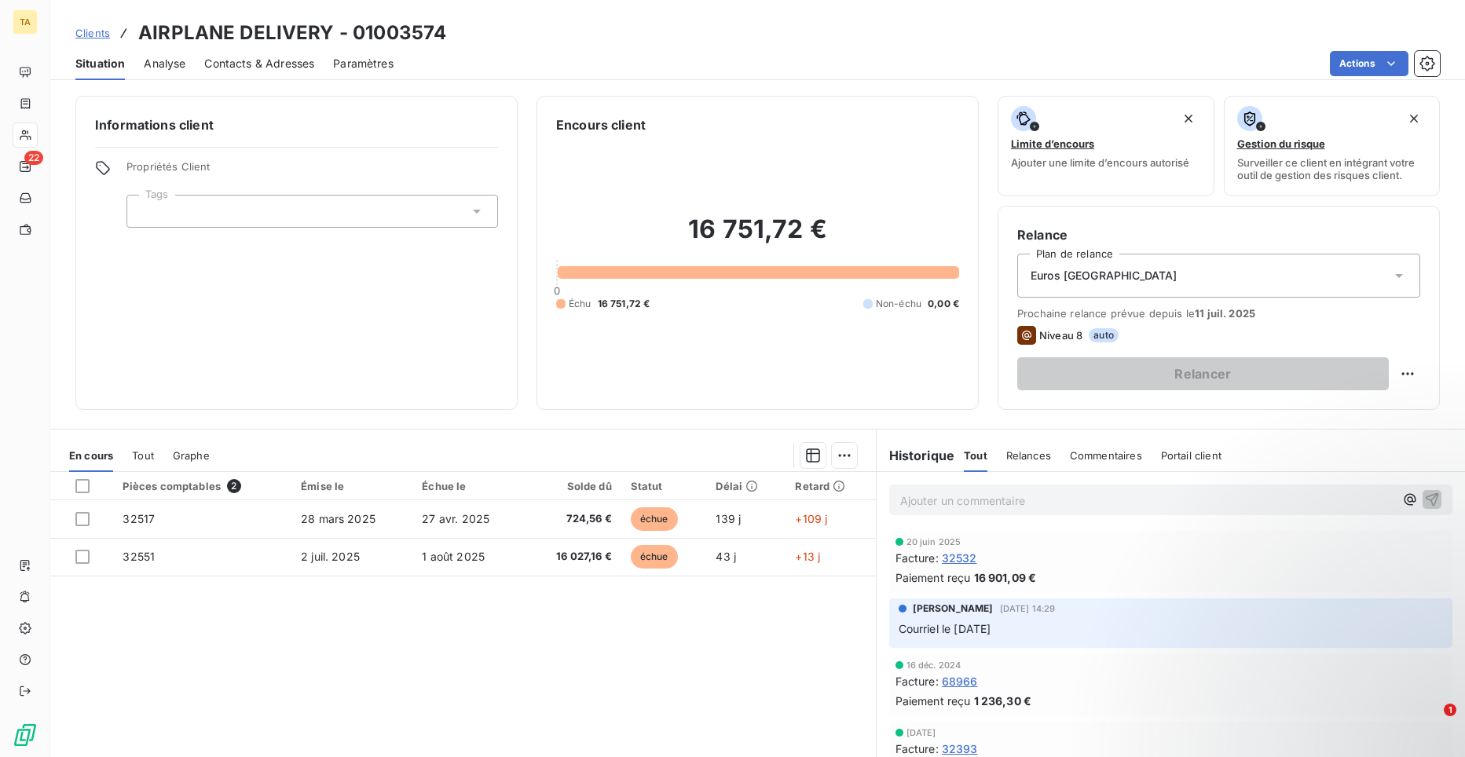
click at [222, 68] on span "Contacts & Adresses" at bounding box center [259, 64] width 110 height 16
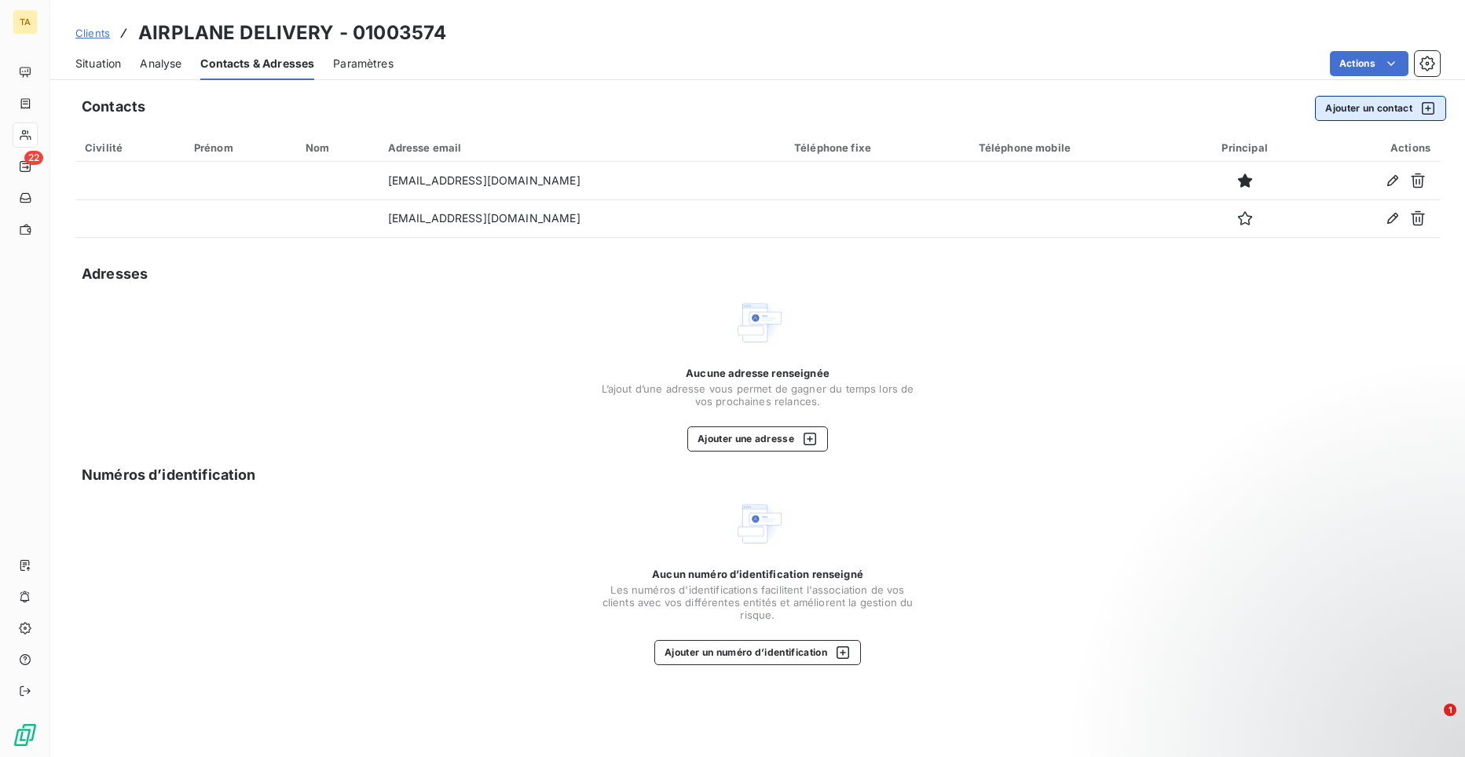
click at [1375, 111] on button "Ajouter un contact" at bounding box center [1380, 108] width 131 height 25
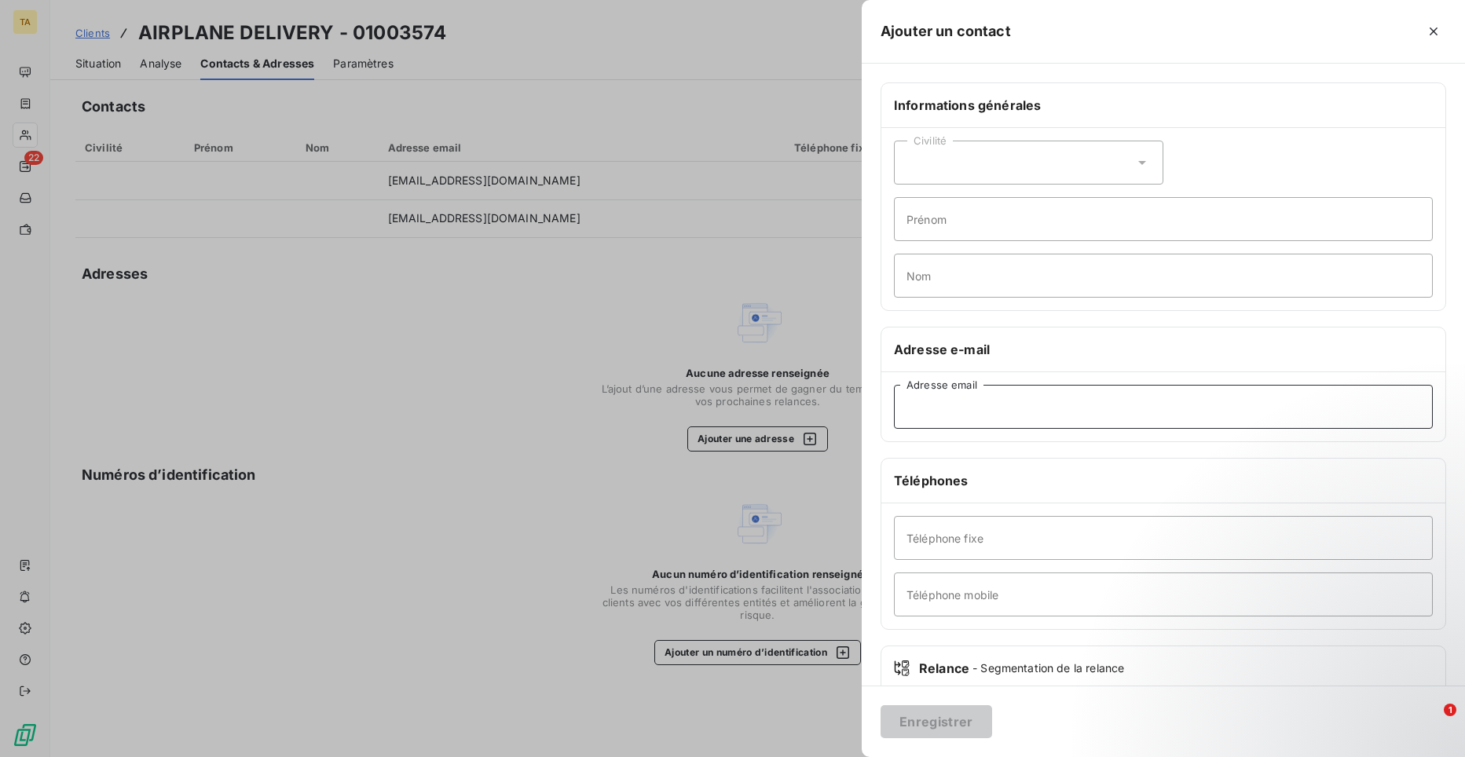
click at [974, 397] on input "Adresse email" at bounding box center [1163, 407] width 539 height 44
type input "[EMAIL_ADDRESS][DOMAIN_NAME]"
click at [957, 723] on button "Enregistrer" at bounding box center [937, 722] width 112 height 33
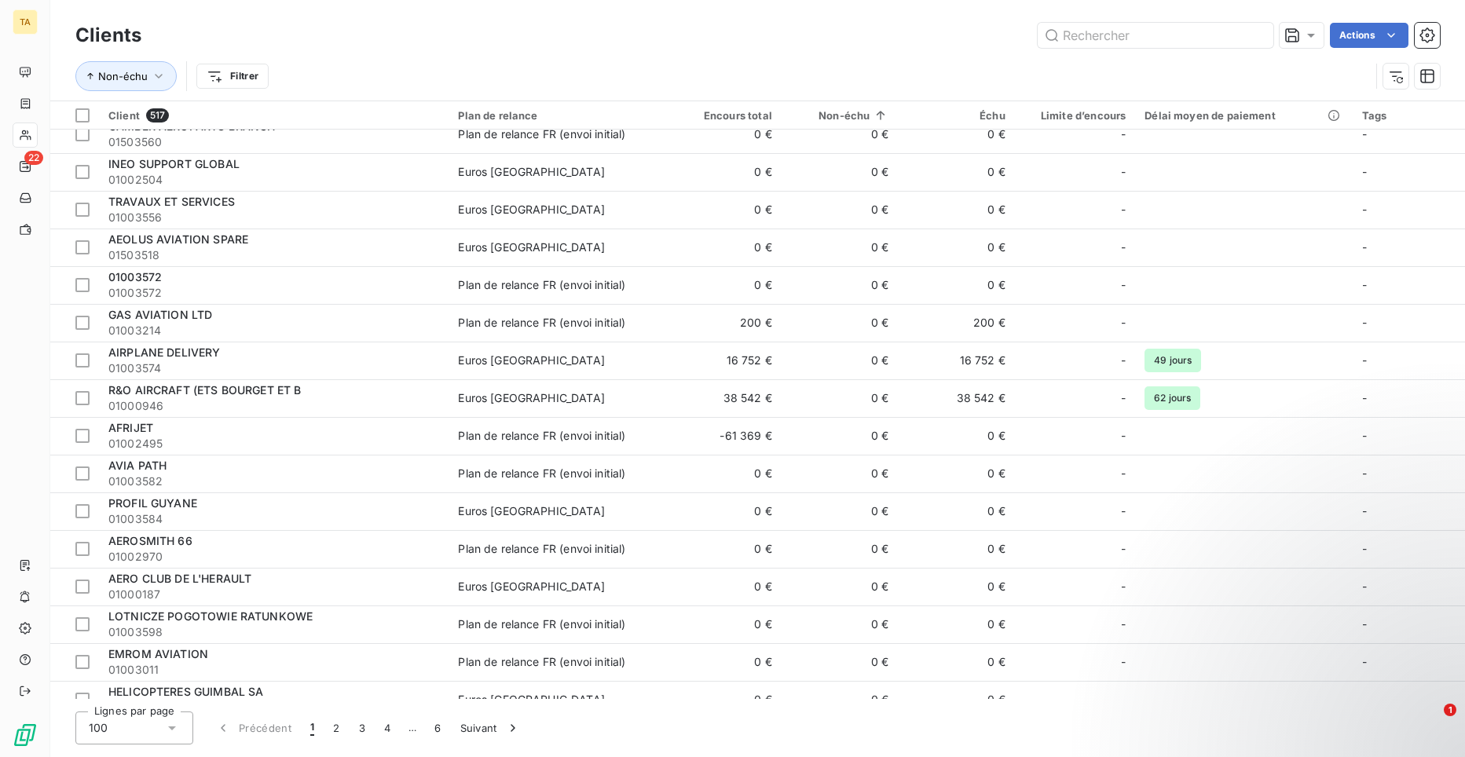
scroll to position [3064, 0]
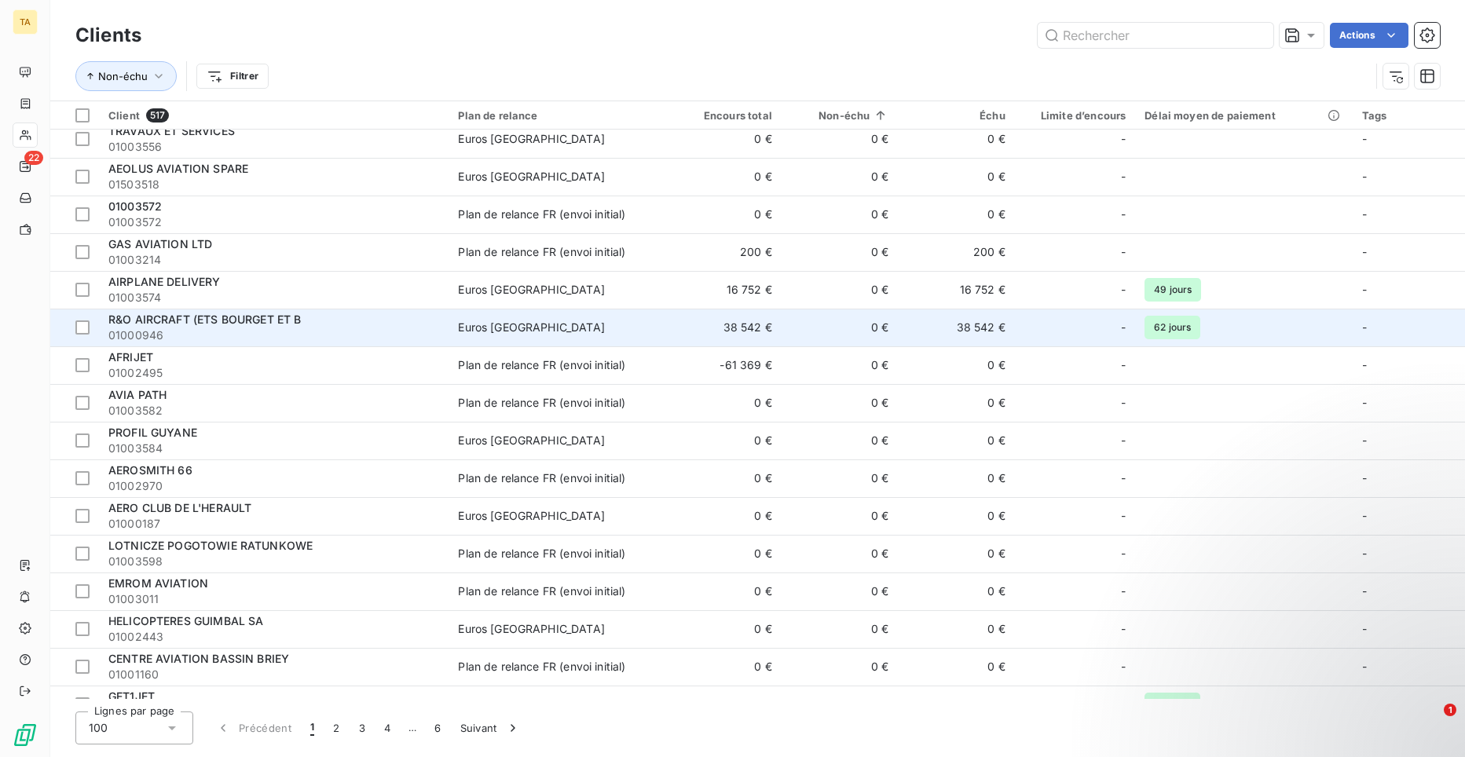
click at [168, 329] on span "01000946" at bounding box center [273, 336] width 331 height 16
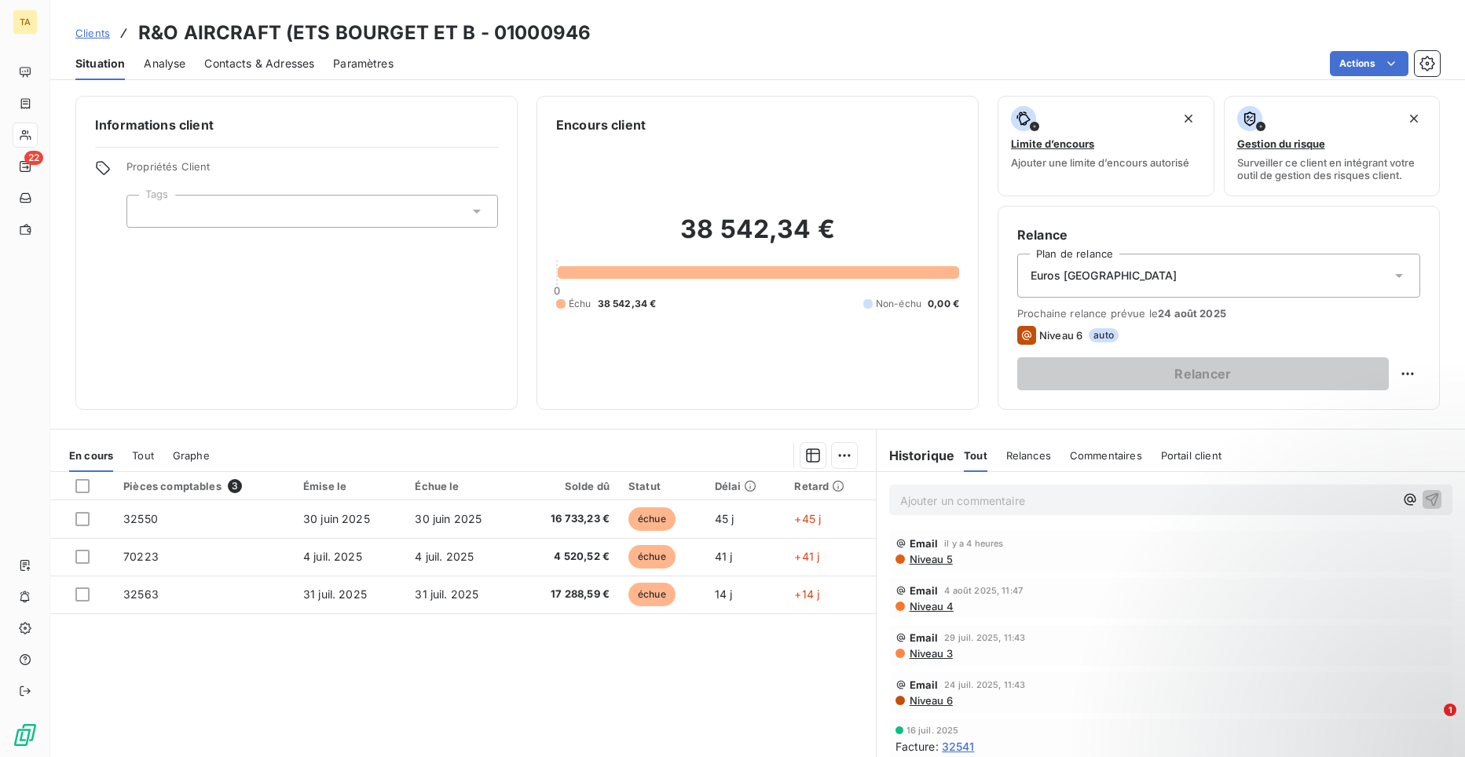
click at [262, 65] on span "Contacts & Adresses" at bounding box center [259, 64] width 110 height 16
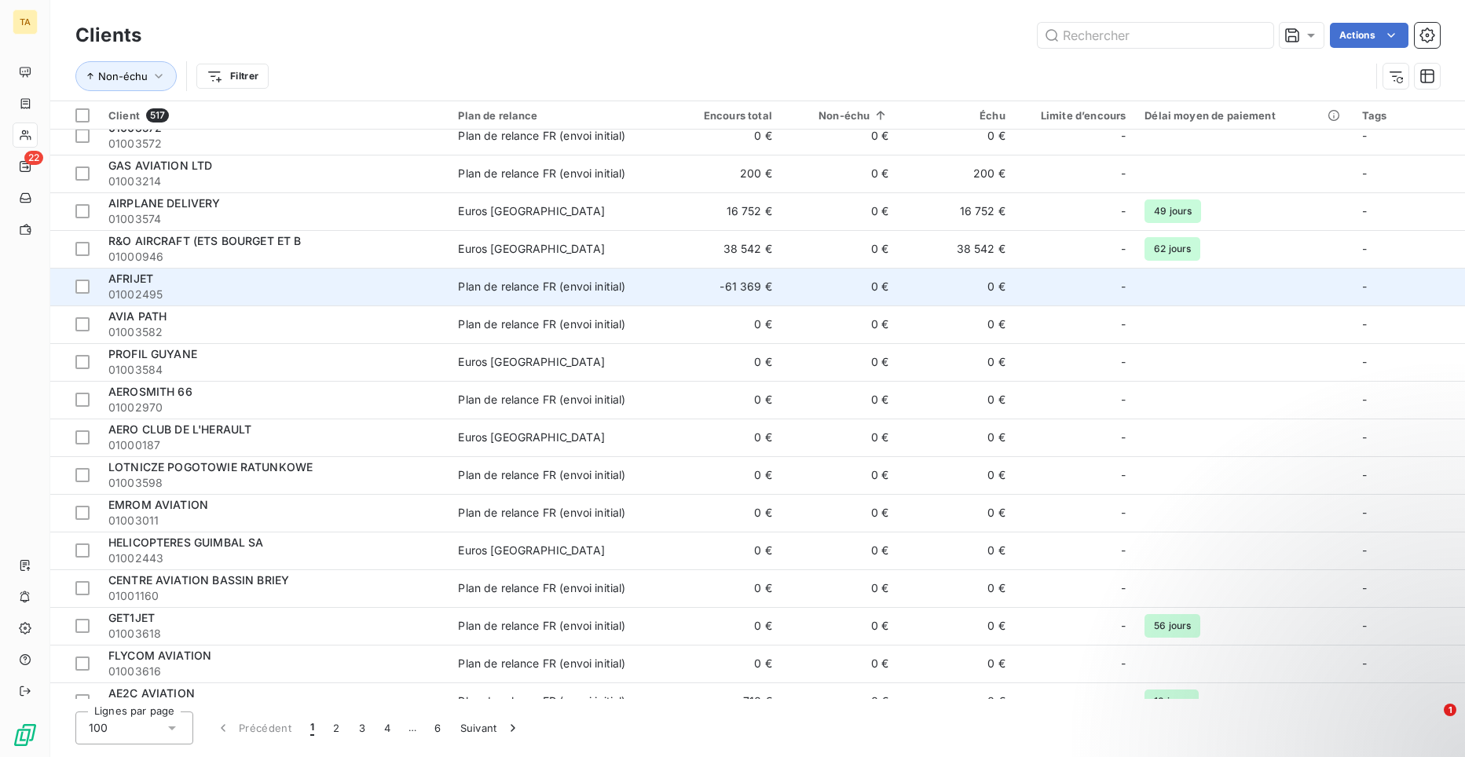
scroll to position [3202, 0]
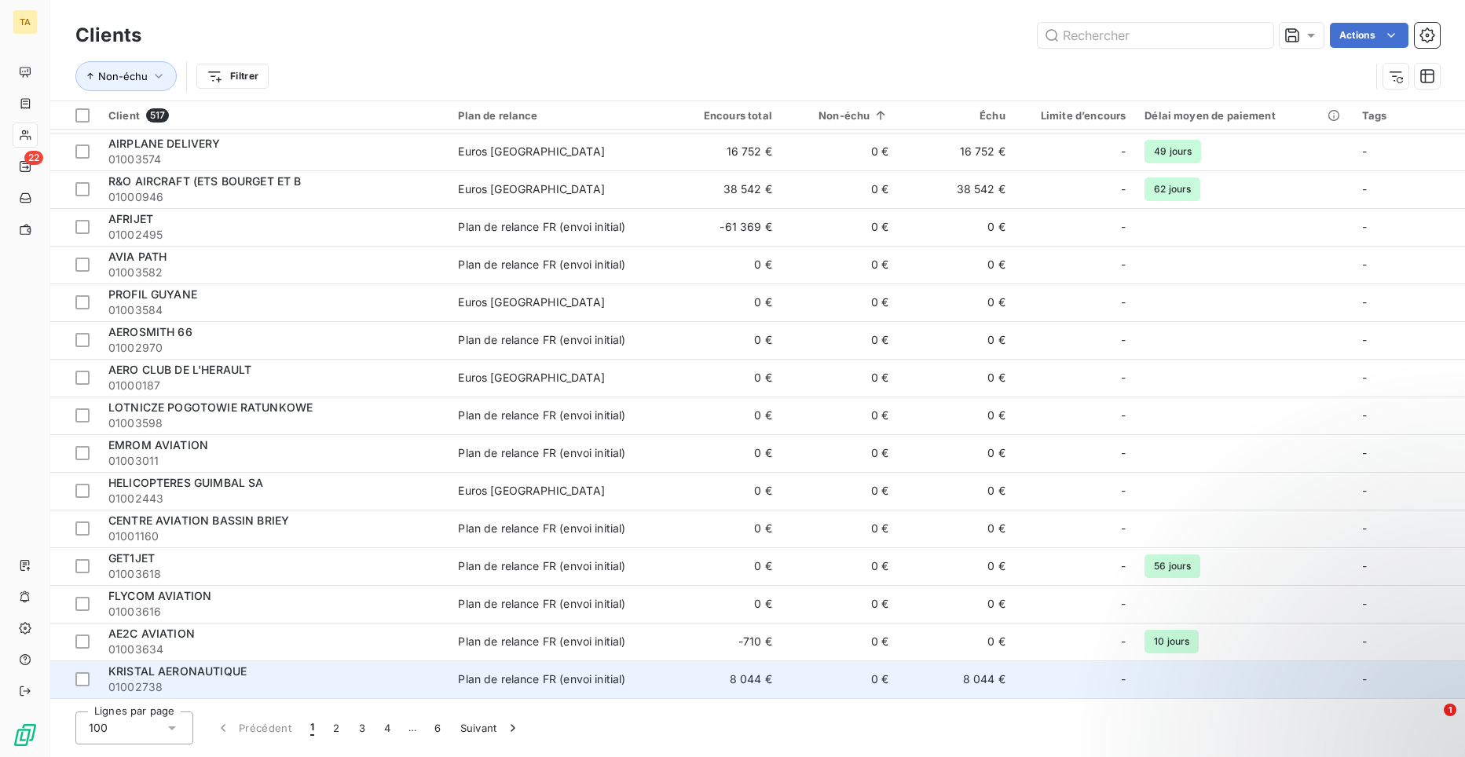
click at [196, 674] on span "KRISTAL AERONAUTIQUE" at bounding box center [177, 671] width 138 height 13
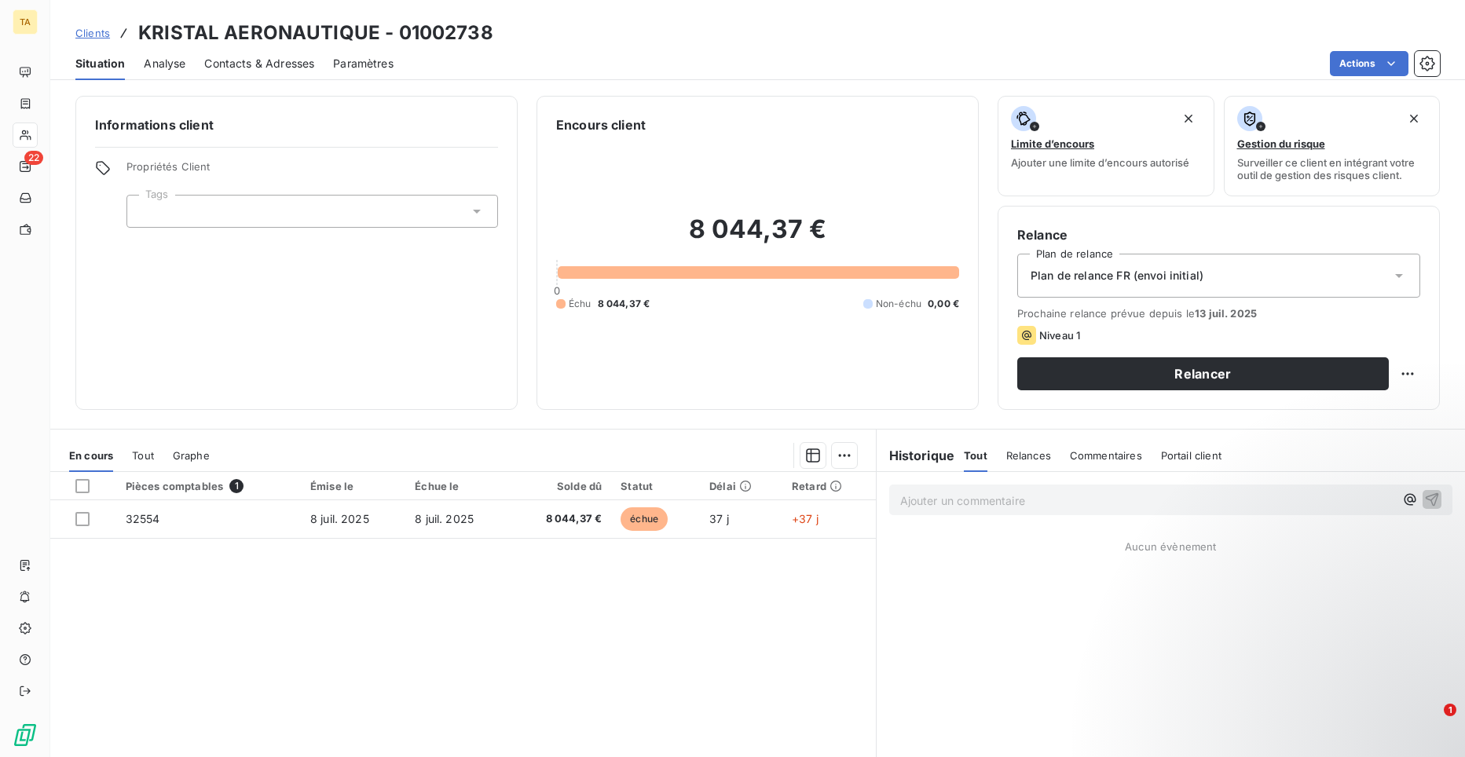
click at [280, 67] on span "Contacts & Adresses" at bounding box center [259, 64] width 110 height 16
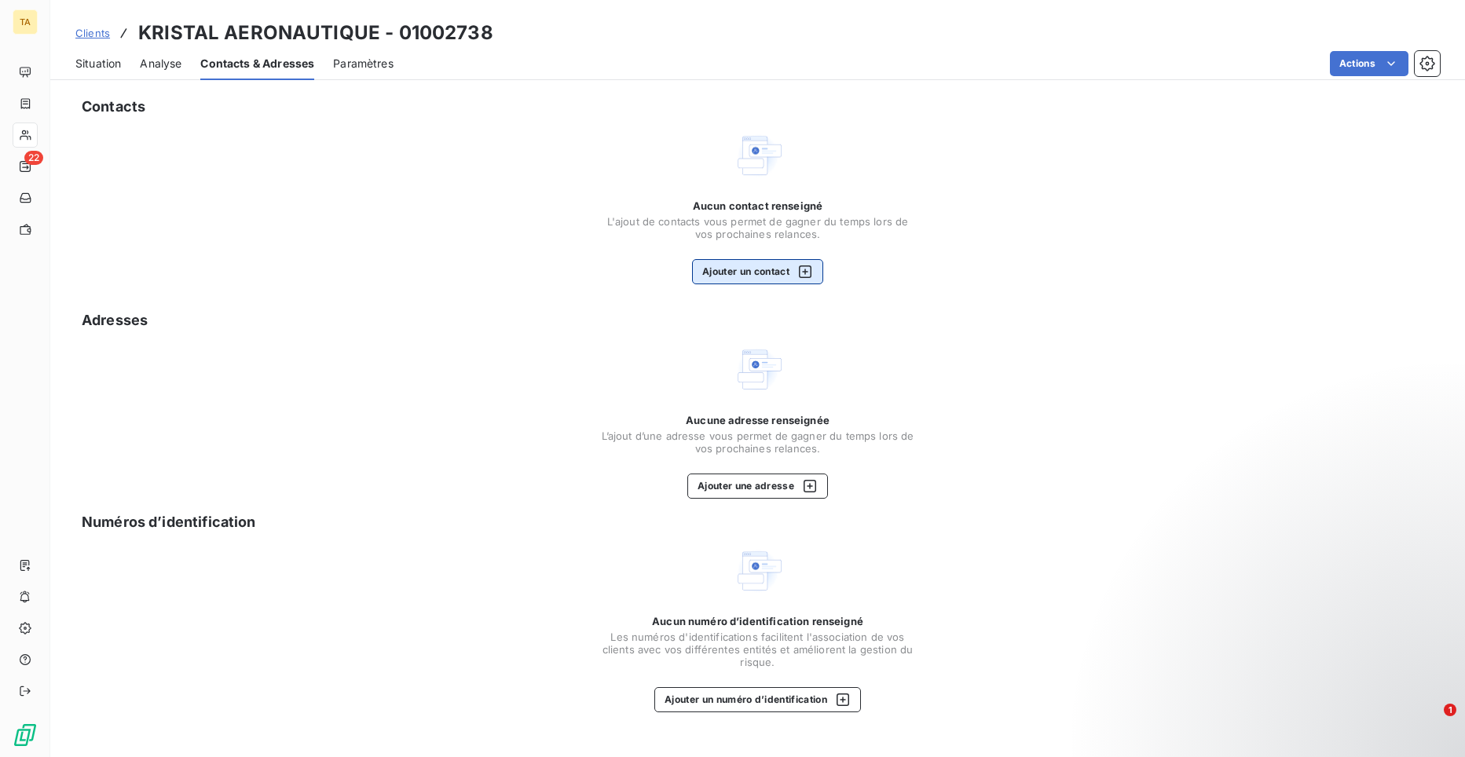
click at [712, 265] on button "Ajouter un contact" at bounding box center [757, 271] width 131 height 25
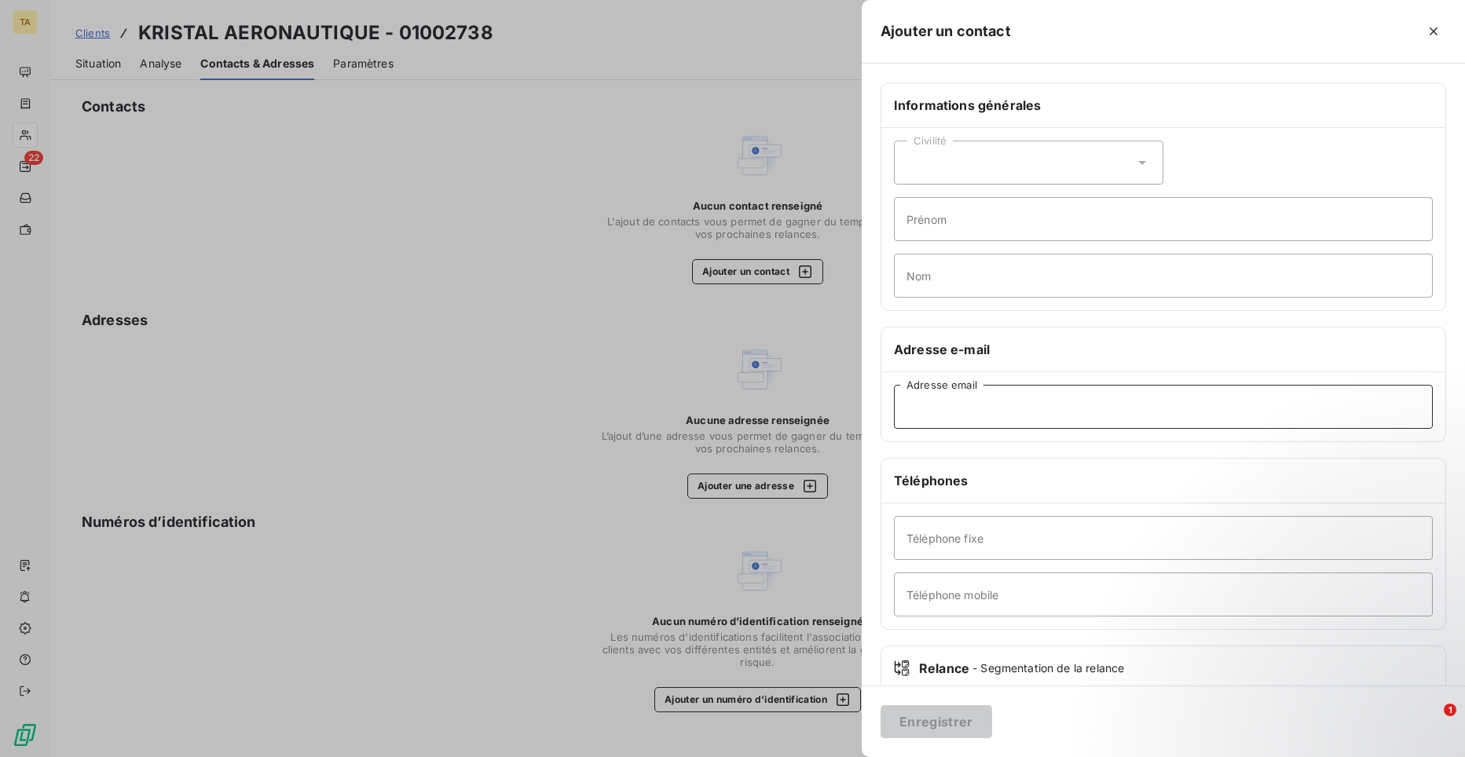
click at [1006, 406] on input "Adresse email" at bounding box center [1163, 407] width 539 height 44
paste input "[PERSON_NAME][EMAIL_ADDRESS][DOMAIN_NAME]"
type input "[PERSON_NAME][EMAIL_ADDRESS][DOMAIN_NAME]"
click at [945, 728] on button "Enregistrer" at bounding box center [937, 722] width 112 height 33
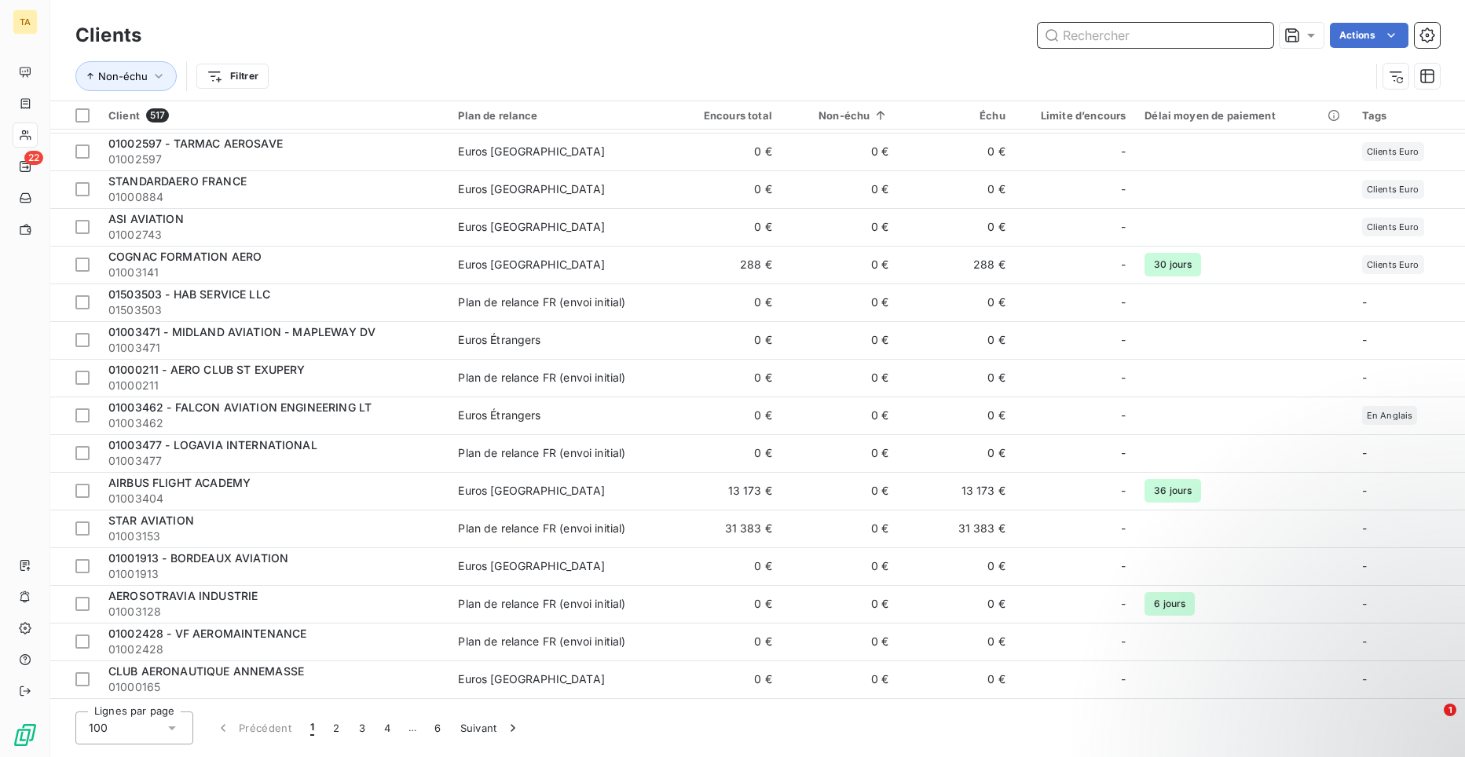
scroll to position [3202, 0]
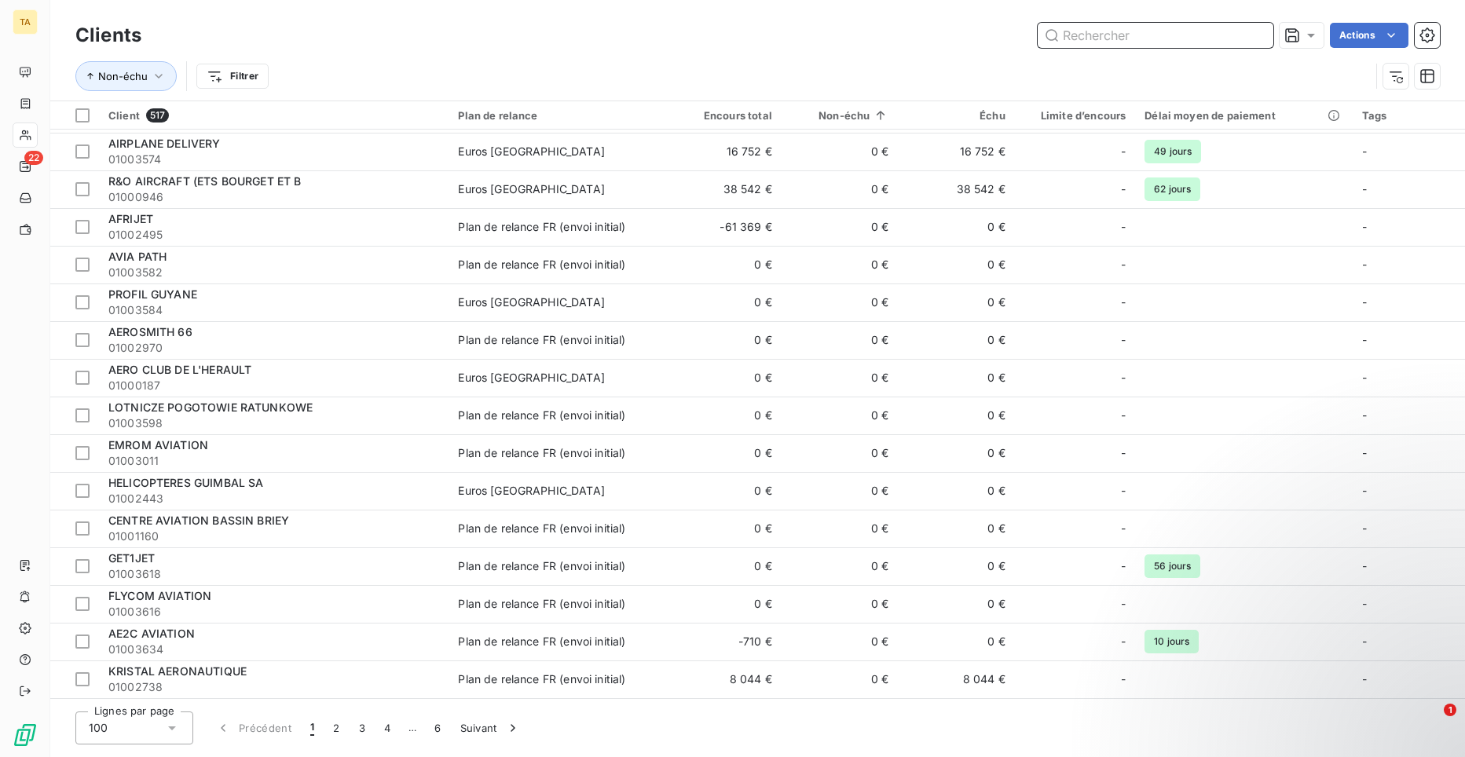
type input "C"
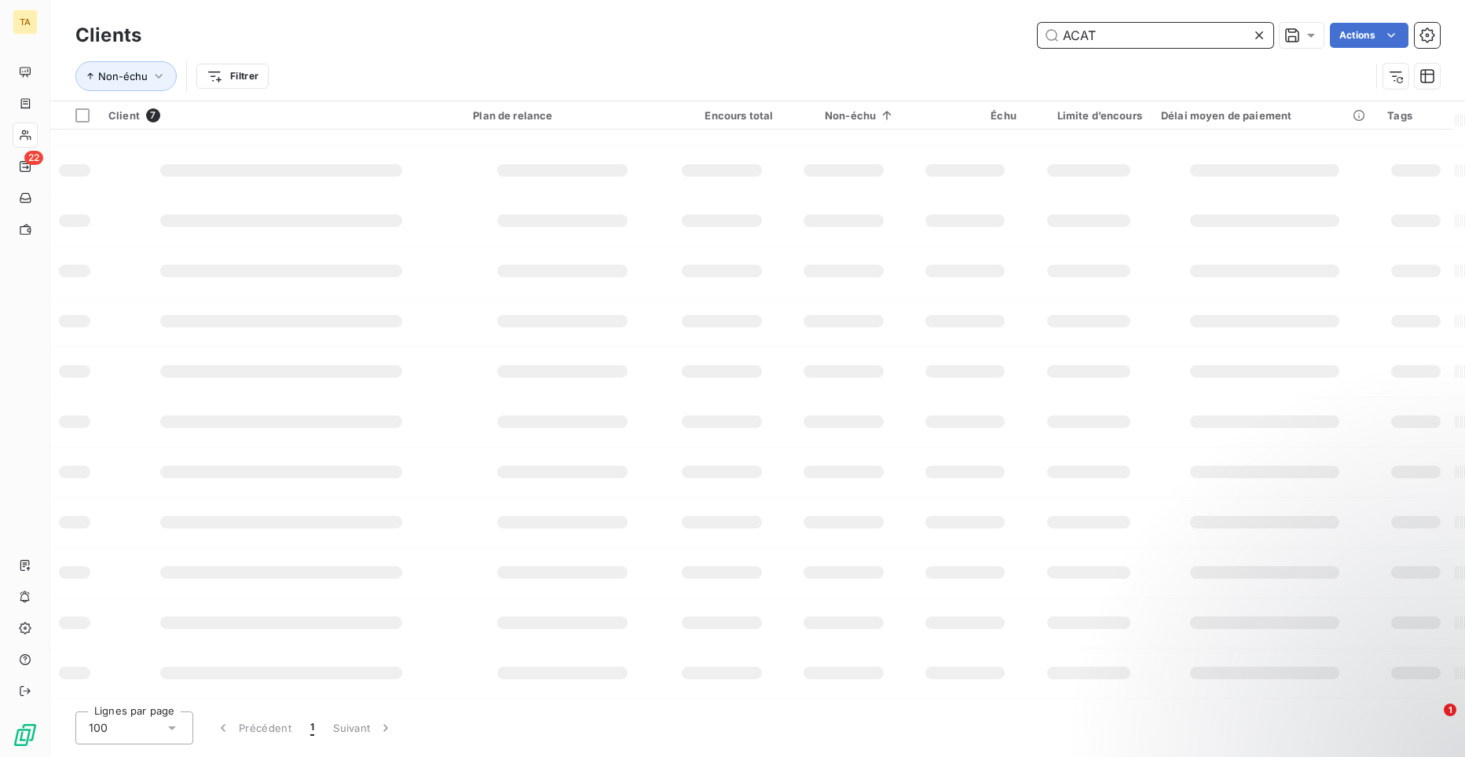
scroll to position [0, 0]
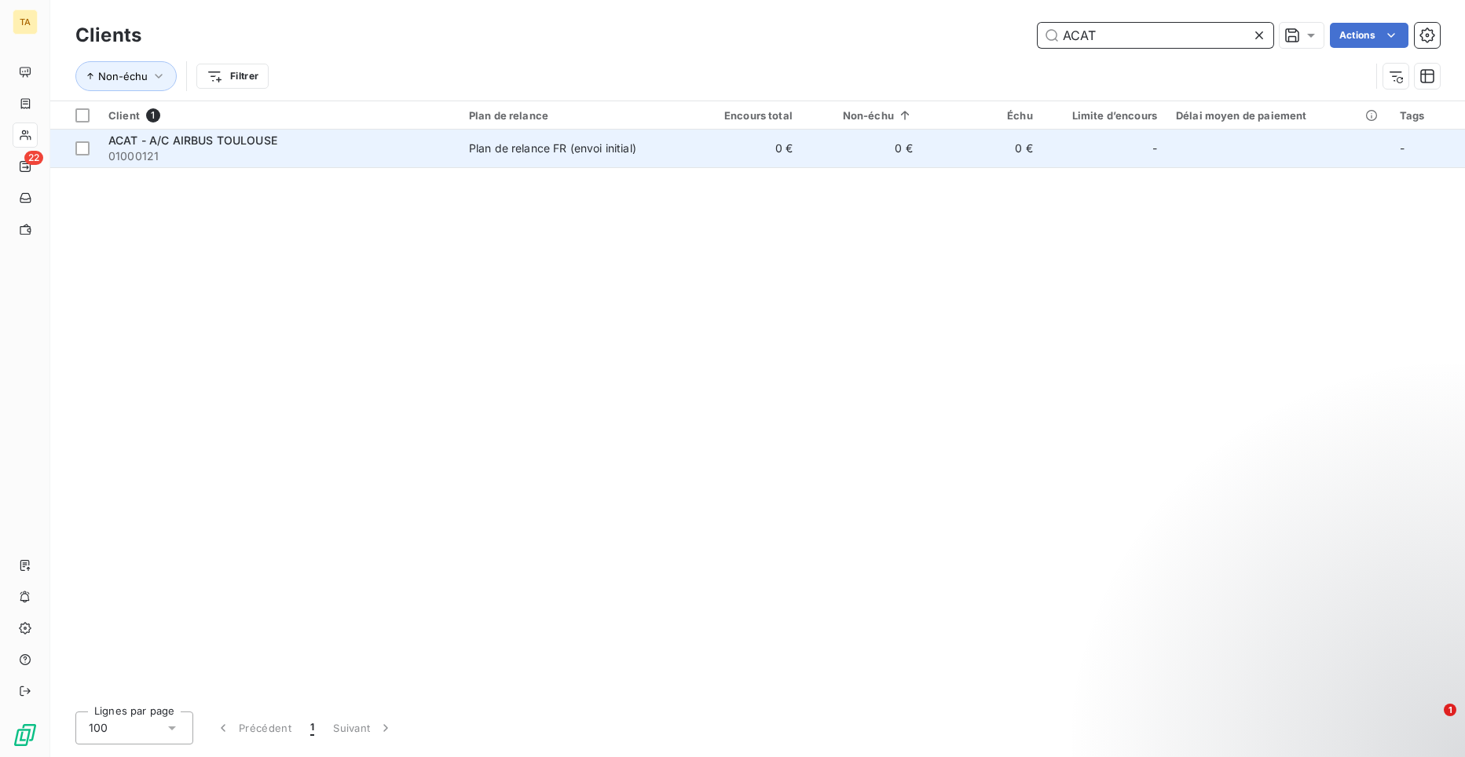
type input "ACAT"
click at [148, 148] on span "01000121" at bounding box center [279, 156] width 342 height 16
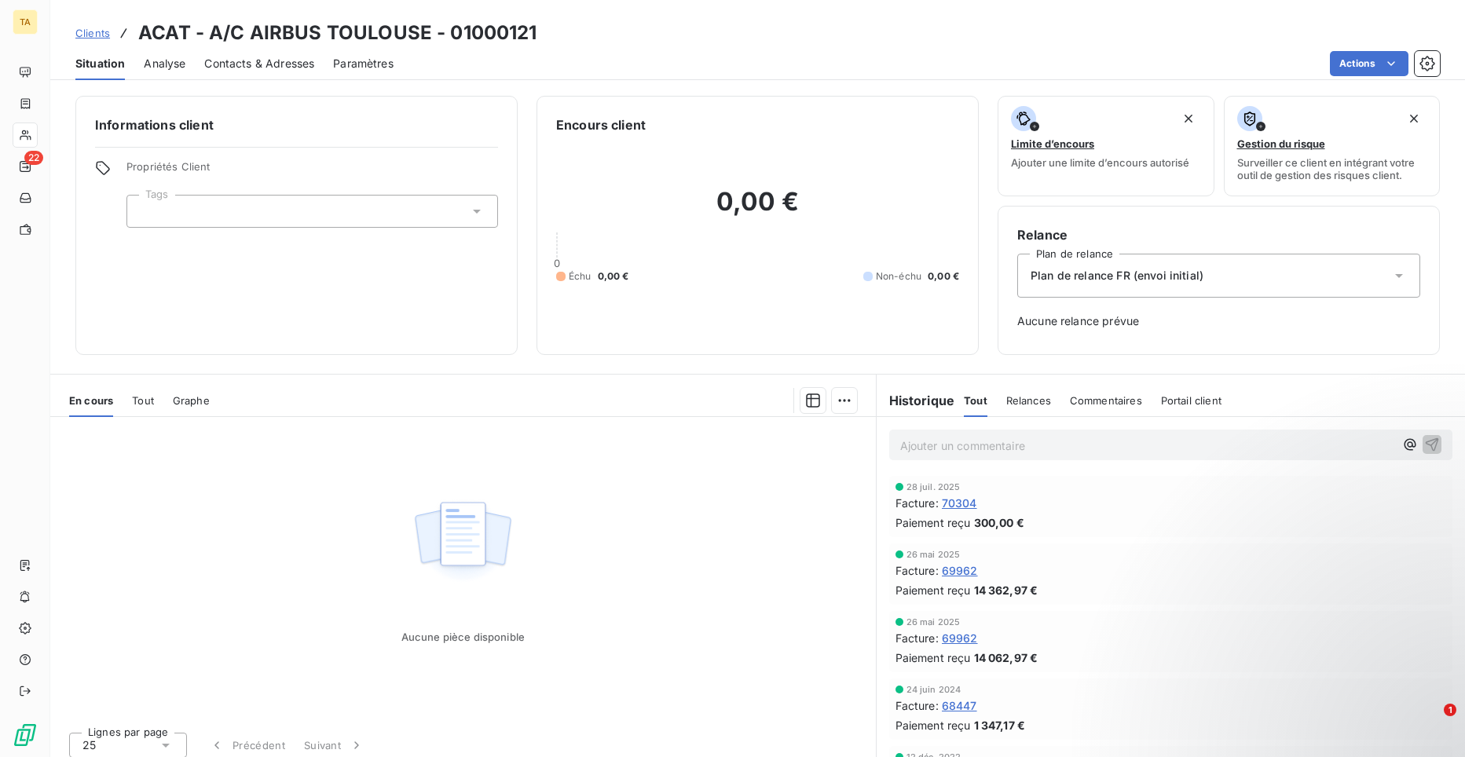
click at [277, 69] on span "Contacts & Adresses" at bounding box center [259, 64] width 110 height 16
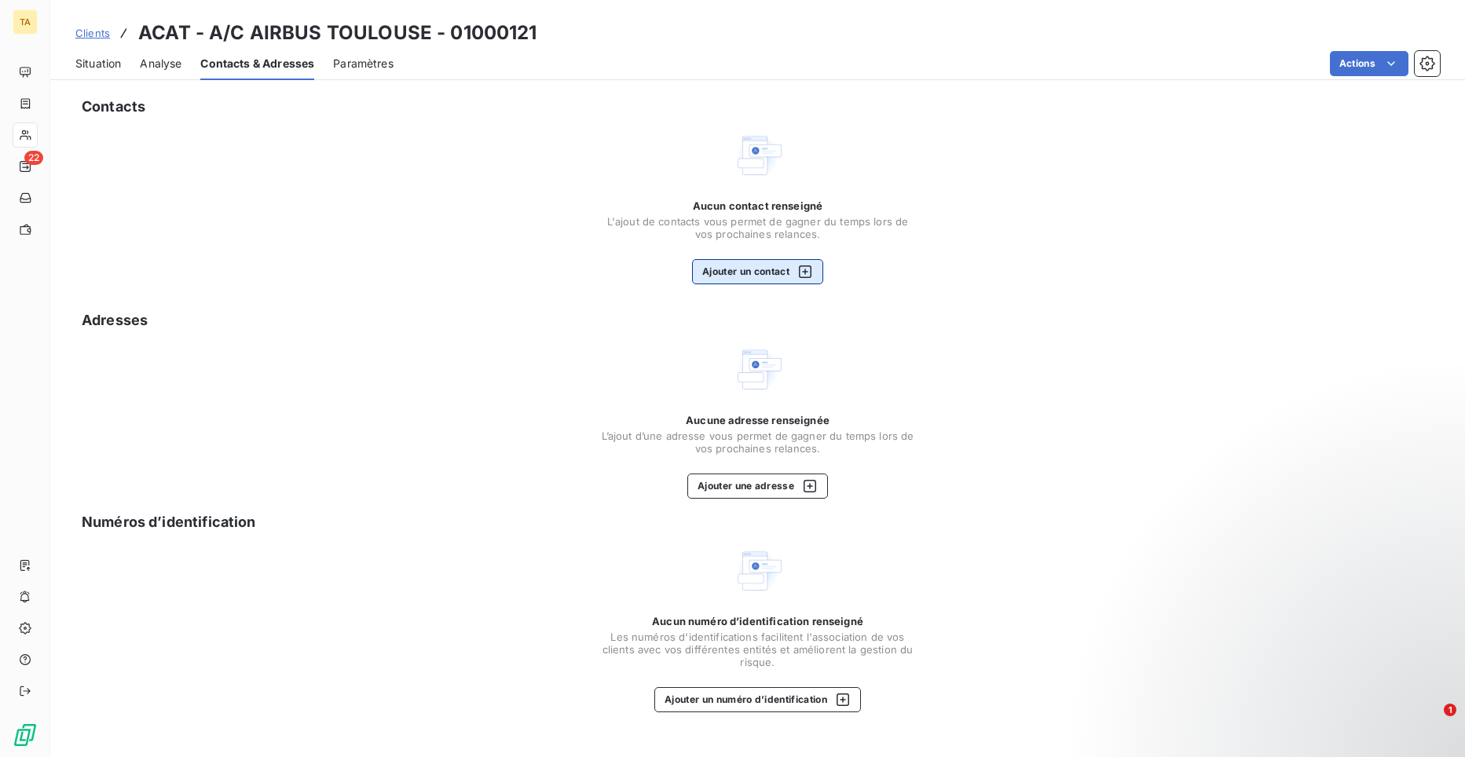
click at [750, 267] on button "Ajouter un contact" at bounding box center [757, 271] width 131 height 25
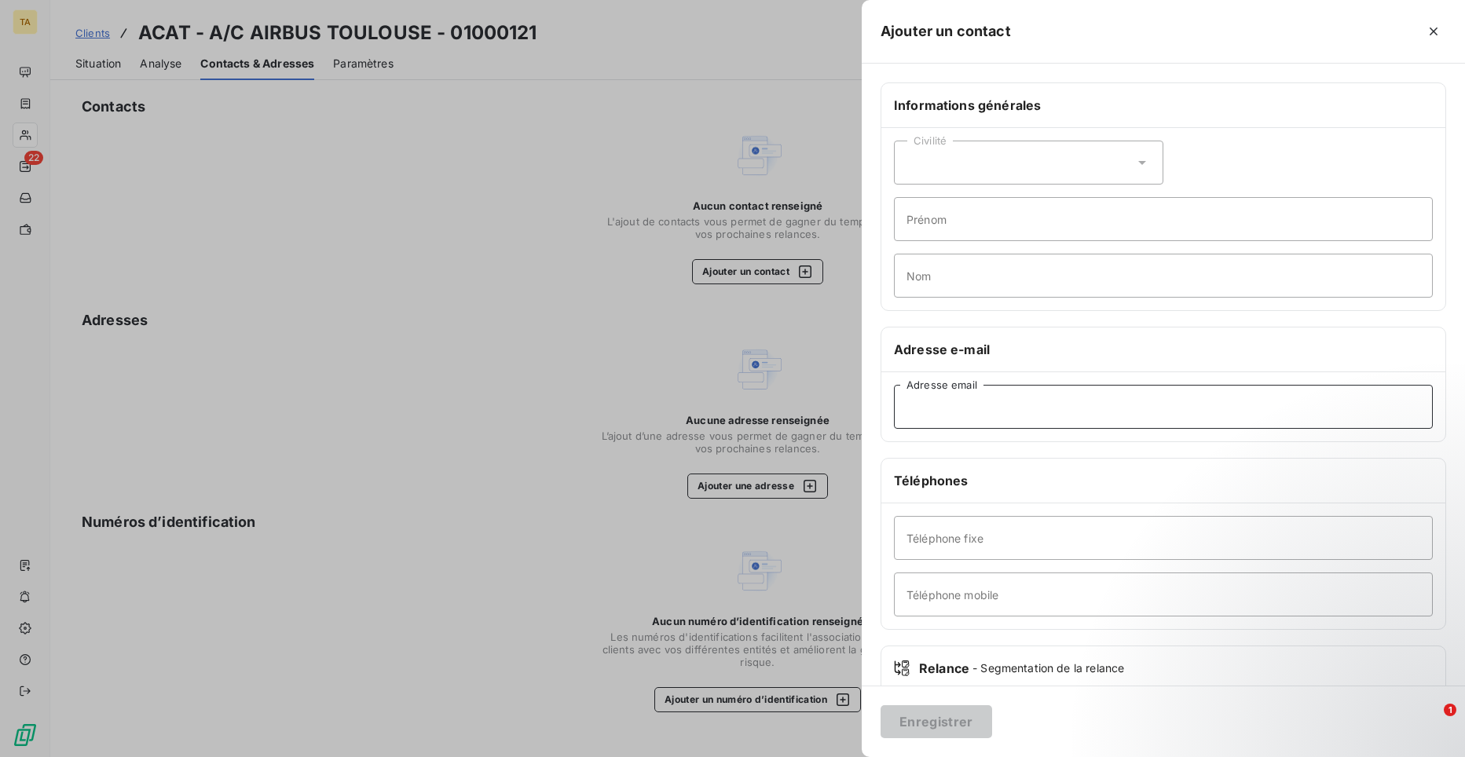
click at [1105, 413] on input "Adresse email" at bounding box center [1163, 407] width 539 height 44
paste input "[EMAIL_ADDRESS][DOMAIN_NAME]"
type input "[EMAIL_ADDRESS][DOMAIN_NAME]"
click at [960, 717] on button "Enregistrer" at bounding box center [937, 722] width 112 height 33
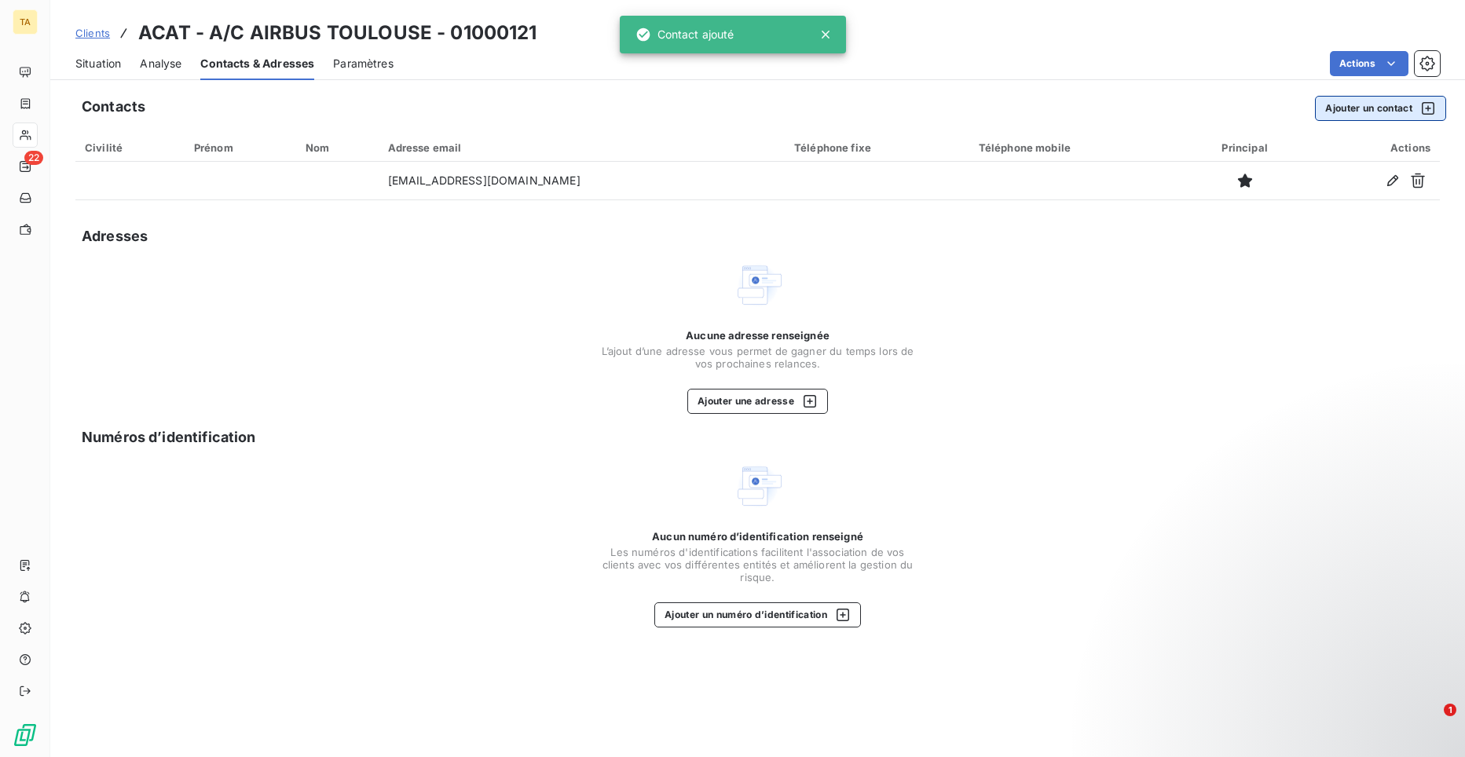
click at [1344, 110] on button "Ajouter un contact" at bounding box center [1380, 108] width 131 height 25
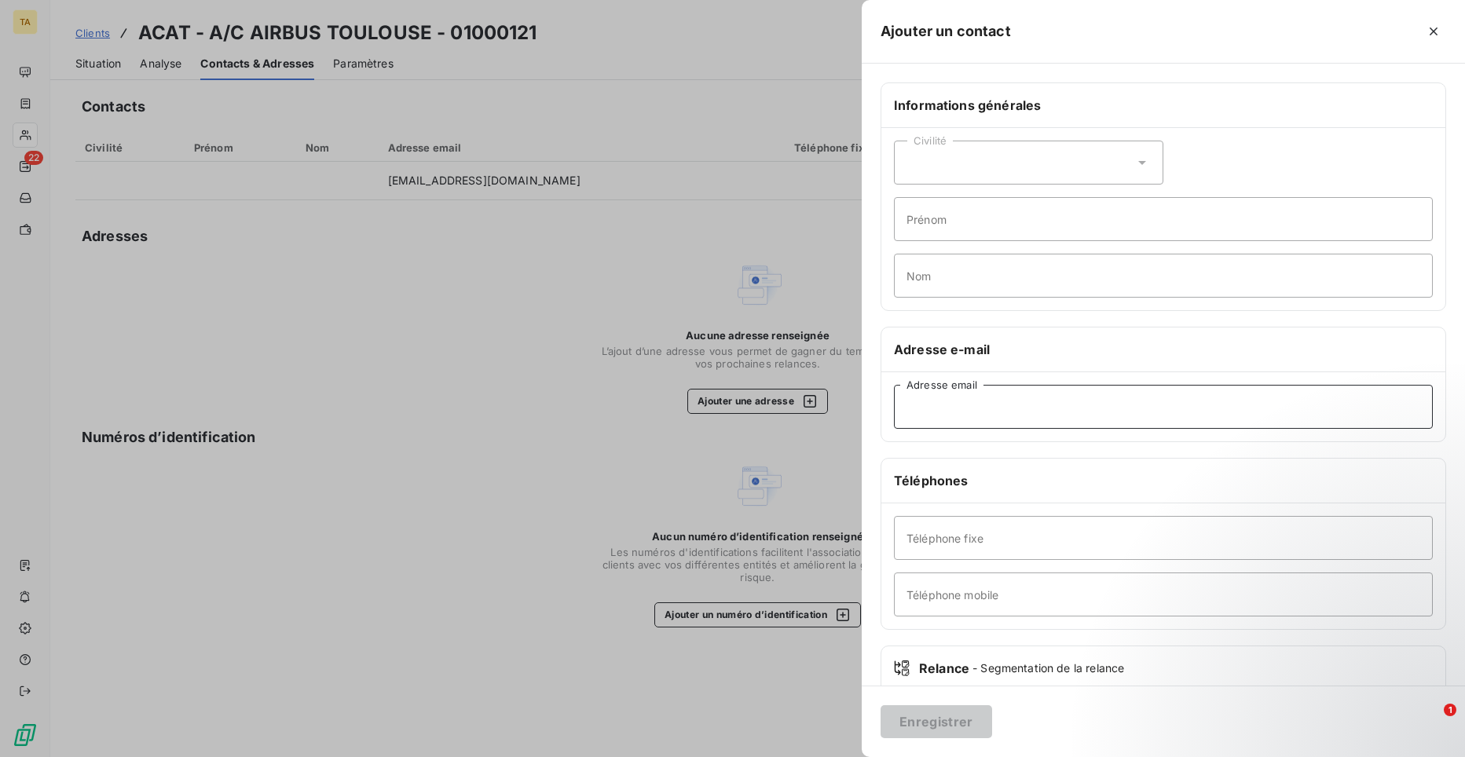
click at [1013, 401] on input "Adresse email" at bounding box center [1163, 407] width 539 height 44
paste input "[EMAIL_ADDRESS][DOMAIN_NAME]"
type input "[EMAIL_ADDRESS][DOMAIN_NAME]"
click at [954, 731] on button "Enregistrer" at bounding box center [937, 722] width 112 height 33
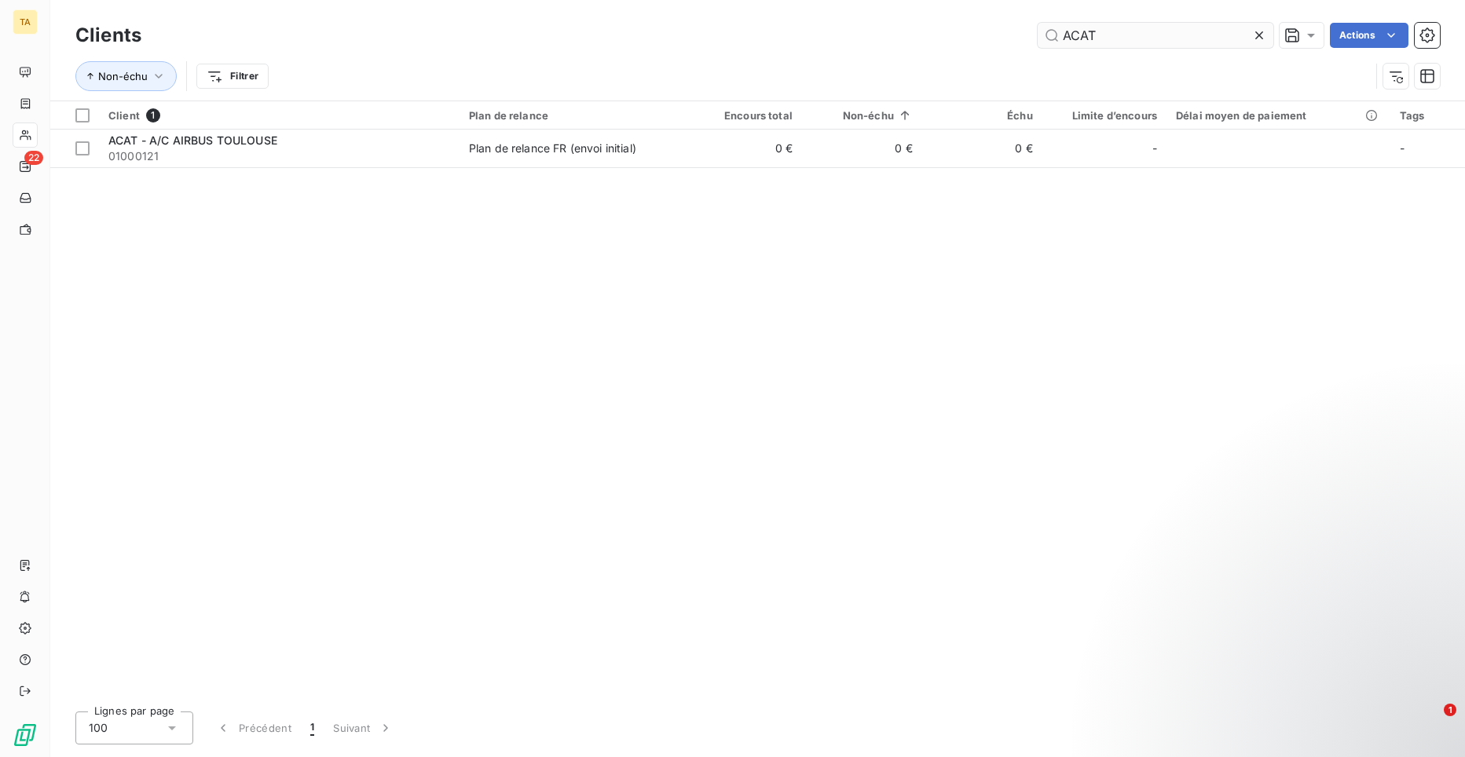
click at [1145, 39] on input "ACAT" at bounding box center [1156, 35] width 236 height 25
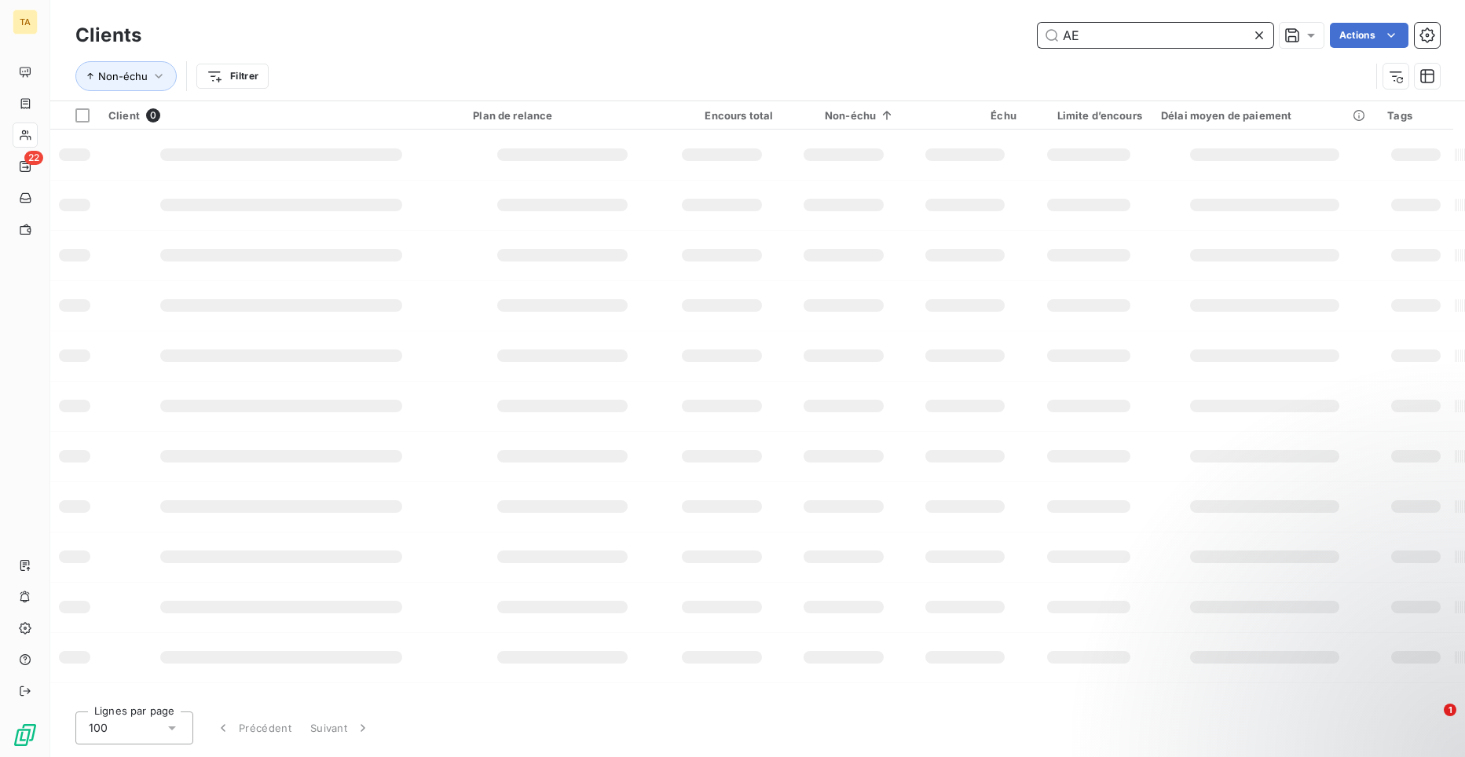
type input "A"
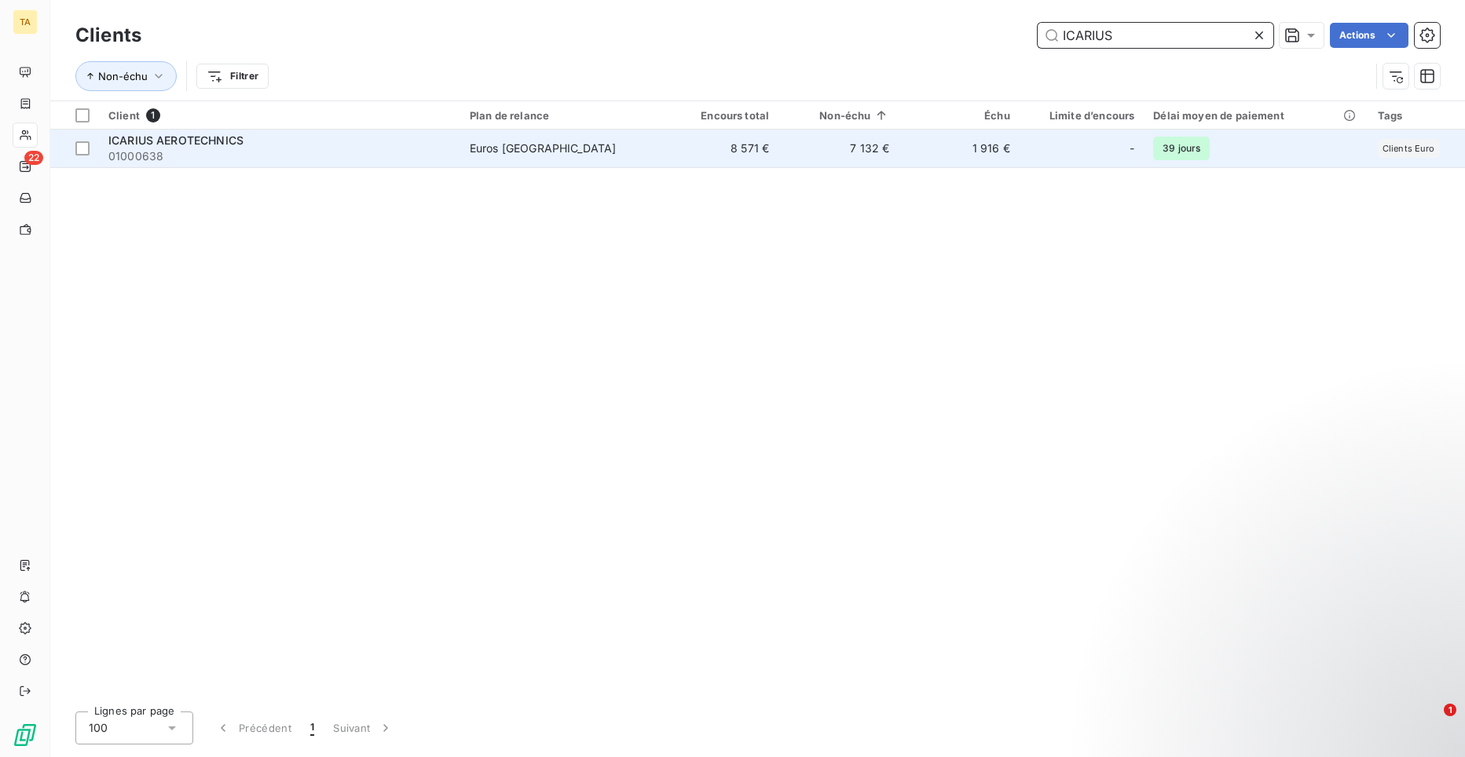
type input "ICARIUS"
click at [192, 138] on span "ICARIUS AEROTECHNICS" at bounding box center [175, 140] width 135 height 13
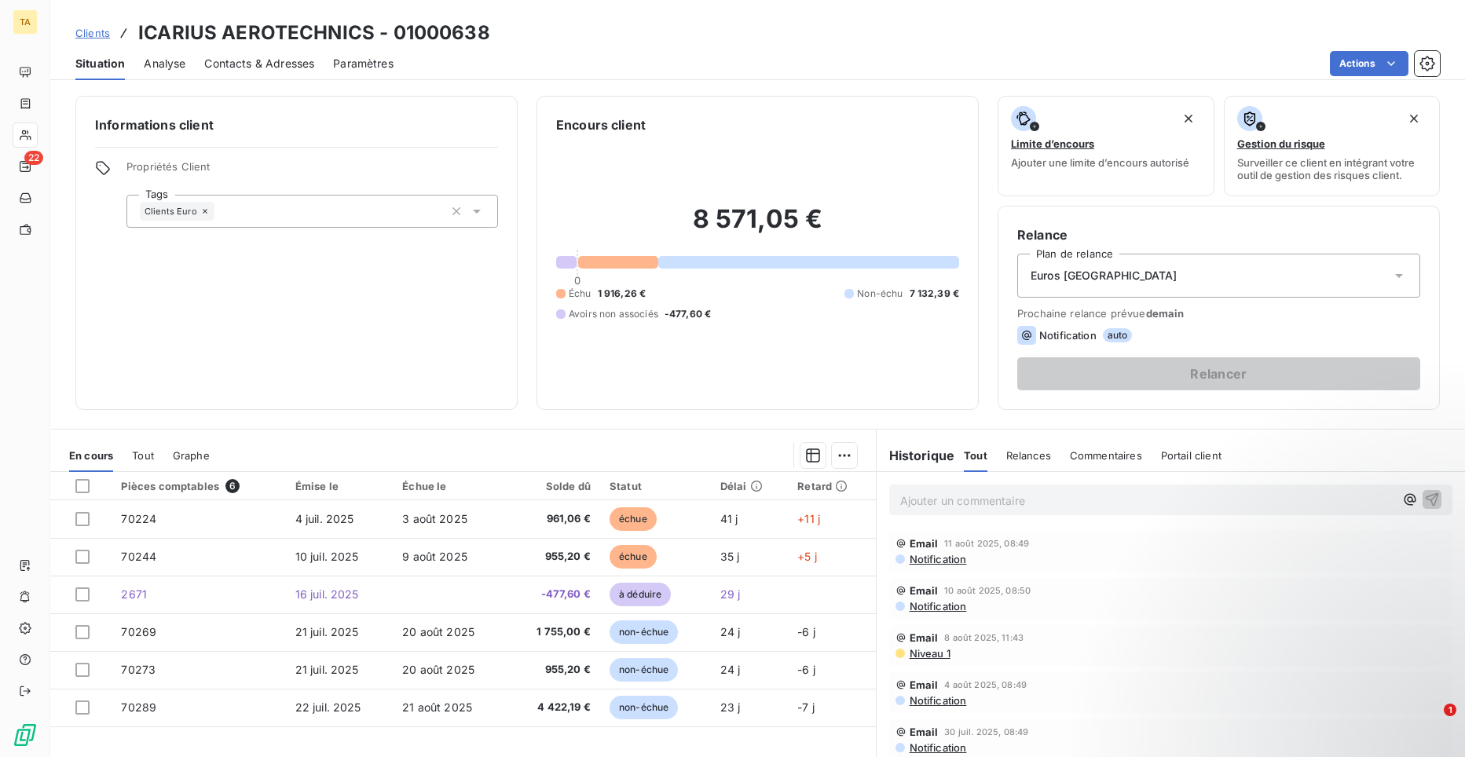
click at [237, 63] on span "Contacts & Adresses" at bounding box center [259, 64] width 110 height 16
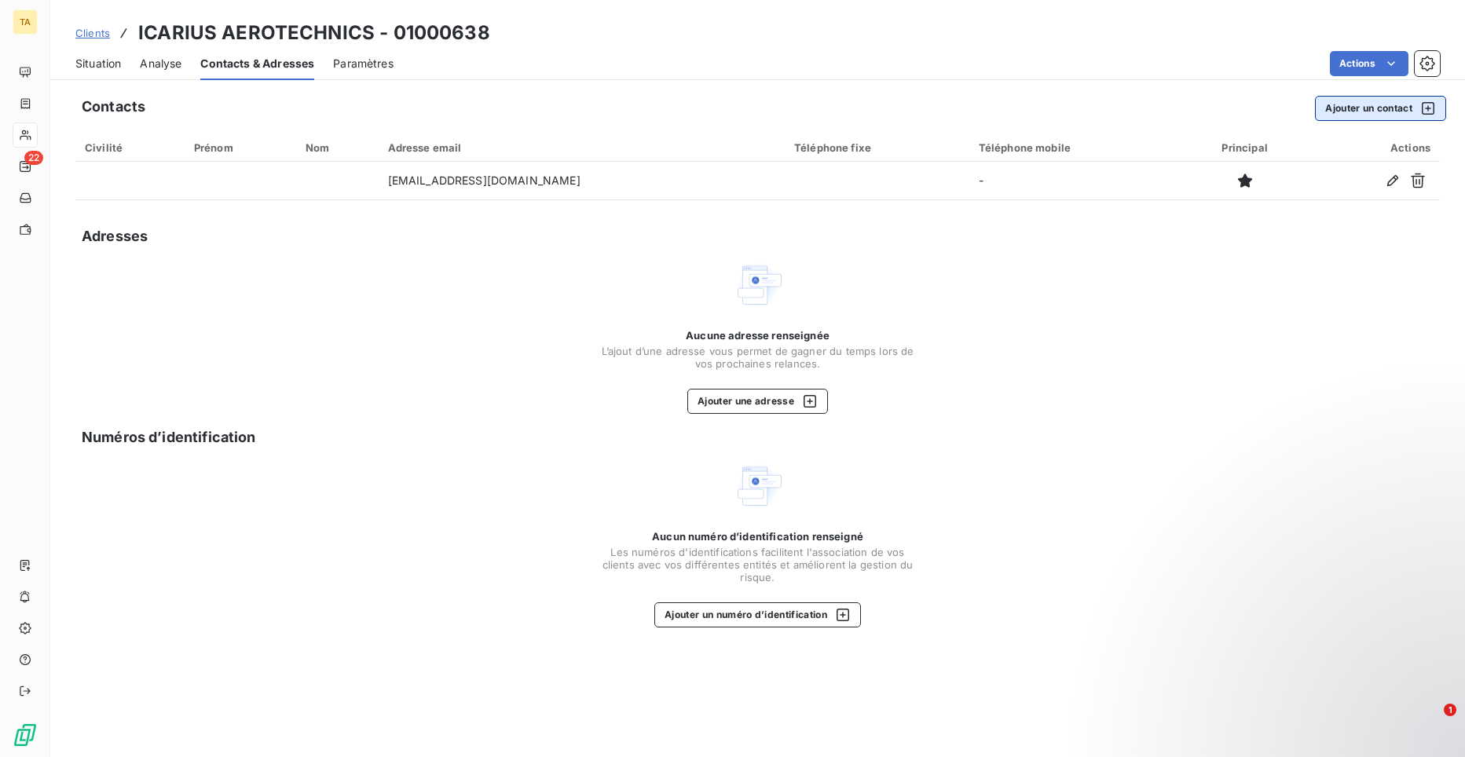
click at [1379, 111] on button "Ajouter un contact" at bounding box center [1380, 108] width 131 height 25
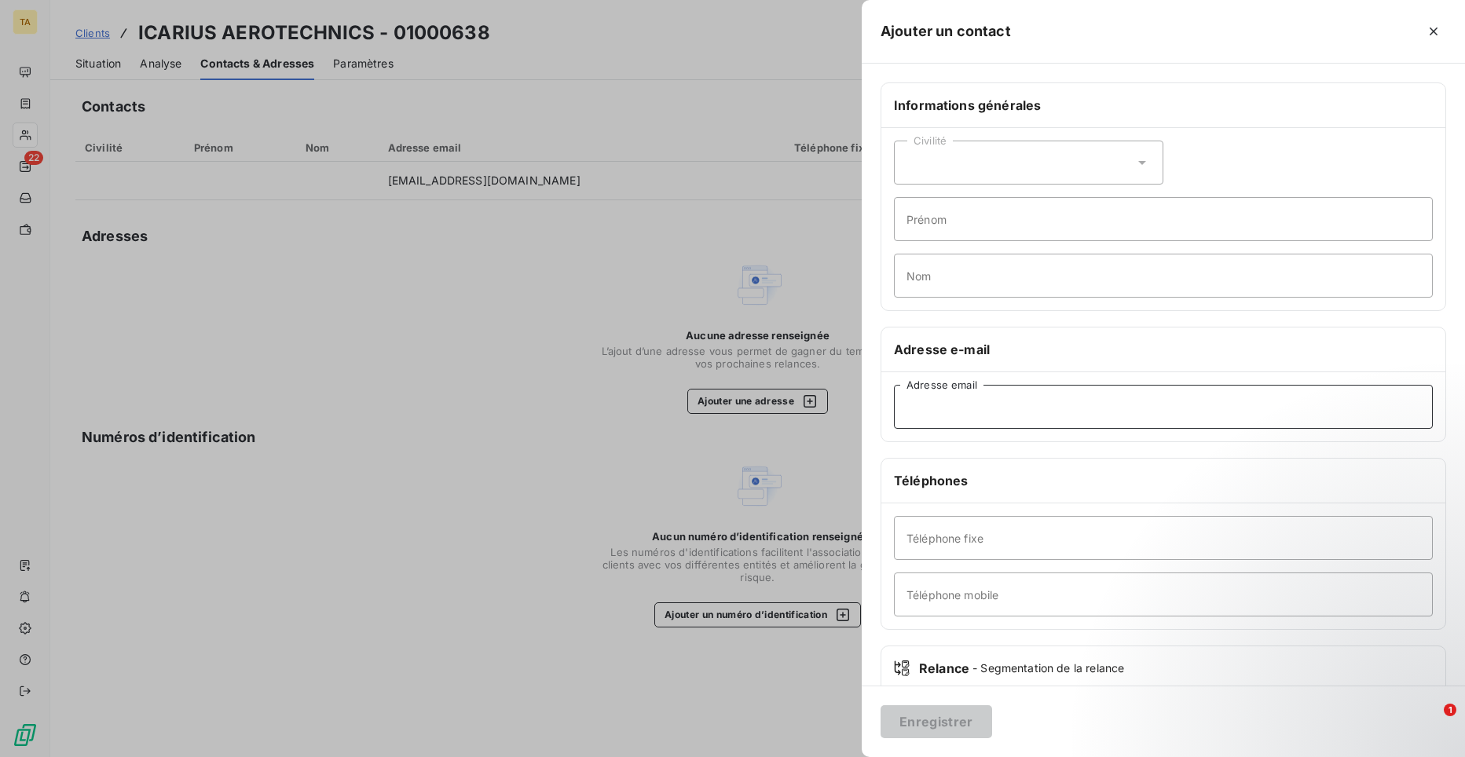
click at [992, 412] on input "Adresse email" at bounding box center [1163, 407] width 539 height 44
type input "M"
type input "[PERSON_NAME][EMAIL_ADDRESS][DOMAIN_NAME]"
click at [928, 734] on button "Enregistrer" at bounding box center [937, 722] width 112 height 33
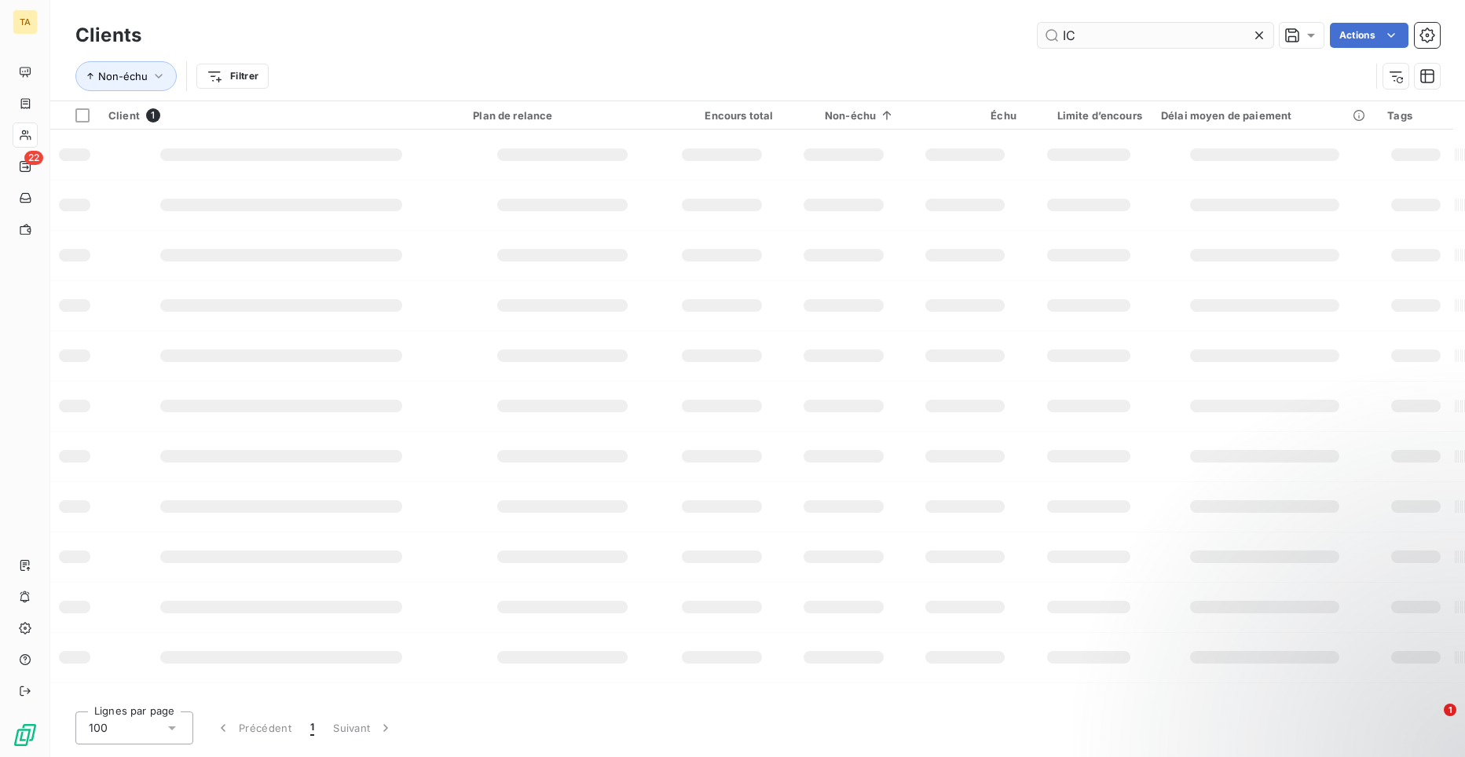
type input "I"
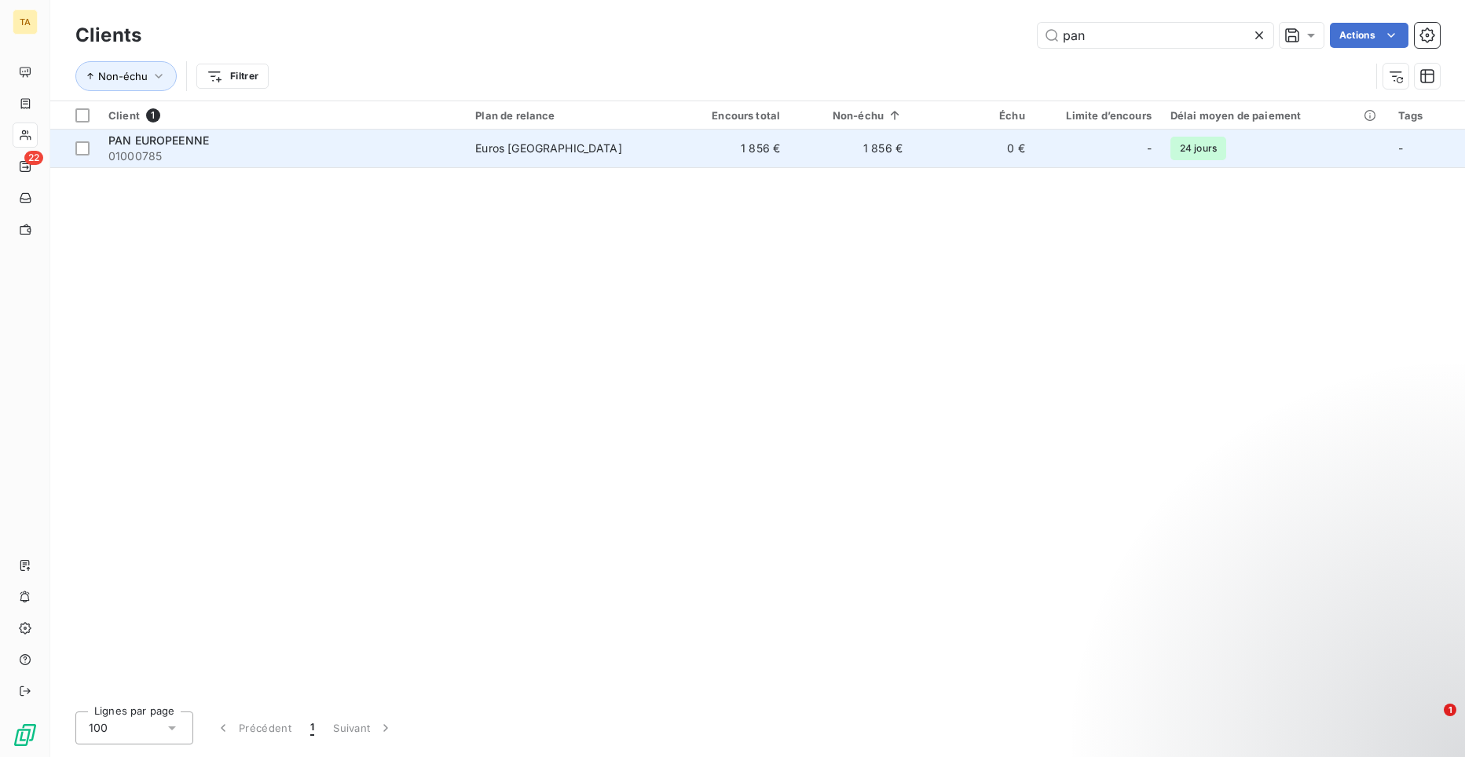
type input "pan"
click at [182, 143] on span "PAN EUROPEENNE" at bounding box center [158, 140] width 101 height 13
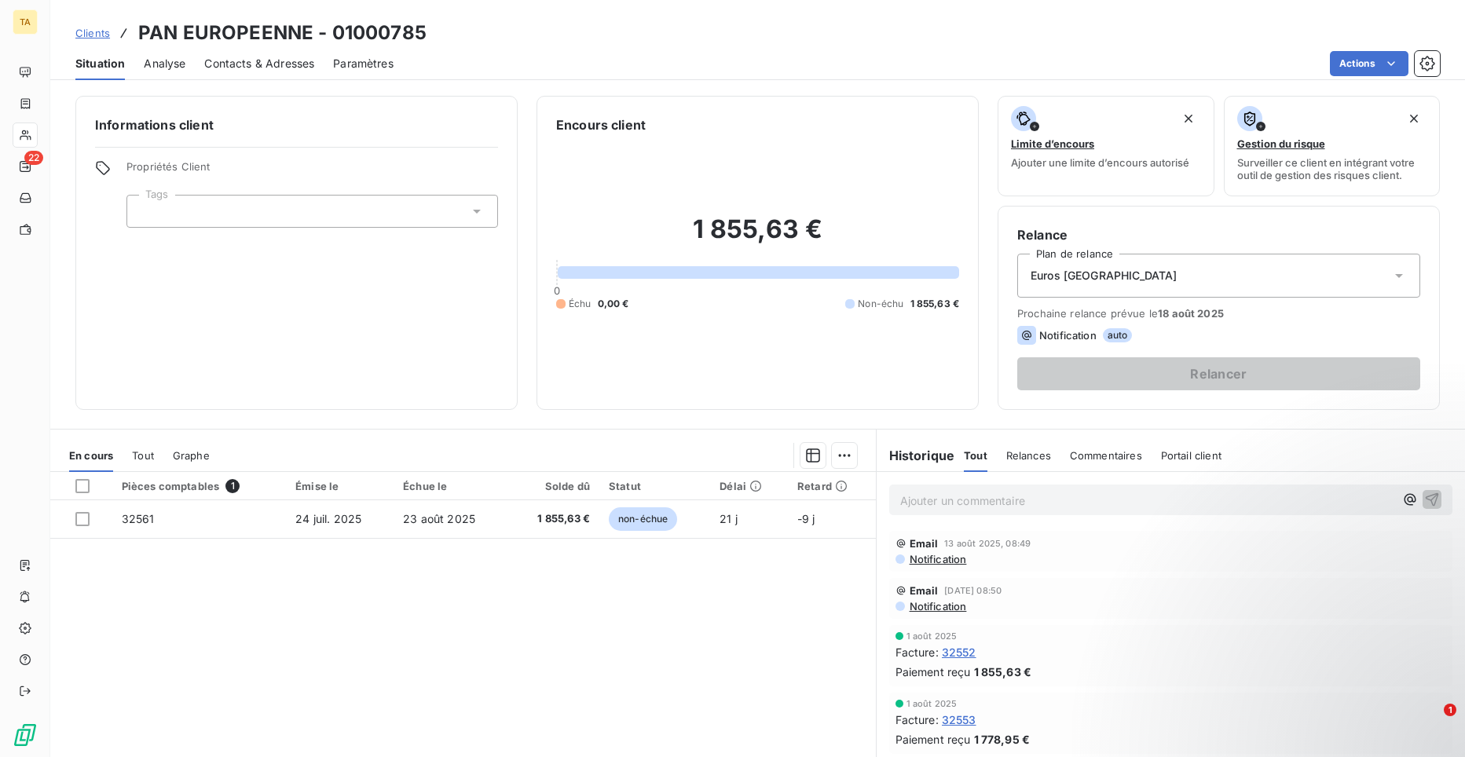
click at [251, 60] on span "Contacts & Adresses" at bounding box center [259, 64] width 110 height 16
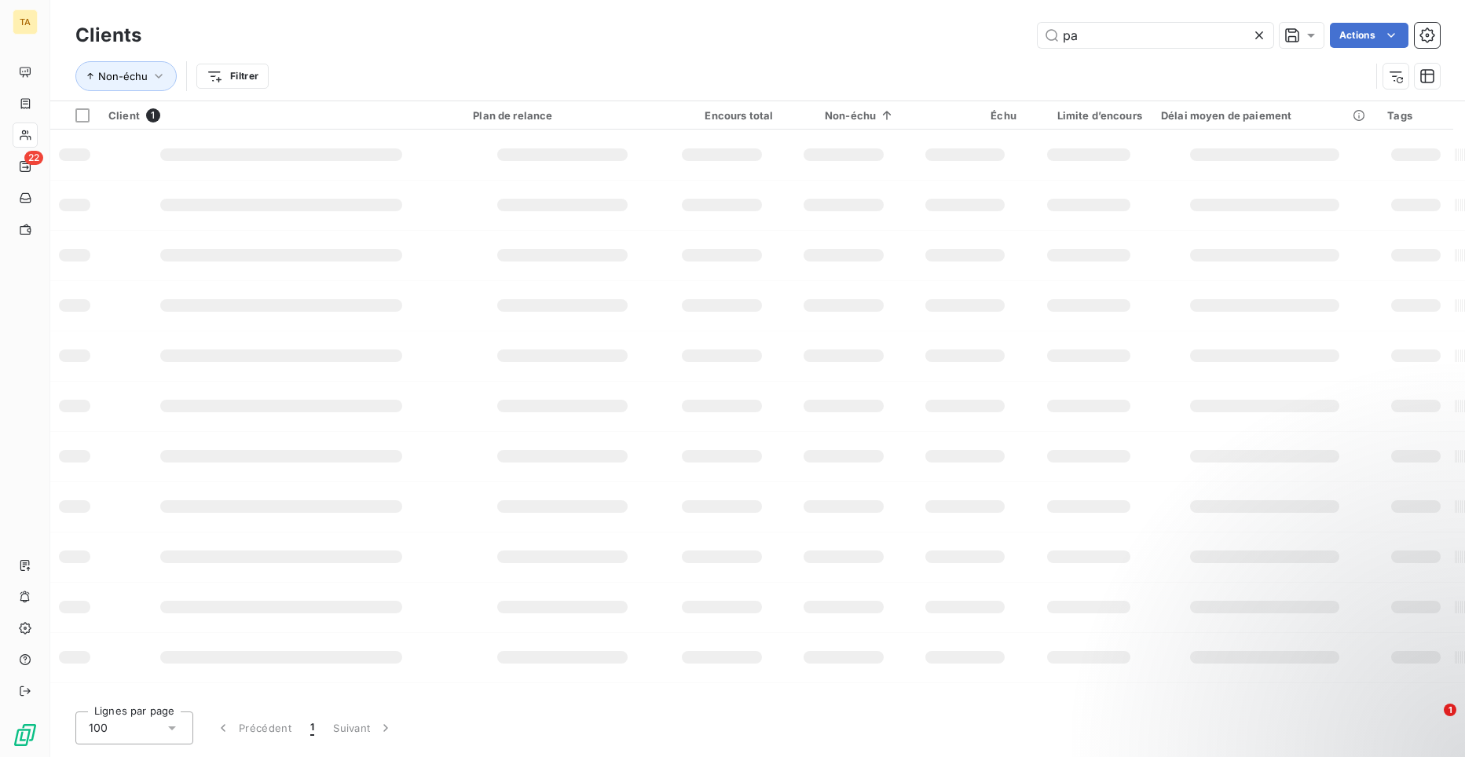
type input "p"
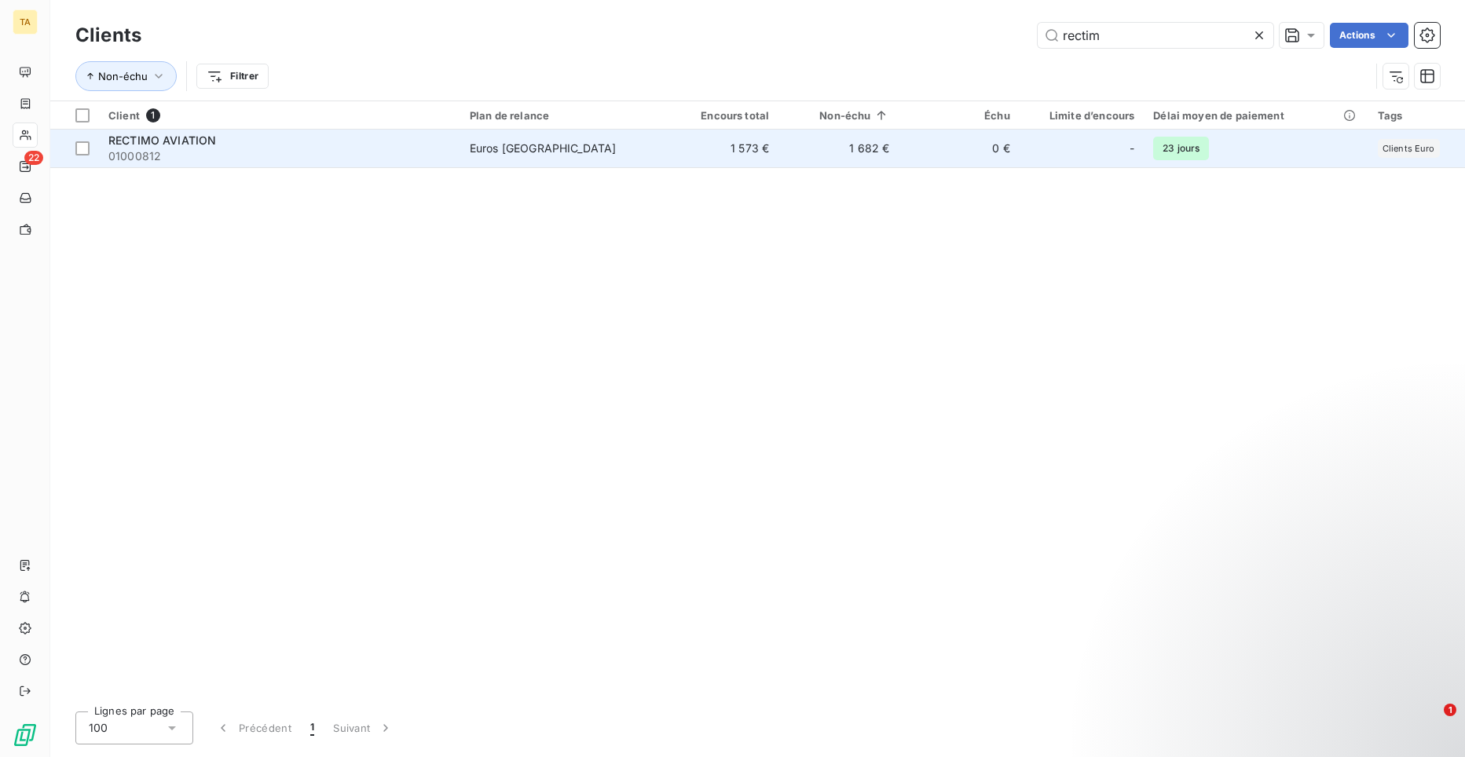
type input "rectim"
click at [174, 134] on span "RECTIMO AVIATION" at bounding box center [162, 140] width 108 height 13
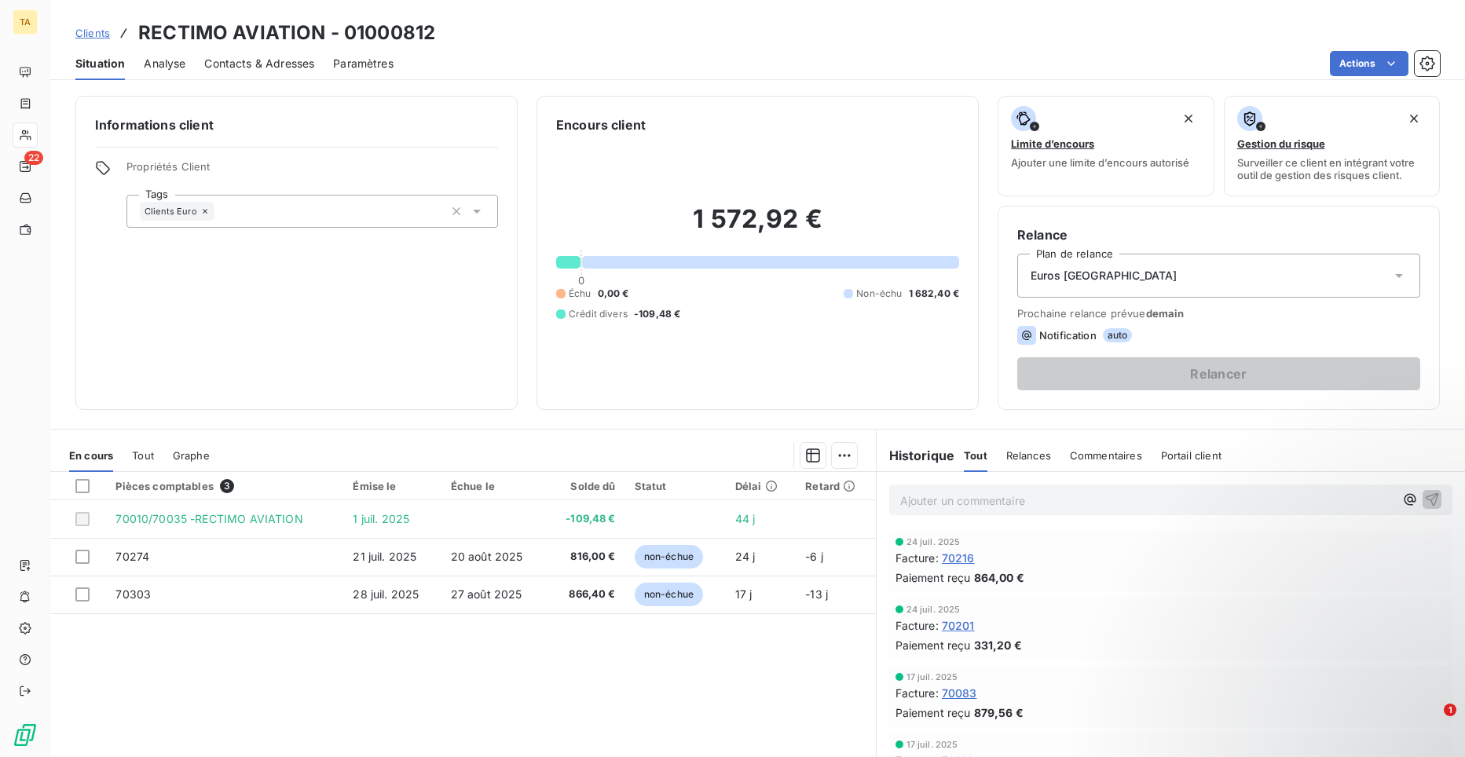
click at [265, 68] on span "Contacts & Adresses" at bounding box center [259, 64] width 110 height 16
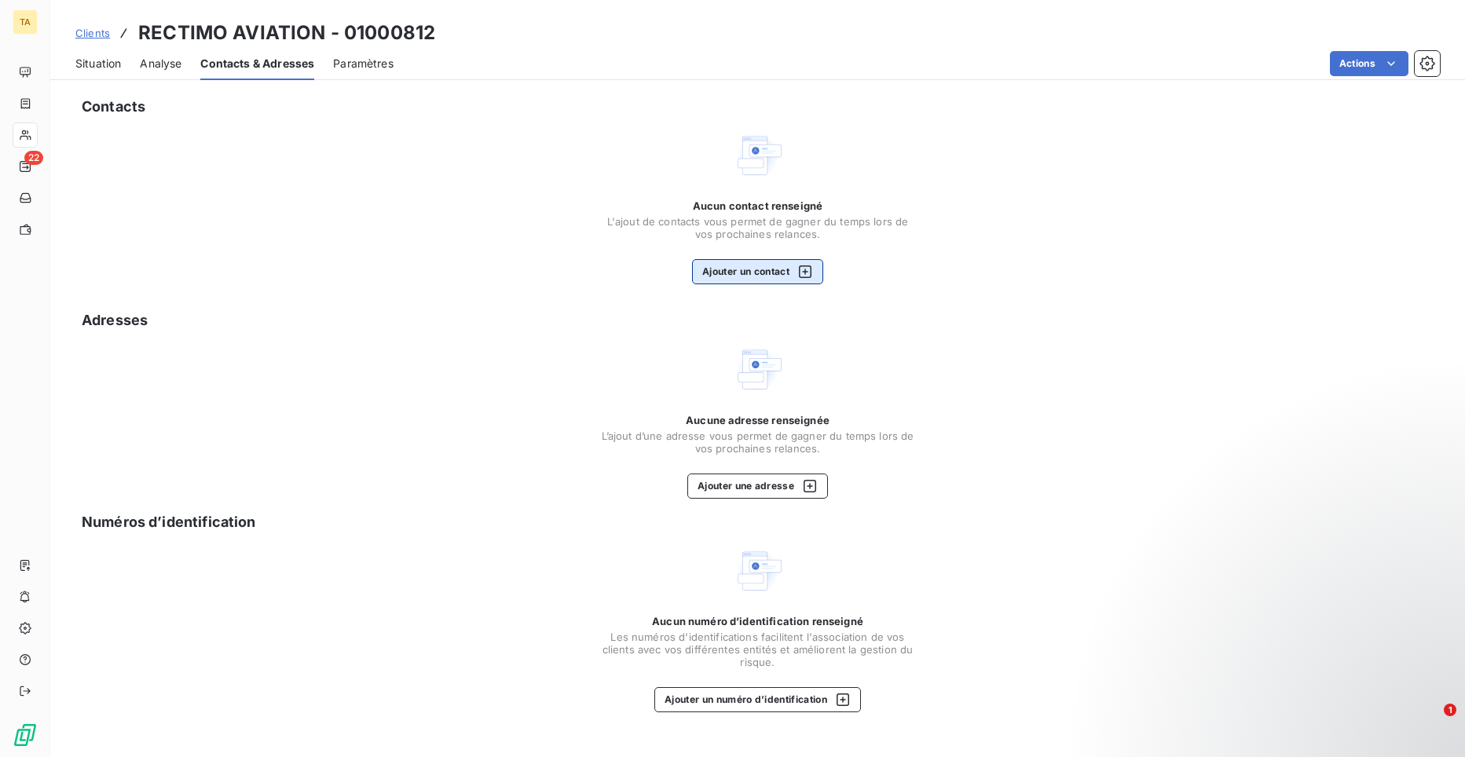
click at [766, 274] on button "Ajouter un contact" at bounding box center [757, 271] width 131 height 25
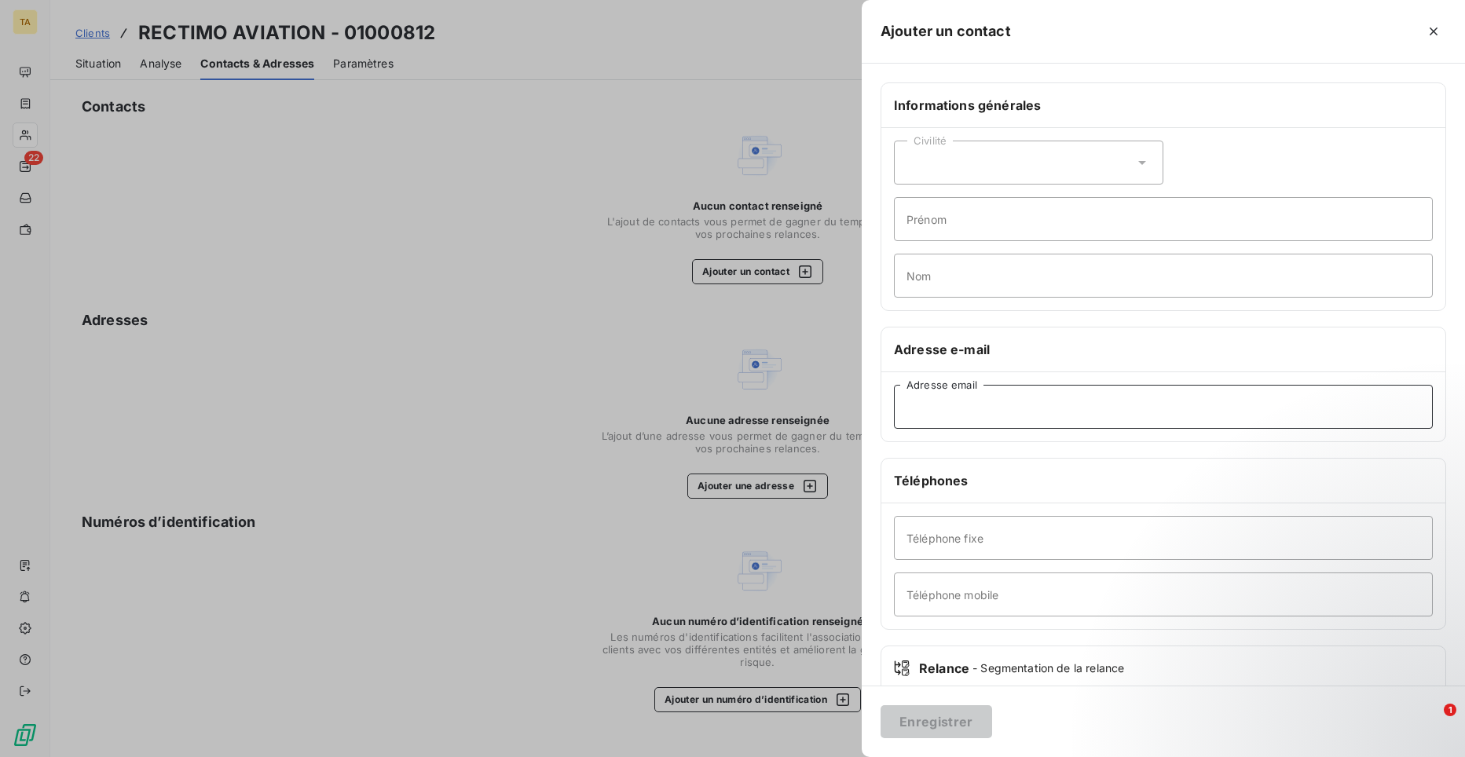
click at [986, 418] on input "Adresse email" at bounding box center [1163, 407] width 539 height 44
type input "[EMAIL_ADDRESS][DOMAIN_NAME]"
click at [967, 723] on button "Enregistrer" at bounding box center [937, 722] width 112 height 33
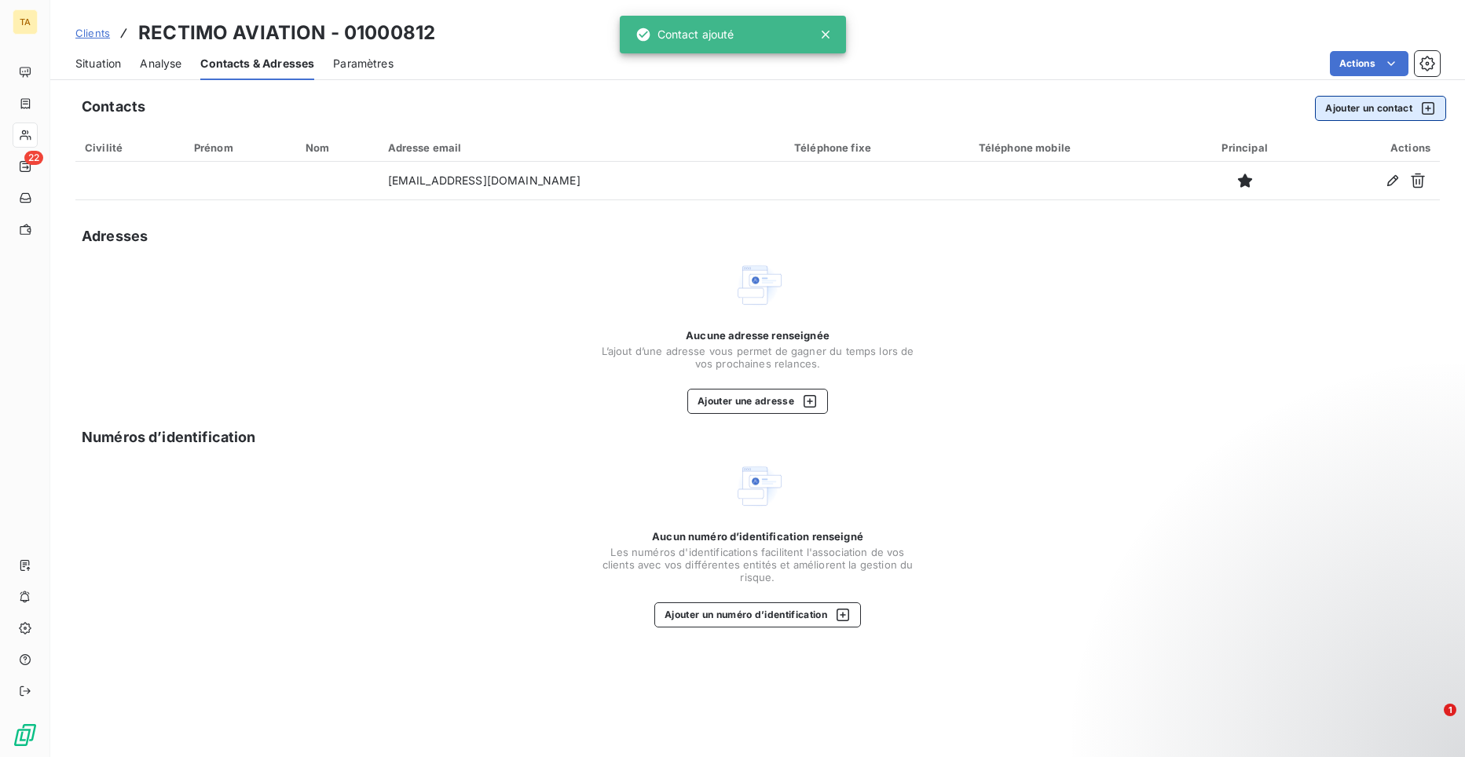
click at [1390, 106] on button "Ajouter un contact" at bounding box center [1380, 108] width 131 height 25
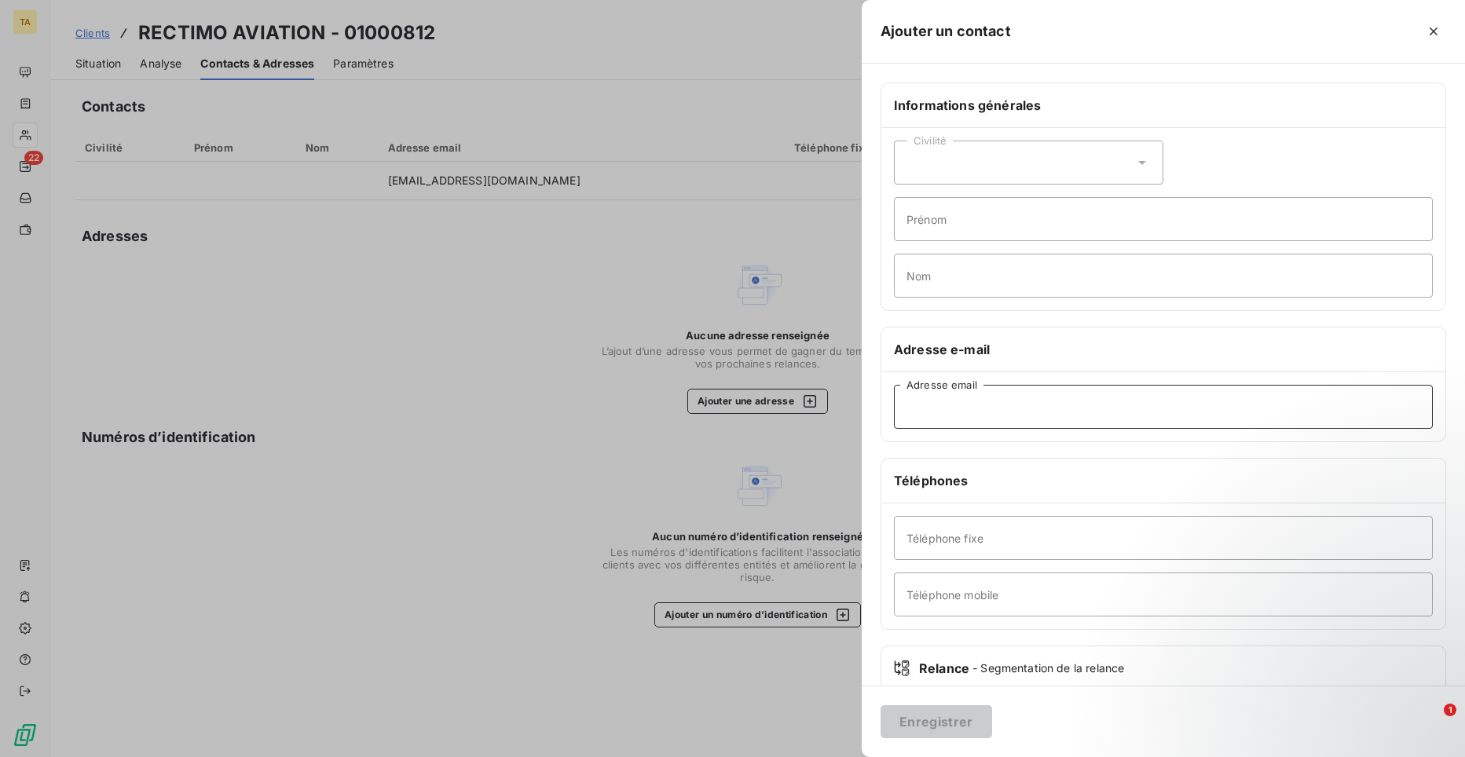
click at [952, 416] on input "Adresse email" at bounding box center [1163, 407] width 539 height 44
paste input "[EMAIL_ADDRESS][DOMAIN_NAME]"
type input "[EMAIL_ADDRESS][DOMAIN_NAME]"
click at [966, 720] on button "Enregistrer" at bounding box center [937, 722] width 112 height 33
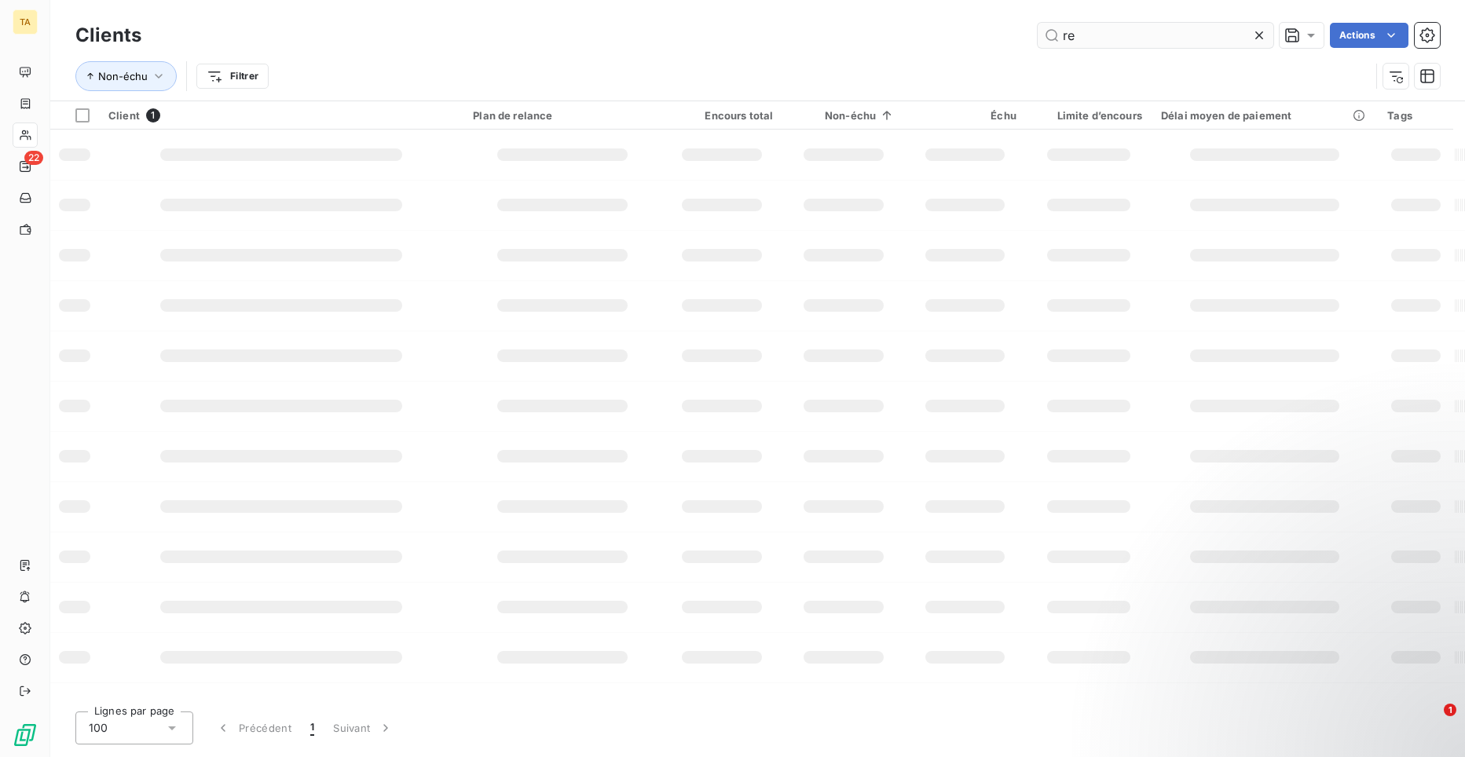
type input "r"
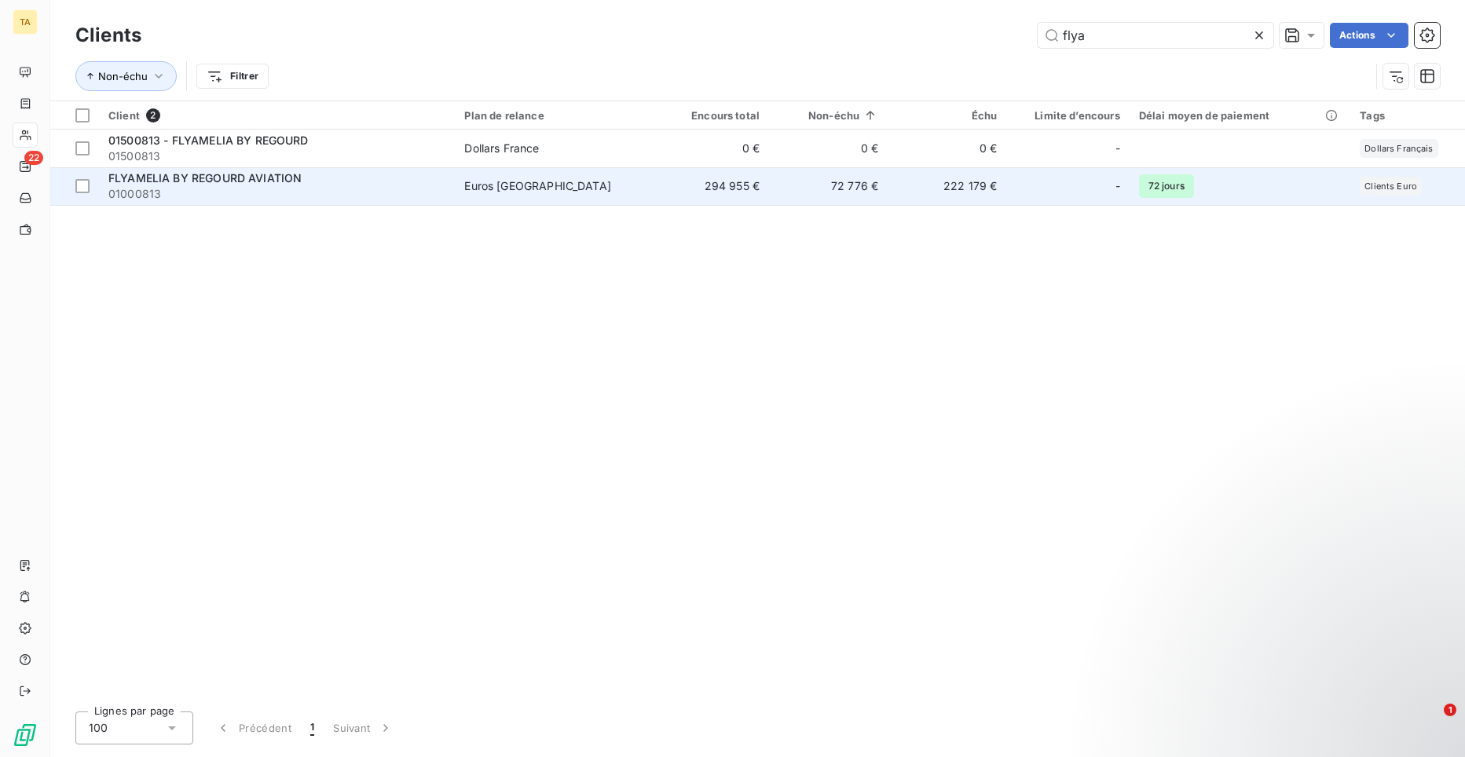
type input "flya"
click at [162, 180] on span "FLYAMELIA BY REGOURD AVIATION" at bounding box center [204, 177] width 193 height 13
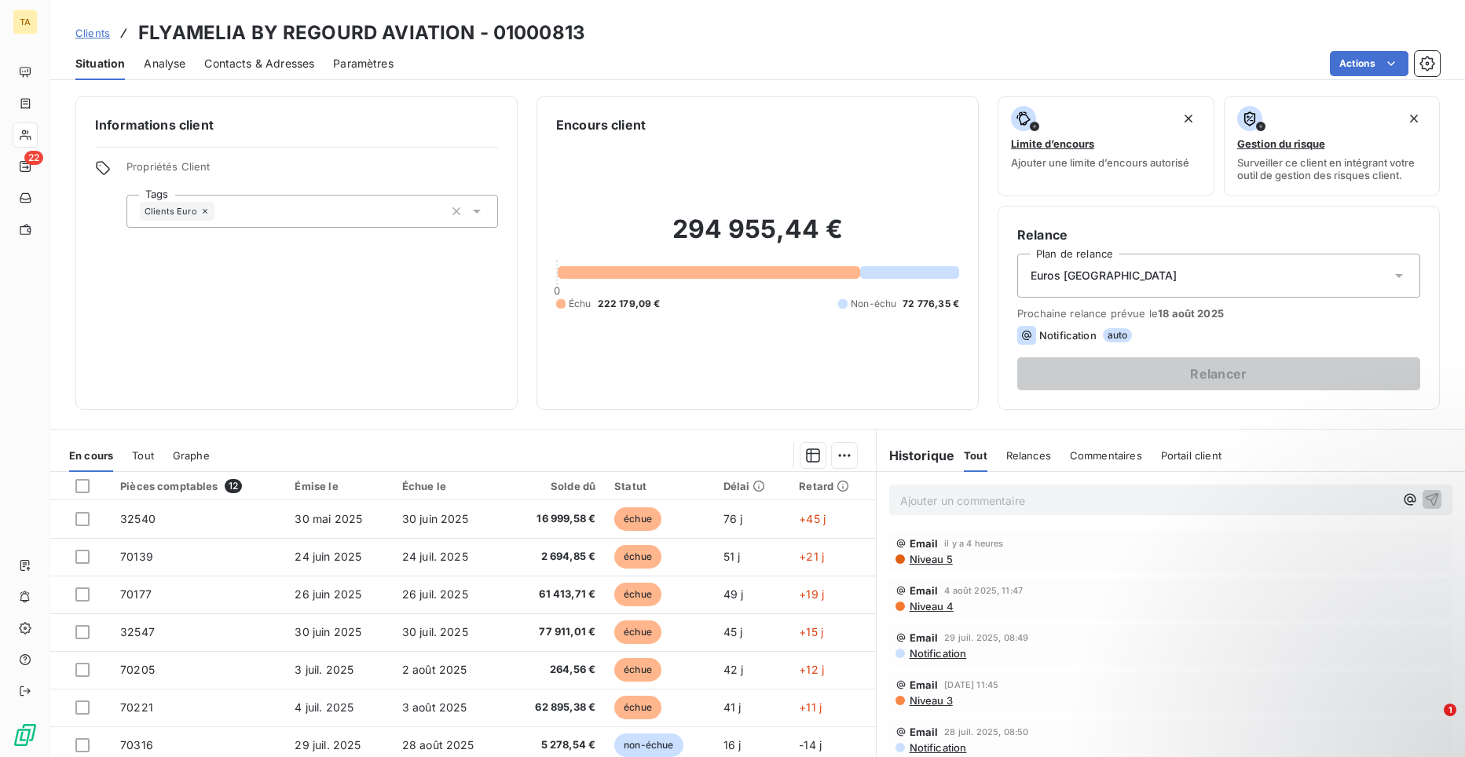
click at [267, 67] on span "Contacts & Adresses" at bounding box center [259, 64] width 110 height 16
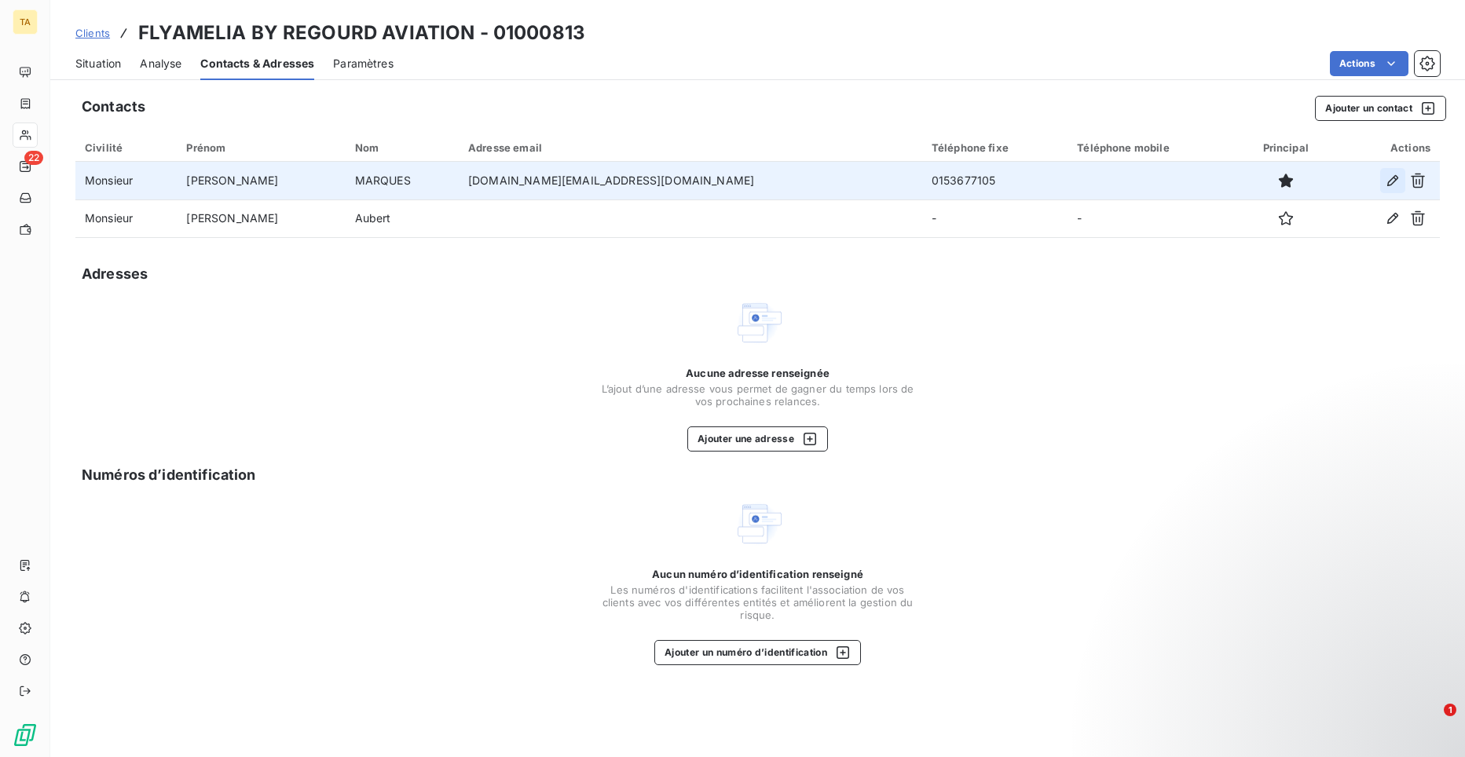
click at [1394, 183] on icon "button" at bounding box center [1393, 181] width 16 height 16
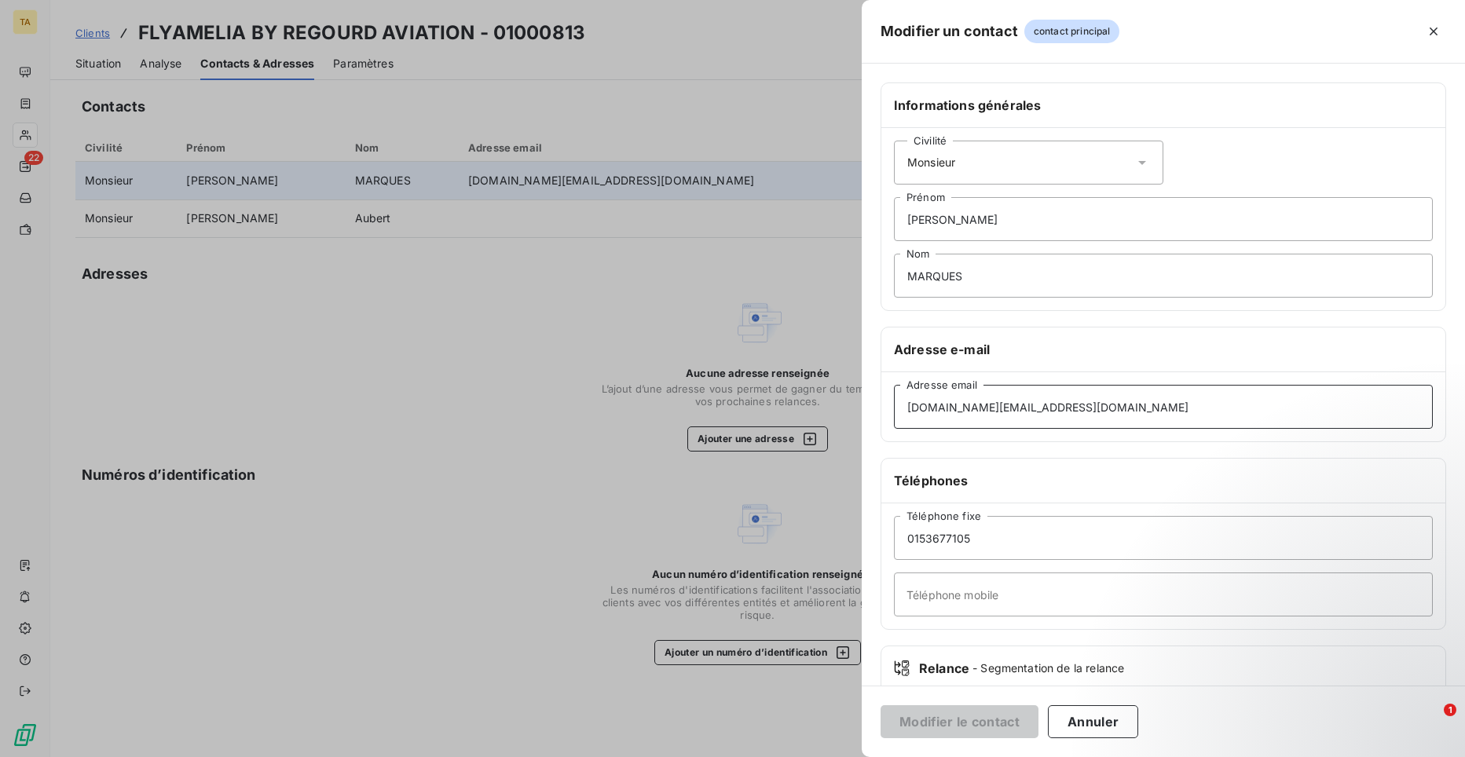
click at [1063, 411] on input "[DOMAIN_NAME][EMAIL_ADDRESS][DOMAIN_NAME]" at bounding box center [1163, 407] width 539 height 44
drag, startPoint x: 1063, startPoint y: 411, endPoint x: 845, endPoint y: 405, distance: 217.7
click at [845, 757] on div "Modifier un contact contact principal Informations générales Civilité Monsieur …" at bounding box center [732, 757] width 1465 height 0
type input "[EMAIL_ADDRESS][DOMAIN_NAME]"
click at [966, 717] on button "Modifier le contact" at bounding box center [960, 722] width 158 height 33
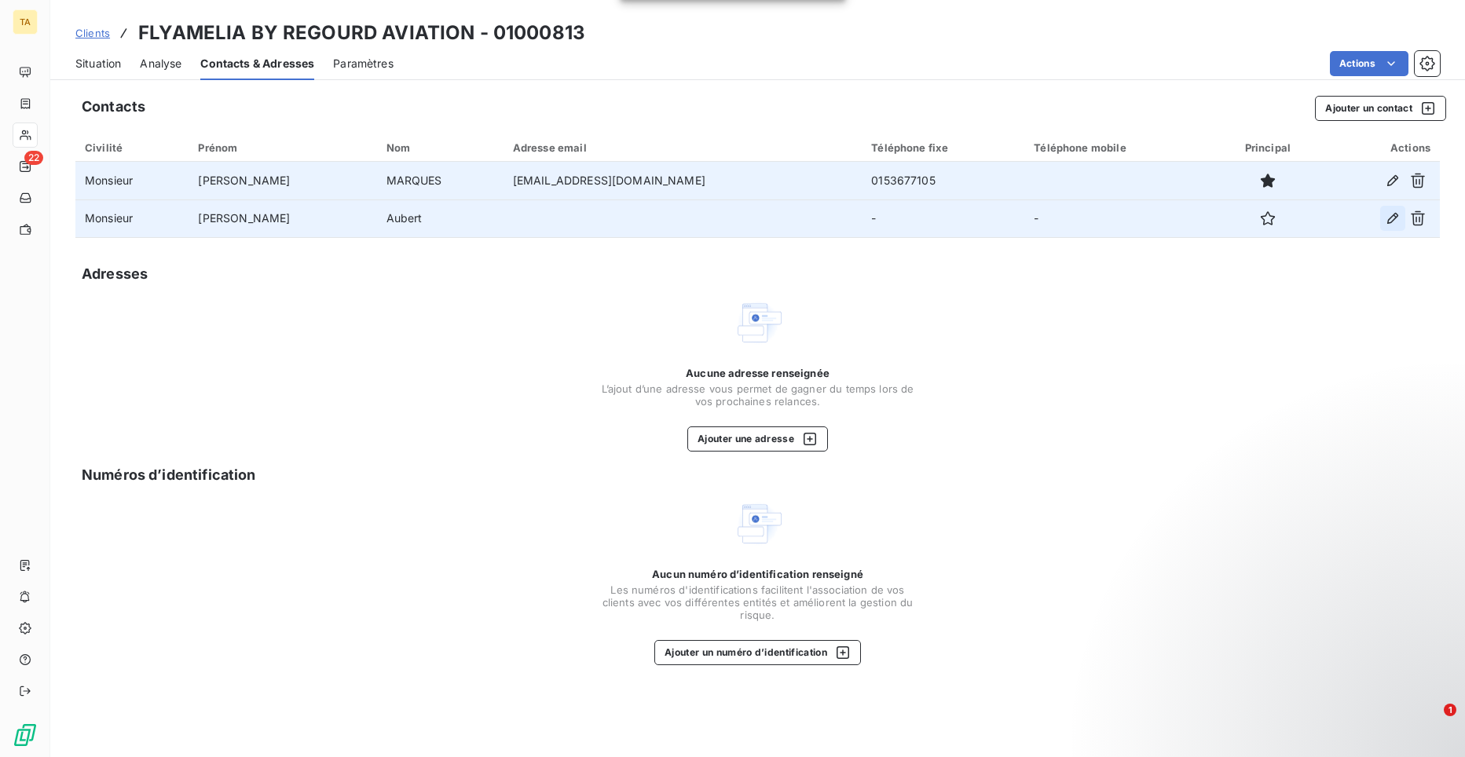
click at [1388, 222] on icon "button" at bounding box center [1393, 218] width 11 height 11
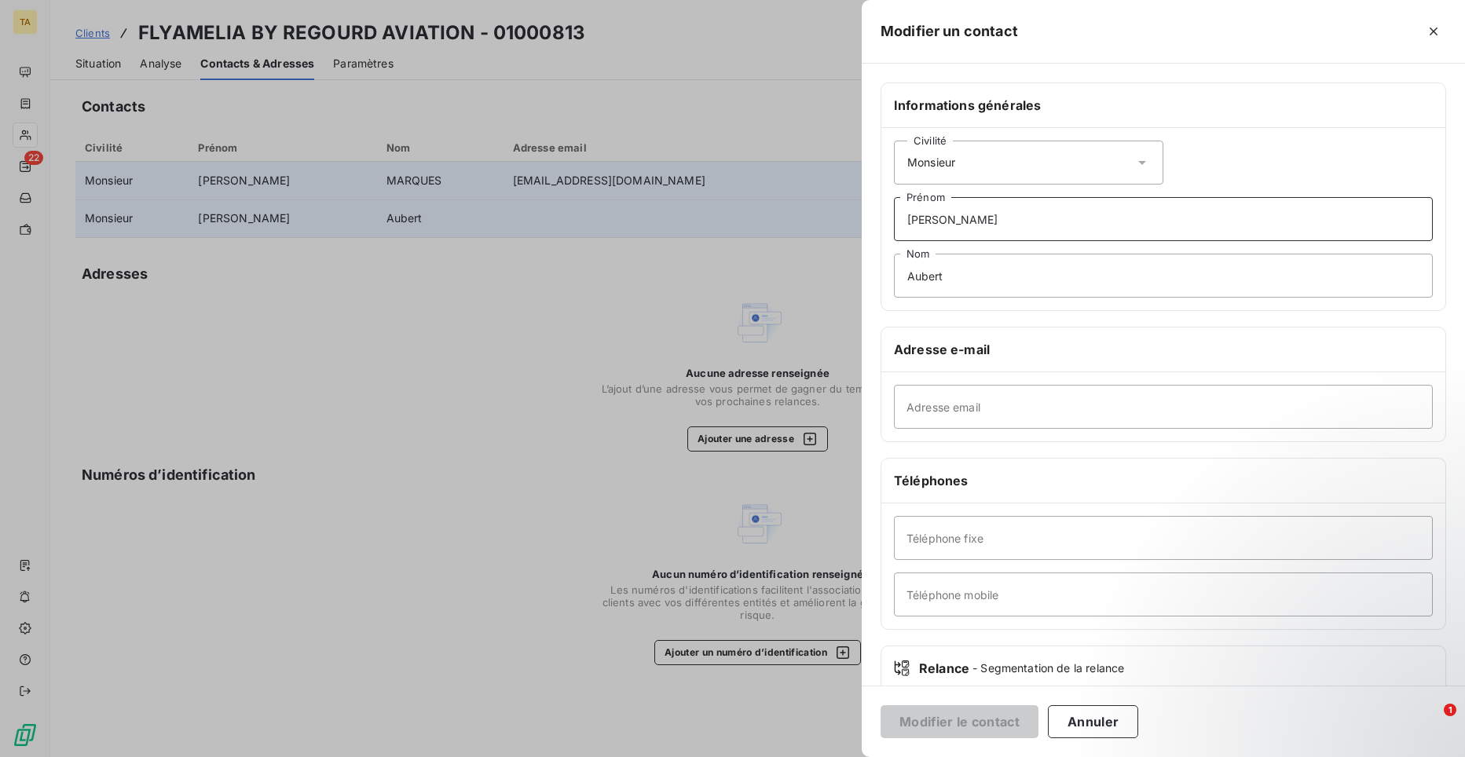
drag, startPoint x: 966, startPoint y: 222, endPoint x: 878, endPoint y: 221, distance: 87.2
click at [878, 221] on div "Informations générales Civilité Monsieur [PERSON_NAME] Nom Adresse e-mail Adres…" at bounding box center [1163, 431] width 603 height 698
drag, startPoint x: 951, startPoint y: 279, endPoint x: 892, endPoint y: 274, distance: 59.9
click at [892, 274] on div "Civilité Monsieur [PERSON_NAME]" at bounding box center [1164, 219] width 564 height 182
click at [1143, 159] on icon at bounding box center [1143, 163] width 16 height 16
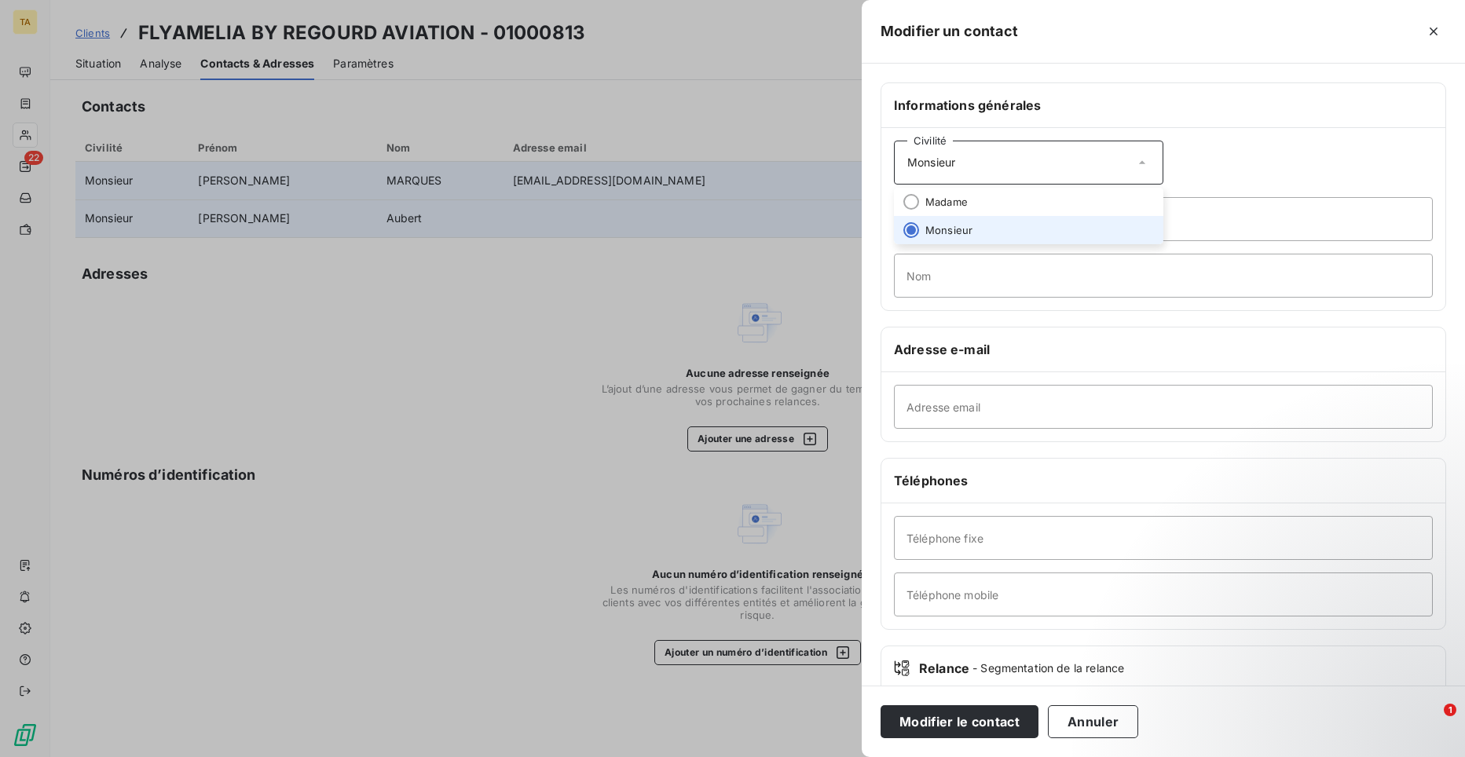
click at [1143, 159] on icon at bounding box center [1143, 163] width 16 height 16
click at [1016, 410] on input "Adresse email" at bounding box center [1163, 407] width 539 height 44
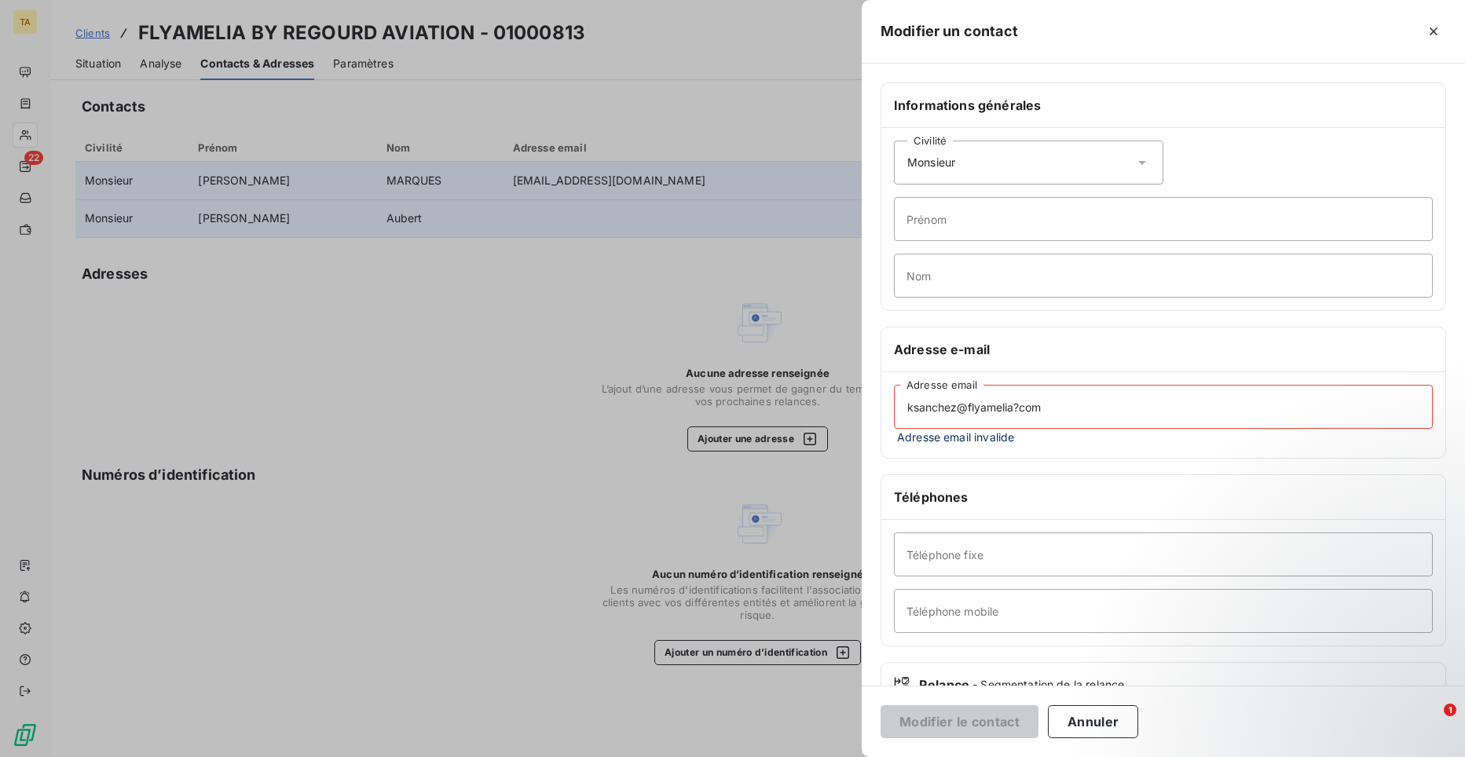
click at [1017, 409] on input "ksanchez@flyamelia?com" at bounding box center [1163, 407] width 539 height 44
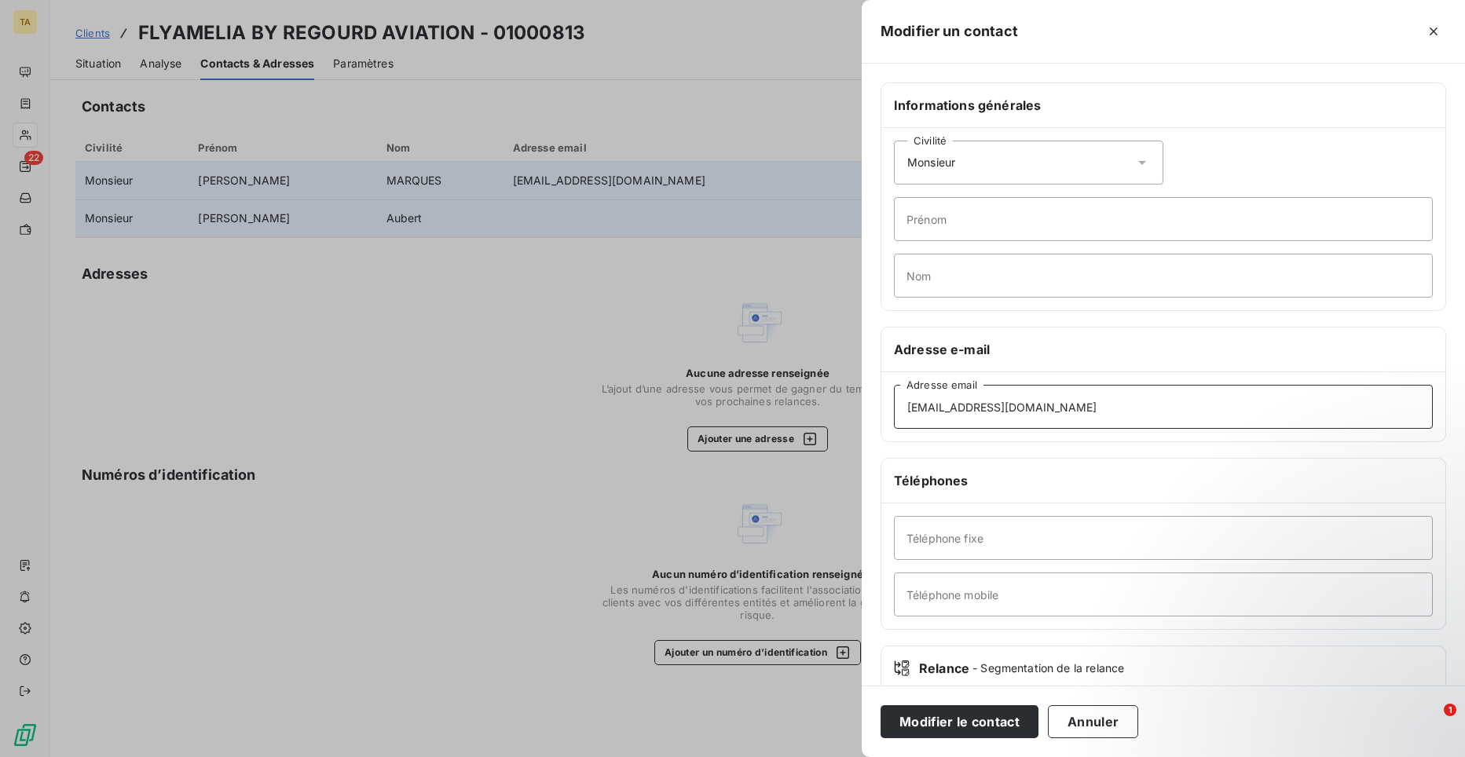
type input "[EMAIL_ADDRESS][DOMAIN_NAME]"
click at [985, 728] on button "Modifier le contact" at bounding box center [960, 722] width 158 height 33
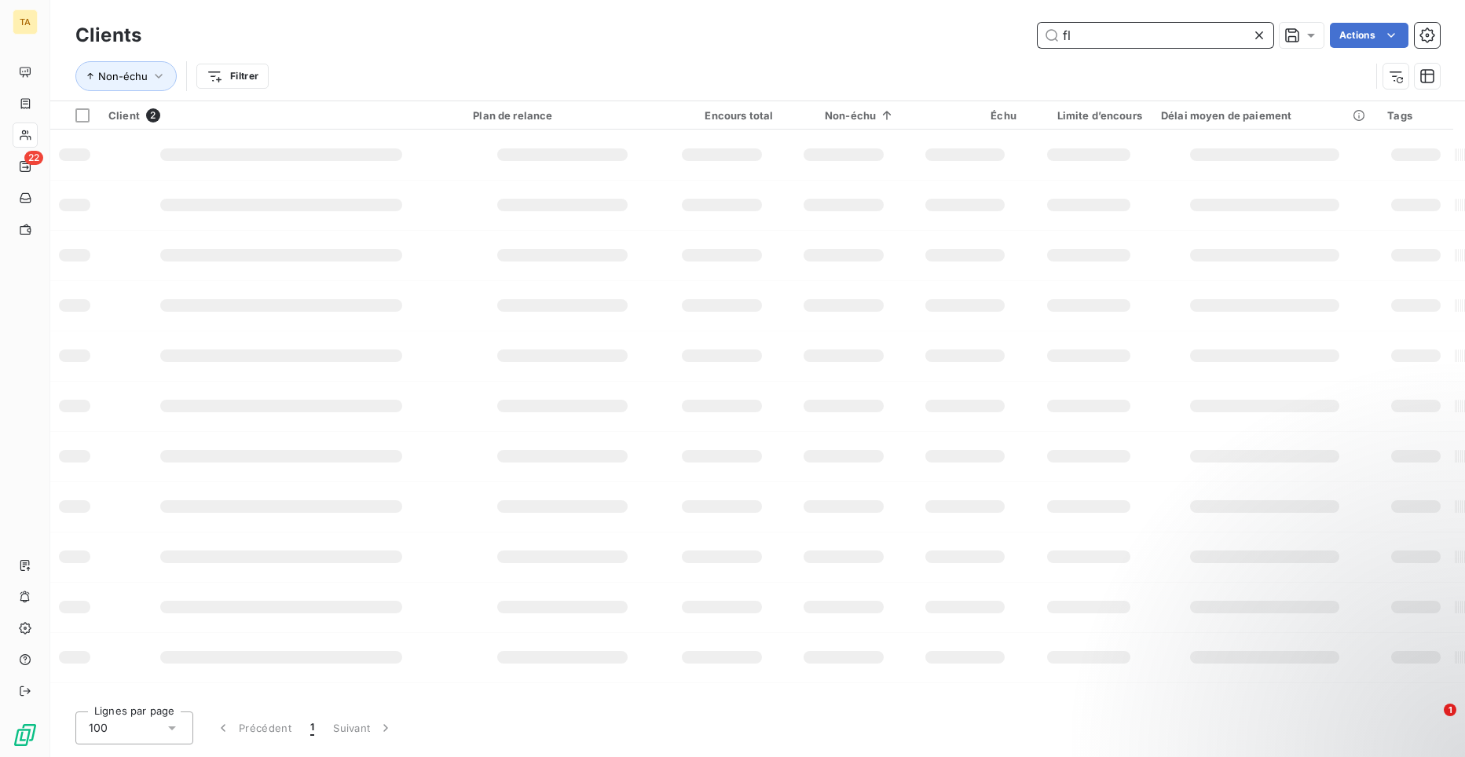
type input "f"
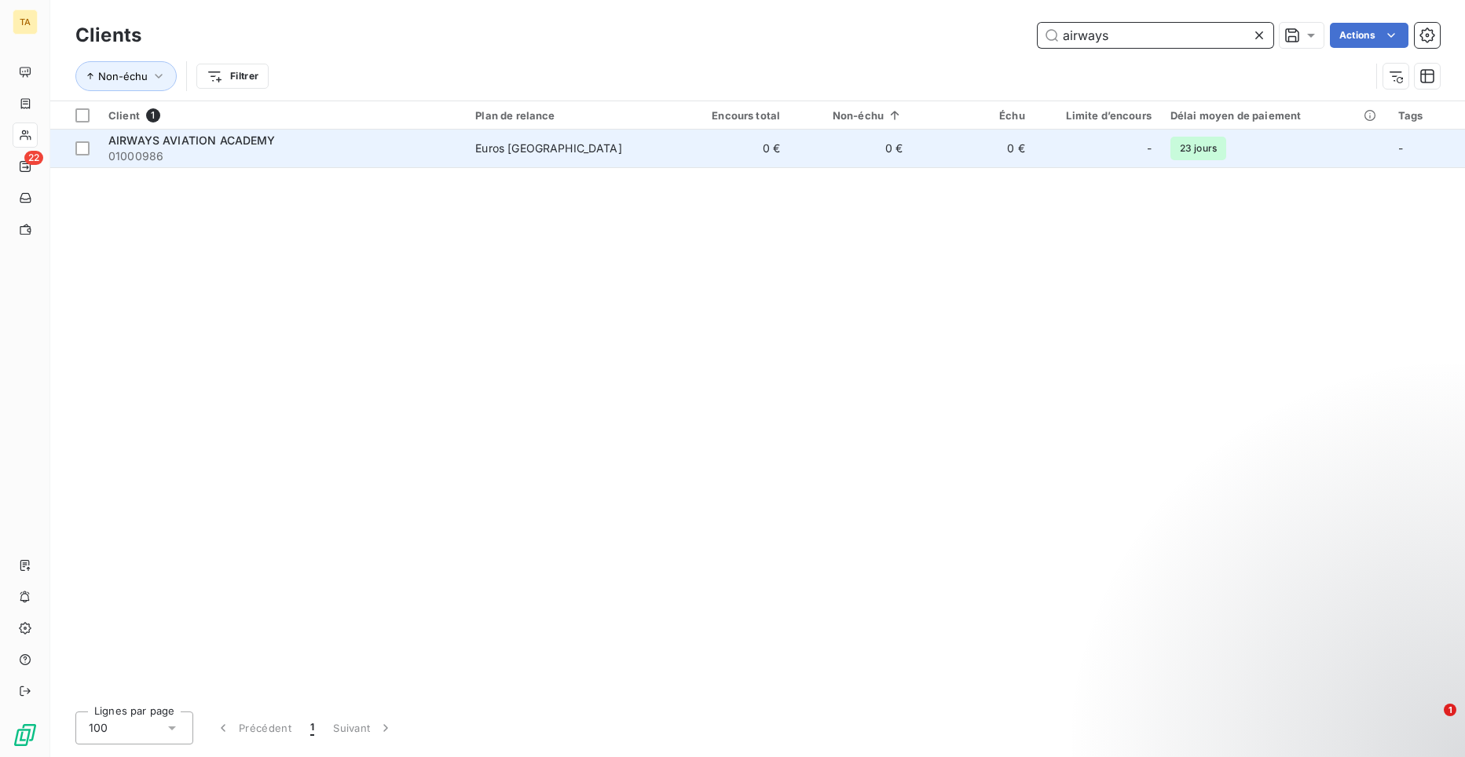
type input "airways"
click at [164, 157] on span "01000986" at bounding box center [282, 156] width 348 height 16
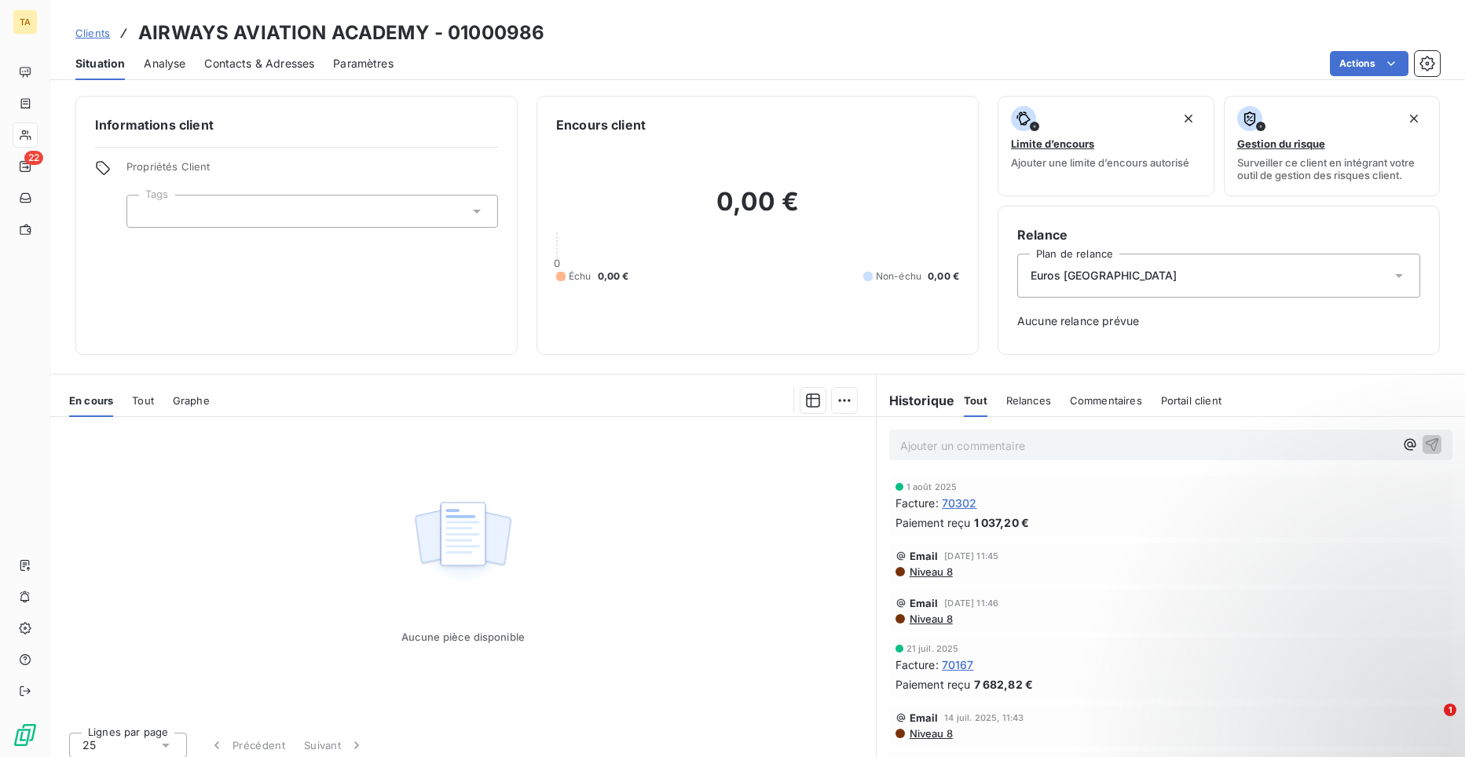
click at [240, 61] on span "Contacts & Adresses" at bounding box center [259, 64] width 110 height 16
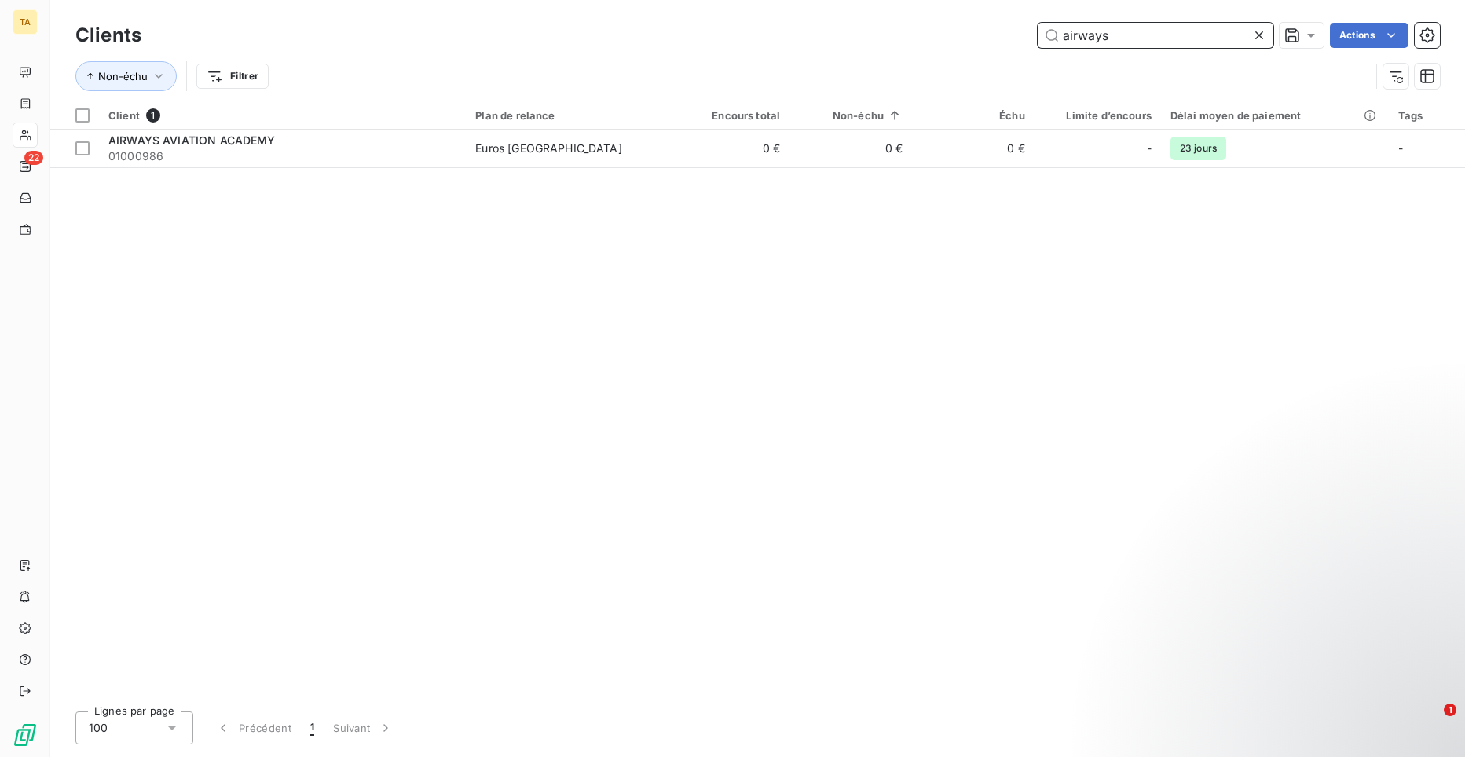
drag, startPoint x: 1130, startPoint y: 38, endPoint x: 1027, endPoint y: 36, distance: 102.9
click at [1027, 36] on div "airways Actions" at bounding box center [800, 35] width 1280 height 25
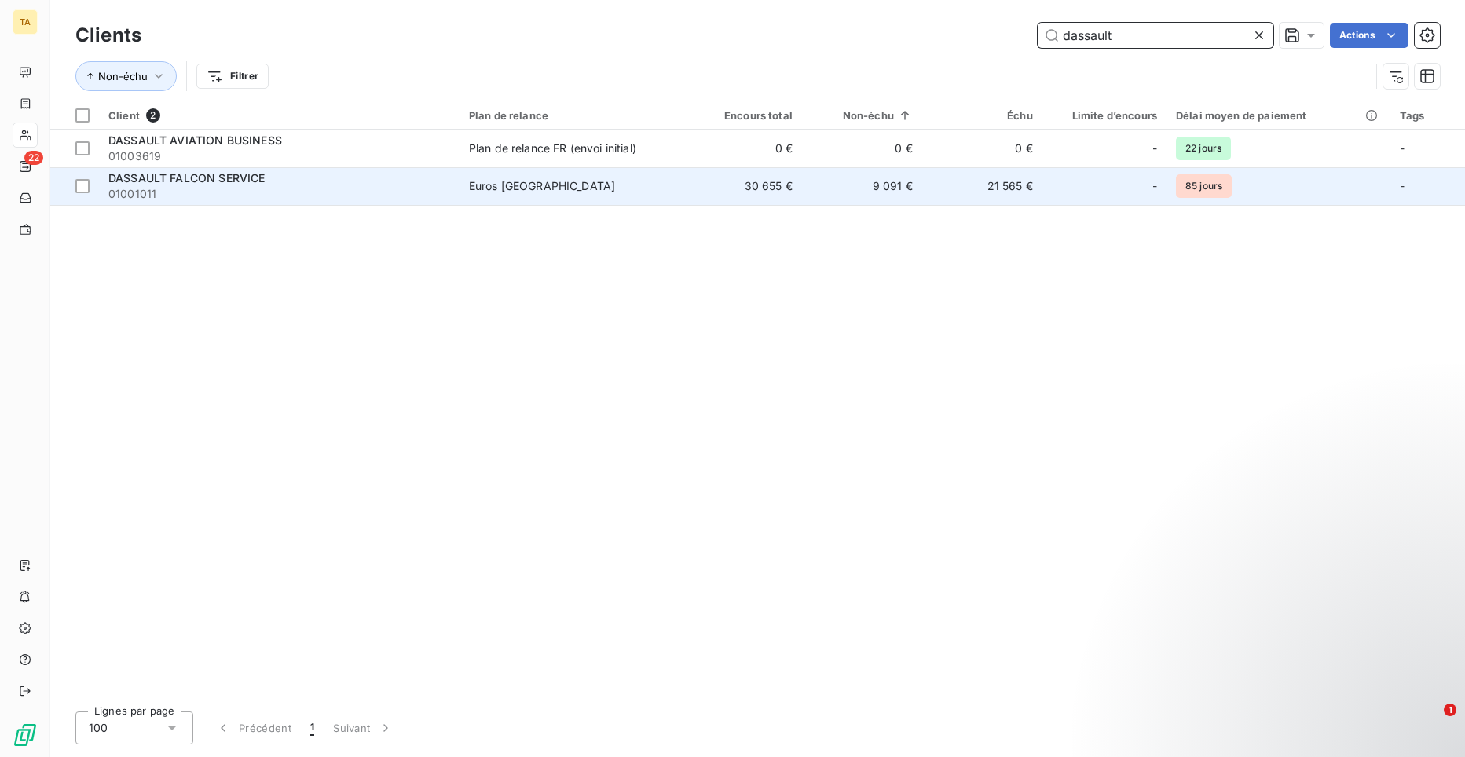
type input "dassault"
click at [222, 185] on div "DASSAULT FALCON SERVICE" at bounding box center [279, 178] width 342 height 16
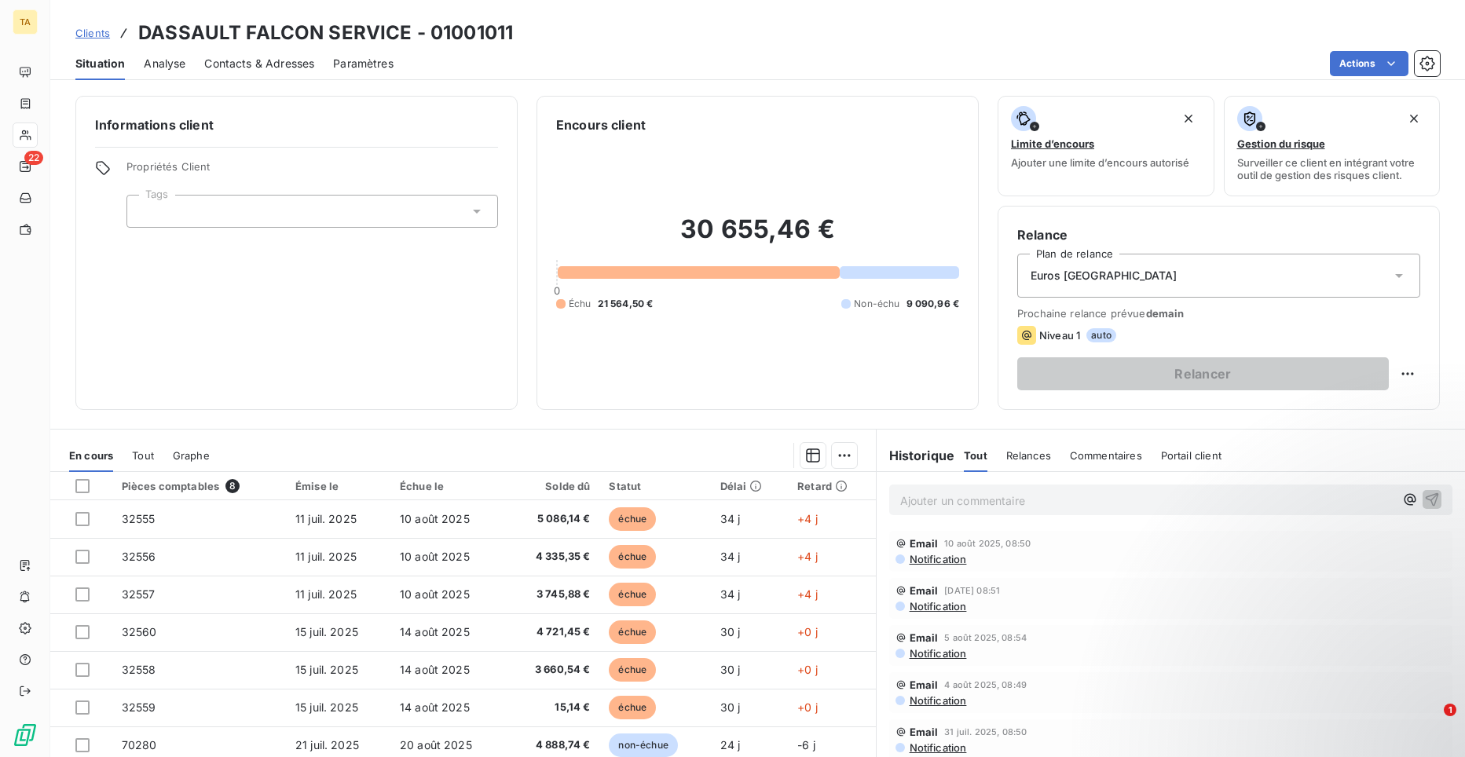
click at [236, 68] on span "Contacts & Adresses" at bounding box center [259, 64] width 110 height 16
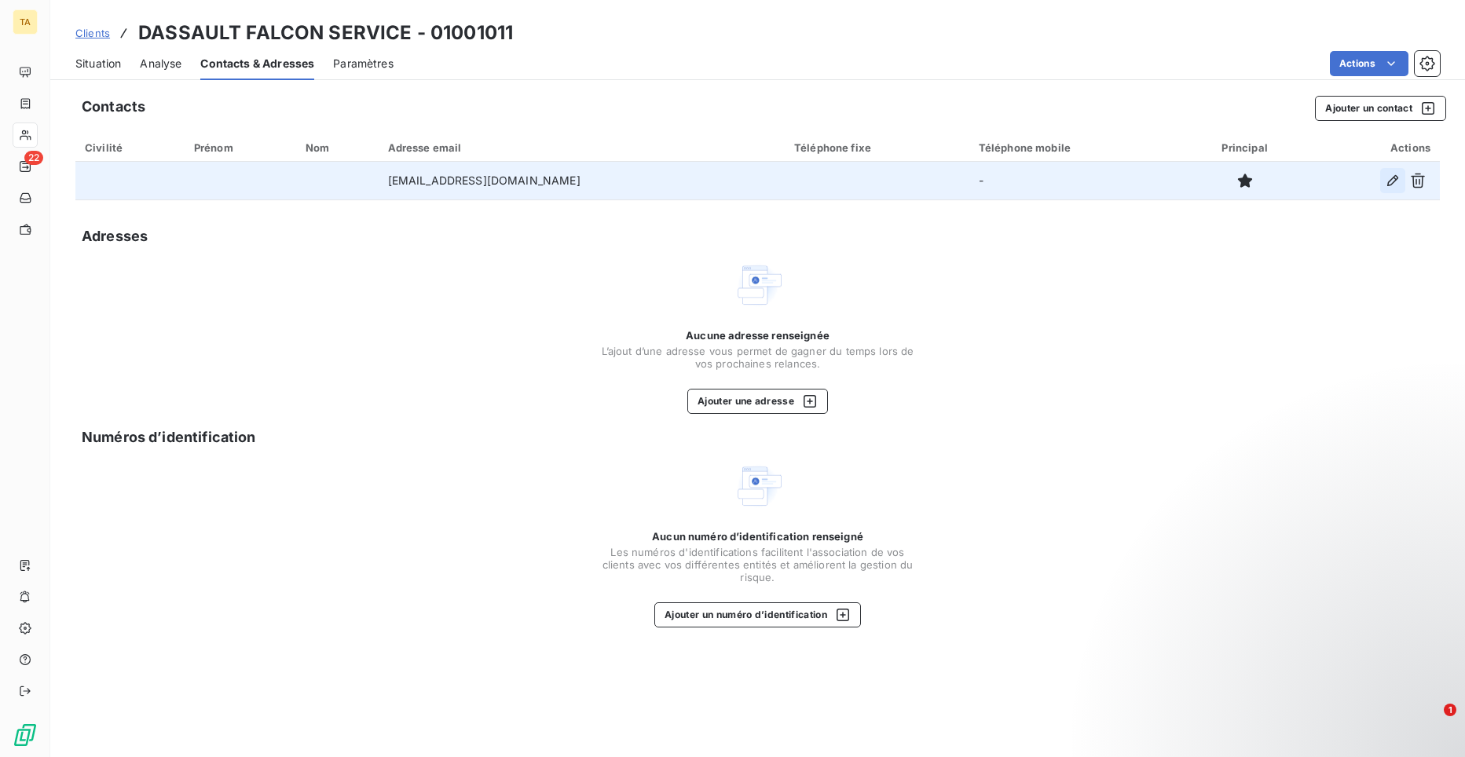
click at [1394, 177] on icon "button" at bounding box center [1393, 180] width 11 height 11
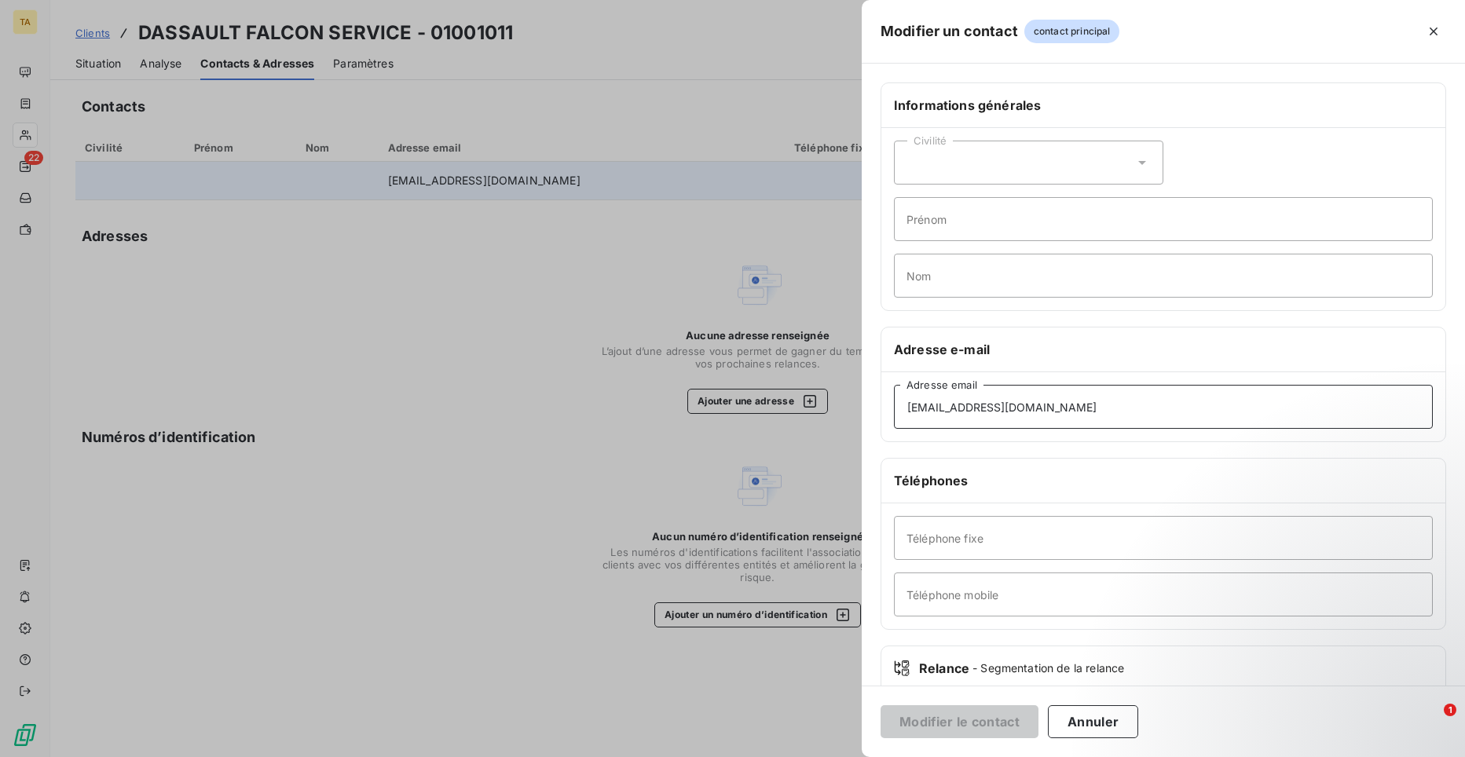
drag, startPoint x: 1149, startPoint y: 406, endPoint x: 864, endPoint y: 387, distance: 285.1
click at [864, 387] on div "Informations générales Civilité Prénom Nom Adresse e-mail [EMAIL_ADDRESS][DOMAI…" at bounding box center [1163, 431] width 603 height 698
type input "[EMAIL_ADDRESS][DOMAIN_NAME]"
click at [981, 724] on button "Modifier le contact" at bounding box center [960, 722] width 158 height 33
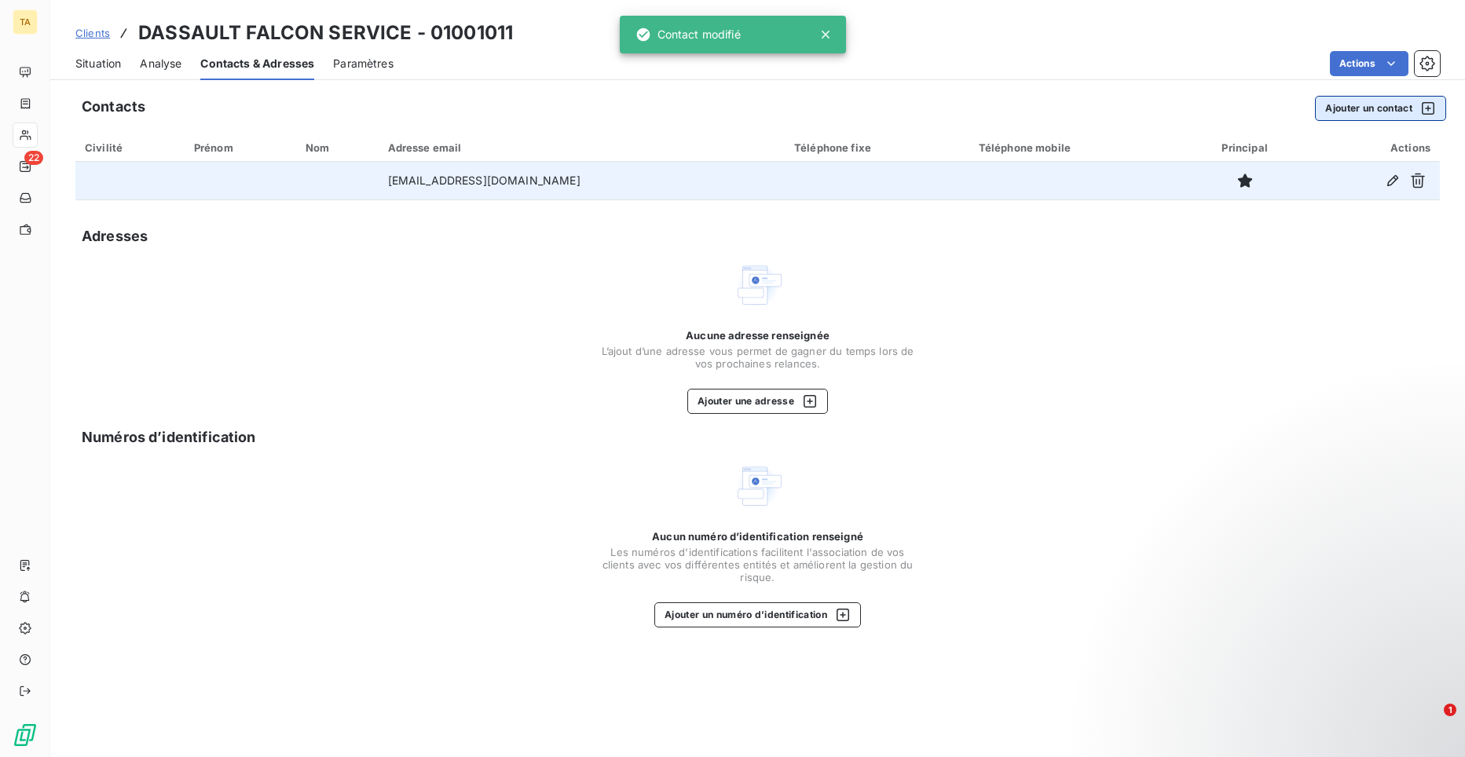
click at [1363, 102] on button "Ajouter un contact" at bounding box center [1380, 108] width 131 height 25
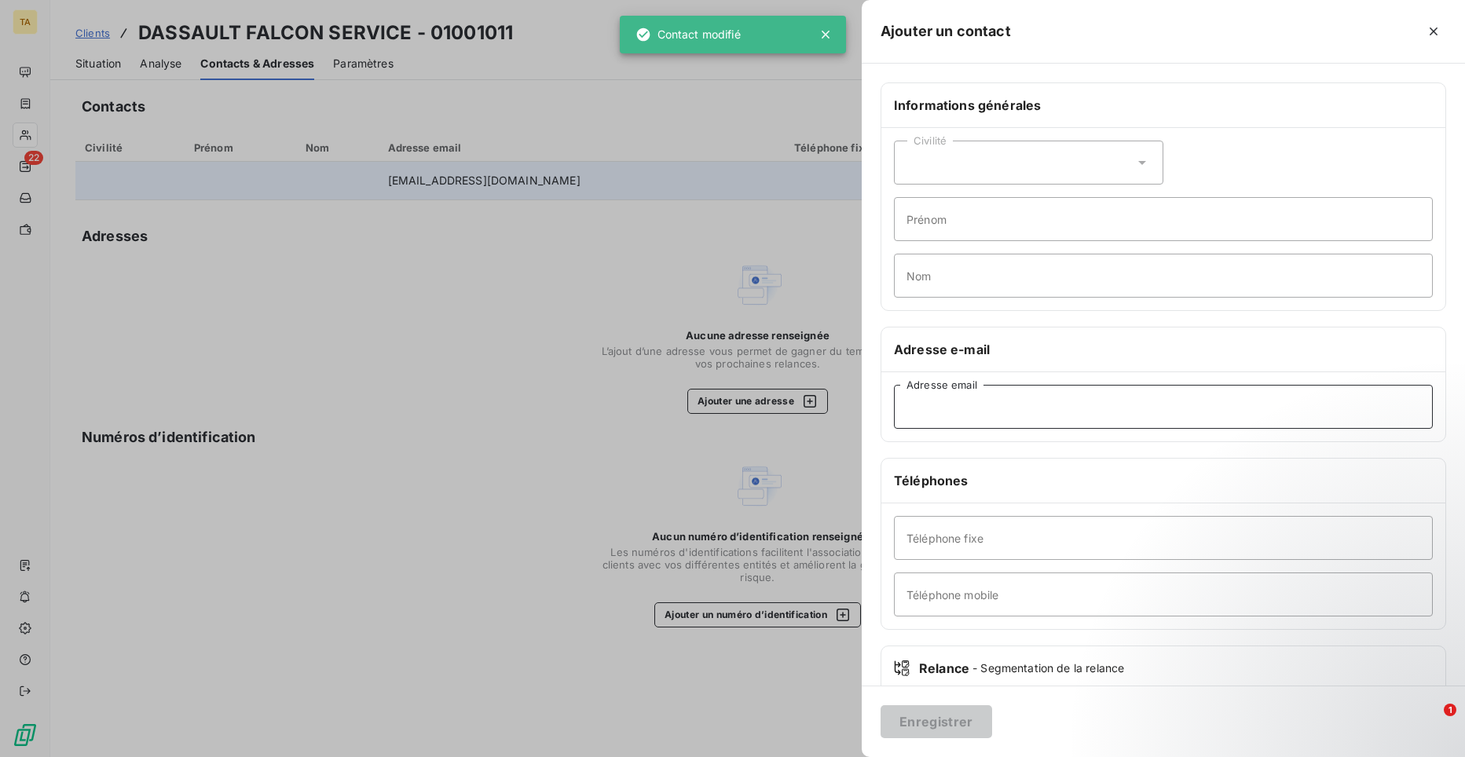
click at [949, 416] on input "Adresse email" at bounding box center [1163, 407] width 539 height 44
paste input "[PERSON_NAME][EMAIL_ADDRESS][DOMAIN_NAME]"
type input "[PERSON_NAME][EMAIL_ADDRESS][DOMAIN_NAME]"
click at [937, 716] on button "Enregistrer" at bounding box center [937, 722] width 112 height 33
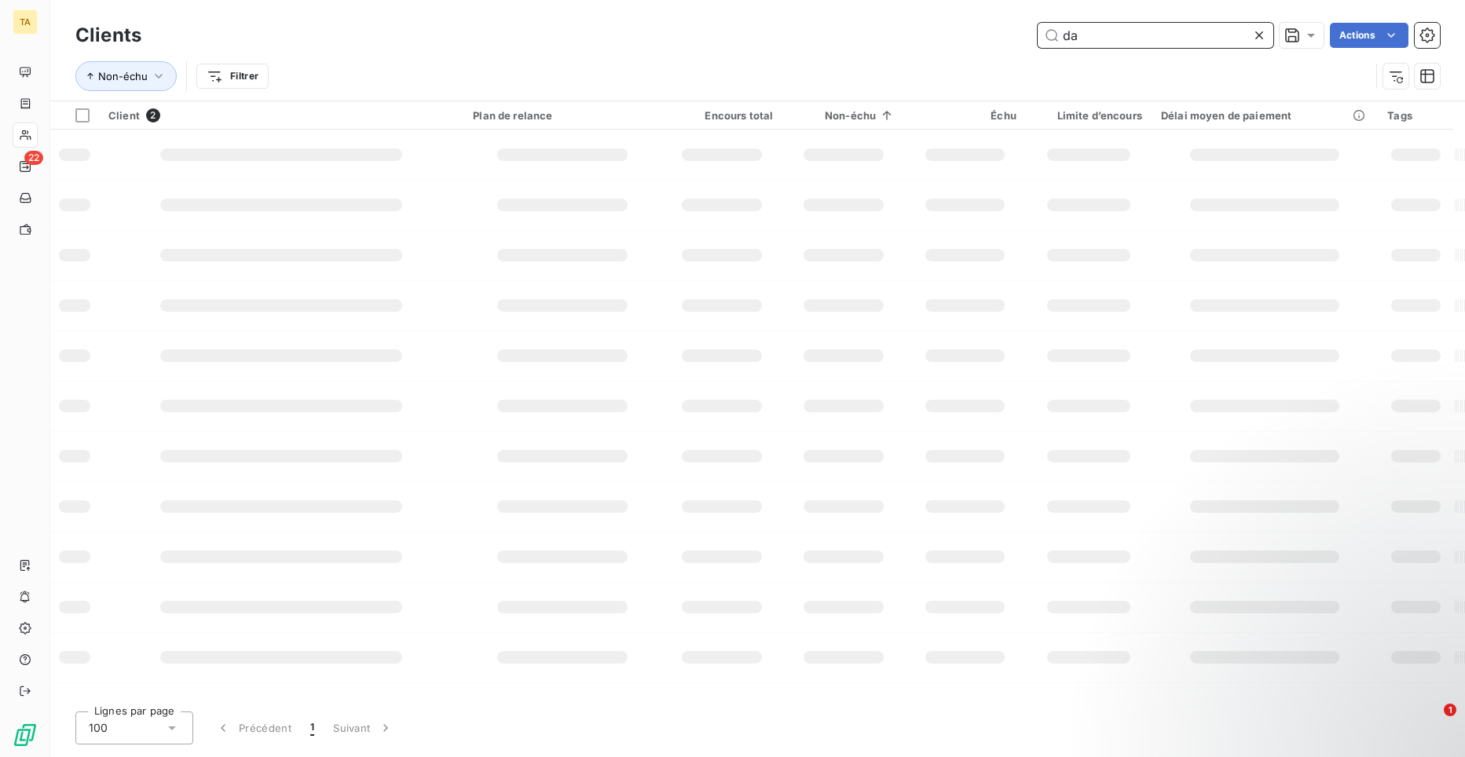
type input "d"
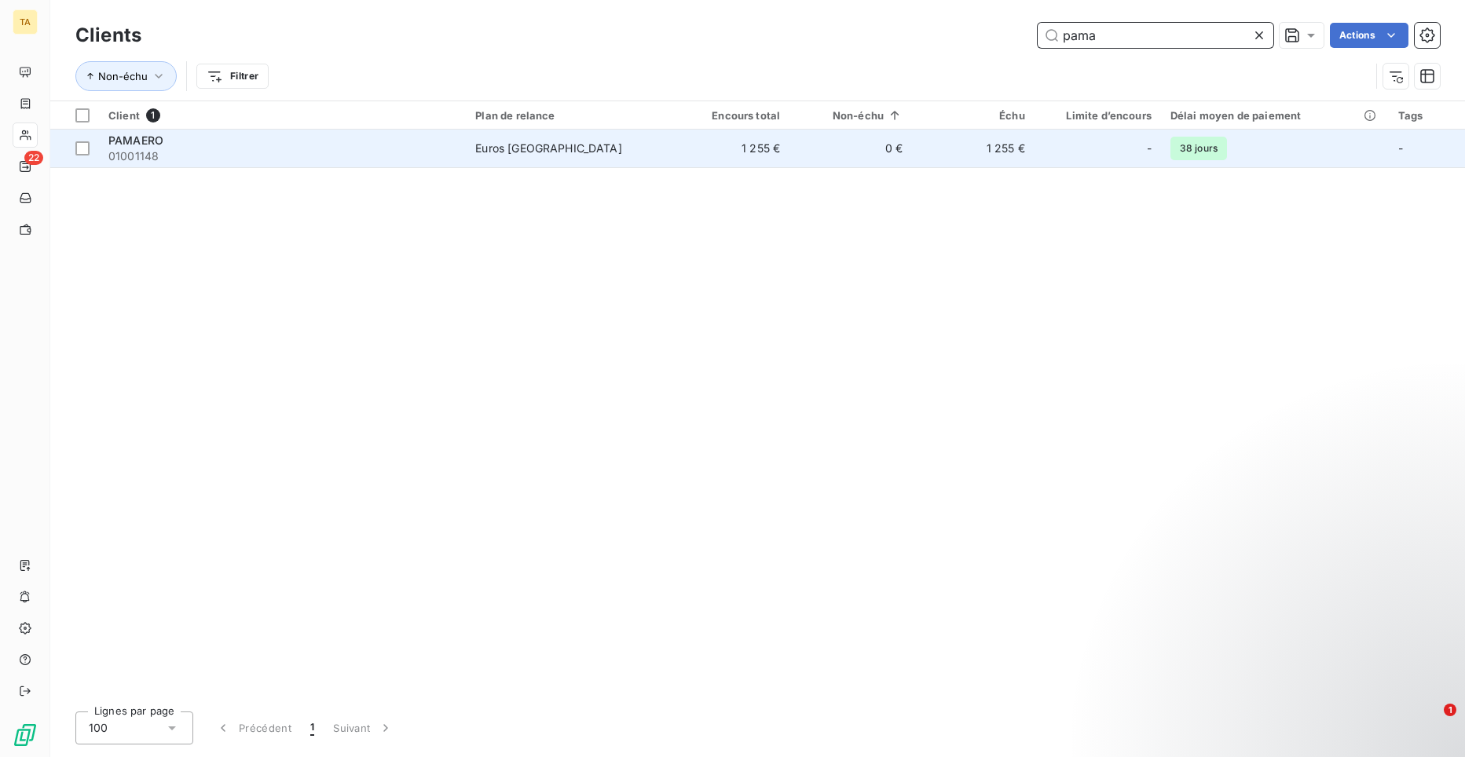
type input "pama"
click at [136, 148] on span "01001148" at bounding box center [282, 156] width 348 height 16
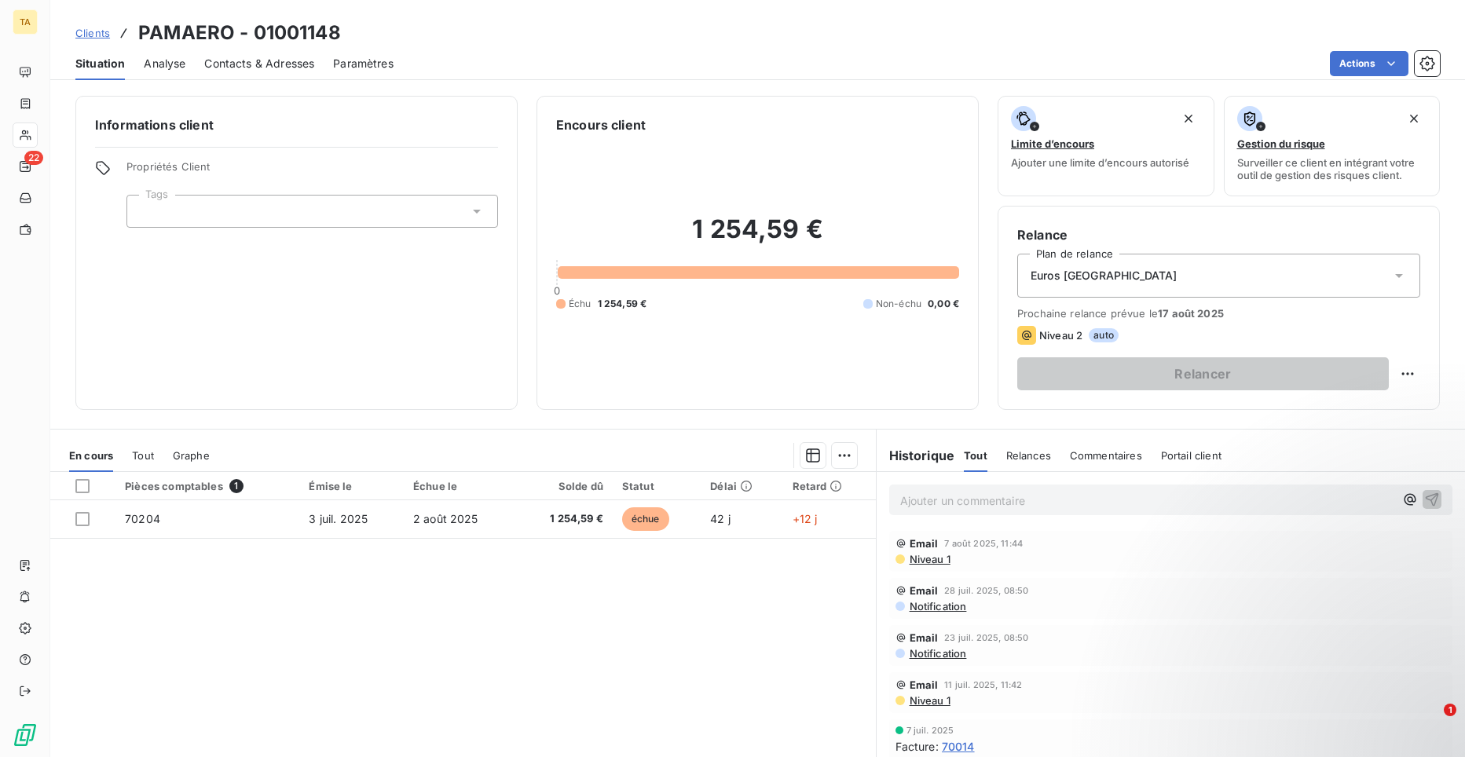
click at [232, 64] on span "Contacts & Adresses" at bounding box center [259, 64] width 110 height 16
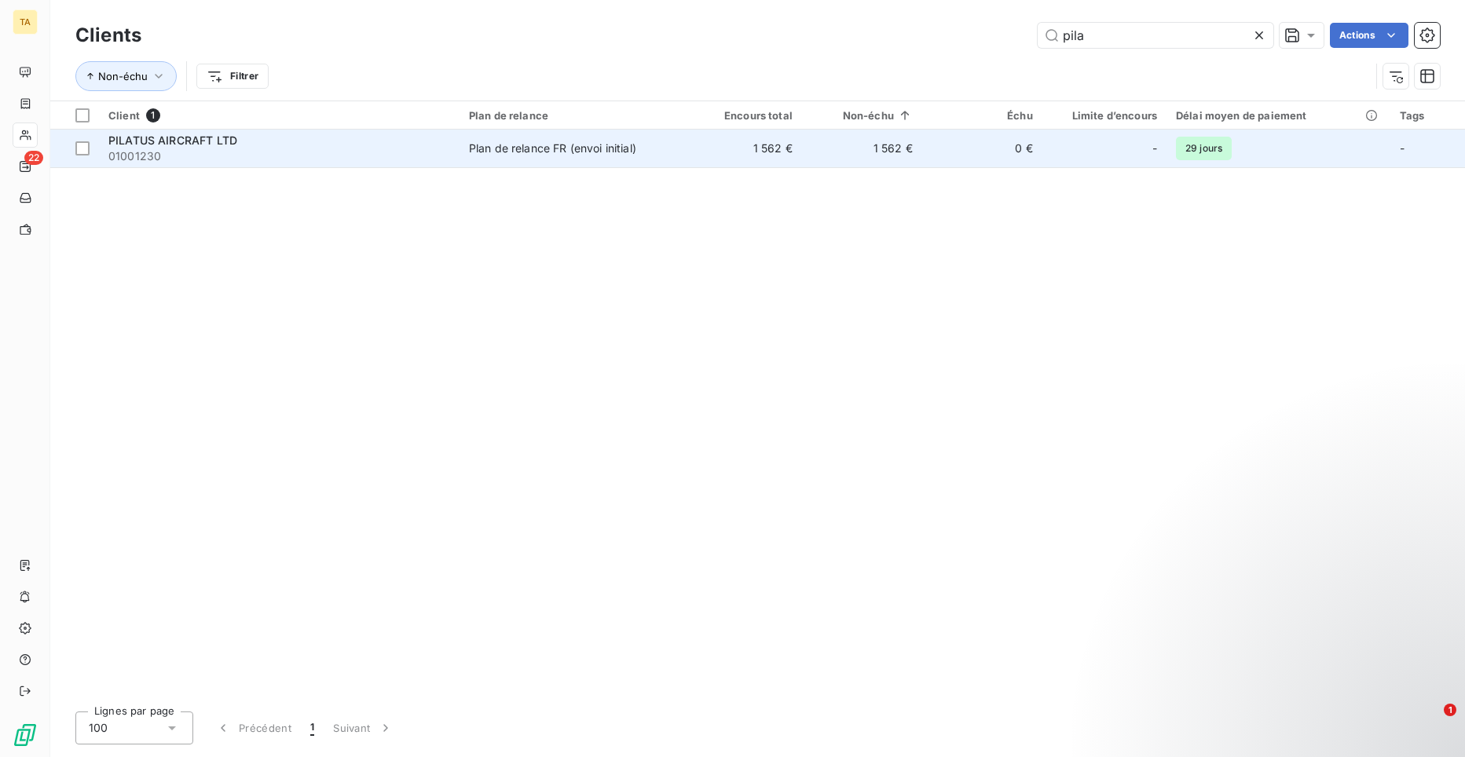
type input "pila"
click at [212, 144] on span "PILATUS AIRCRAFT LTD" at bounding box center [172, 140] width 129 height 13
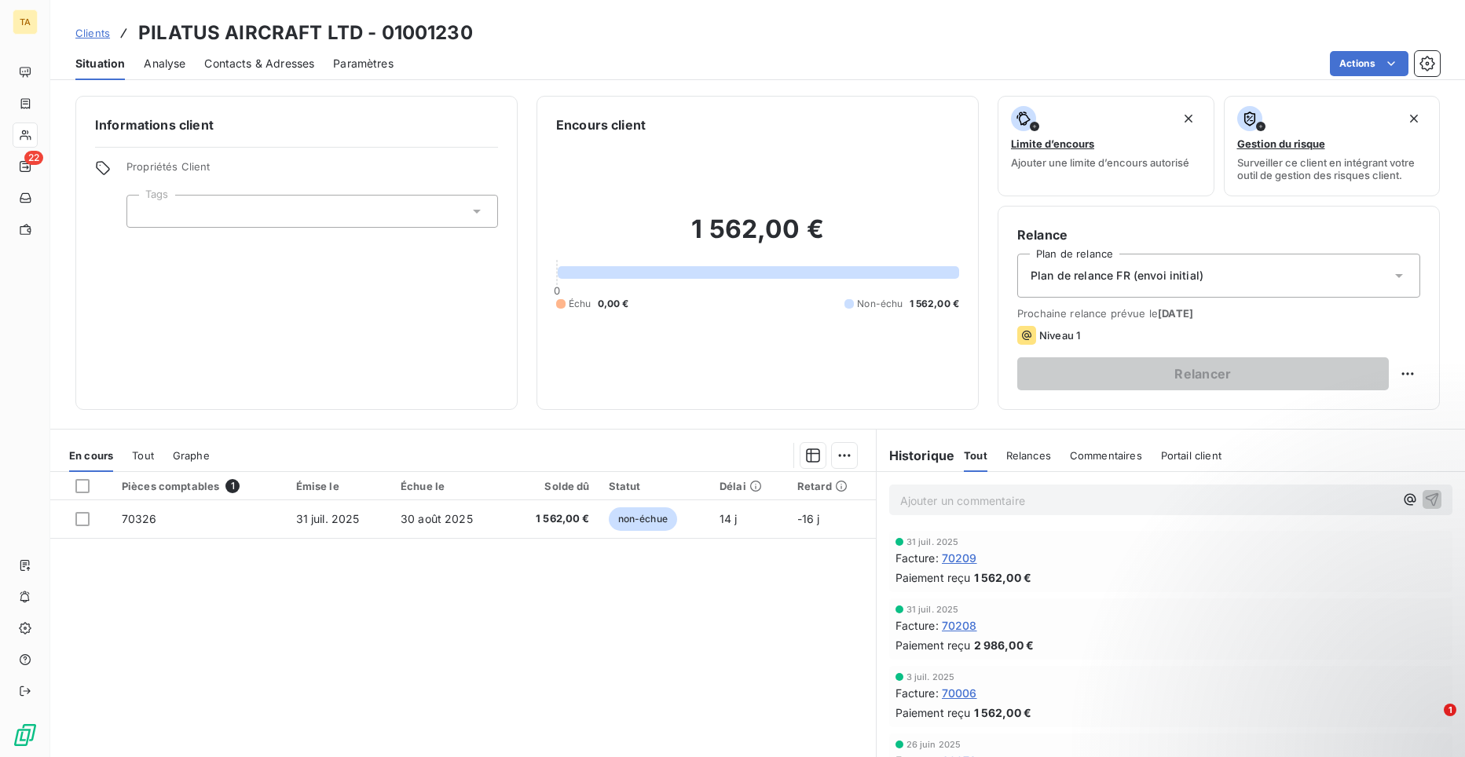
click at [238, 63] on span "Contacts & Adresses" at bounding box center [259, 64] width 110 height 16
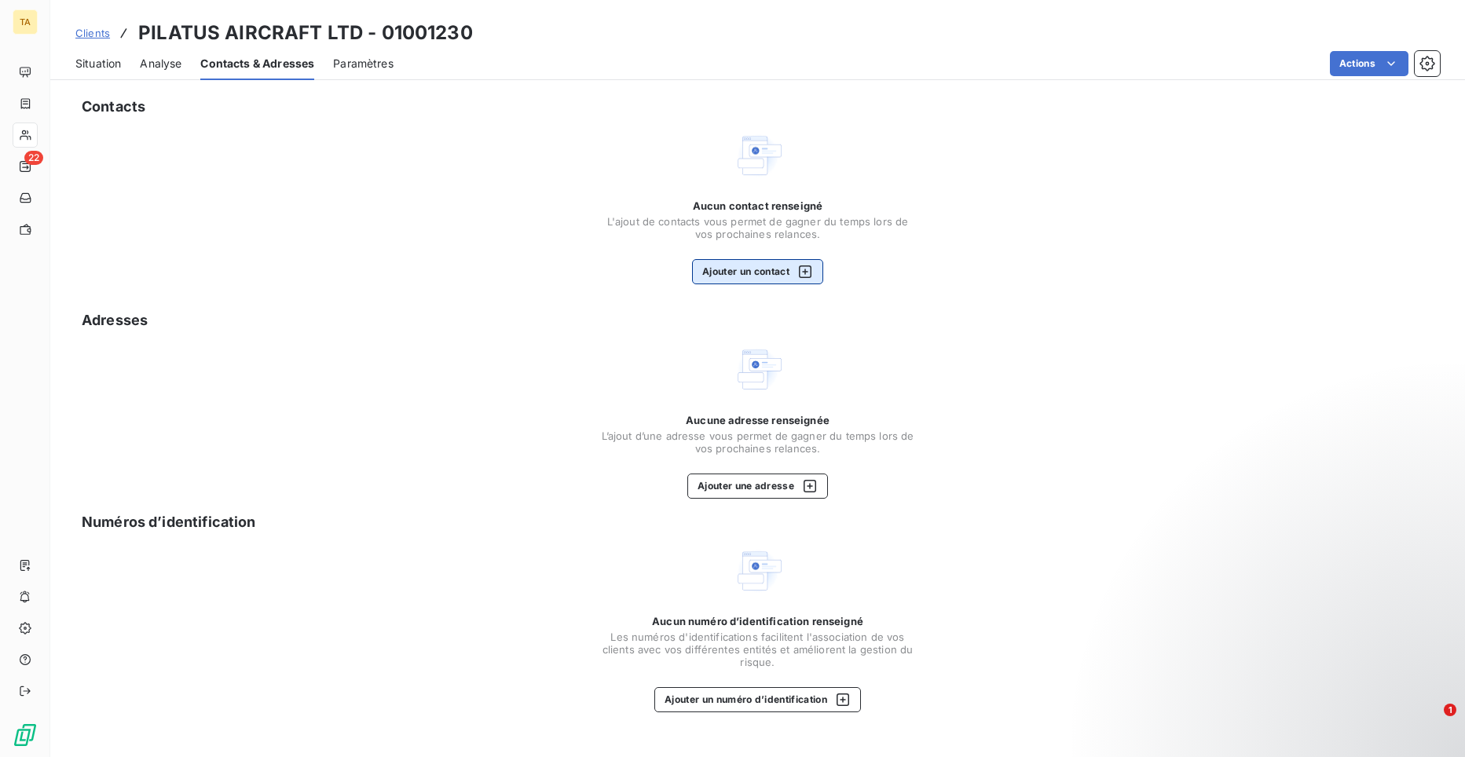
click at [751, 267] on button "Ajouter un contact" at bounding box center [757, 271] width 131 height 25
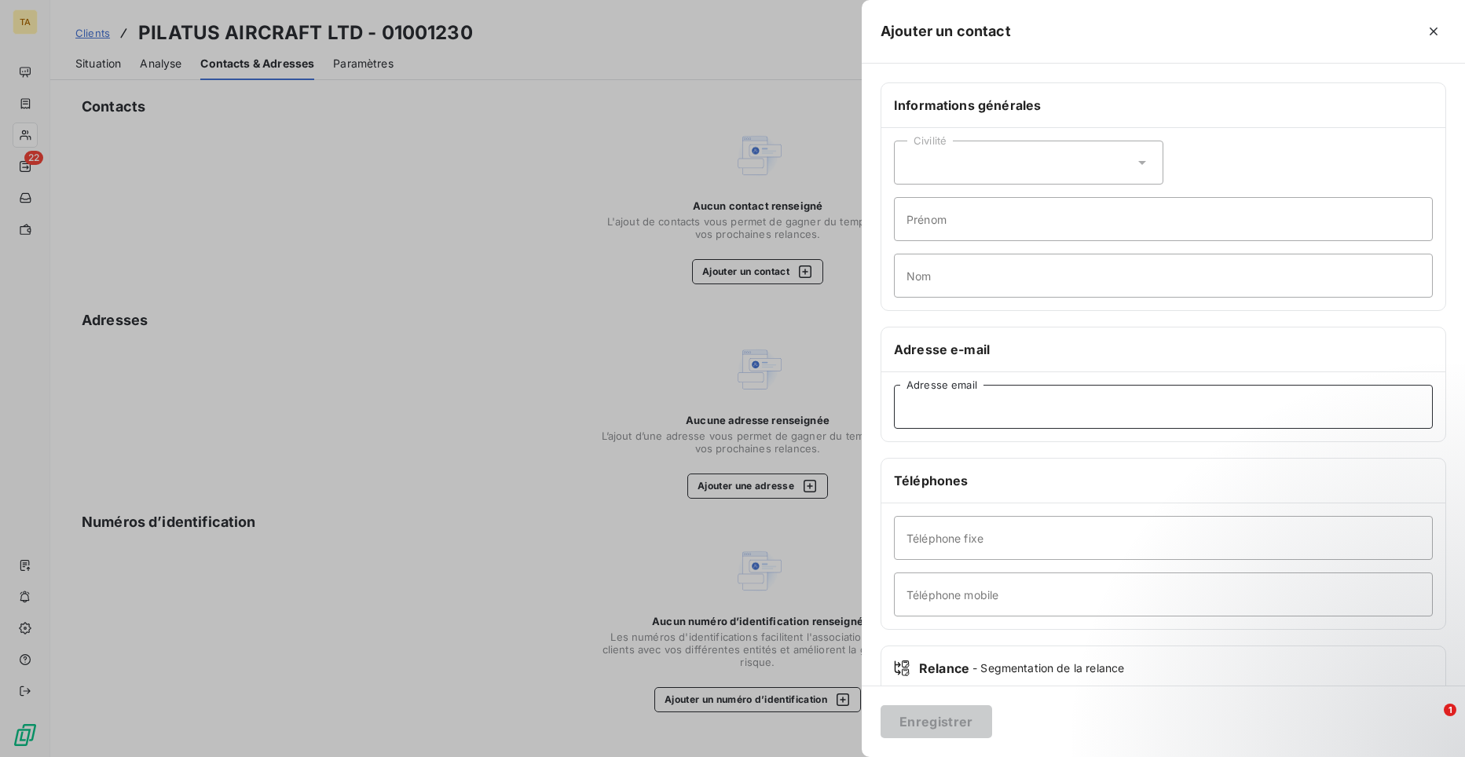
click at [958, 410] on input "Adresse email" at bounding box center [1163, 407] width 539 height 44
paste input "[PERSON_NAME][EMAIL_ADDRESS][DOMAIN_NAME]"
type input "[PERSON_NAME][EMAIL_ADDRESS][DOMAIN_NAME]"
click at [943, 727] on button "Enregistrer" at bounding box center [937, 722] width 112 height 33
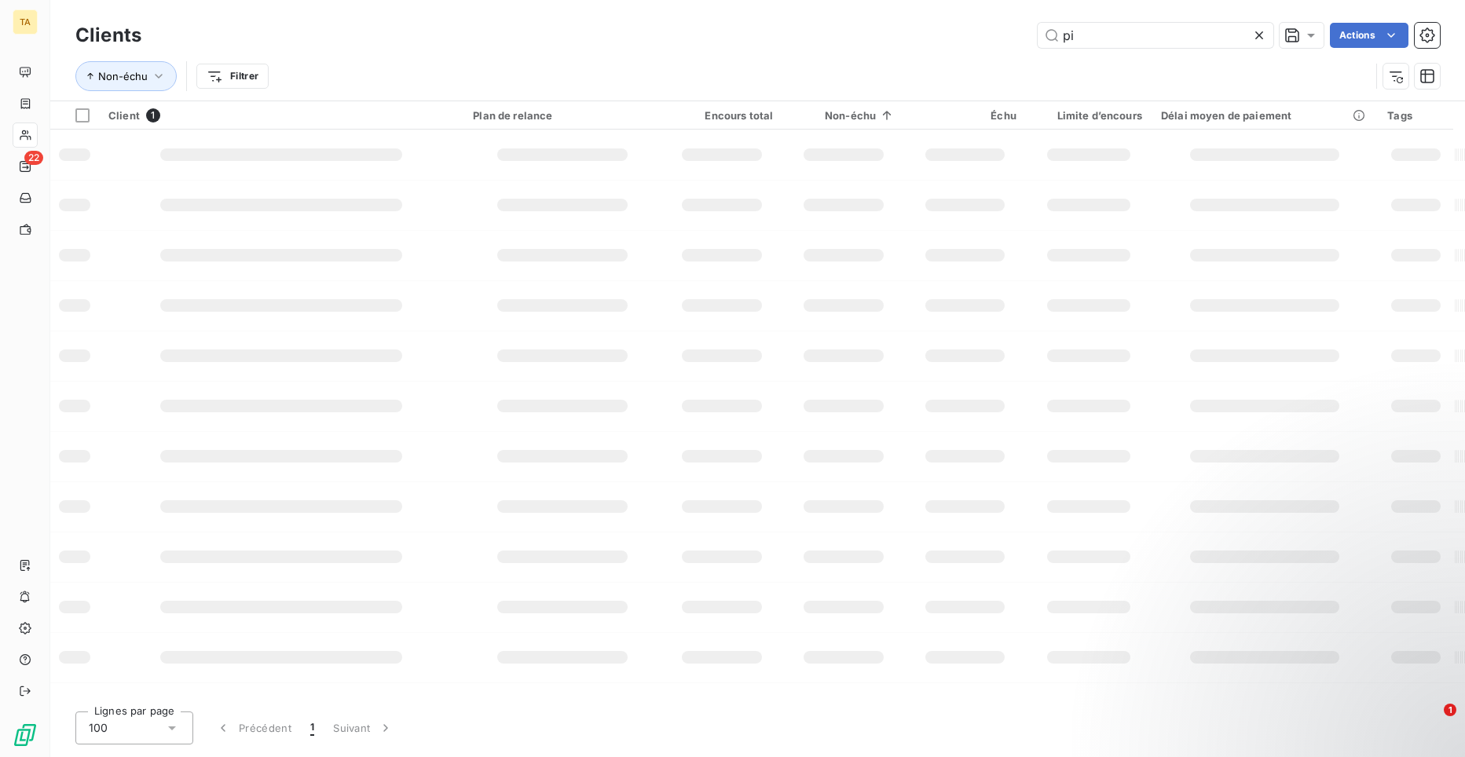
type input "p"
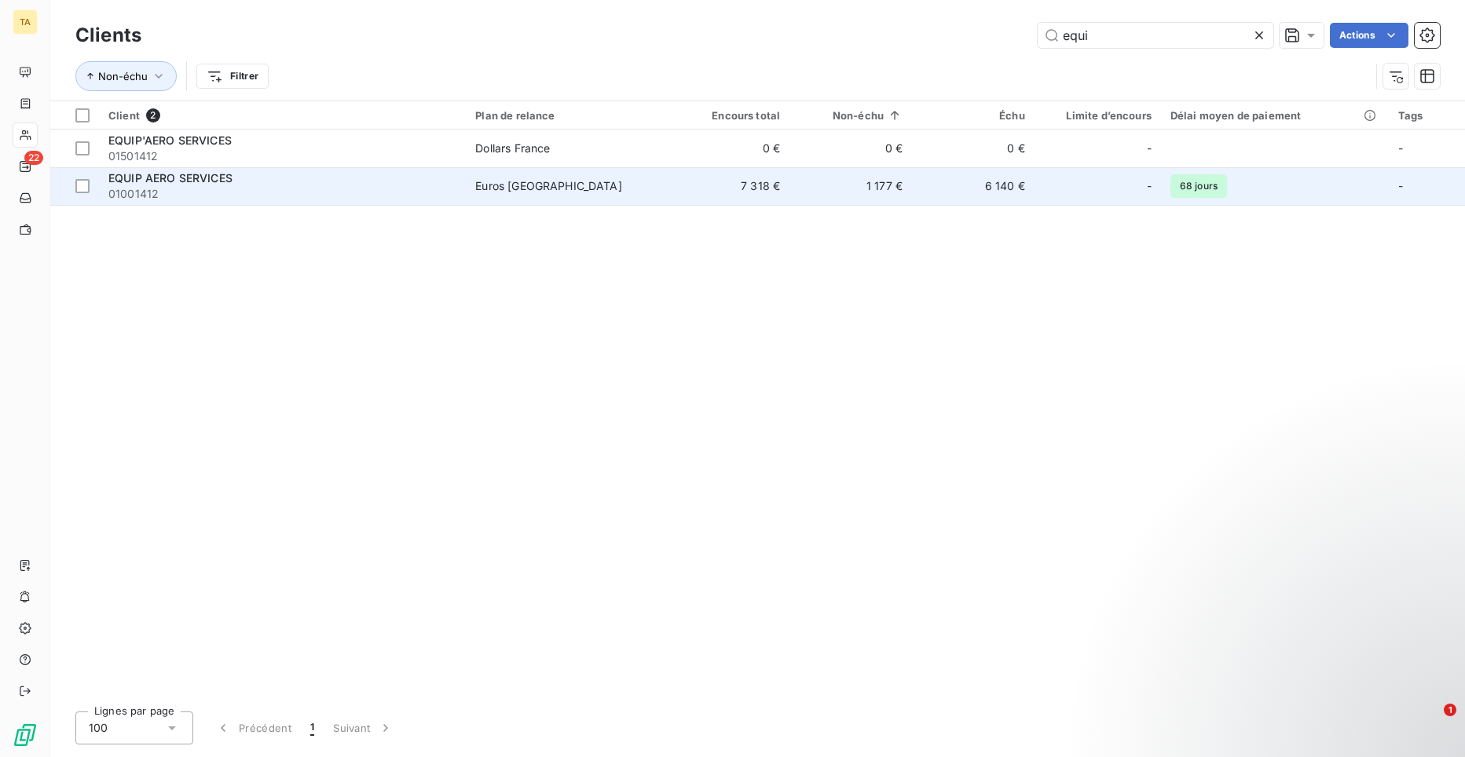
type input "equi"
click at [166, 179] on span "EQUIP AERO SERVICES" at bounding box center [170, 177] width 124 height 13
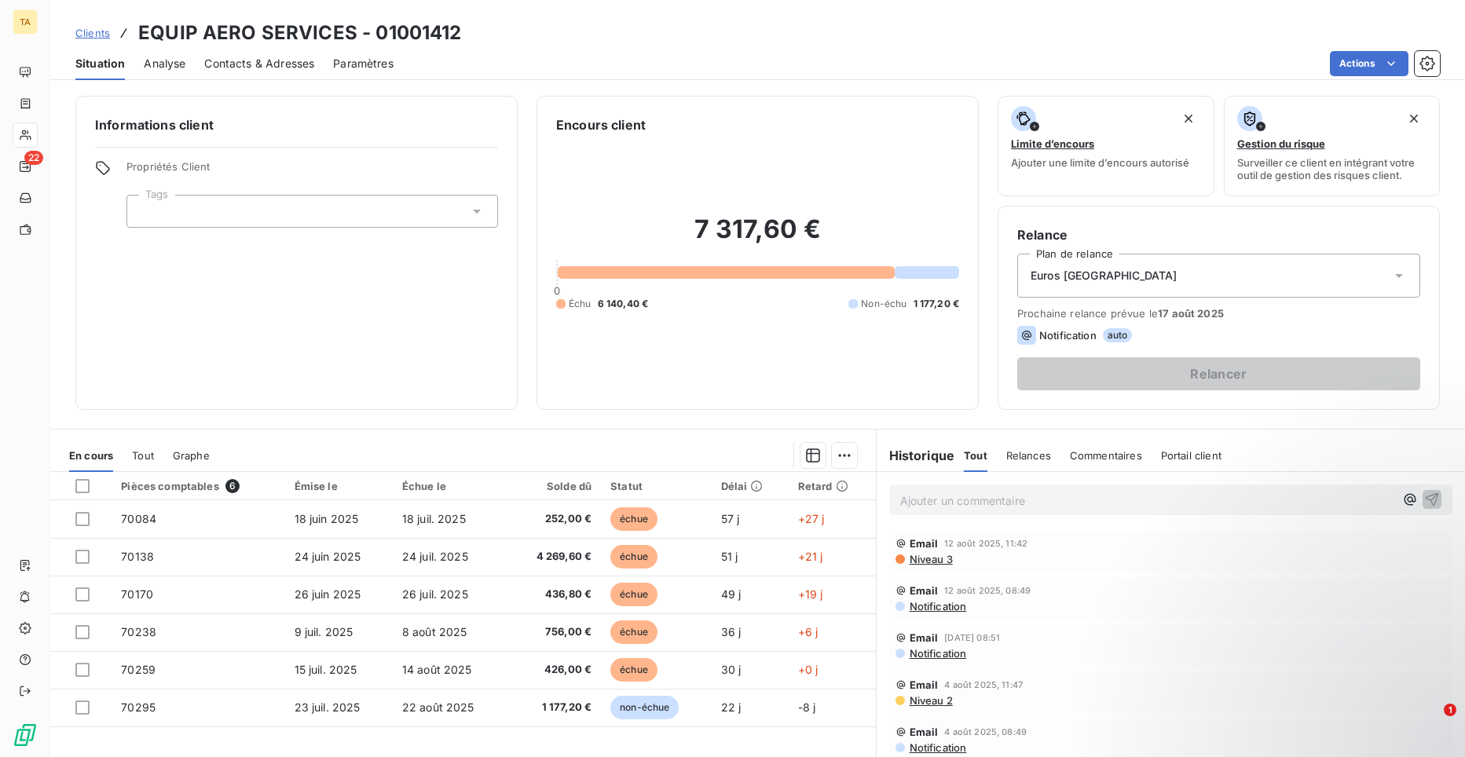
click at [257, 56] on span "Contacts & Adresses" at bounding box center [259, 64] width 110 height 16
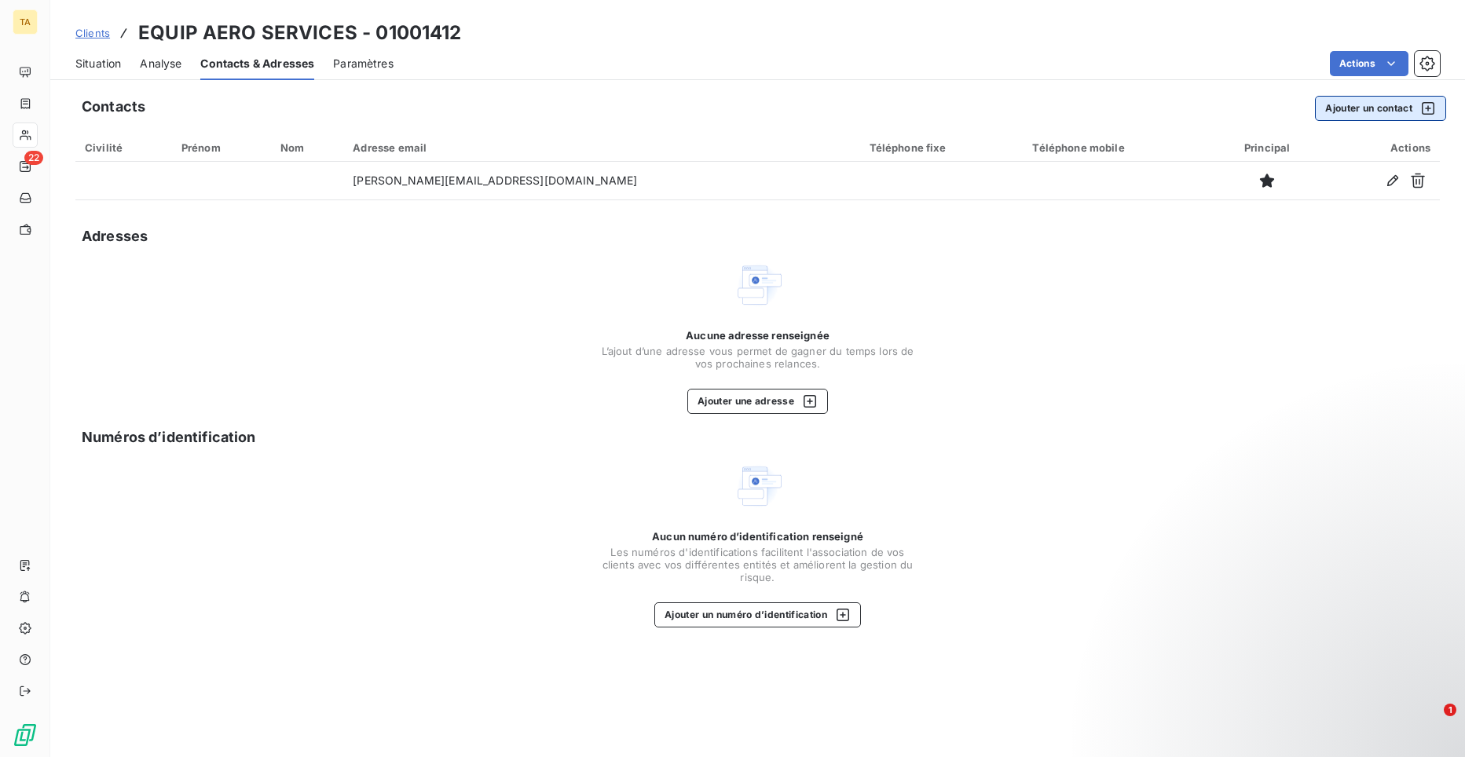
click at [1375, 108] on button "Ajouter un contact" at bounding box center [1380, 108] width 131 height 25
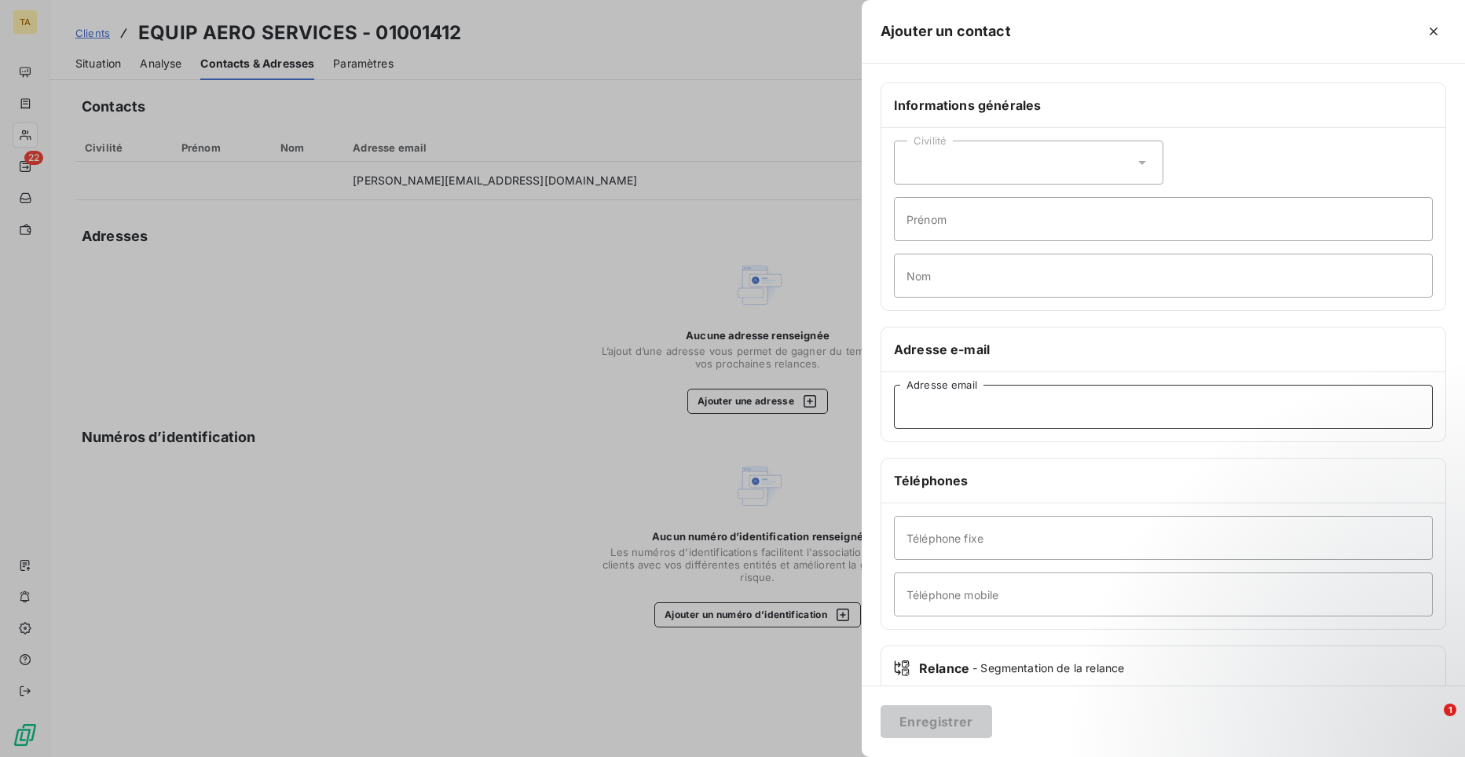
click at [999, 410] on input "Adresse email" at bounding box center [1163, 407] width 539 height 44
type input "[EMAIL_ADDRESS][DOMAIN_NAME]"
click at [955, 715] on button "Enregistrer" at bounding box center [937, 722] width 112 height 33
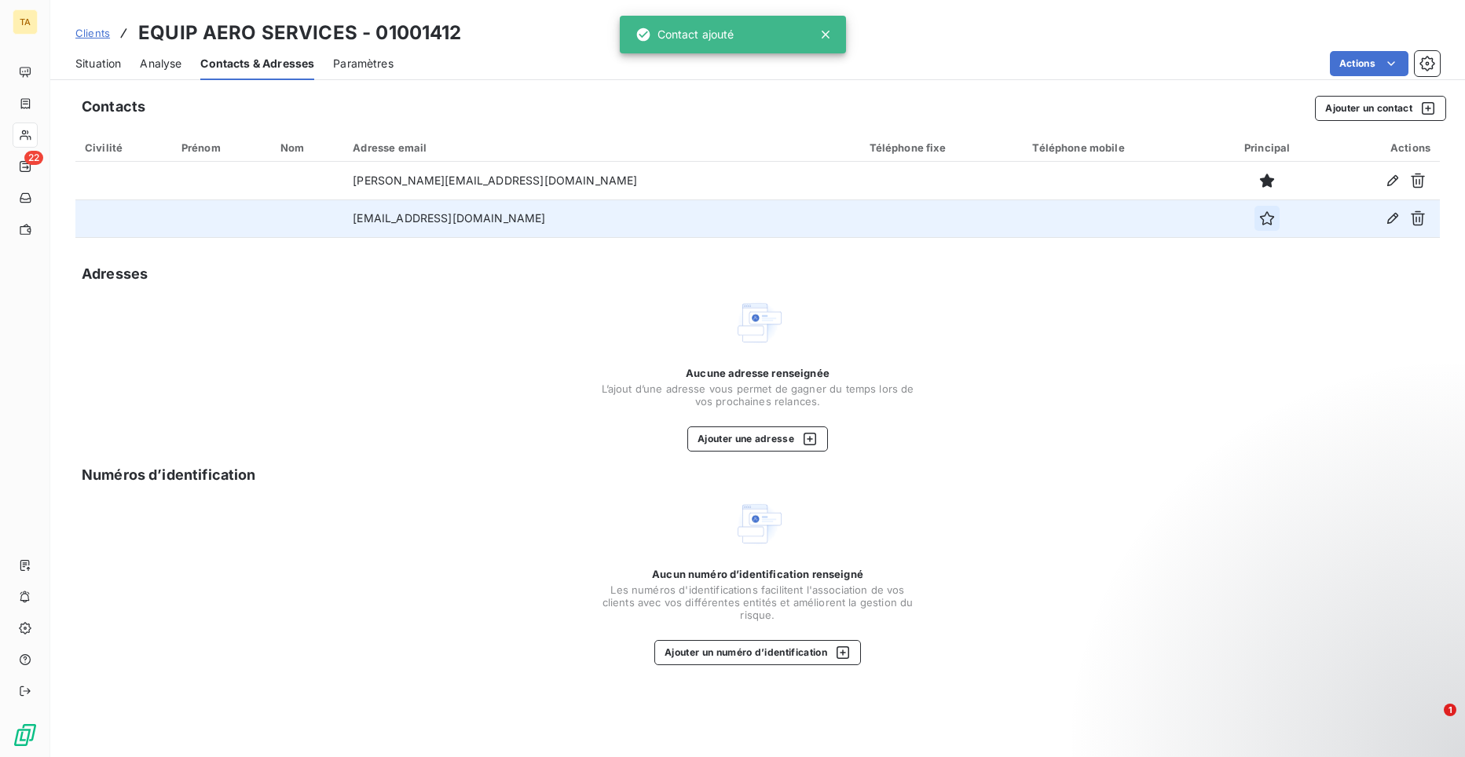
click at [1259, 218] on icon "button" at bounding box center [1267, 219] width 16 height 16
click at [1260, 222] on icon "button" at bounding box center [1267, 218] width 14 height 14
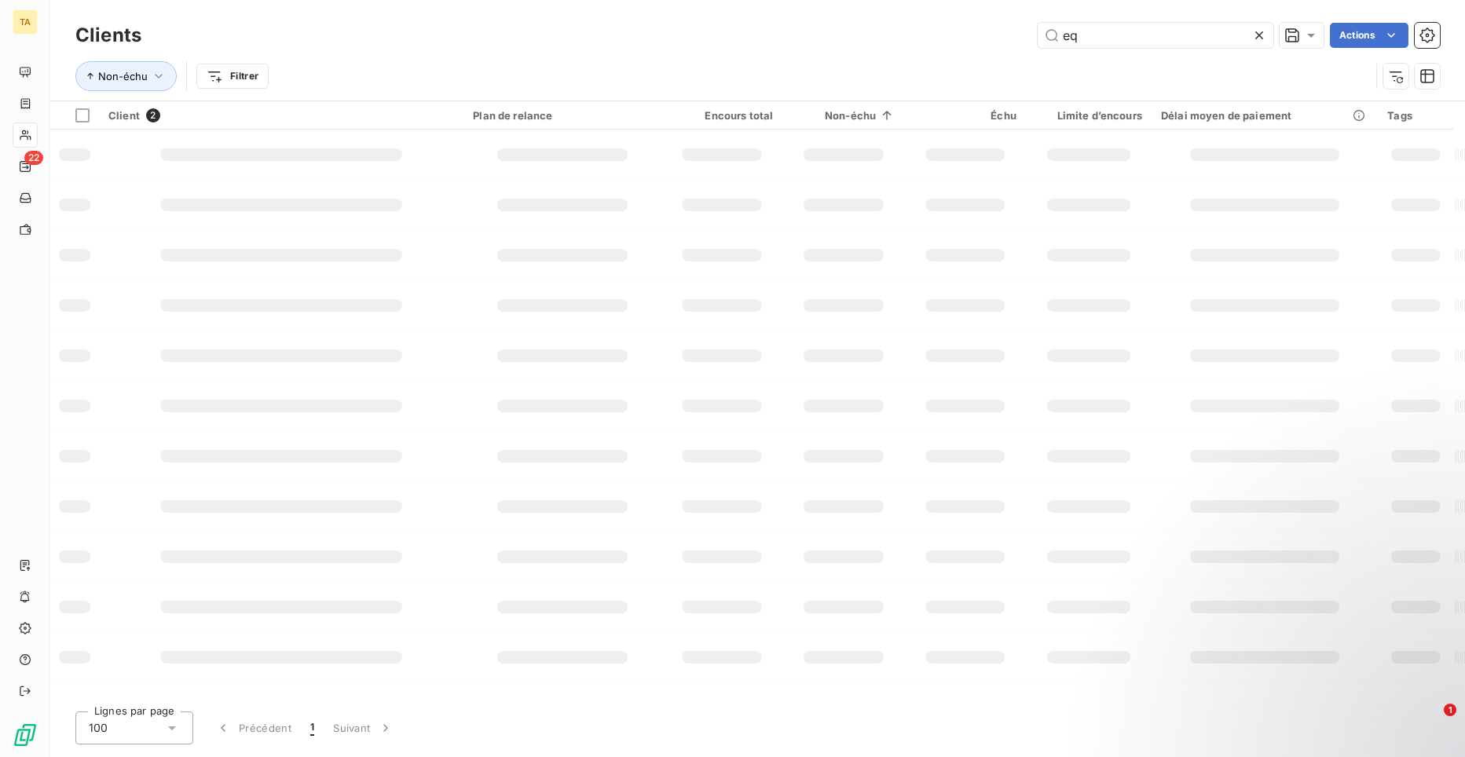
type input "e"
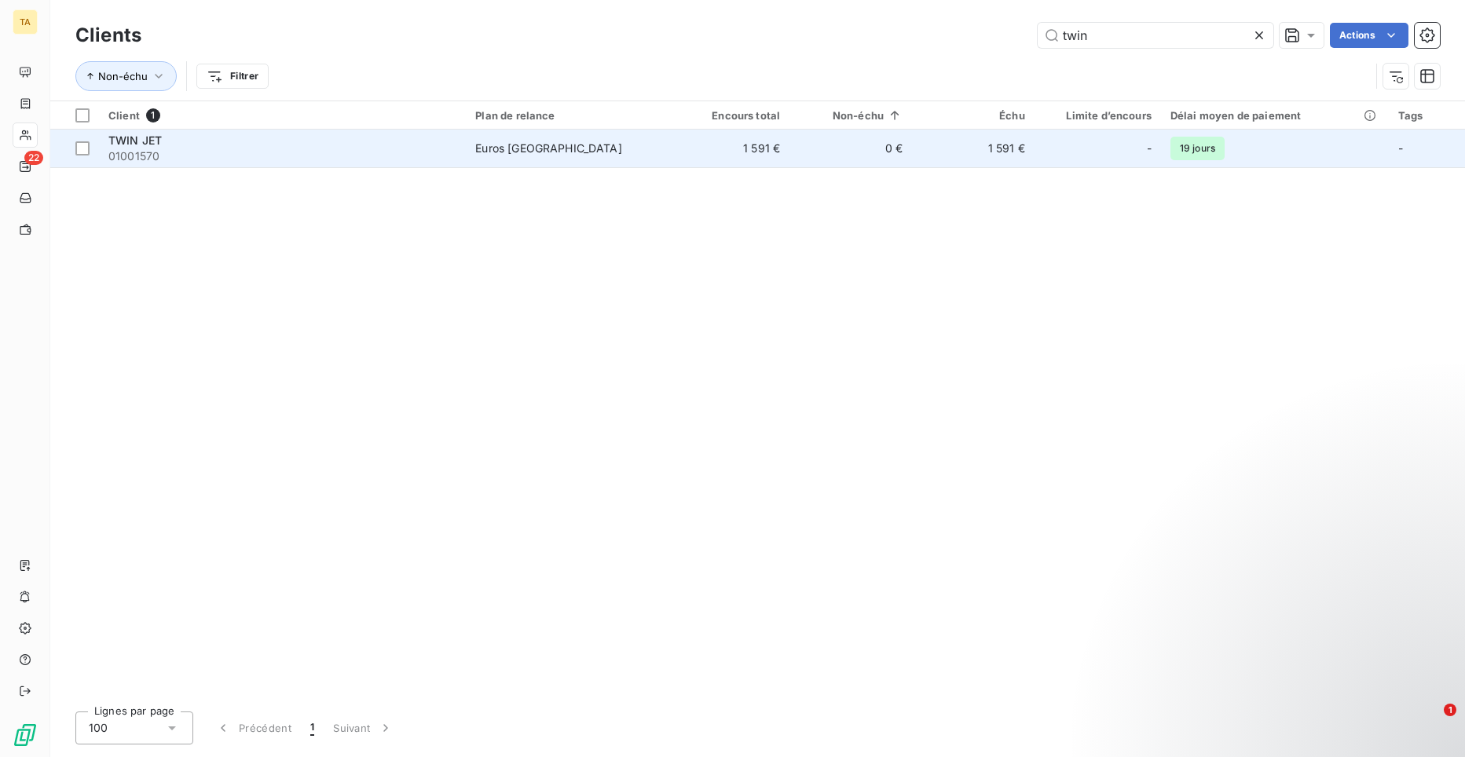
type input "twin"
click at [115, 152] on span "01001570" at bounding box center [282, 156] width 348 height 16
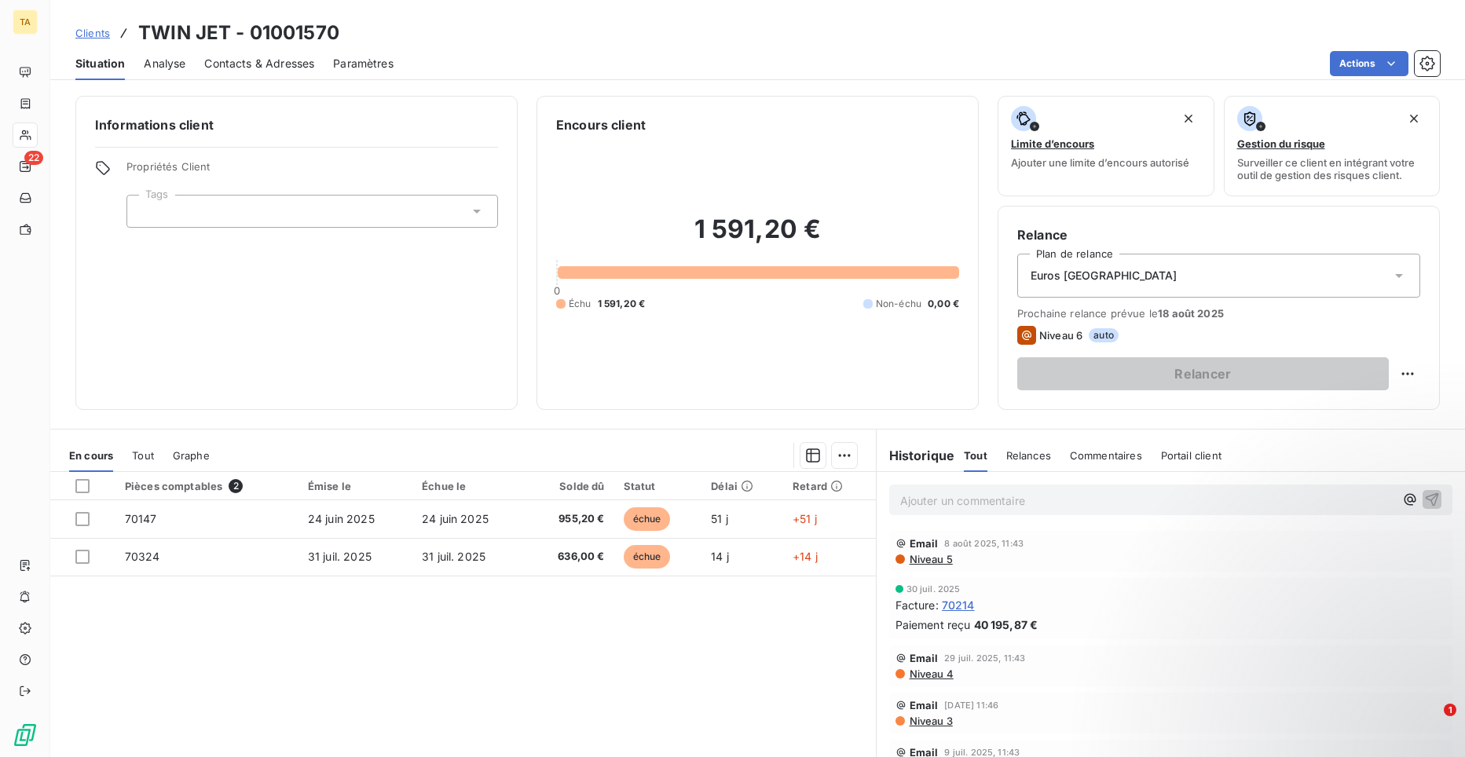
click at [288, 63] on span "Contacts & Adresses" at bounding box center [259, 64] width 110 height 16
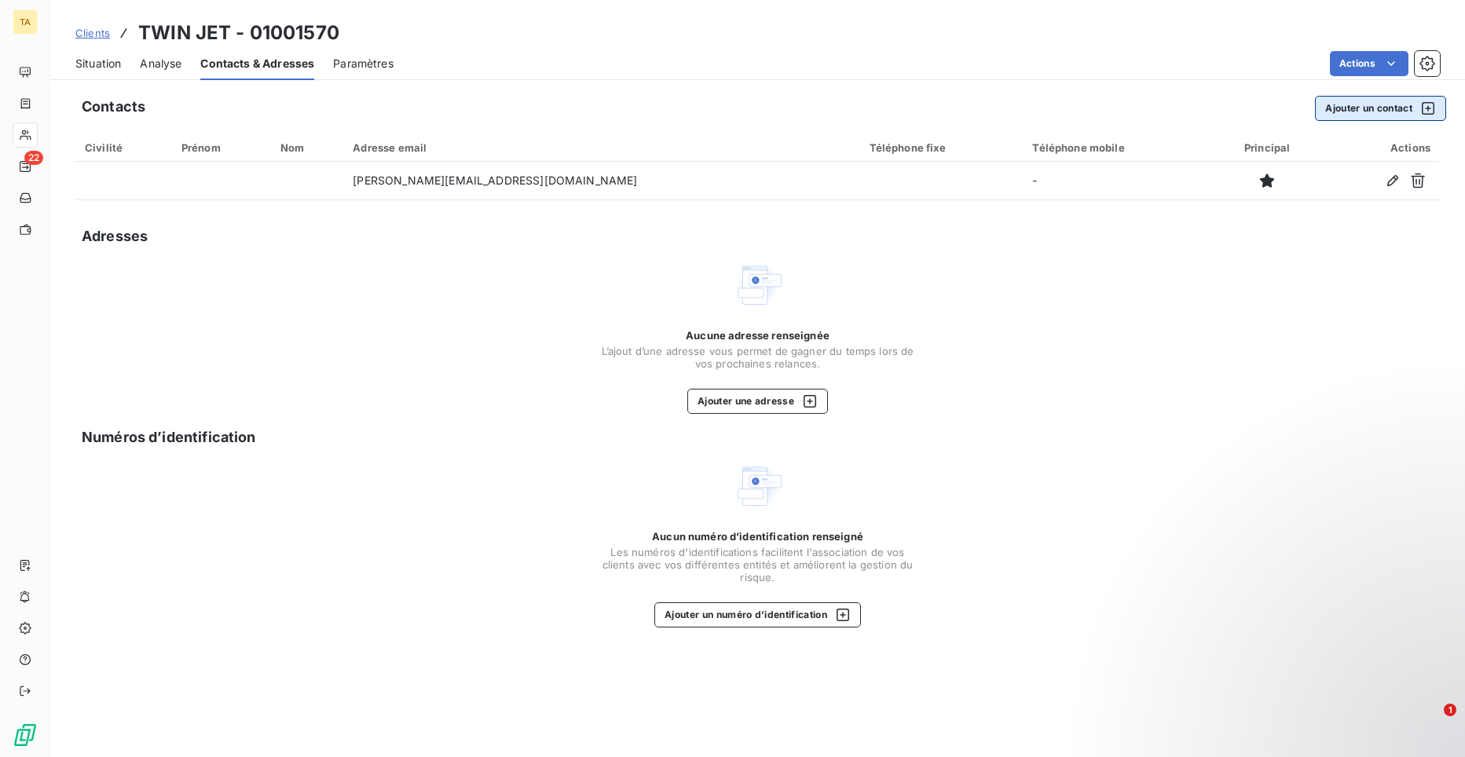
click at [1373, 108] on button "Ajouter un contact" at bounding box center [1380, 108] width 131 height 25
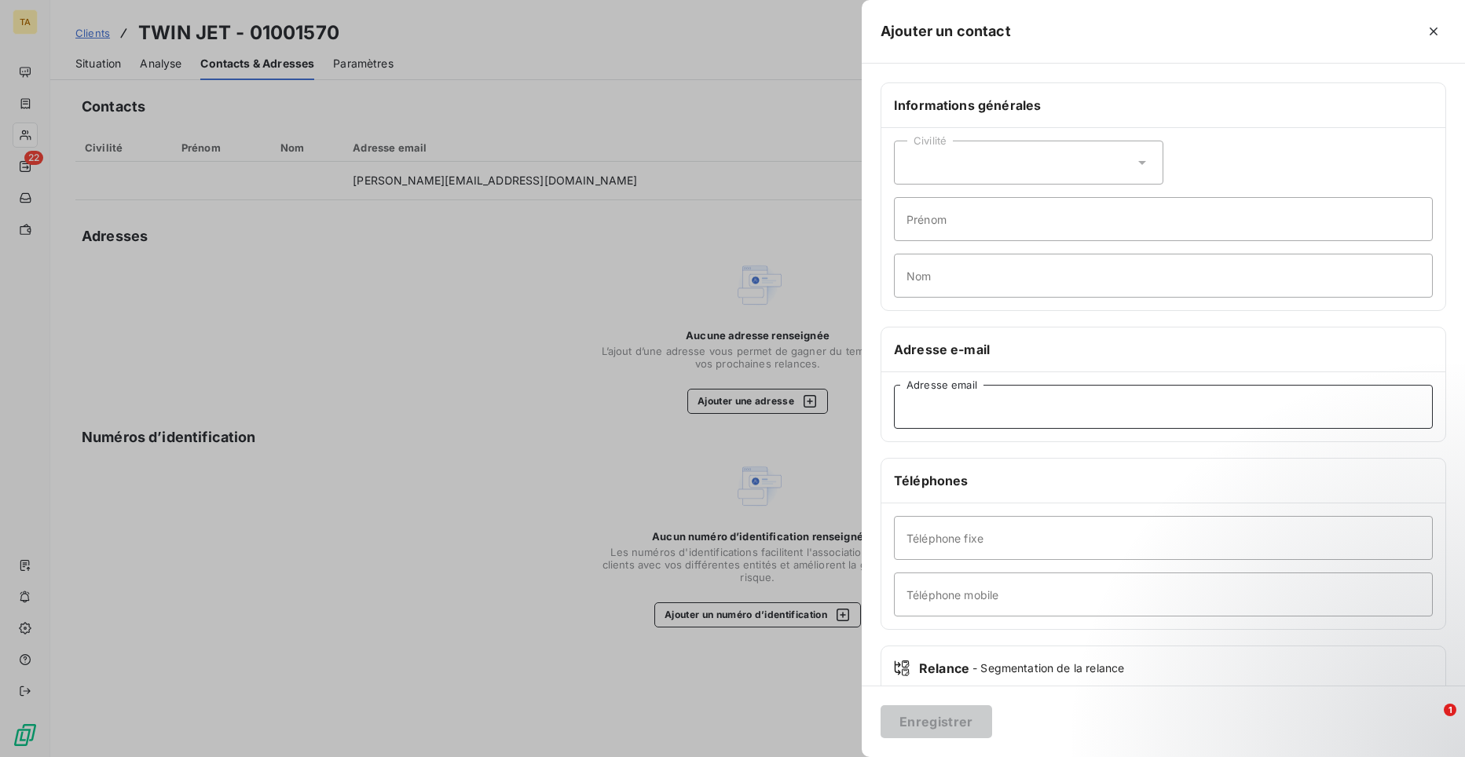
click at [1036, 405] on input "Adresse email" at bounding box center [1163, 407] width 539 height 44
type input "[EMAIL_ADDRESS][DOMAIN_NAME]"
click at [963, 714] on button "Enregistrer" at bounding box center [937, 722] width 112 height 33
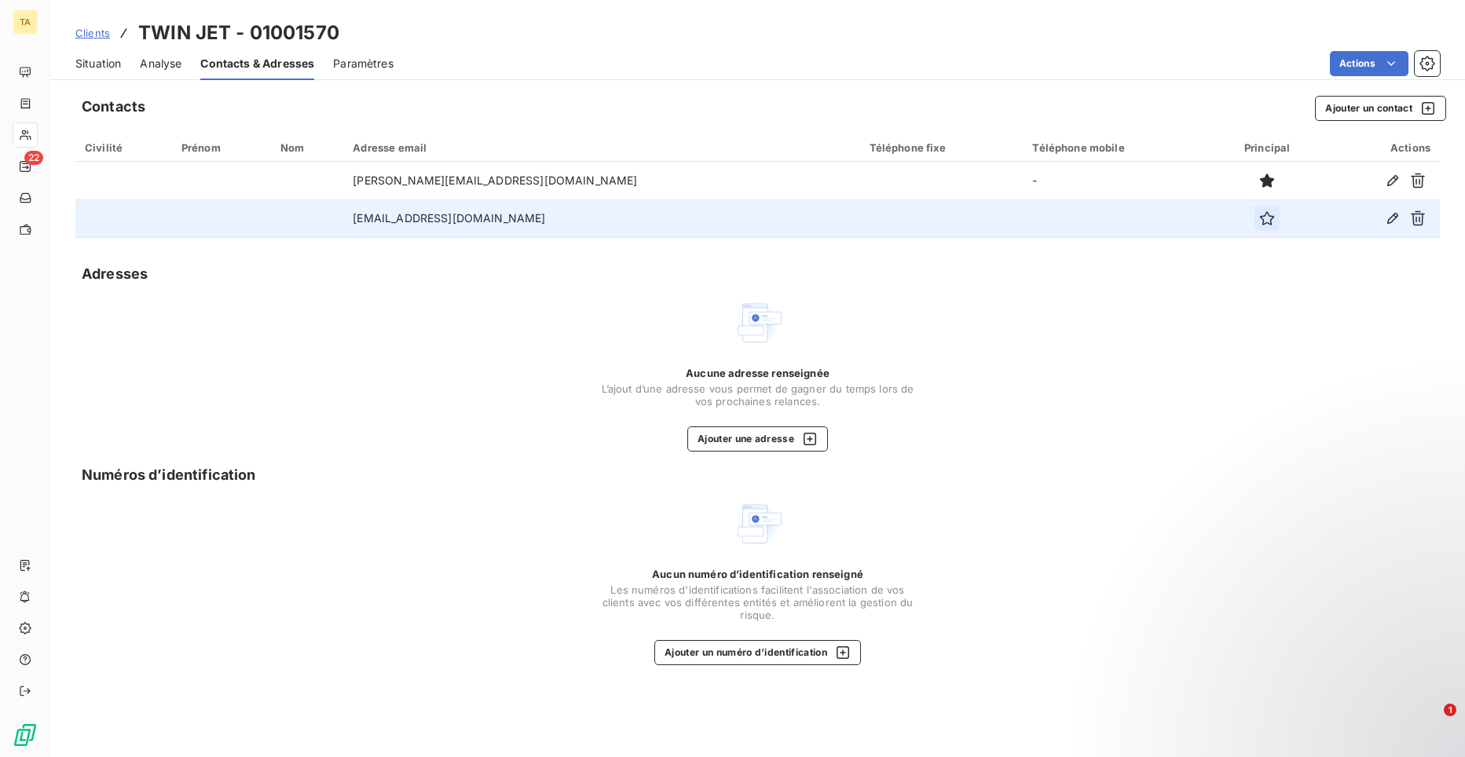
click at [1259, 221] on icon "button" at bounding box center [1267, 219] width 16 height 16
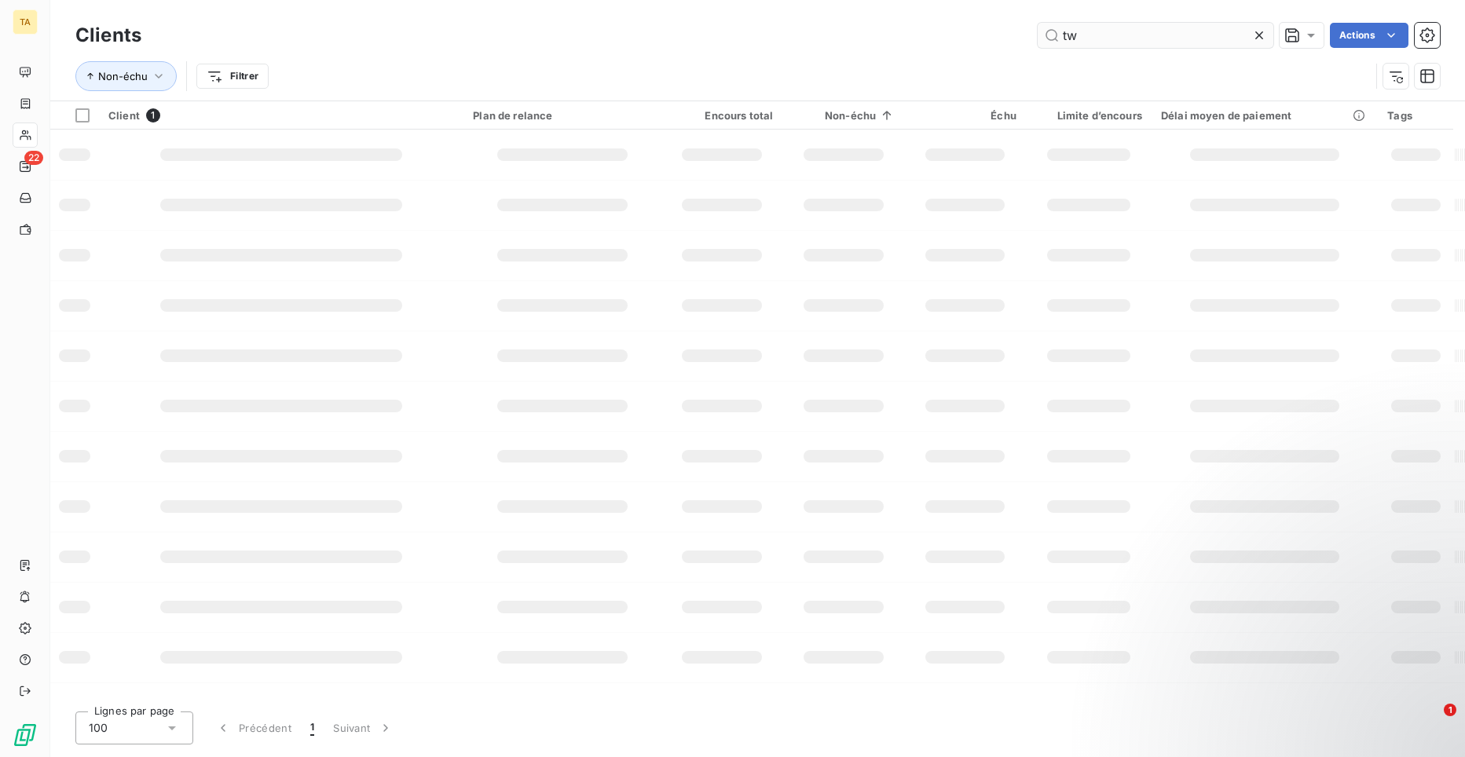
type input "t"
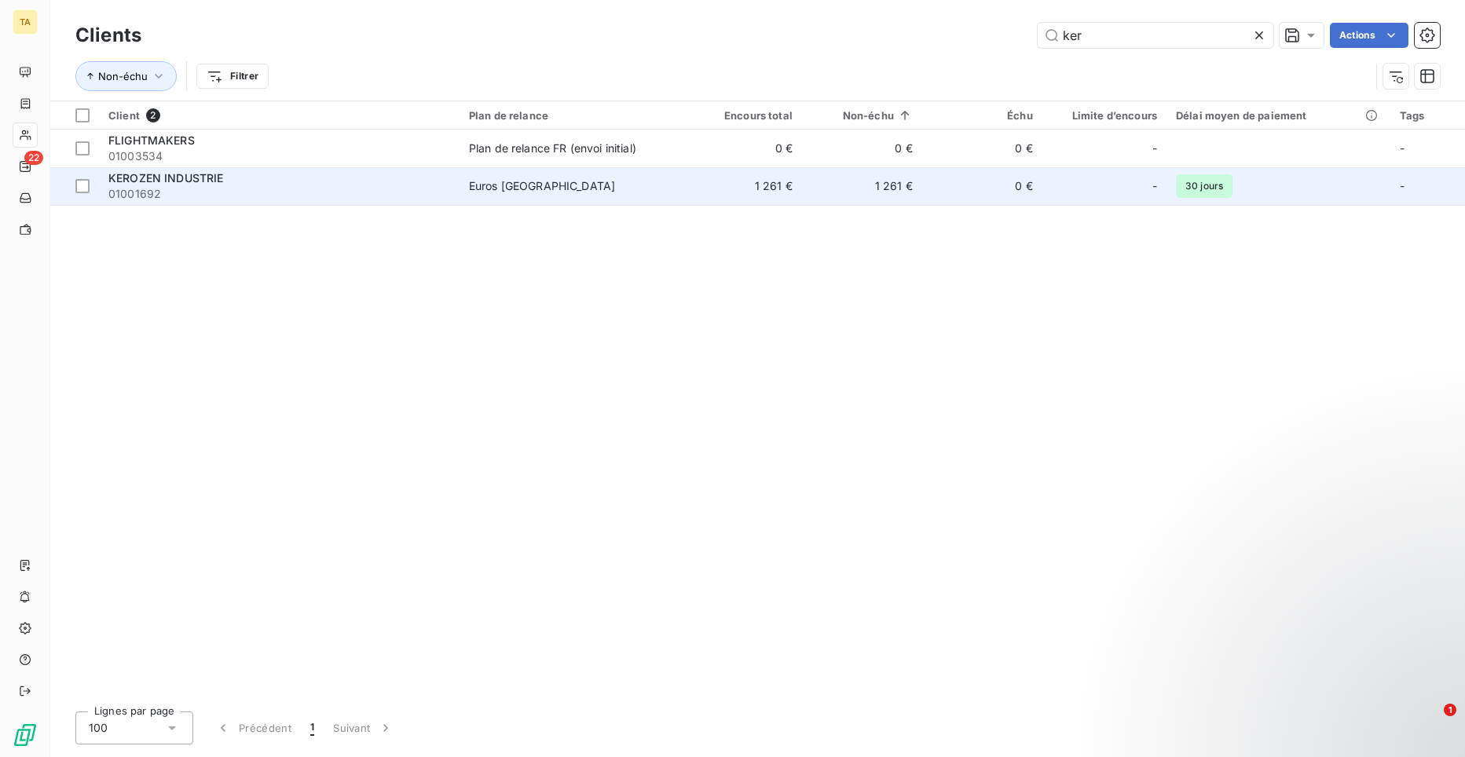
type input "ker"
click at [174, 188] on span "01001692" at bounding box center [279, 194] width 342 height 16
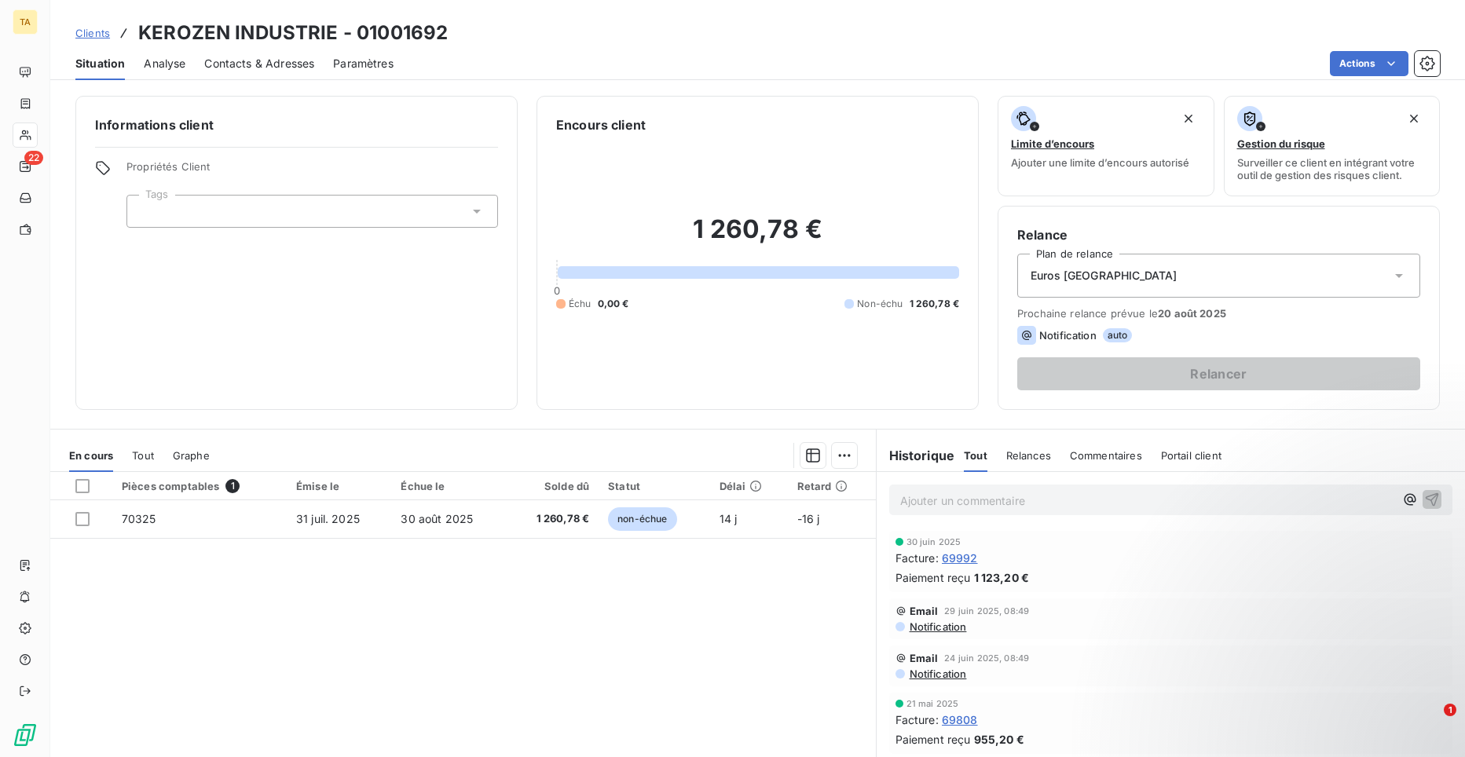
click at [220, 63] on span "Contacts & Adresses" at bounding box center [259, 64] width 110 height 16
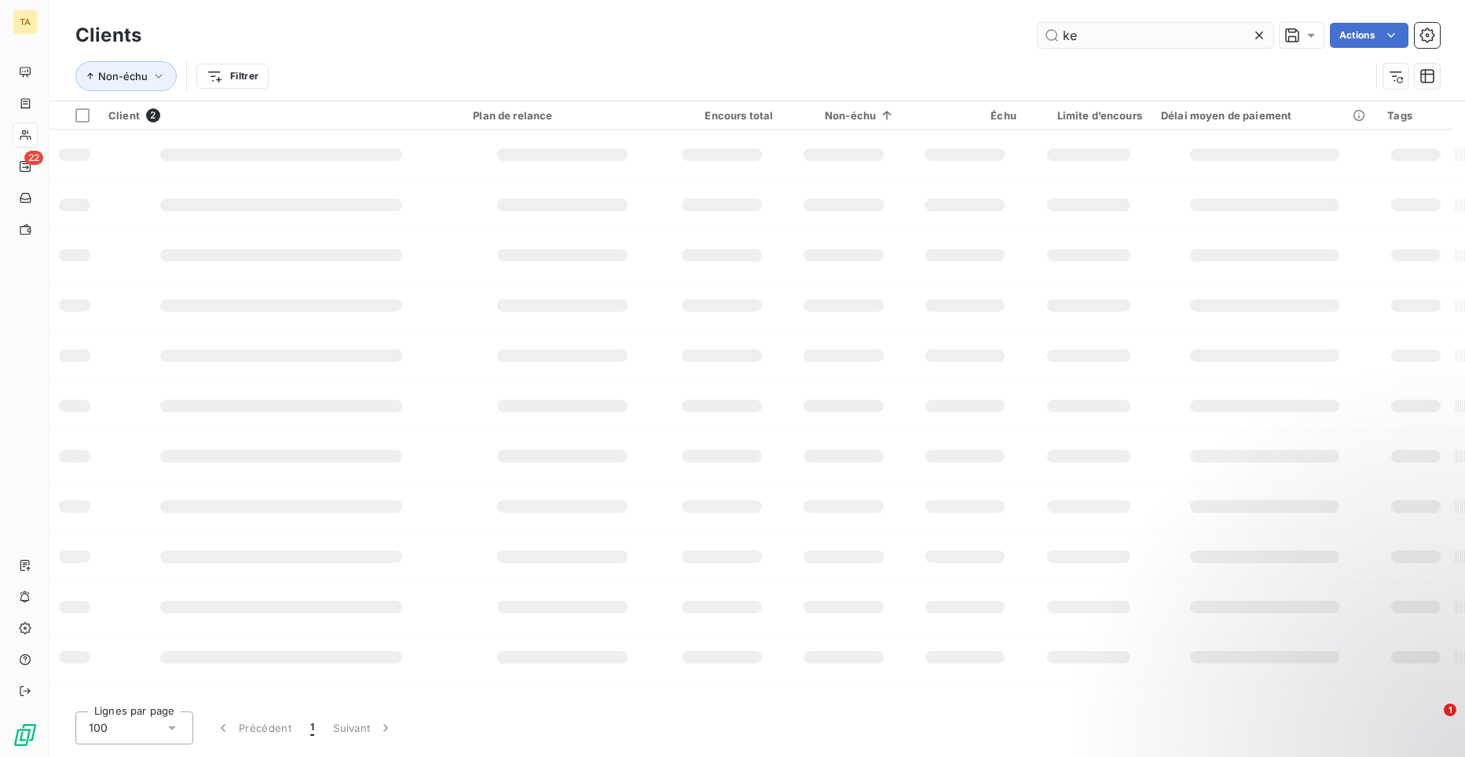
type input "k"
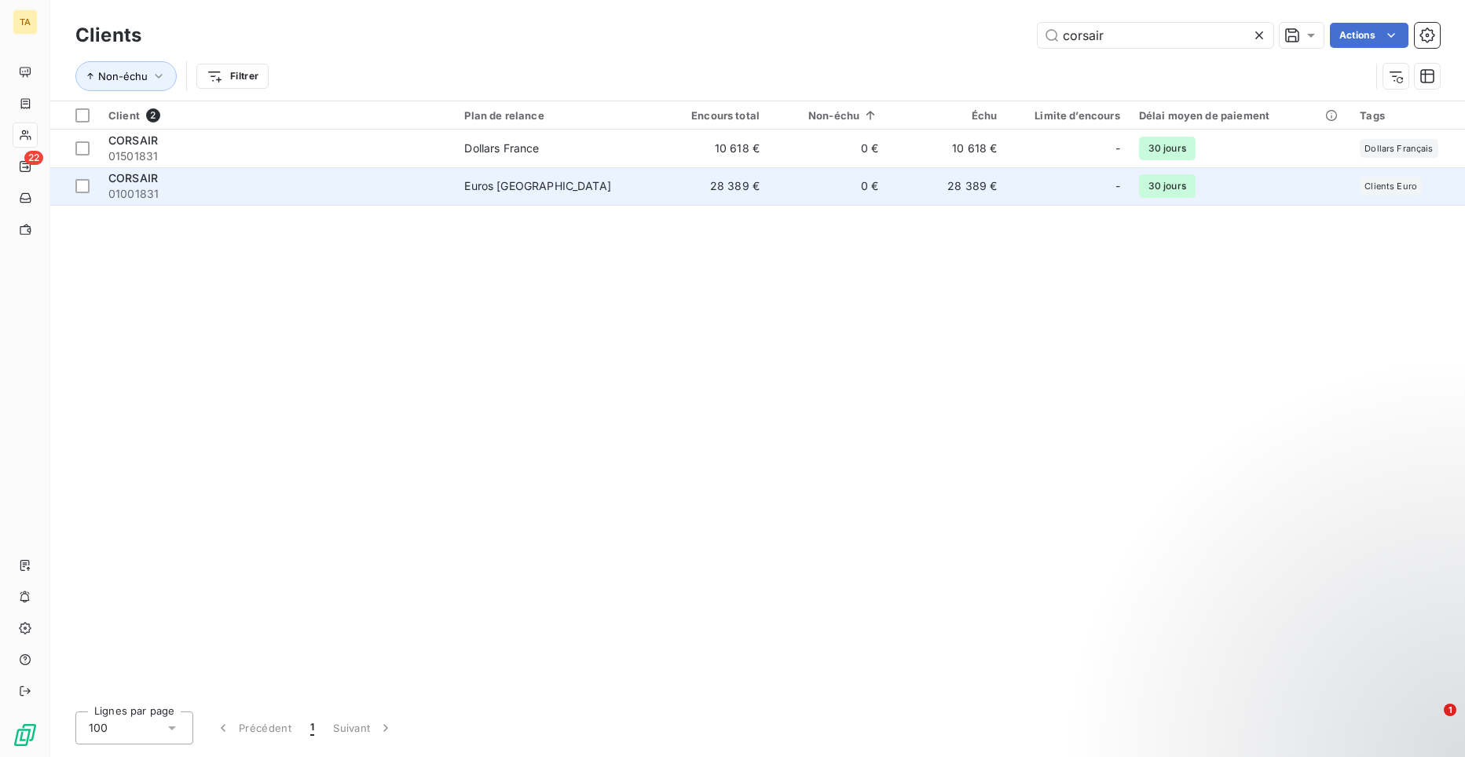
type input "corsair"
click at [139, 186] on span "01001831" at bounding box center [276, 194] width 337 height 16
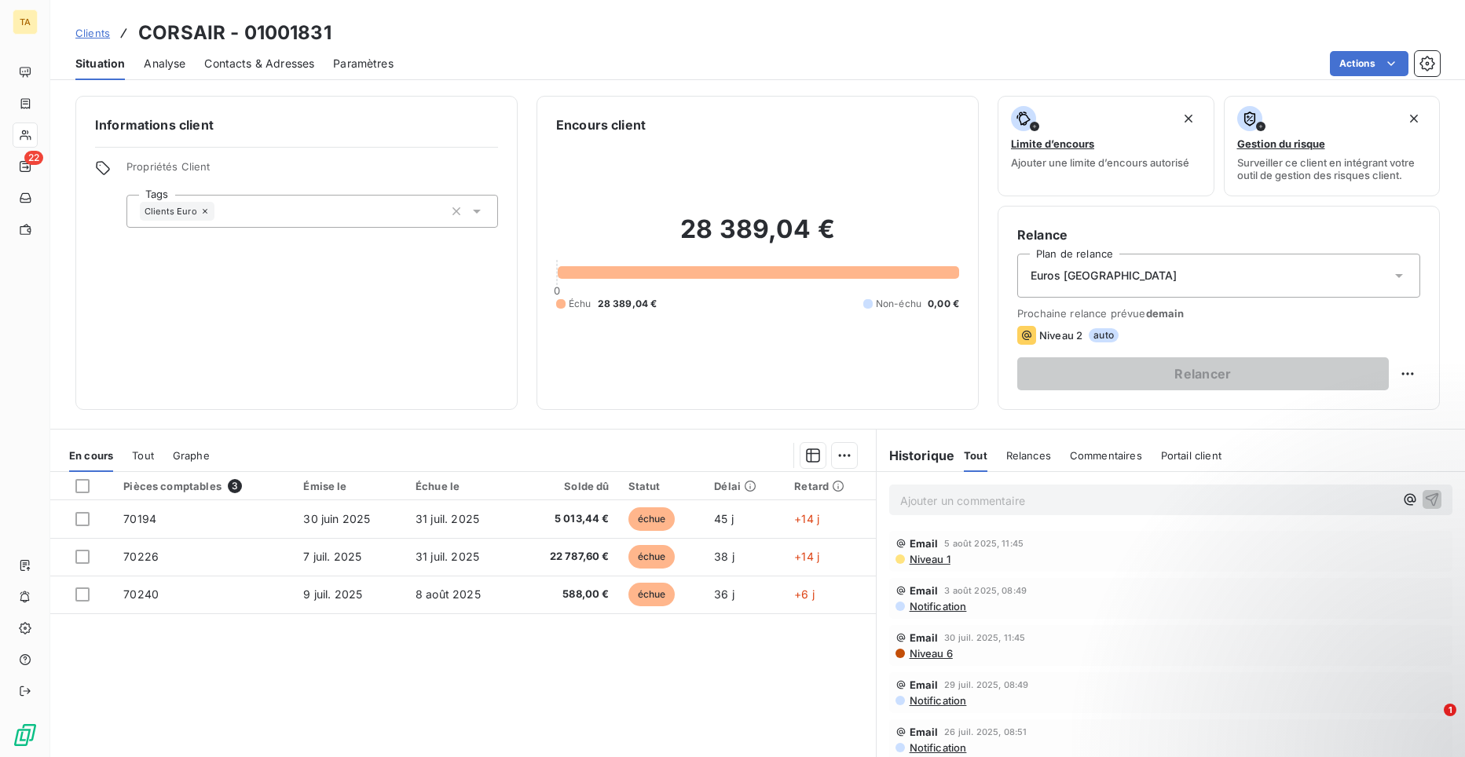
click at [225, 64] on span "Contacts & Adresses" at bounding box center [259, 64] width 110 height 16
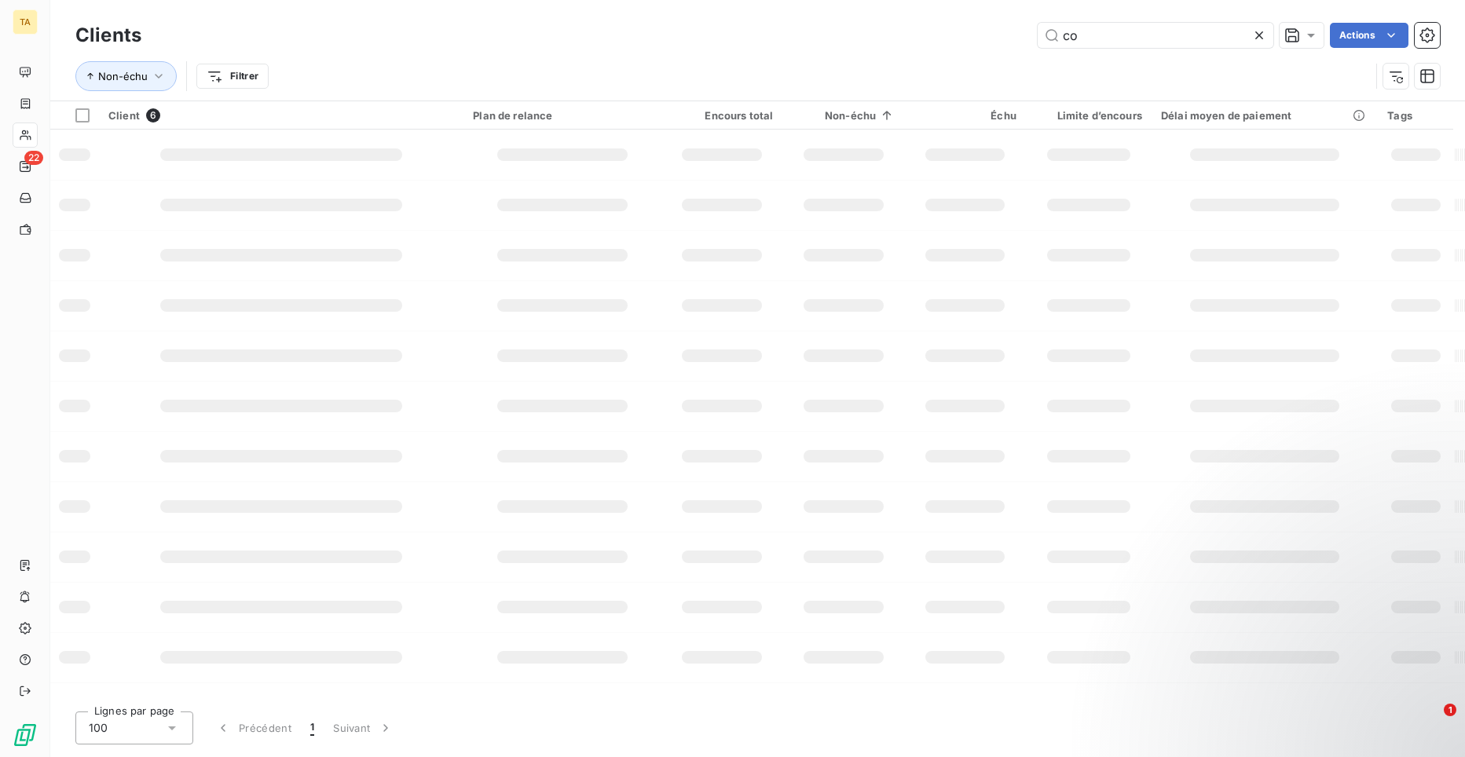
type input "c"
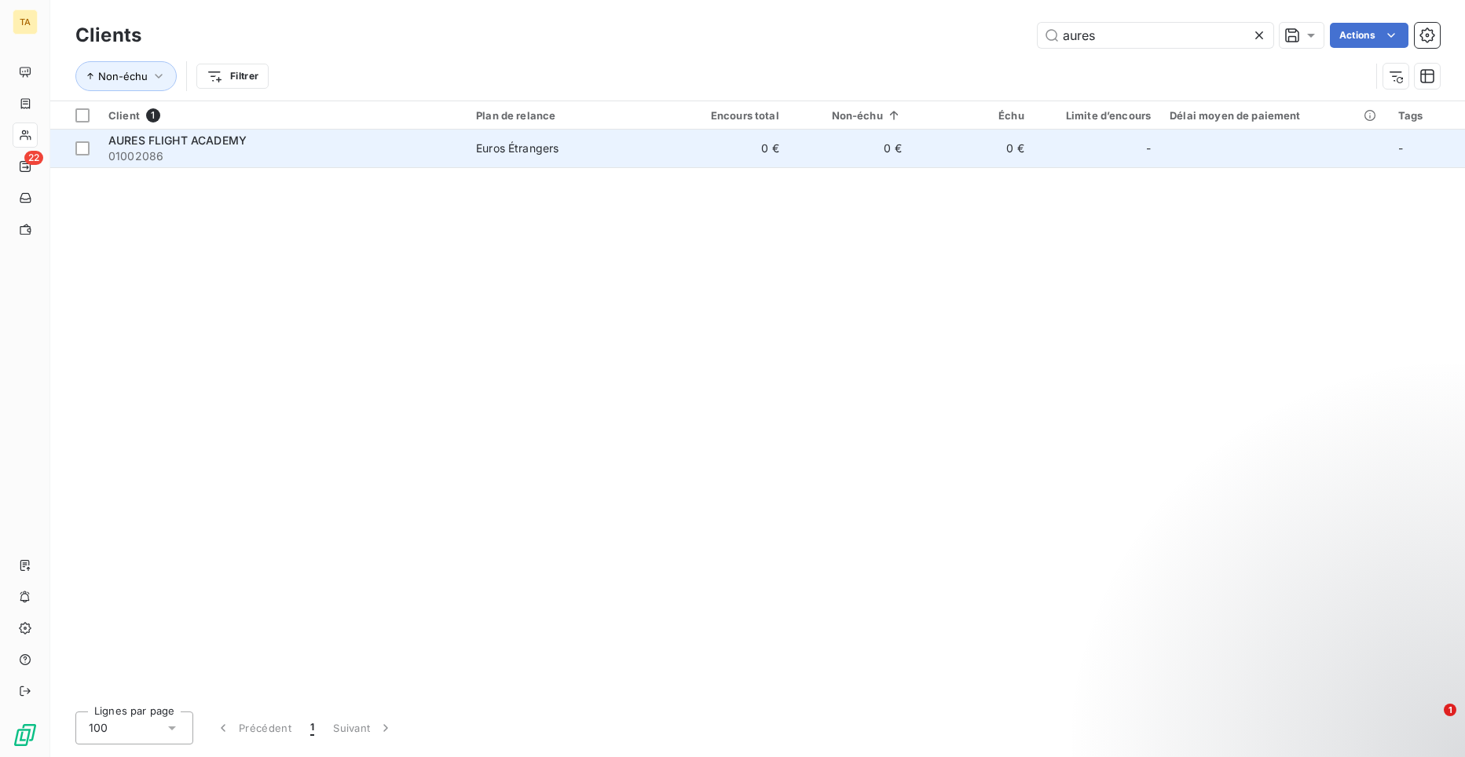
type input "aures"
click at [192, 155] on span "01002086" at bounding box center [282, 156] width 349 height 16
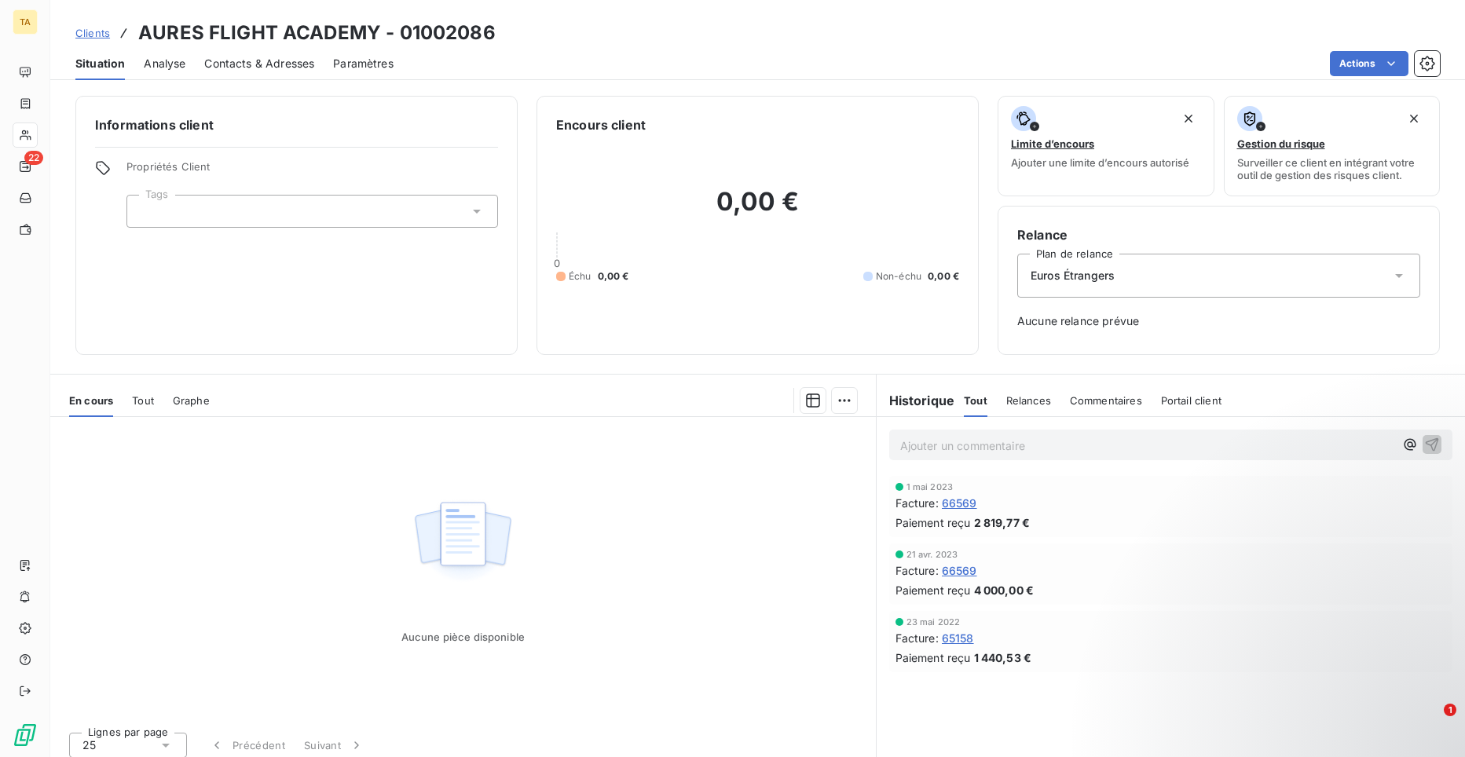
click at [228, 70] on span "Contacts & Adresses" at bounding box center [259, 64] width 110 height 16
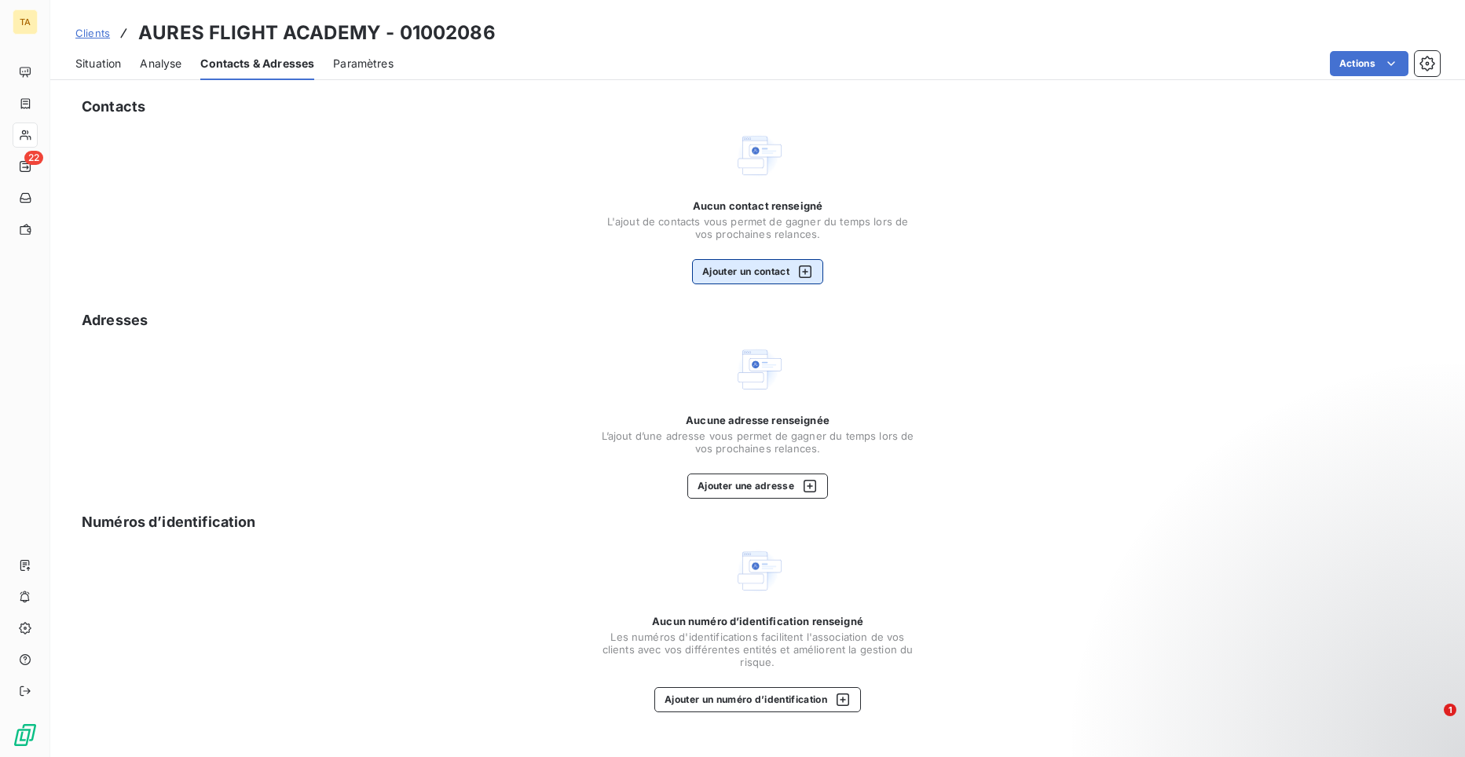
click at [724, 273] on button "Ajouter un contact" at bounding box center [757, 271] width 131 height 25
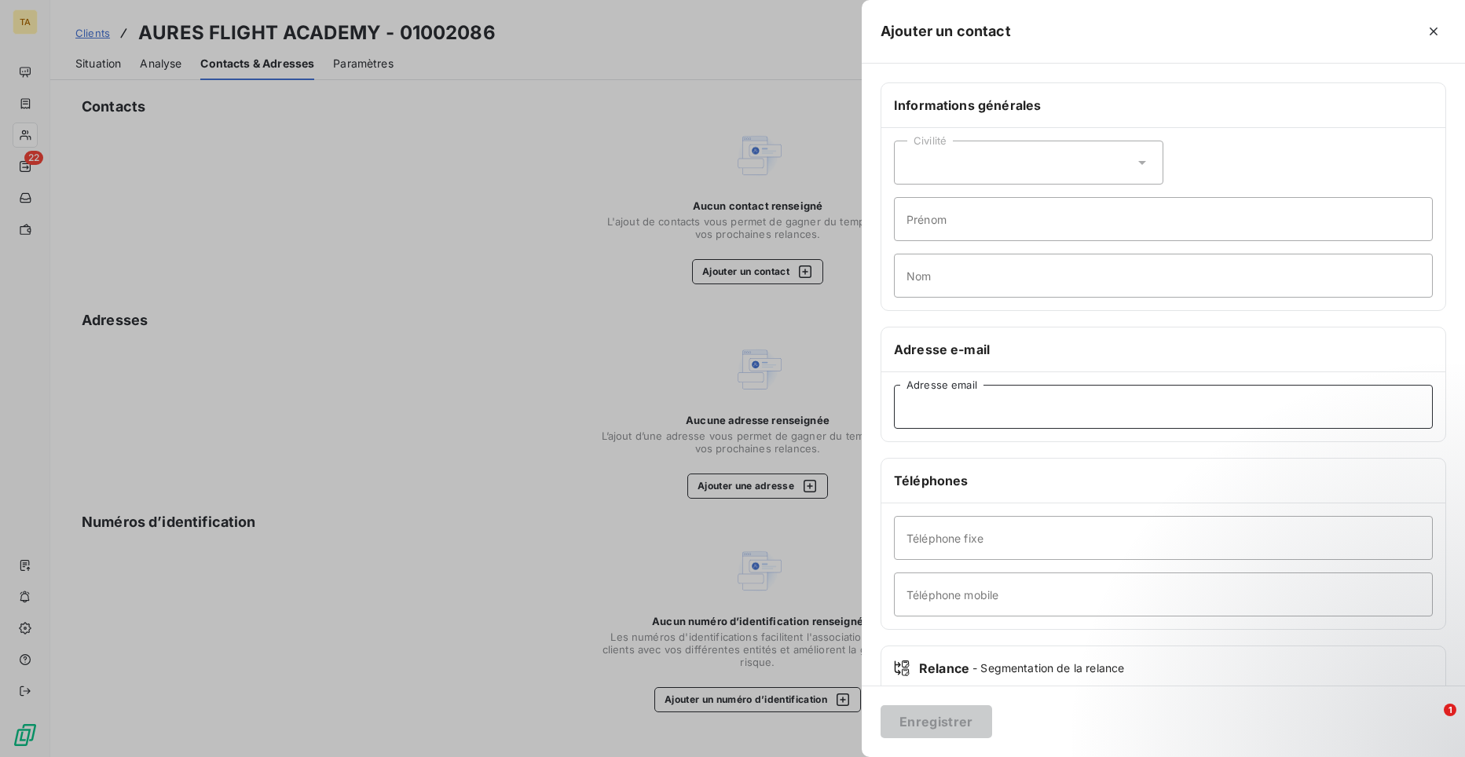
click at [1108, 417] on input "Adresse email" at bounding box center [1163, 407] width 539 height 44
paste input "[EMAIL_ADDRESS][DOMAIN_NAME]"
type input "[EMAIL_ADDRESS][DOMAIN_NAME]"
click at [951, 728] on button "Enregistrer" at bounding box center [937, 722] width 112 height 33
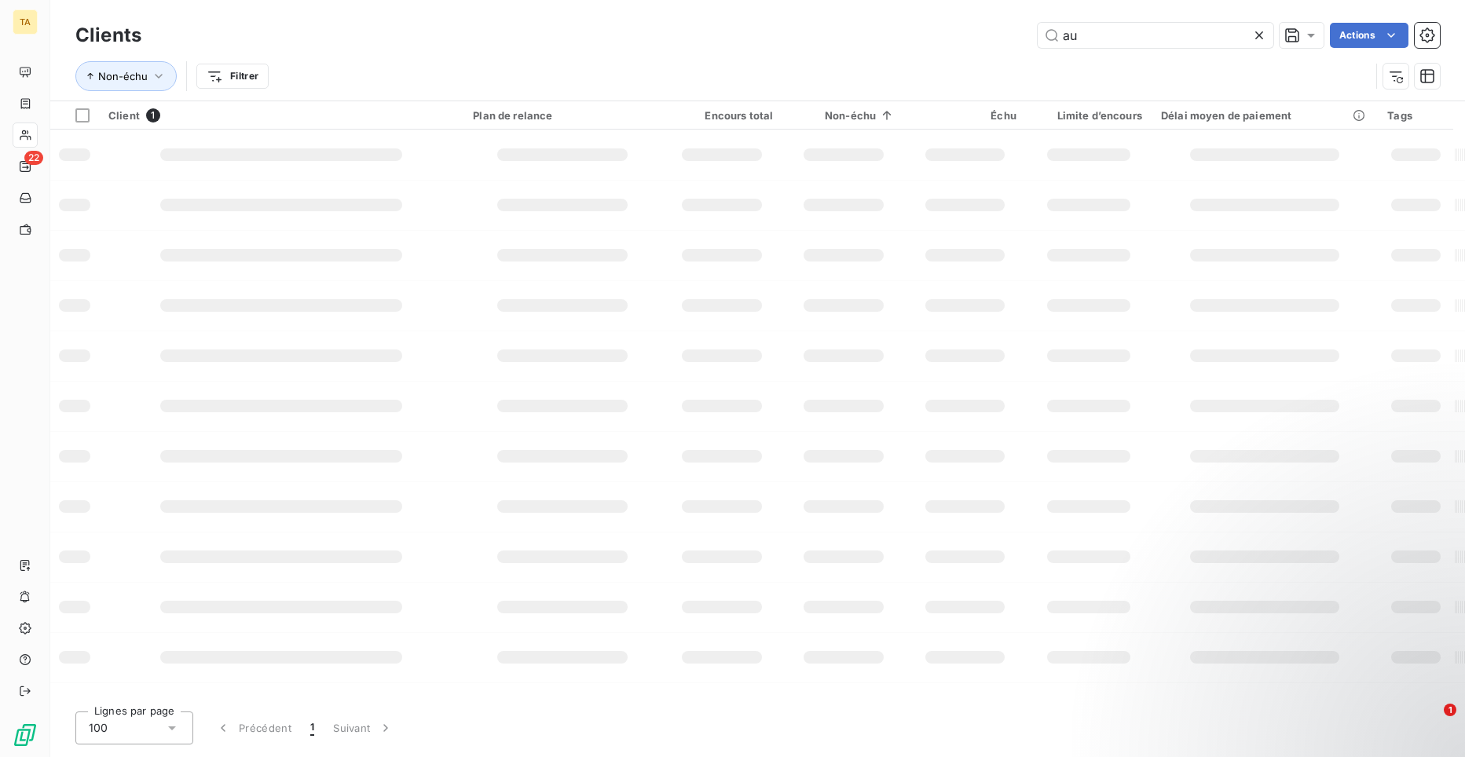
type input "a"
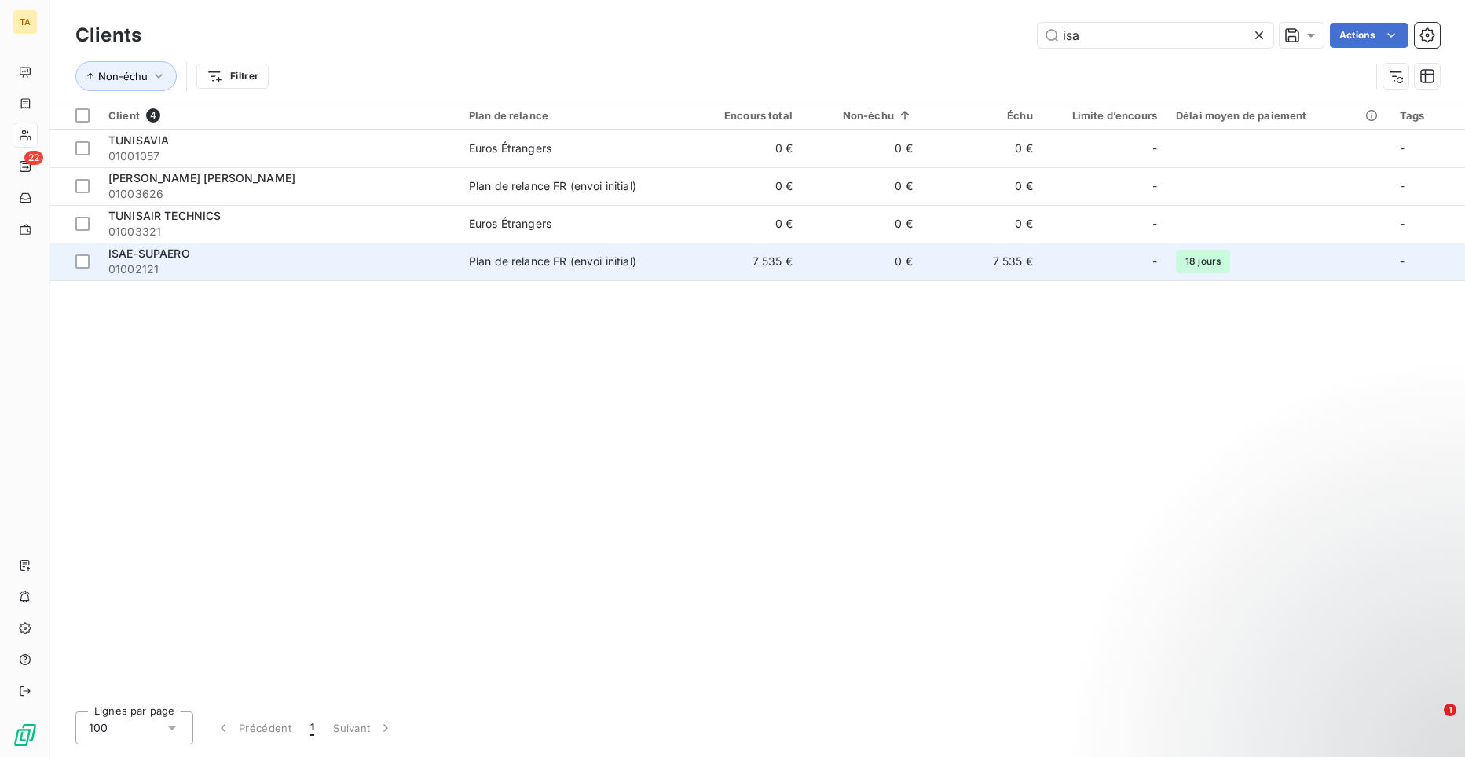
type input "isa"
click at [169, 254] on span "ISAE-SUPAERO" at bounding box center [149, 253] width 82 height 13
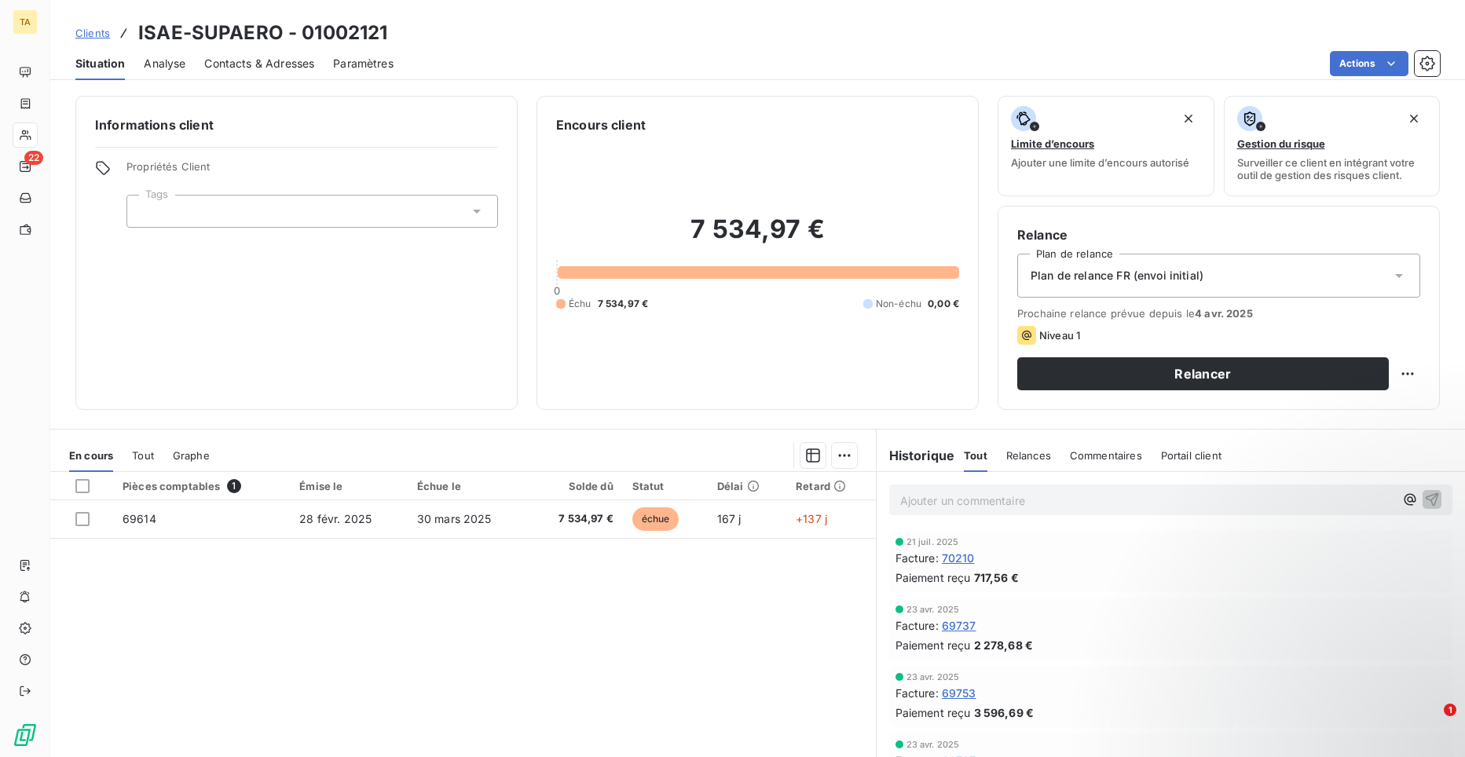
click at [256, 64] on span "Contacts & Adresses" at bounding box center [259, 64] width 110 height 16
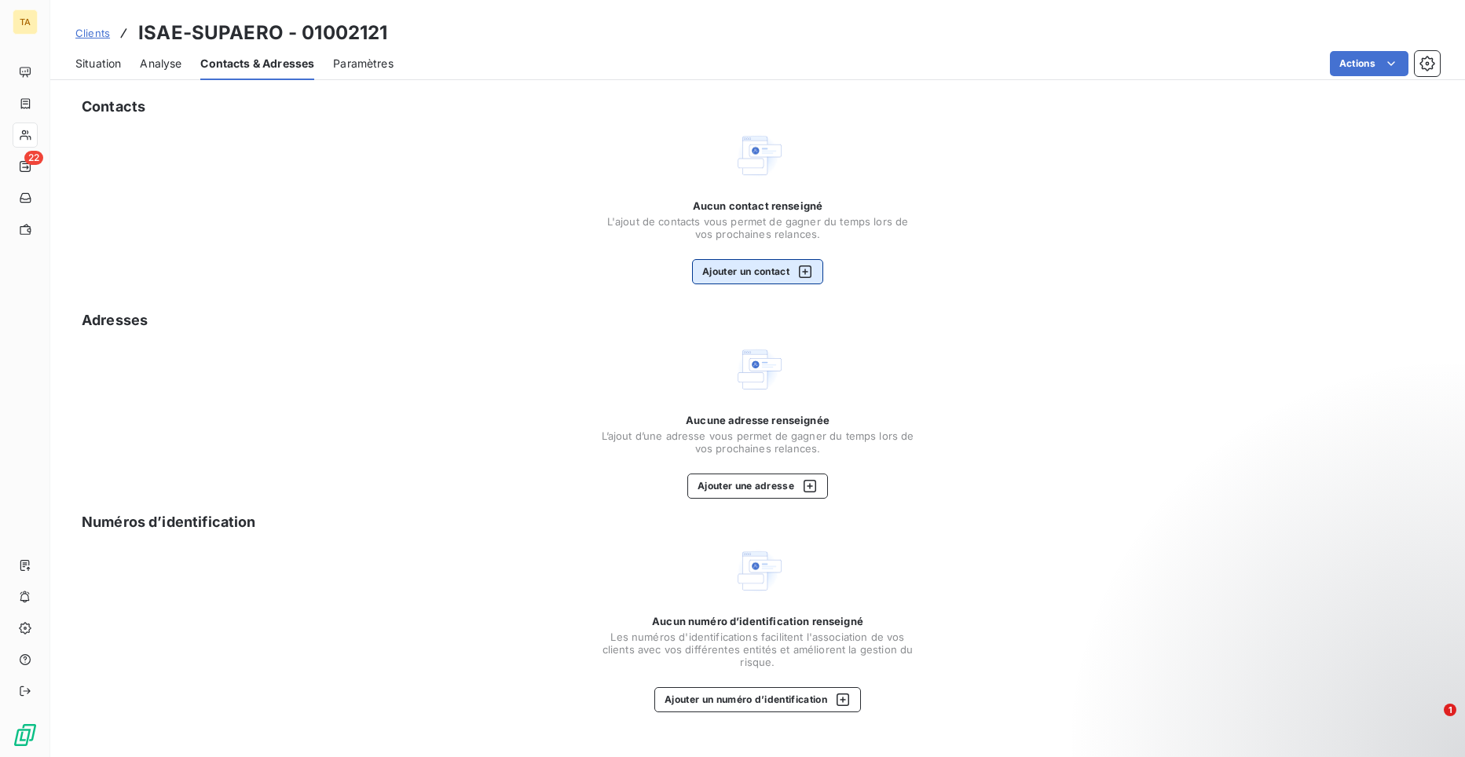
click at [728, 273] on button "Ajouter un contact" at bounding box center [757, 271] width 131 height 25
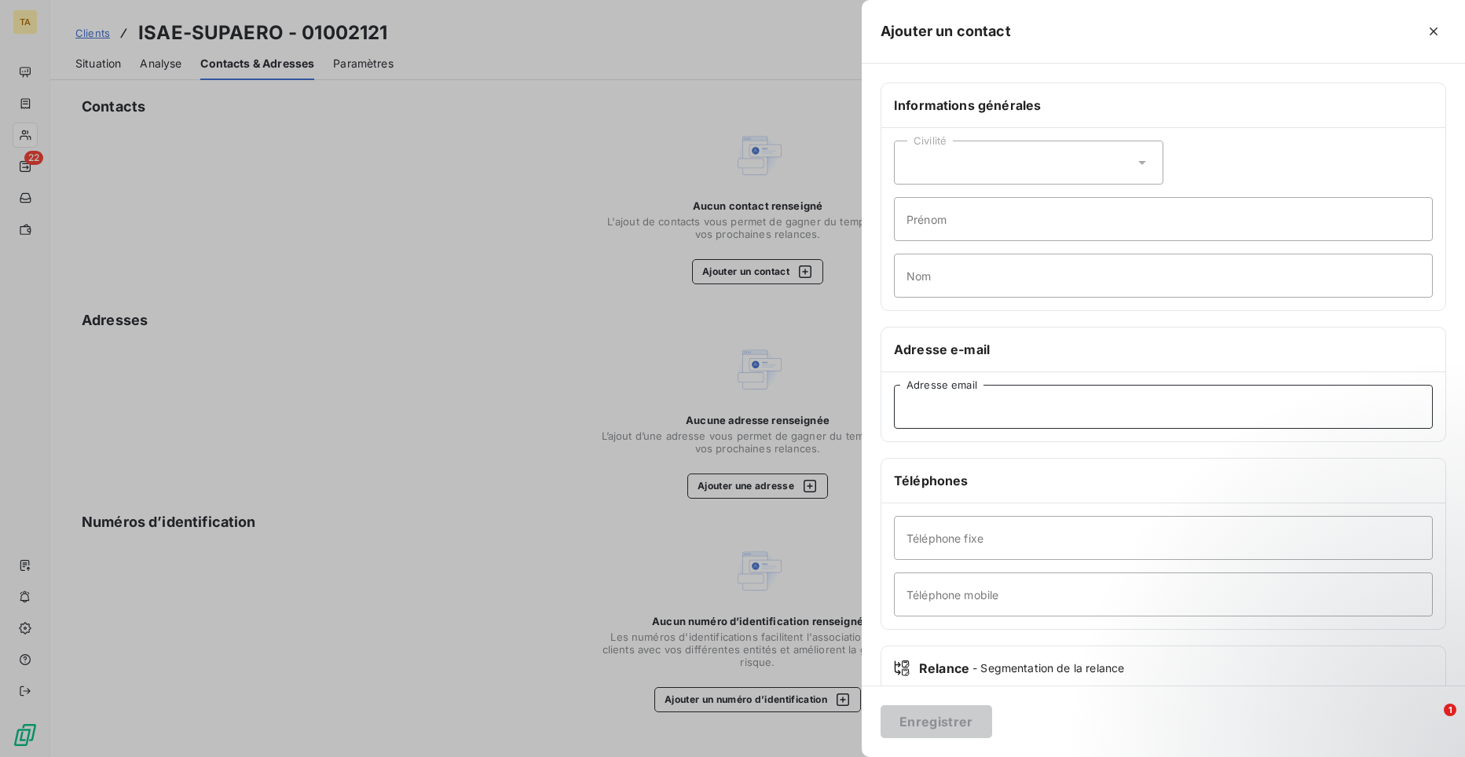
click at [1043, 411] on input "Adresse email" at bounding box center [1163, 407] width 539 height 44
type input "[EMAIL_ADDRESS][DOMAIN_NAME]"
click at [954, 720] on button "Enregistrer" at bounding box center [937, 722] width 112 height 33
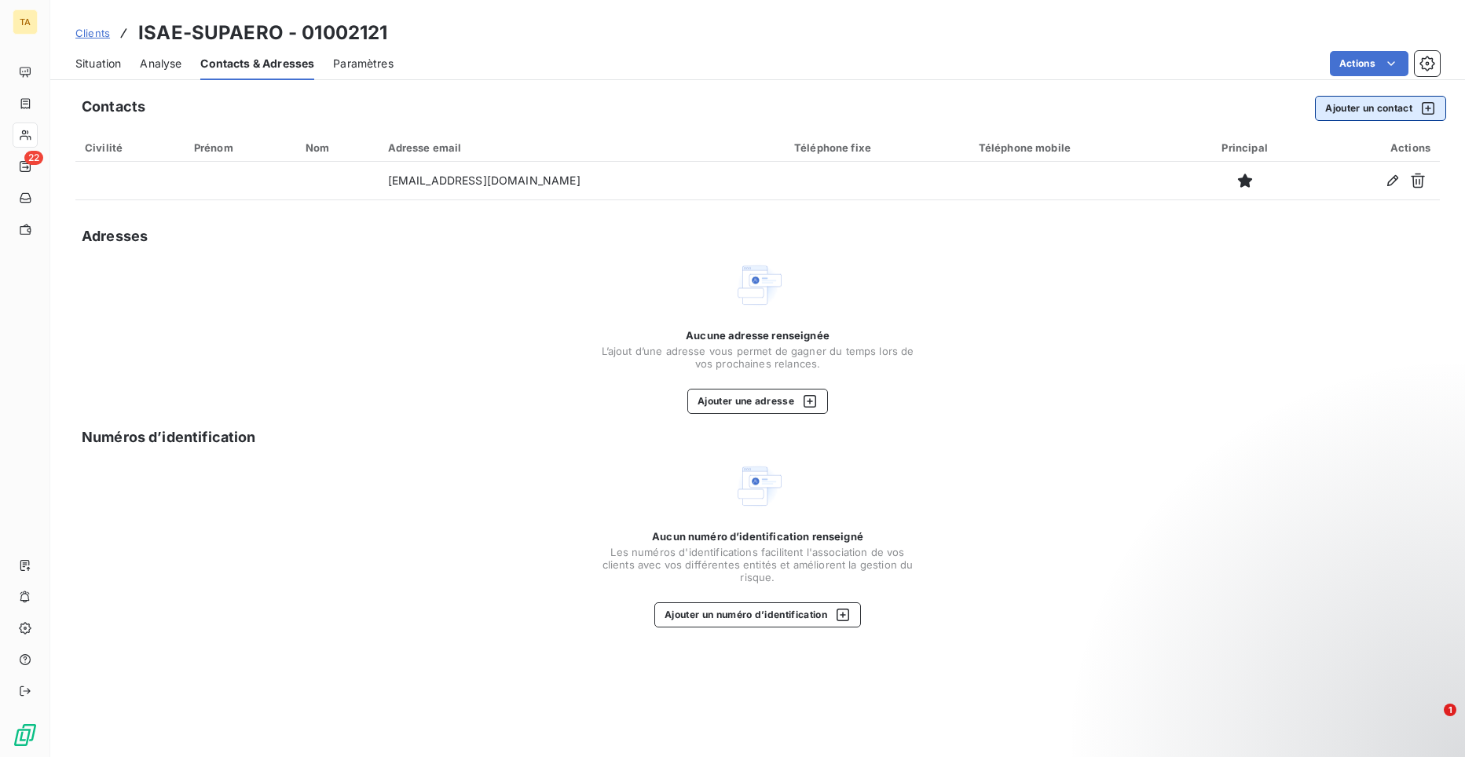
click at [1378, 110] on button "Ajouter un contact" at bounding box center [1380, 108] width 131 height 25
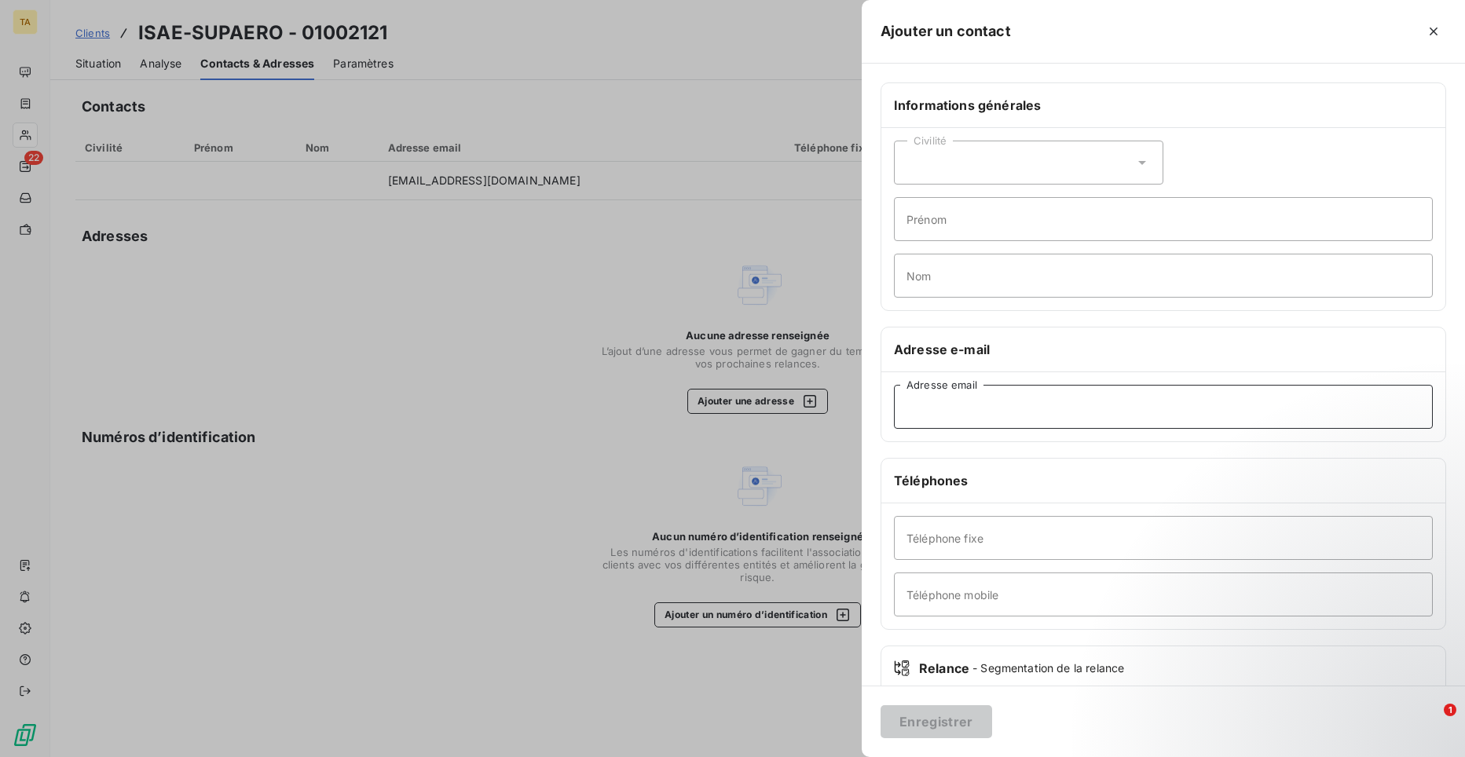
click at [1032, 413] on input "Adresse email" at bounding box center [1163, 407] width 539 height 44
paste input "[EMAIL_ADDRESS][DOMAIN_NAME]"
type input "[EMAIL_ADDRESS][DOMAIN_NAME]"
click at [959, 714] on button "Enregistrer" at bounding box center [937, 722] width 112 height 33
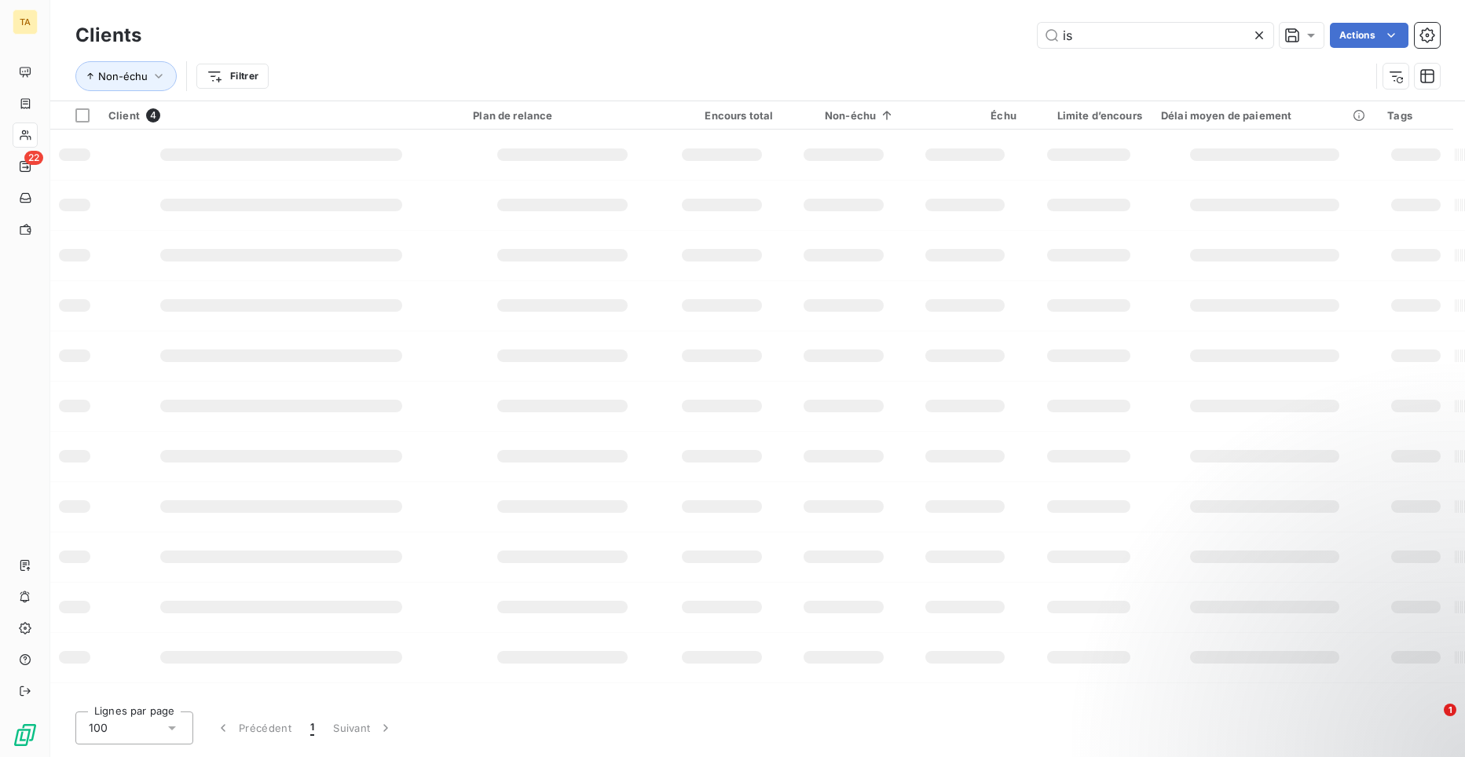
type input "i"
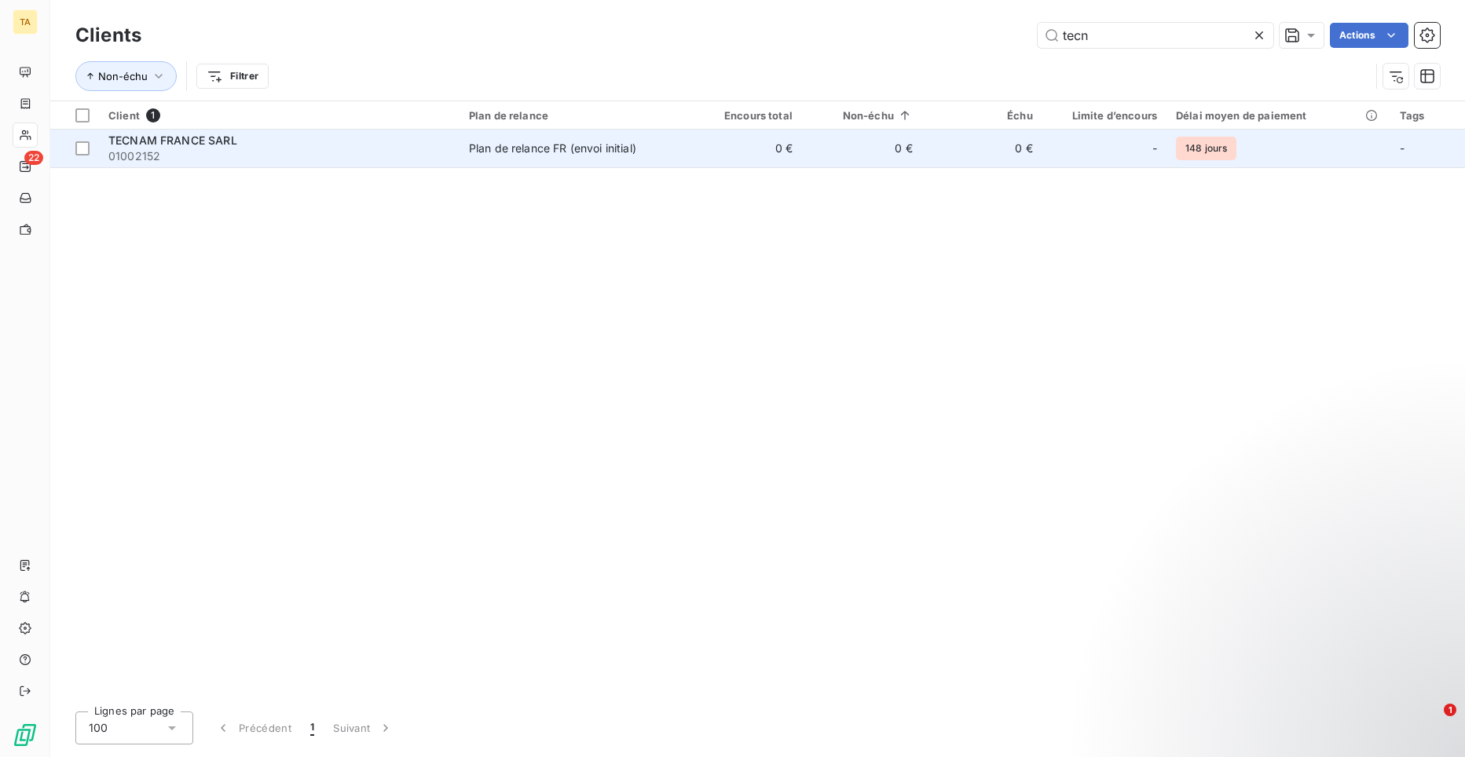
type input "tecn"
click at [177, 154] on span "01002152" at bounding box center [279, 156] width 342 height 16
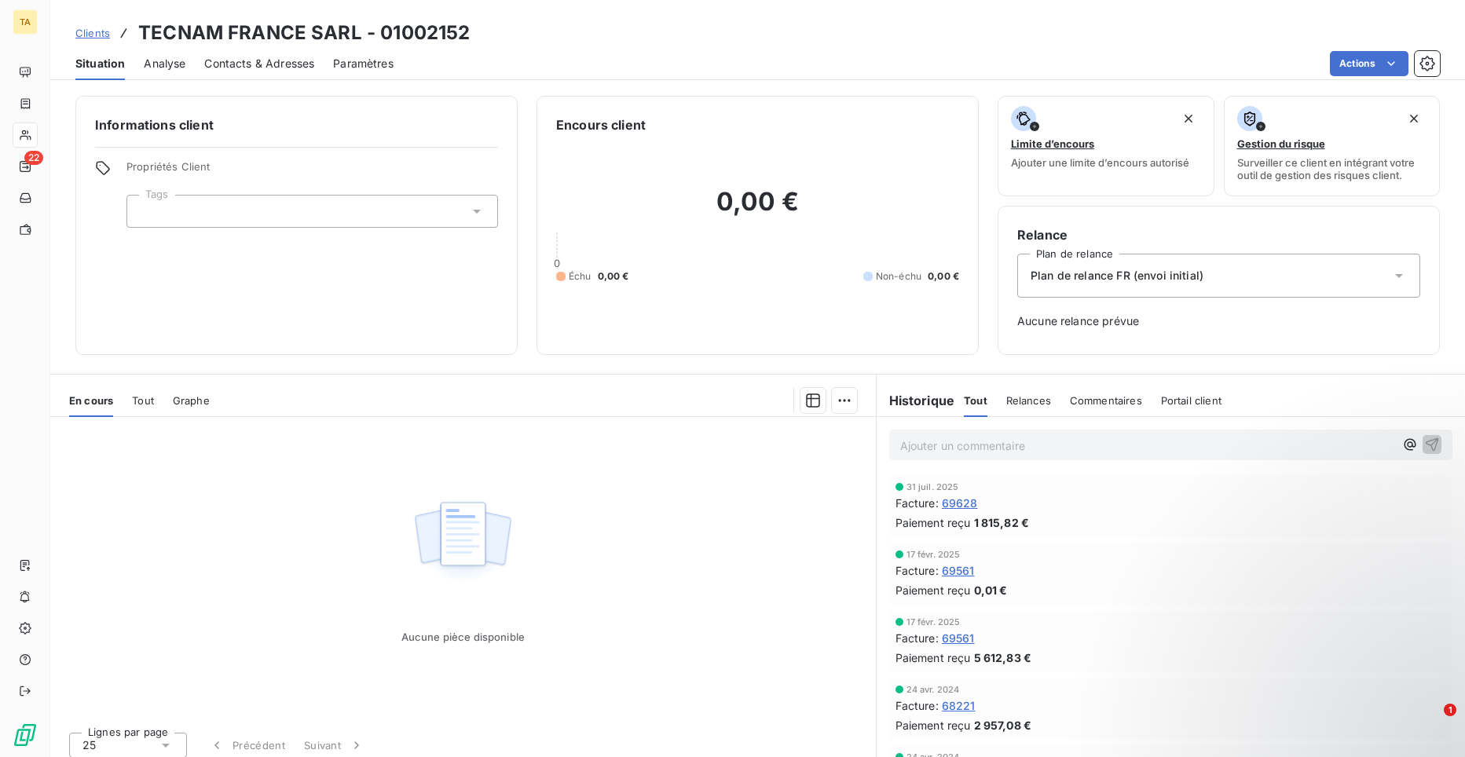
click at [258, 66] on span "Contacts & Adresses" at bounding box center [259, 64] width 110 height 16
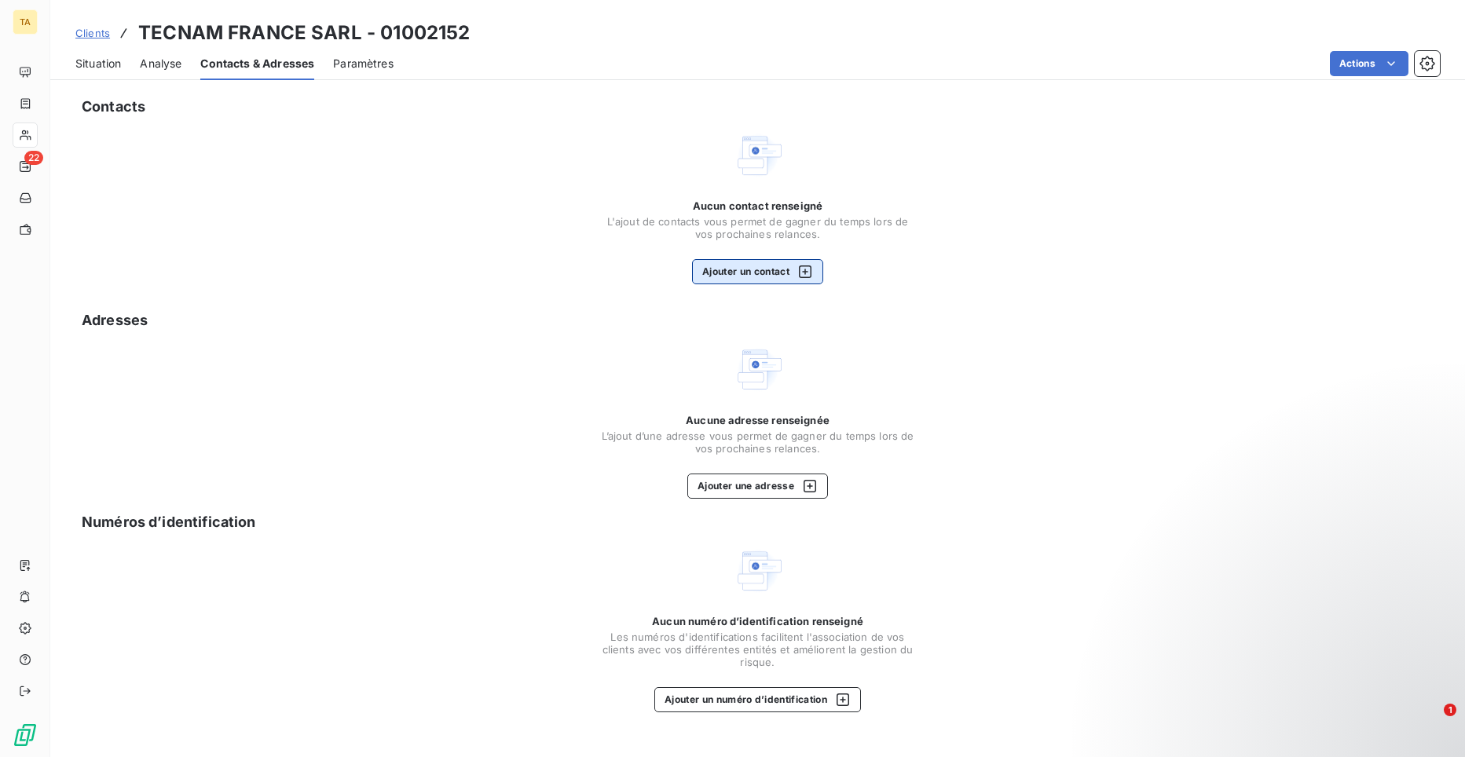
click at [737, 277] on button "Ajouter un contact" at bounding box center [757, 271] width 131 height 25
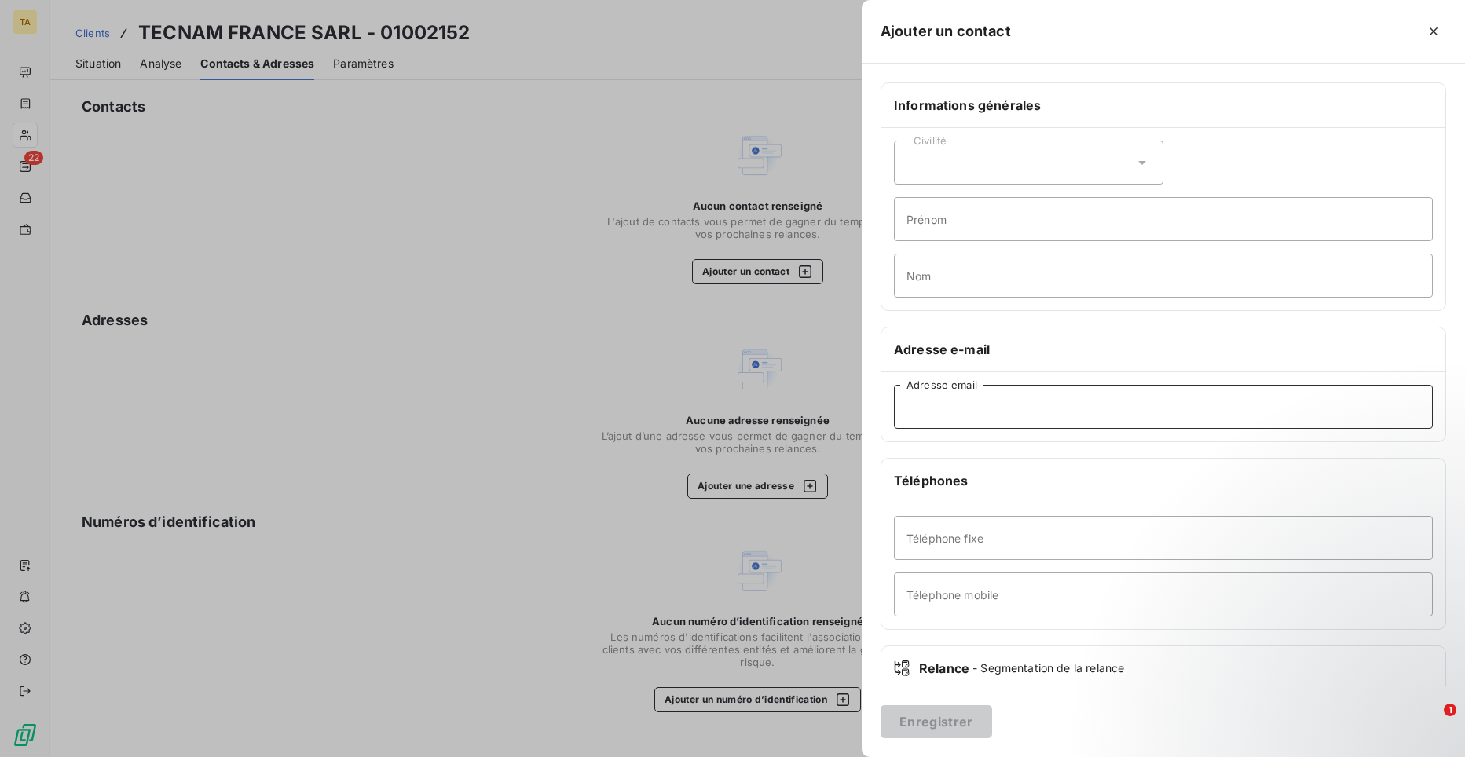
click at [1000, 412] on input "Adresse email" at bounding box center [1163, 407] width 539 height 44
paste input "[PERSON_NAME][EMAIL_ADDRESS][DOMAIN_NAME]"
type input "[PERSON_NAME][EMAIL_ADDRESS][DOMAIN_NAME]"
click at [955, 728] on button "Enregistrer" at bounding box center [937, 722] width 112 height 33
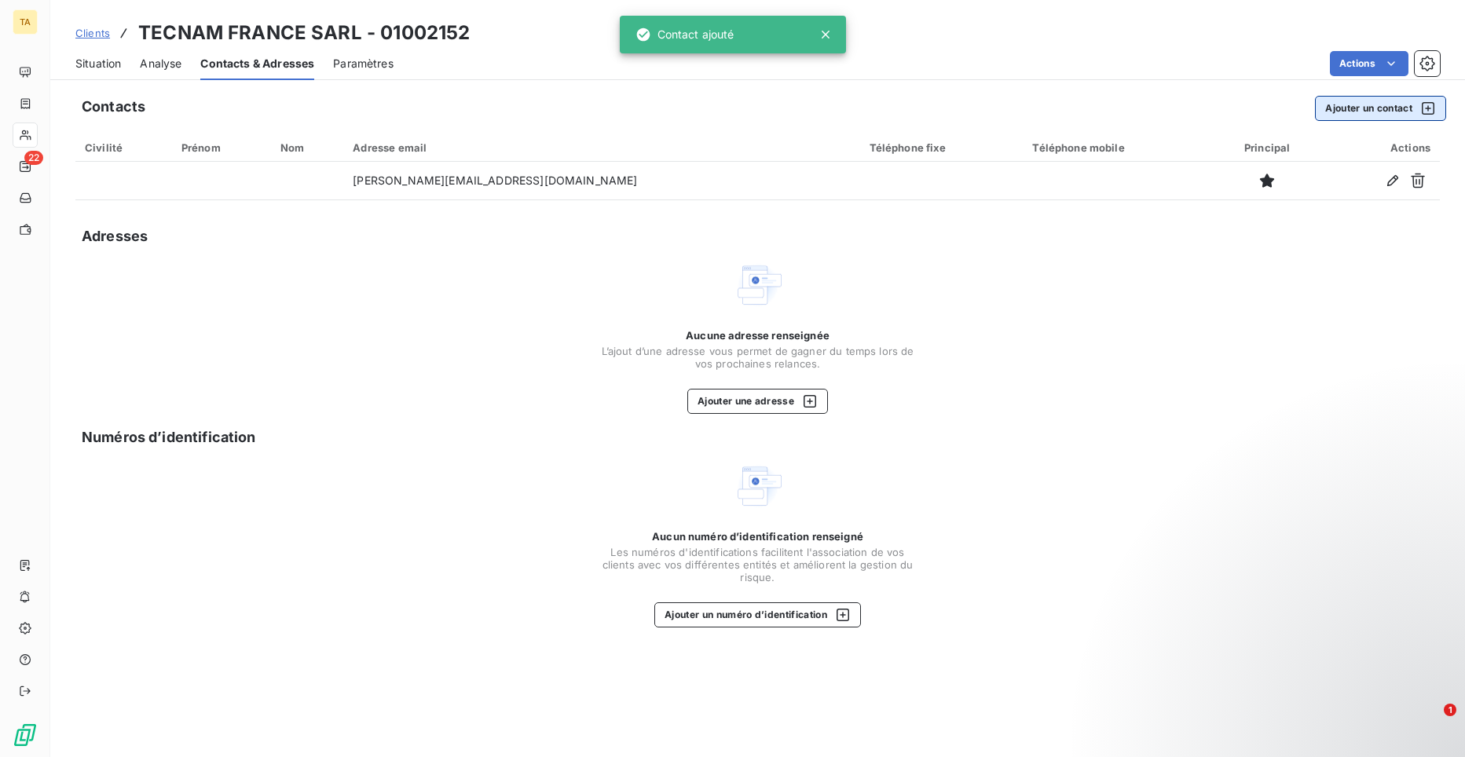
click at [1334, 104] on button "Ajouter un contact" at bounding box center [1380, 108] width 131 height 25
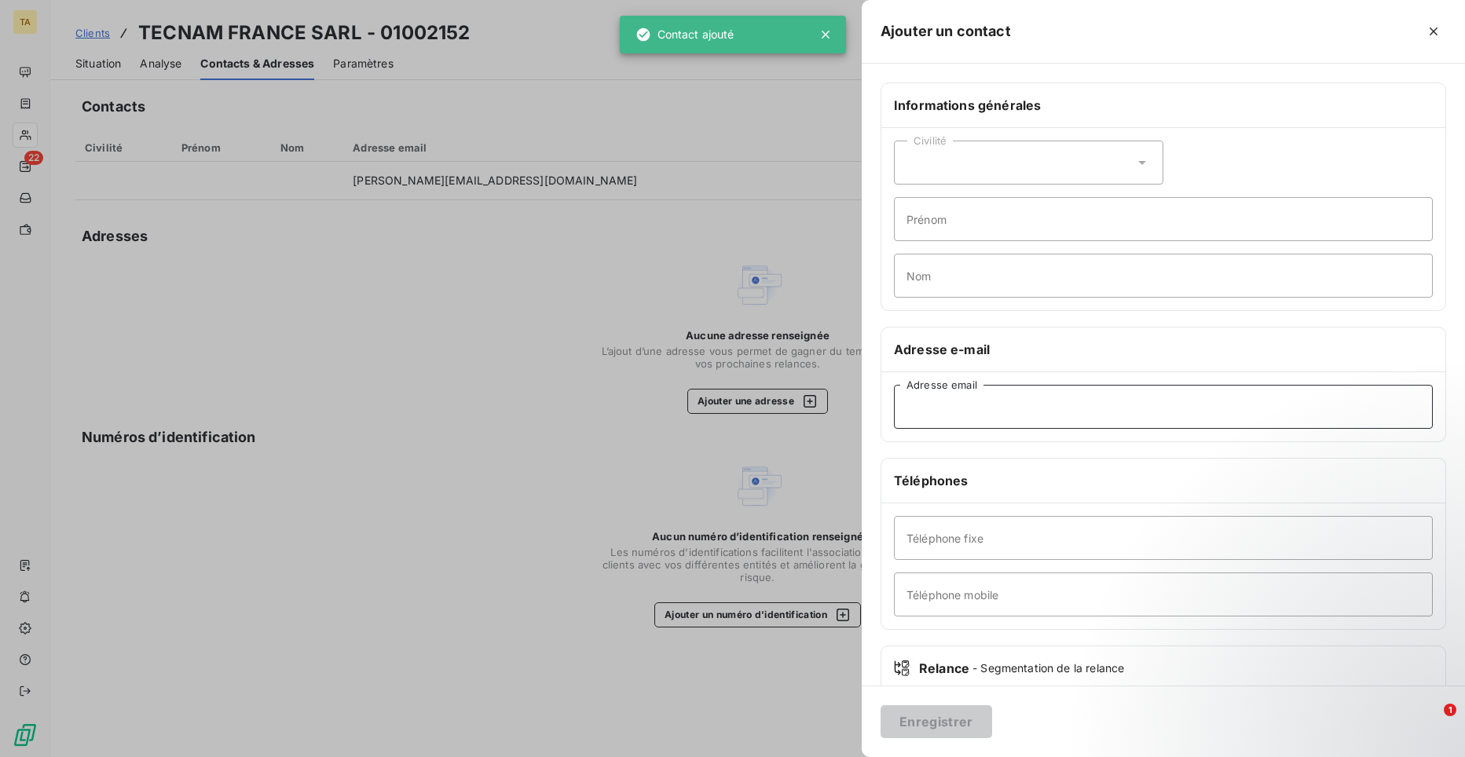
click at [992, 417] on input "Adresse email" at bounding box center [1163, 407] width 539 height 44
paste input "[PERSON_NAME][EMAIL_ADDRESS][DOMAIN_NAME]"
type input "[PERSON_NAME][EMAIL_ADDRESS][DOMAIN_NAME]"
click at [970, 719] on button "Enregistrer" at bounding box center [937, 722] width 112 height 33
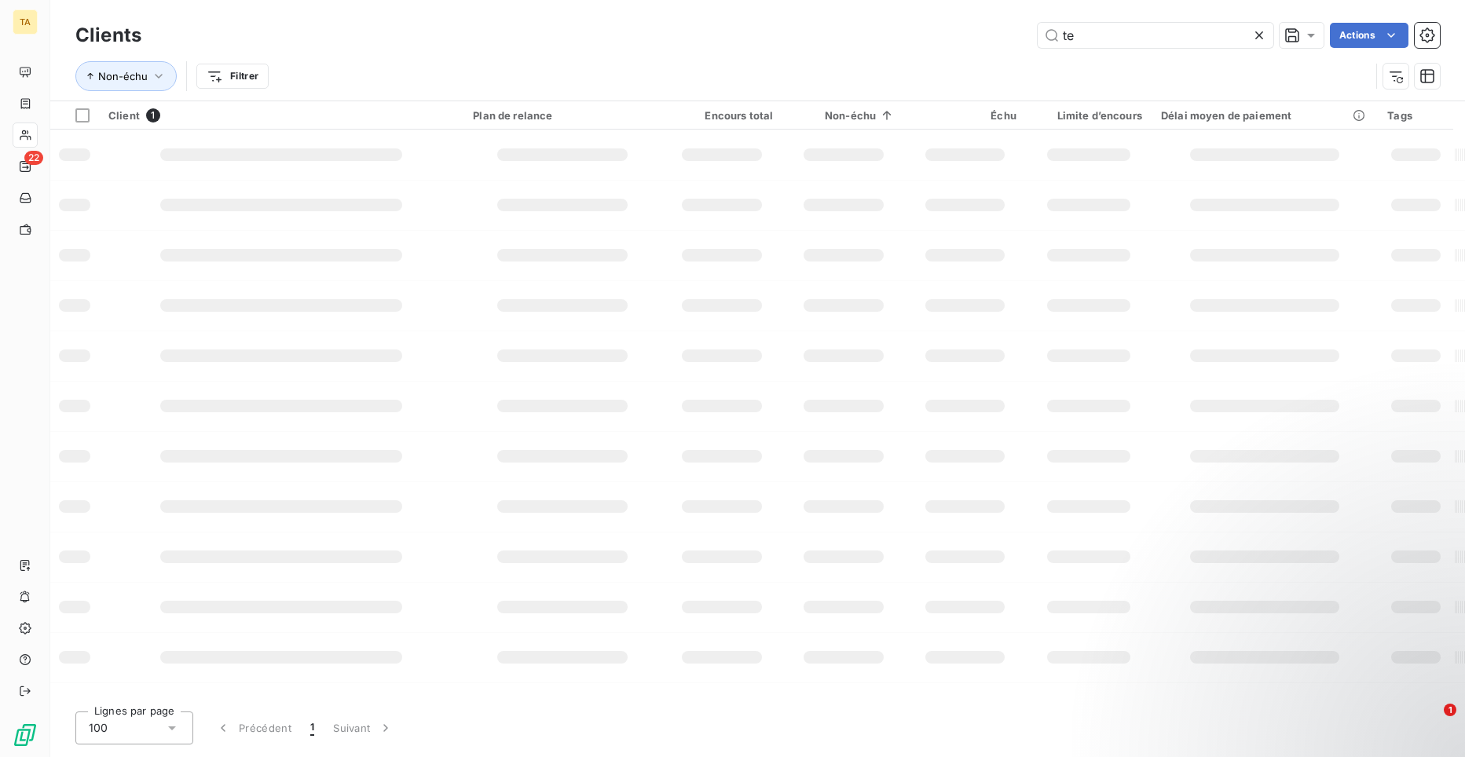
type input "t"
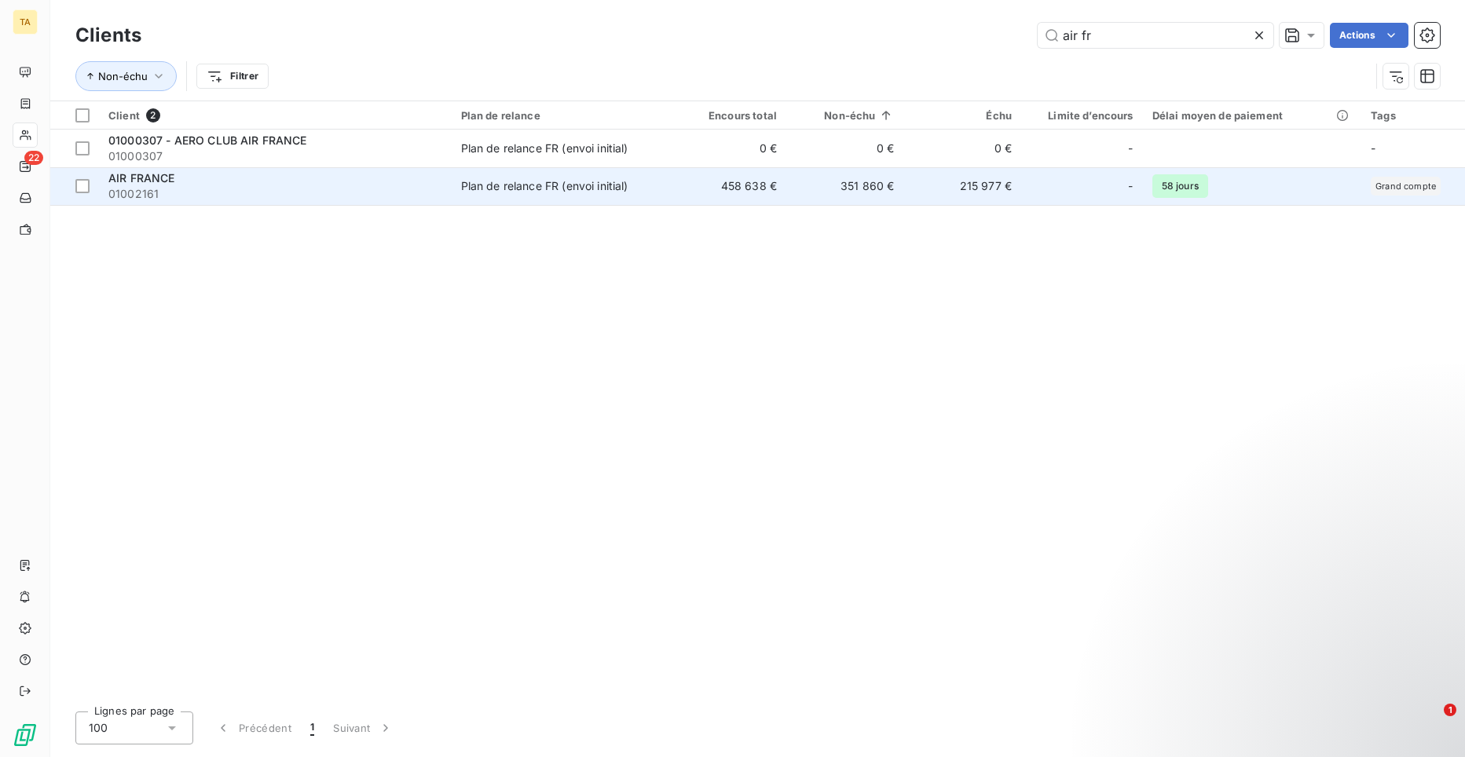
type input "air fr"
click at [156, 185] on div "AIR FRANCE" at bounding box center [275, 178] width 334 height 16
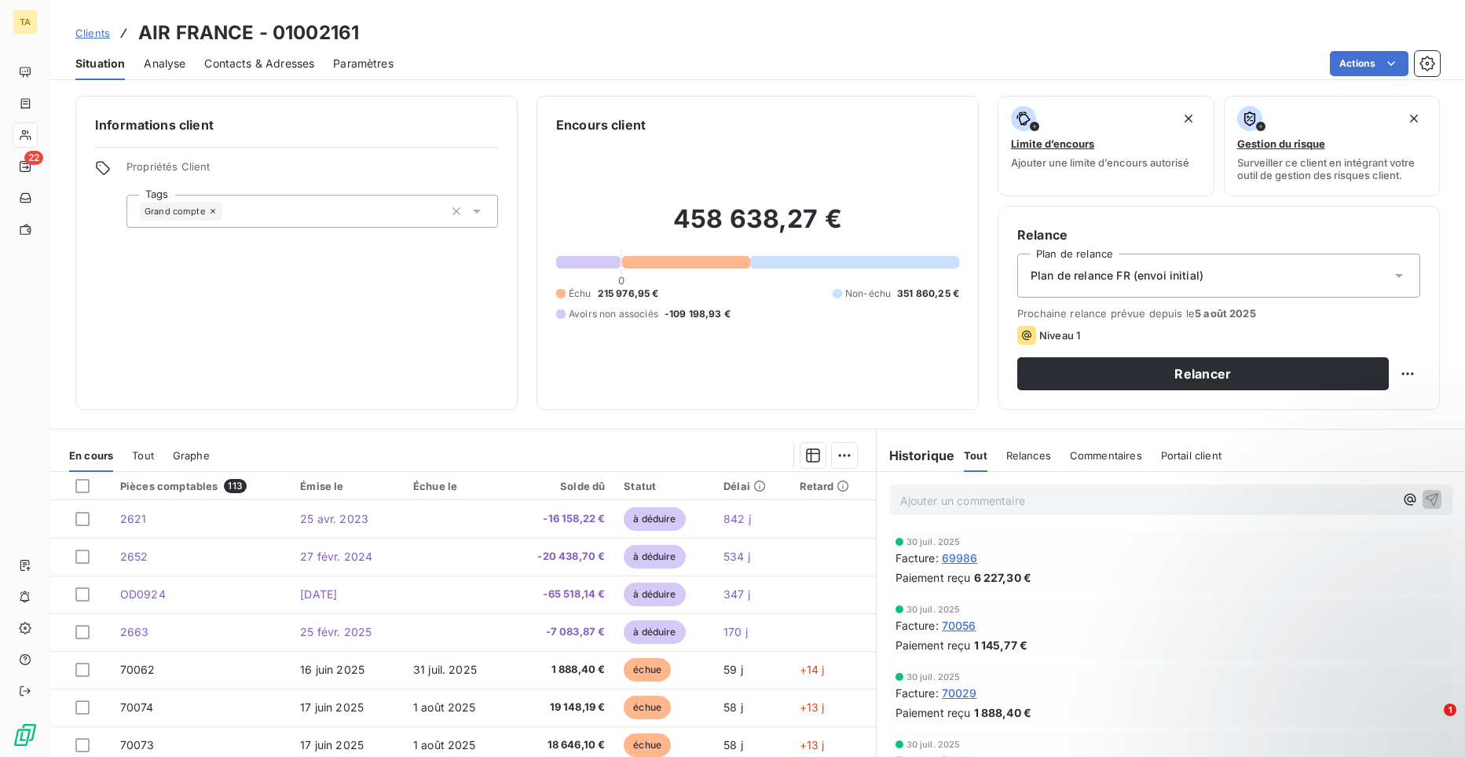
click at [262, 57] on span "Contacts & Adresses" at bounding box center [259, 64] width 110 height 16
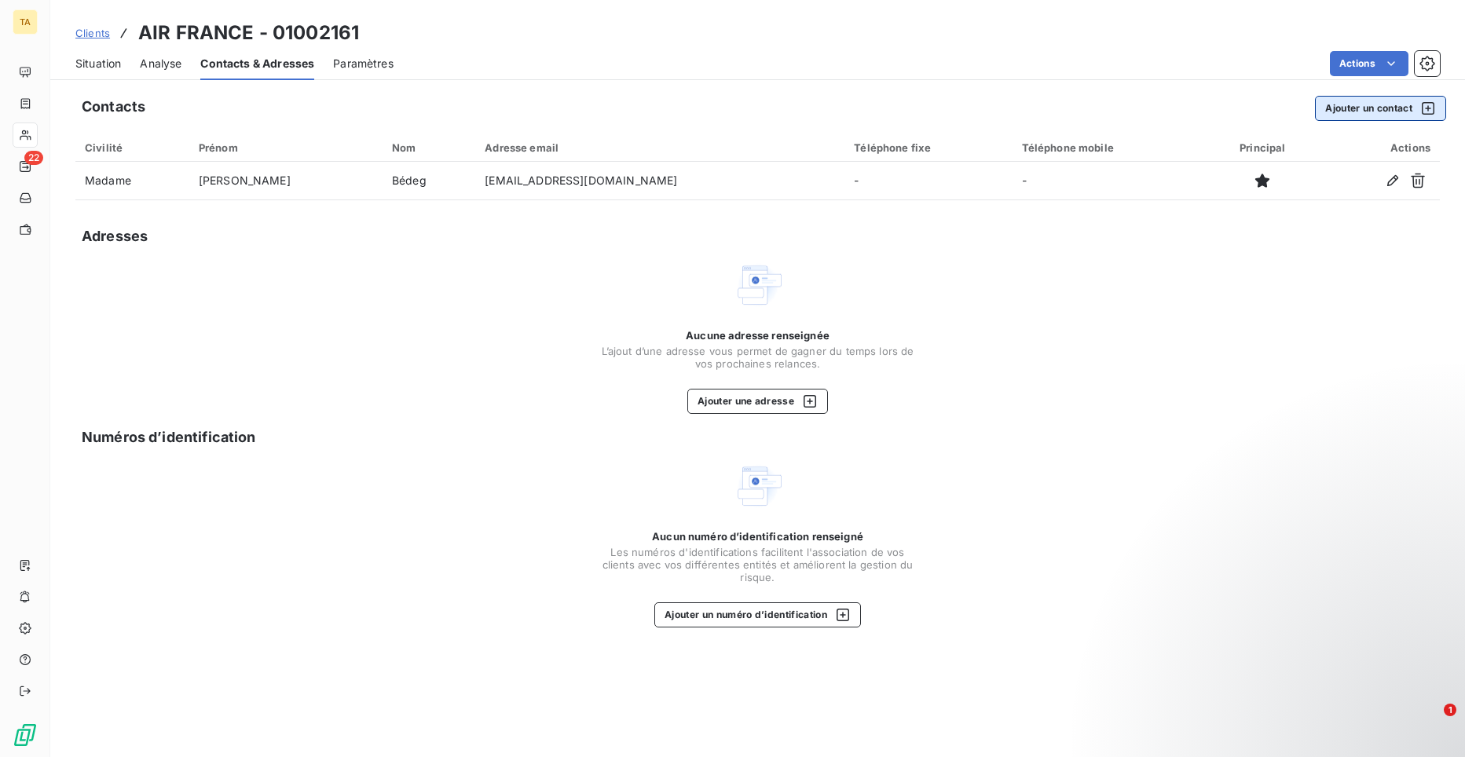
click at [1397, 104] on button "Ajouter un contact" at bounding box center [1380, 108] width 131 height 25
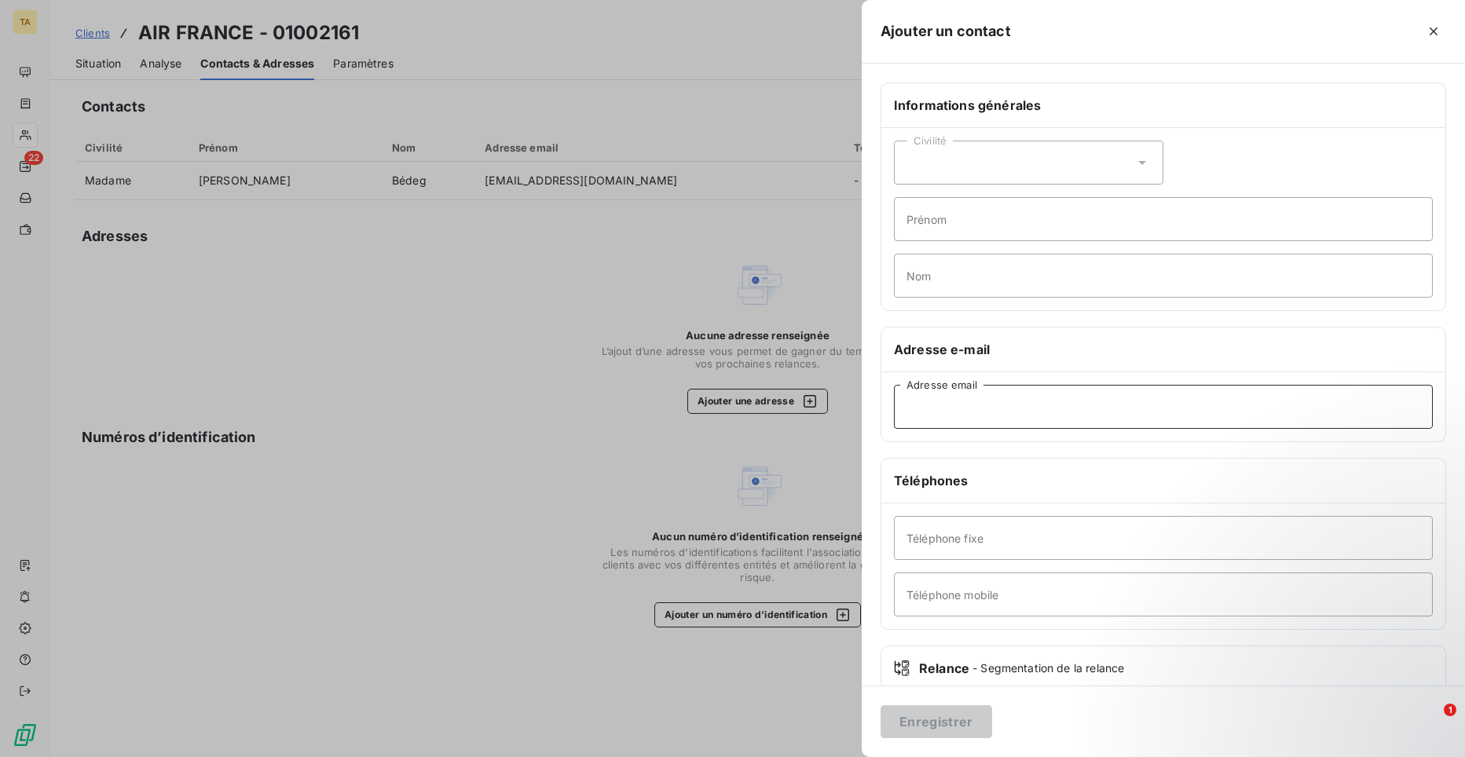
click at [1011, 405] on input "Adresse email" at bounding box center [1163, 407] width 539 height 44
type input "[EMAIL_ADDRESS][DOMAIN_NAME]"
click at [955, 722] on button "Enregistrer" at bounding box center [937, 722] width 112 height 33
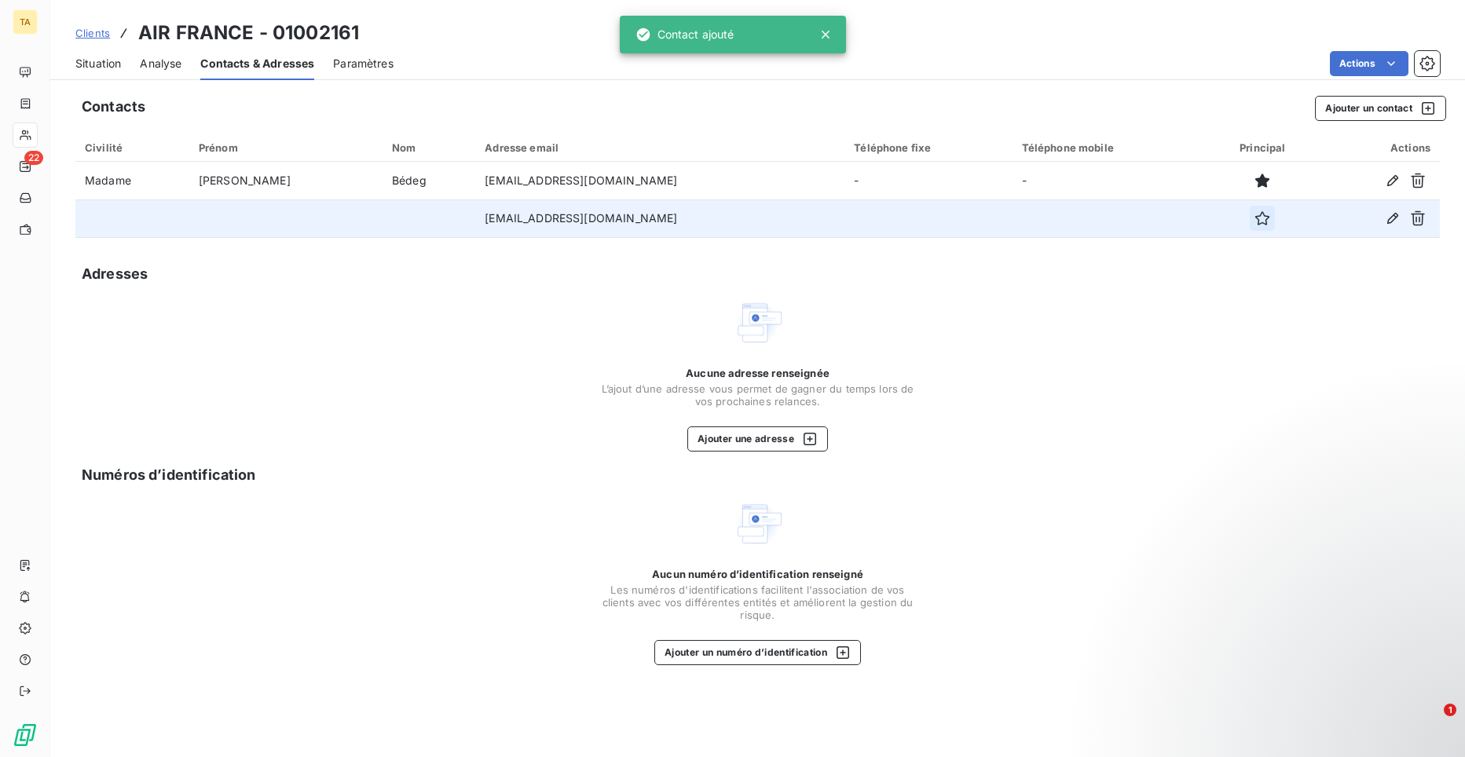
click at [1255, 222] on icon "button" at bounding box center [1263, 219] width 16 height 16
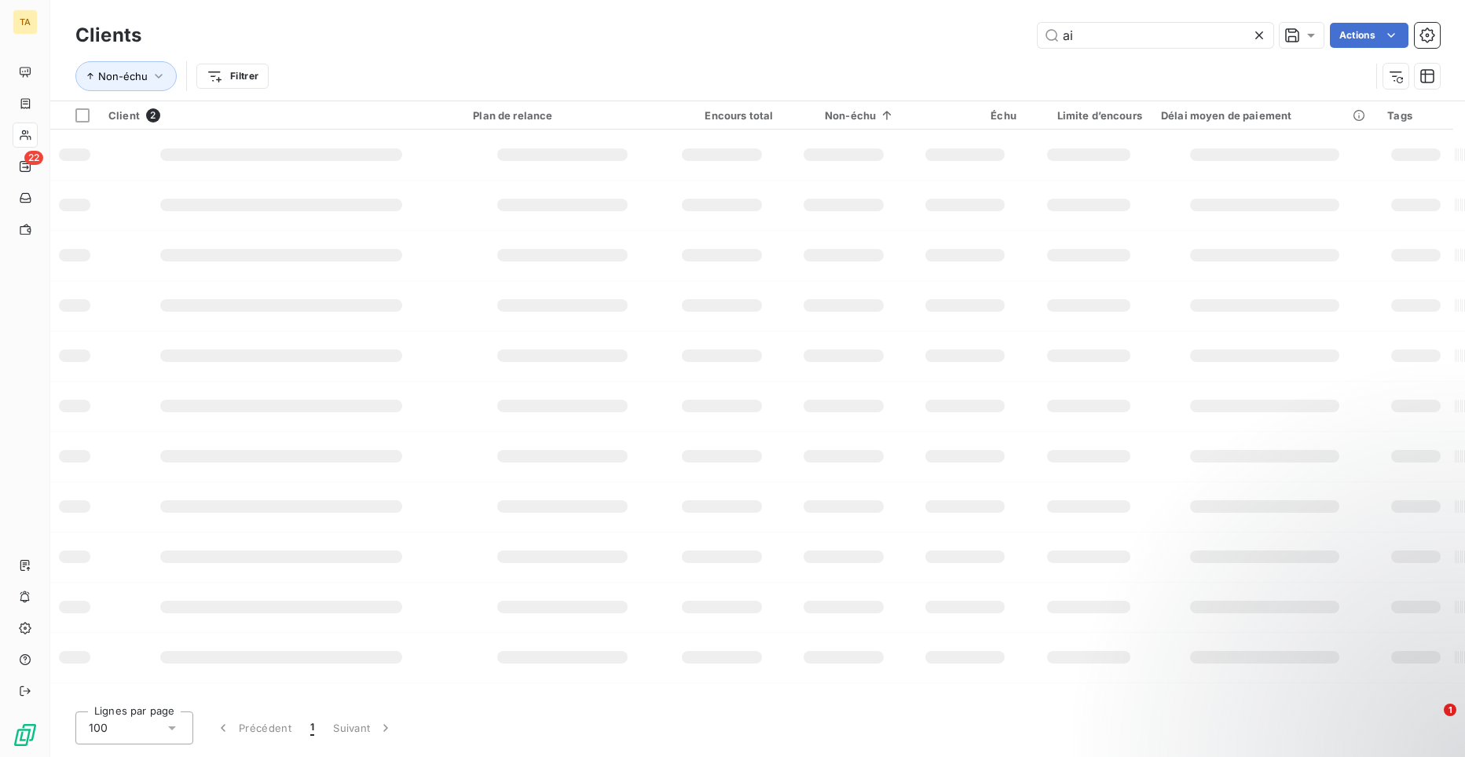
type input "a"
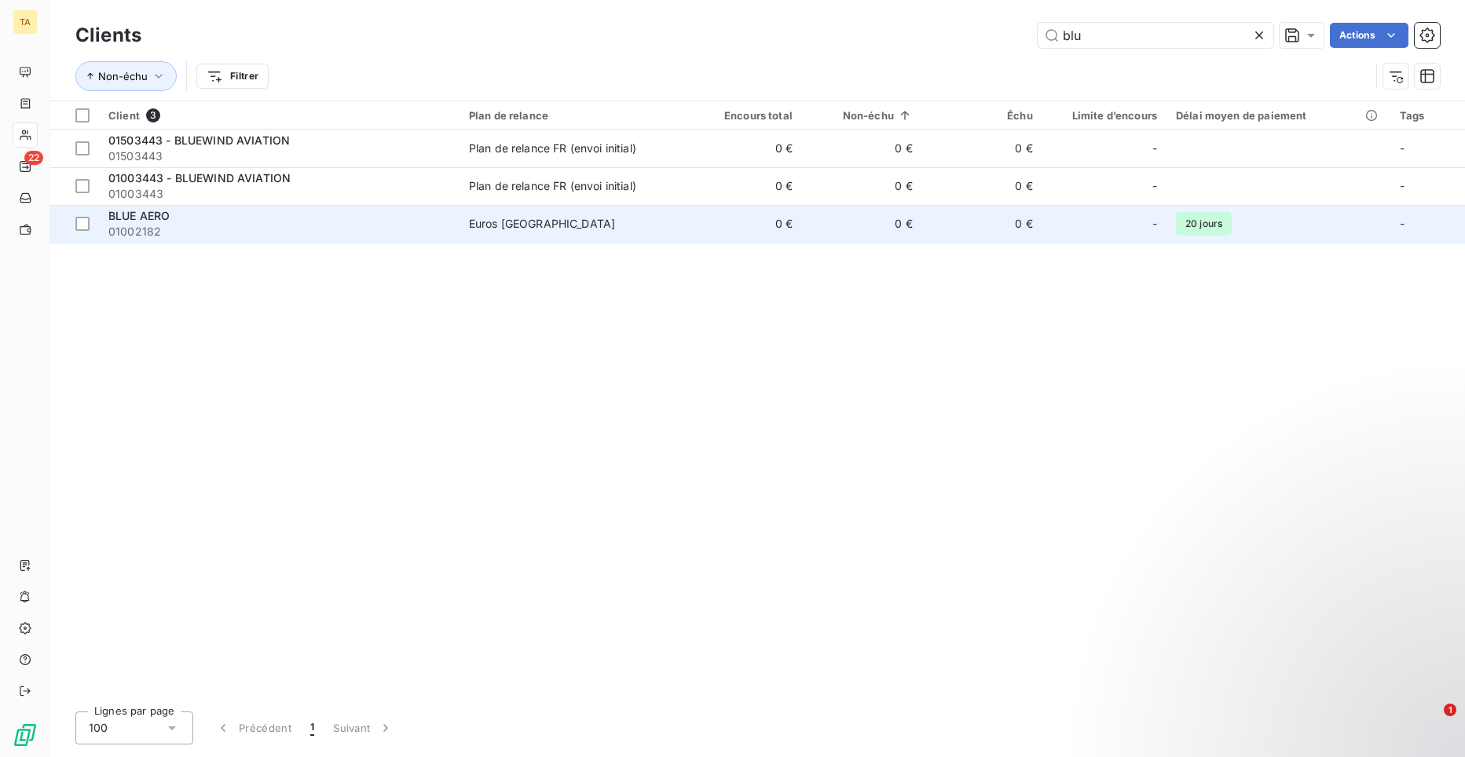
type input "blu"
click at [146, 229] on span "01002182" at bounding box center [279, 232] width 342 height 16
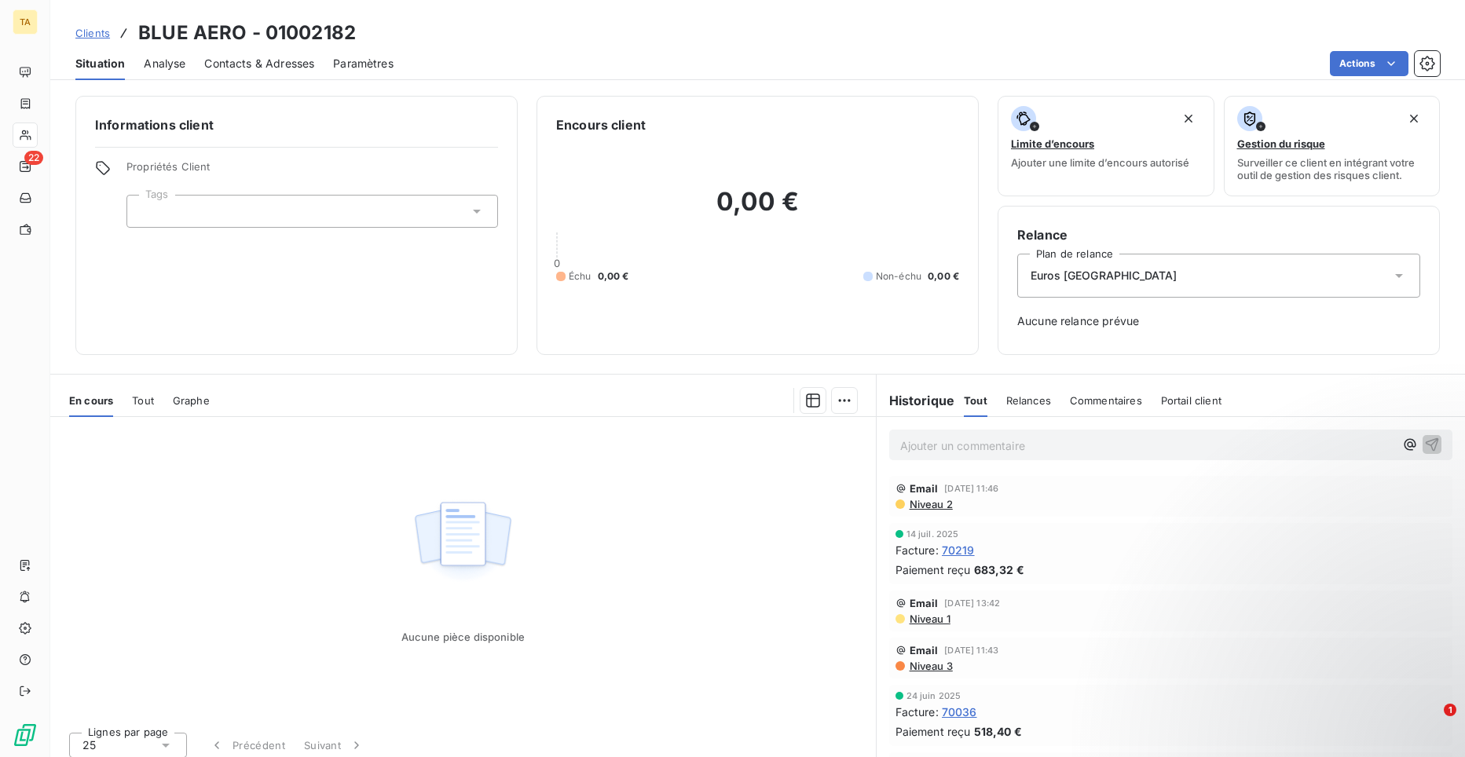
click at [252, 71] on span "Contacts & Adresses" at bounding box center [259, 64] width 110 height 16
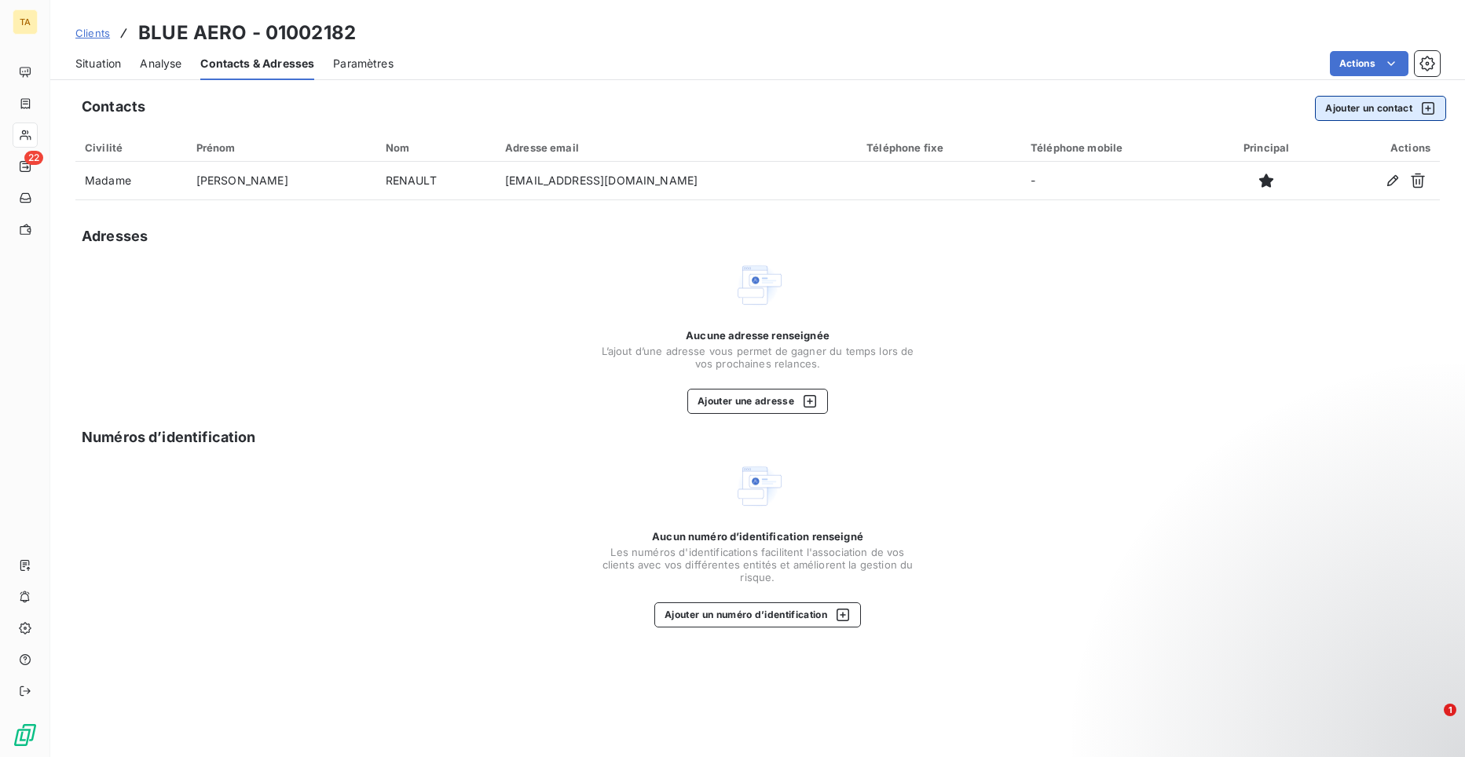
click at [1380, 108] on button "Ajouter un contact" at bounding box center [1380, 108] width 131 height 25
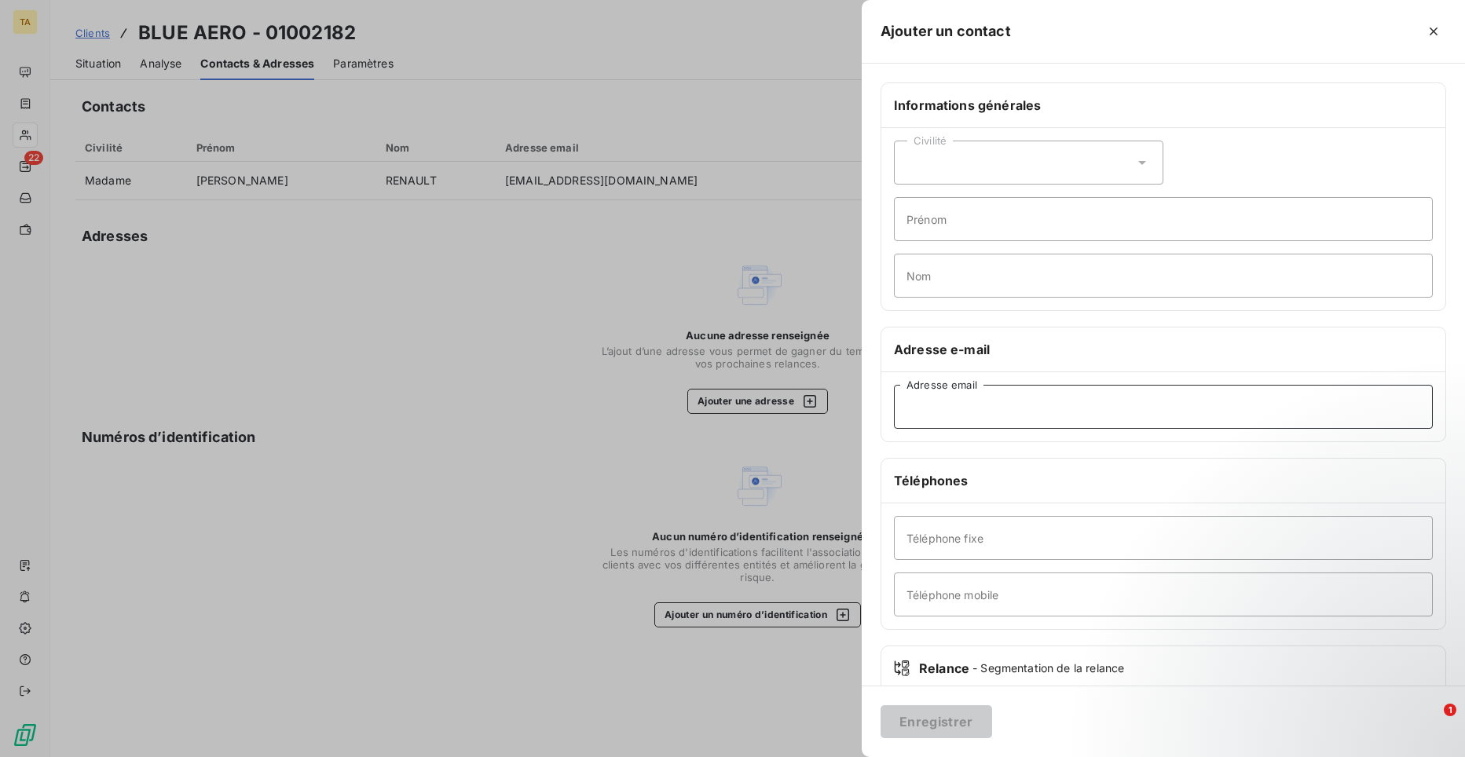
click at [958, 408] on input "Adresse email" at bounding box center [1163, 407] width 539 height 44
type input "[EMAIL_ADDRESS][DOMAIN_NAME]"
click at [938, 720] on button "Enregistrer" at bounding box center [937, 722] width 112 height 33
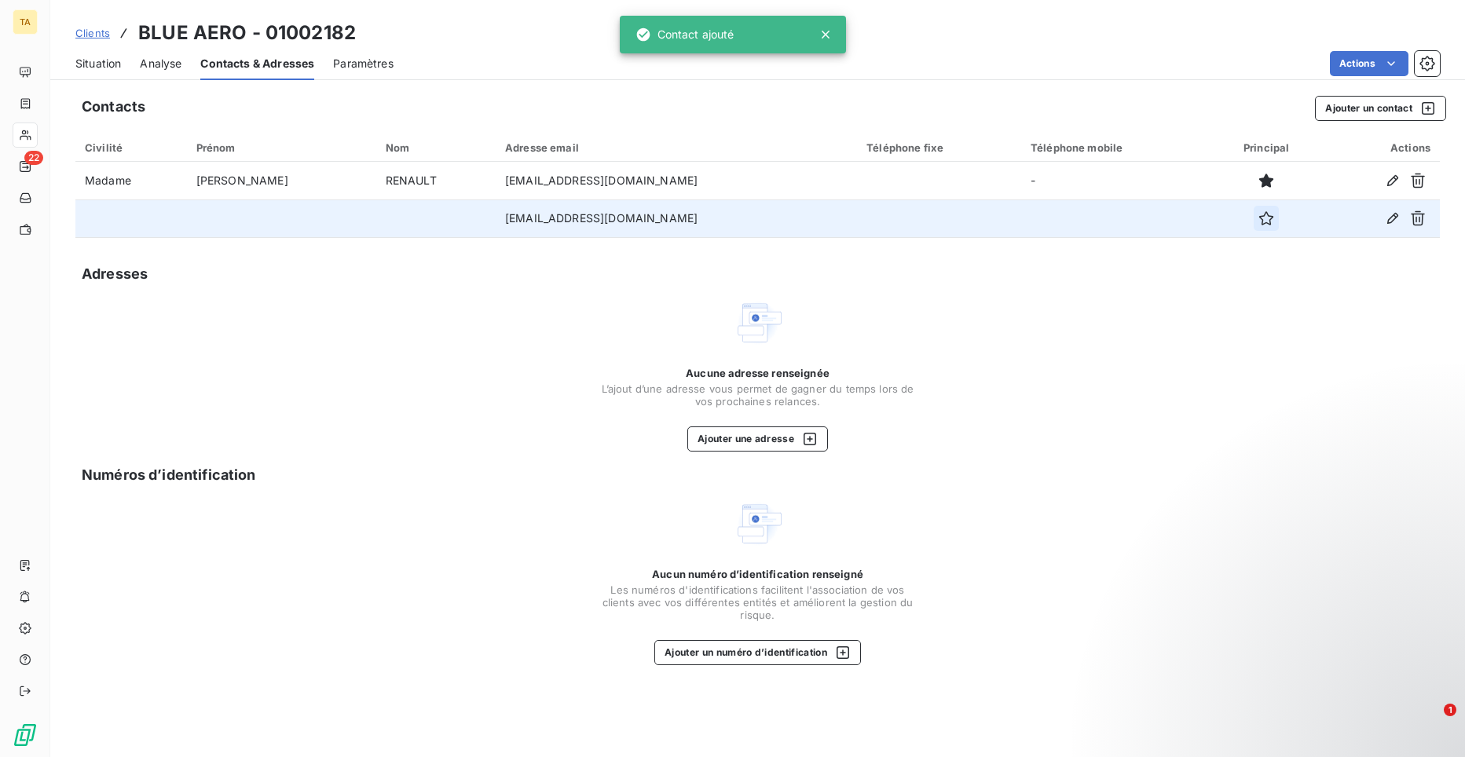
click at [1259, 218] on icon "button" at bounding box center [1267, 219] width 16 height 16
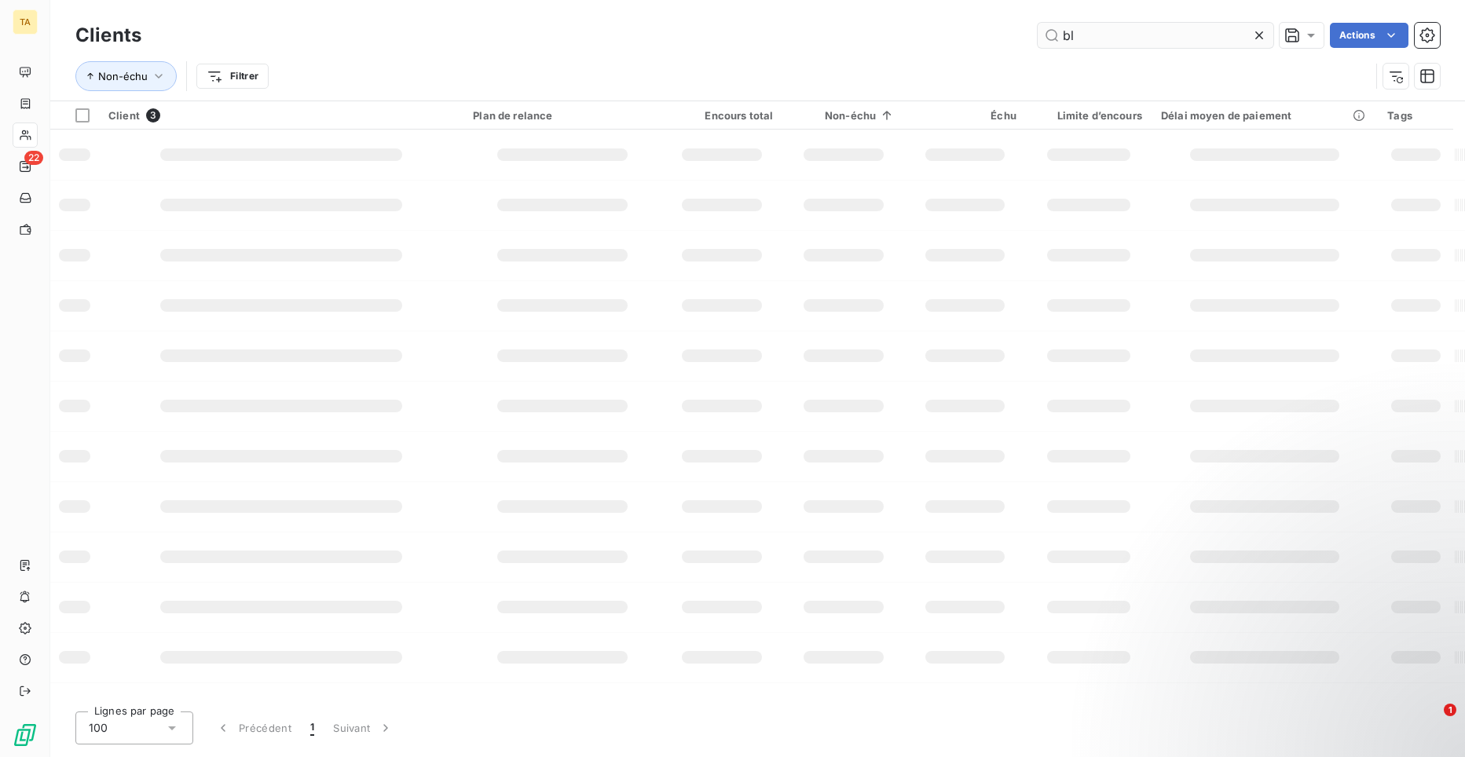
type input "b"
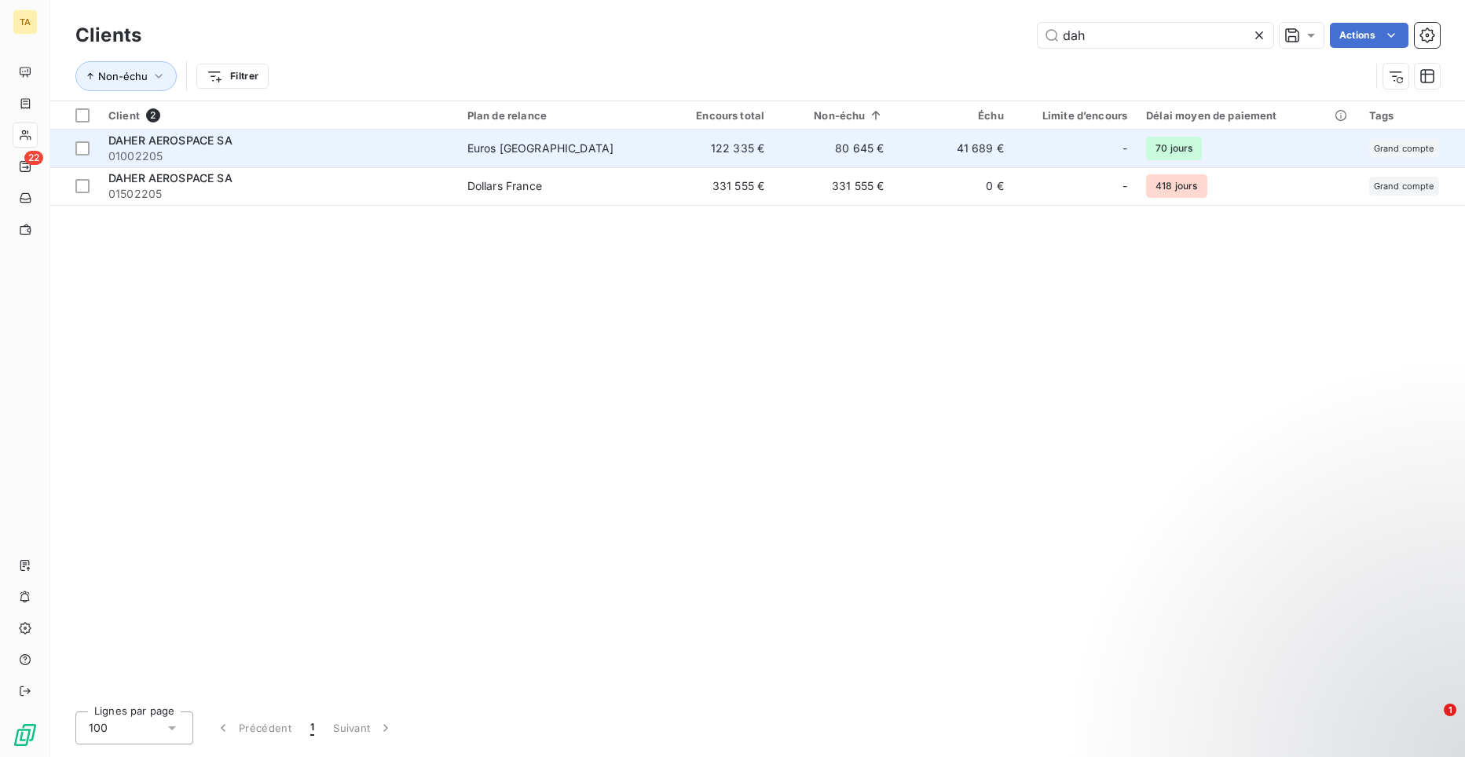
type input "dah"
click at [155, 144] on span "DAHER AEROSPACE SA" at bounding box center [170, 140] width 124 height 13
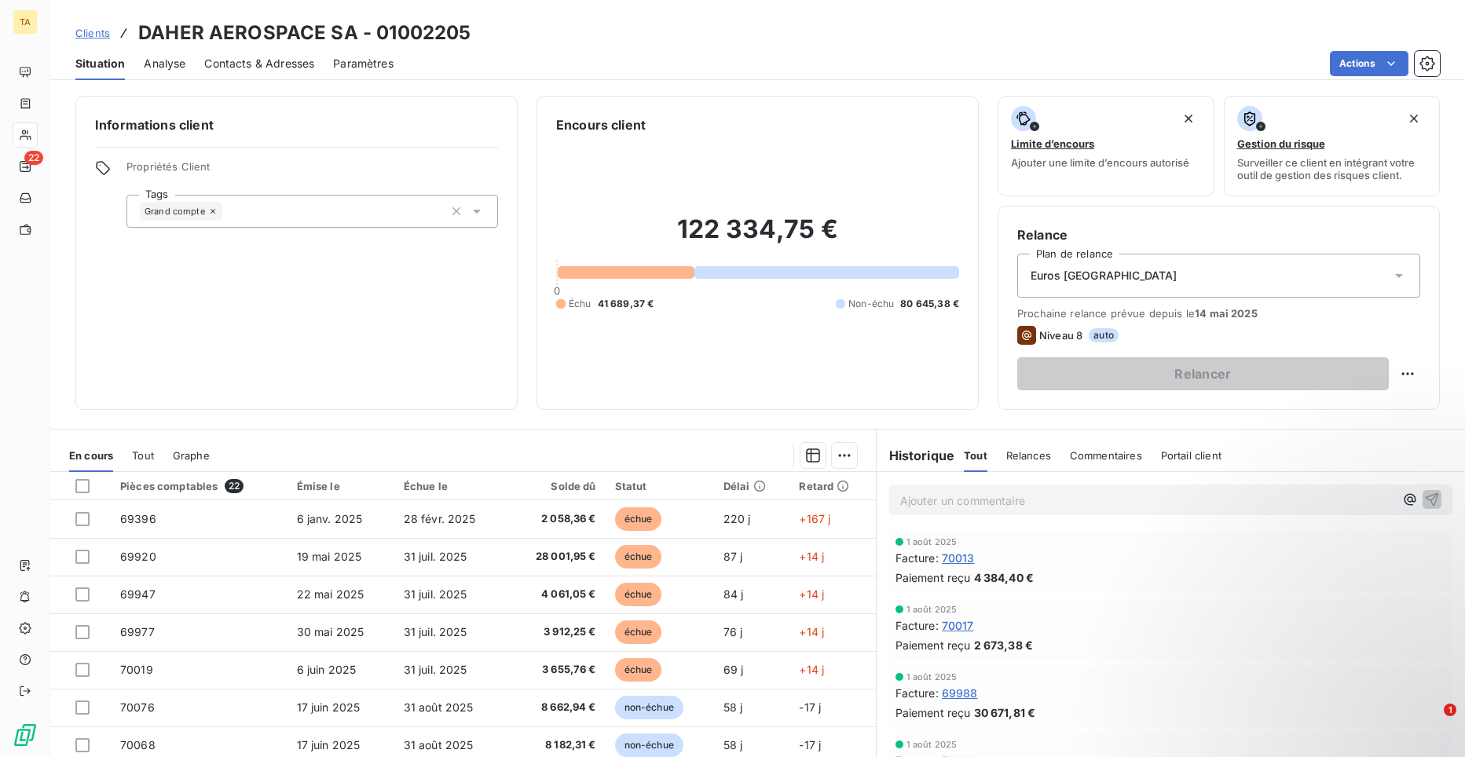
click at [257, 64] on span "Contacts & Adresses" at bounding box center [259, 64] width 110 height 16
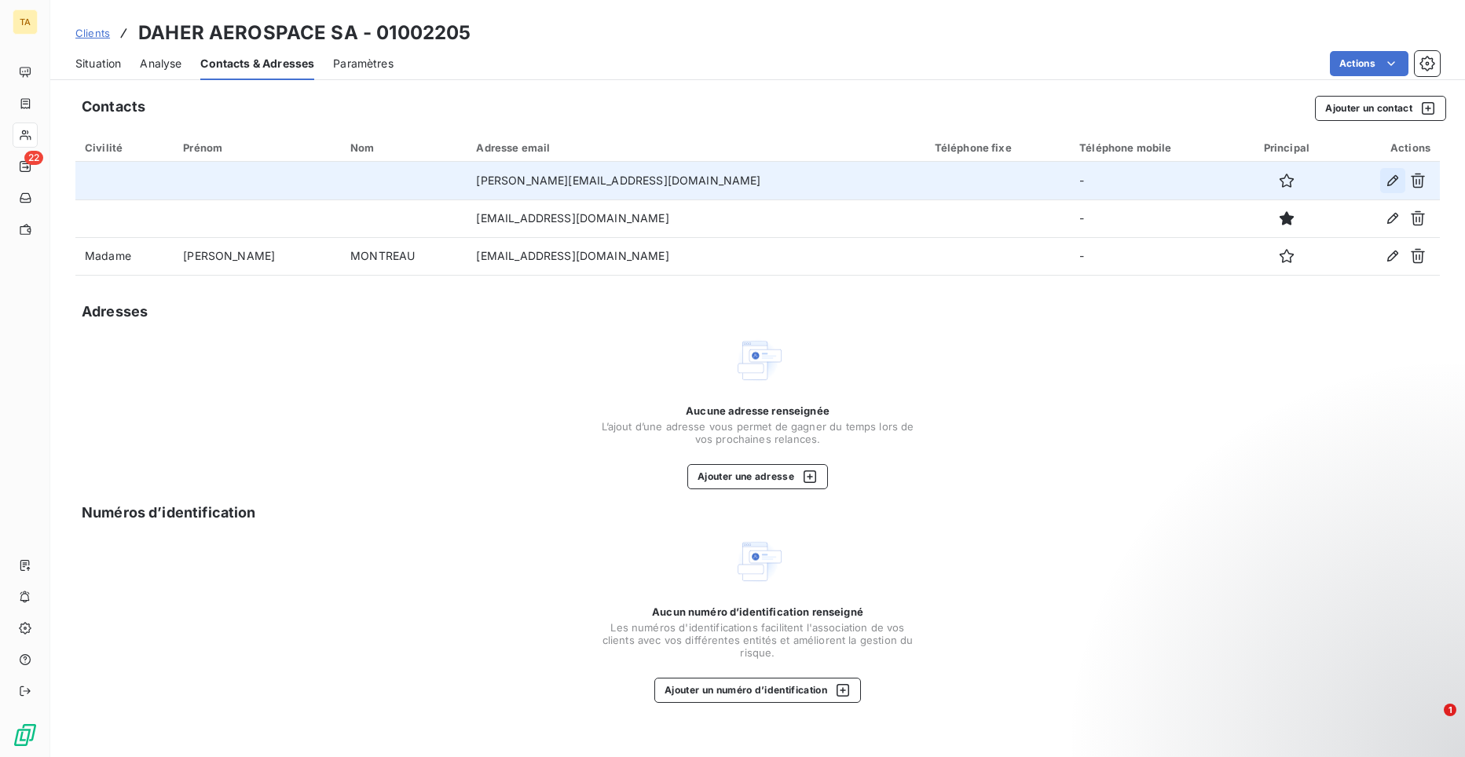
click at [1390, 186] on icon "button" at bounding box center [1393, 181] width 16 height 16
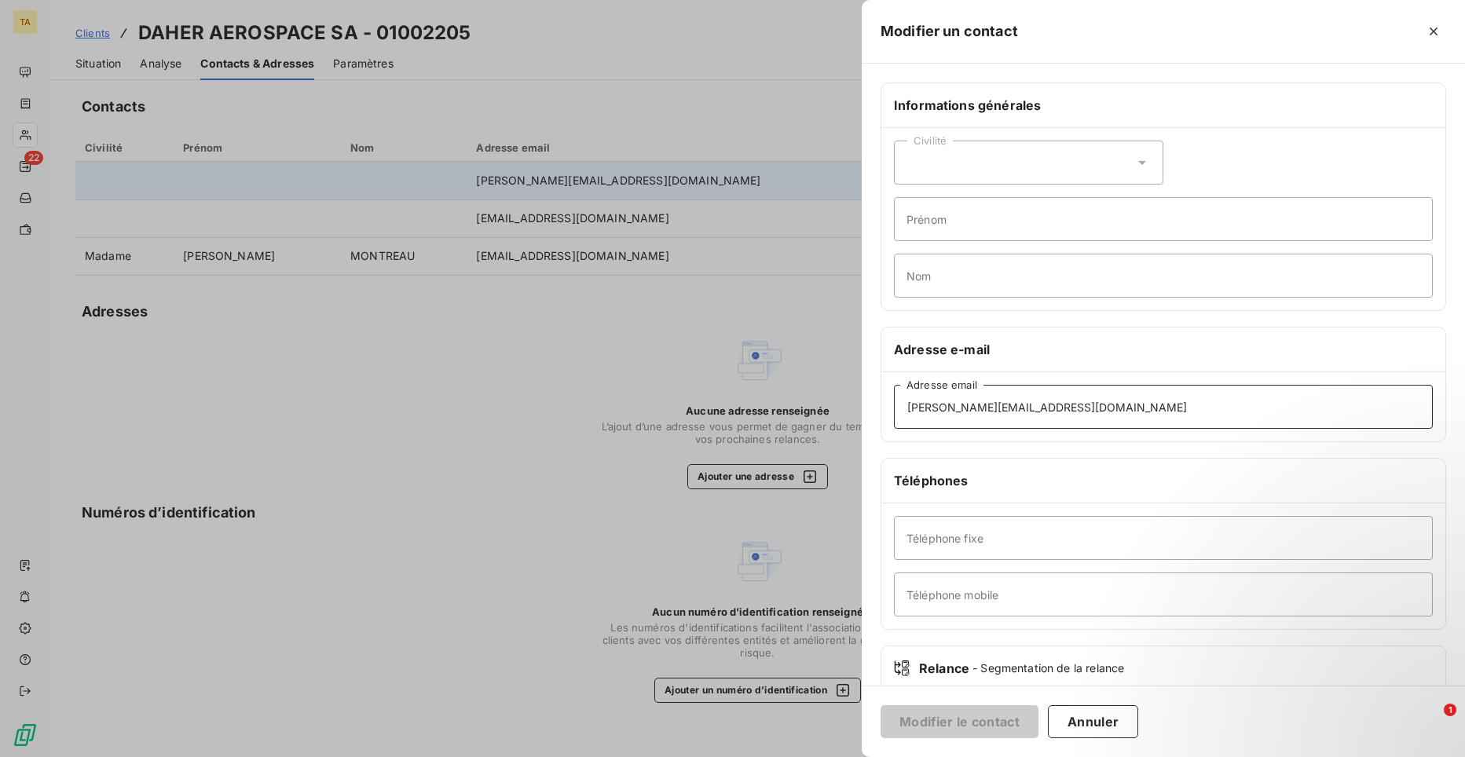
click at [1036, 411] on input "[PERSON_NAME][EMAIL_ADDRESS][DOMAIN_NAME]" at bounding box center [1163, 407] width 539 height 44
drag, startPoint x: 1036, startPoint y: 411, endPoint x: 831, endPoint y: 407, distance: 205.1
click at [831, 757] on div "Modifier un contact Informations générales Civilité Prénom Nom Adresse e-mail […" at bounding box center [732, 757] width 1465 height 0
type input "[EMAIL_ADDRESS][DOMAIN_NAME]"
click at [987, 725] on button "Modifier le contact" at bounding box center [960, 722] width 158 height 33
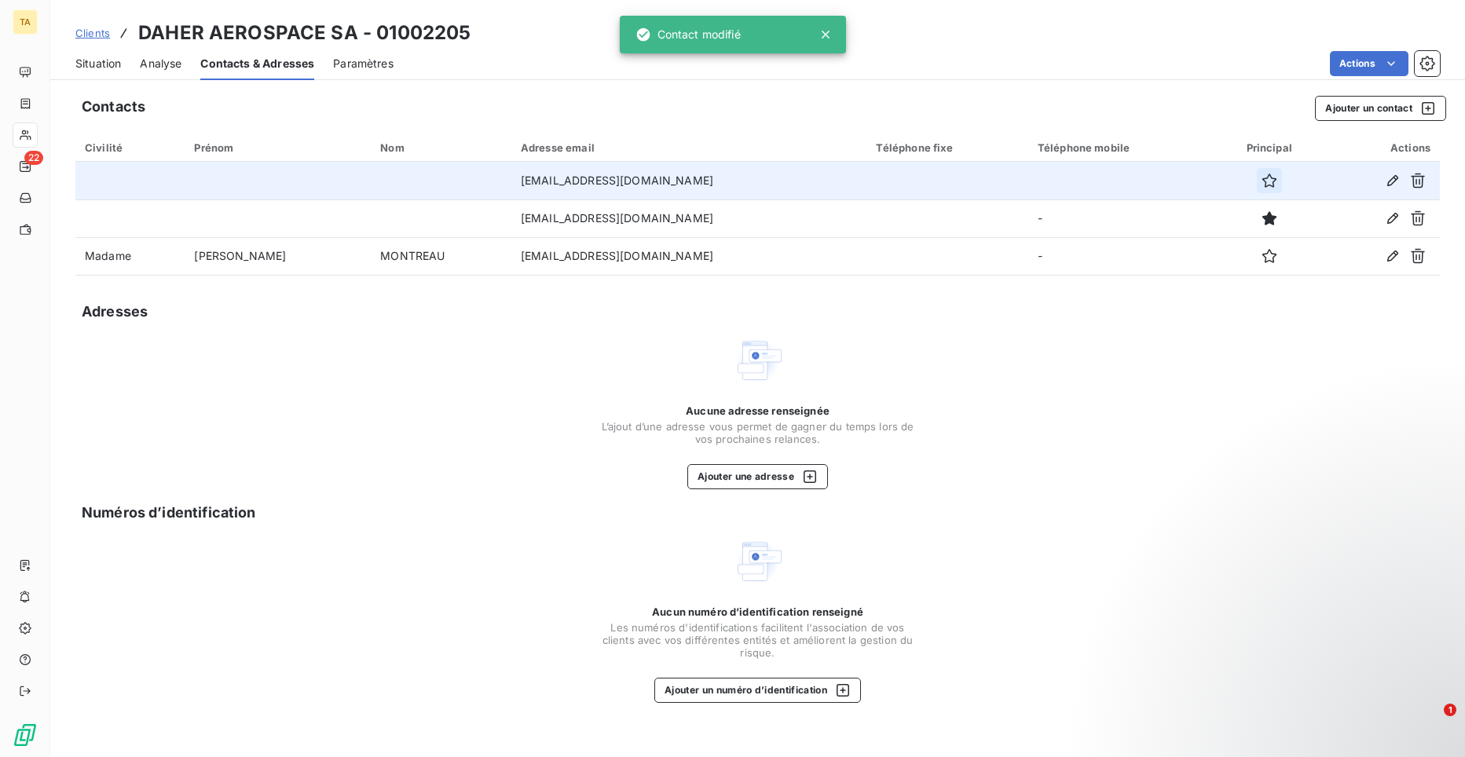
click at [1262, 181] on icon "button" at bounding box center [1270, 181] width 16 height 16
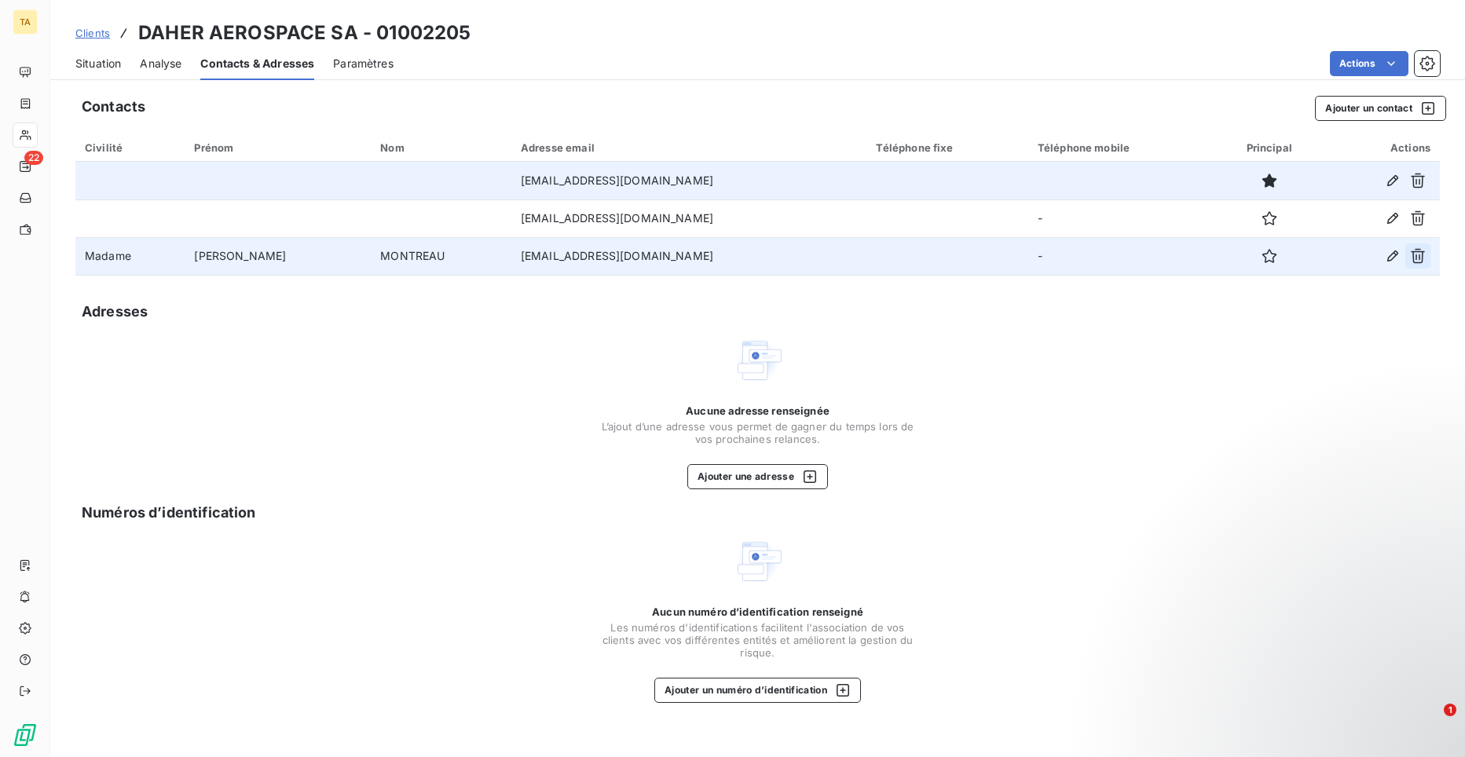
click at [1419, 256] on icon "button" at bounding box center [1418, 256] width 16 height 16
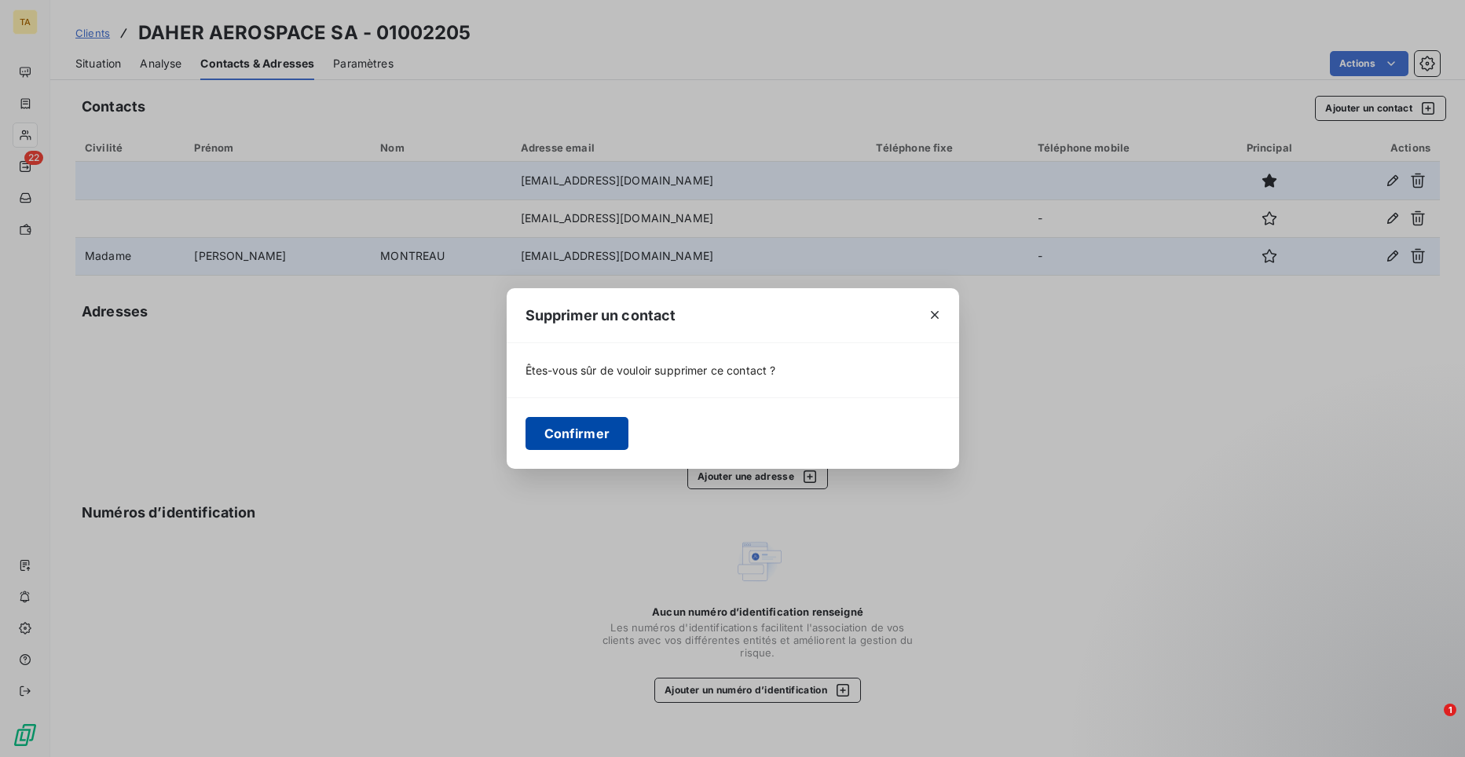
click at [606, 437] on button "Confirmer" at bounding box center [578, 433] width 104 height 33
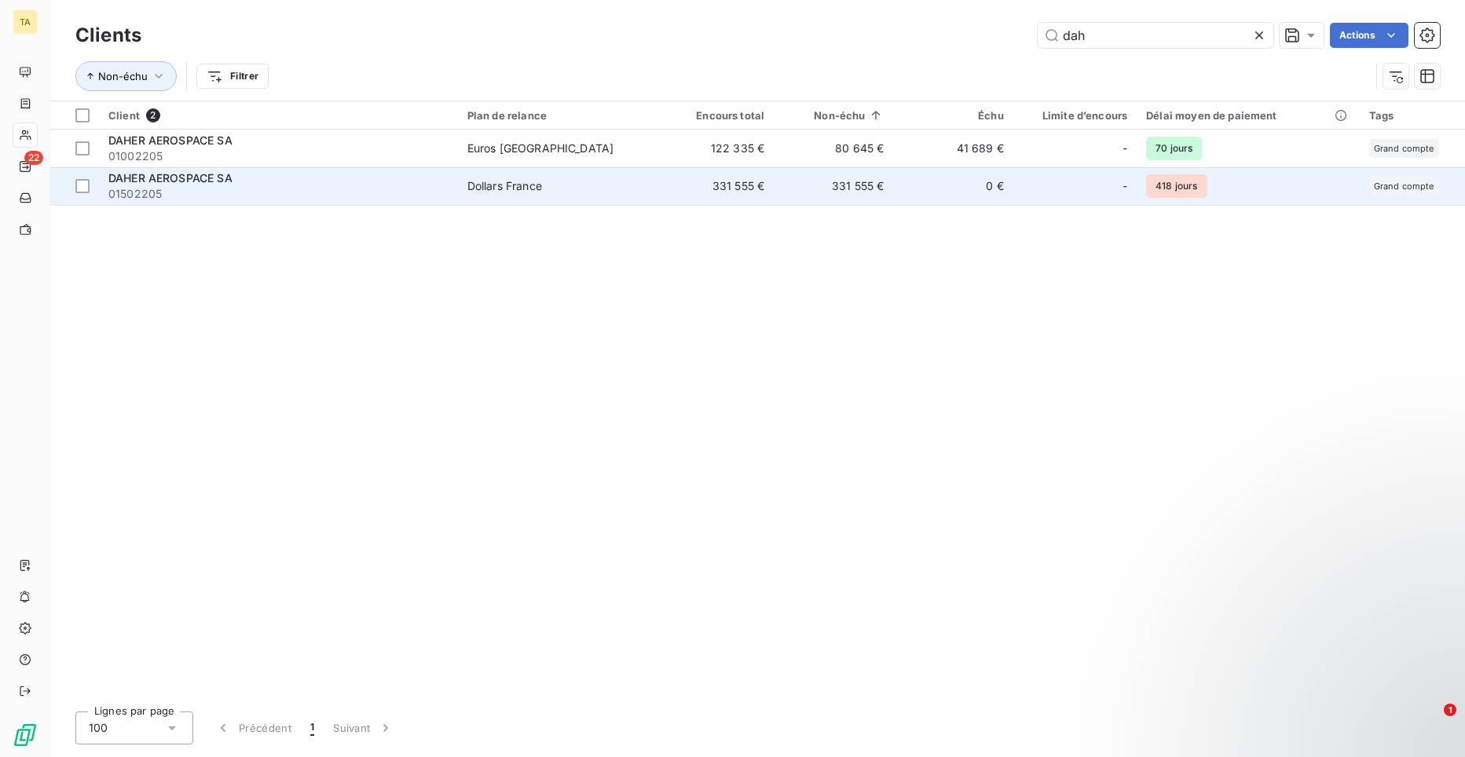
click at [153, 190] on span "01502205" at bounding box center [278, 194] width 340 height 16
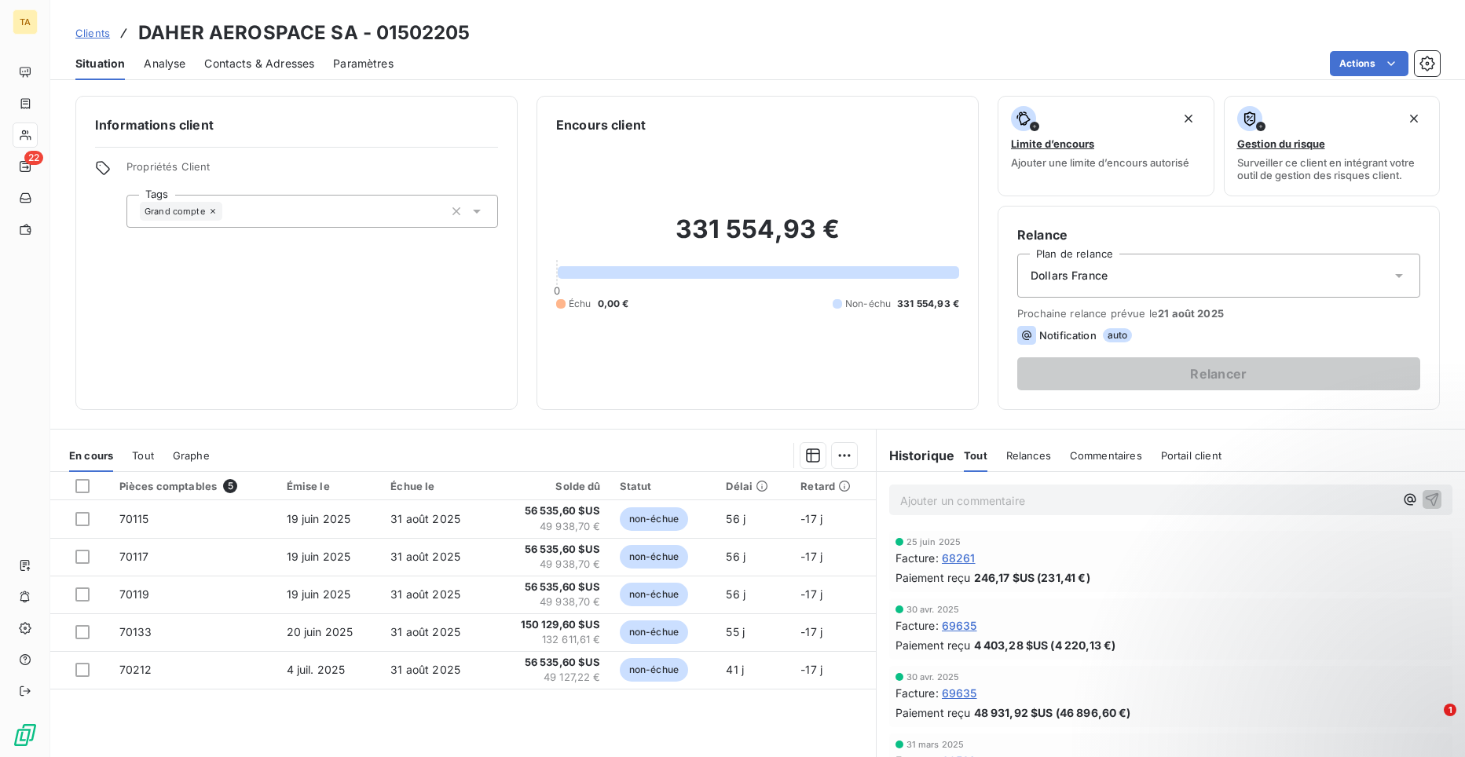
click at [233, 67] on span "Contacts & Adresses" at bounding box center [259, 64] width 110 height 16
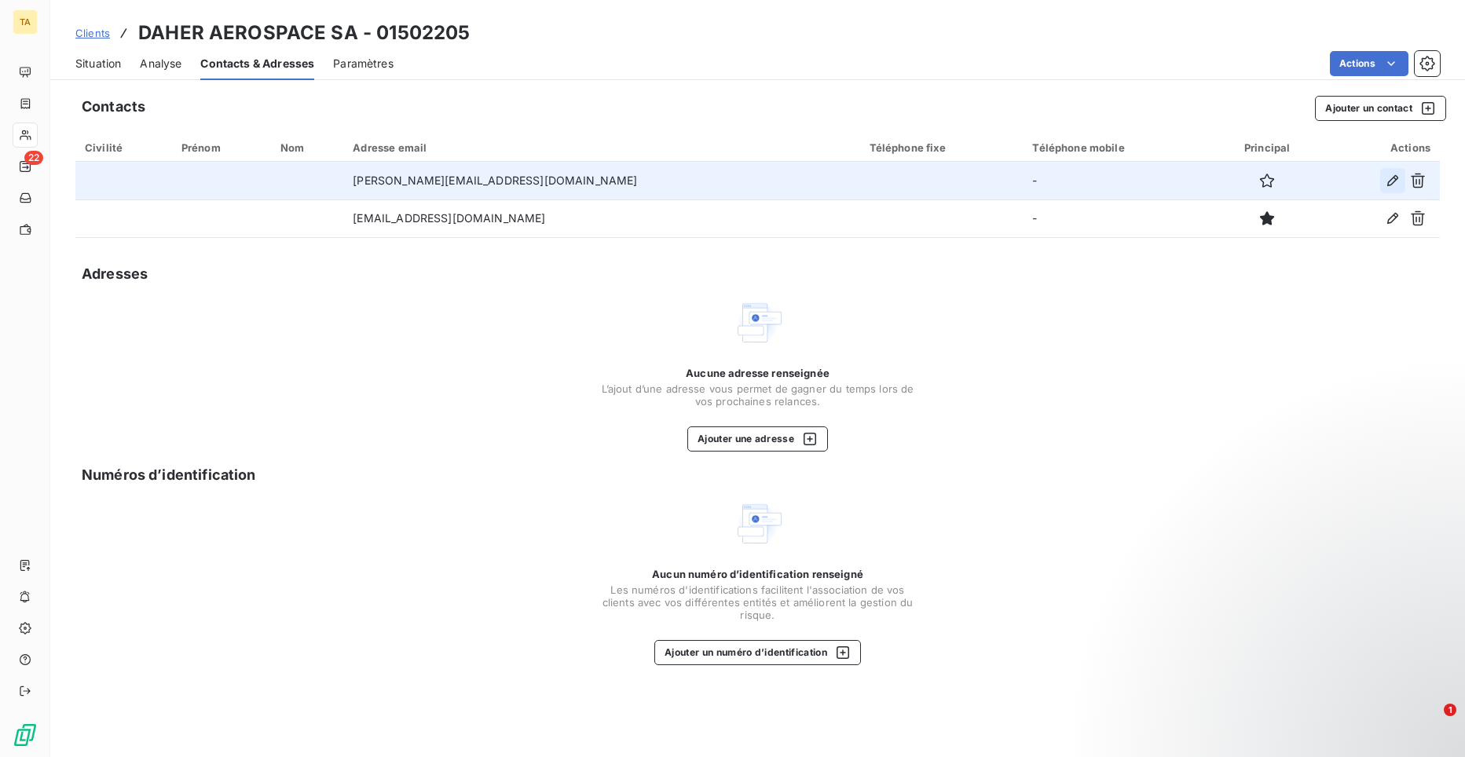
click at [1395, 184] on icon "button" at bounding box center [1393, 181] width 16 height 16
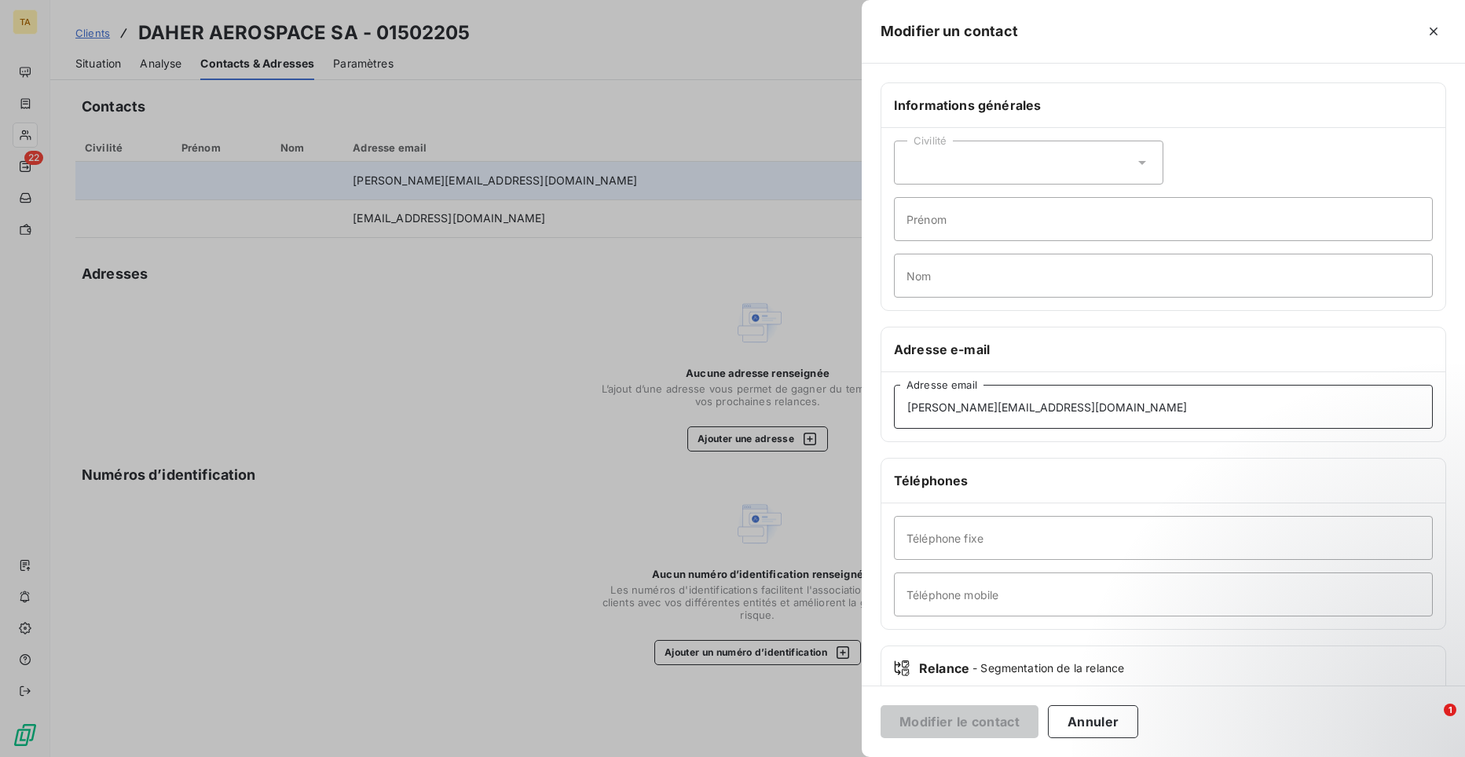
click at [1047, 406] on input "[PERSON_NAME][EMAIL_ADDRESS][DOMAIN_NAME]" at bounding box center [1163, 407] width 539 height 44
drag, startPoint x: 1047, startPoint y: 406, endPoint x: 886, endPoint y: 420, distance: 160.9
click at [886, 420] on div "[PERSON_NAME][EMAIL_ADDRESS][DOMAIN_NAME] Adresse email" at bounding box center [1164, 406] width 564 height 69
type input "[EMAIL_ADDRESS][DOMAIN_NAME]"
click at [966, 718] on button "Modifier le contact" at bounding box center [960, 722] width 158 height 33
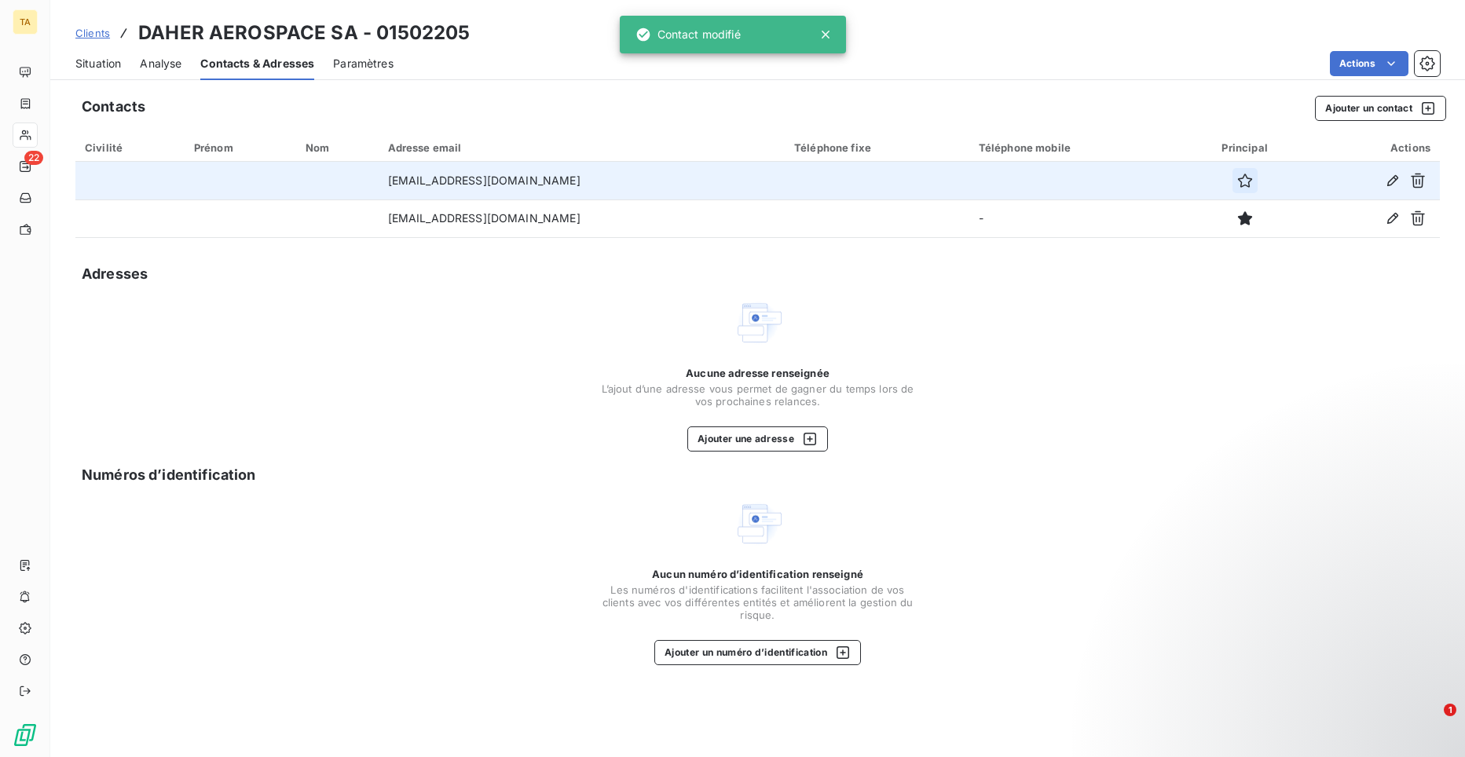
click at [1237, 184] on icon "button" at bounding box center [1245, 181] width 16 height 16
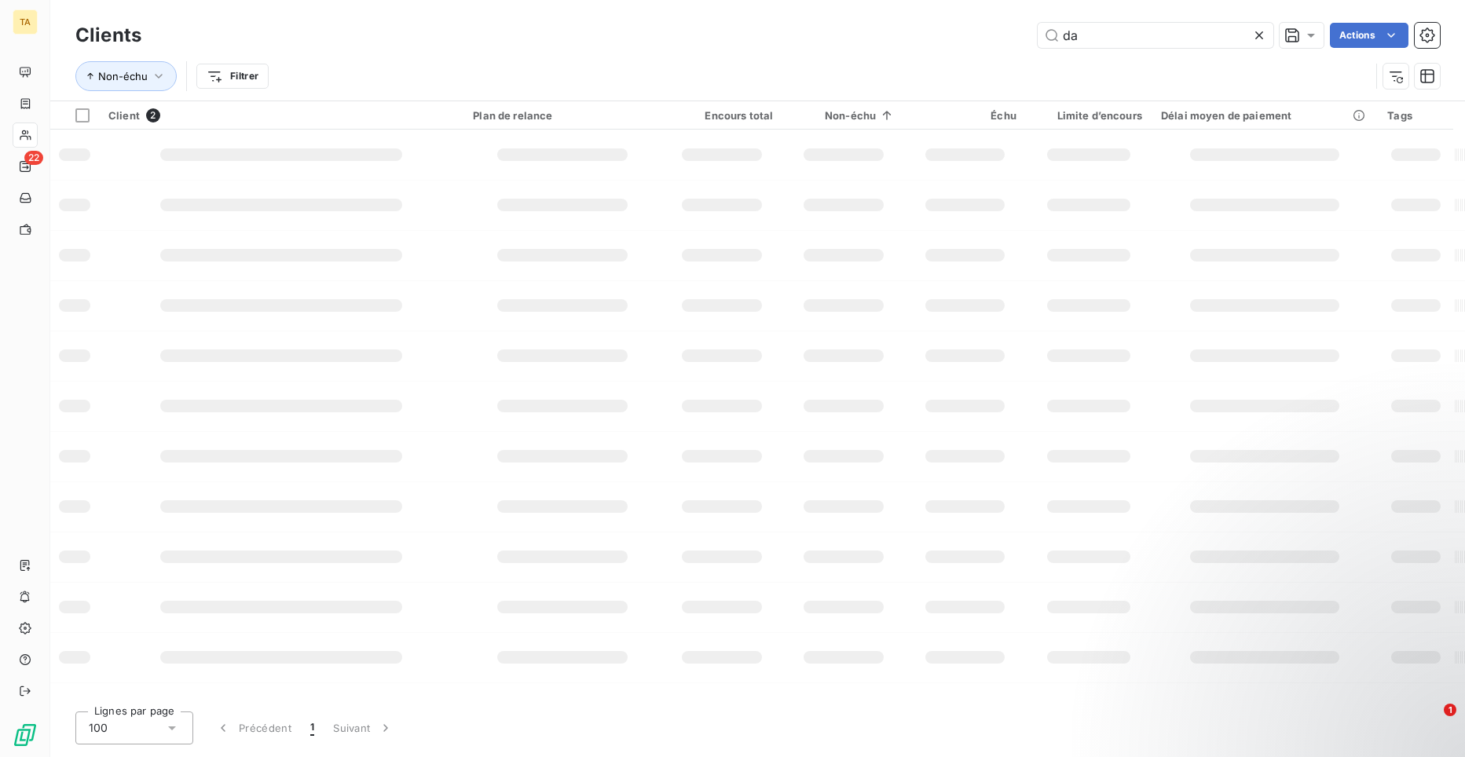
type input "d"
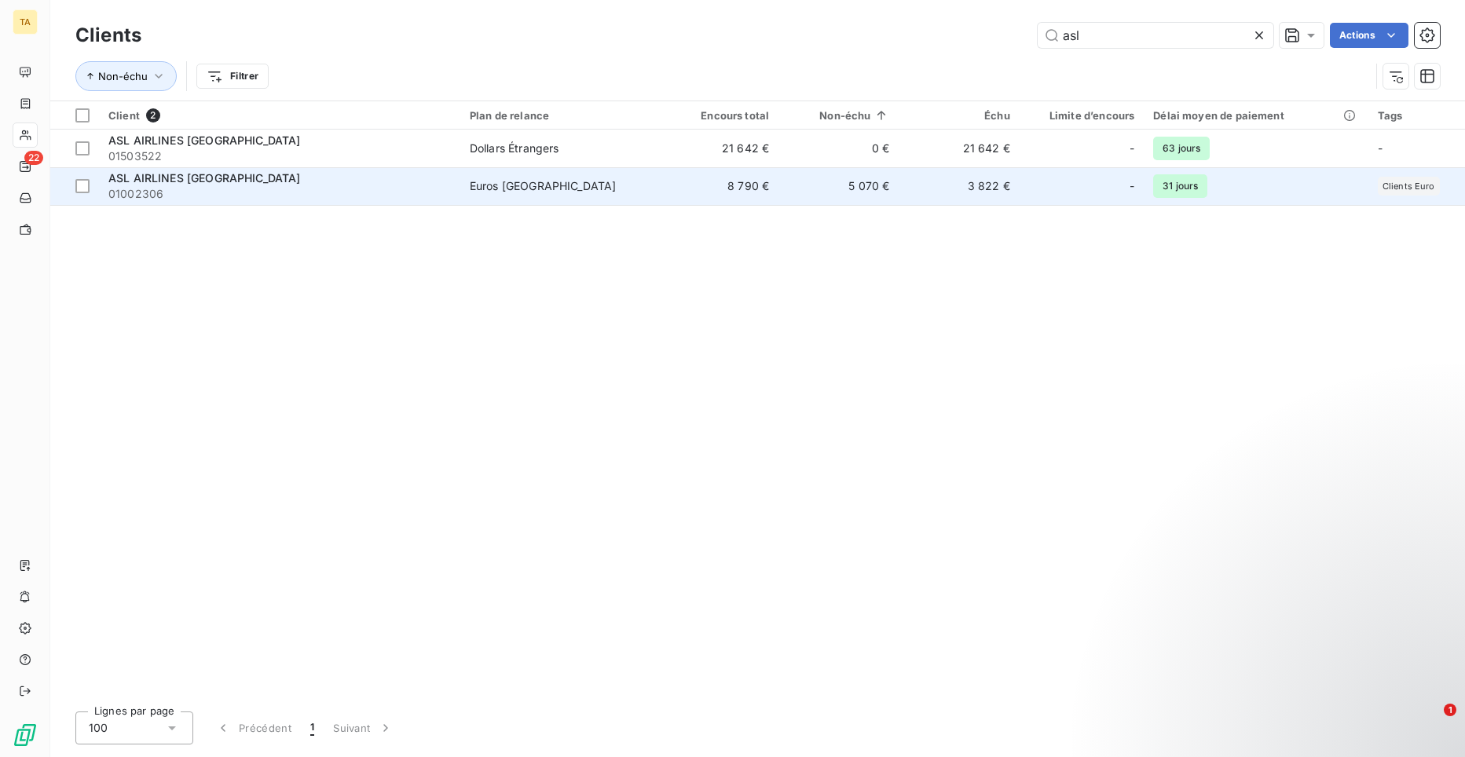
type input "asl"
click at [141, 180] on span "ASL AIRLINES [GEOGRAPHIC_DATA]" at bounding box center [204, 177] width 192 height 13
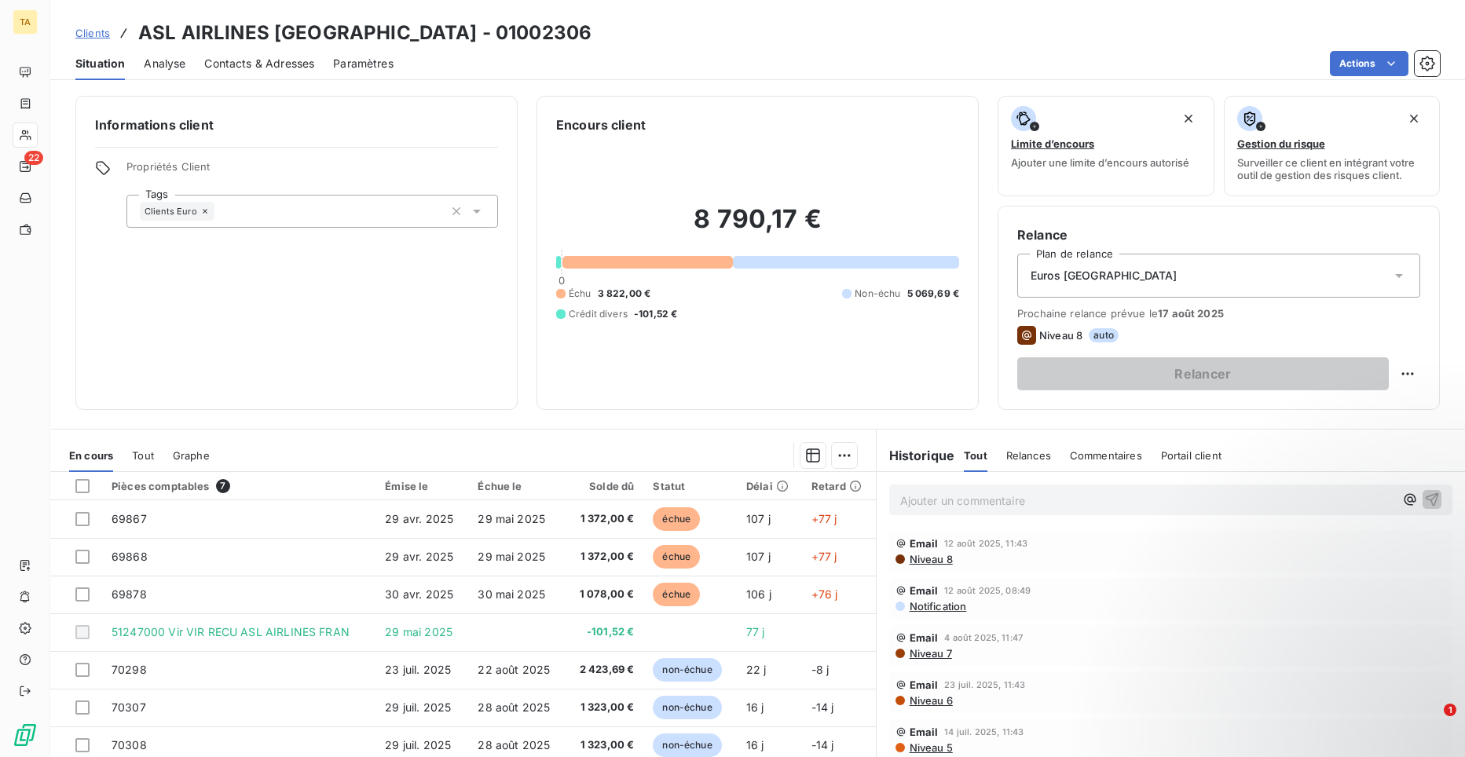
click at [264, 64] on span "Contacts & Adresses" at bounding box center [259, 64] width 110 height 16
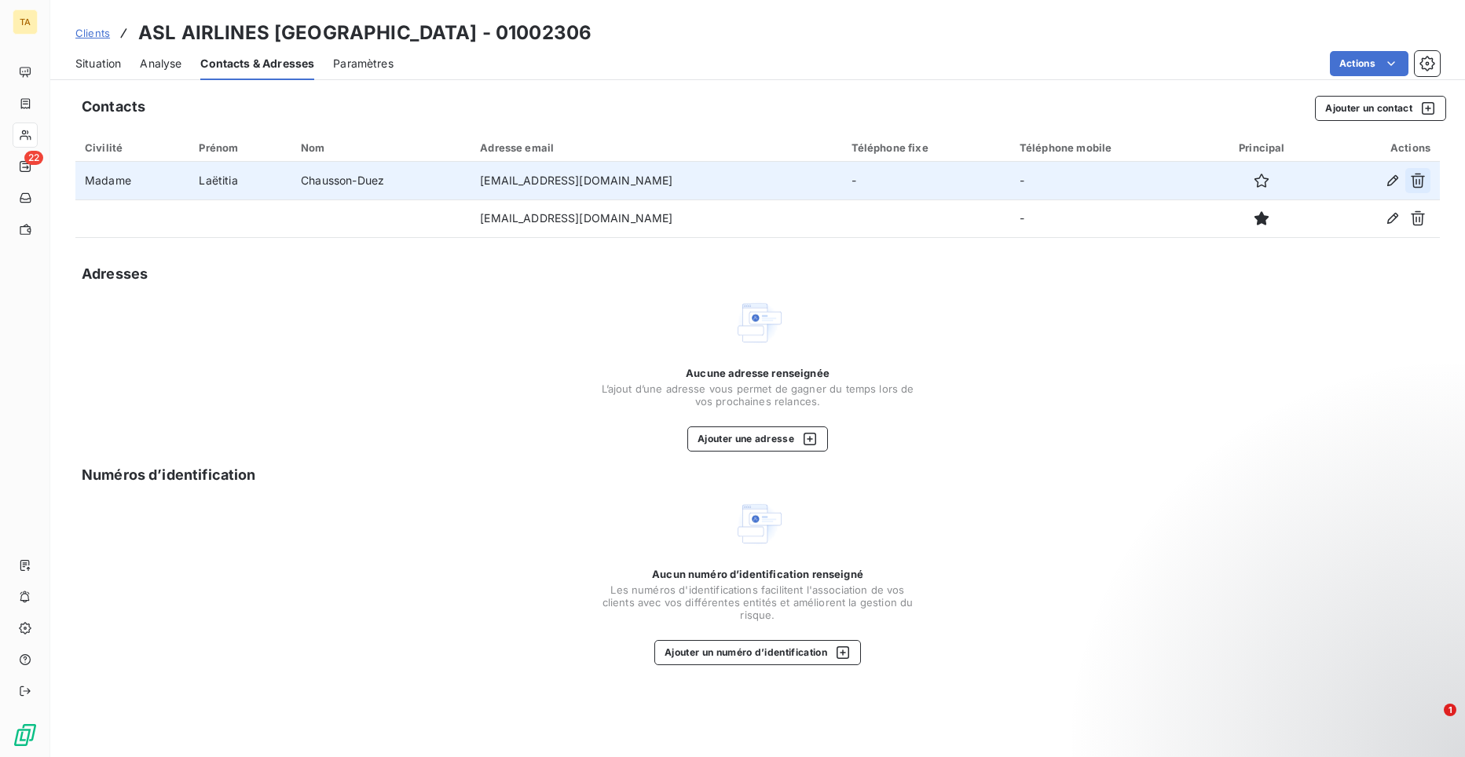
click at [1417, 182] on icon "button" at bounding box center [1418, 181] width 14 height 15
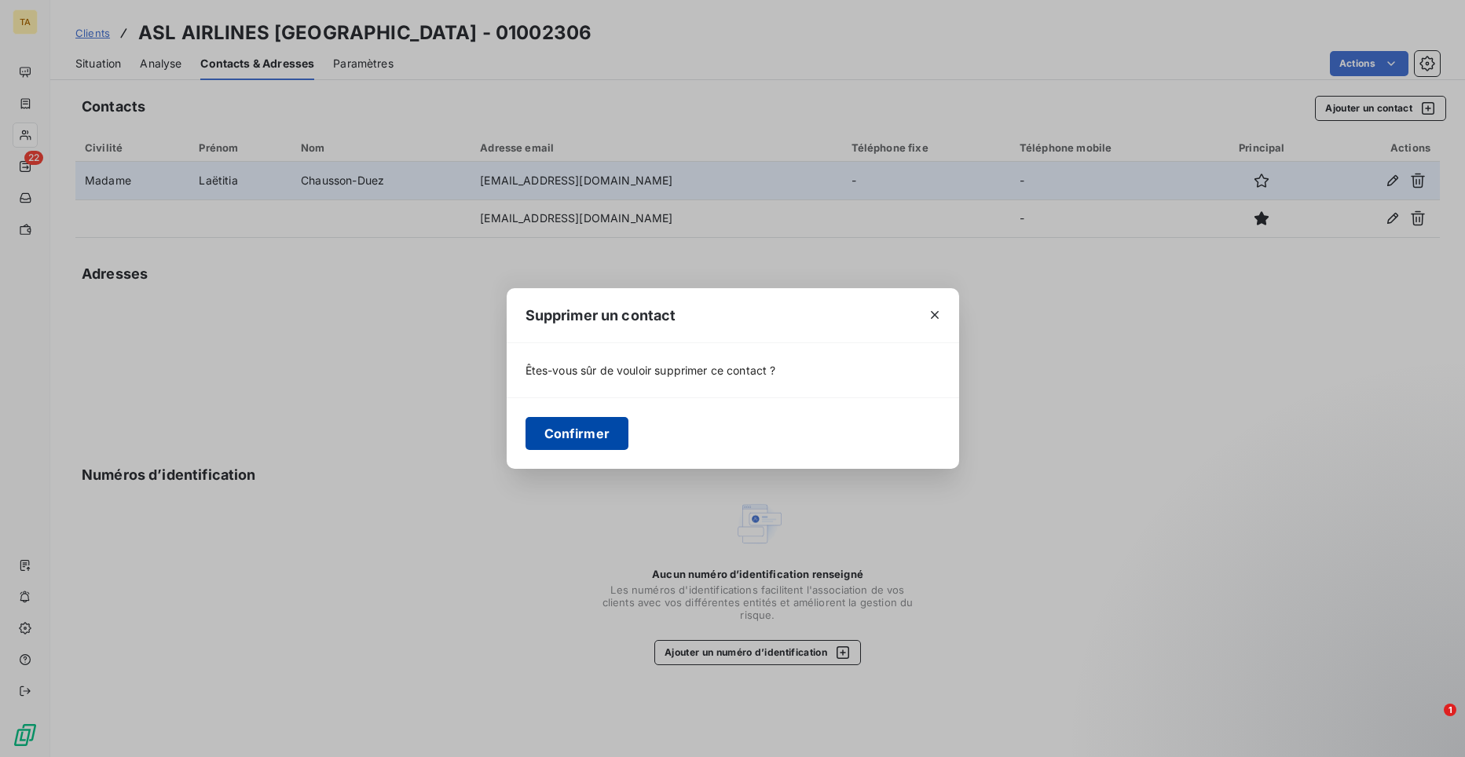
click at [586, 431] on button "Confirmer" at bounding box center [578, 433] width 104 height 33
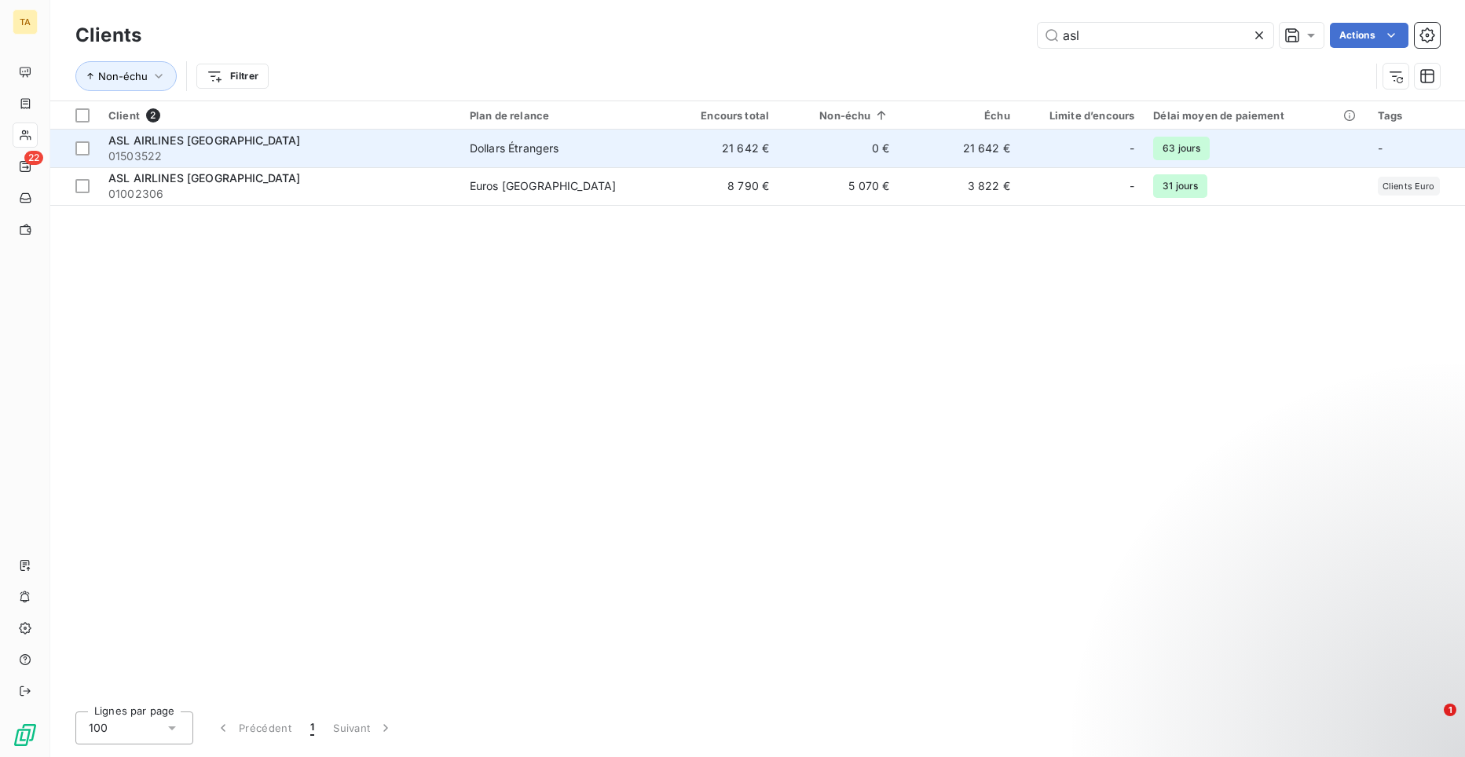
click at [169, 145] on span "ASL AIRLINES [GEOGRAPHIC_DATA]" at bounding box center [204, 140] width 192 height 13
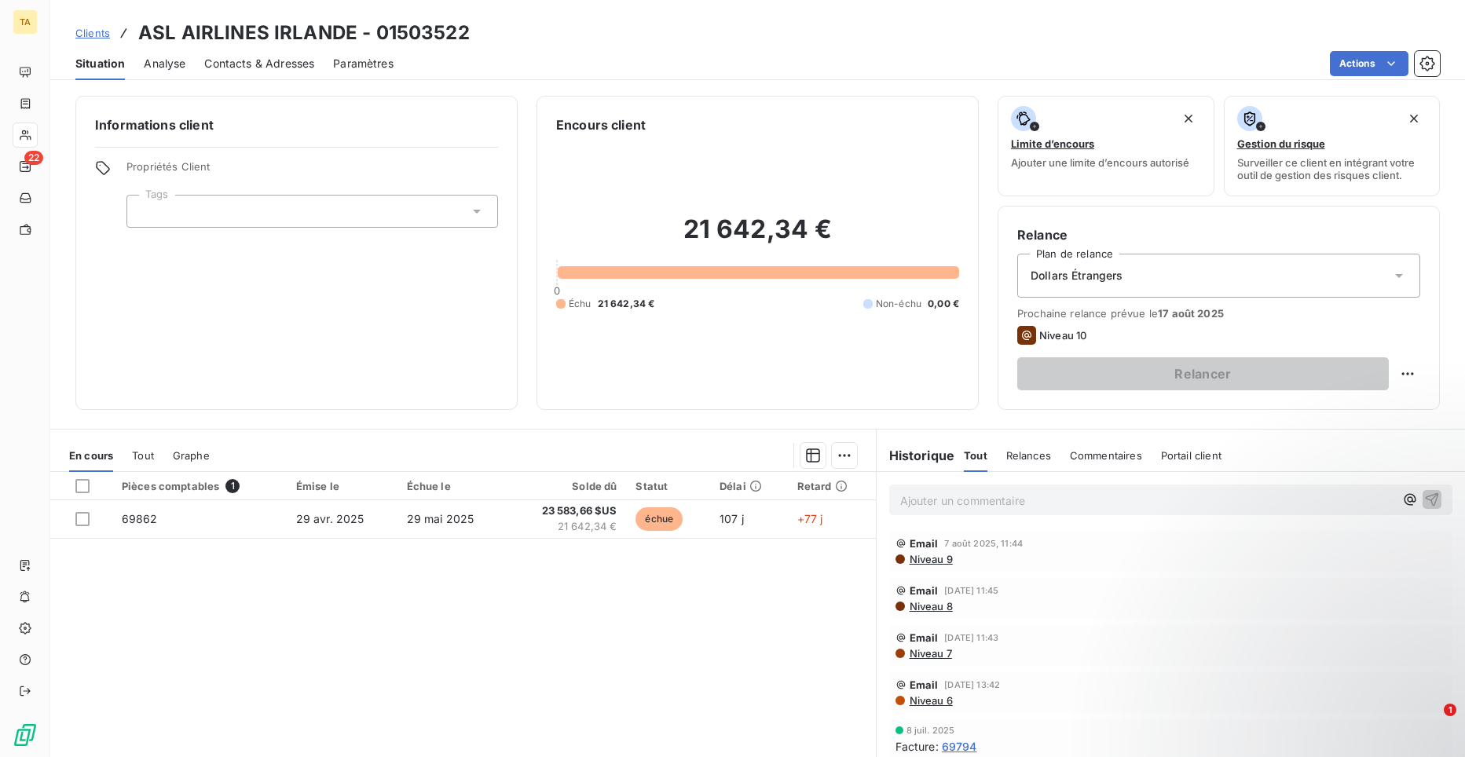
click at [249, 70] on span "Contacts & Adresses" at bounding box center [259, 64] width 110 height 16
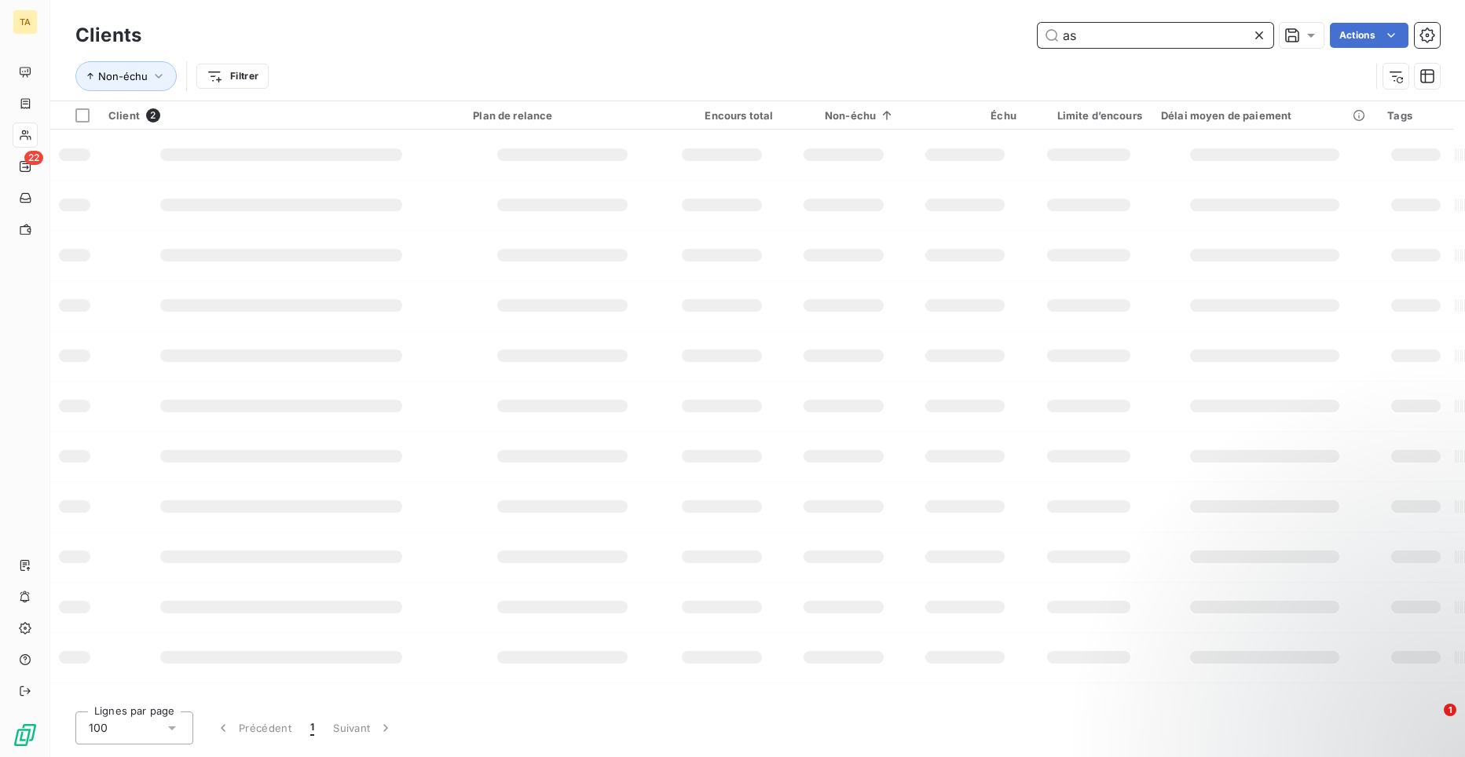
type input "a"
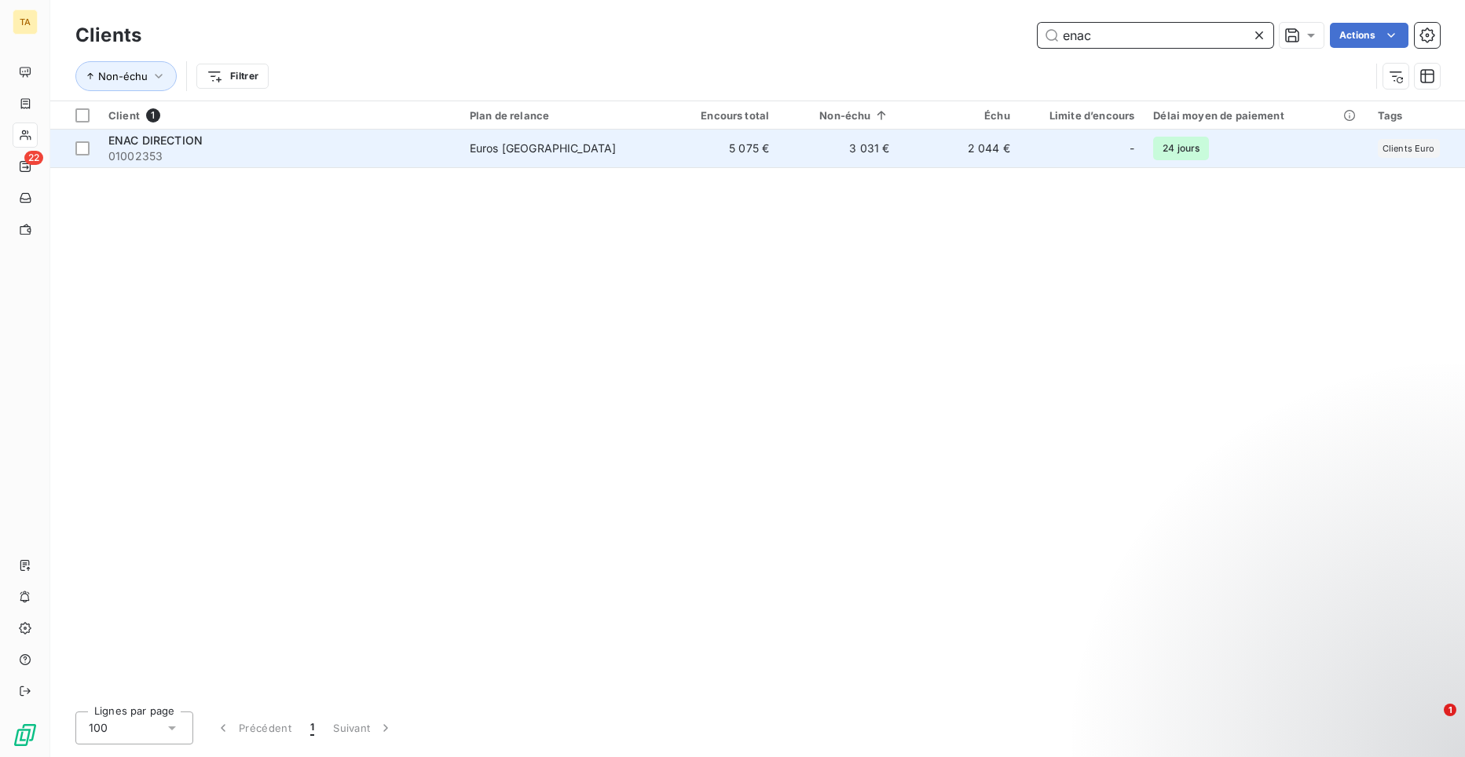
type input "enac"
click at [165, 156] on span "01002353" at bounding box center [279, 156] width 343 height 16
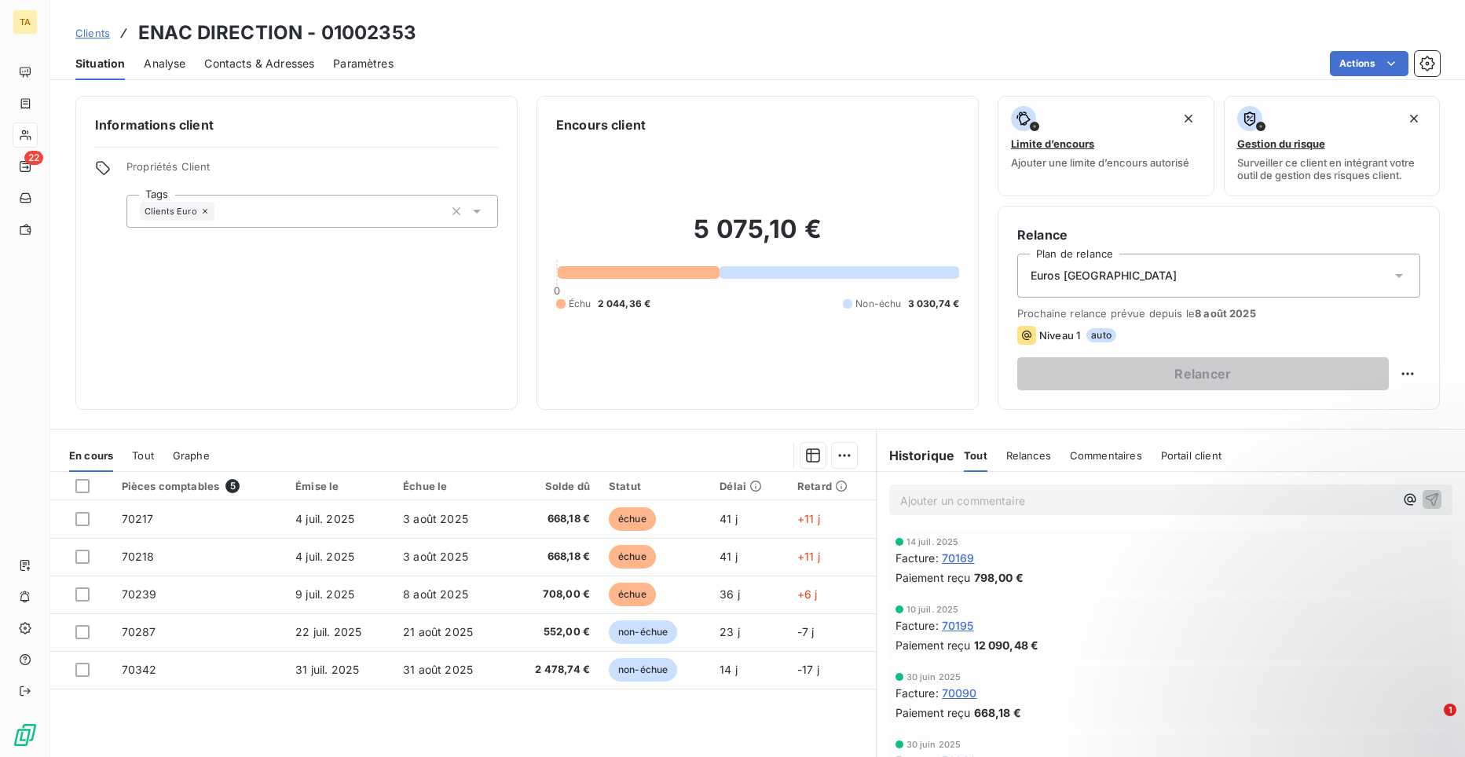
click at [242, 69] on span "Contacts & Adresses" at bounding box center [259, 64] width 110 height 16
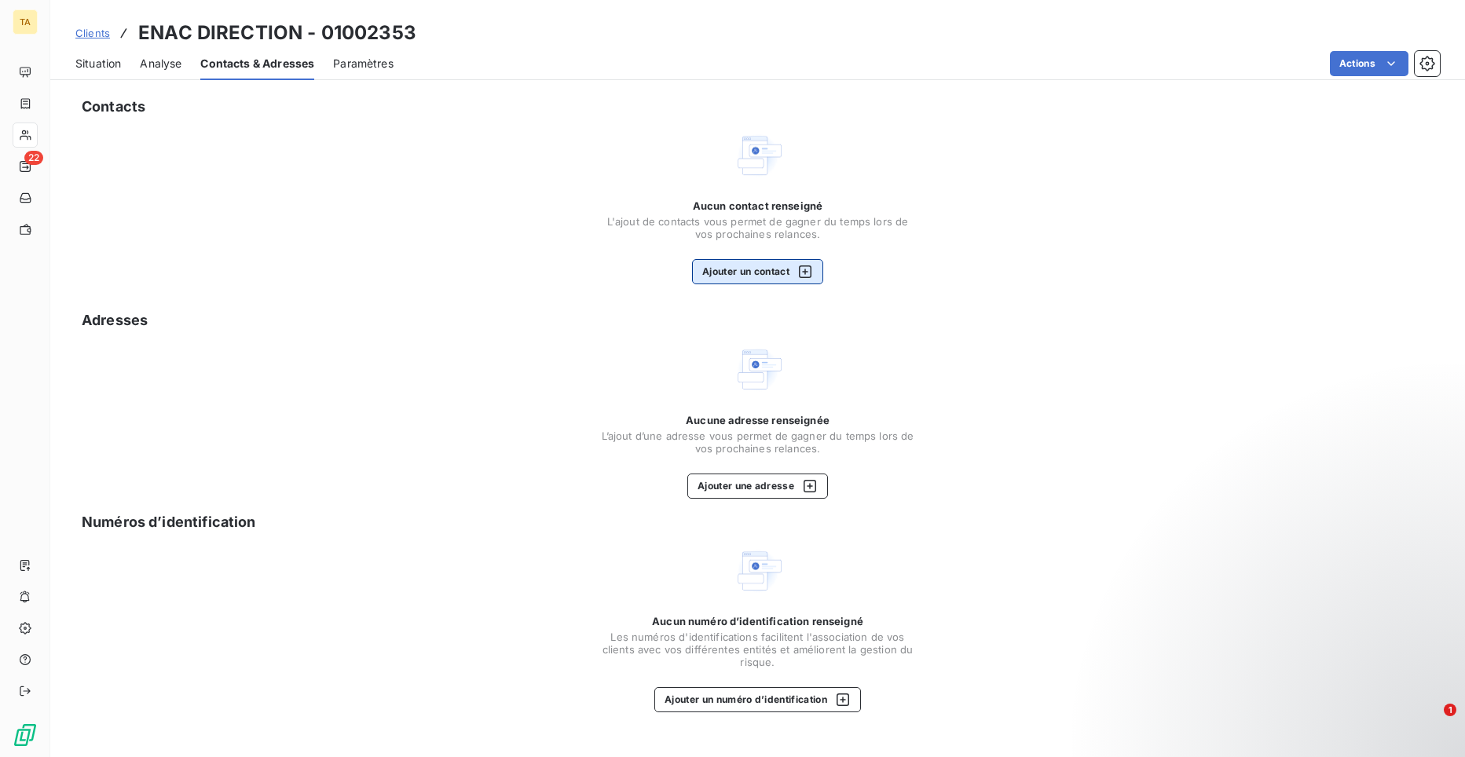
click at [784, 276] on button "Ajouter un contact" at bounding box center [757, 271] width 131 height 25
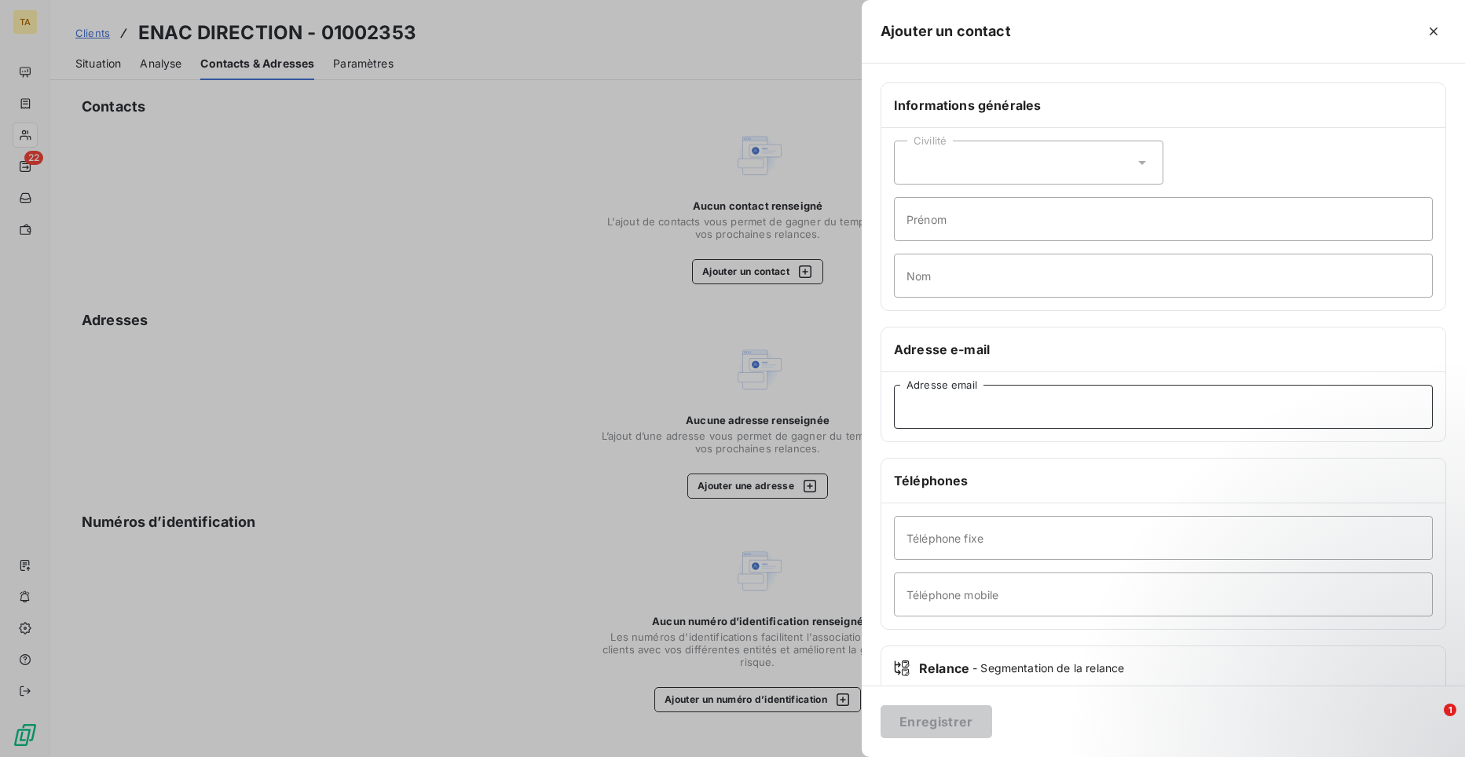
click at [978, 403] on input "Adresse email" at bounding box center [1163, 407] width 539 height 44
paste input "[EMAIL_ADDRESS][DOMAIN_NAME]"
type input "[EMAIL_ADDRESS][DOMAIN_NAME]"
click at [959, 731] on button "Enregistrer" at bounding box center [937, 722] width 112 height 33
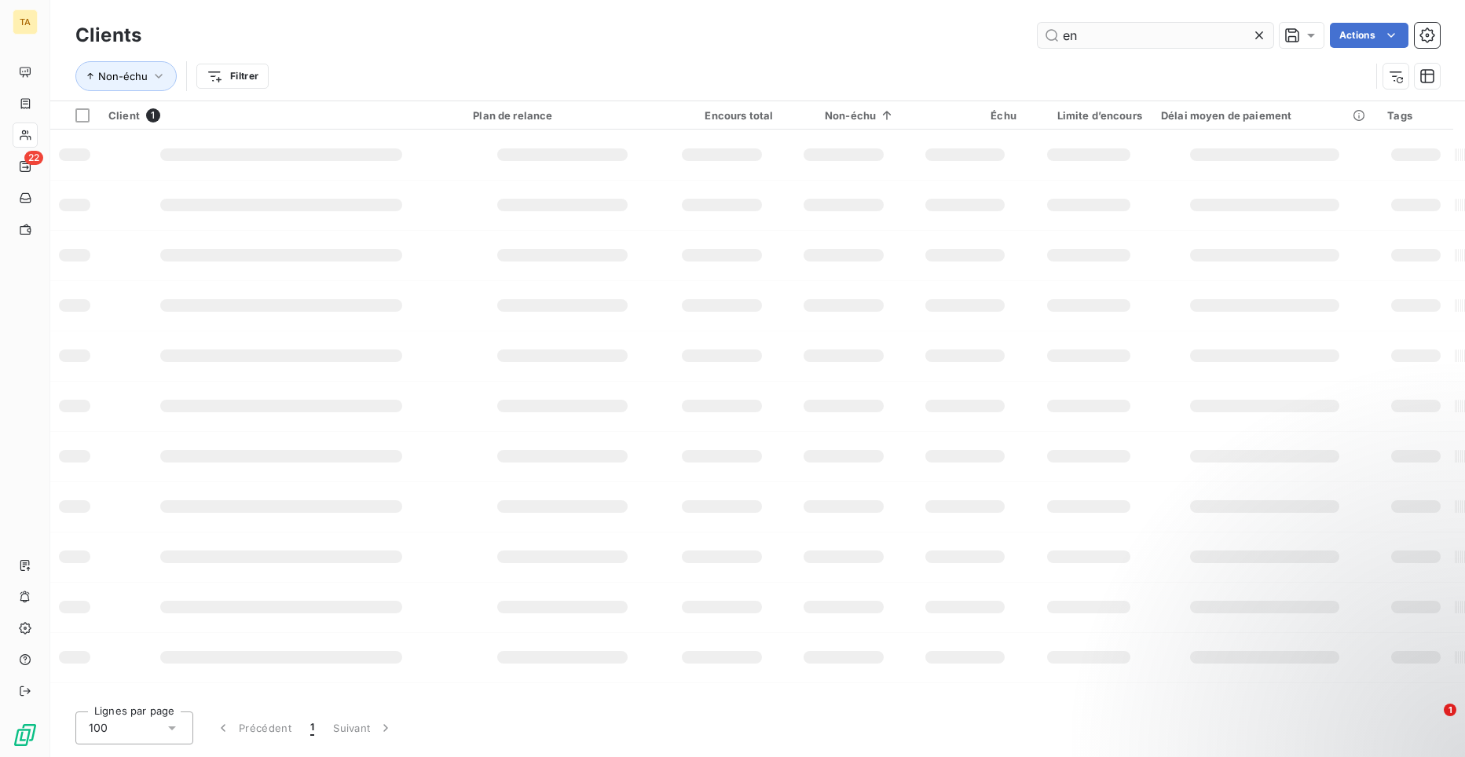
type input "e"
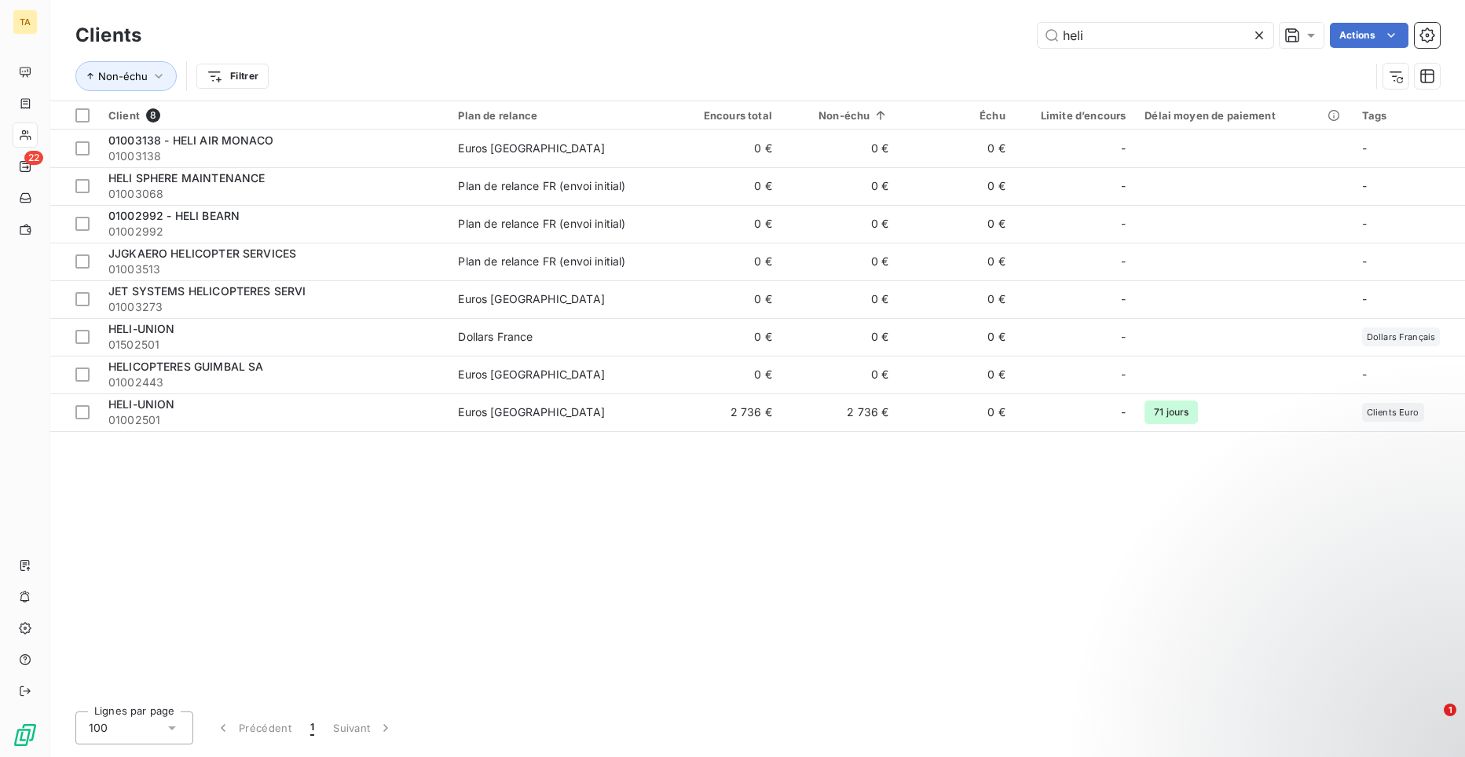
type input "heli"
click at [918, 24] on div "heli Actions" at bounding box center [800, 35] width 1280 height 25
click at [1399, 32] on html "TA 22 Clients heli Actions Modifier le plan de relance (0 client) Propriétés Cl…" at bounding box center [732, 378] width 1465 height 757
click at [1460, 62] on div "Clients heli Actions Non-échu Filtrer" at bounding box center [757, 50] width 1415 height 101
click at [1319, 534] on div "Client 8 Plan de relance Encours total Non-échu Échu Limite d’encours Délai moy…" at bounding box center [757, 400] width 1415 height 598
